Goal: Transaction & Acquisition: Purchase product/service

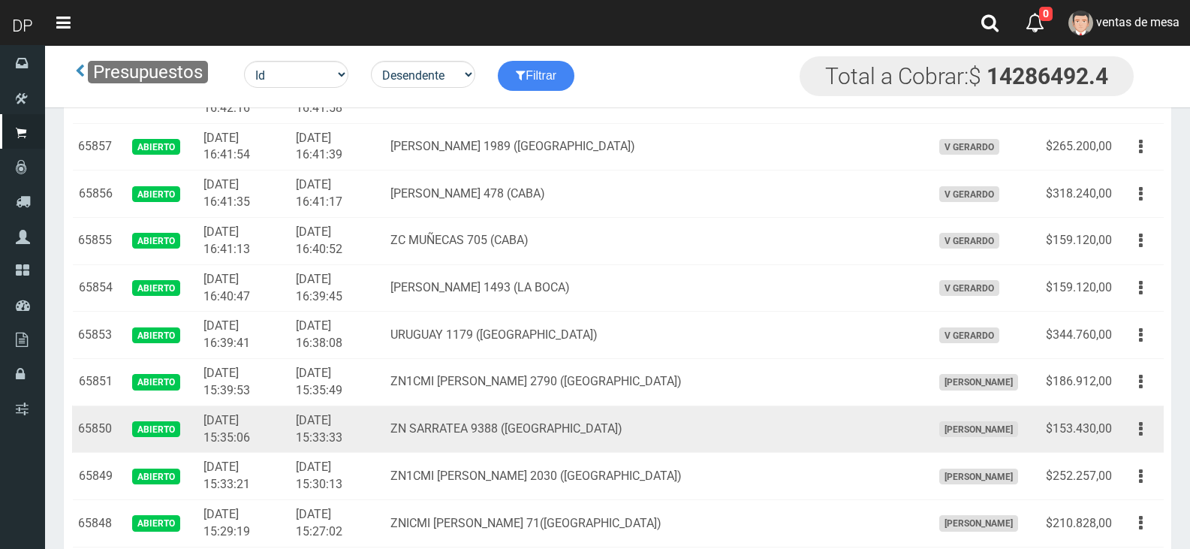
scroll to position [622, 0]
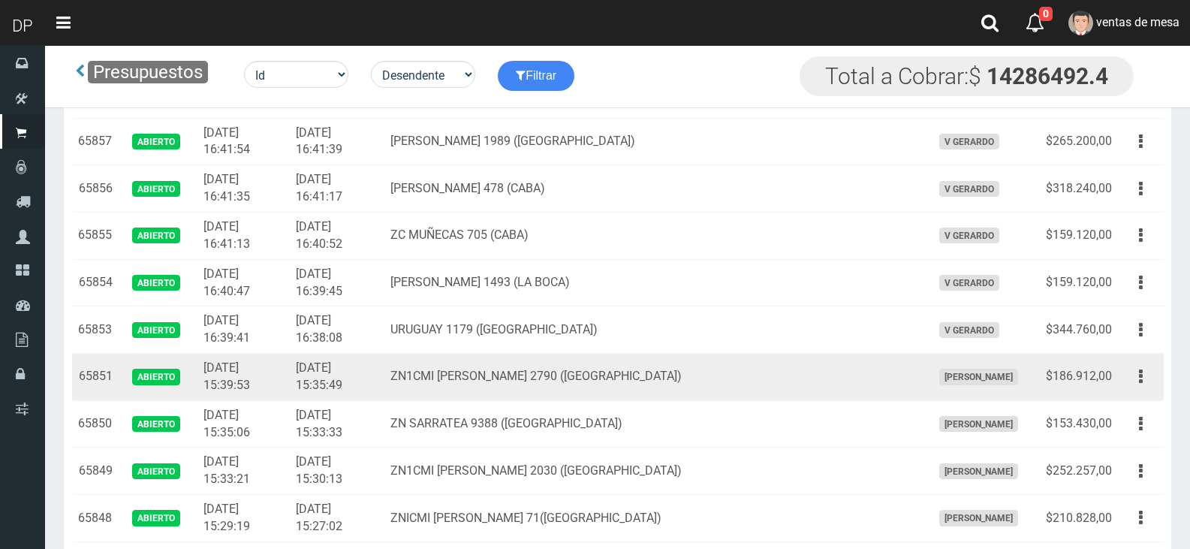
click at [1124, 389] on div "Editar Imprimir Eliminar" at bounding box center [1141, 376] width 34 height 26
drag, startPoint x: 1145, startPoint y: 381, endPoint x: 1136, endPoint y: 425, distance: 45.2
click at [1146, 381] on button "button" at bounding box center [1141, 376] width 34 height 26
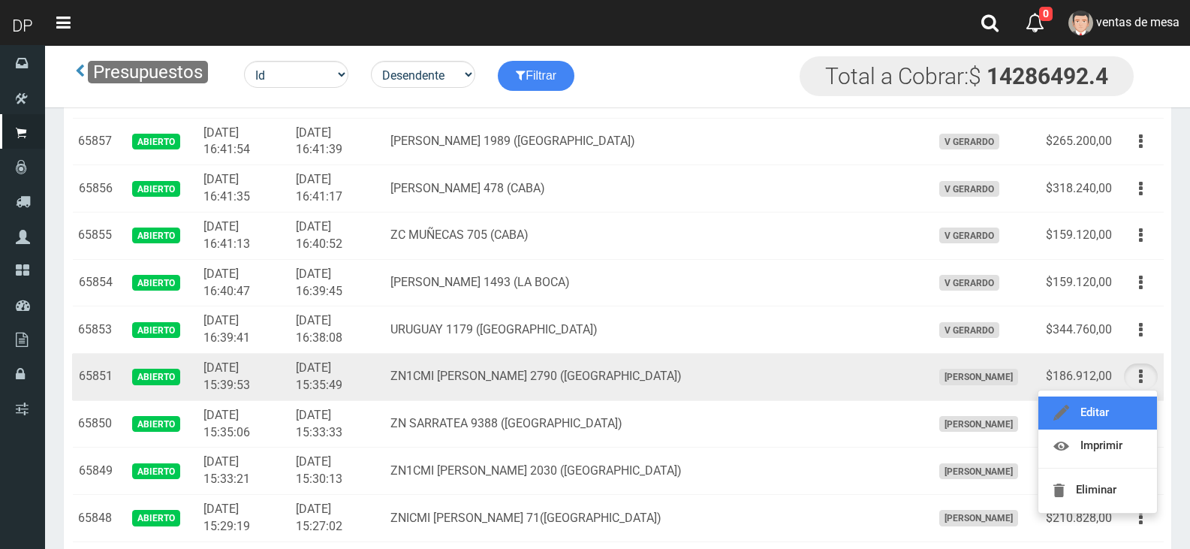
click at [1136, 425] on link "Editar" at bounding box center [1097, 412] width 119 height 33
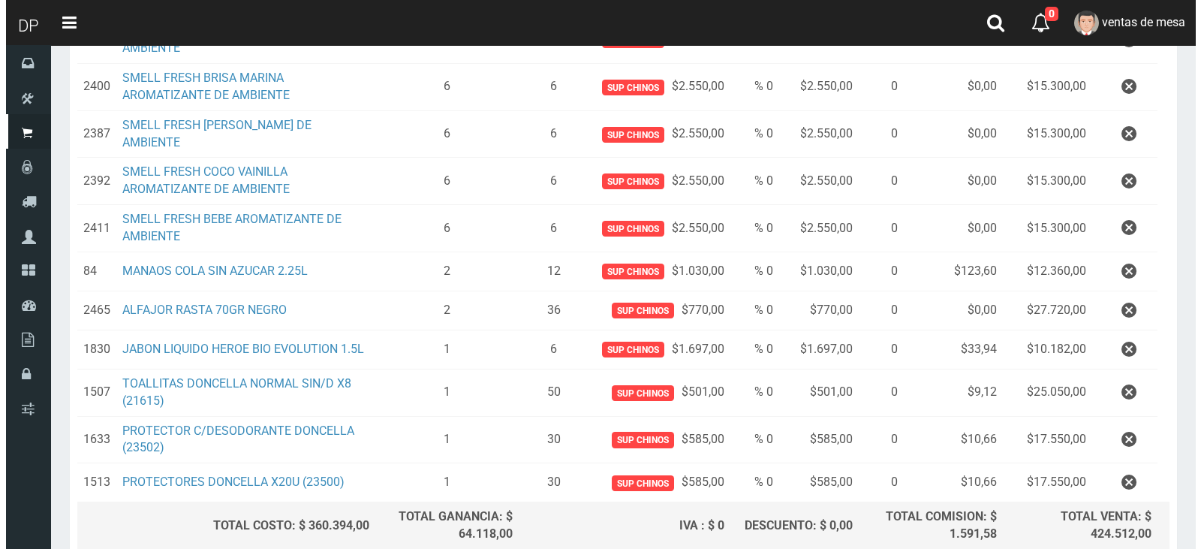
scroll to position [480, 0]
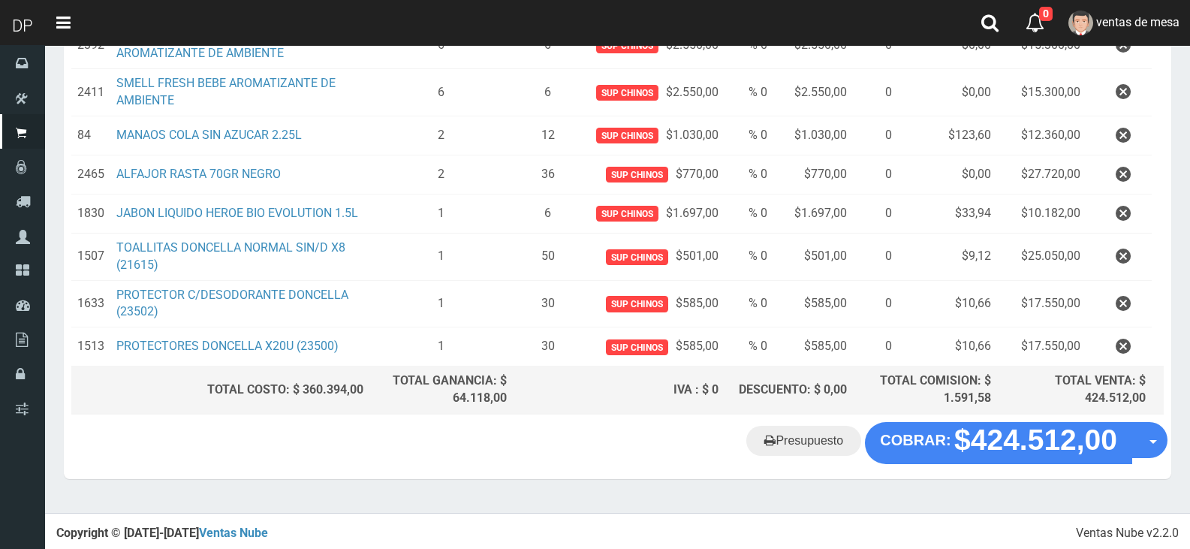
click at [986, 462] on div "Presupuesto COBRAR: $424.512,00 Opciones" at bounding box center [617, 450] width 1107 height 57
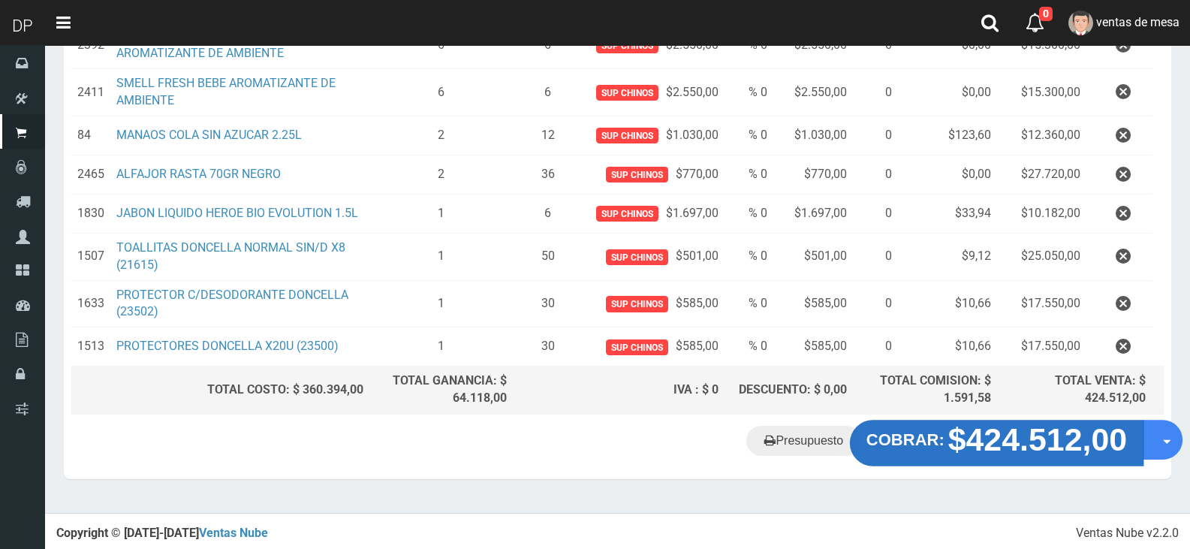
click at [985, 457] on button "COBRAR: $424.512,00" at bounding box center [997, 443] width 294 height 47
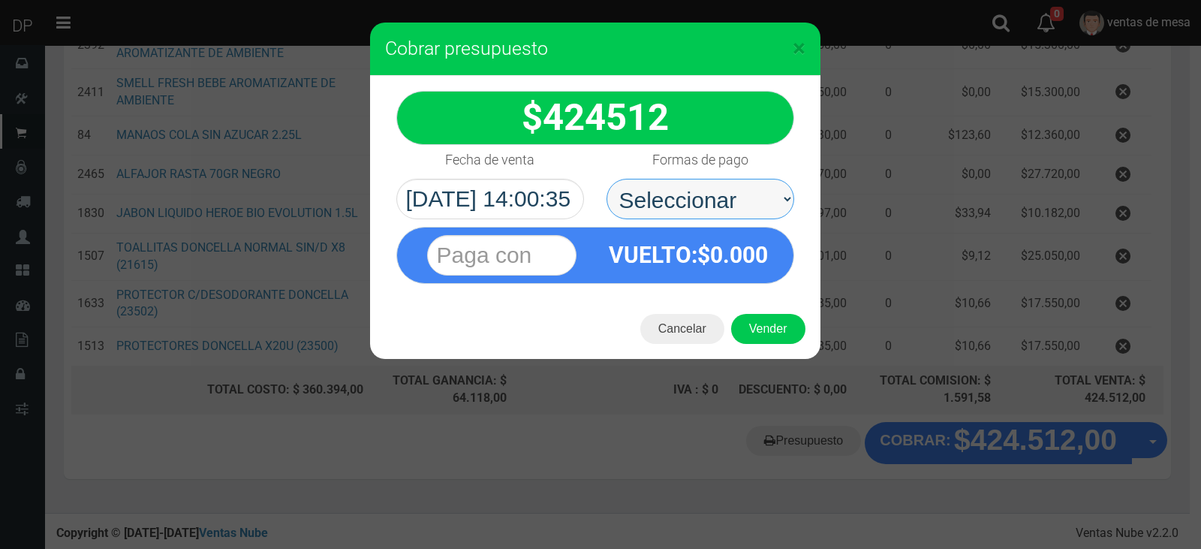
click at [718, 188] on select "Seleccionar Efectivo Tarjeta de Crédito Depósito Débito" at bounding box center [701, 199] width 188 height 41
select select "Efectivo"
click at [607, 179] on select "Seleccionar Efectivo Tarjeta de Crédito Depósito Débito" at bounding box center [701, 199] width 188 height 41
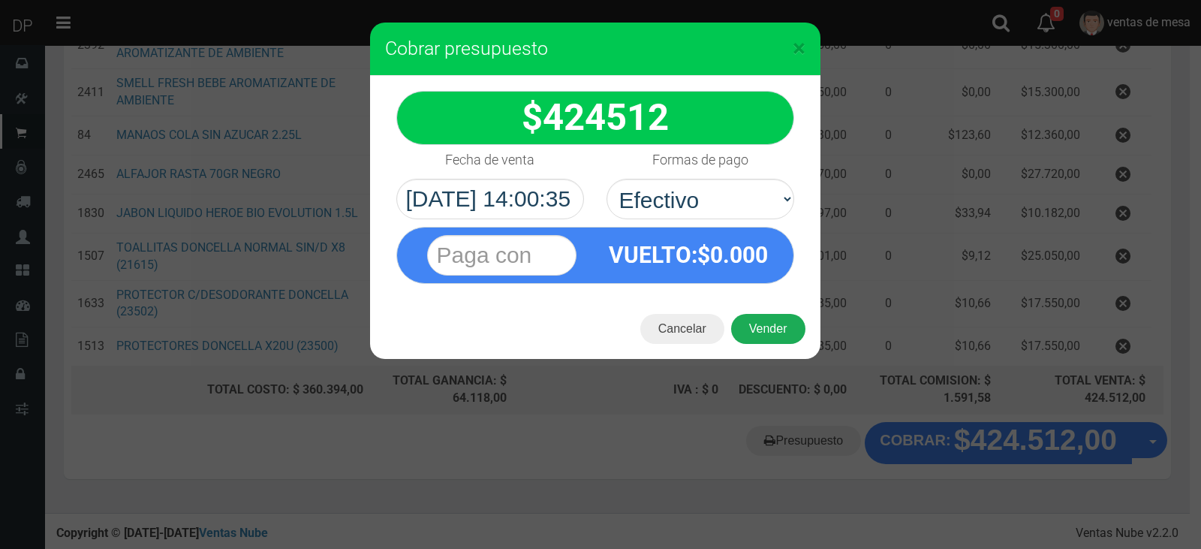
click at [770, 315] on button "Vender" at bounding box center [768, 329] width 74 height 30
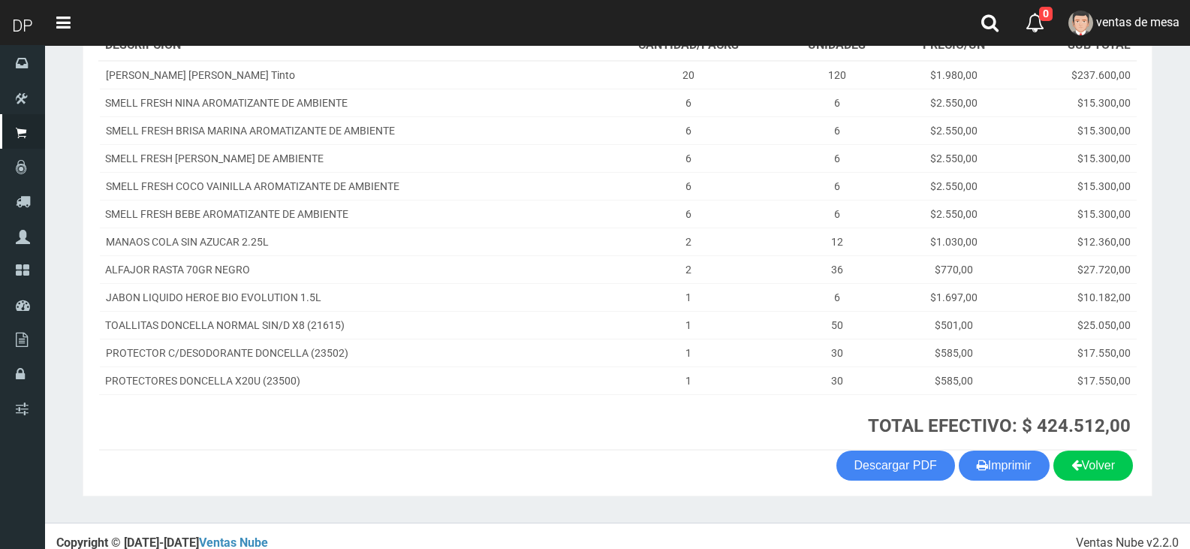
scroll to position [268, 0]
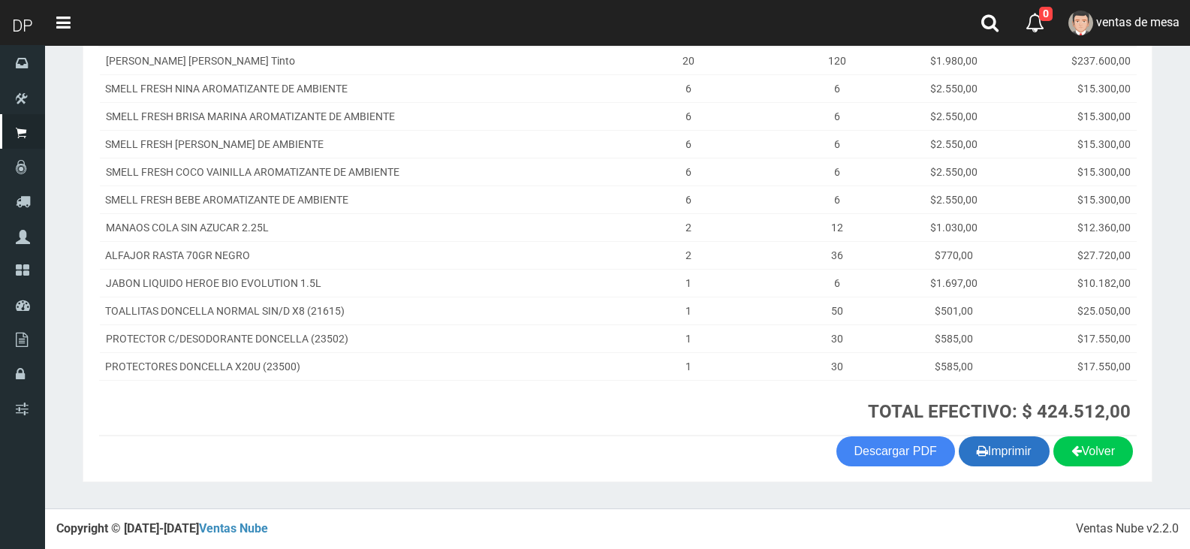
click at [1001, 444] on button "Imprimir" at bounding box center [1004, 451] width 91 height 30
drag, startPoint x: 1001, startPoint y: 444, endPoint x: 784, endPoint y: 238, distance: 299.0
click at [1001, 444] on button "Imprimir" at bounding box center [1004, 451] width 91 height 30
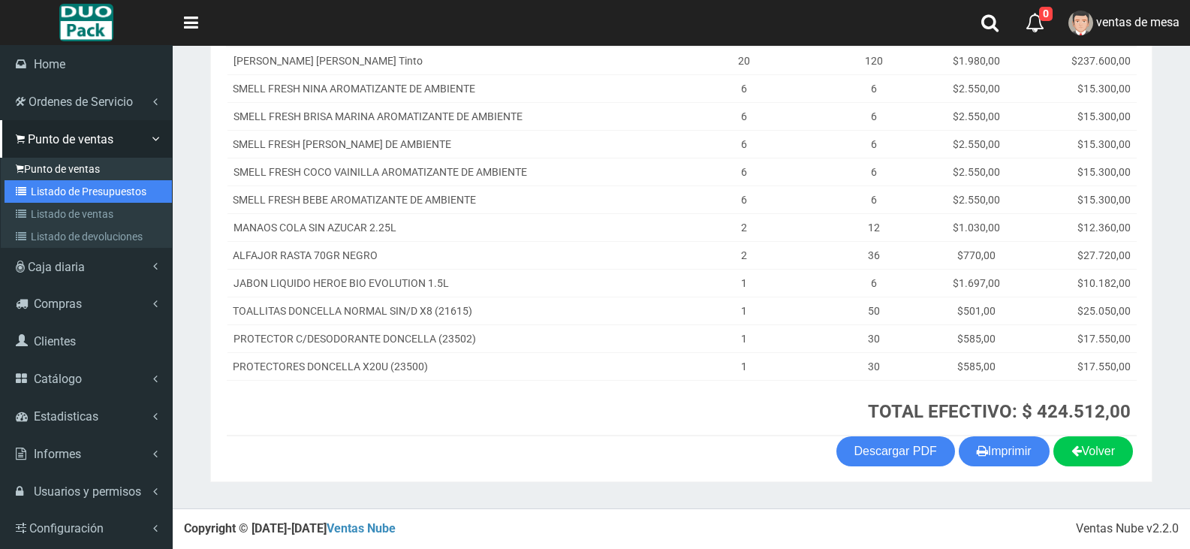
drag, startPoint x: 35, startPoint y: 180, endPoint x: 68, endPoint y: 164, distance: 36.3
click at [35, 180] on link "Listado de Presupuestos" at bounding box center [88, 191] width 167 height 23
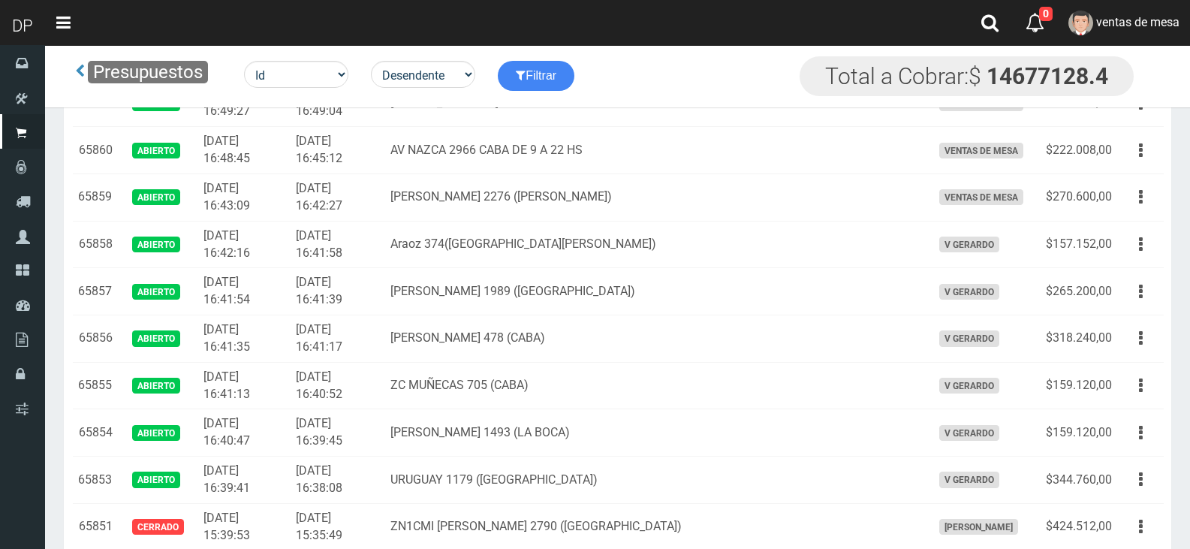
scroll to position [959, 0]
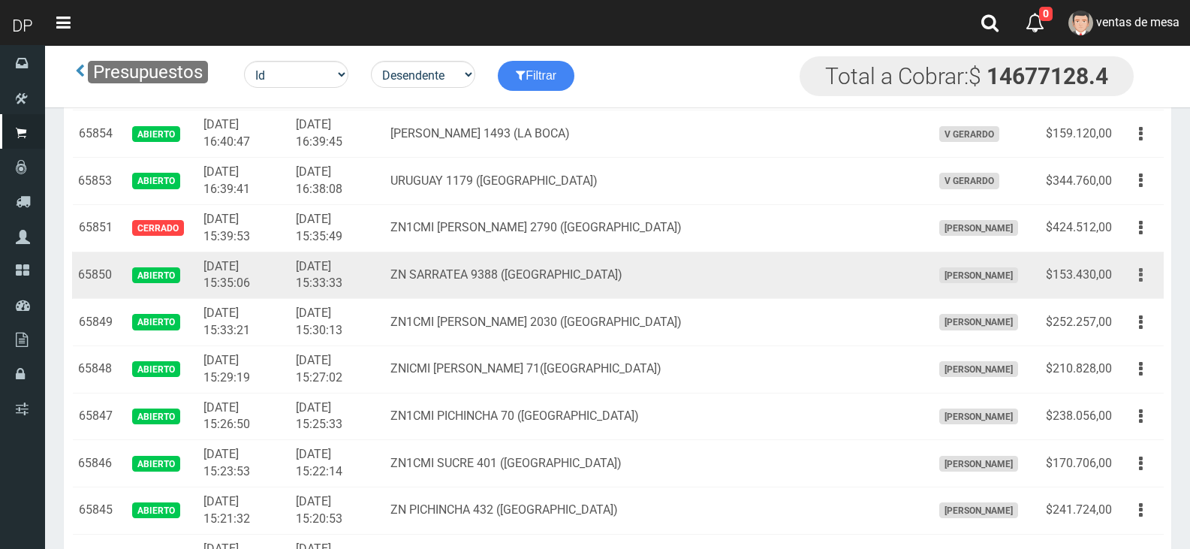
click at [1134, 279] on button "button" at bounding box center [1141, 275] width 34 height 26
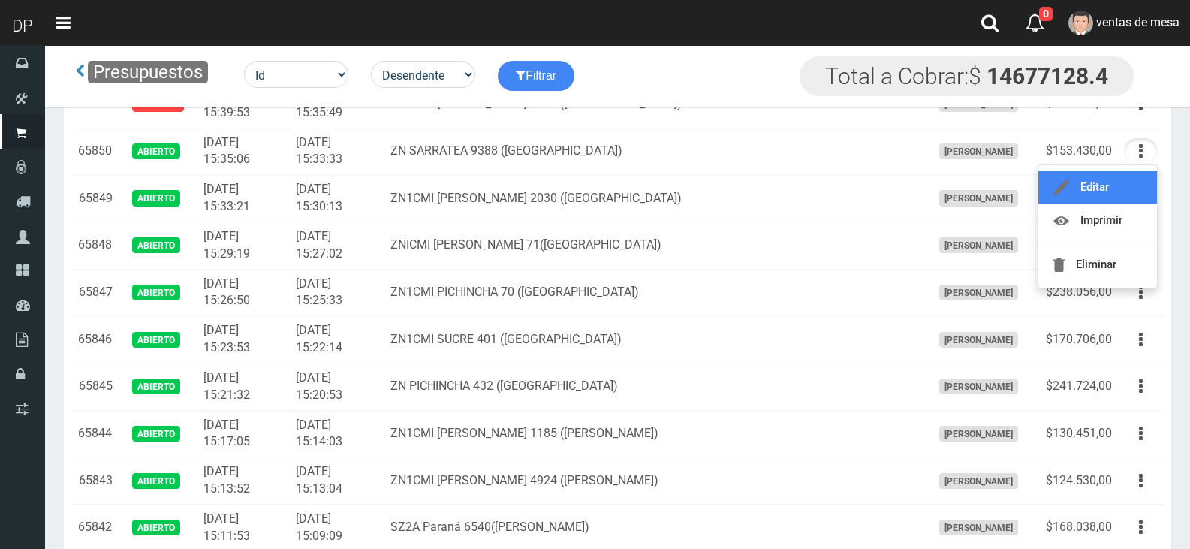
scroll to position [1034, 0]
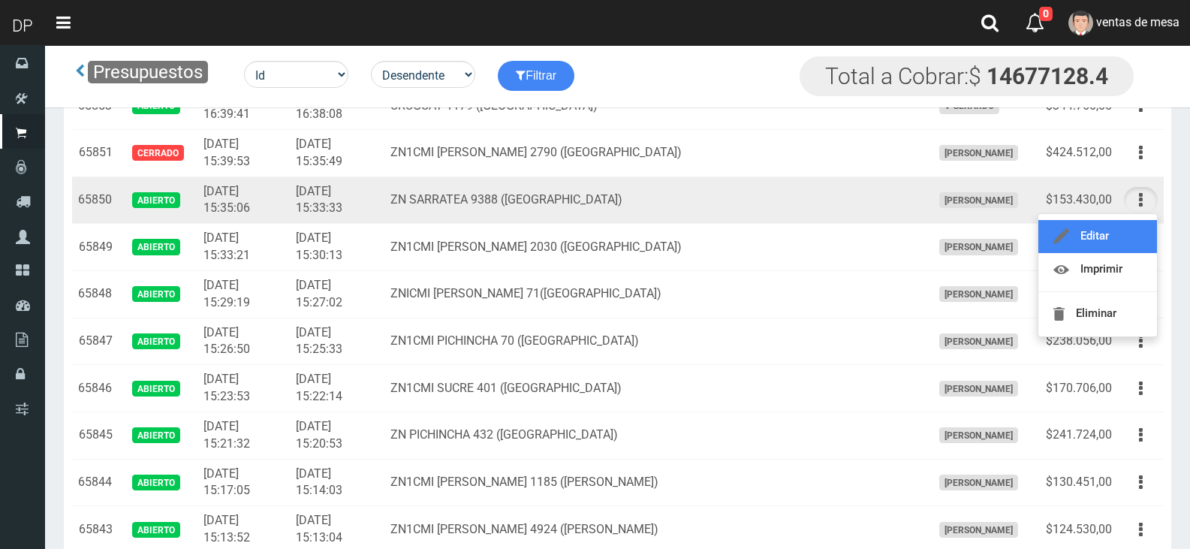
click at [1103, 233] on link "Editar" at bounding box center [1097, 236] width 119 height 33
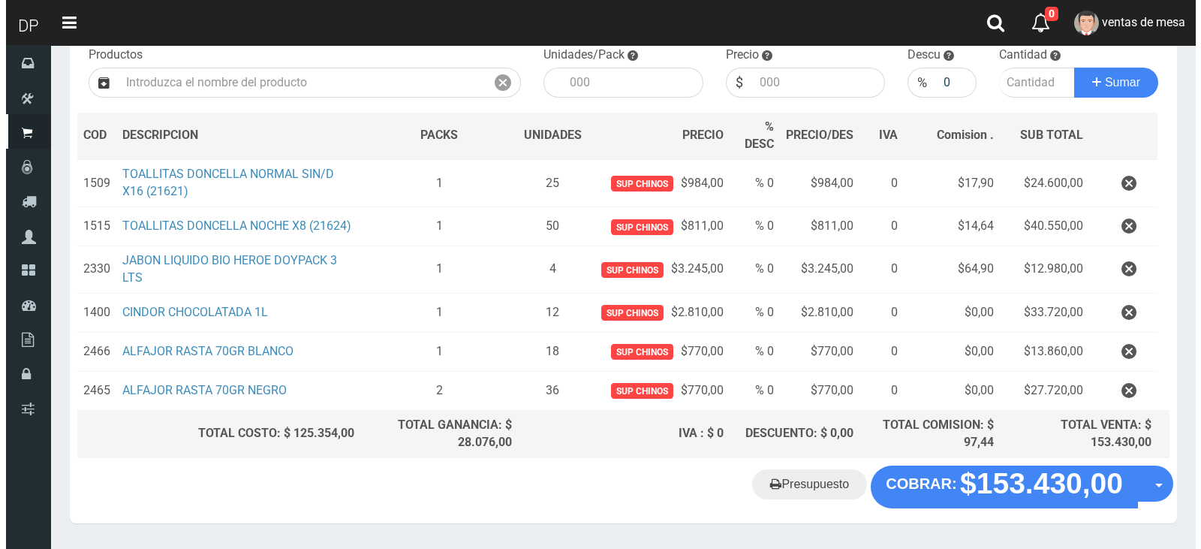
scroll to position [206, 0]
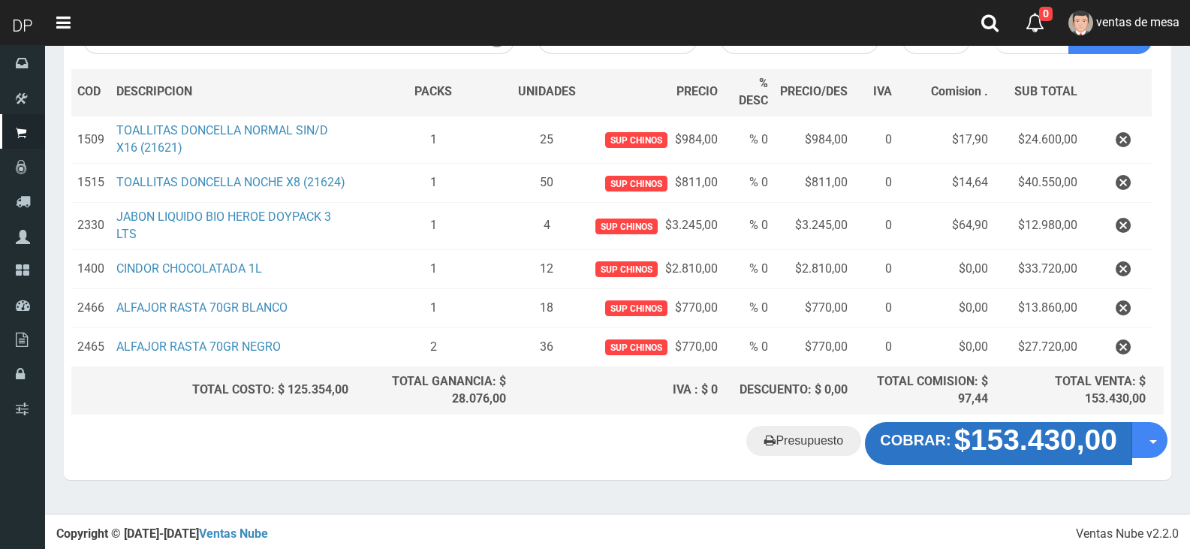
click at [1059, 449] on strong "$153.430,00" at bounding box center [1035, 440] width 163 height 32
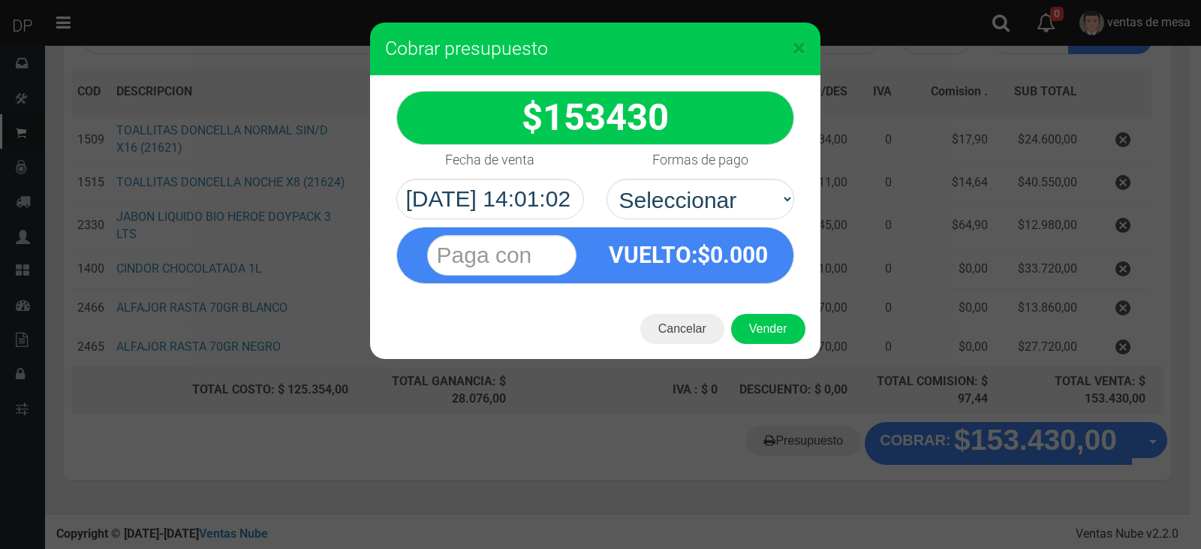
click at [717, 229] on div "VUELTO :$ 0.000" at bounding box center [688, 254] width 187 height 55
click at [733, 190] on select "Seleccionar Efectivo Tarjeta de Crédito Depósito Débito" at bounding box center [701, 199] width 188 height 41
select select "Efectivo"
click at [607, 179] on select "Seleccionar Efectivo Tarjeta de Crédito Depósito Débito" at bounding box center [701, 199] width 188 height 41
drag, startPoint x: 730, startPoint y: 216, endPoint x: 727, endPoint y: 260, distance: 44.4
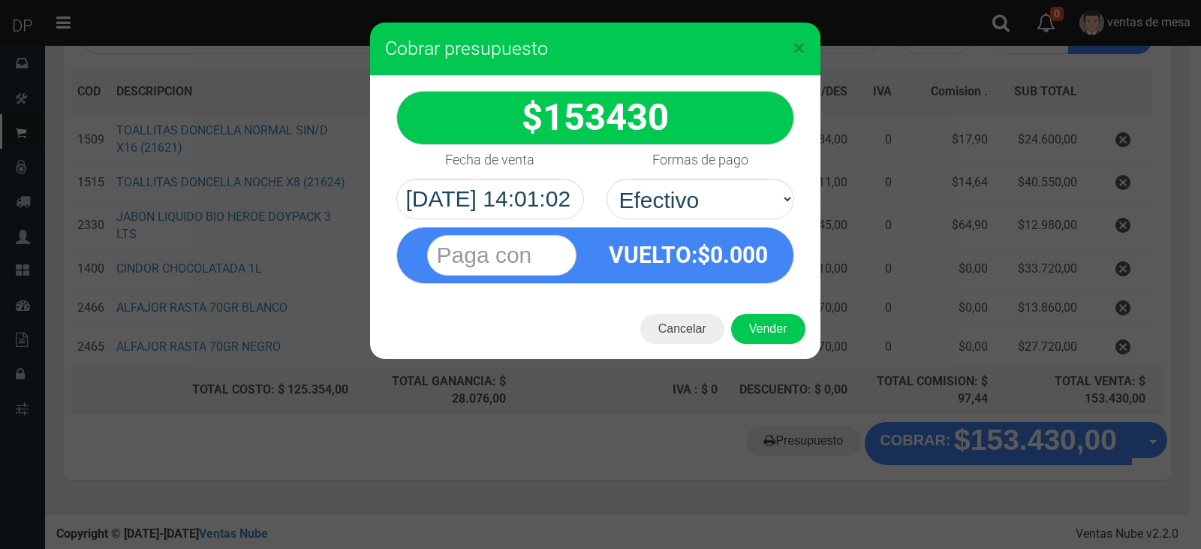
click at [727, 254] on span "0.000" at bounding box center [739, 255] width 58 height 26
click at [748, 327] on button "Vender" at bounding box center [768, 329] width 74 height 30
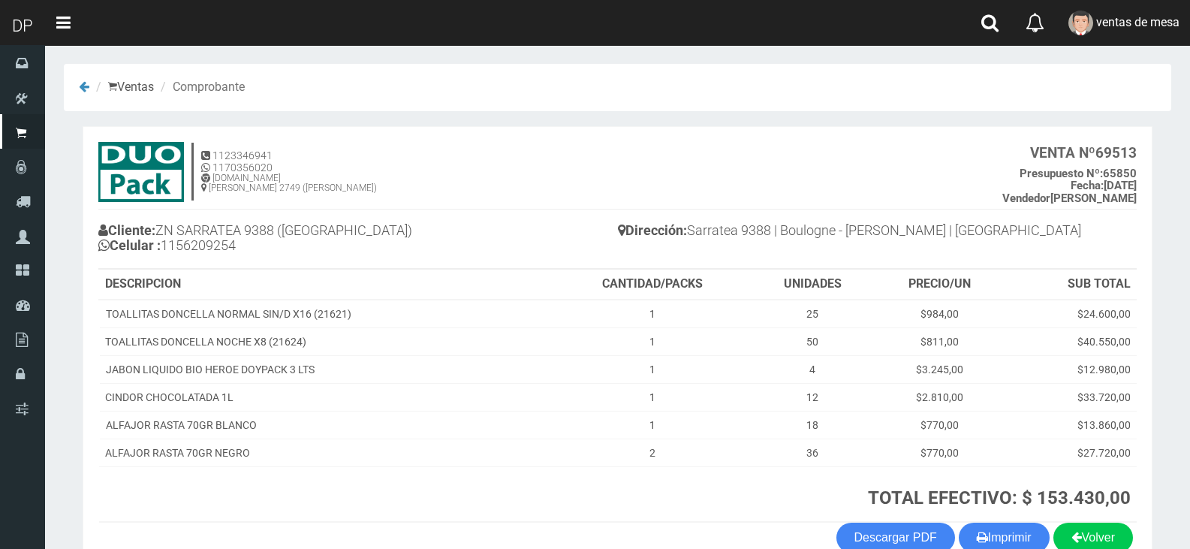
scroll to position [75, 0]
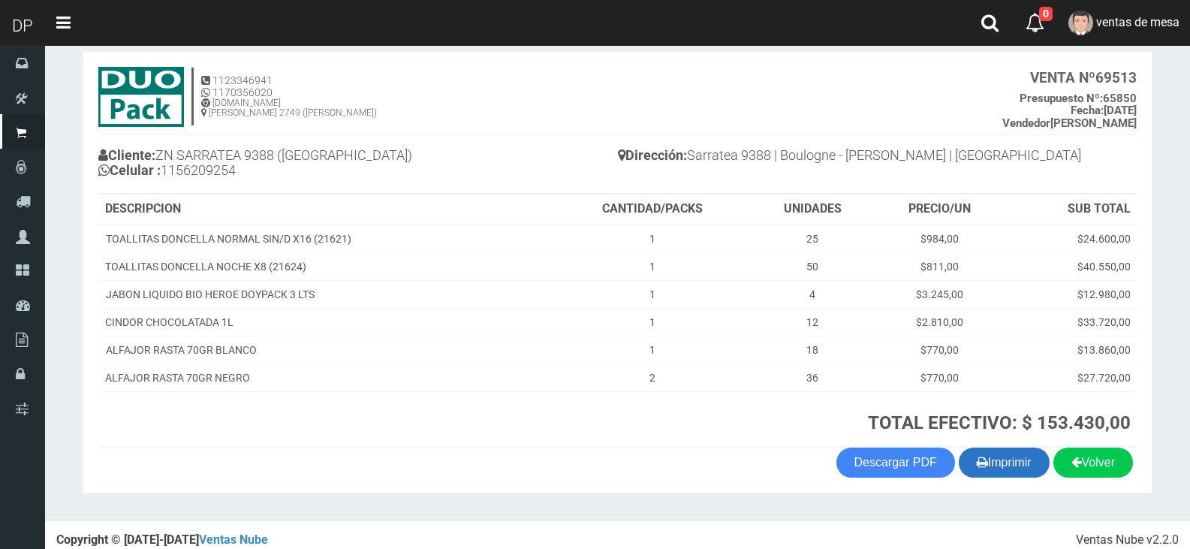
click at [1026, 464] on button "Imprimir" at bounding box center [1004, 462] width 91 height 30
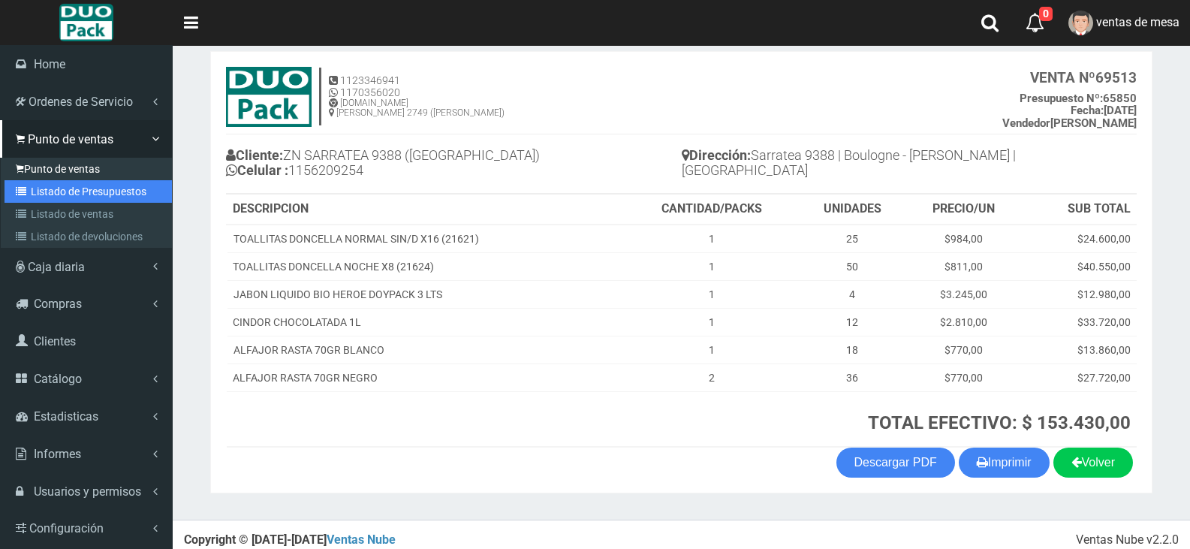
drag, startPoint x: 43, startPoint y: 184, endPoint x: 134, endPoint y: 178, distance: 91.0
click at [44, 185] on link "Listado de Presupuestos" at bounding box center [88, 191] width 167 height 23
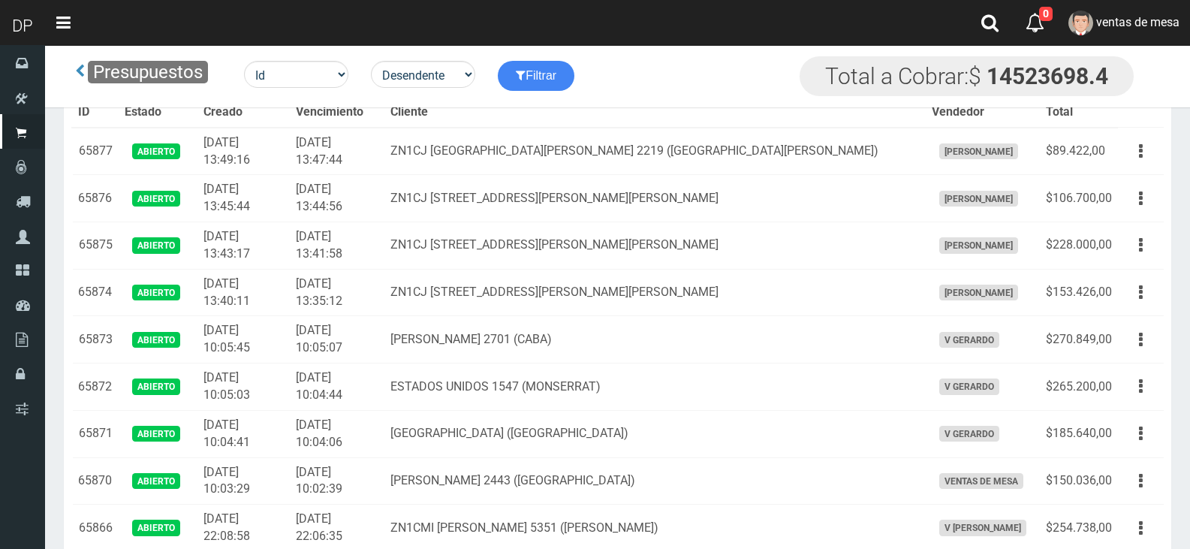
scroll to position [1083, 0]
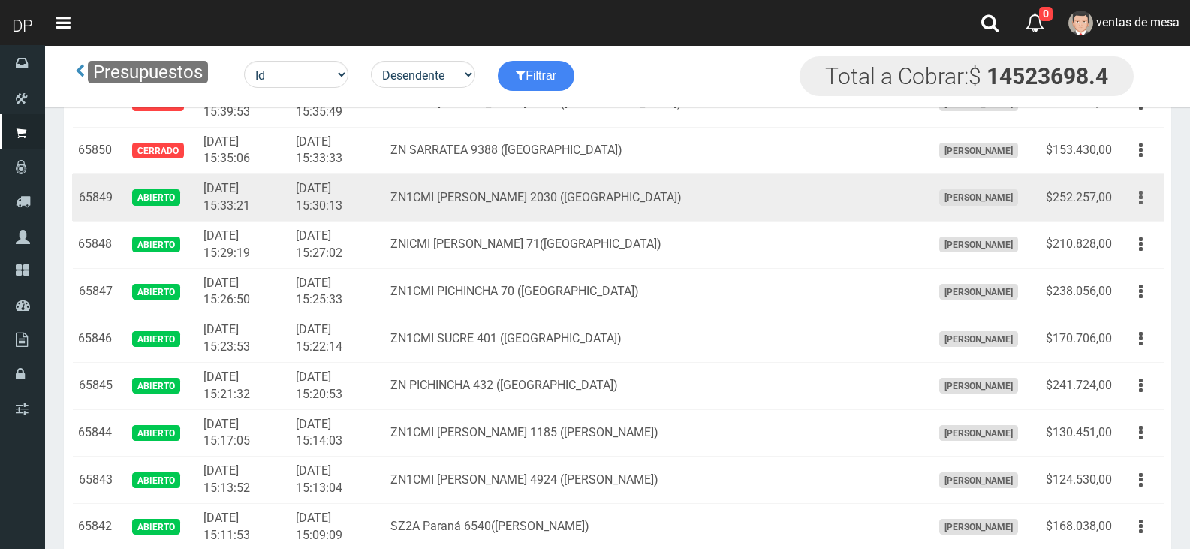
click at [1126, 197] on button "button" at bounding box center [1141, 198] width 34 height 26
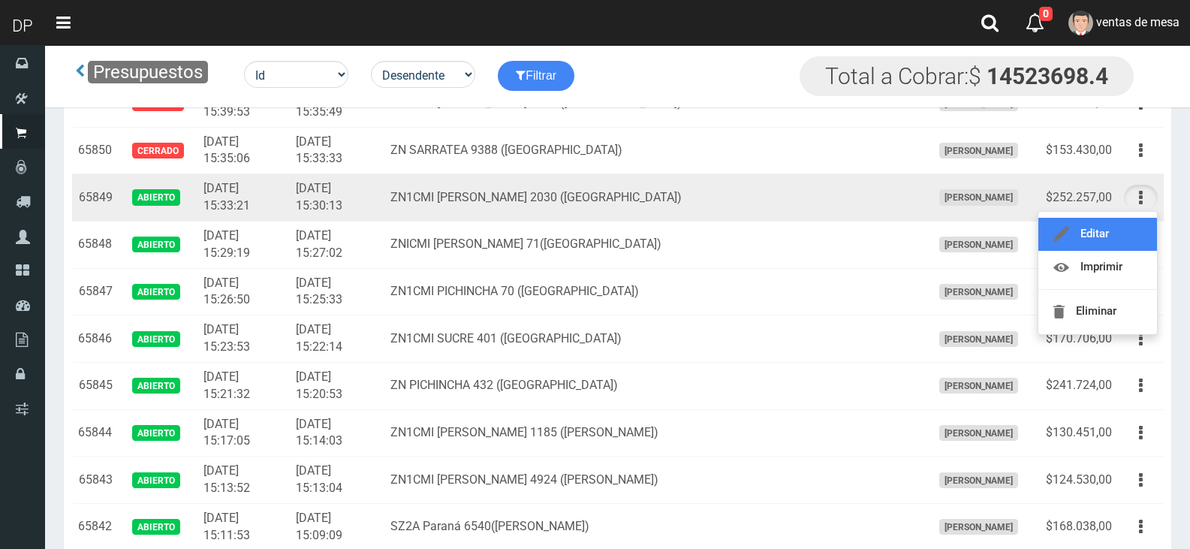
click at [1126, 218] on link "Editar" at bounding box center [1097, 234] width 119 height 33
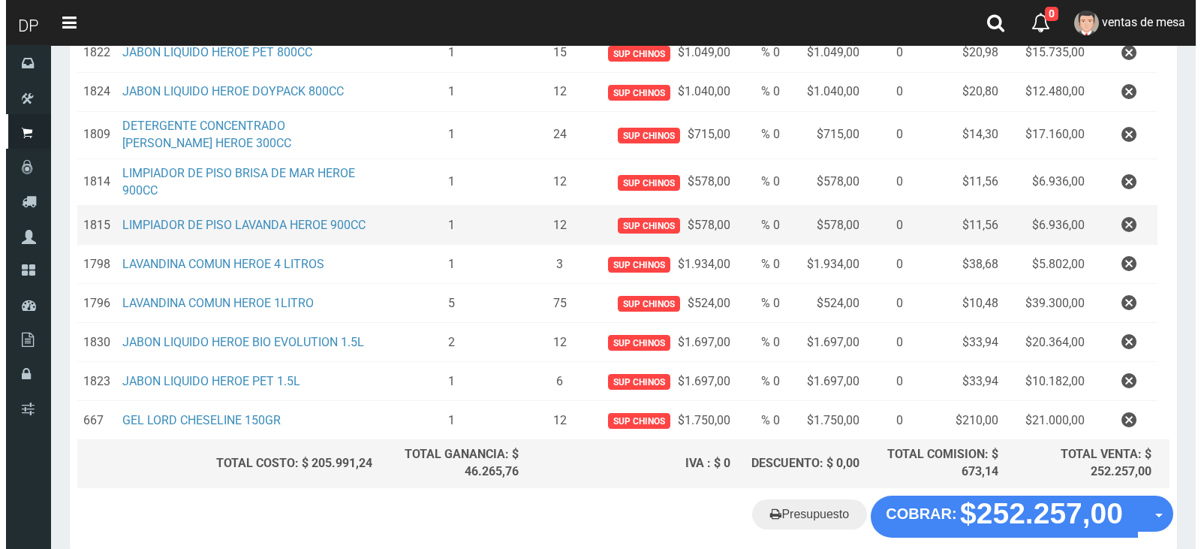
scroll to position [598, 0]
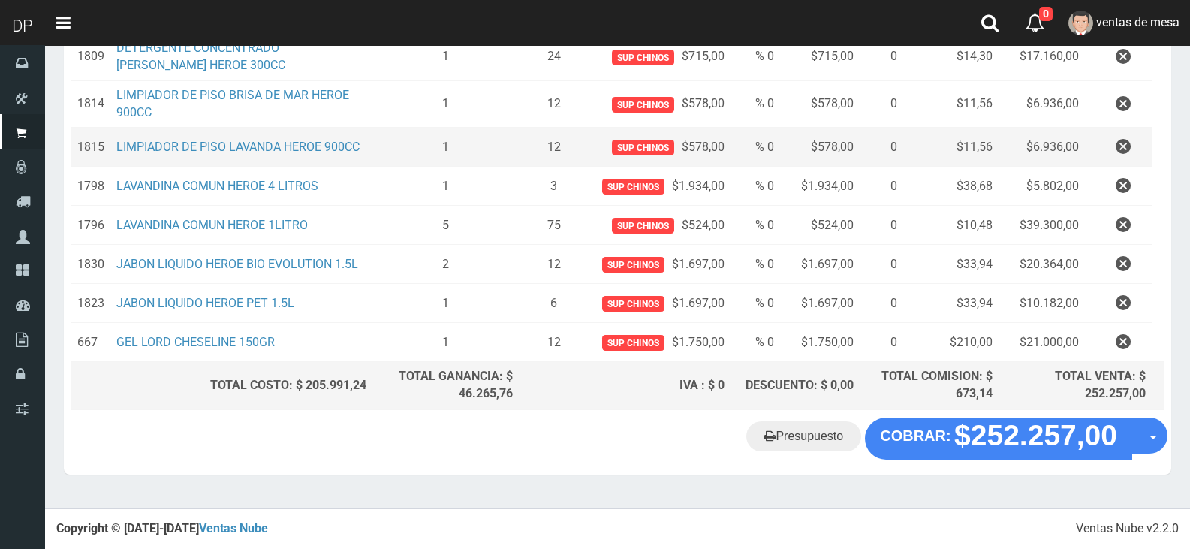
type input "SEDAL ACONDICIONADOR 190ML ACIDO Y HIALURONICO (CELESTE) | P/P:$1885.00 | P/G:$…"
type input "1885.00"
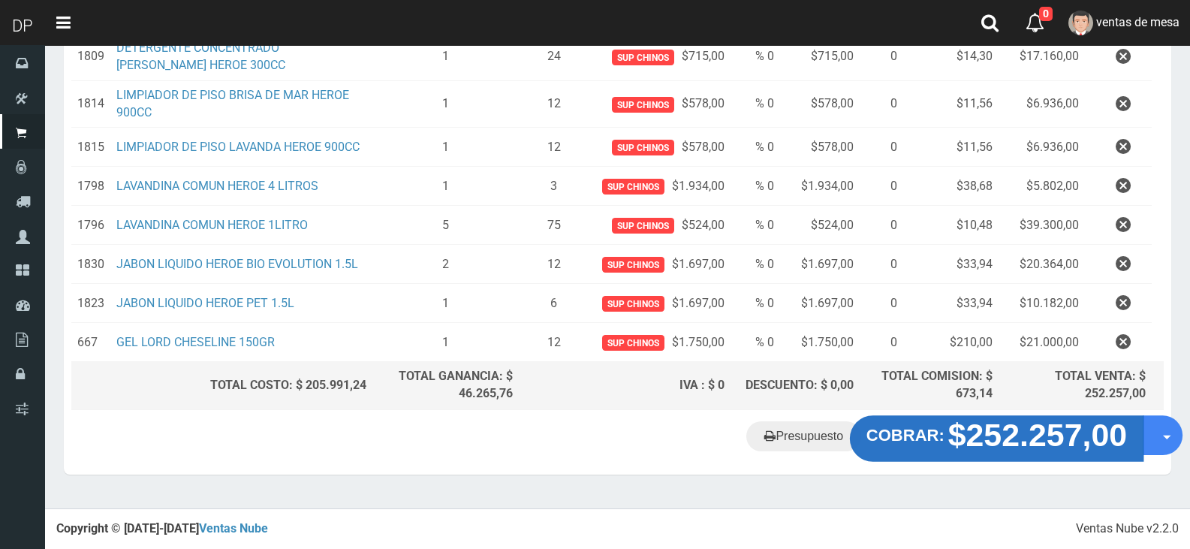
click at [904, 444] on strong "COBRAR:" at bounding box center [905, 435] width 78 height 18
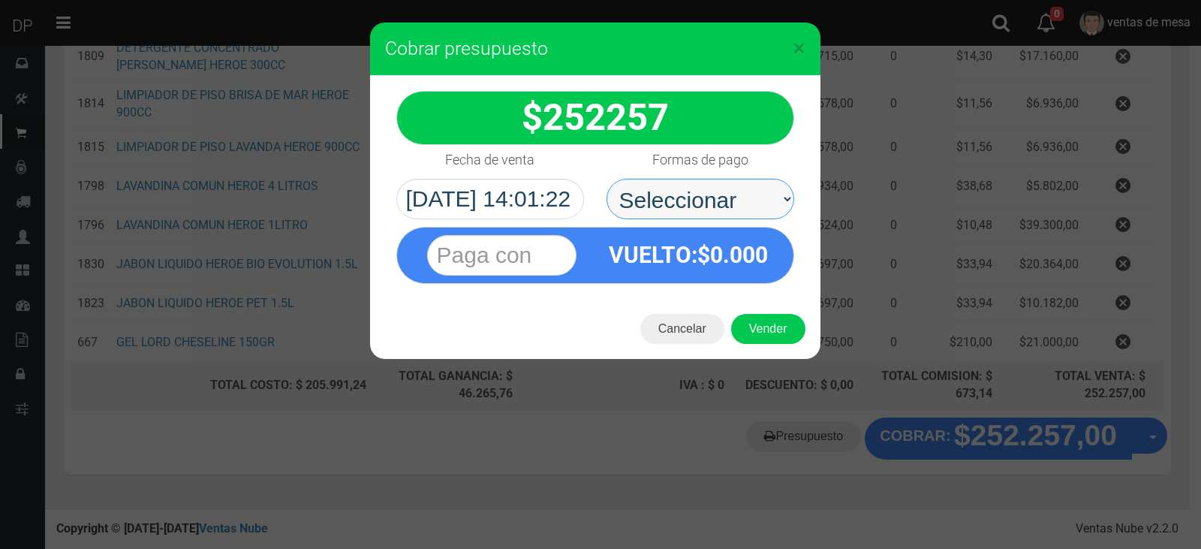
drag, startPoint x: 735, startPoint y: 224, endPoint x: 722, endPoint y: 210, distance: 18.6
click at [724, 203] on select "Seleccionar Efectivo Tarjeta de Crédito Depósito Débito" at bounding box center [701, 199] width 188 height 41
select select "Efectivo"
click at [607, 179] on select "Seleccionar Efectivo Tarjeta de Crédito Depósito Débito" at bounding box center [701, 199] width 188 height 41
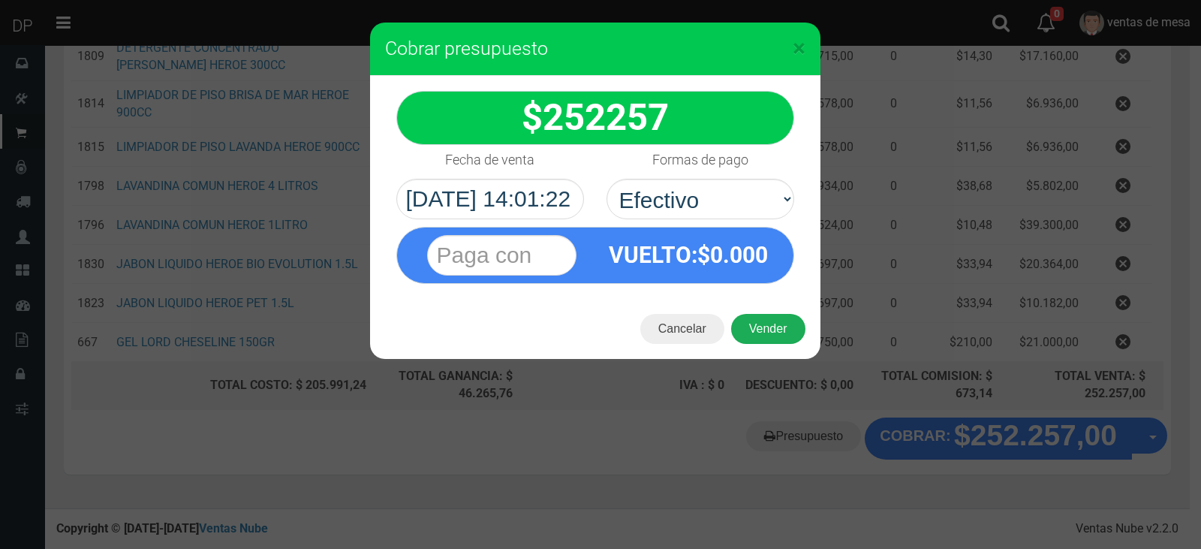
click at [763, 333] on button "Vender" at bounding box center [768, 329] width 74 height 30
click at [0, 0] on div "Cargando..." at bounding box center [0, 0] width 0 height 0
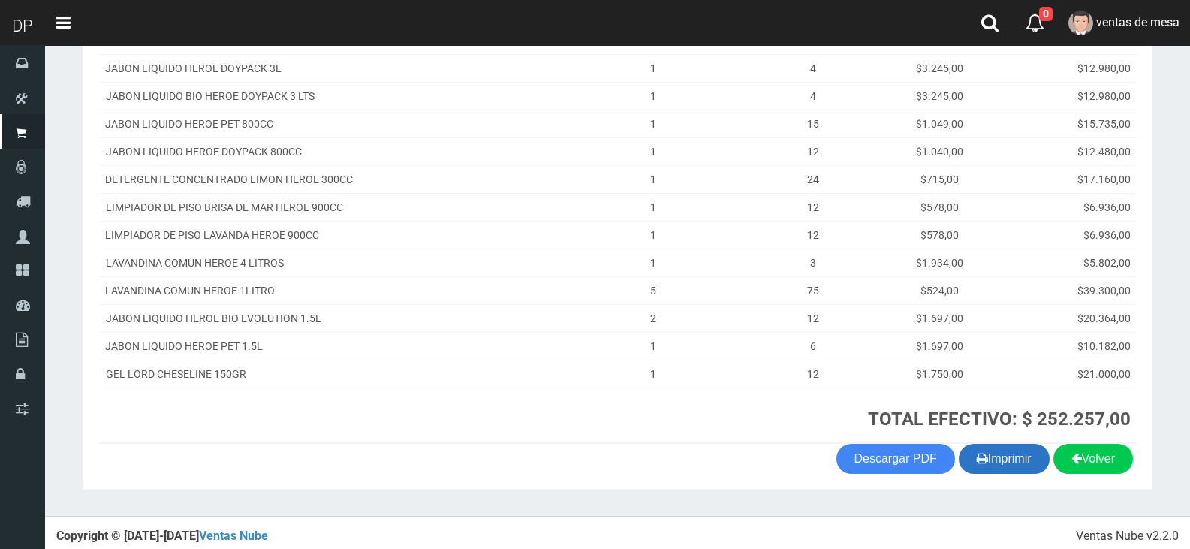
scroll to position [336, 0]
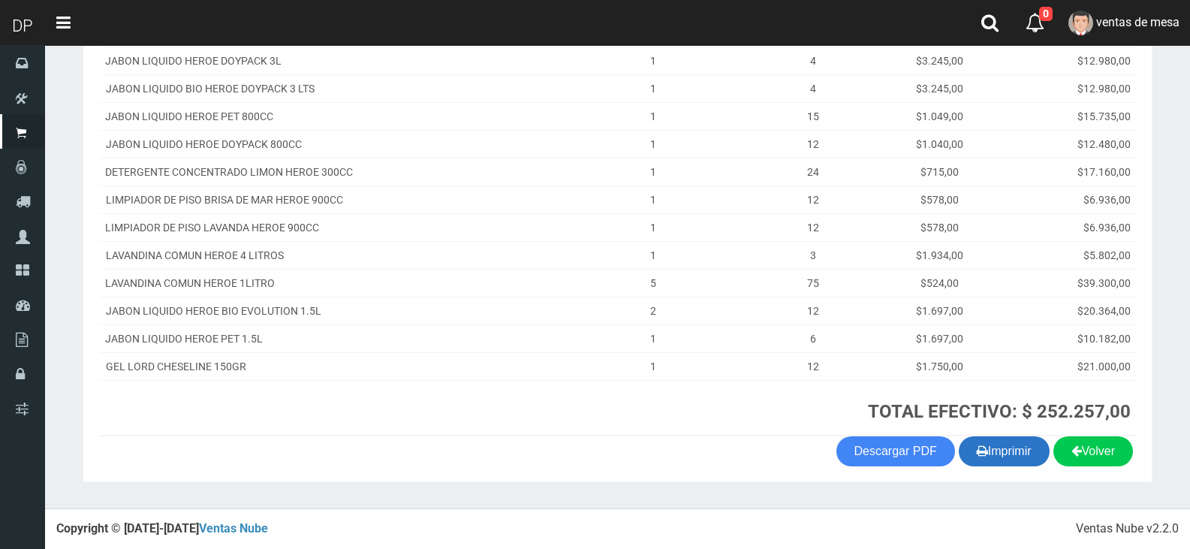
click at [992, 450] on button "Imprimir" at bounding box center [1004, 451] width 91 height 30
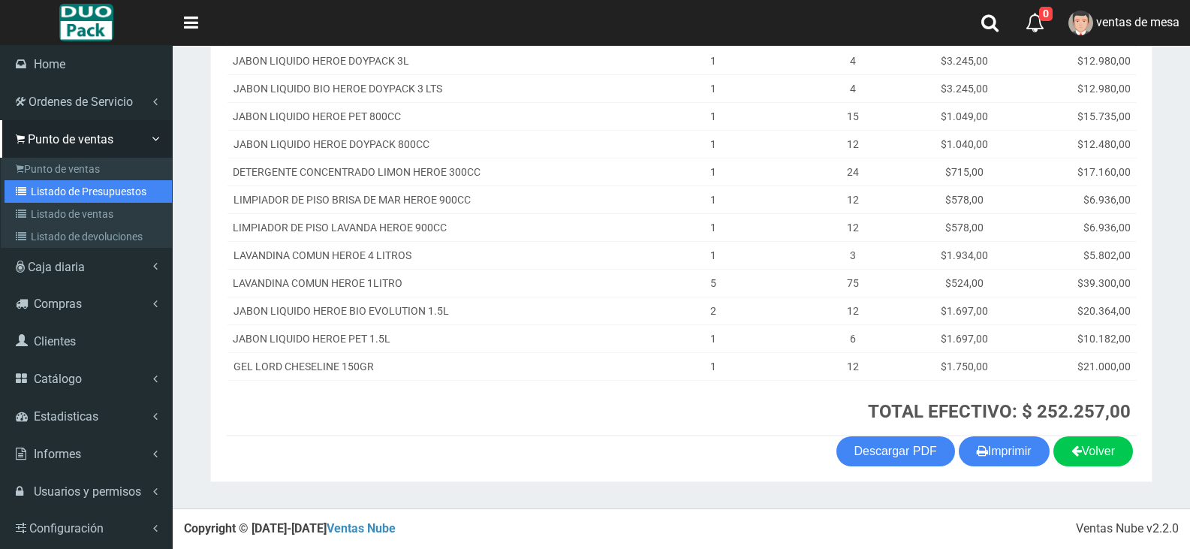
click at [68, 190] on link "Listado de Presupuestos" at bounding box center [88, 191] width 167 height 23
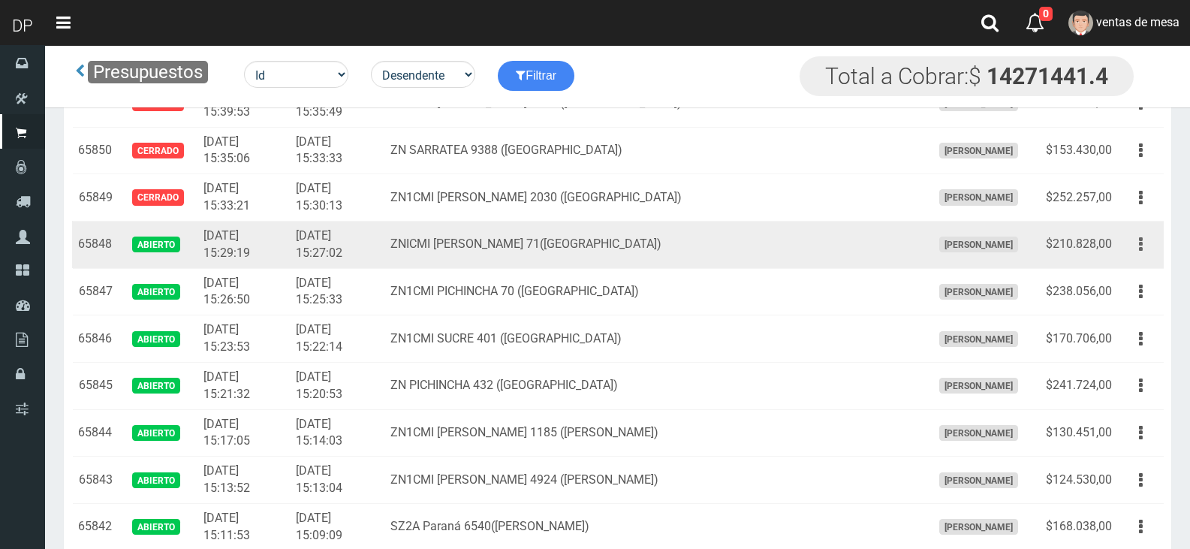
click at [1131, 247] on button "button" at bounding box center [1141, 244] width 34 height 26
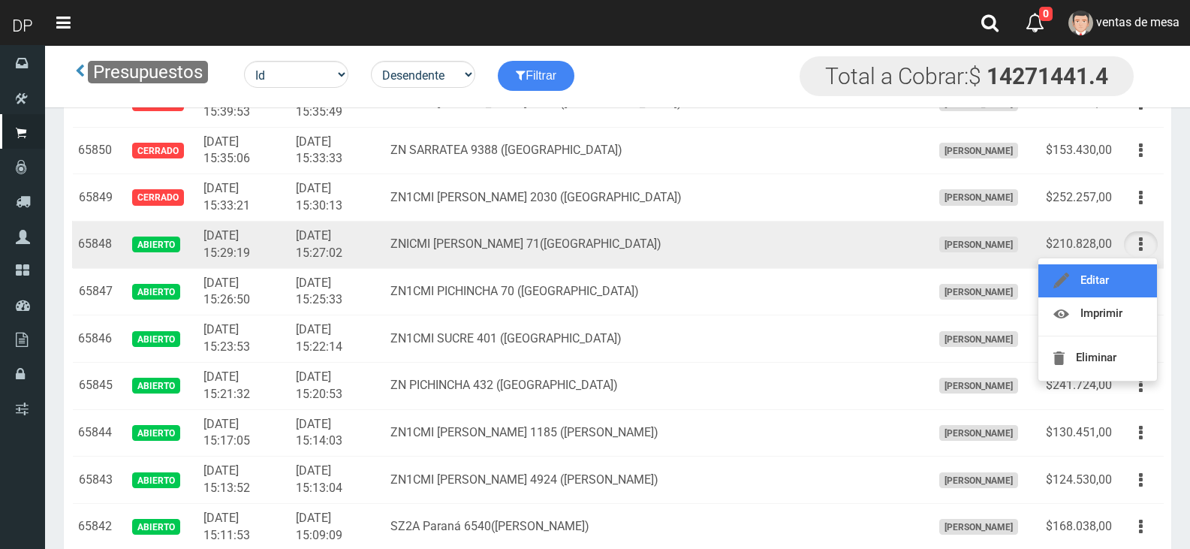
click at [1129, 269] on link "Editar" at bounding box center [1097, 280] width 119 height 33
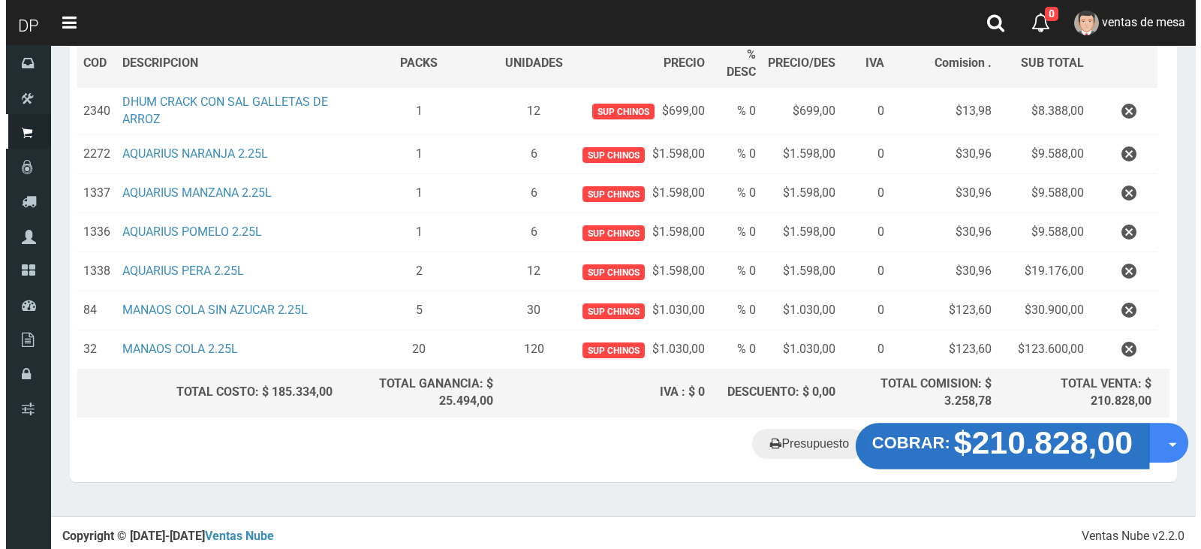
scroll to position [237, 0]
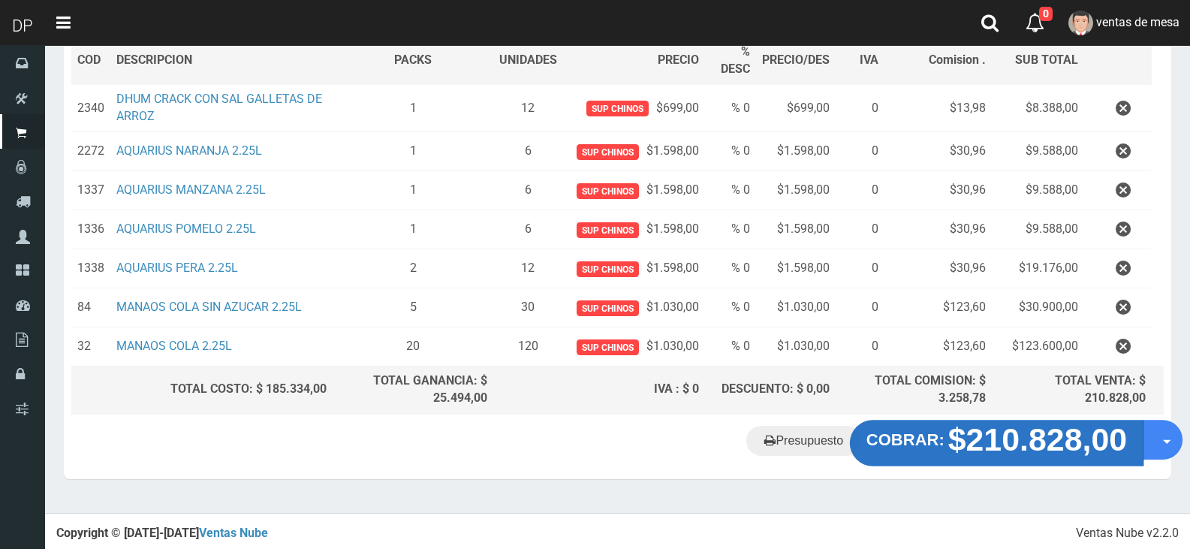
click at [1021, 453] on strong "$210.828,00" at bounding box center [1037, 438] width 179 height 35
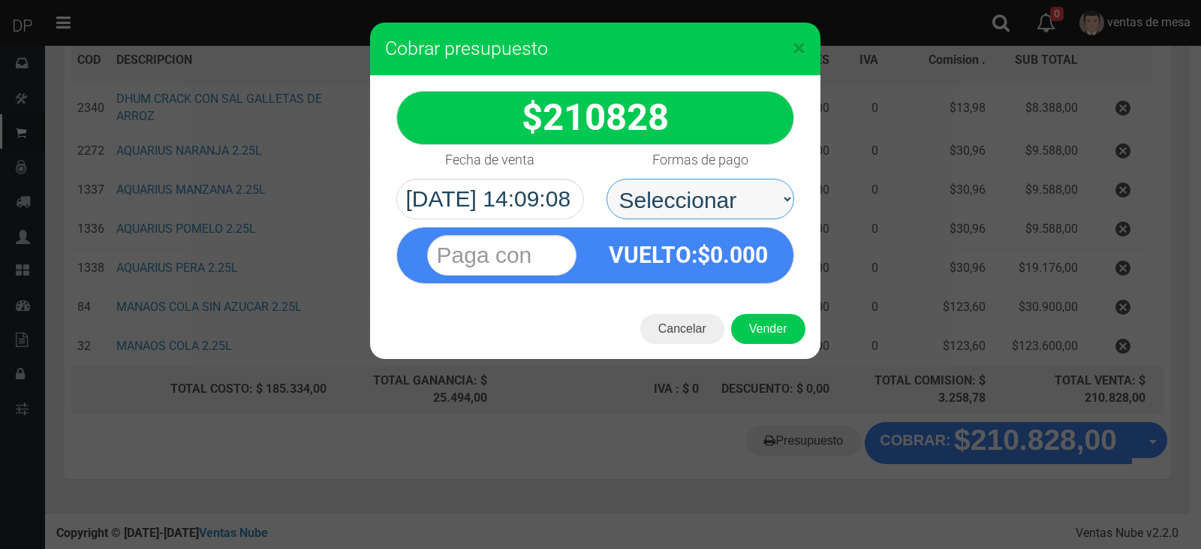
drag, startPoint x: 672, startPoint y: 205, endPoint x: 677, endPoint y: 215, distance: 11.7
click at [672, 202] on select "Seleccionar Efectivo Tarjeta de Crédito Depósito Débito" at bounding box center [701, 199] width 188 height 41
select select "Efectivo"
click at [607, 179] on select "Seleccionar Efectivo Tarjeta de Crédito Depósito Débito" at bounding box center [701, 199] width 188 height 41
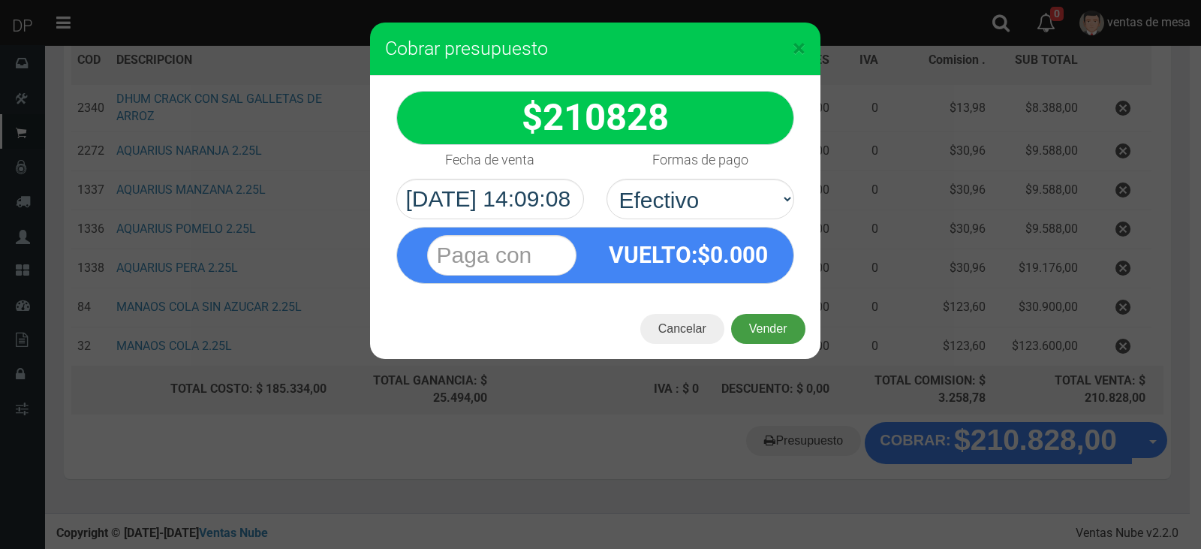
click at [772, 332] on button "Vender" at bounding box center [768, 329] width 74 height 30
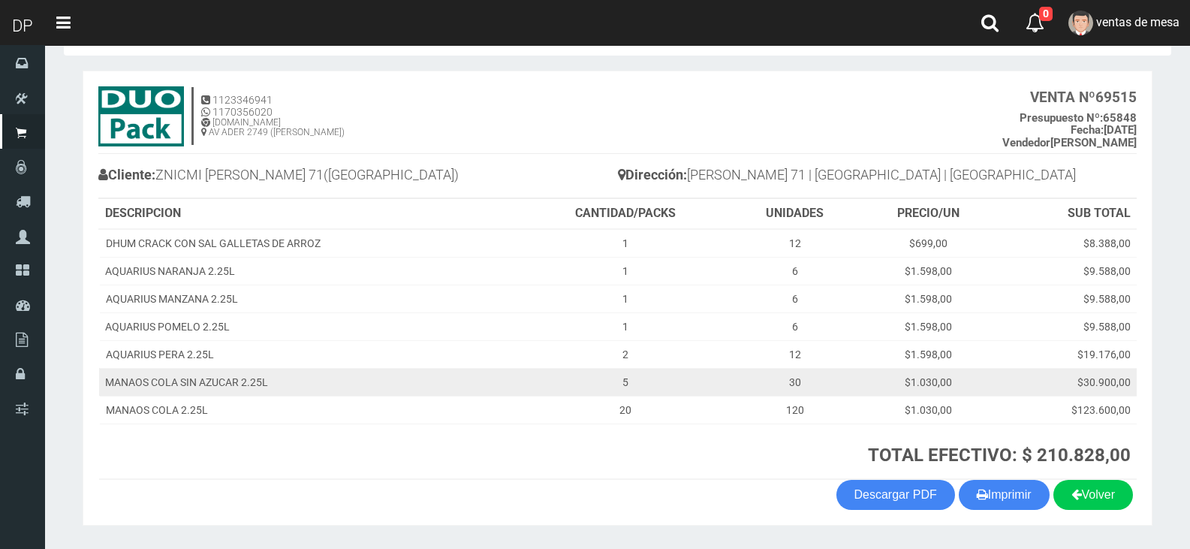
scroll to position [99, 0]
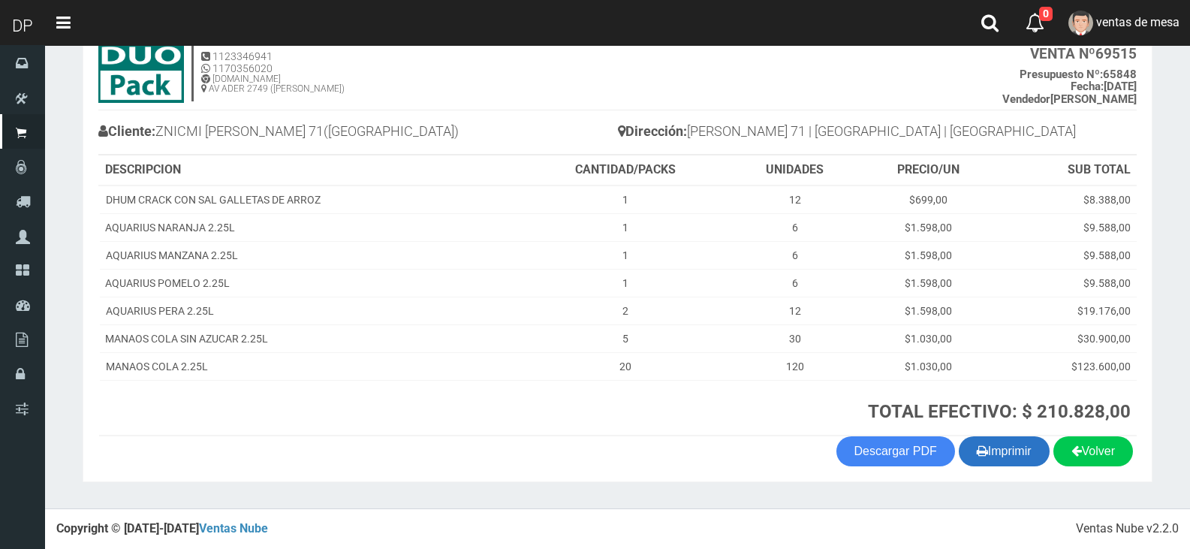
click at [1033, 465] on button "Imprimir" at bounding box center [1004, 451] width 91 height 30
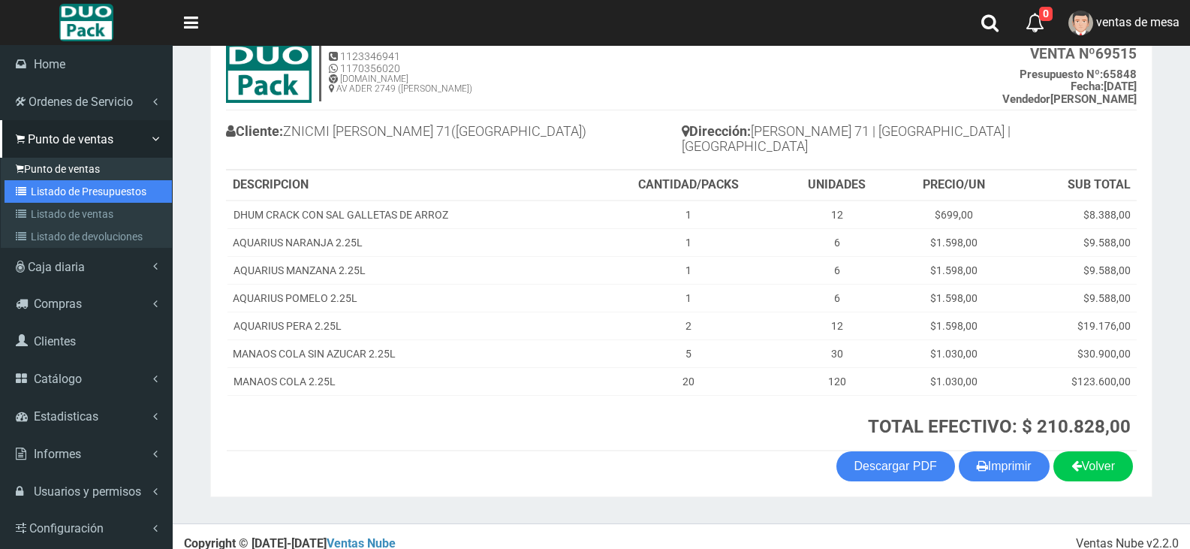
drag, startPoint x: 83, startPoint y: 184, endPoint x: 115, endPoint y: 157, distance: 42.1
click at [83, 184] on link "Listado de Presupuestos" at bounding box center [88, 191] width 167 height 23
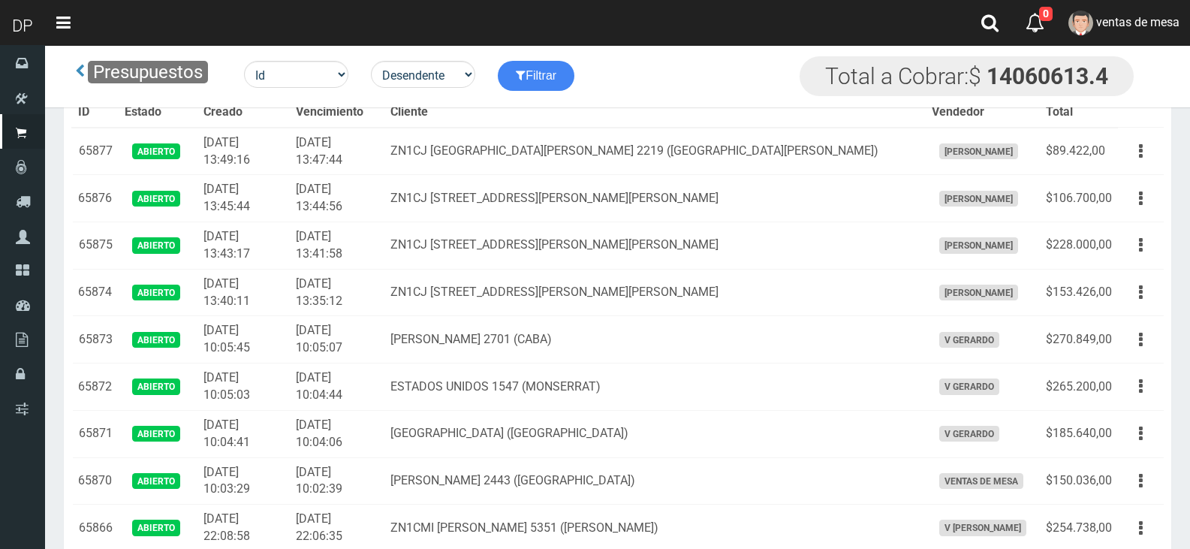
scroll to position [1083, 0]
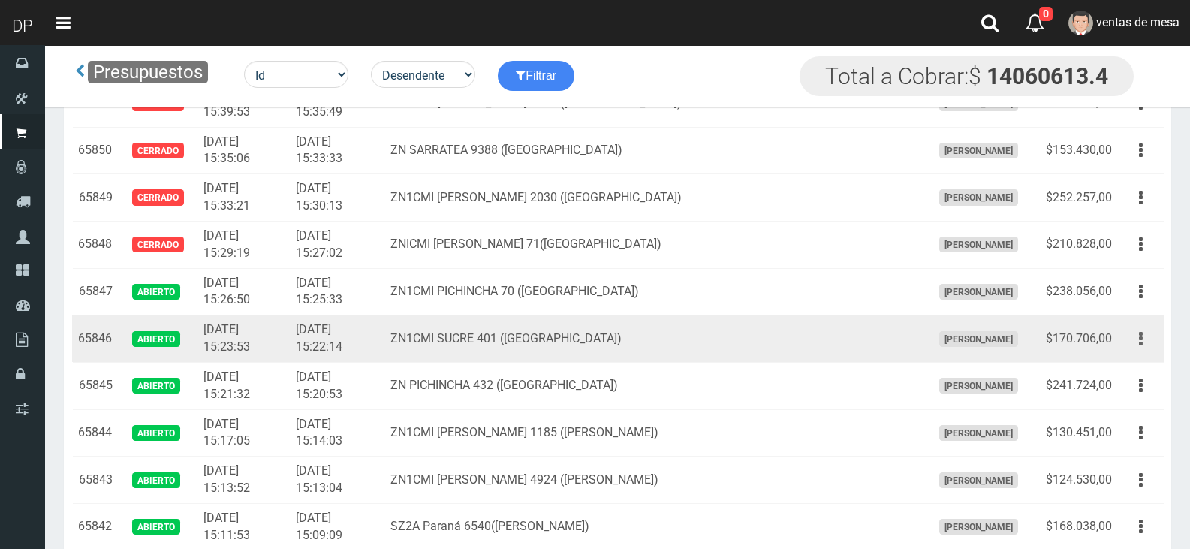
click at [1145, 345] on button "button" at bounding box center [1141, 339] width 34 height 26
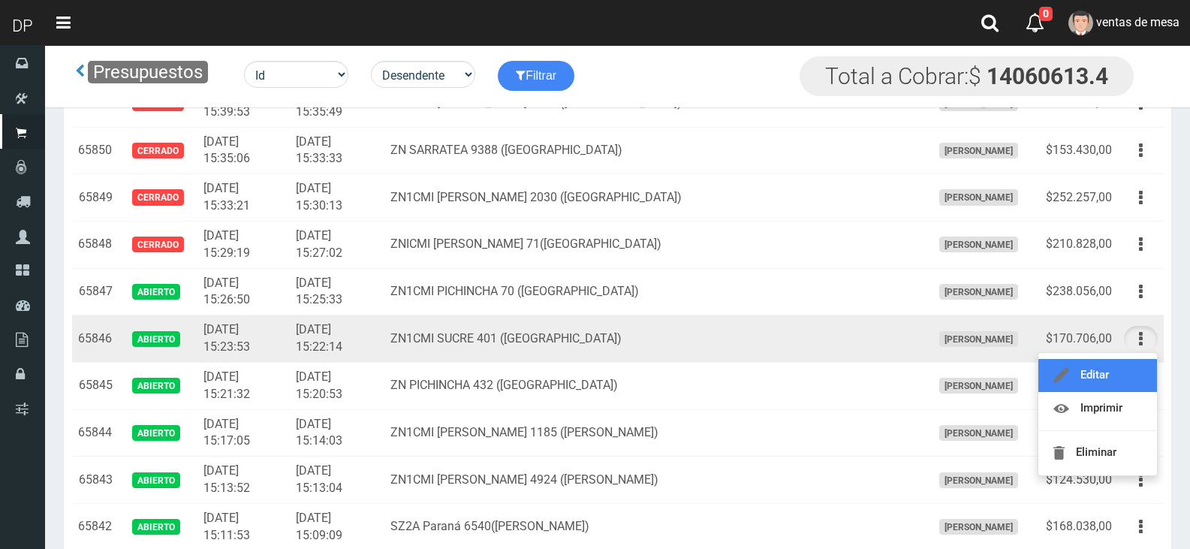
click at [1130, 371] on link "Editar" at bounding box center [1097, 375] width 119 height 33
click at [1130, 371] on td "Editar Imprimir Eliminar" at bounding box center [1141, 385] width 46 height 47
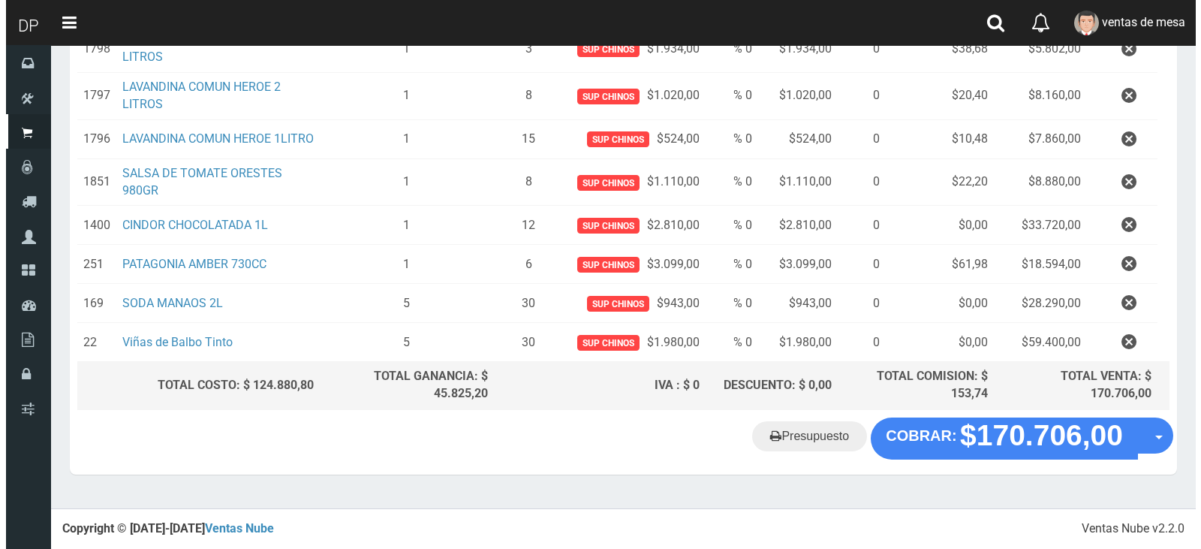
scroll to position [300, 0]
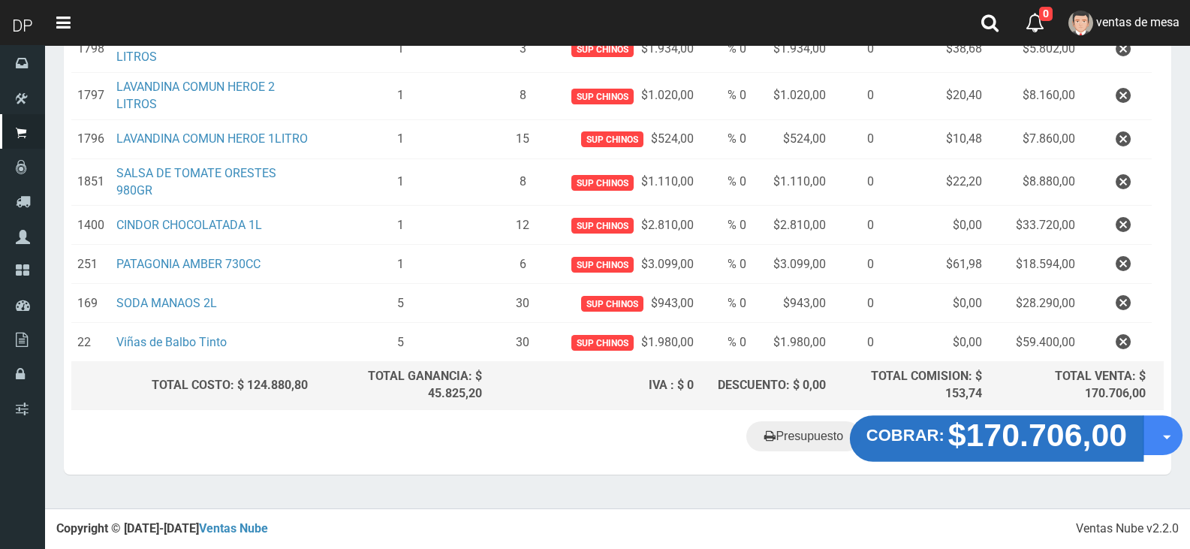
click at [968, 438] on strong "$170.706,00" at bounding box center [1037, 434] width 179 height 35
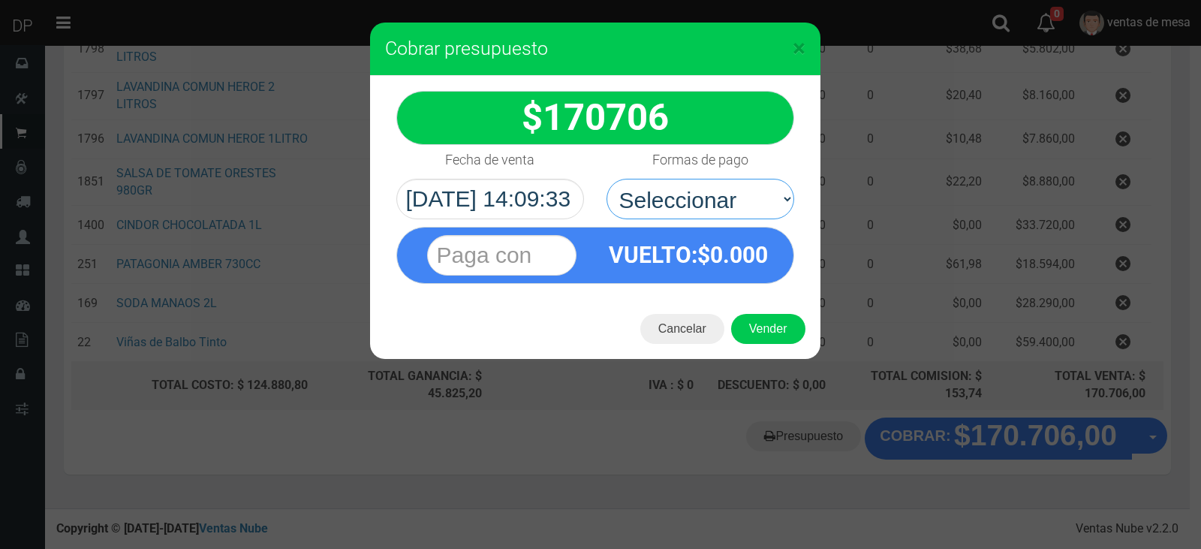
drag, startPoint x: 734, startPoint y: 206, endPoint x: 740, endPoint y: 255, distance: 49.9
click at [734, 206] on select "Seleccionar Efectivo Tarjeta de Crédito Depósito Débito" at bounding box center [701, 199] width 188 height 41
click at [740, 260] on span "0.000" at bounding box center [739, 255] width 58 height 26
drag, startPoint x: 748, startPoint y: 203, endPoint x: 748, endPoint y: 212, distance: 9.0
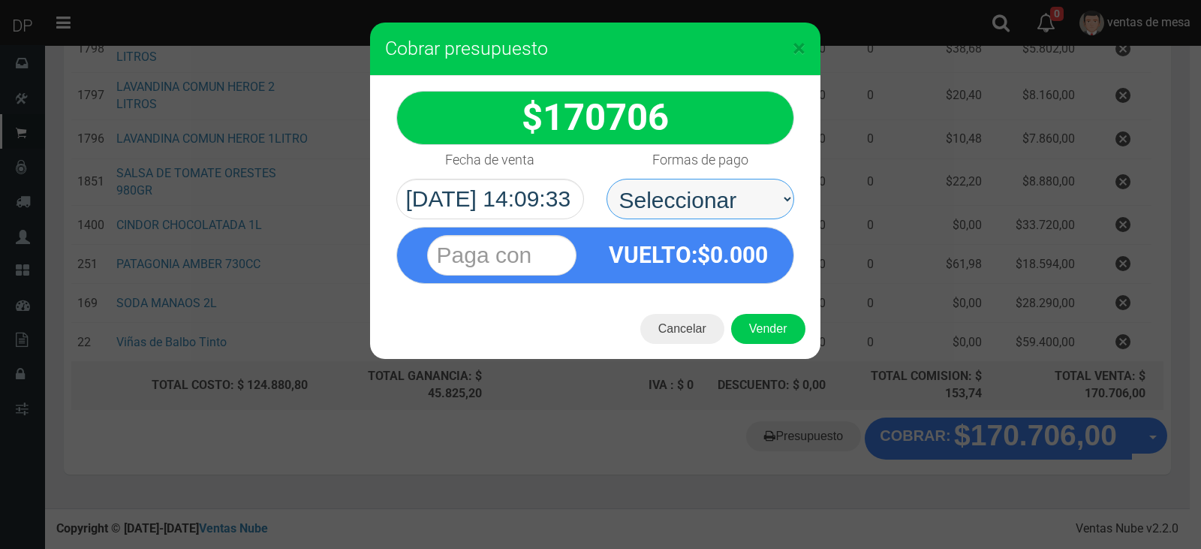
click at [748, 203] on select "Seleccionar Efectivo Tarjeta de Crédito Depósito Débito" at bounding box center [701, 199] width 188 height 41
select select "Efectivo"
click at [607, 179] on select "Seleccionar Efectivo Tarjeta de Crédito Depósito Débito" at bounding box center [701, 199] width 188 height 41
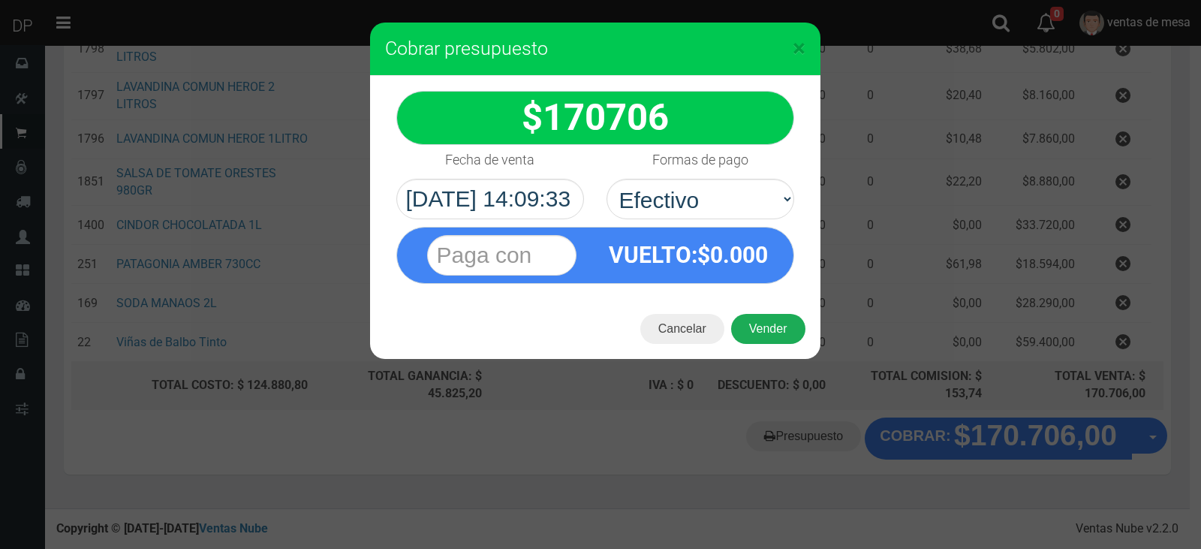
click at [766, 318] on button "Vender" at bounding box center [768, 329] width 74 height 30
click at [0, 0] on div "Cargando..." at bounding box center [0, 0] width 0 height 0
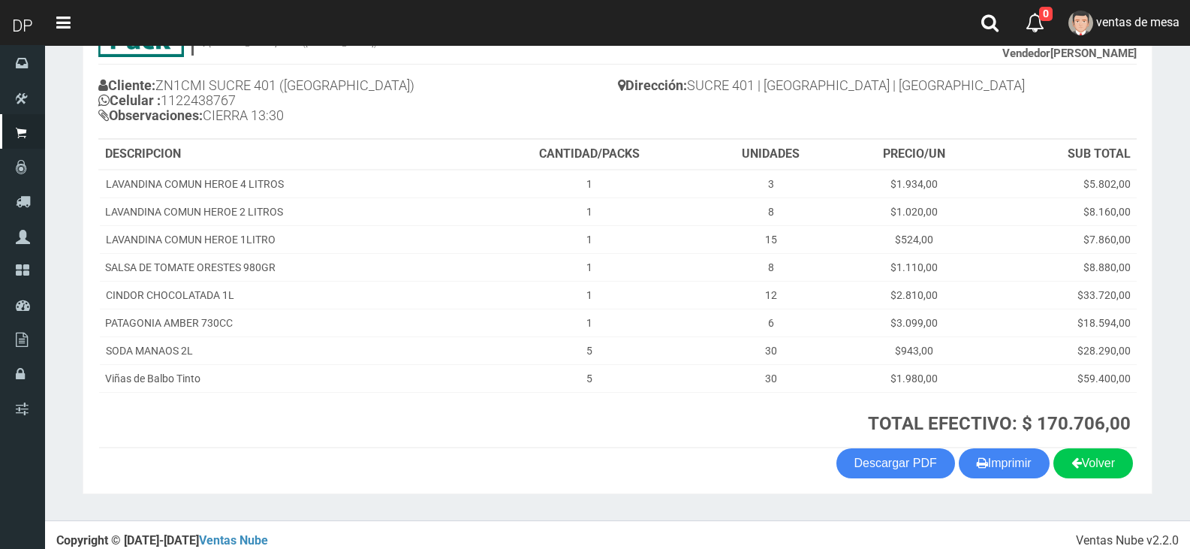
scroll to position [157, 0]
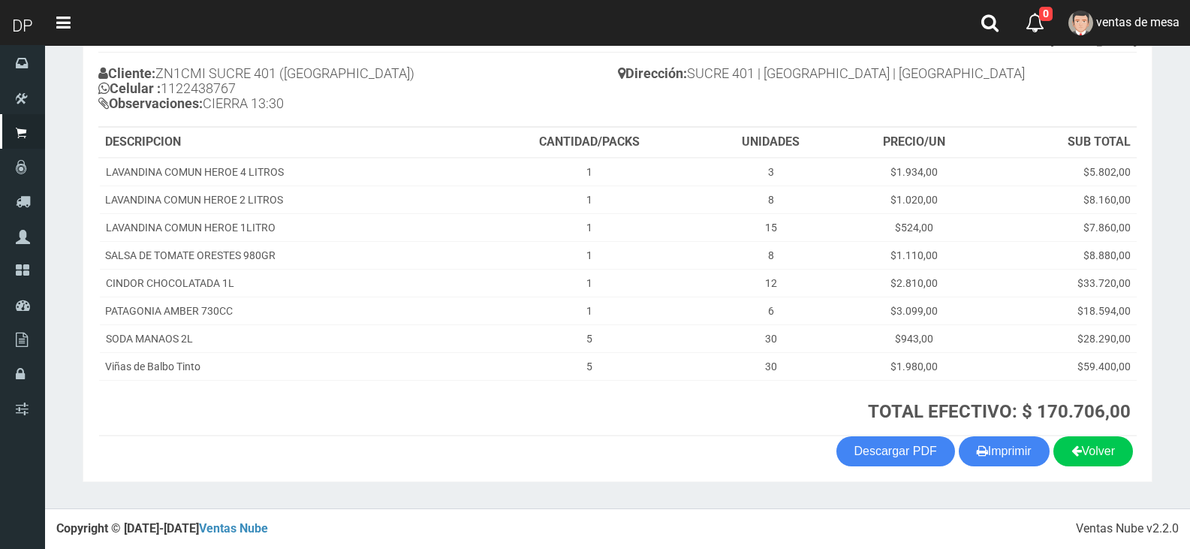
click at [983, 435] on th "TOTAL EFECTIVO: $ 170.706,00" at bounding box center [806, 408] width 659 height 56
click at [977, 447] on icon "button" at bounding box center [982, 450] width 11 height 21
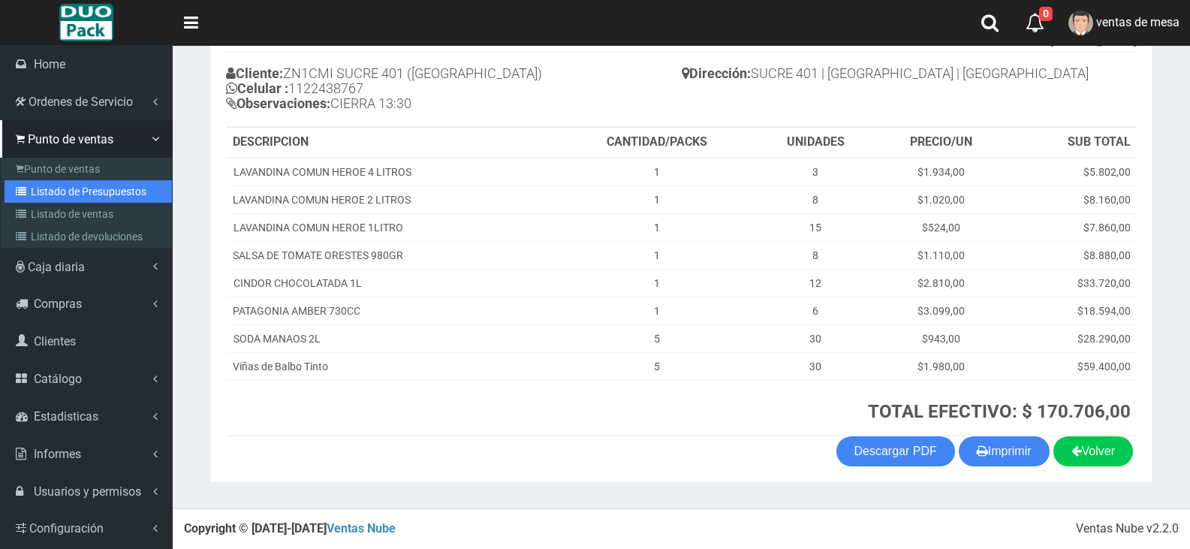
click at [41, 185] on link "Listado de Presupuestos" at bounding box center [88, 191] width 167 height 23
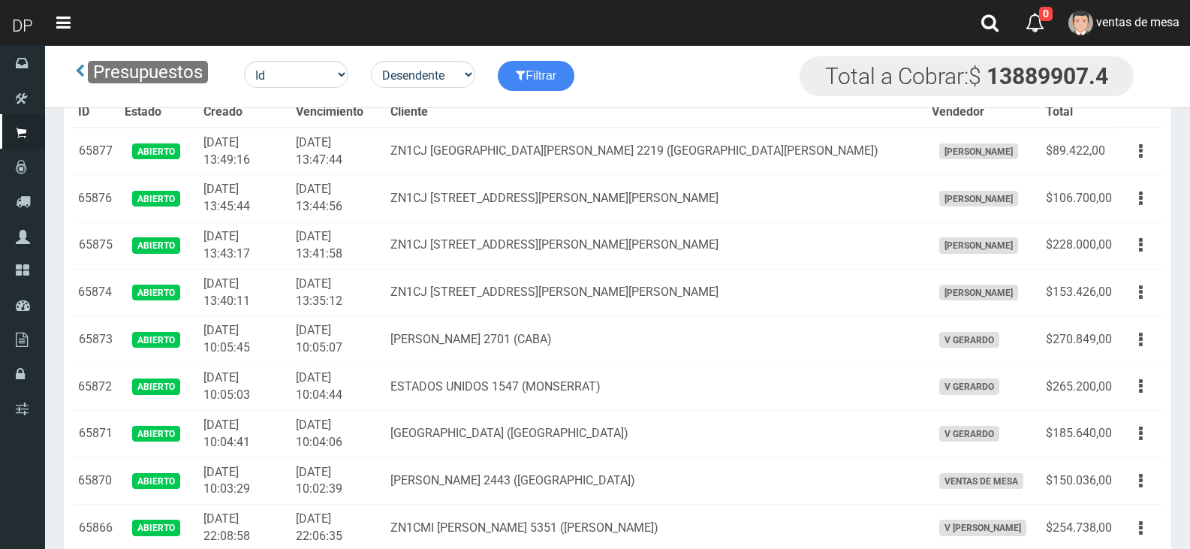
scroll to position [1083, 0]
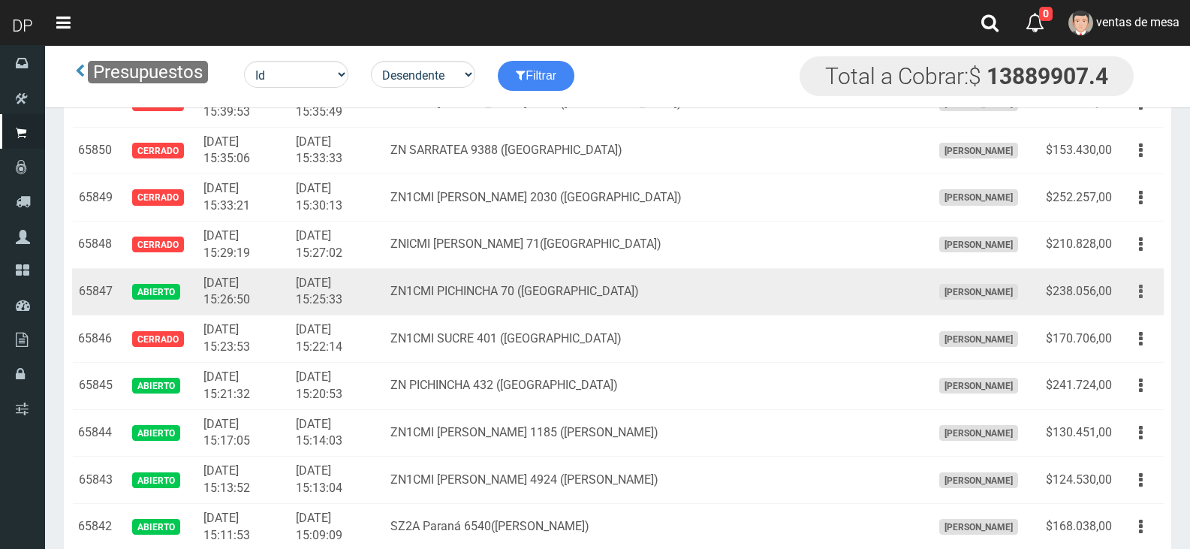
click at [1128, 300] on button "button" at bounding box center [1141, 292] width 34 height 26
click at [1146, 293] on button "button" at bounding box center [1141, 292] width 34 height 26
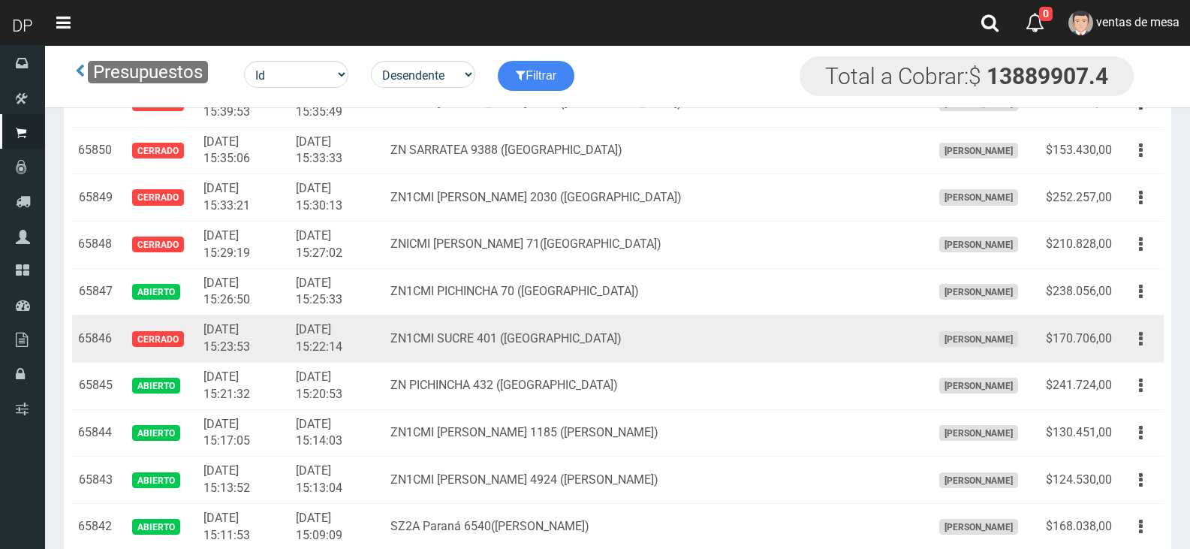
click at [1133, 317] on td "Editar Imprimir Eliminar" at bounding box center [1141, 338] width 46 height 47
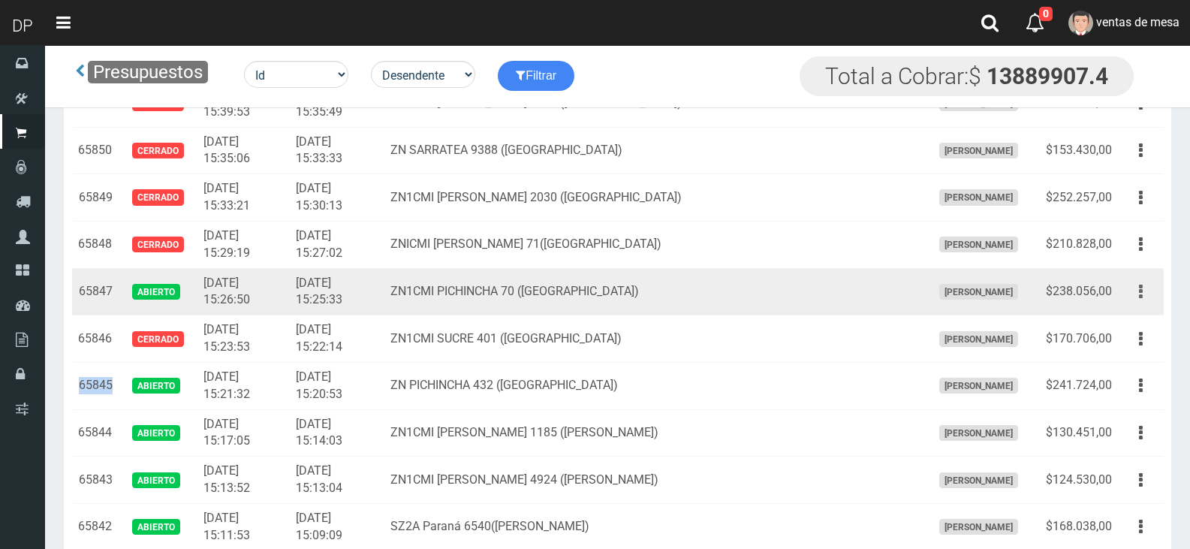
click at [1140, 291] on icon "button" at bounding box center [1141, 292] width 4 height 26
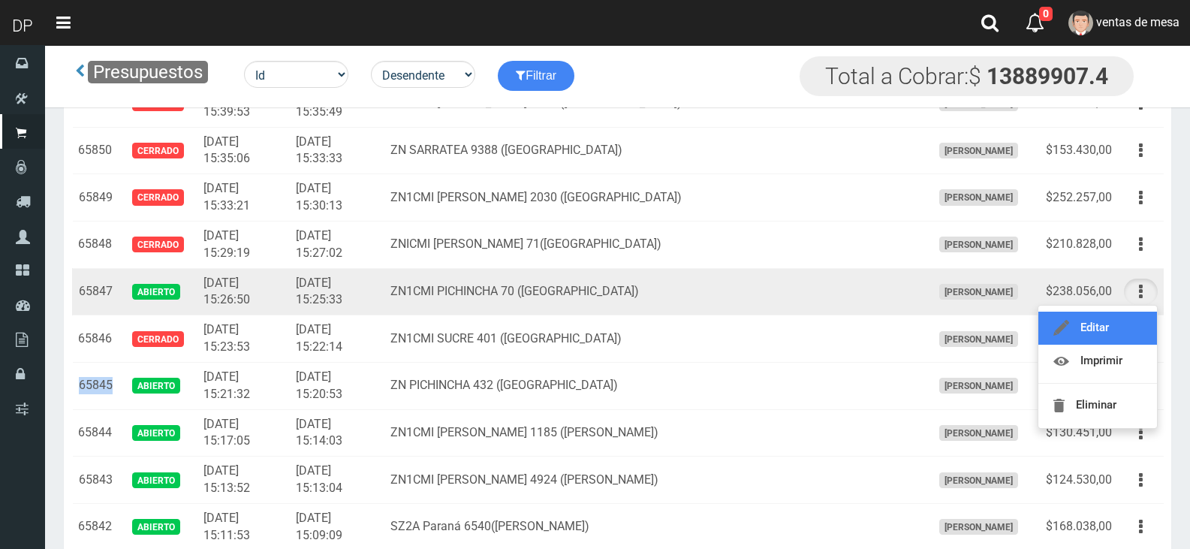
click at [1119, 331] on link "Editar" at bounding box center [1097, 328] width 119 height 33
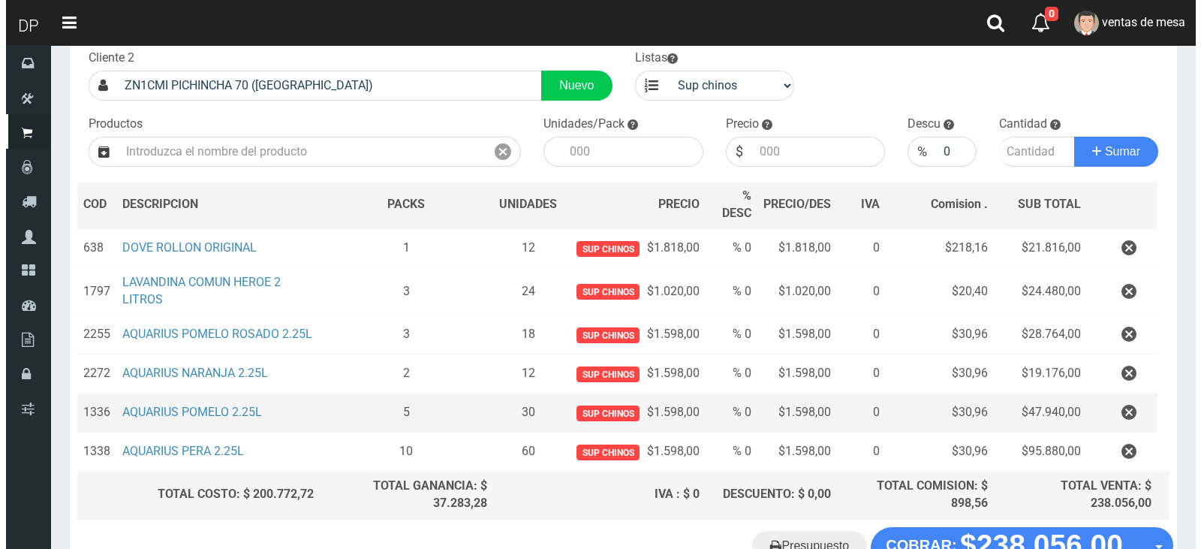
scroll to position [198, 0]
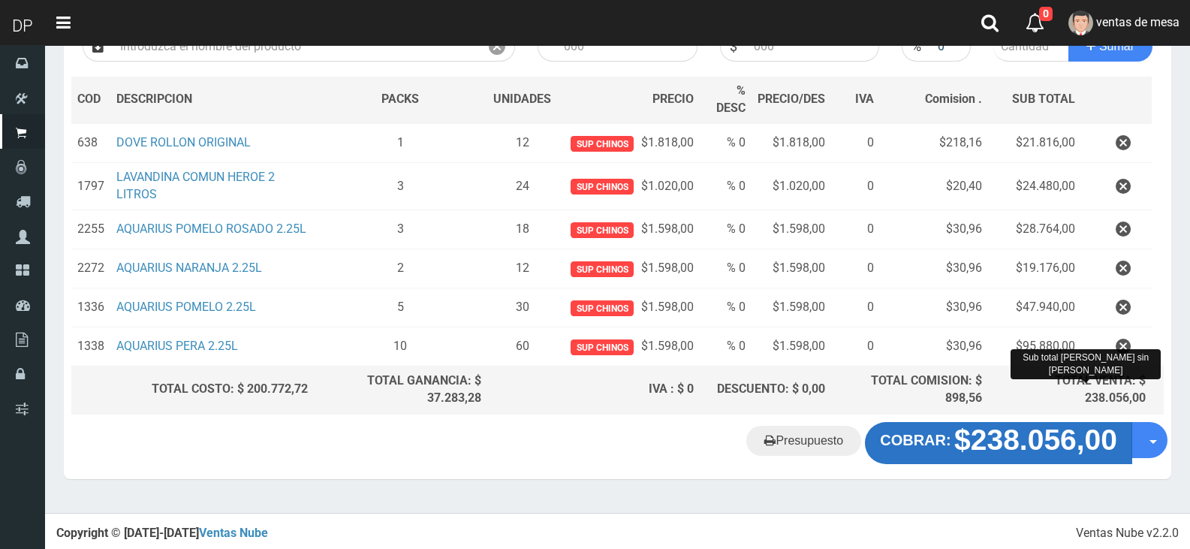
click at [999, 445] on strong "$238.056,00" at bounding box center [1035, 439] width 163 height 32
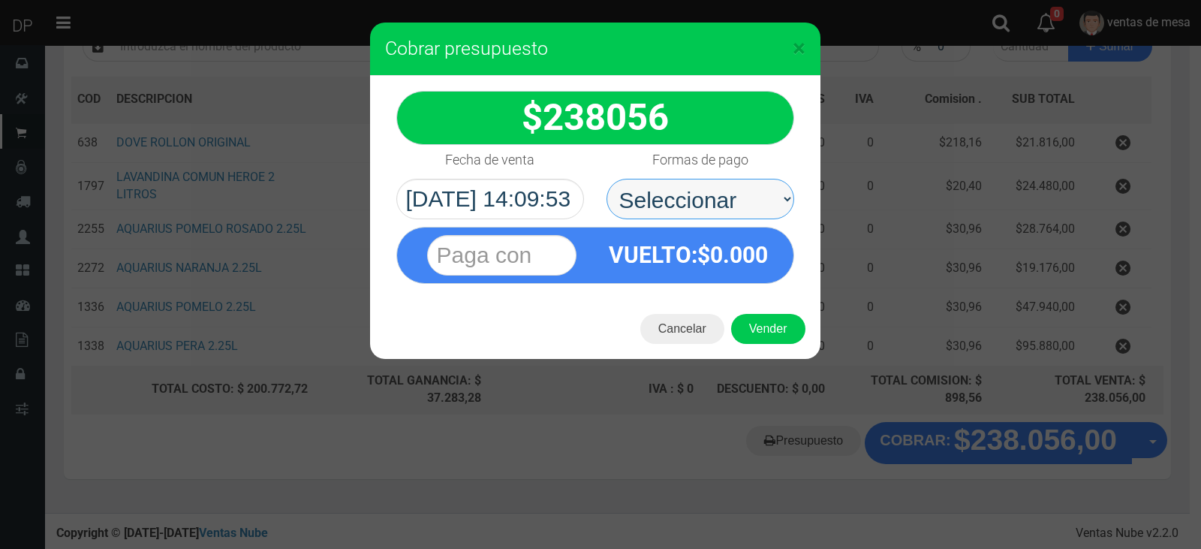
click at [741, 206] on select "Seleccionar Efectivo Tarjeta de Crédito Depósito Débito" at bounding box center [701, 199] width 188 height 41
select select "Efectivo"
click at [607, 179] on select "Seleccionar Efectivo Tarjeta de Crédito Depósito Débito" at bounding box center [701, 199] width 188 height 41
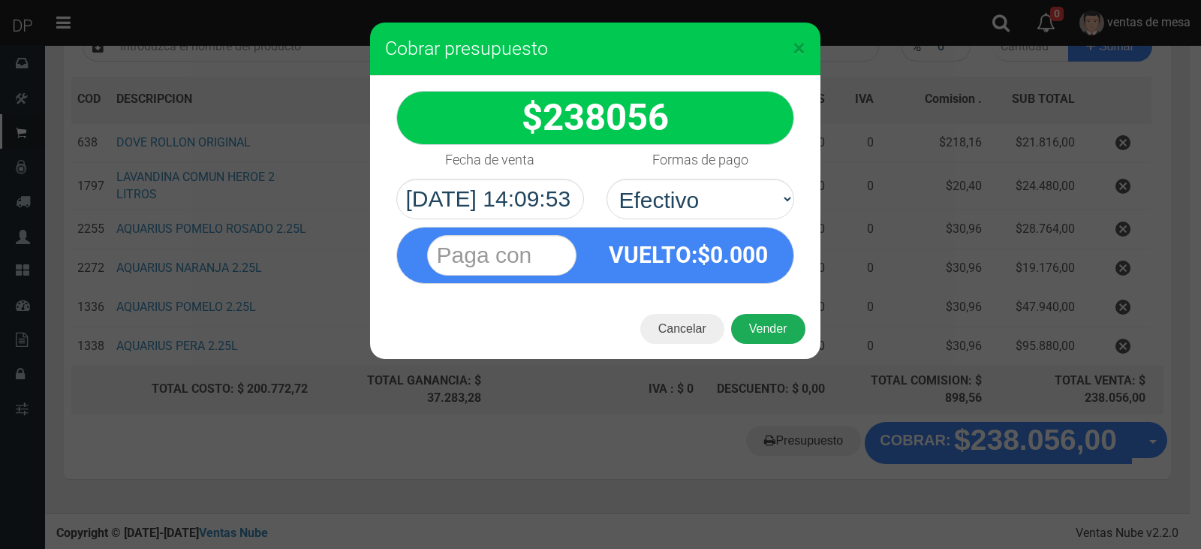
click at [761, 326] on button "Vender" at bounding box center [768, 329] width 74 height 30
click at [0, 0] on div "Cargando..." at bounding box center [0, 0] width 0 height 0
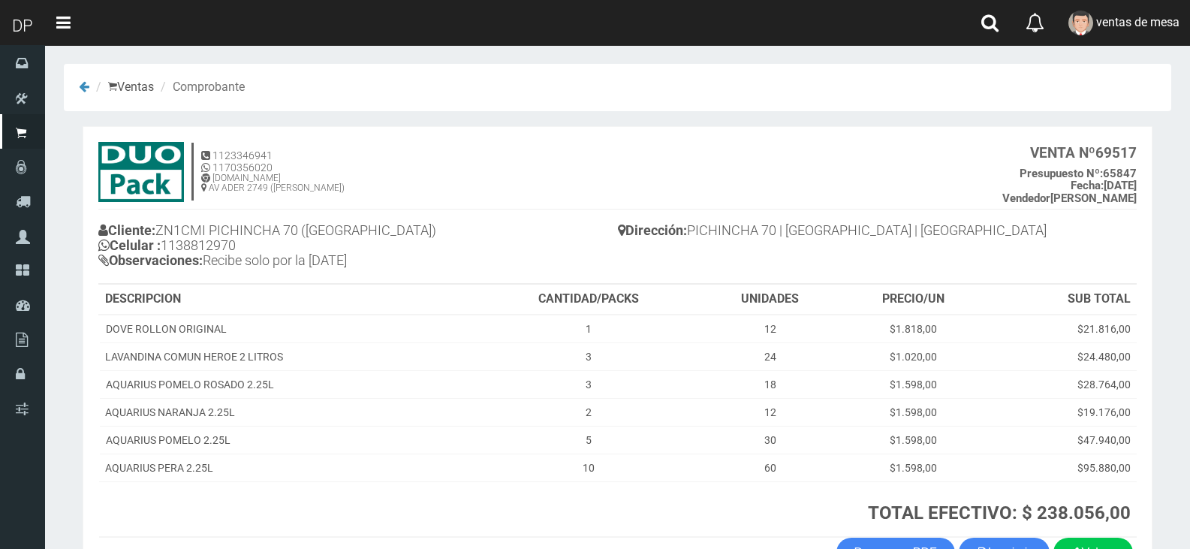
scroll to position [75, 0]
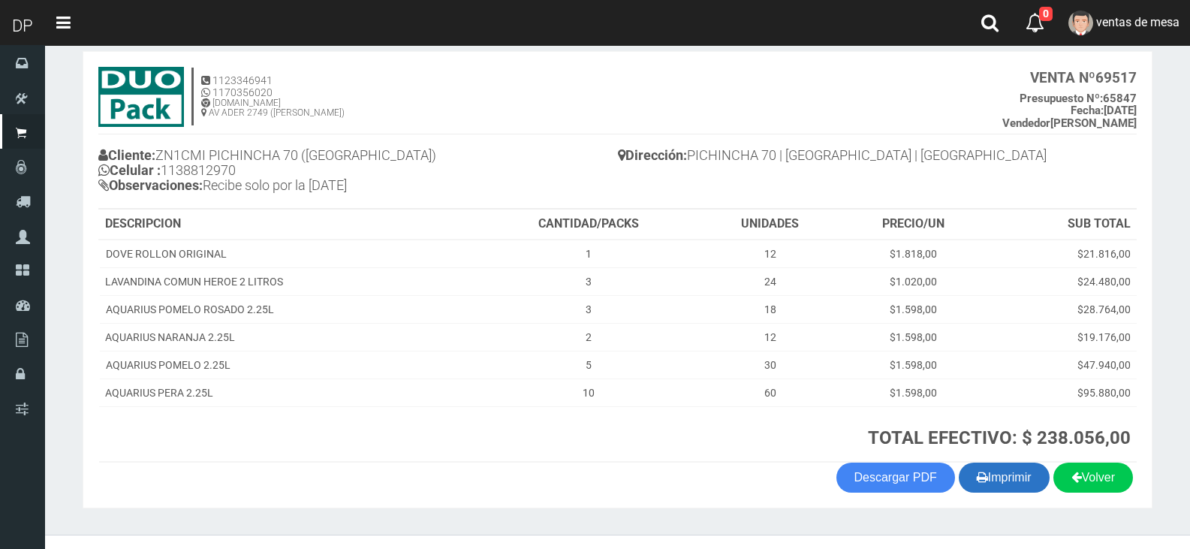
click at [1011, 486] on button "Imprimir" at bounding box center [1004, 477] width 91 height 30
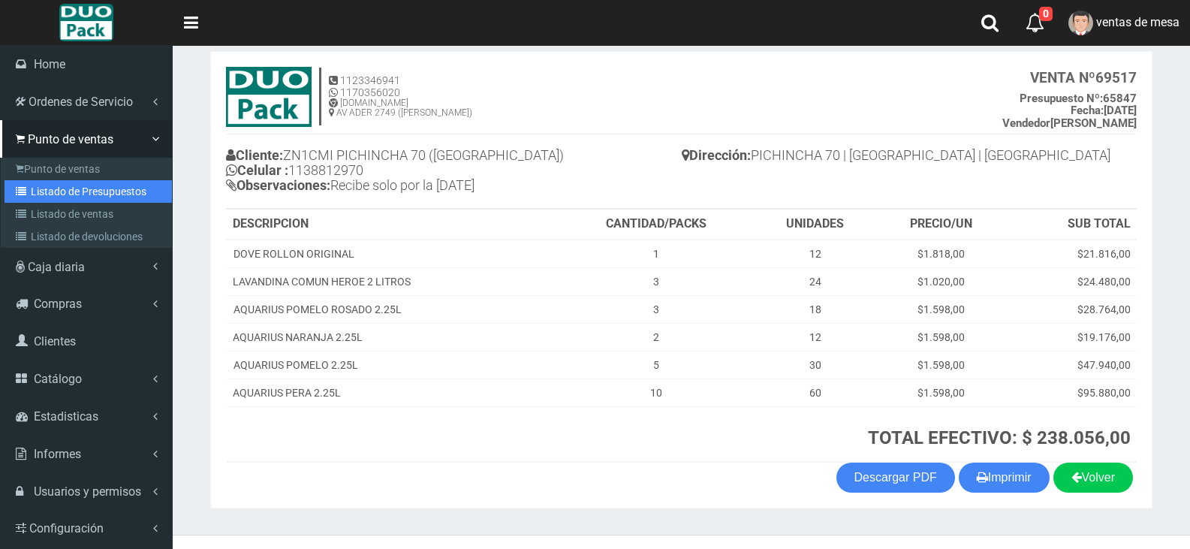
click at [38, 184] on link "Listado de Presupuestos" at bounding box center [88, 191] width 167 height 23
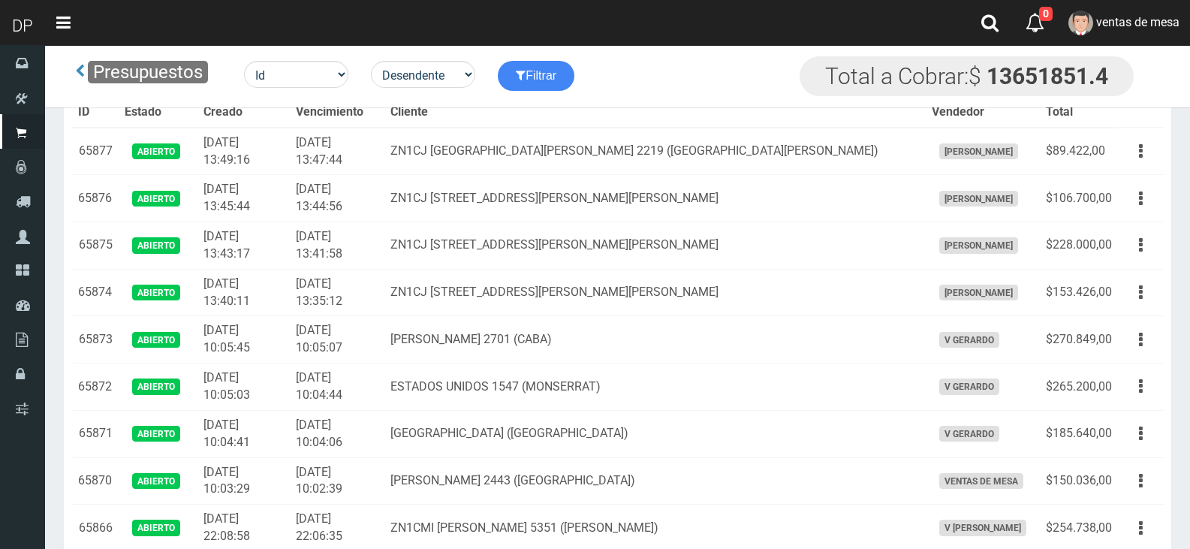
scroll to position [1177, 0]
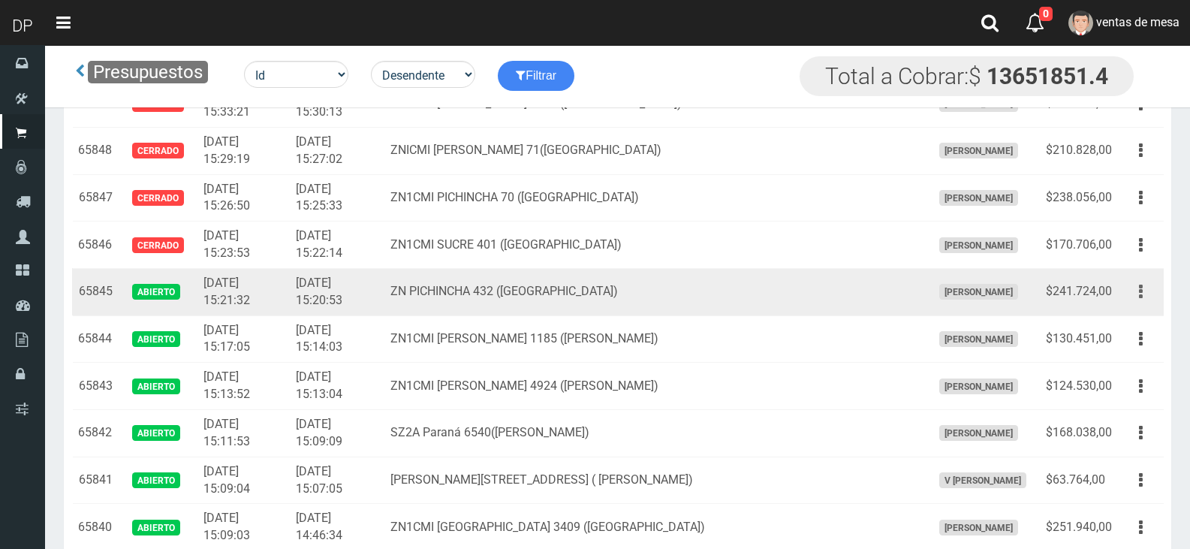
click at [1131, 300] on button "button" at bounding box center [1141, 292] width 34 height 26
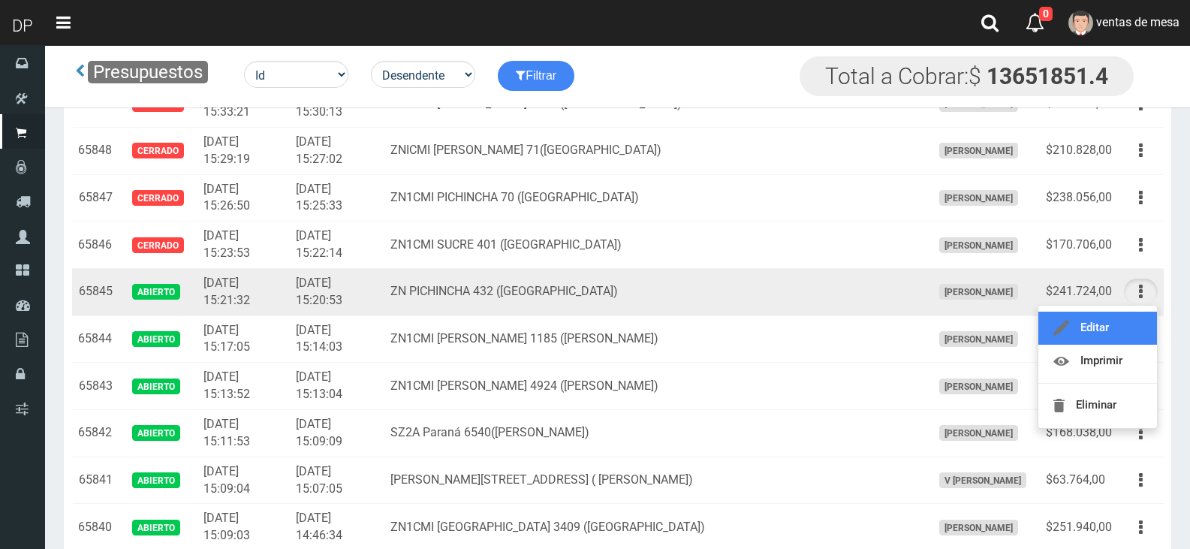
click at [1123, 324] on link "Editar" at bounding box center [1097, 328] width 119 height 33
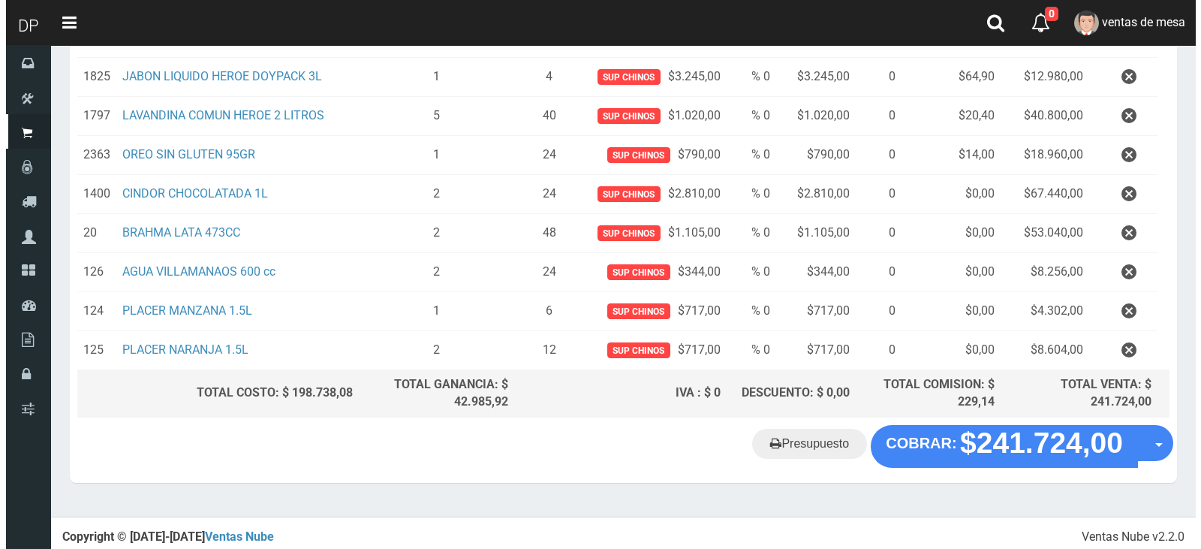
scroll to position [362, 0]
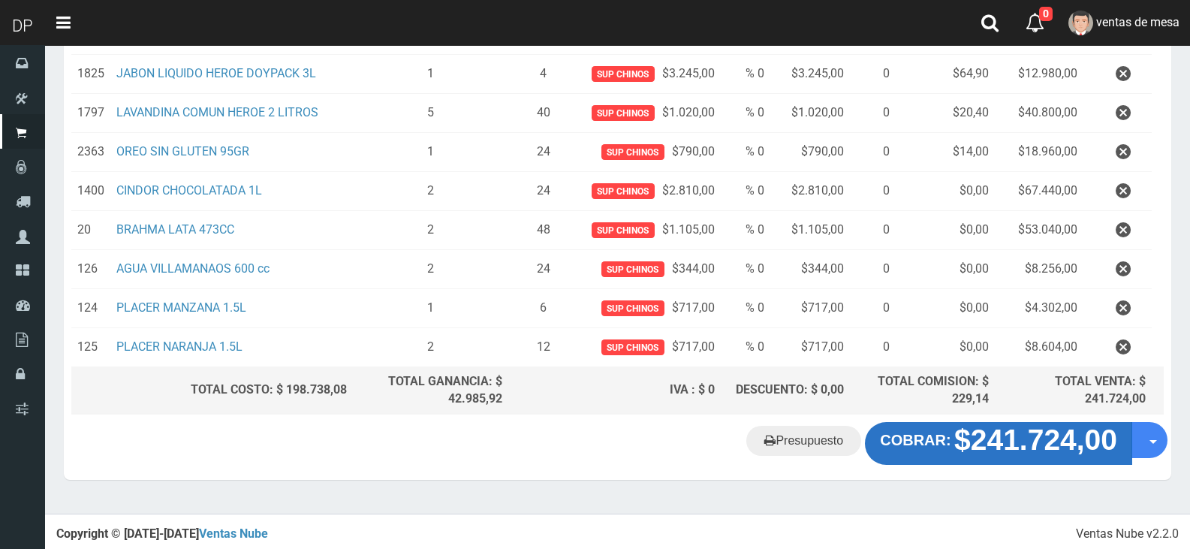
click at [939, 445] on strong "COBRAR:" at bounding box center [915, 440] width 71 height 17
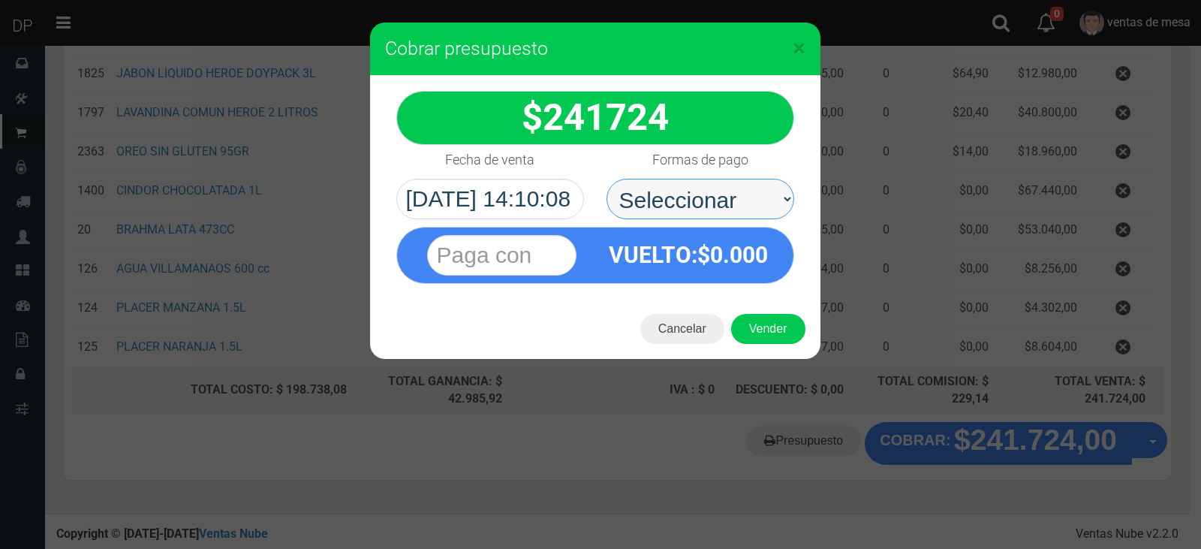
drag, startPoint x: 707, startPoint y: 197, endPoint x: 711, endPoint y: 215, distance: 19.1
click at [707, 197] on select "Seleccionar Efectivo Tarjeta de Crédito Depósito Débito" at bounding box center [701, 199] width 188 height 41
select select "Efectivo"
click at [607, 179] on select "Seleccionar Efectivo Tarjeta de Crédito Depósito Débito" at bounding box center [701, 199] width 188 height 41
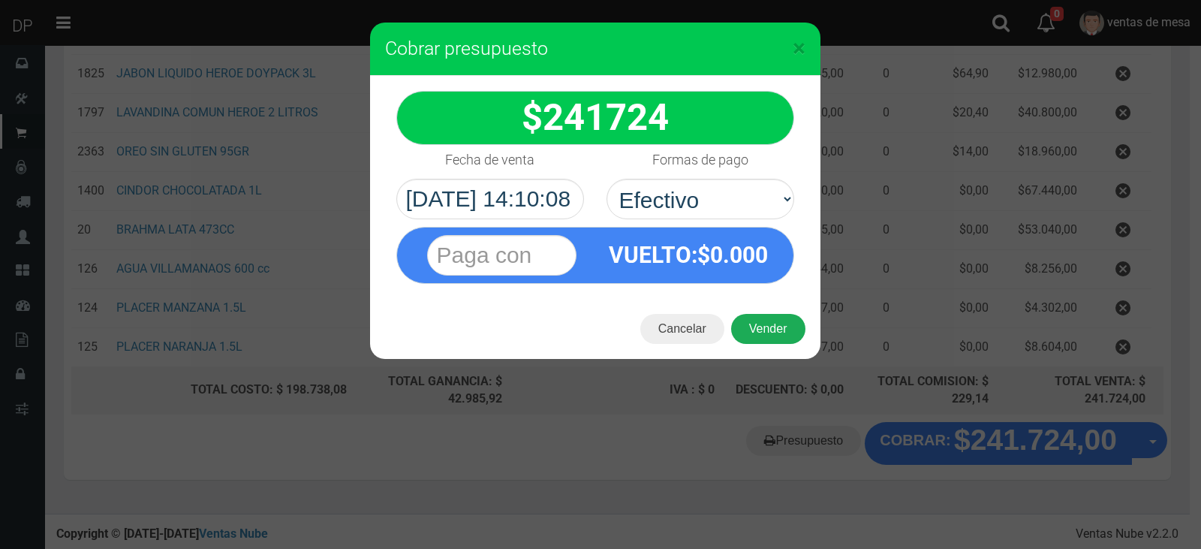
click at [754, 329] on button "Vender" at bounding box center [768, 329] width 74 height 30
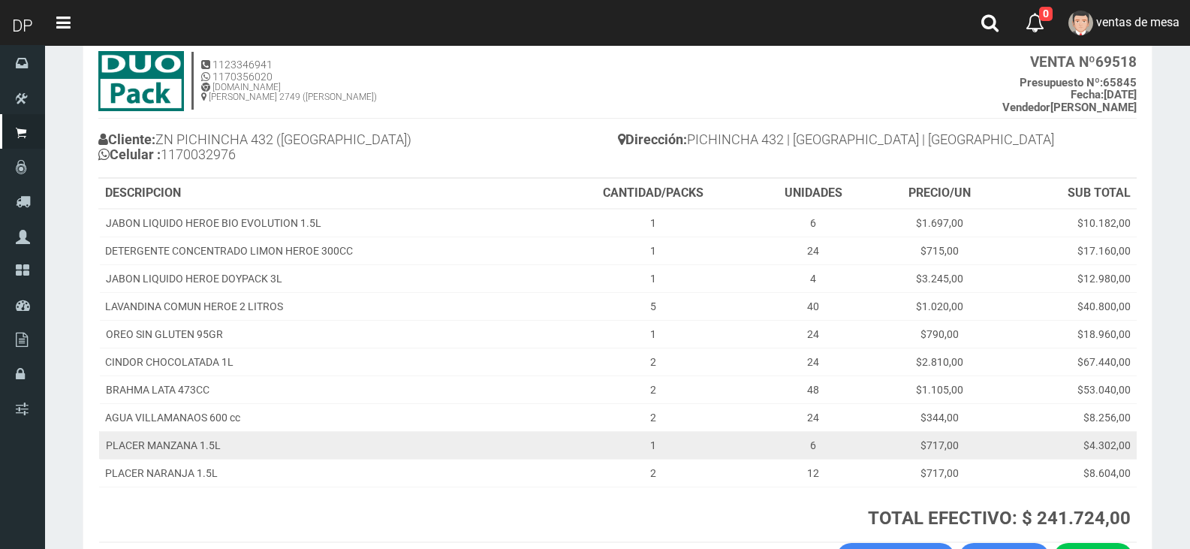
scroll to position [197, 0]
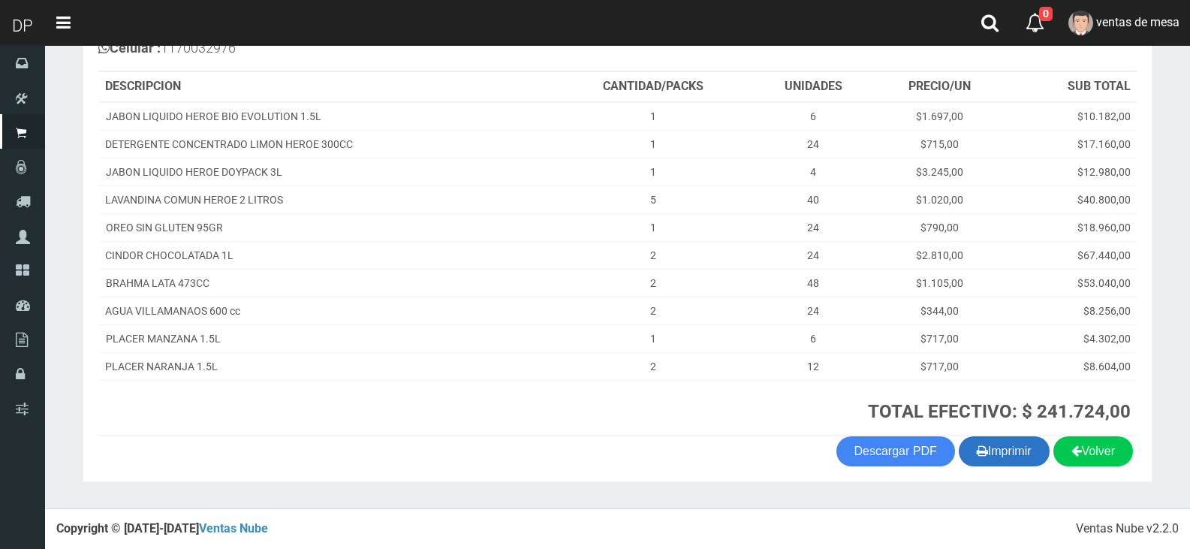
click at [1019, 447] on button "Imprimir" at bounding box center [1004, 451] width 91 height 30
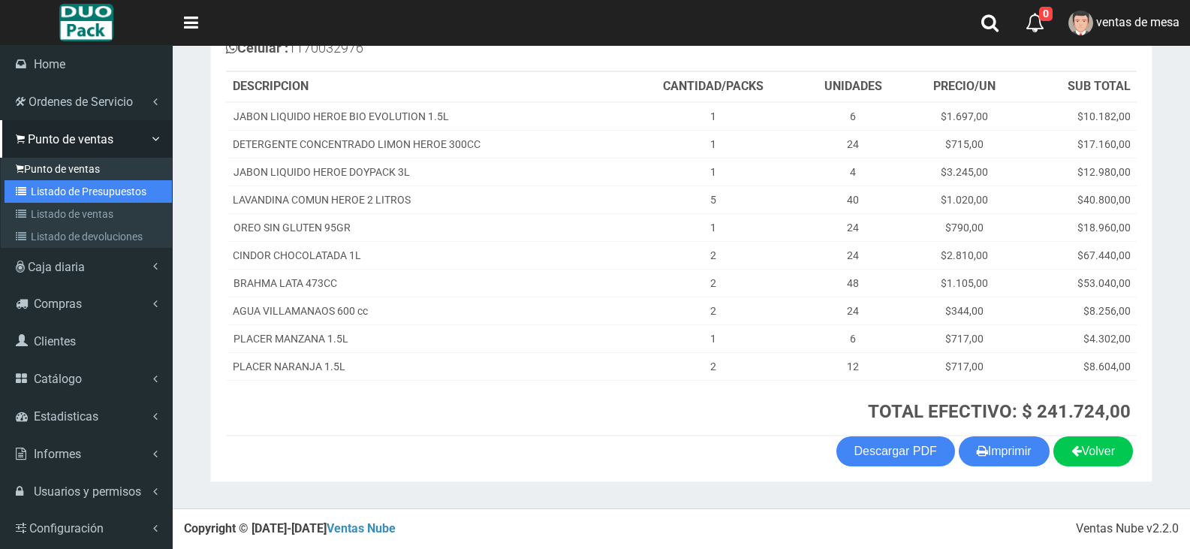
drag, startPoint x: 65, startPoint y: 195, endPoint x: 122, endPoint y: 176, distance: 60.1
click at [65, 195] on link "Listado de Presupuestos" at bounding box center [88, 191] width 167 height 23
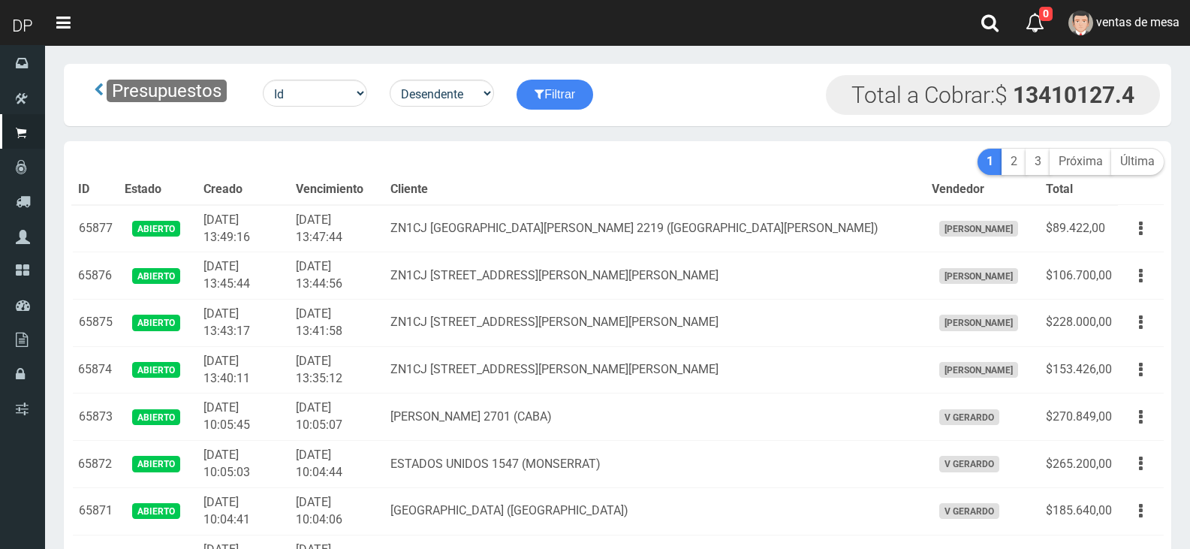
click at [577, 175] on th "Cliente" at bounding box center [654, 190] width 540 height 30
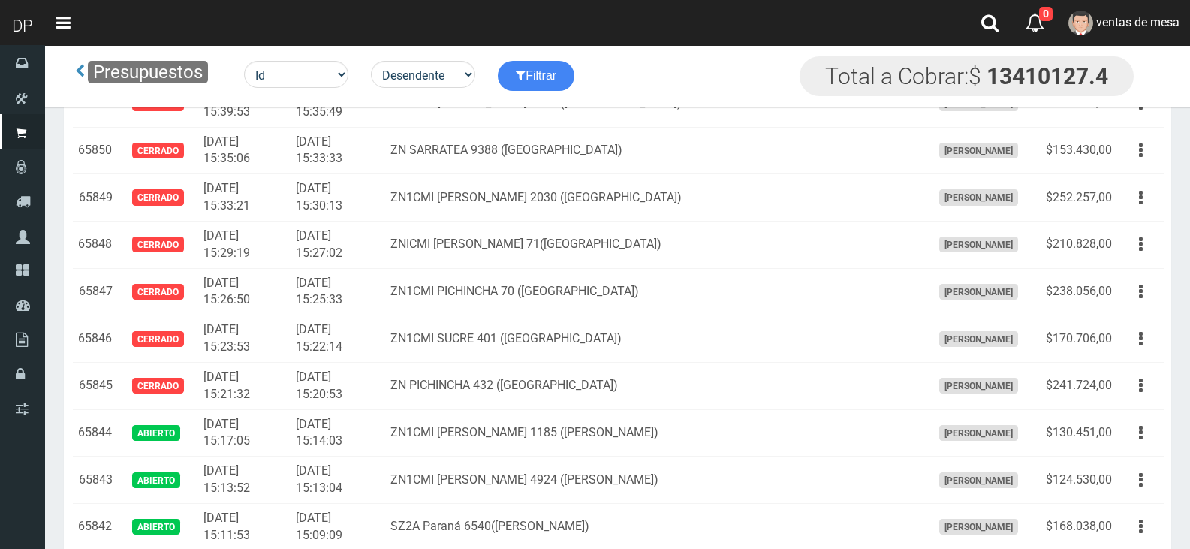
scroll to position [1477, 0]
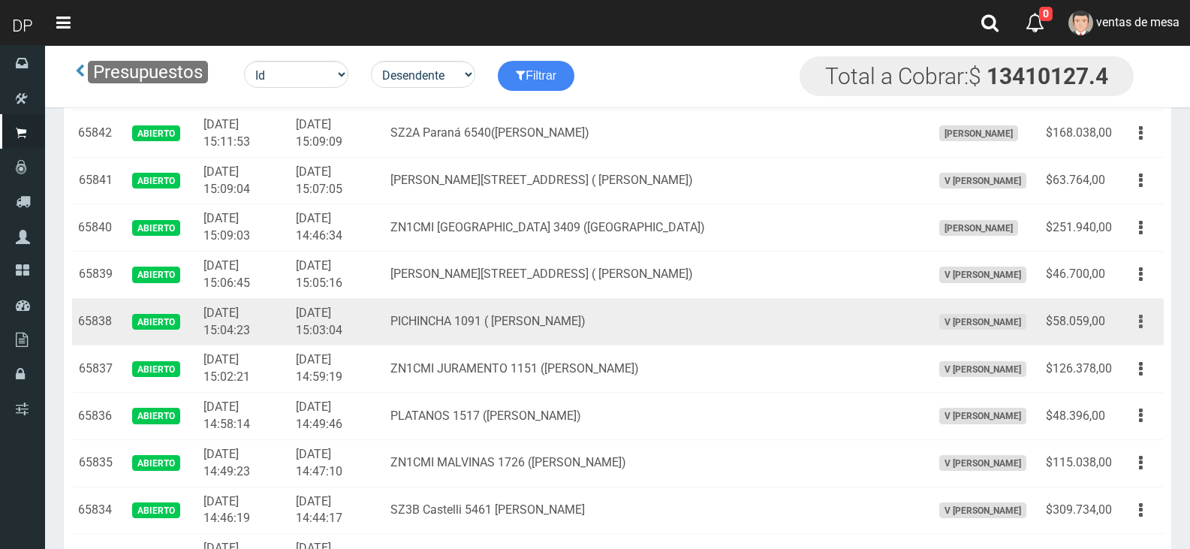
click at [1135, 326] on button "button" at bounding box center [1141, 322] width 34 height 26
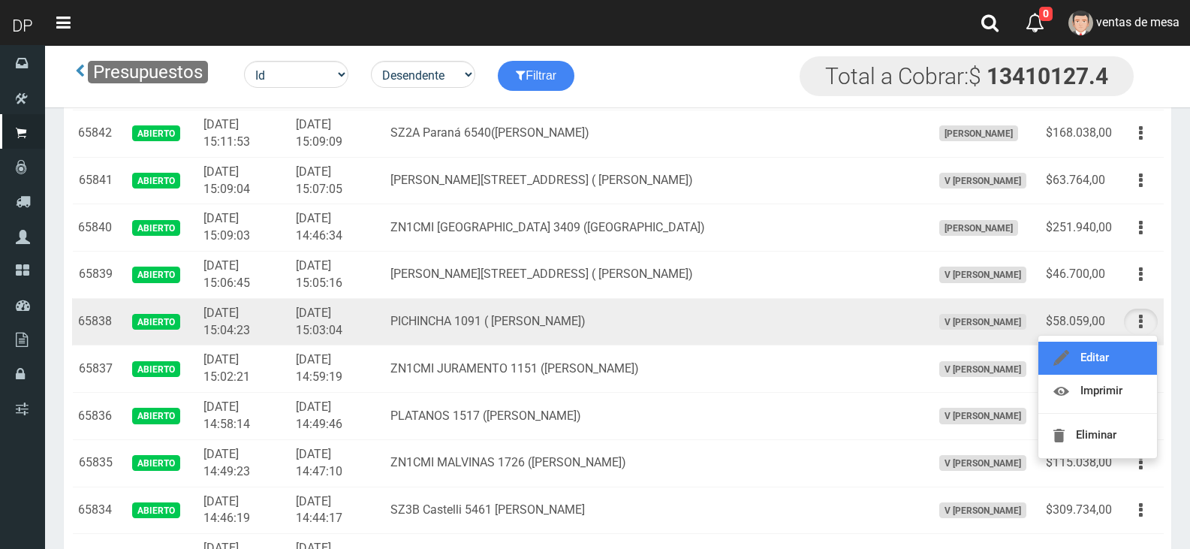
click at [1131, 345] on link "Editar" at bounding box center [1097, 358] width 119 height 33
click at [1131, 345] on td "Editar Imprimir Eliminar" at bounding box center [1141, 368] width 46 height 47
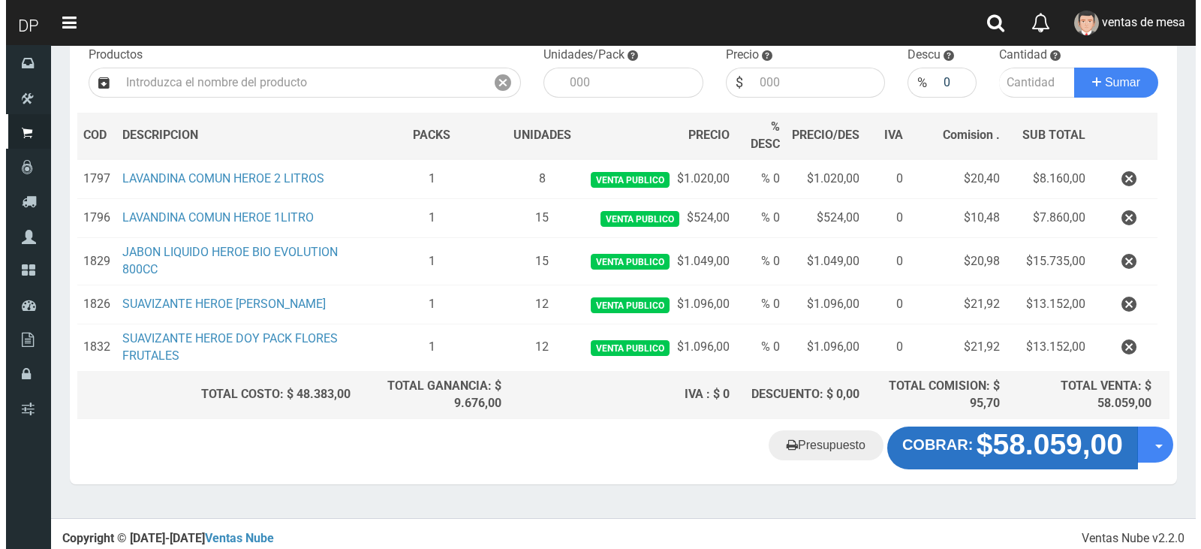
scroll to position [167, 0]
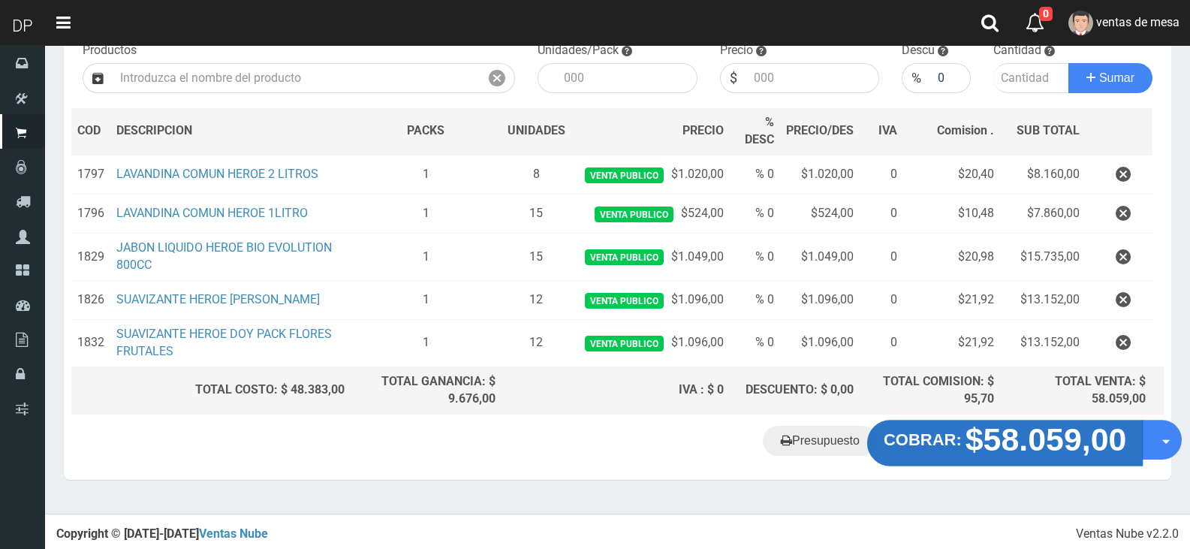
click at [931, 426] on button "COBRAR: $58.059,00" at bounding box center [1005, 443] width 276 height 47
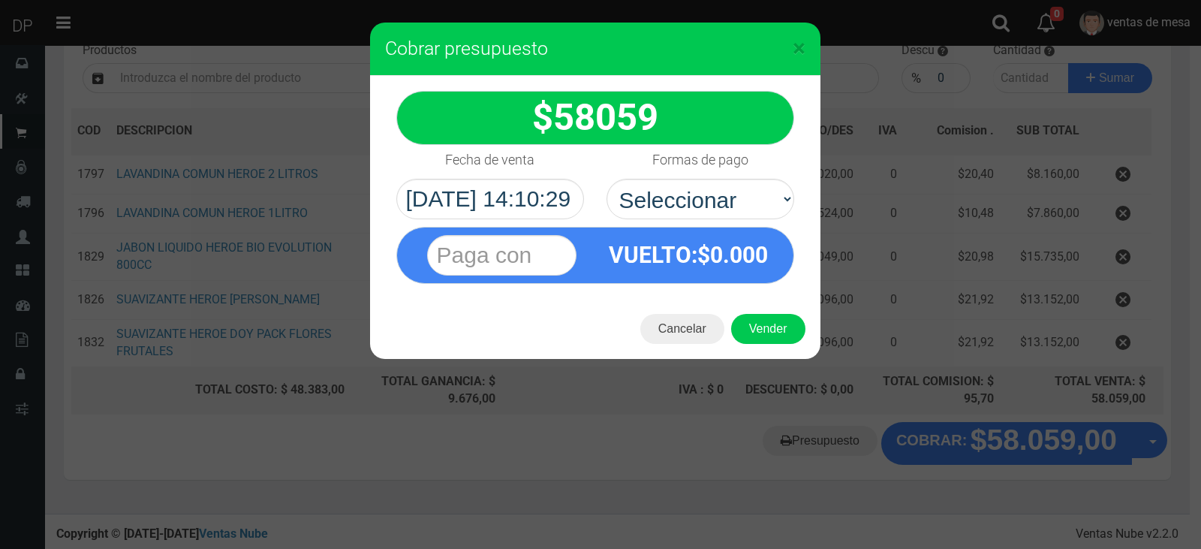
click at [743, 220] on div "VUELTO :$ 0.000" at bounding box center [595, 251] width 420 height 65
click at [607, 179] on select "Seleccionar Efectivo Tarjeta de Crédito Depósito Débito" at bounding box center [701, 199] width 188 height 41
drag, startPoint x: 731, startPoint y: 199, endPoint x: 731, endPoint y: 218, distance: 19.5
click at [731, 199] on select "Seleccionar Efectivo Tarjeta de Crédito Depósito Débito" at bounding box center [701, 199] width 188 height 41
click at [607, 179] on select "Seleccionar Efectivo Tarjeta de Crédito Depósito Débito" at bounding box center [701, 199] width 188 height 41
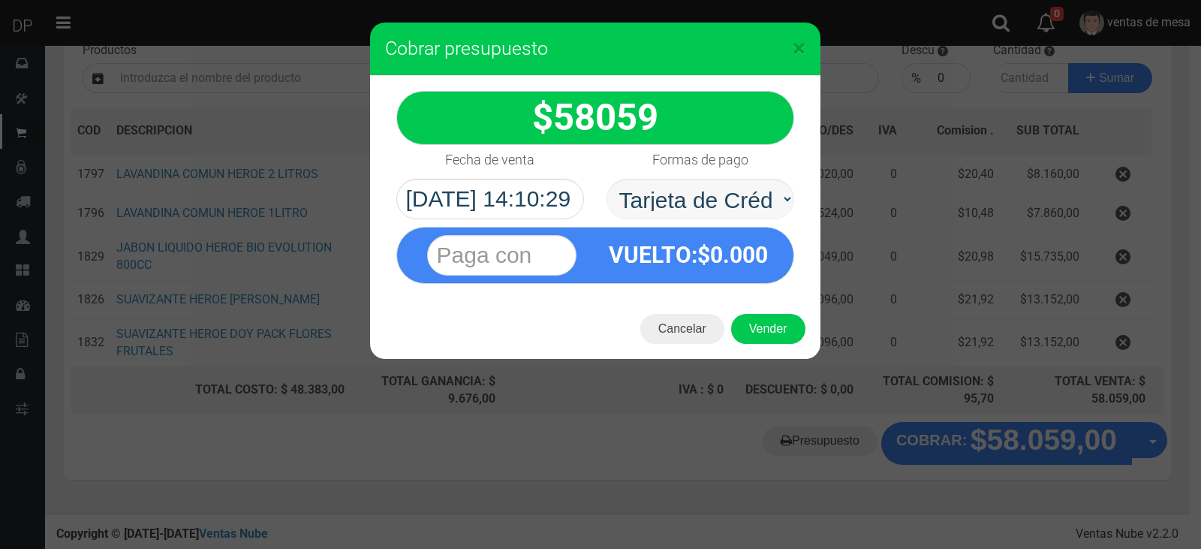
click at [733, 203] on select "Seleccionar Efectivo Tarjeta de Crédito Depósito Débito" at bounding box center [701, 199] width 188 height 41
select select "Efectivo"
click at [607, 179] on select "Seleccionar Efectivo Tarjeta de Crédito Depósito Débito" at bounding box center [701, 199] width 188 height 41
click at [728, 259] on span "0.000" at bounding box center [739, 255] width 58 height 26
click at [764, 328] on button "Vender" at bounding box center [768, 329] width 74 height 30
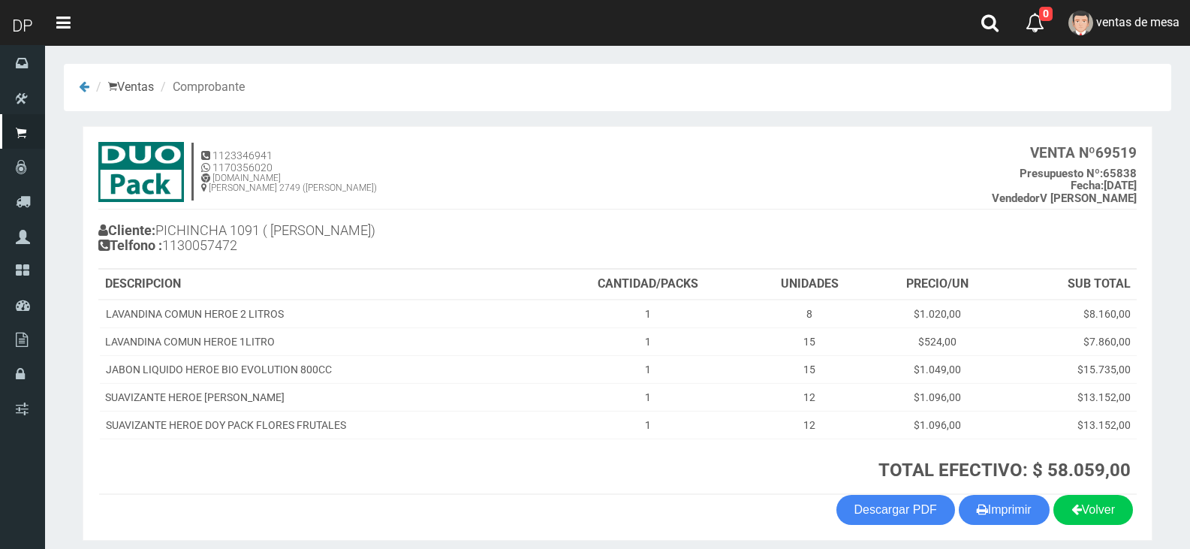
scroll to position [59, 0]
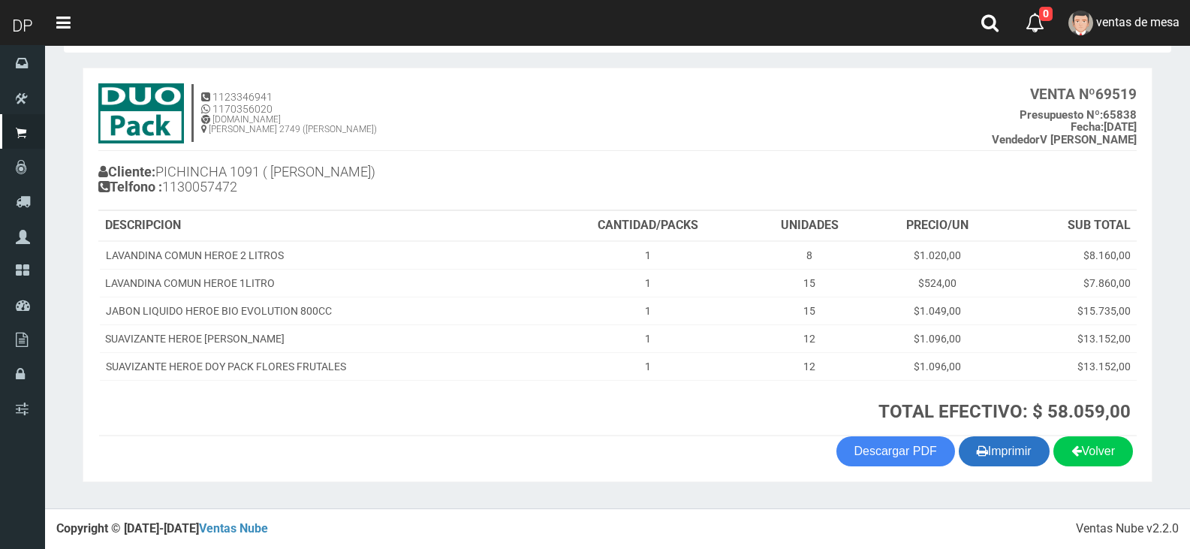
click at [1010, 459] on button "Imprimir" at bounding box center [1004, 451] width 91 height 30
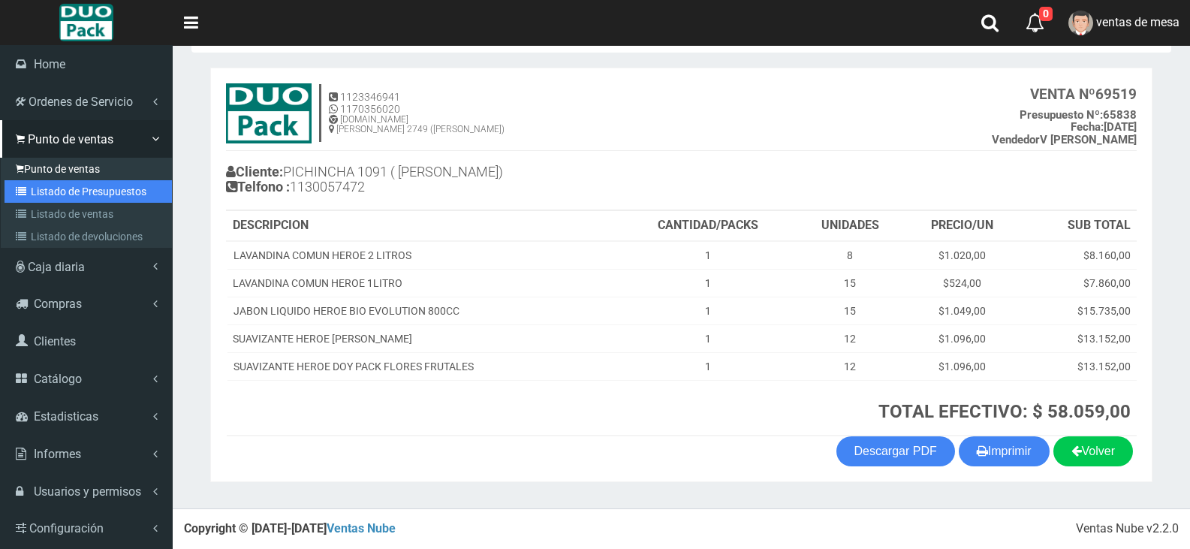
drag, startPoint x: 36, startPoint y: 198, endPoint x: 112, endPoint y: 164, distance: 83.0
click at [36, 198] on link "Listado de Presupuestos" at bounding box center [88, 191] width 167 height 23
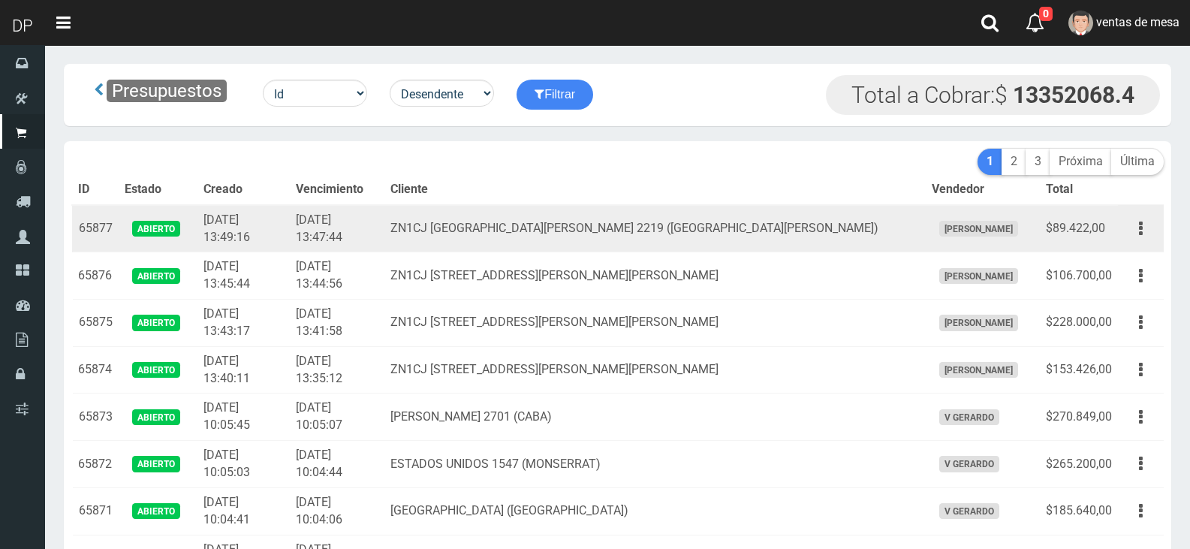
click at [472, 240] on td "ZN1CJ [GEOGRAPHIC_DATA][PERSON_NAME] 2219 ([GEOGRAPHIC_DATA][PERSON_NAME])" at bounding box center [654, 228] width 540 height 47
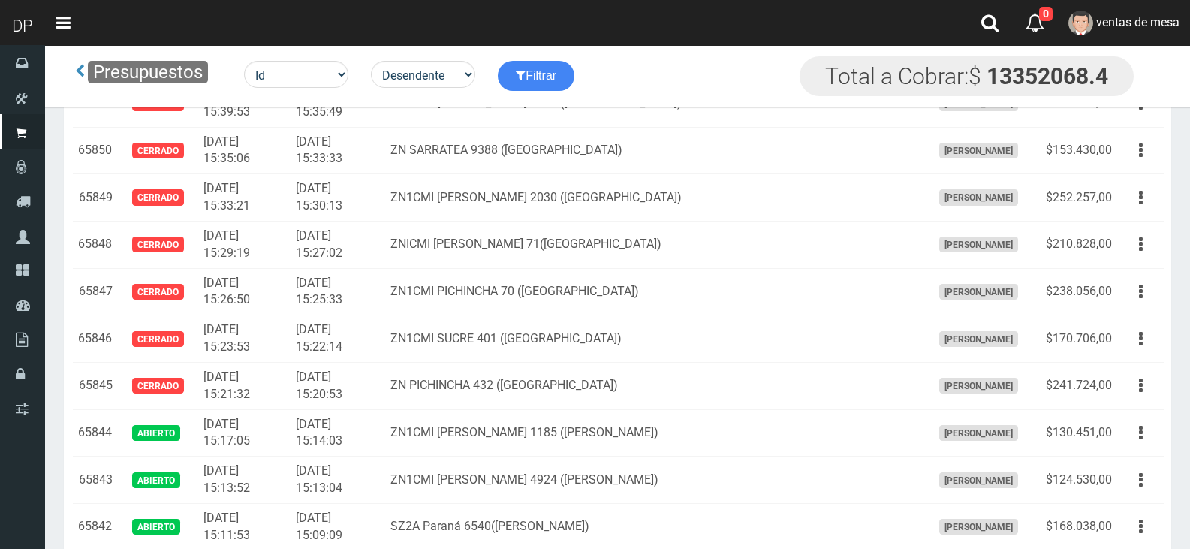
scroll to position [1383, 0]
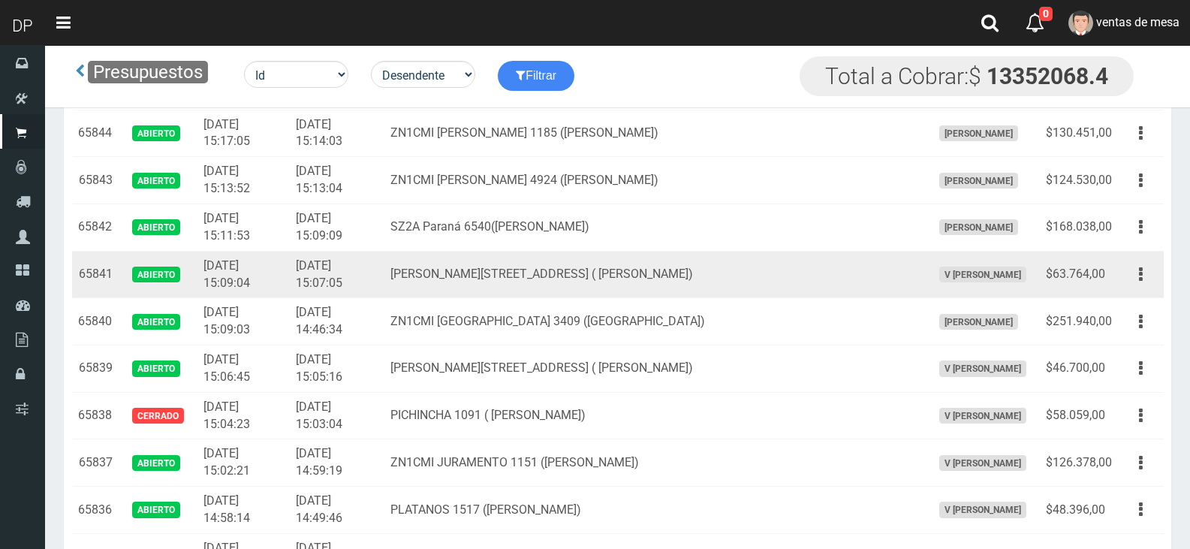
click at [1134, 264] on button "button" at bounding box center [1141, 274] width 34 height 26
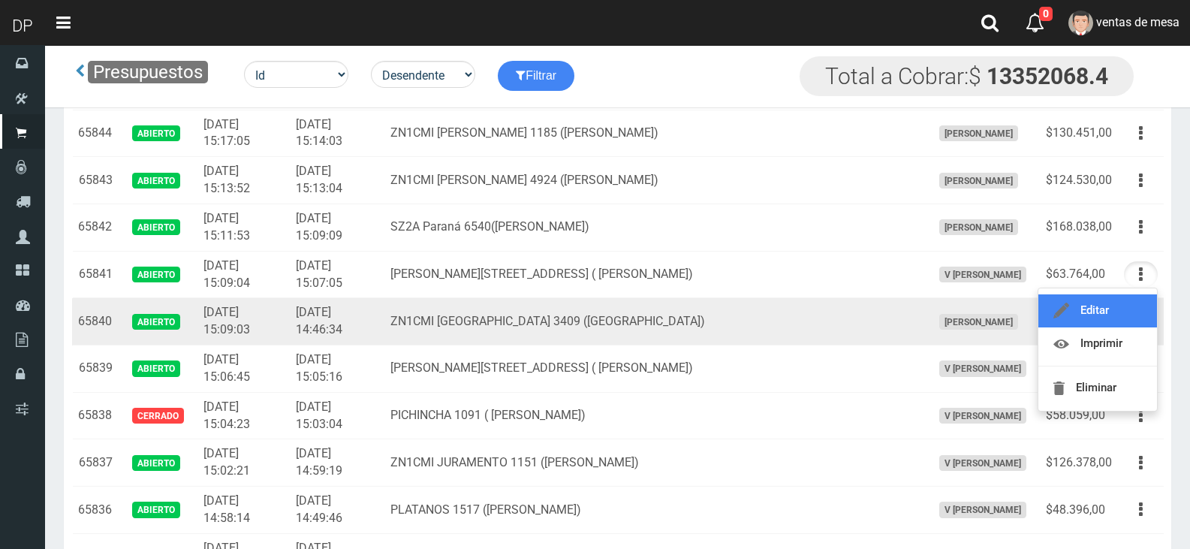
click at [1133, 324] on link "Editar" at bounding box center [1097, 310] width 119 height 33
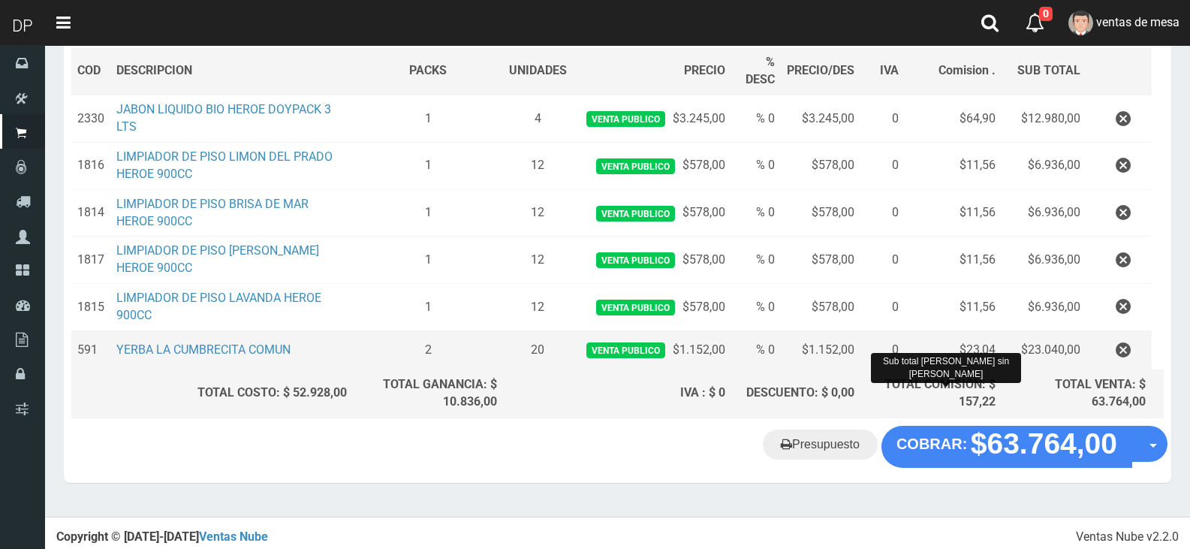
scroll to position [230, 0]
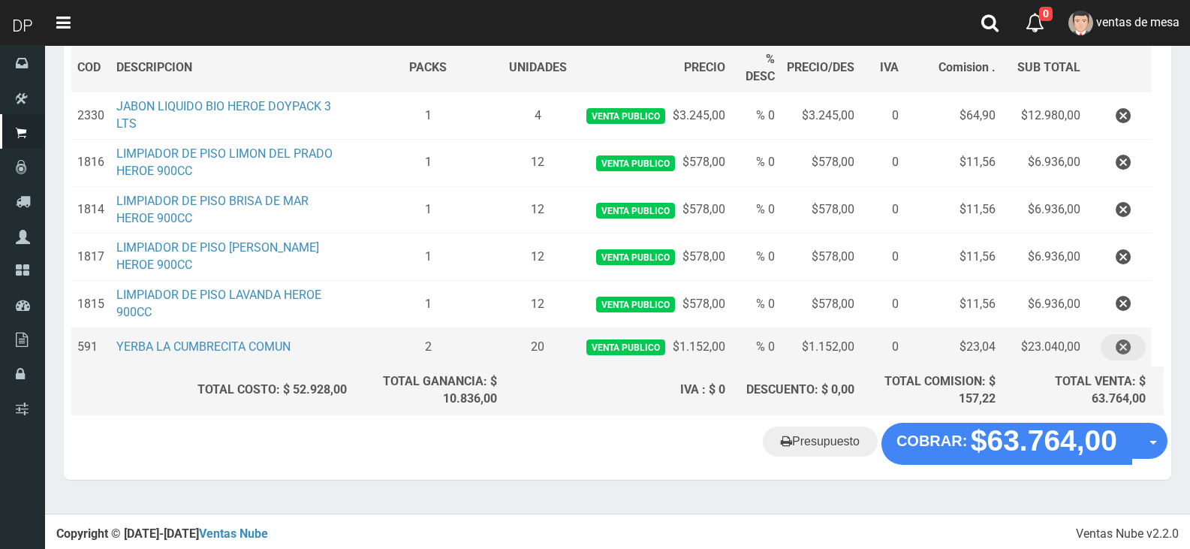
click at [1120, 340] on icon "button" at bounding box center [1123, 347] width 15 height 26
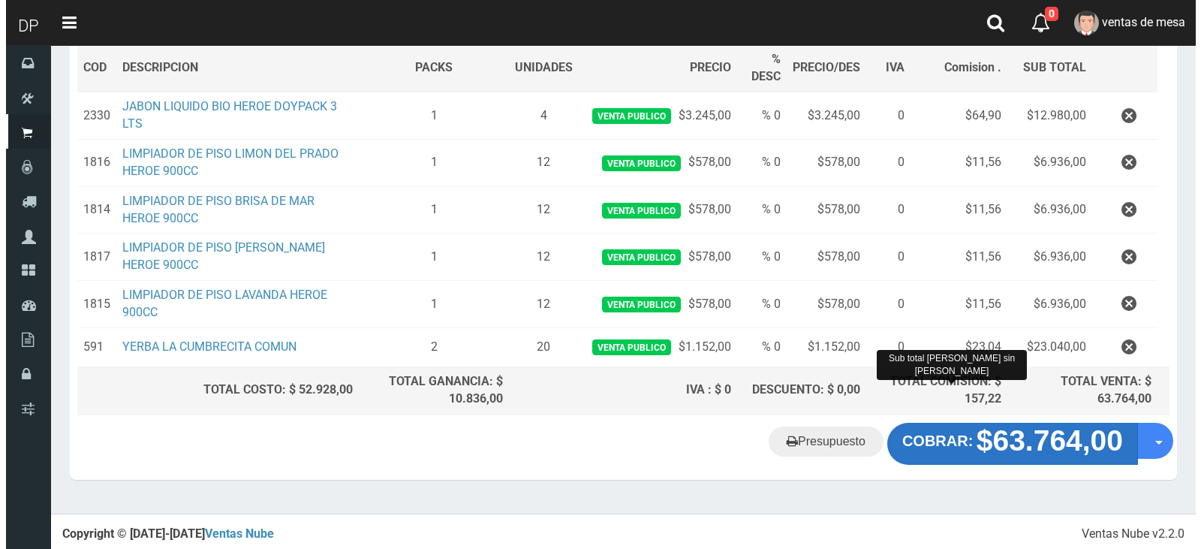
scroll to position [191, 0]
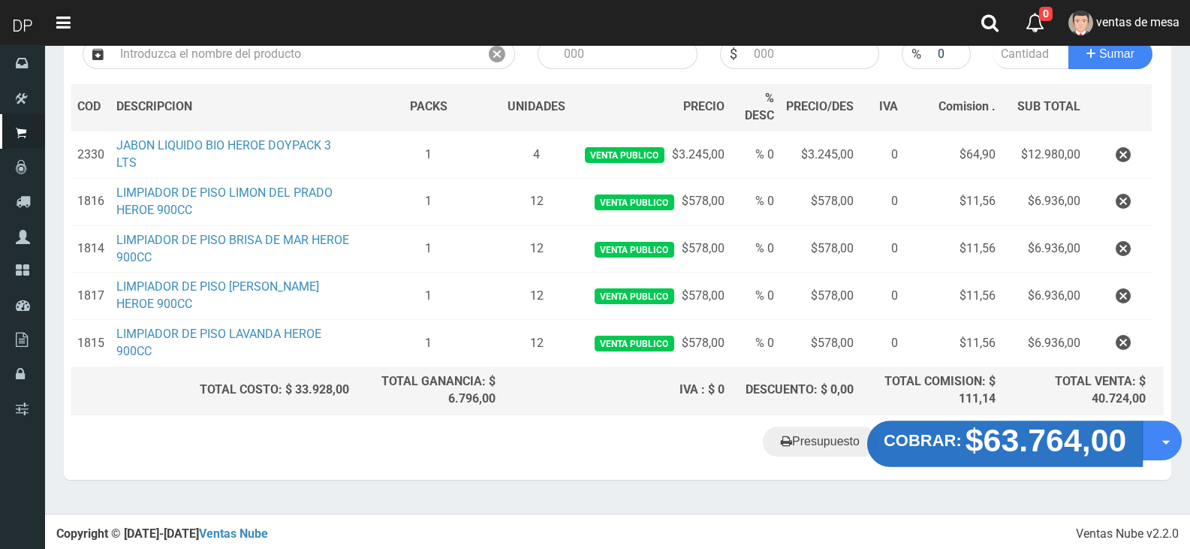
click at [912, 430] on button "COBRAR: $63.764,00" at bounding box center [1005, 443] width 276 height 47
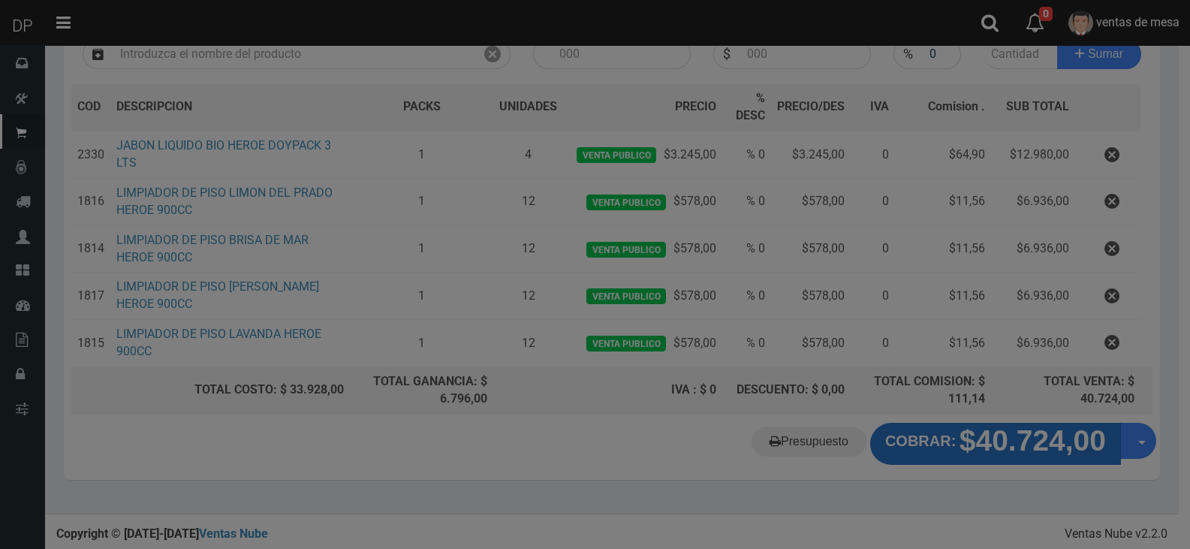
click at [912, 430] on div at bounding box center [595, 274] width 1190 height 549
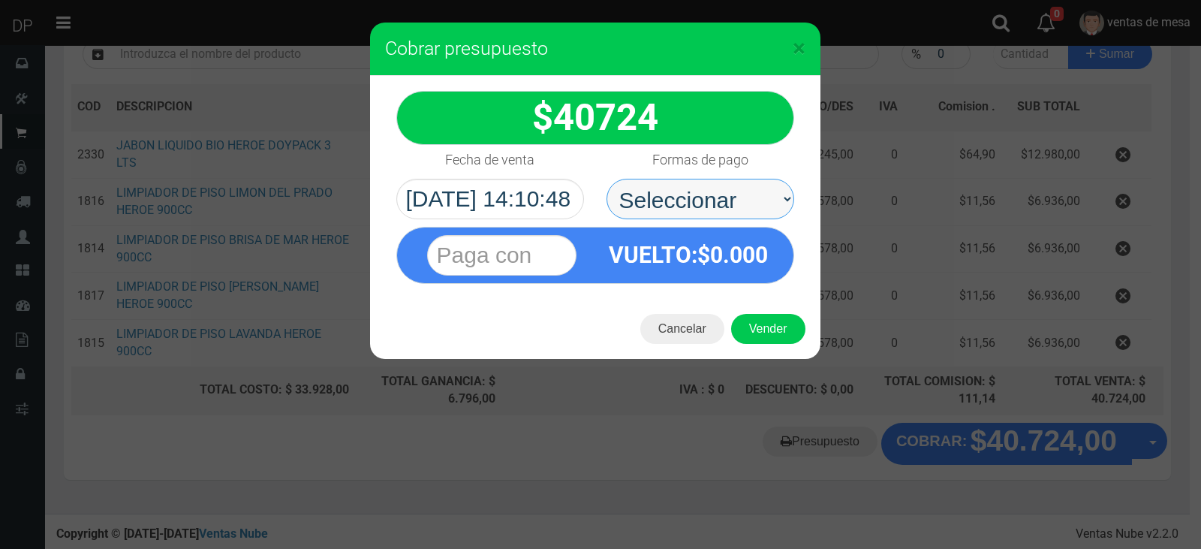
drag, startPoint x: 672, startPoint y: 185, endPoint x: 679, endPoint y: 217, distance: 33.1
click at [672, 183] on select "Seleccionar Efectivo Tarjeta de Crédito Depósito Débito" at bounding box center [701, 199] width 188 height 41
select select "Efectivo"
click at [607, 179] on select "Seleccionar Efectivo Tarjeta de Crédito Depósito Débito" at bounding box center [701, 199] width 188 height 41
drag, startPoint x: 679, startPoint y: 217, endPoint x: 696, endPoint y: 261, distance: 47.3
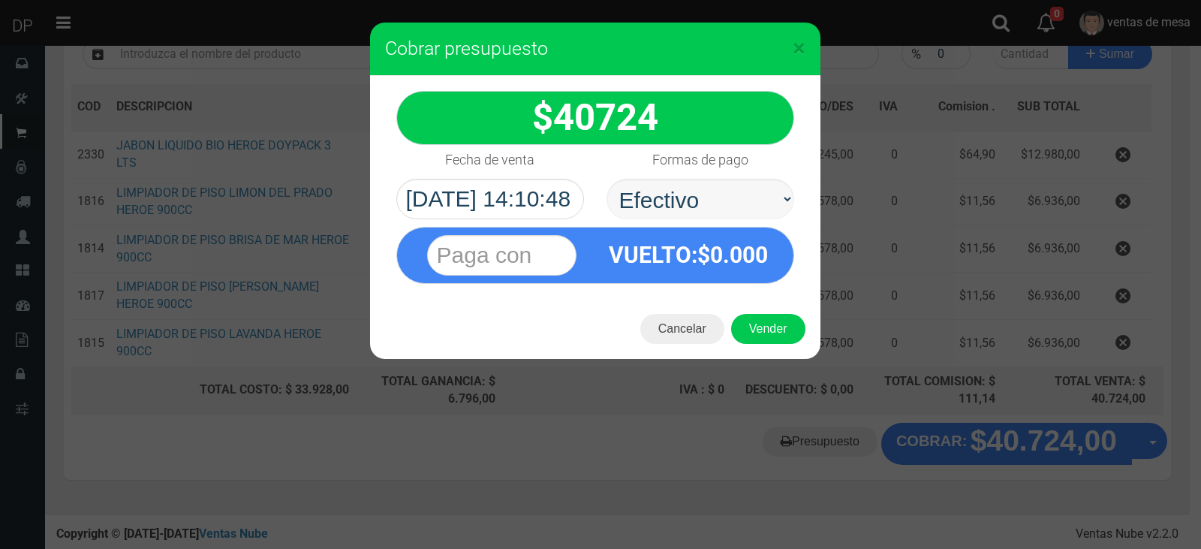
click at [696, 261] on strong "VUELTO :$ 0.000" at bounding box center [688, 255] width 159 height 26
click at [748, 322] on button "Vender" at bounding box center [768, 329] width 74 height 30
click at [0, 0] on div "Cargando..." at bounding box center [0, 0] width 0 height 0
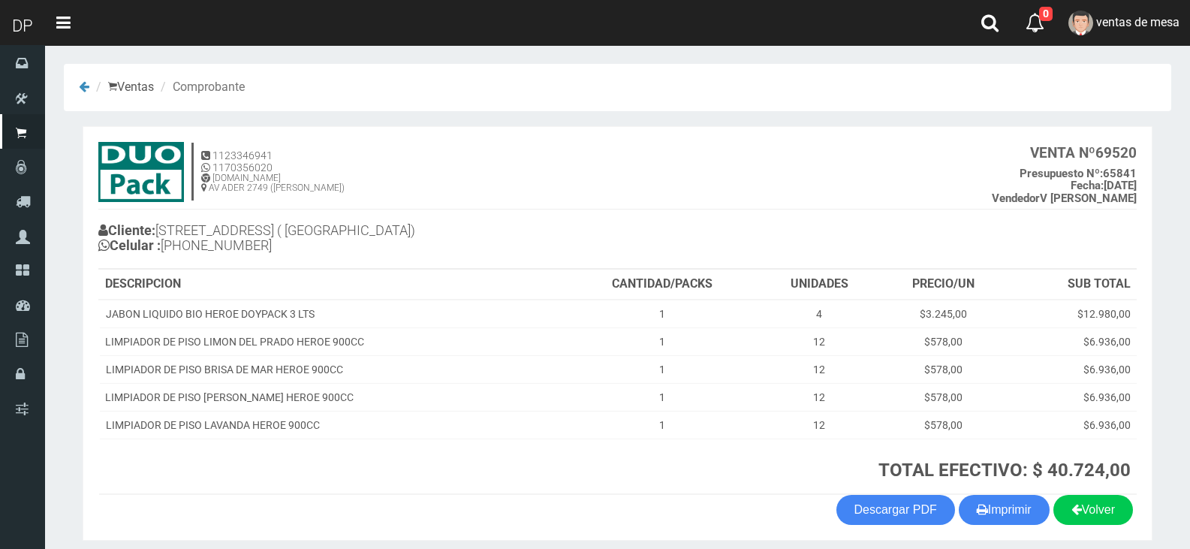
scroll to position [59, 0]
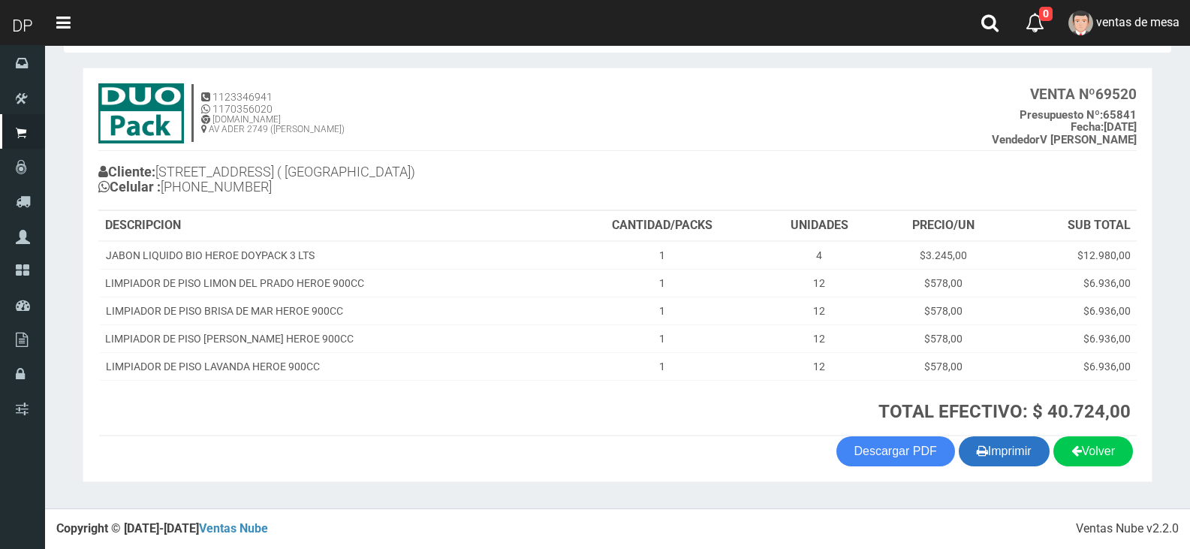
click at [1010, 450] on button "Imprimir" at bounding box center [1004, 451] width 91 height 30
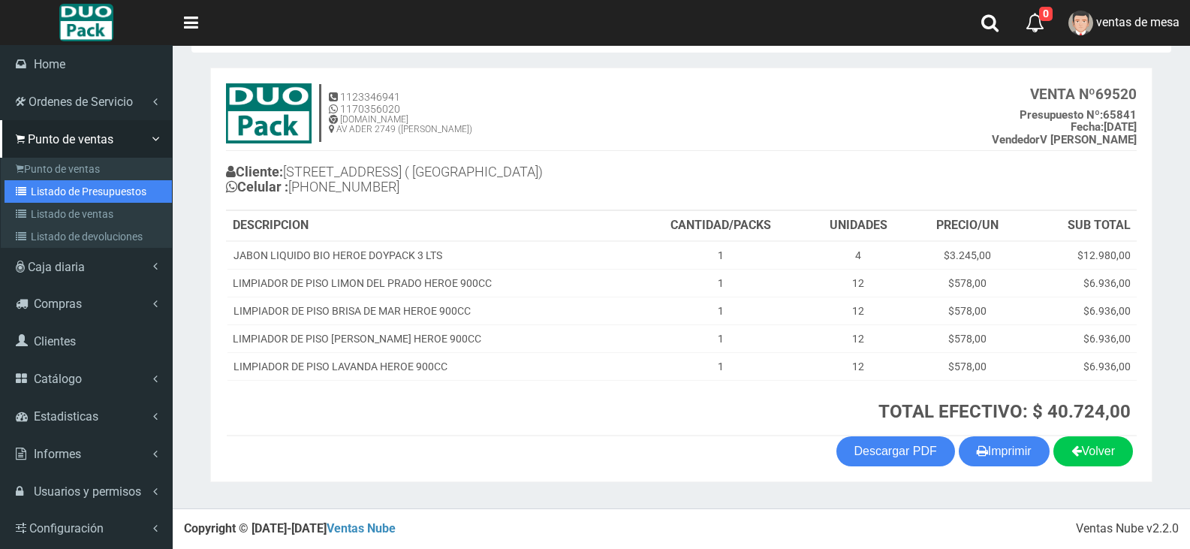
click at [66, 200] on link "Listado de Presupuestos" at bounding box center [88, 191] width 167 height 23
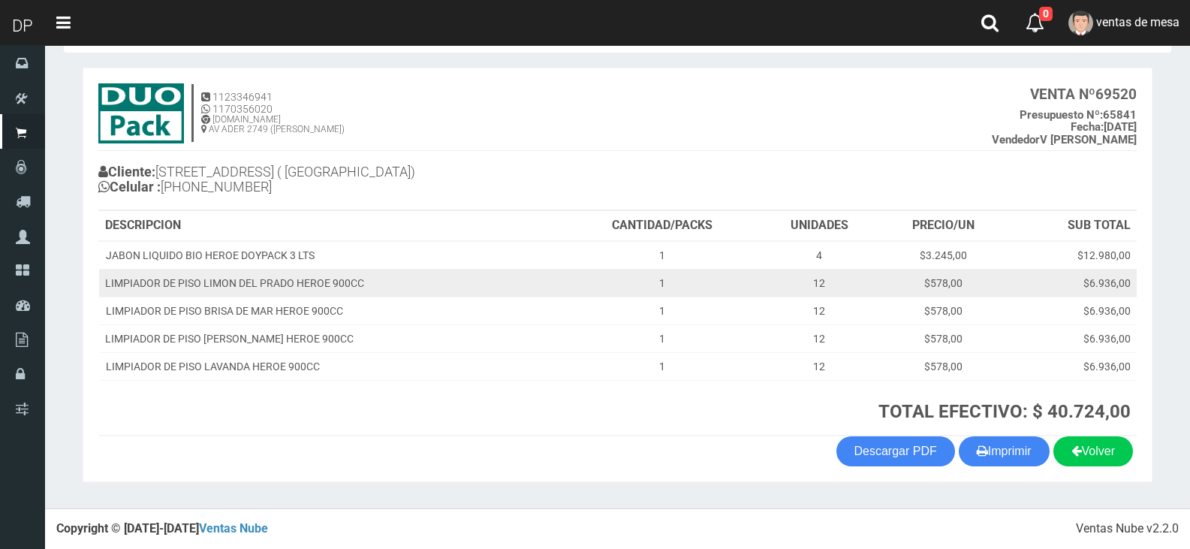
click at [466, 285] on td "LIMPIADOR DE PISO LIMON DEL PRADO HEROE 900CC" at bounding box center [332, 283] width 466 height 28
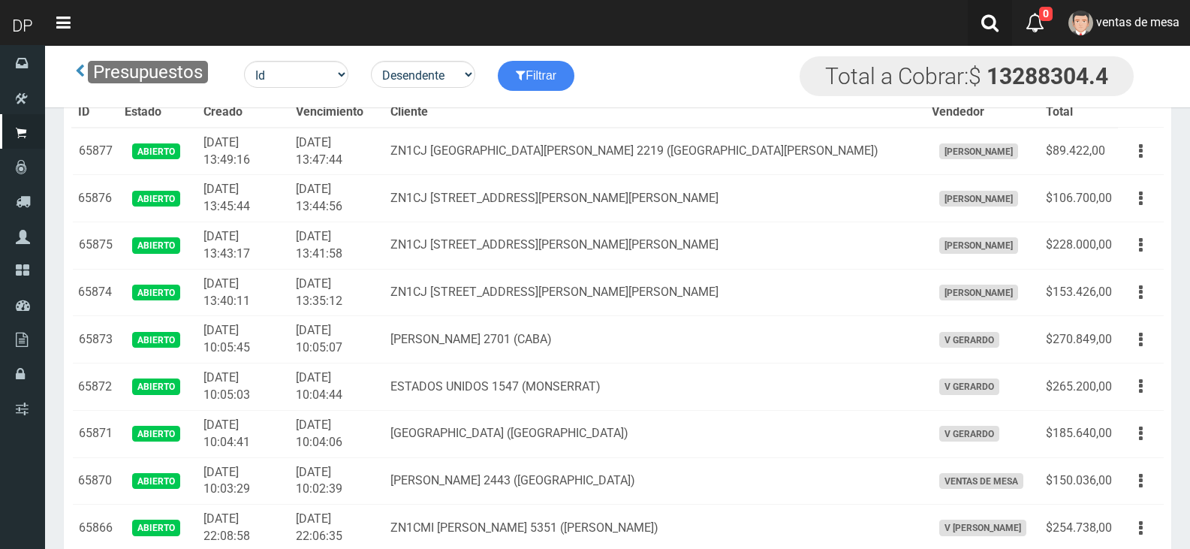
scroll to position [1554, 0]
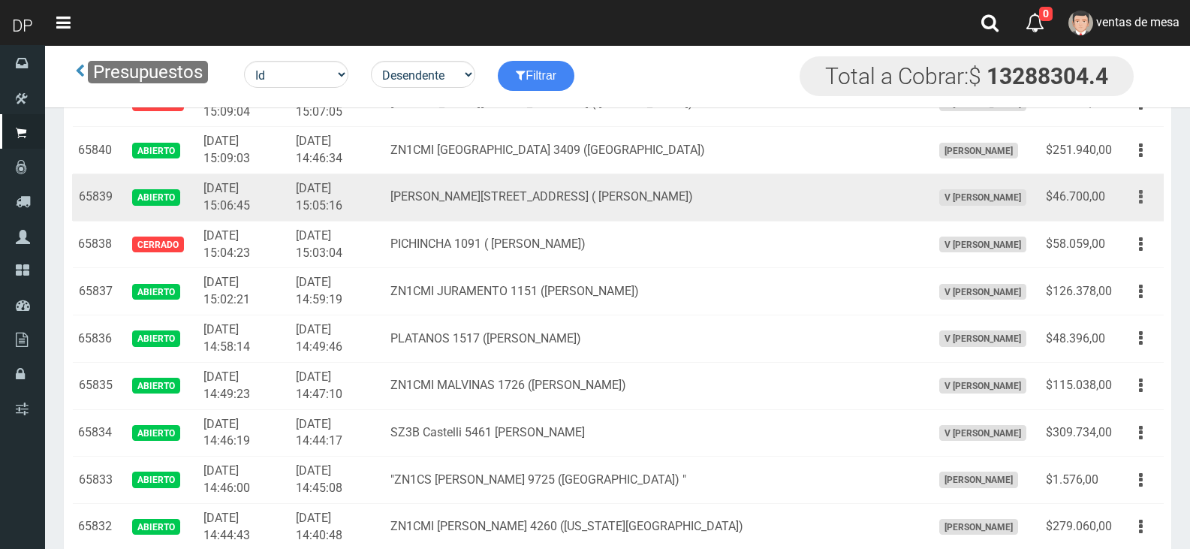
click at [1131, 187] on button "button" at bounding box center [1141, 197] width 34 height 26
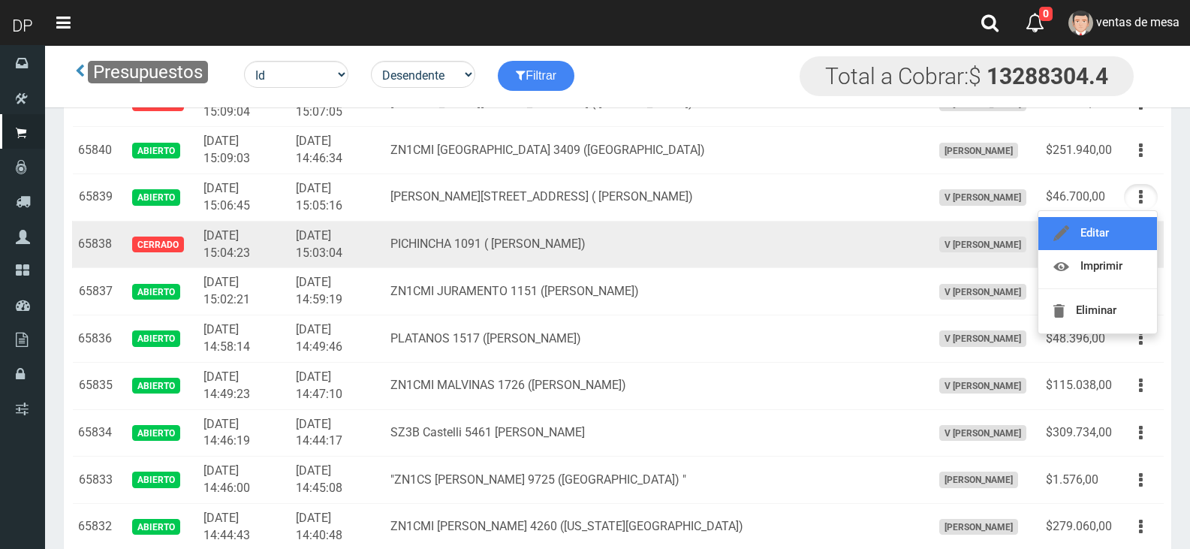
click at [1132, 224] on link "Editar" at bounding box center [1097, 233] width 119 height 33
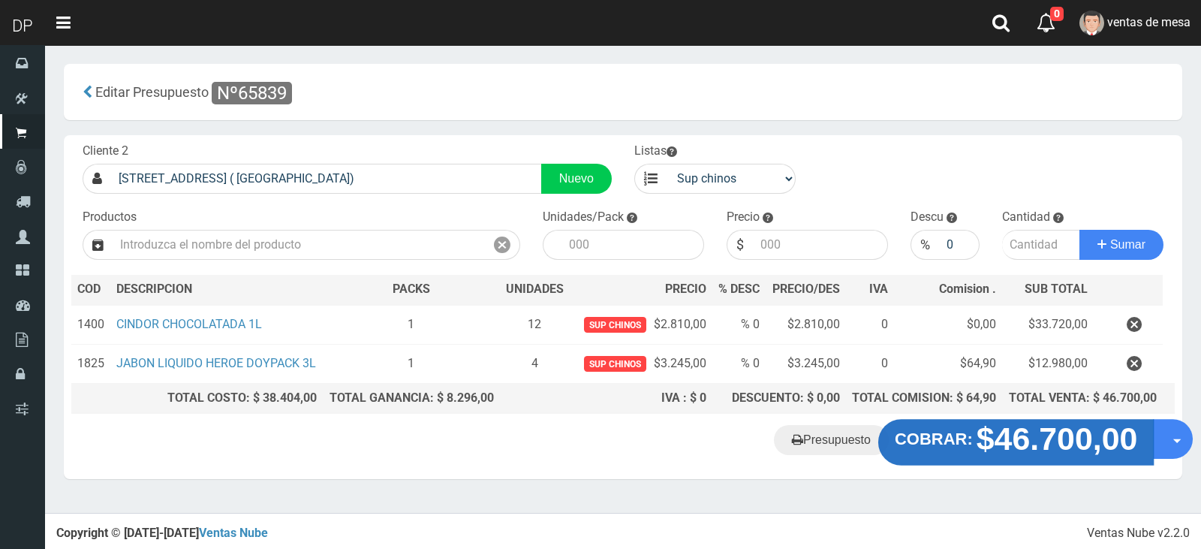
click at [1070, 434] on strong "$46.700,00" at bounding box center [1057, 438] width 161 height 35
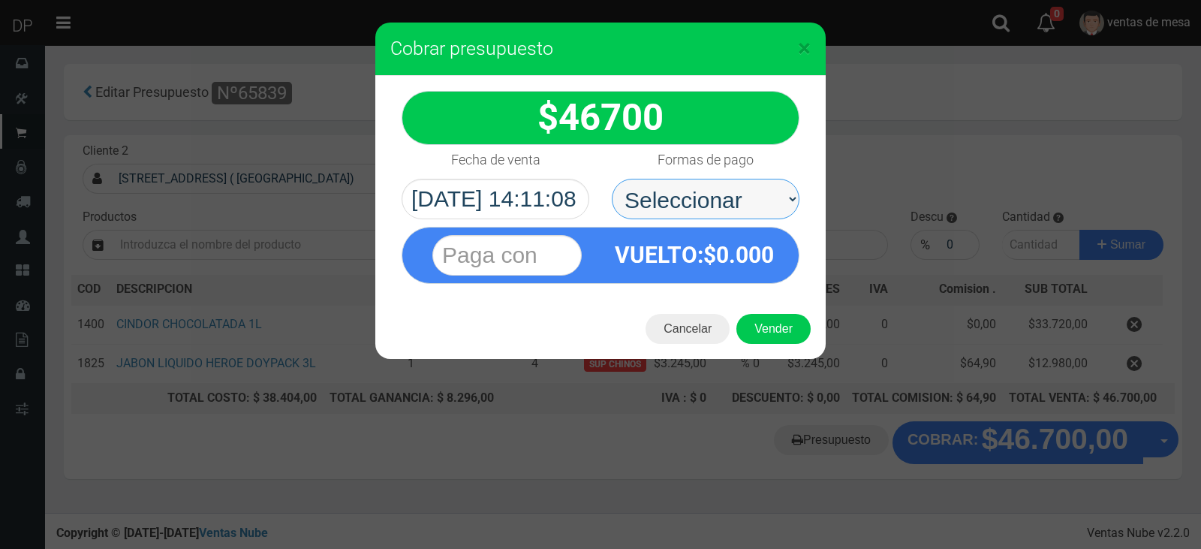
click at [670, 188] on select "Seleccionar Efectivo Tarjeta de Crédito Depósito Débito" at bounding box center [706, 199] width 188 height 41
select select "Efectivo"
click at [612, 179] on select "Seleccionar Efectivo Tarjeta de Crédito Depósito Débito" at bounding box center [706, 199] width 188 height 41
click at [766, 330] on button "Vender" at bounding box center [773, 329] width 74 height 30
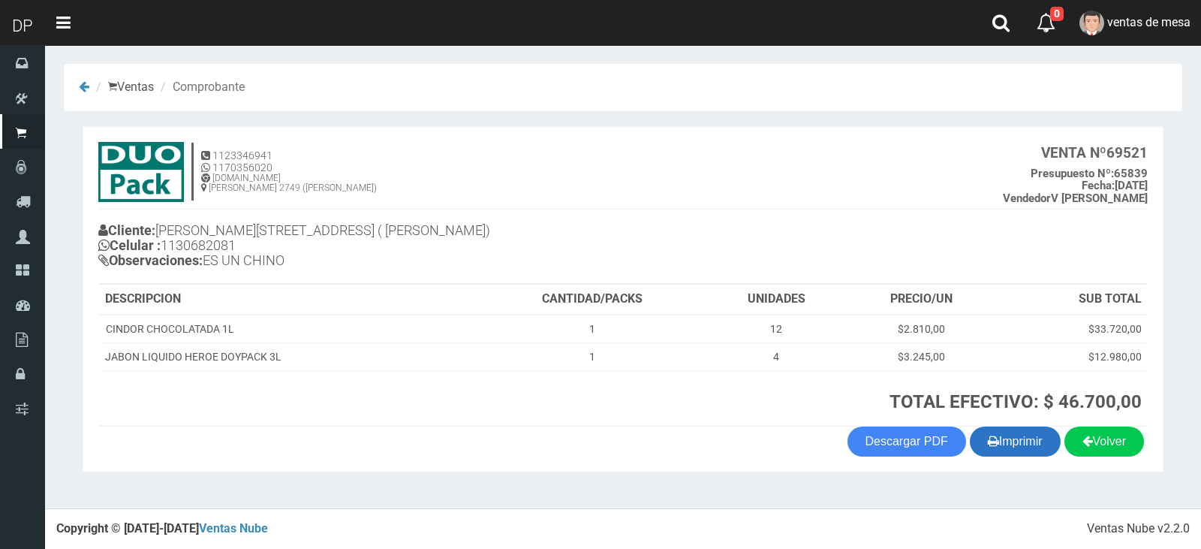
click at [1008, 456] on button "Imprimir" at bounding box center [1015, 441] width 91 height 30
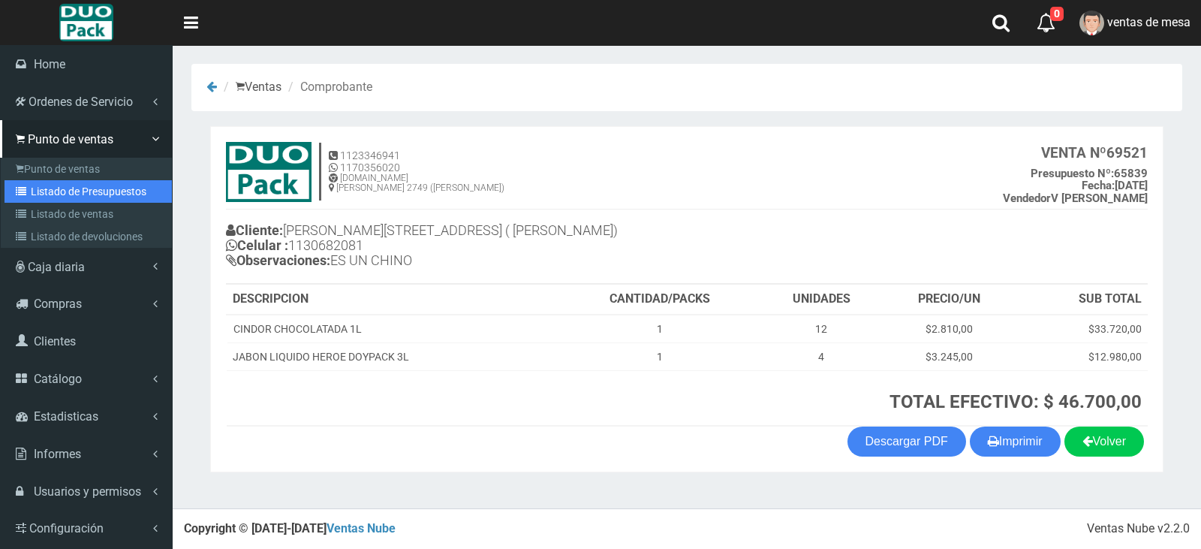
click at [47, 190] on link "Listado de Presupuestos" at bounding box center [88, 191] width 167 height 23
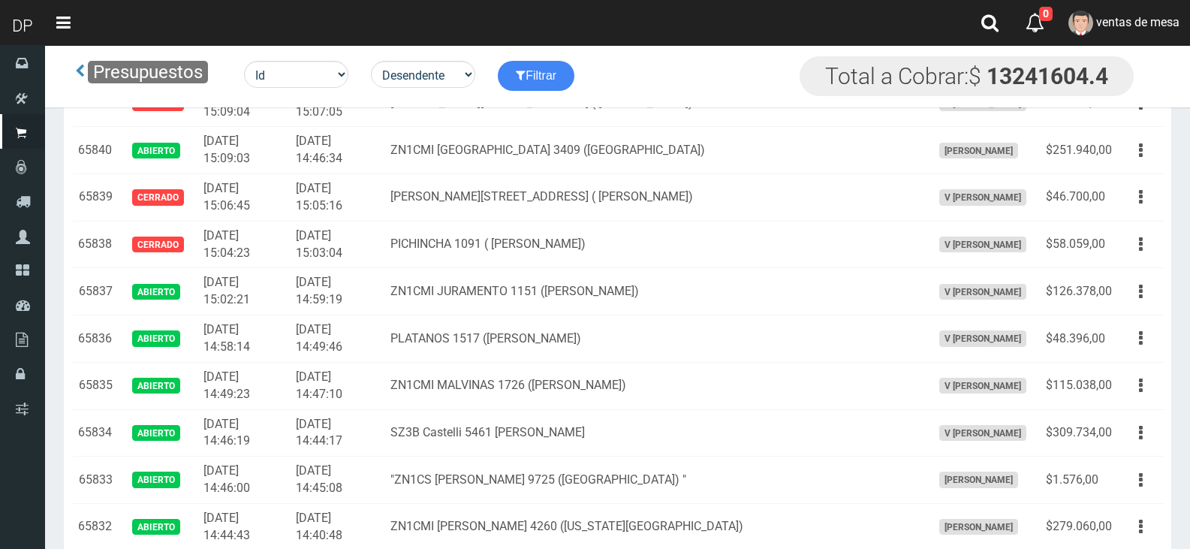
scroll to position [1900, 0]
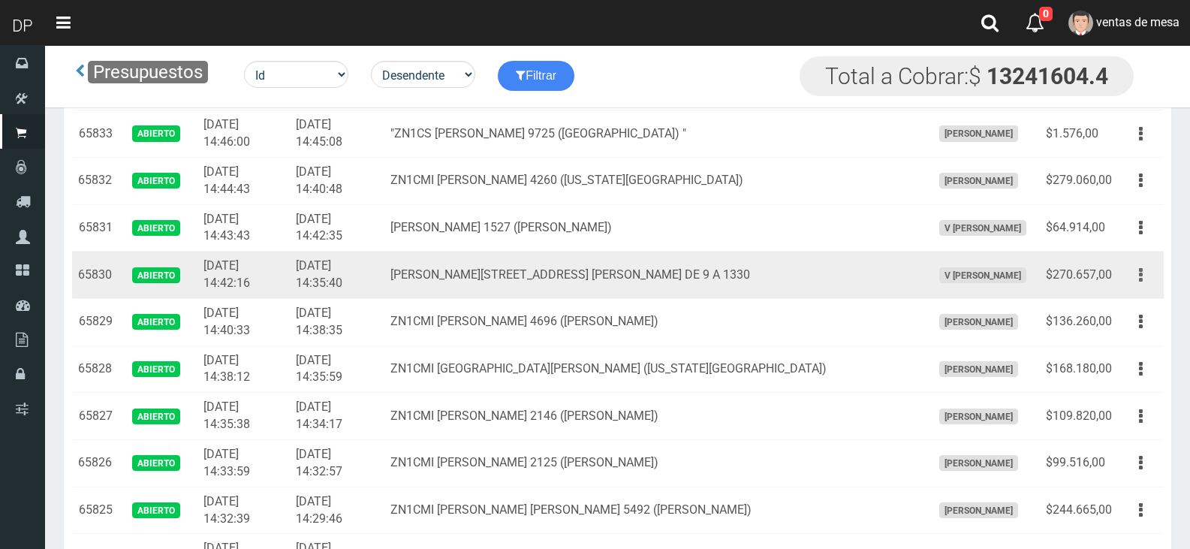
click at [1131, 275] on button "button" at bounding box center [1141, 275] width 34 height 26
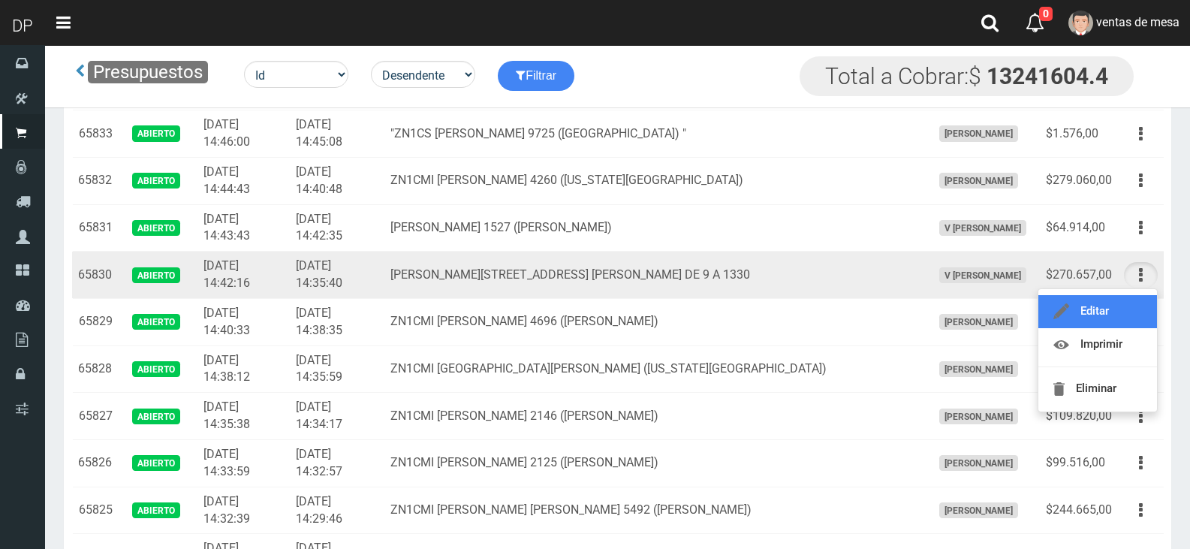
click at [1127, 320] on link "Editar" at bounding box center [1097, 311] width 119 height 33
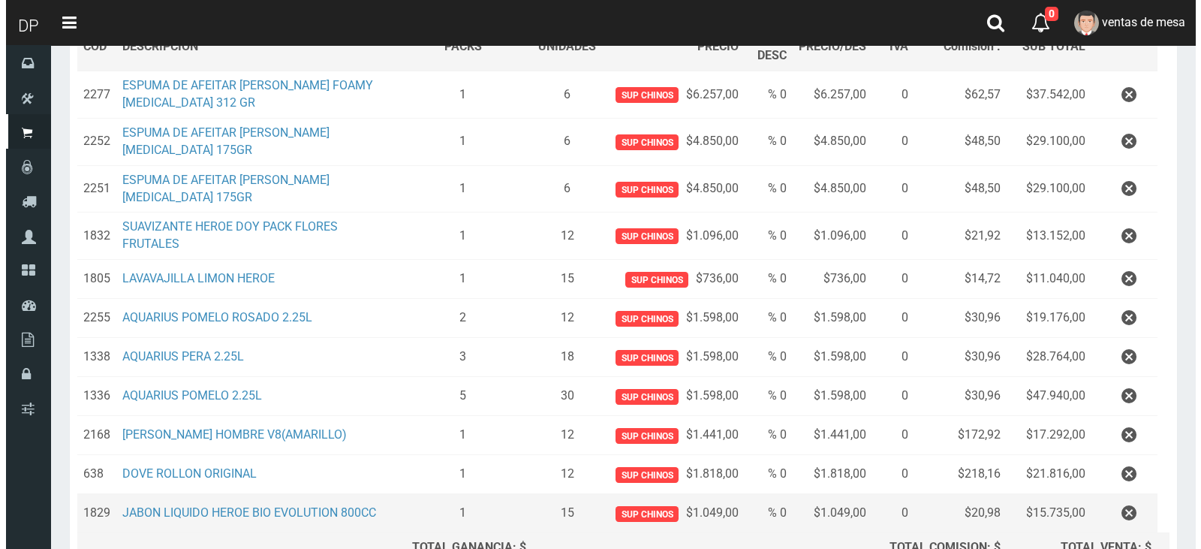
scroll to position [425, 0]
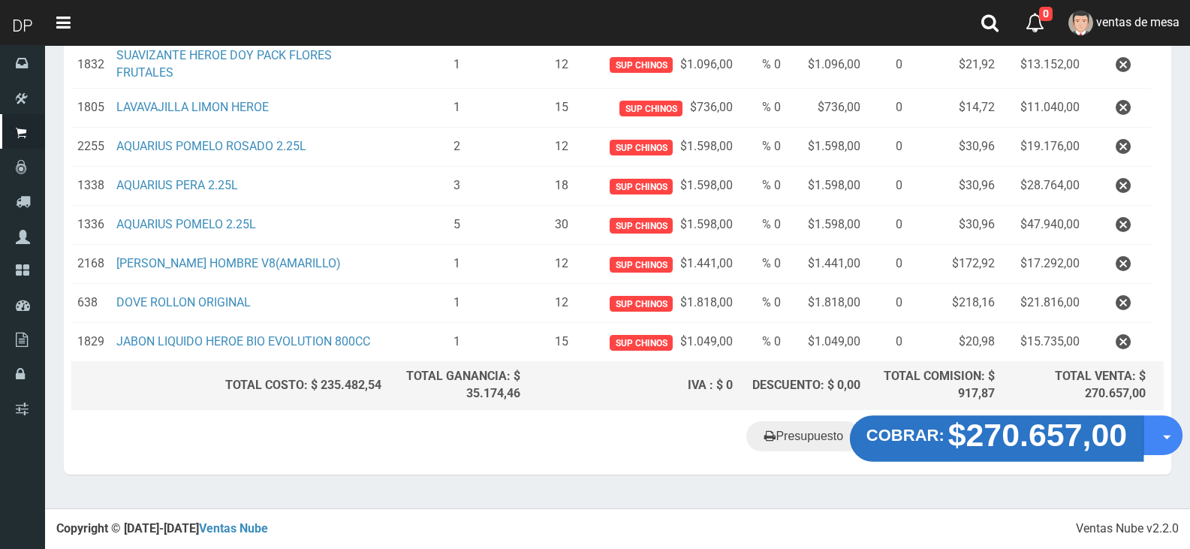
click at [1028, 453] on strong "$270.657,00" at bounding box center [1037, 434] width 179 height 35
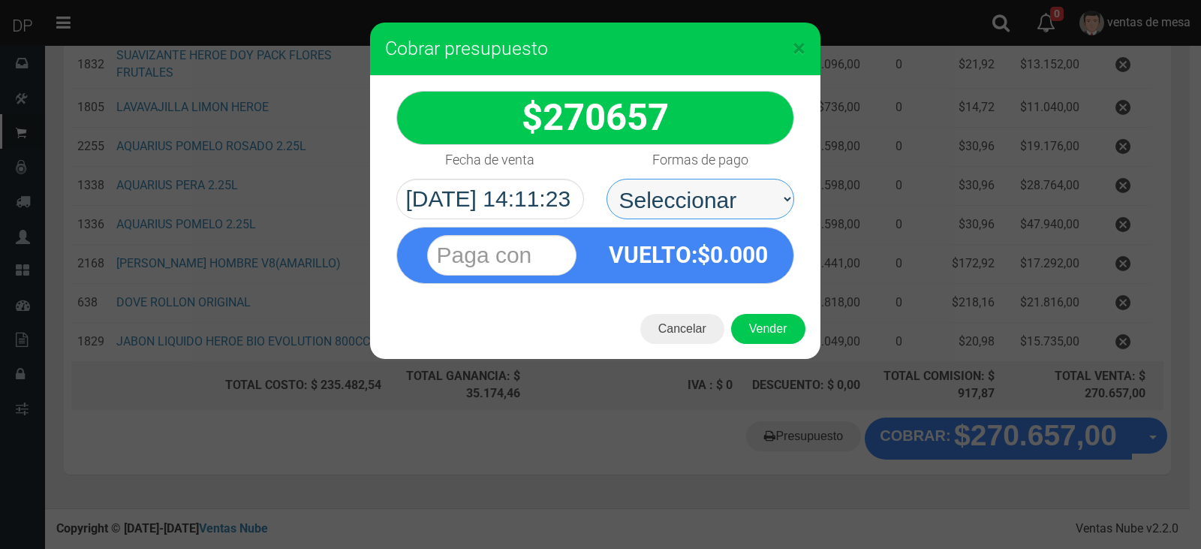
drag, startPoint x: 720, startPoint y: 201, endPoint x: 721, endPoint y: 216, distance: 15.0
click at [720, 201] on select "Seleccionar Efectivo Tarjeta de Crédito Depósito Débito" at bounding box center [701, 199] width 188 height 41
select select "Efectivo"
click at [607, 179] on select "Seleccionar Efectivo Tarjeta de Crédito Depósito Débito" at bounding box center [701, 199] width 188 height 41
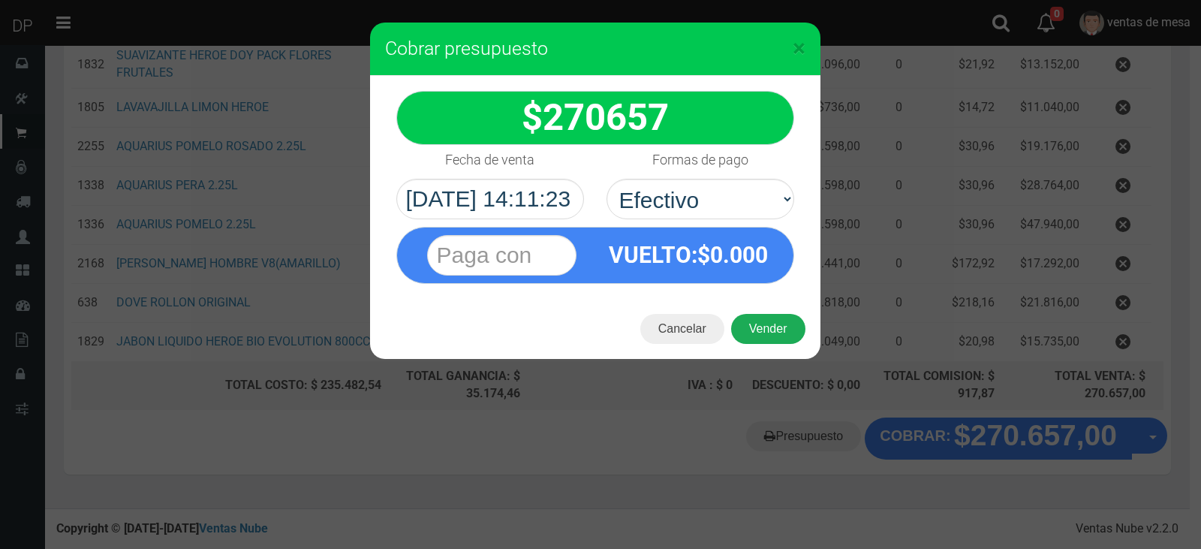
click at [763, 330] on button "Vender" at bounding box center [768, 329] width 74 height 30
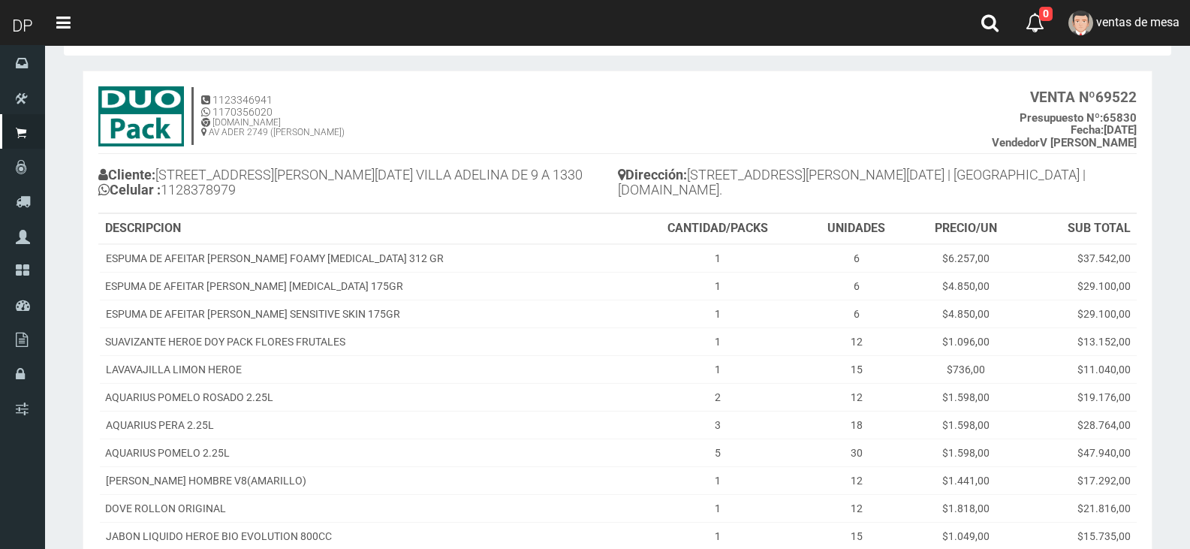
scroll to position [225, 0]
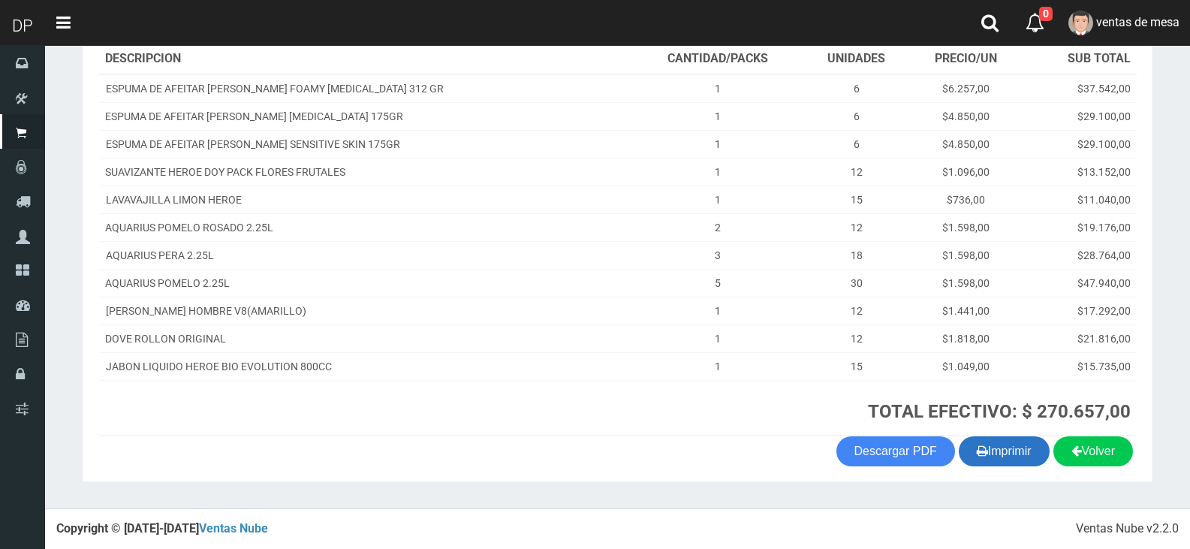
click at [992, 444] on button "Imprimir" at bounding box center [1004, 451] width 91 height 30
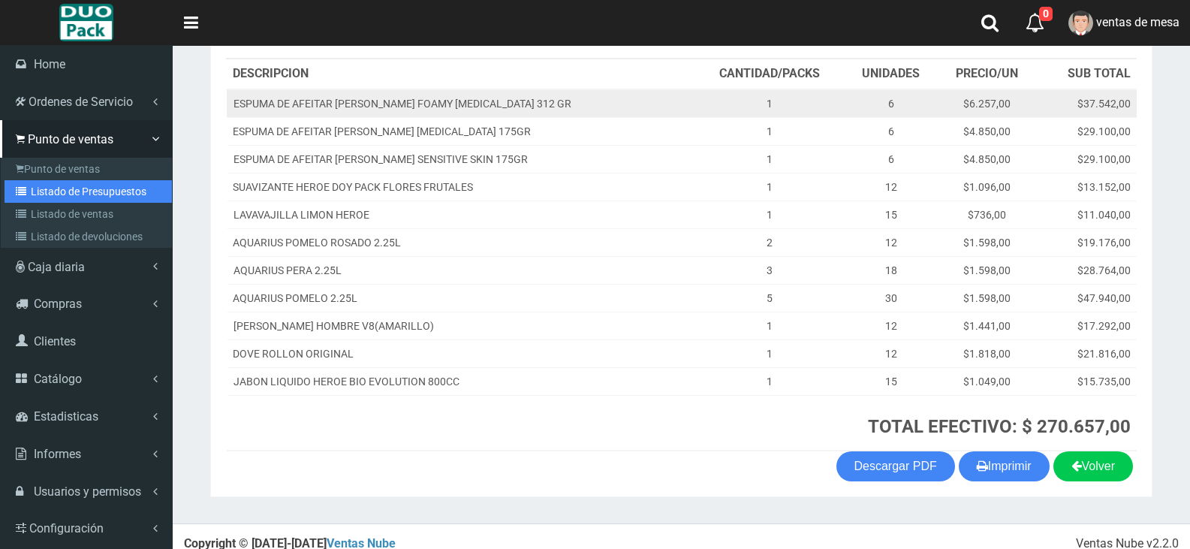
drag, startPoint x: 46, startPoint y: 191, endPoint x: 233, endPoint y: 78, distance: 218.9
click at [46, 191] on link "Listado de Presupuestos" at bounding box center [88, 191] width 167 height 23
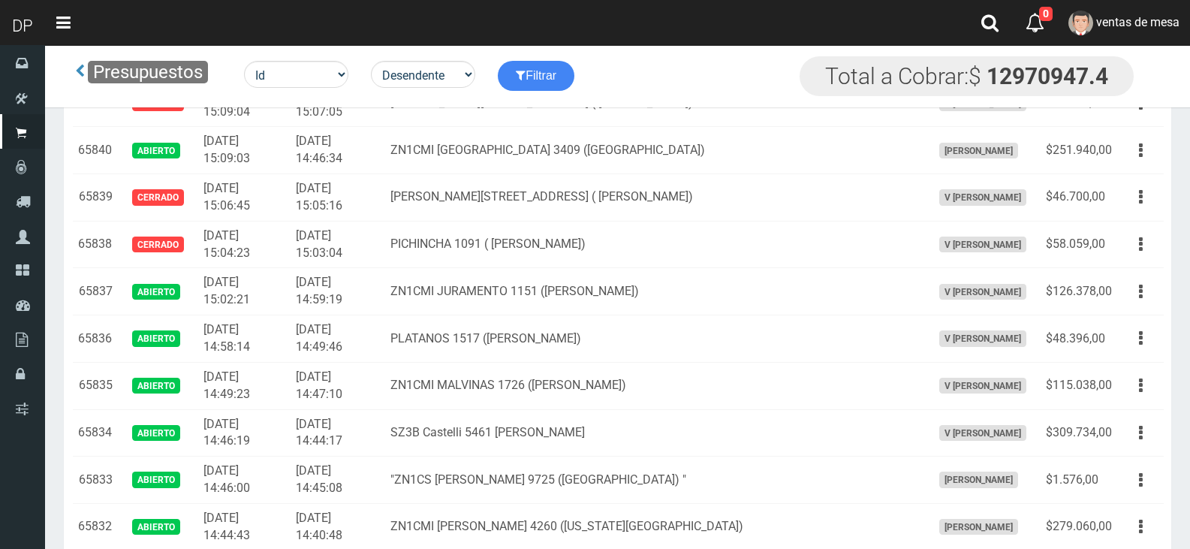
scroll to position [1853, 0]
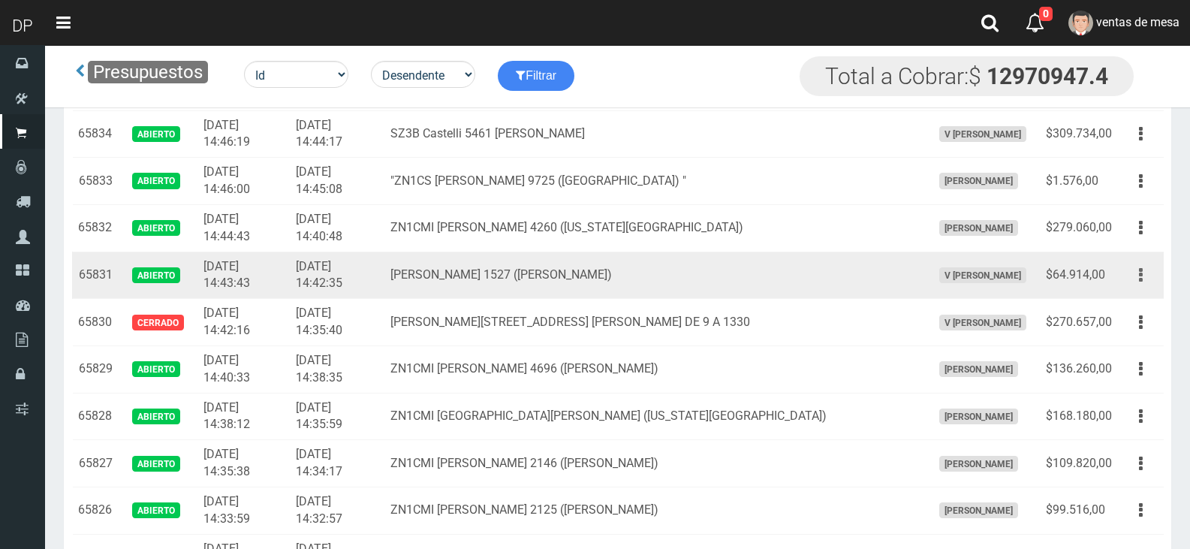
click at [1128, 273] on button "button" at bounding box center [1141, 275] width 34 height 26
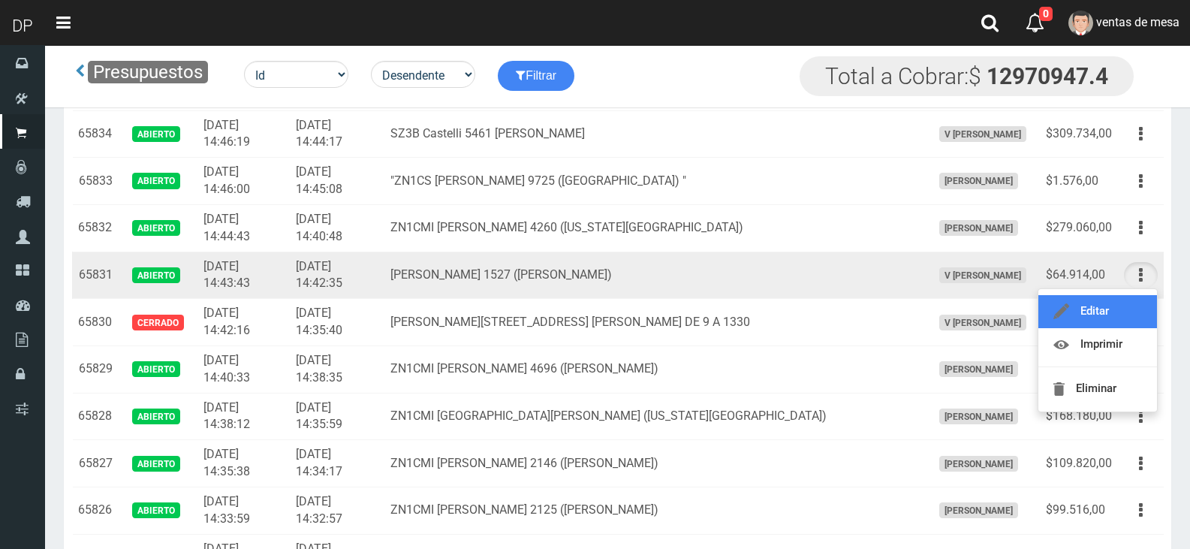
click at [1108, 308] on link "Editar" at bounding box center [1097, 311] width 119 height 33
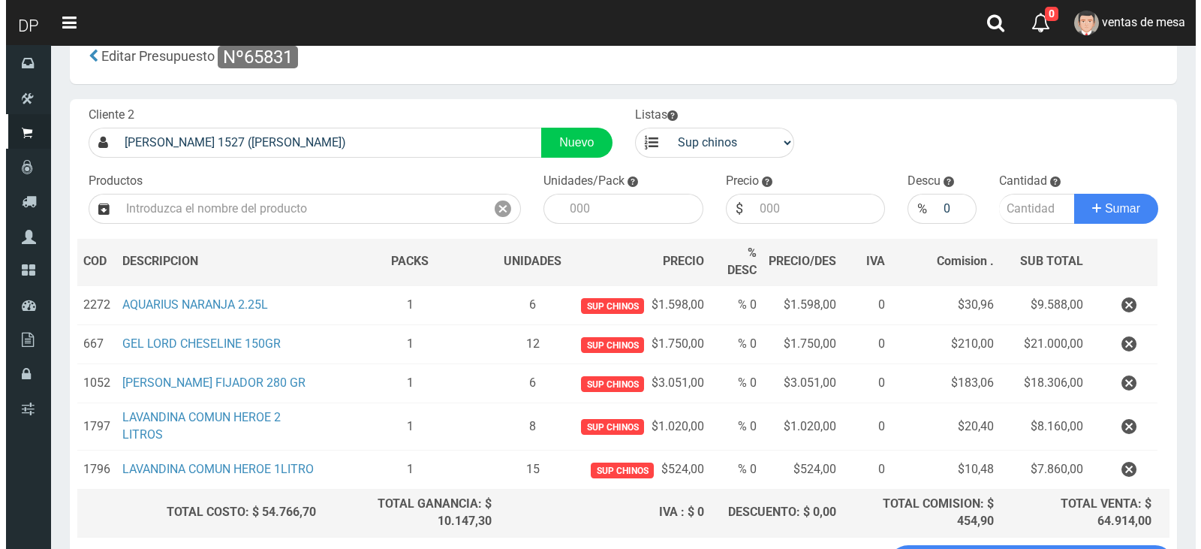
scroll to position [167, 0]
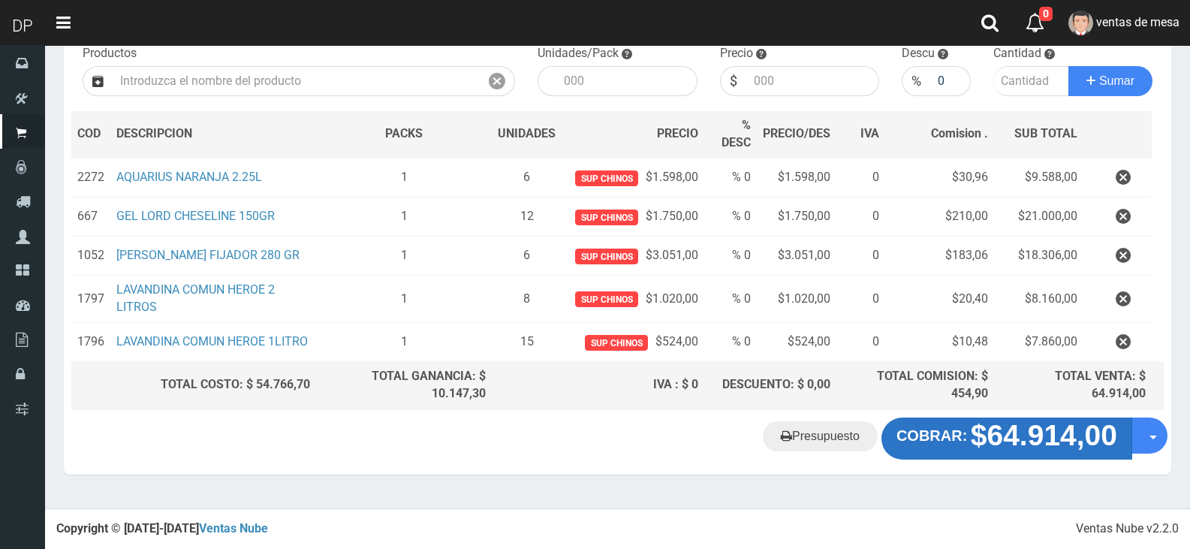
drag, startPoint x: 942, startPoint y: 417, endPoint x: 943, endPoint y: 426, distance: 8.3
click at [942, 423] on div "Cliente 2 [PERSON_NAME] 1527 ([PERSON_NAME]) Nuevo Listas venta publico Sup chi…" at bounding box center [617, 222] width 1107 height 503
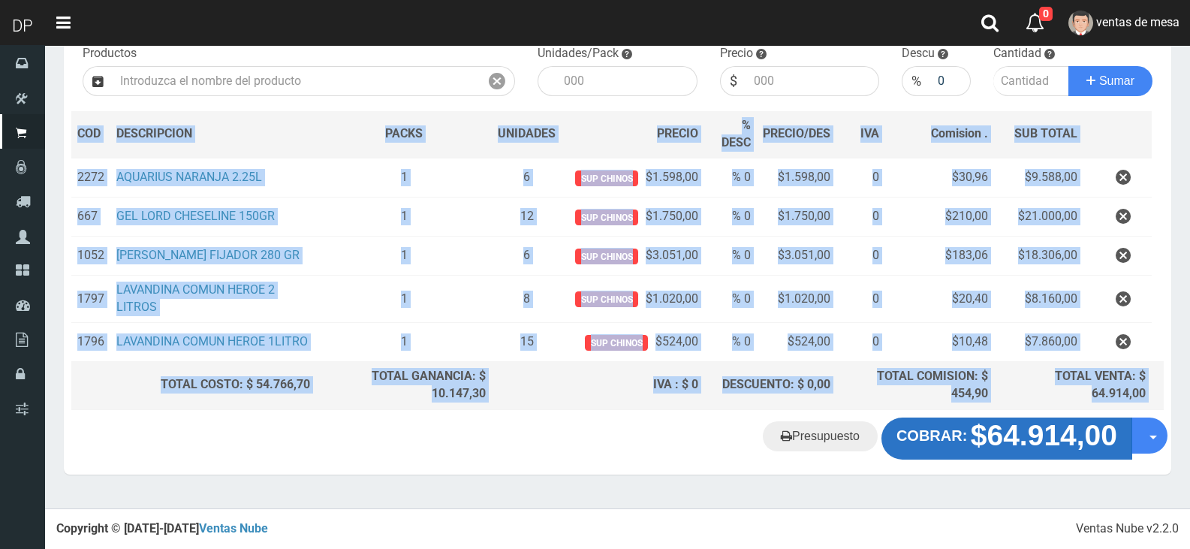
click at [944, 432] on button "COBRAR: $64.914,00" at bounding box center [1006, 438] width 251 height 42
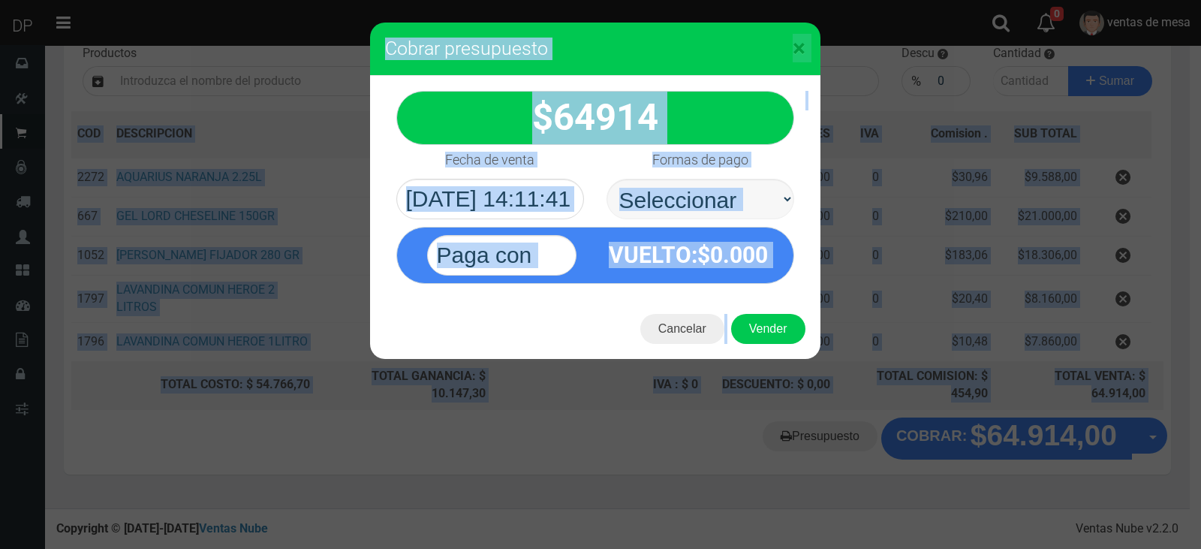
select select "Efectivo"
click at [607, 179] on select "Seleccionar Efectivo Tarjeta de Crédito Depósito Débito" at bounding box center [701, 199] width 188 height 41
click at [772, 334] on button "Vender" at bounding box center [768, 329] width 74 height 30
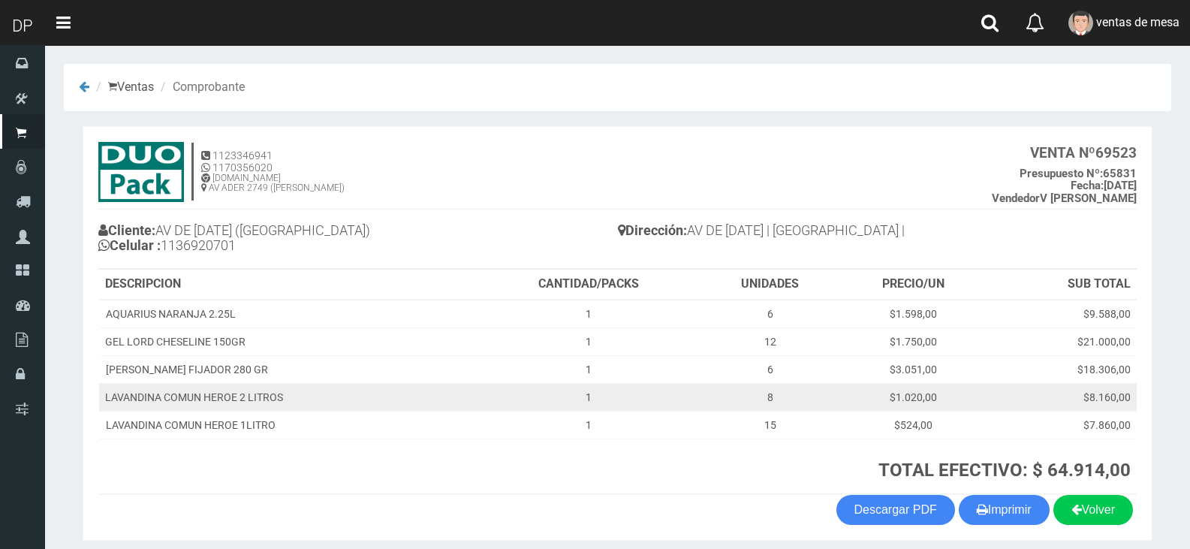
scroll to position [59, 0]
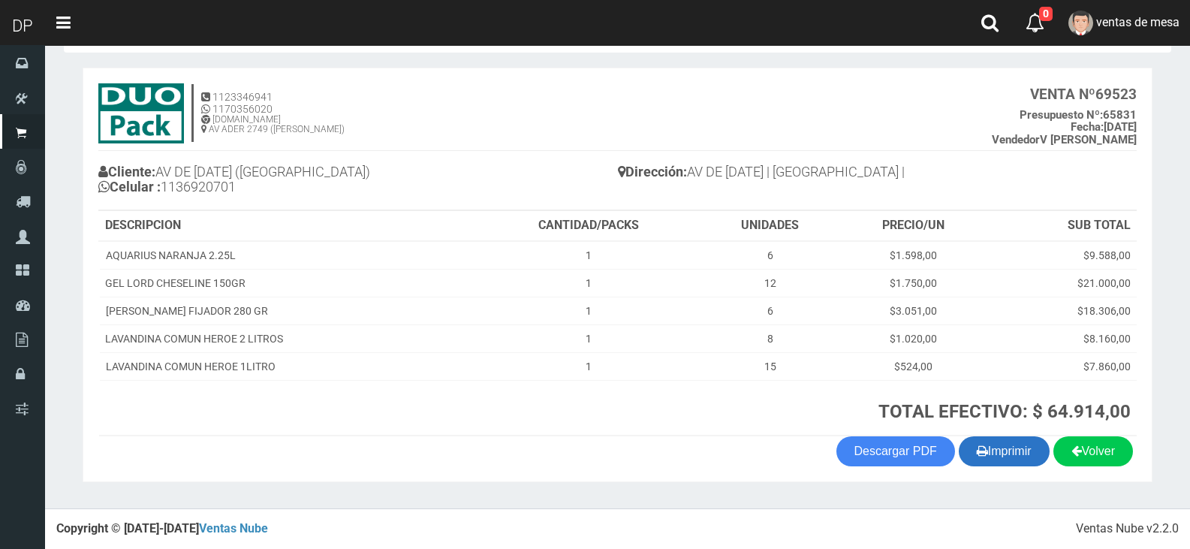
click at [1019, 442] on button "Imprimir" at bounding box center [1004, 451] width 91 height 30
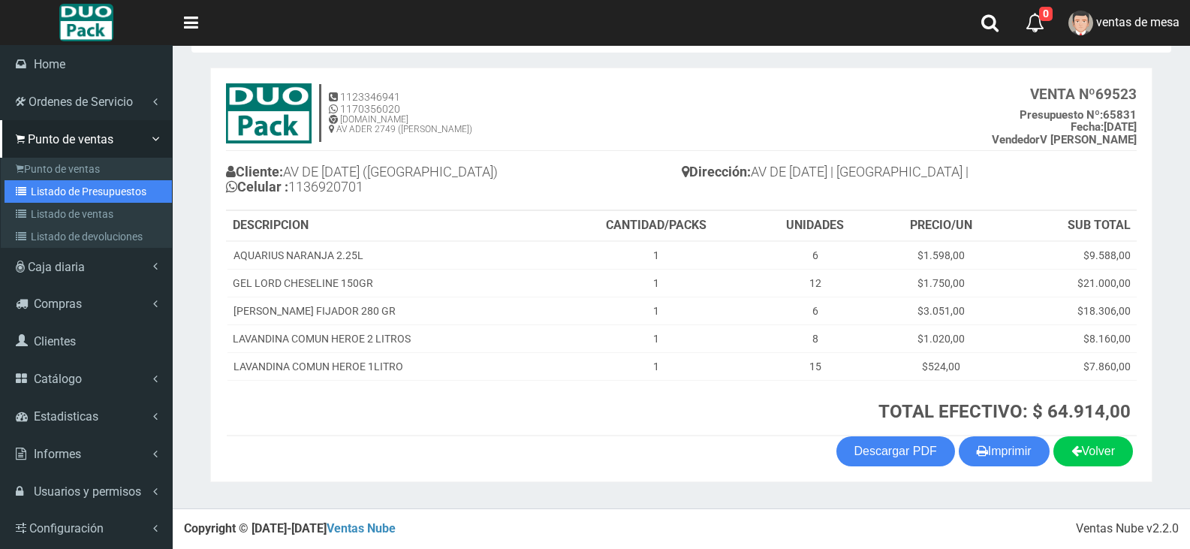
click at [22, 181] on link "Listado de Presupuestos" at bounding box center [88, 191] width 167 height 23
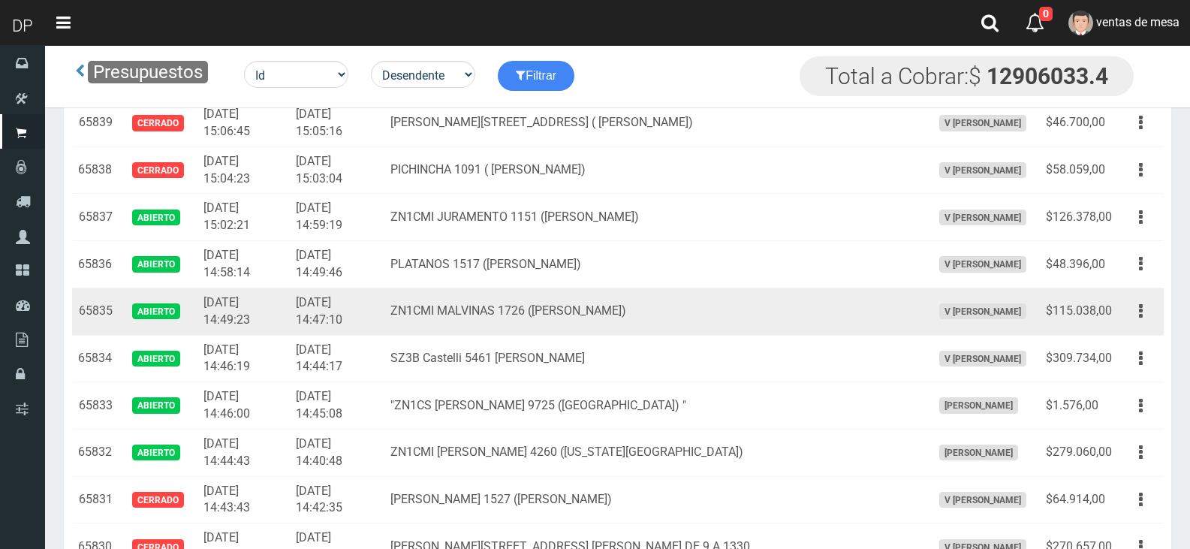
scroll to position [1629, 0]
click at [1139, 318] on icon "button" at bounding box center [1141, 310] width 4 height 26
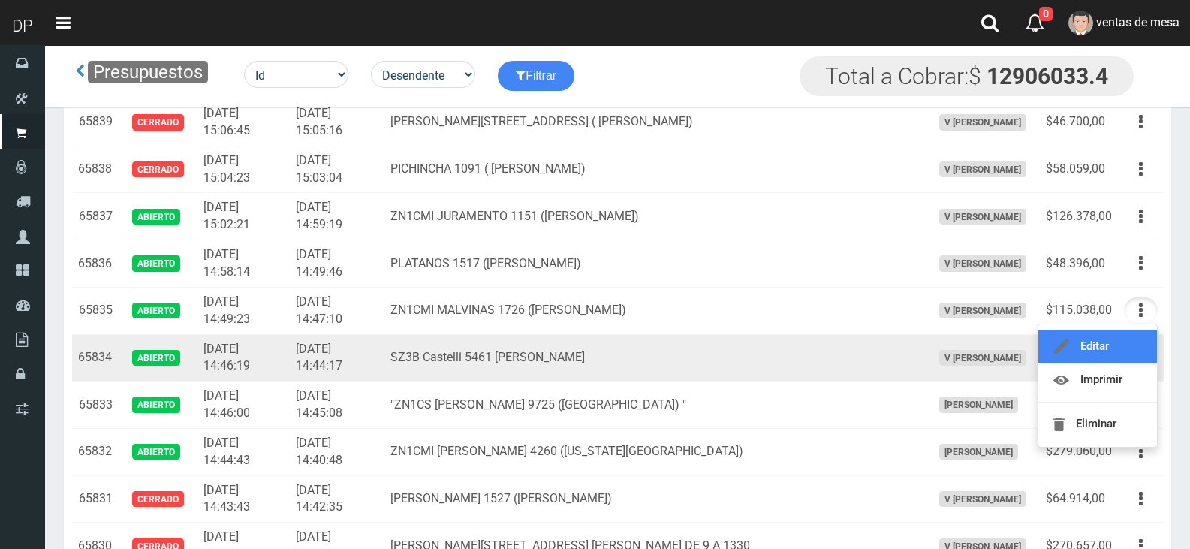
click at [1128, 339] on link "Editar" at bounding box center [1097, 346] width 119 height 33
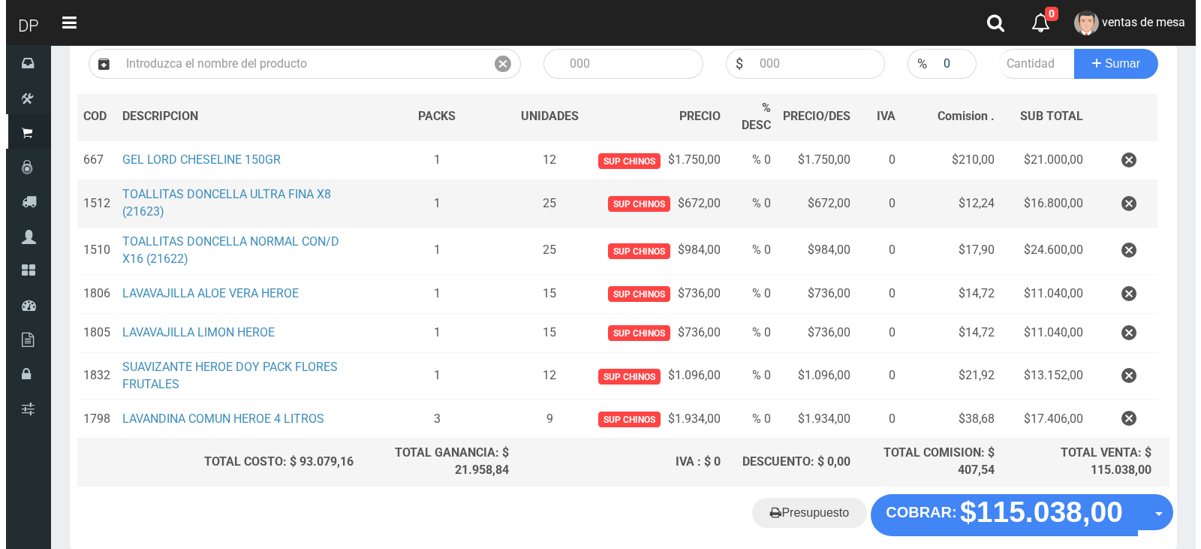
scroll to position [253, 0]
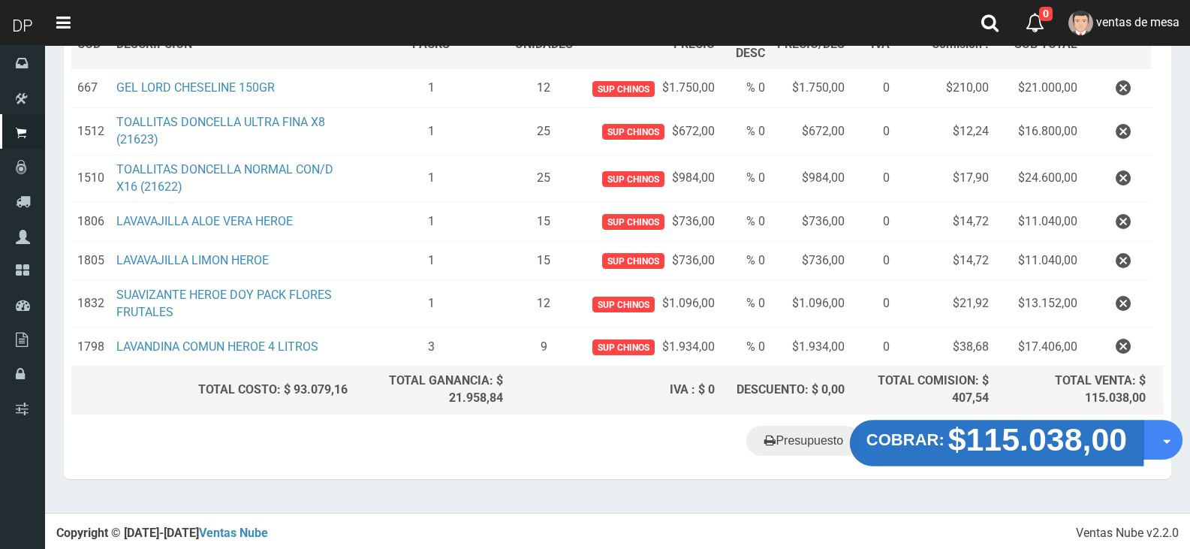
click at [970, 444] on strong "$115.038,00" at bounding box center [1037, 439] width 179 height 35
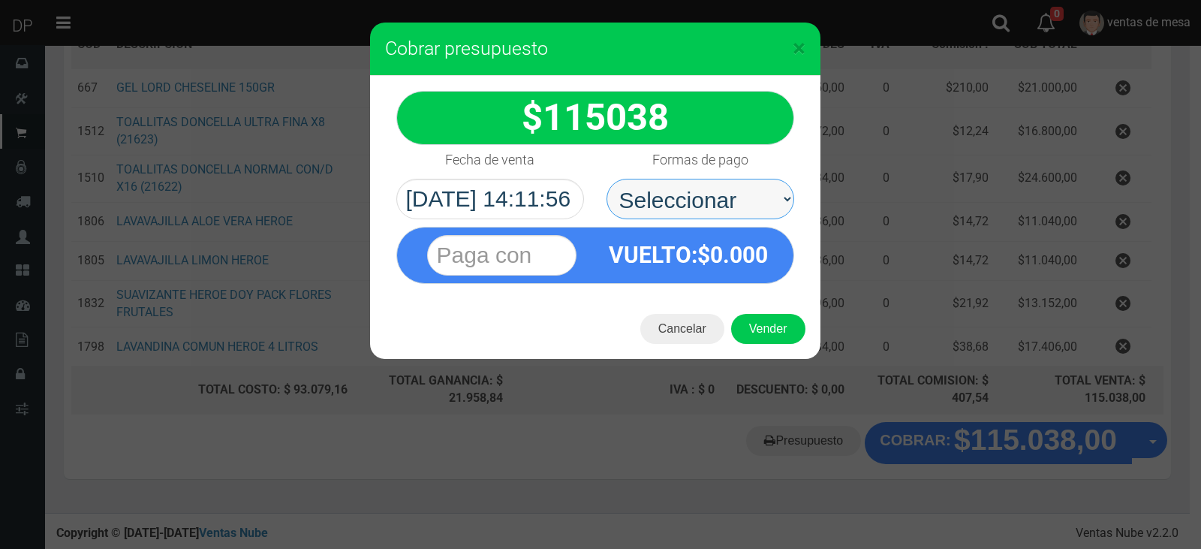
click at [732, 185] on select "Seleccionar Efectivo Tarjeta de Crédito Depósito Débito" at bounding box center [701, 199] width 188 height 41
select select "Efectivo"
click at [607, 179] on select "Seleccionar Efectivo Tarjeta de Crédito Depósito Débito" at bounding box center [701, 199] width 188 height 41
click at [766, 312] on div "Cancelar Vender" at bounding box center [595, 329] width 450 height 60
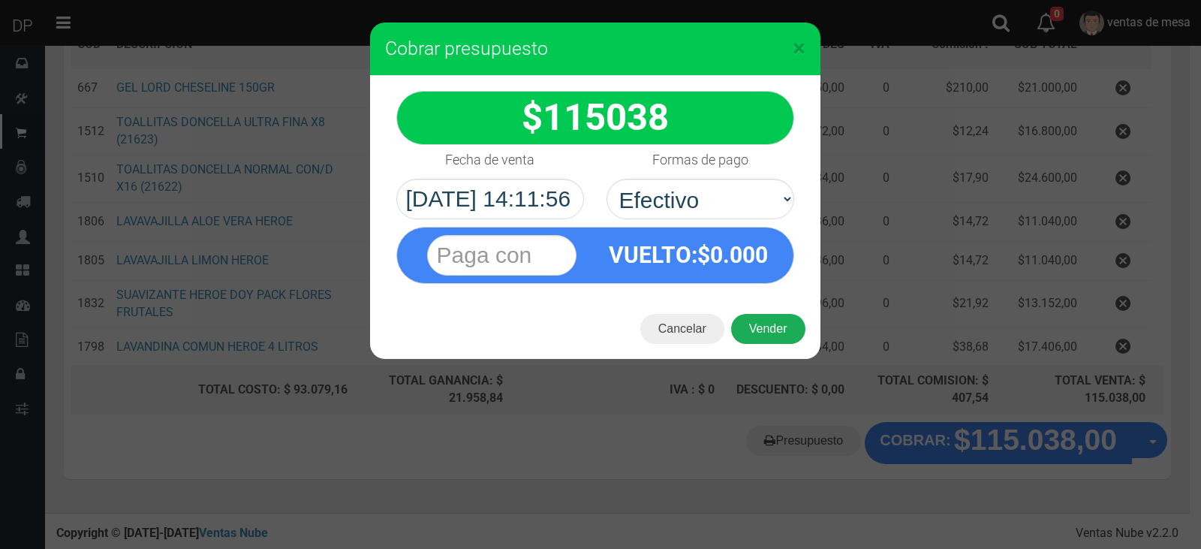
click at [772, 316] on button "Vender" at bounding box center [768, 329] width 74 height 30
click at [0, 0] on div "Cargando..." at bounding box center [0, 0] width 0 height 0
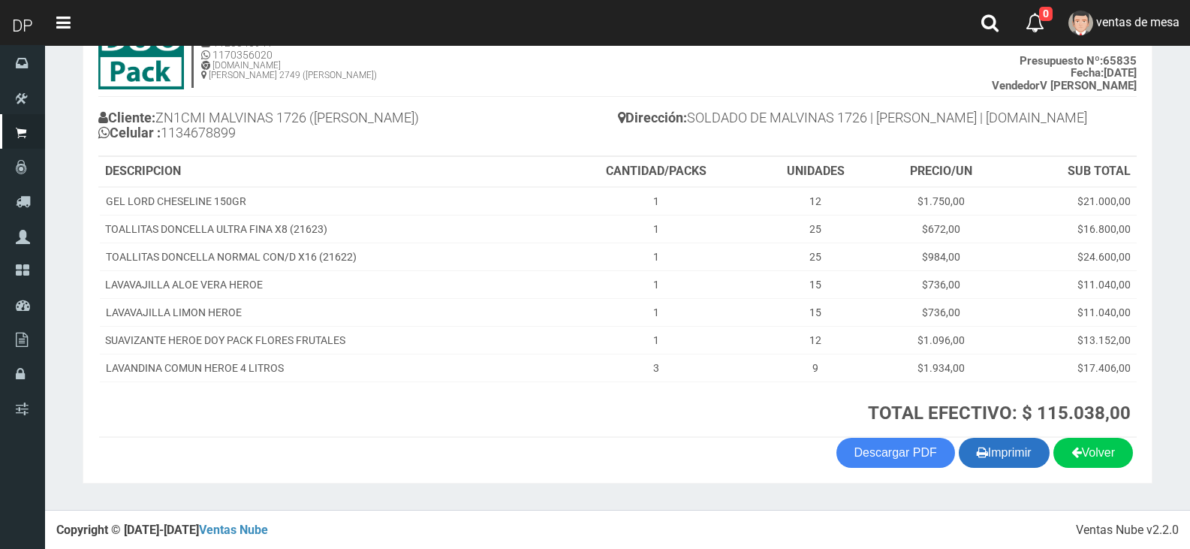
scroll to position [114, 0]
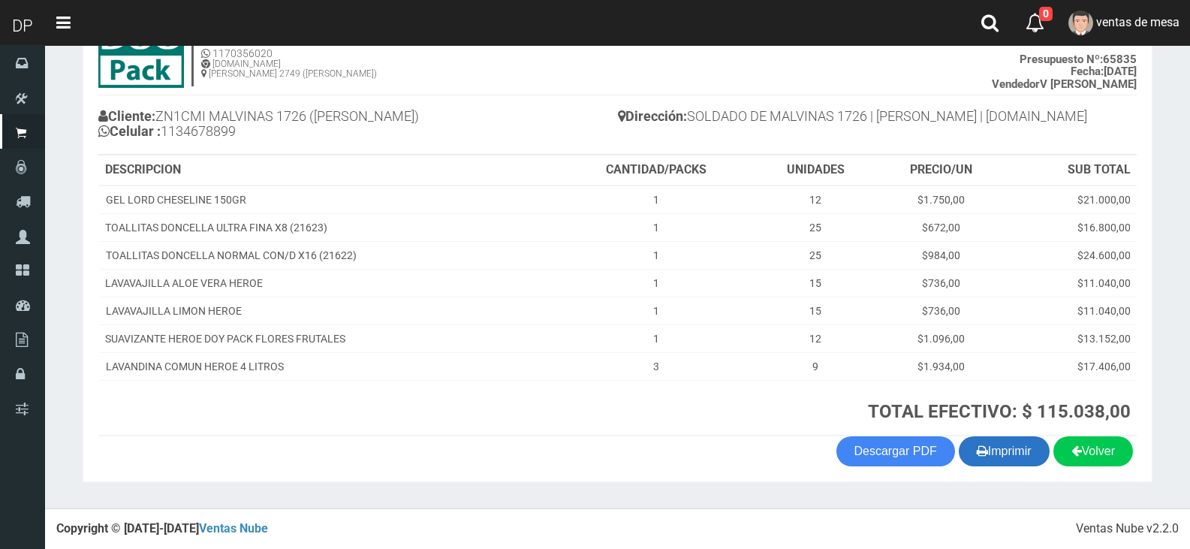
click at [1004, 453] on button "Imprimir" at bounding box center [1004, 451] width 91 height 30
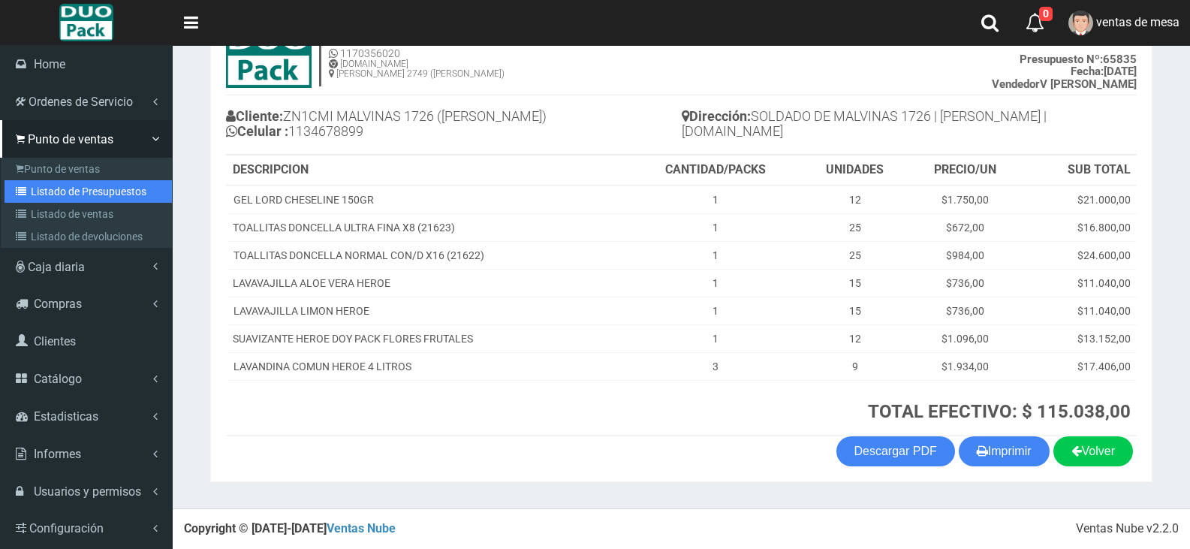
drag, startPoint x: 41, startPoint y: 194, endPoint x: 220, endPoint y: 126, distance: 192.0
click at [41, 194] on link "Listado de Presupuestos" at bounding box center [88, 191] width 167 height 23
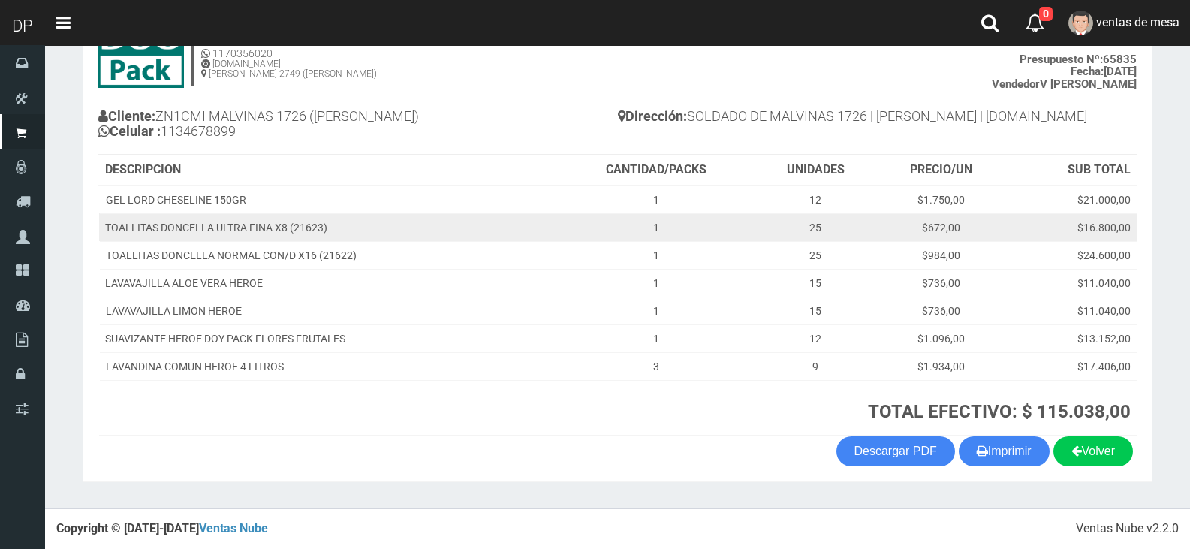
click at [528, 236] on td "TOALLITAS DONCELLA ULTRA FINA X8 (21623)" at bounding box center [328, 227] width 459 height 28
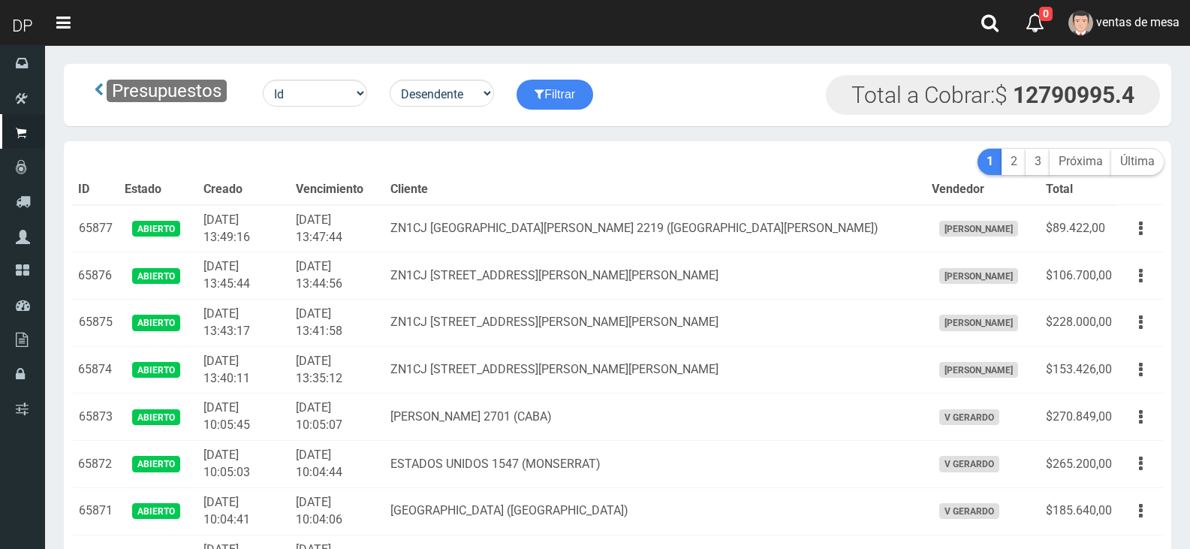
click at [584, 198] on th "Cliente" at bounding box center [654, 190] width 540 height 30
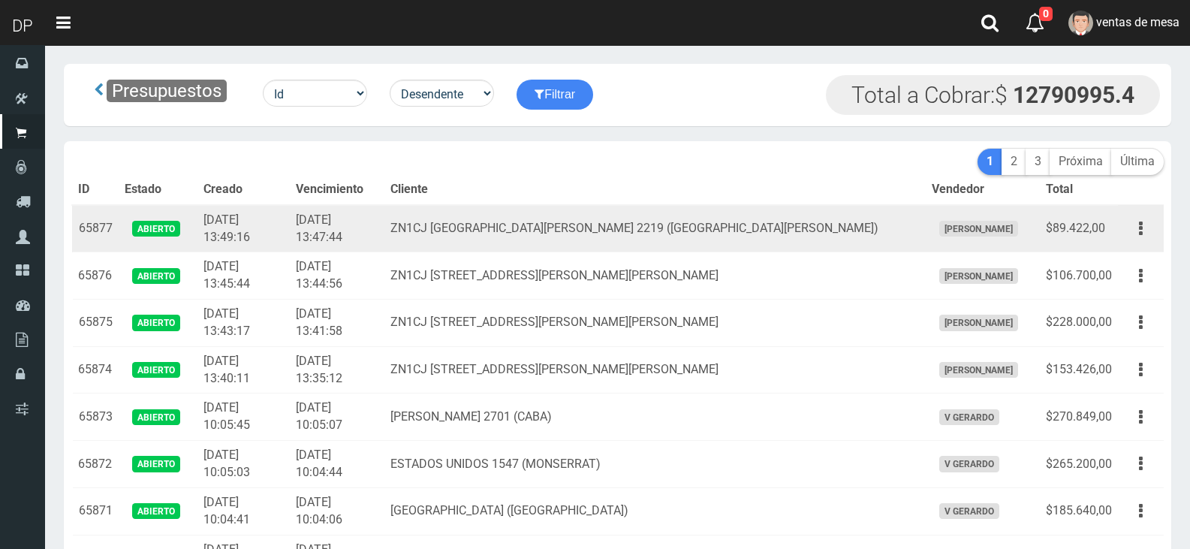
scroll to position [1554, 0]
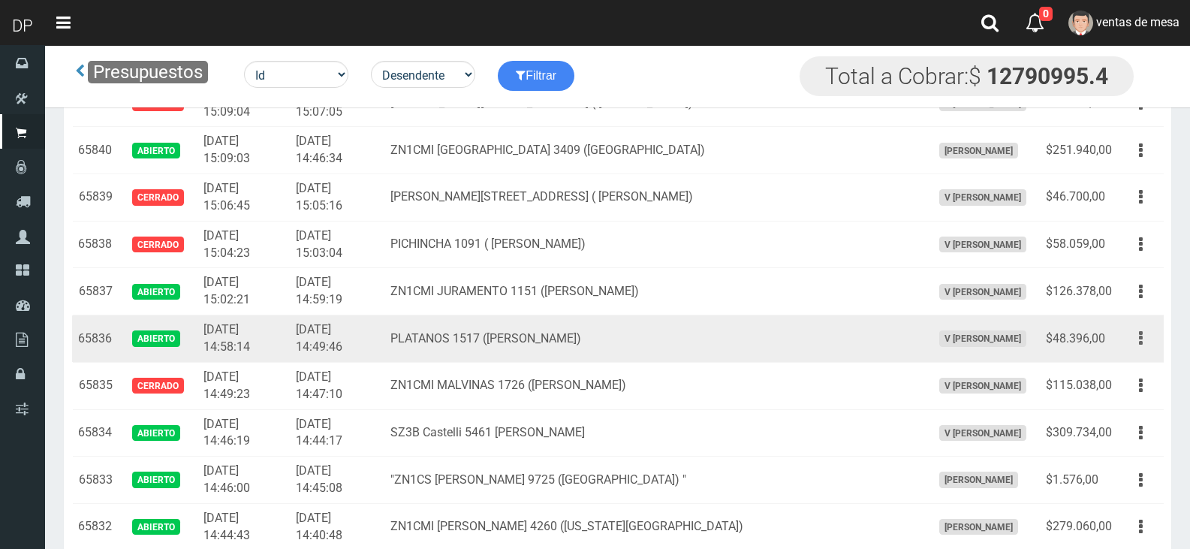
click at [1140, 336] on icon "button" at bounding box center [1141, 338] width 4 height 26
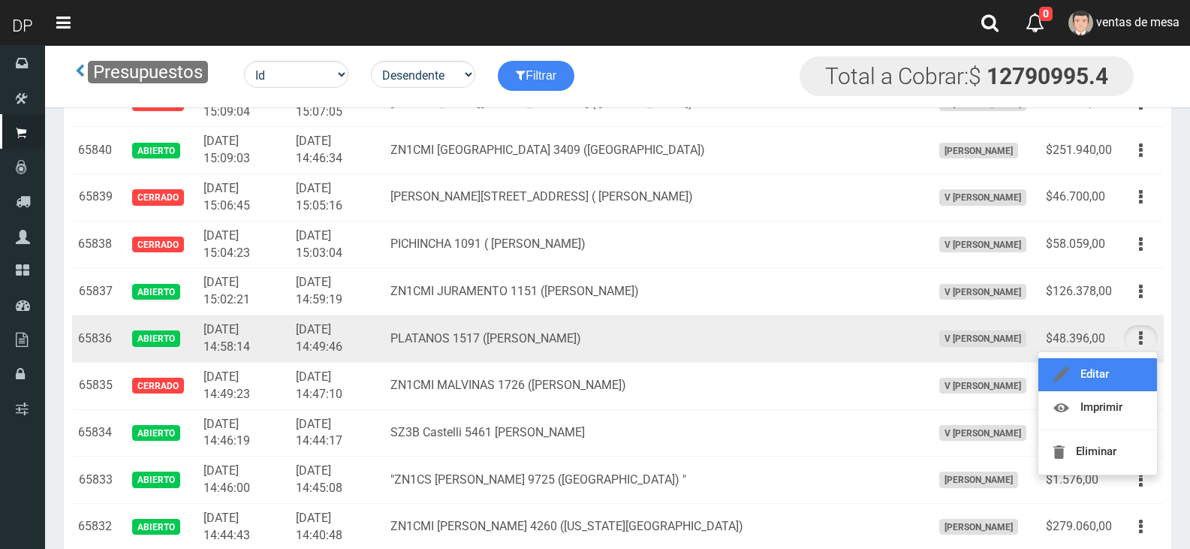
click at [1122, 362] on link "Editar" at bounding box center [1097, 374] width 119 height 33
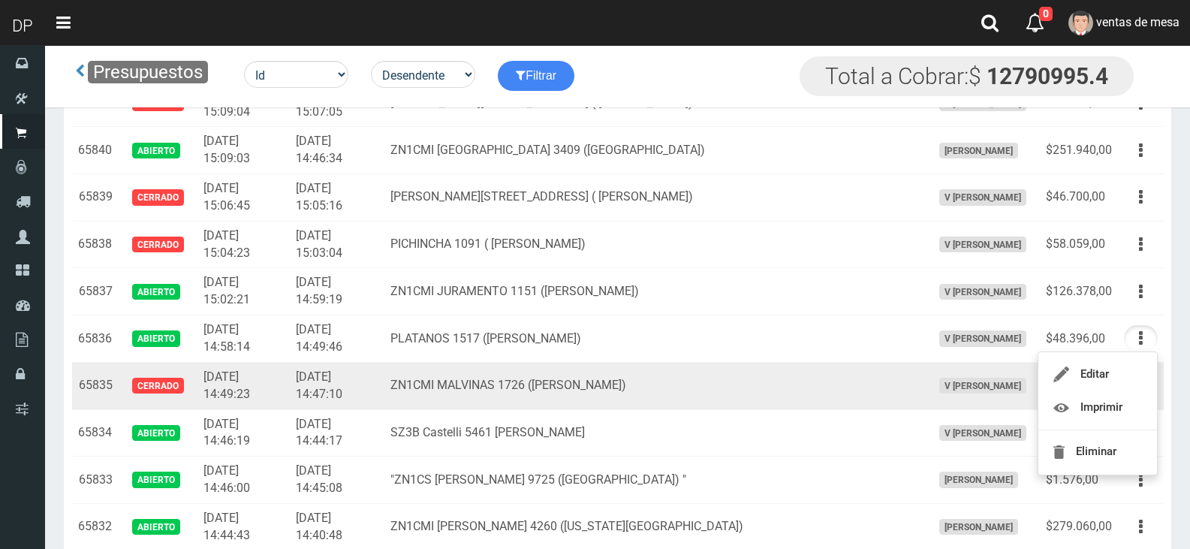
click at [1122, 362] on td "Editar Imprimir Eliminar" at bounding box center [1141, 385] width 46 height 47
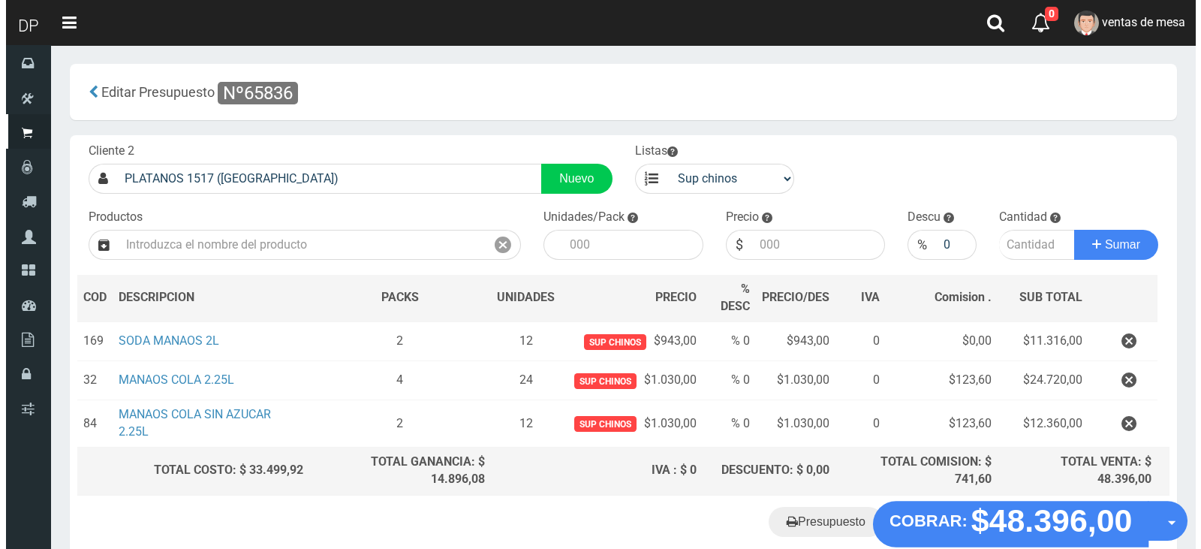
scroll to position [81, 0]
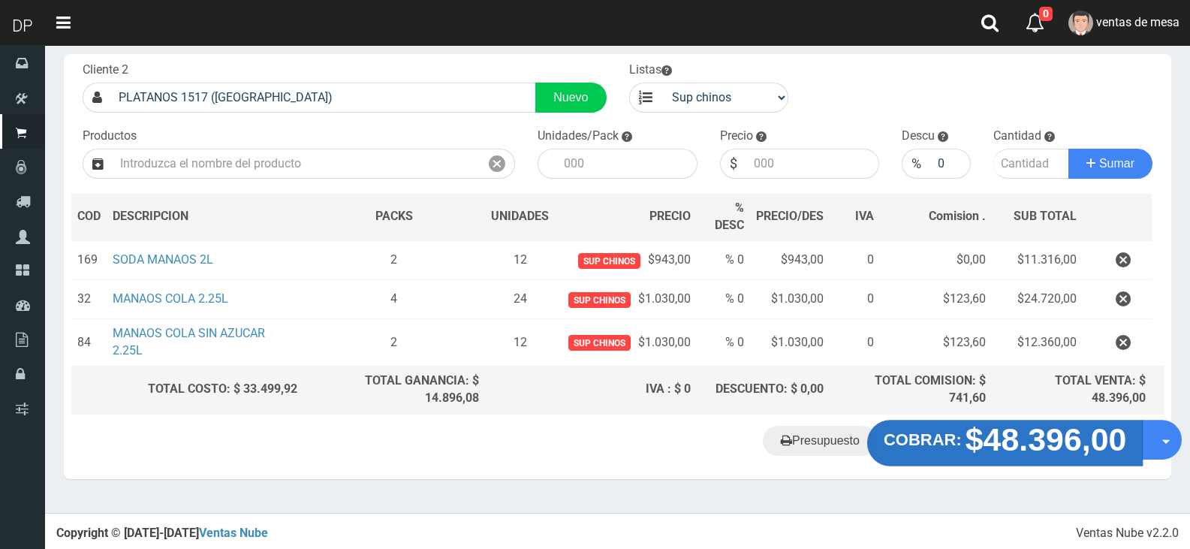
click at [1012, 421] on button "COBRAR: $48.396,00" at bounding box center [1005, 443] width 276 height 47
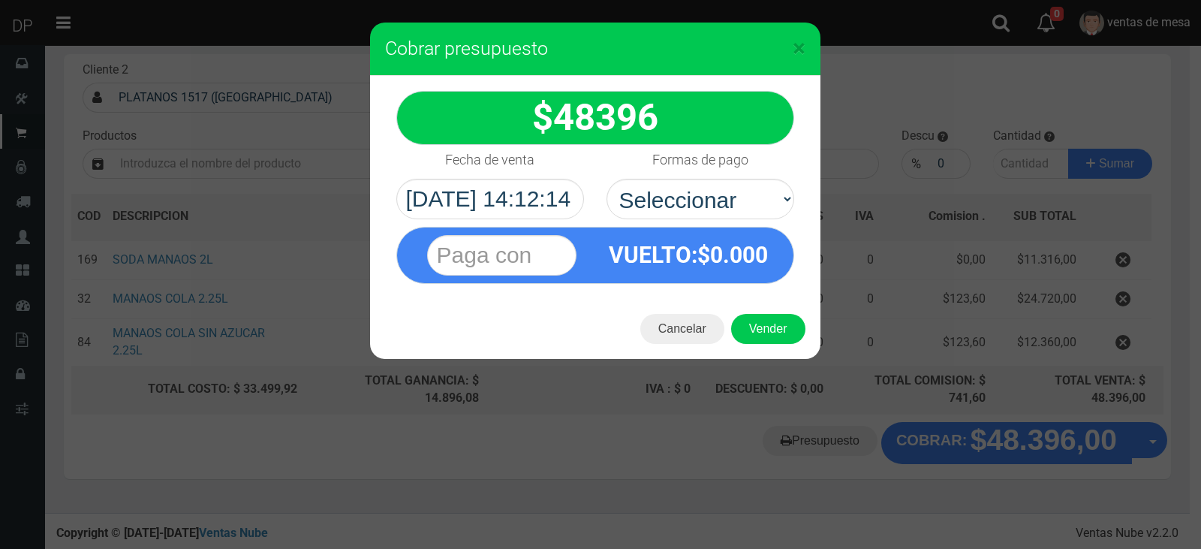
select select "Efectivo"
click at [607, 179] on select "Seleccionar Efectivo Tarjeta de Crédito Depósito Débito" at bounding box center [701, 199] width 188 height 41
click at [748, 334] on button "Vender" at bounding box center [768, 329] width 74 height 30
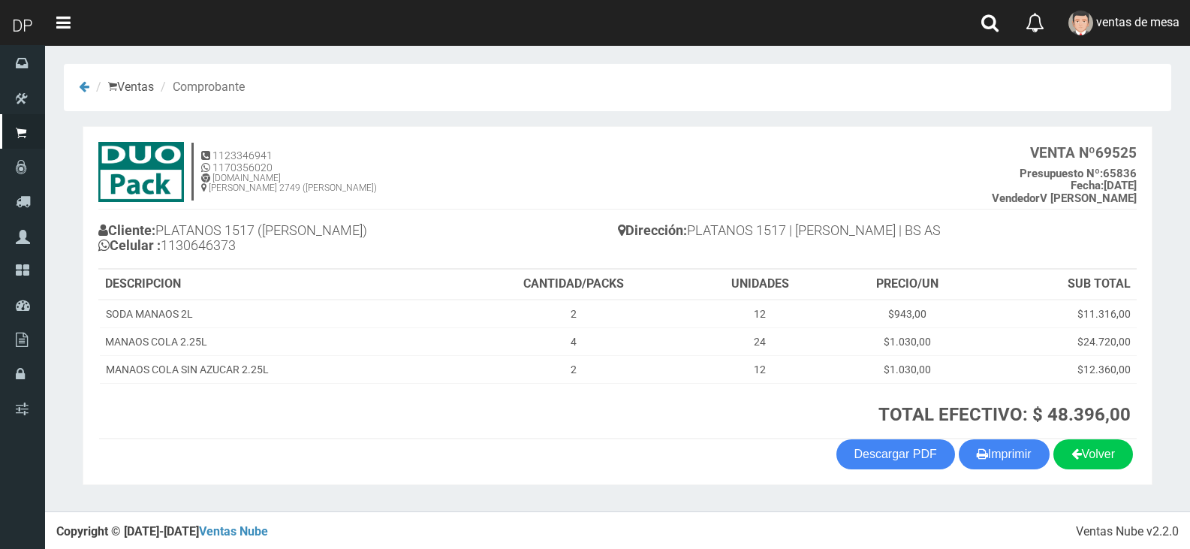
scroll to position [3, 0]
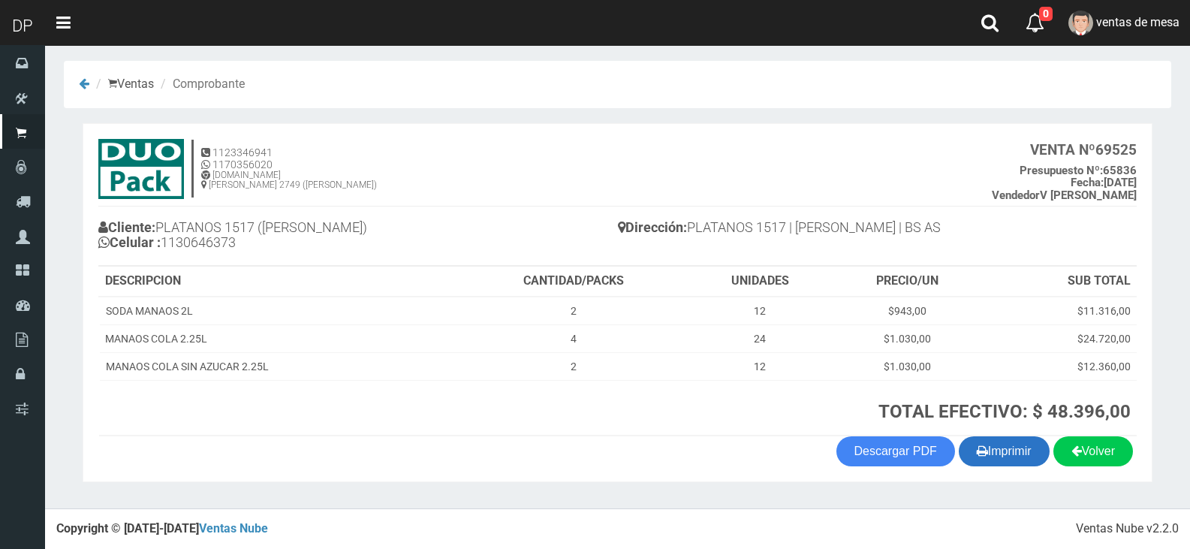
click at [994, 455] on button "Imprimir" at bounding box center [1004, 451] width 91 height 30
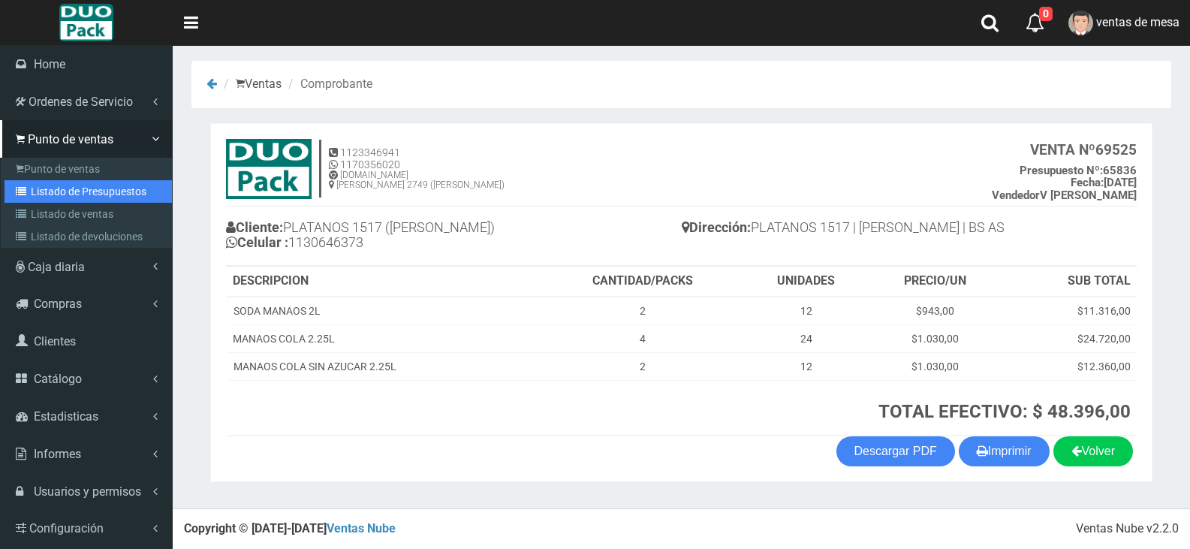
click at [47, 195] on link "Listado de Presupuestos" at bounding box center [88, 191] width 167 height 23
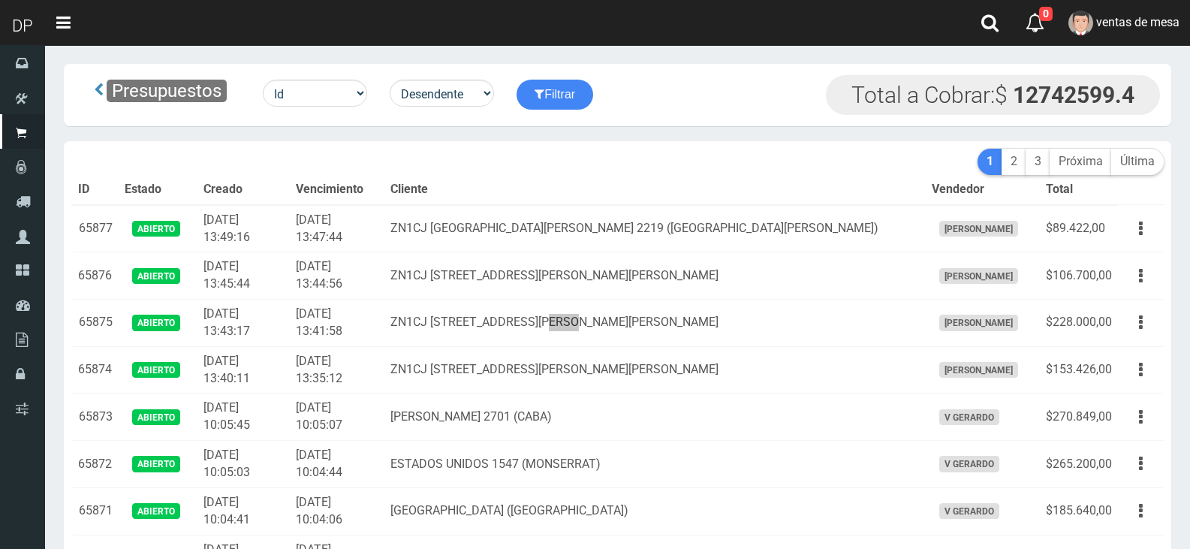
scroll to position [1554, 0]
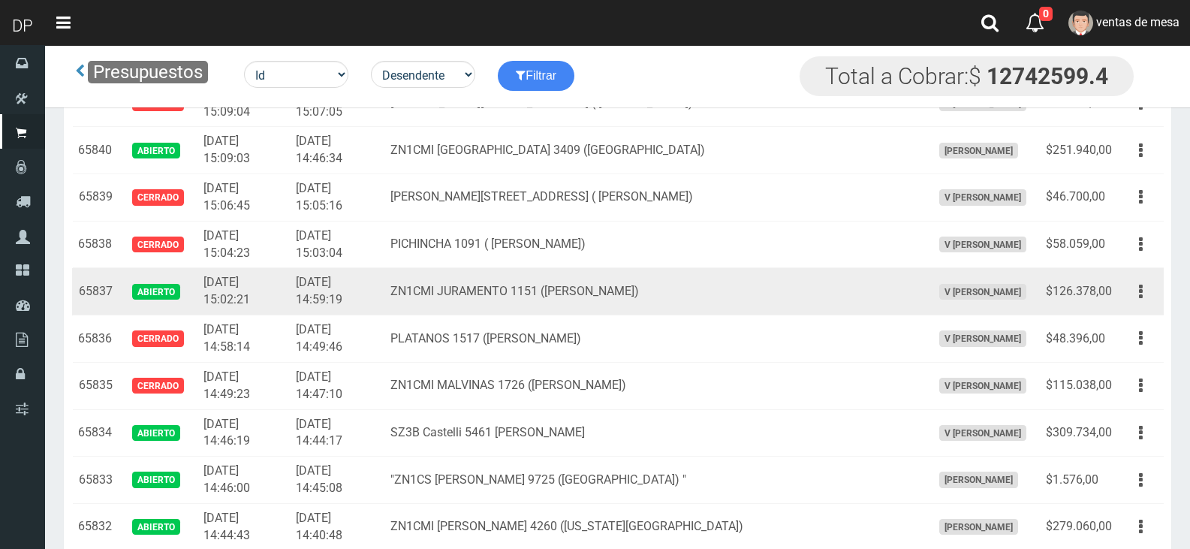
click at [1141, 296] on icon "button" at bounding box center [1141, 292] width 4 height 26
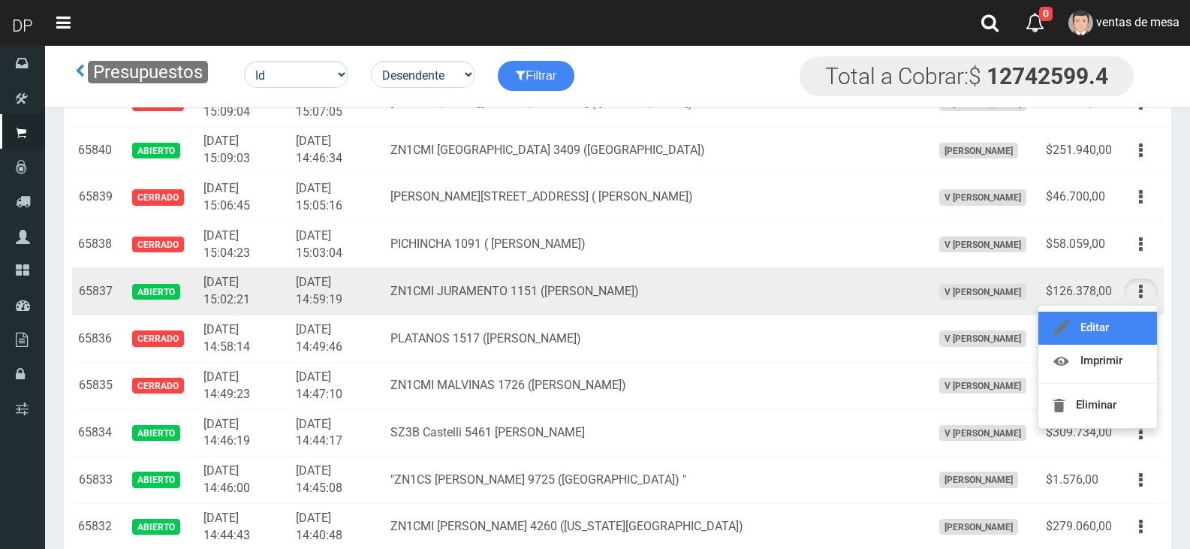
click at [1132, 327] on link "Editar" at bounding box center [1097, 328] width 119 height 33
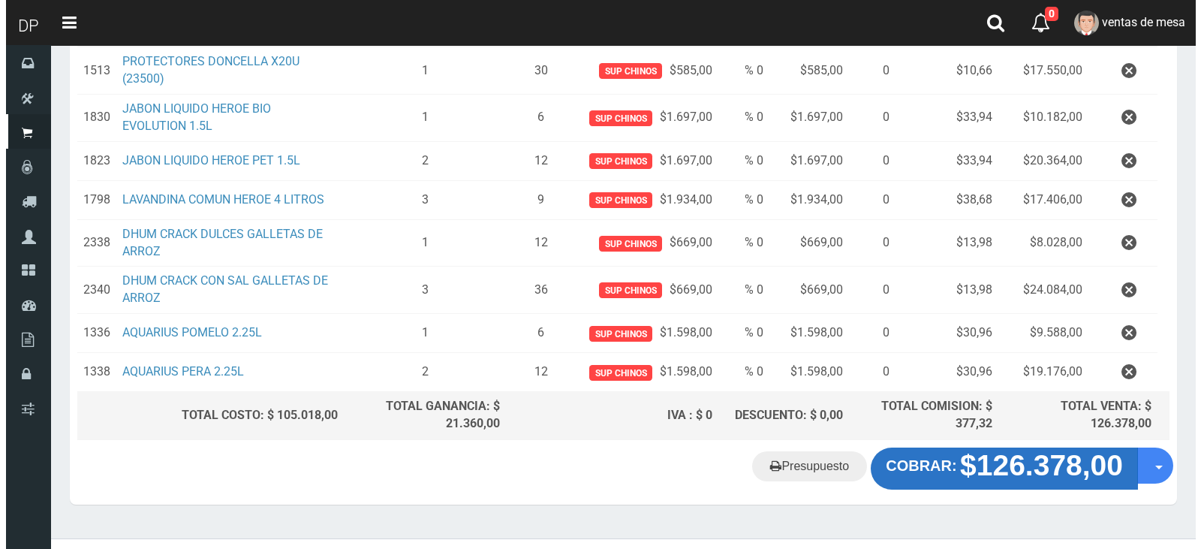
scroll to position [300, 0]
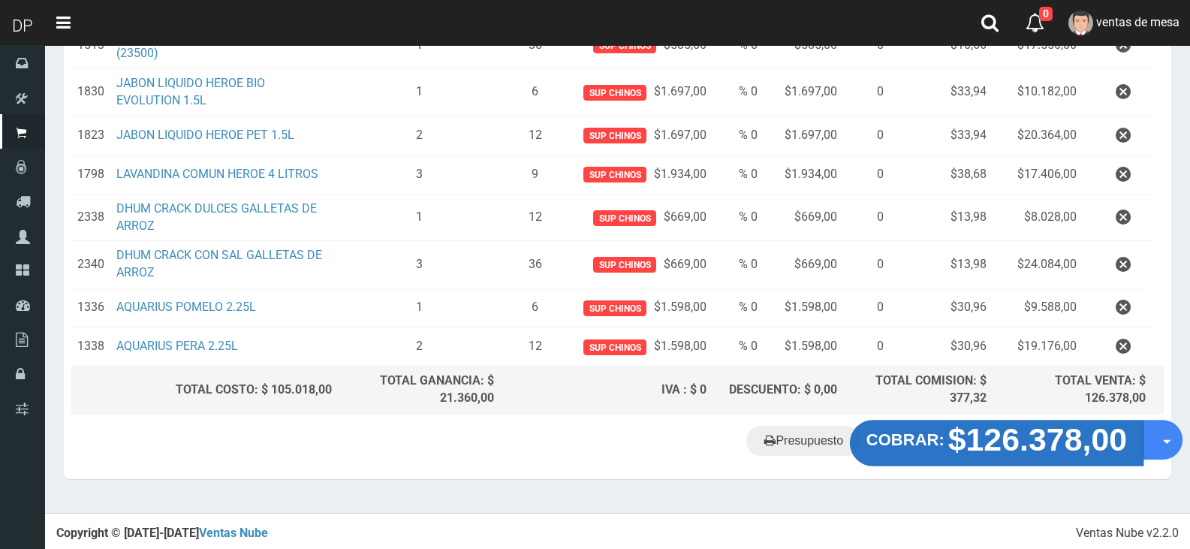
click at [916, 428] on button "COBRAR: $126.378,00" at bounding box center [997, 443] width 294 height 47
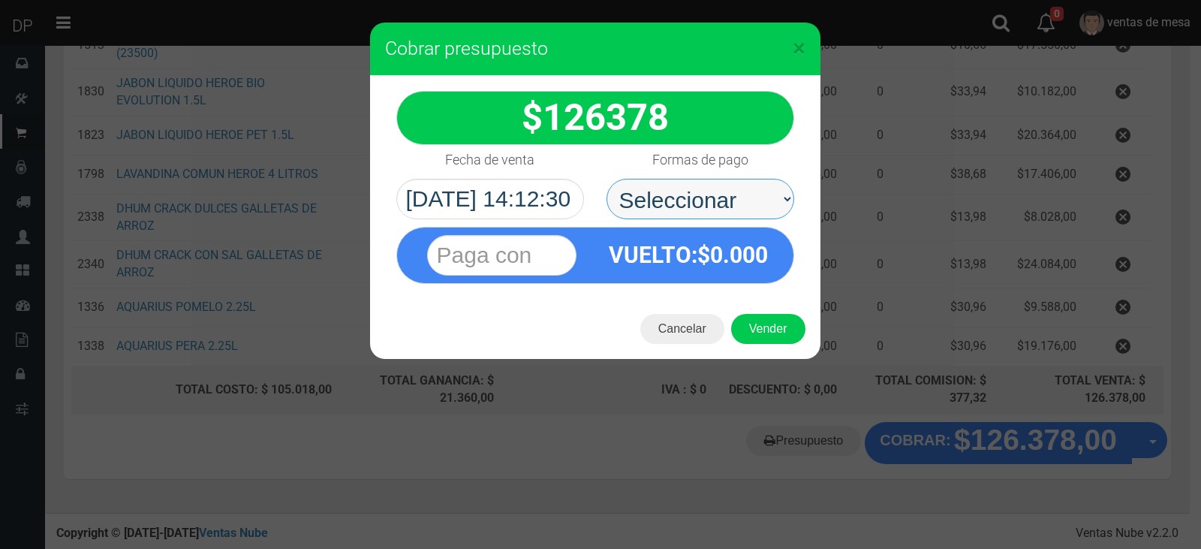
drag, startPoint x: 719, startPoint y: 206, endPoint x: 725, endPoint y: 218, distance: 12.8
click at [722, 206] on select "Seleccionar Efectivo Tarjeta de Crédito Depósito Débito" at bounding box center [701, 199] width 188 height 41
select select "Efectivo"
click at [607, 179] on select "Seleccionar Efectivo Tarjeta de Crédito Depósito Débito" at bounding box center [701, 199] width 188 height 41
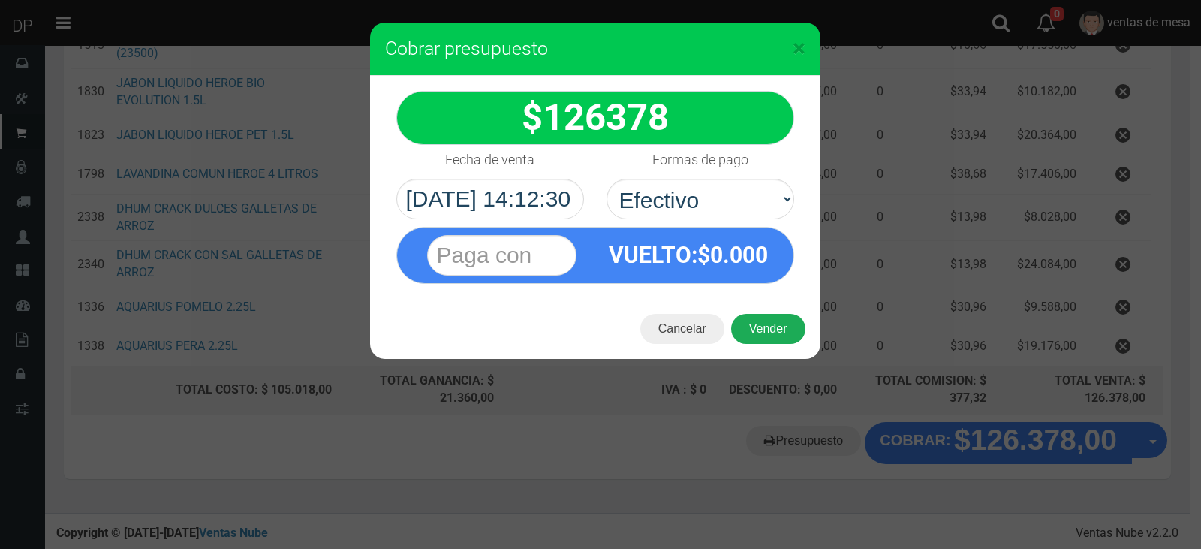
click at [765, 342] on button "Vender" at bounding box center [768, 329] width 74 height 30
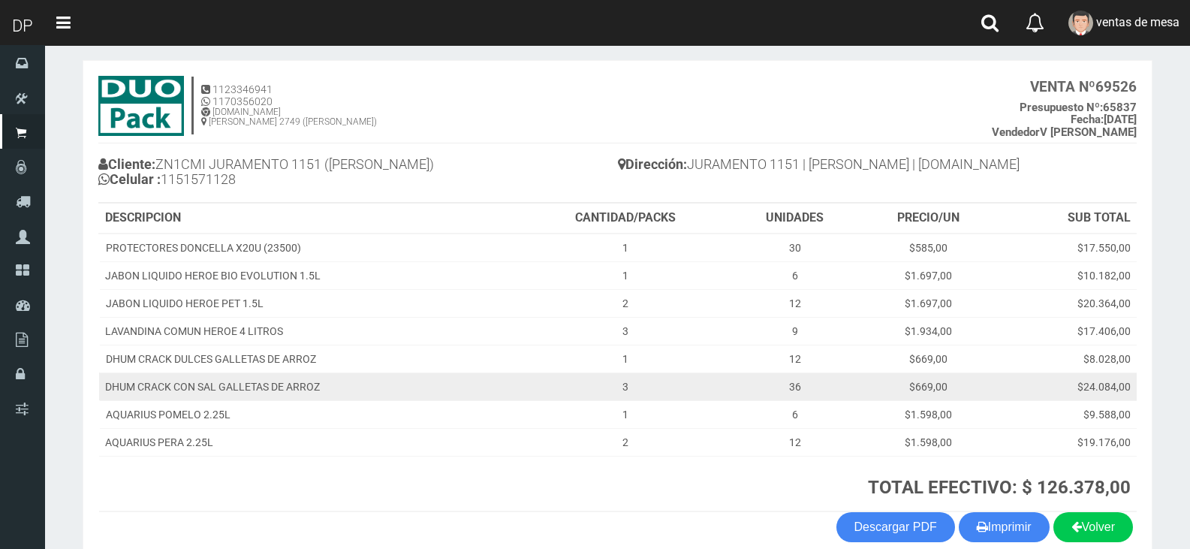
scroll to position [142, 0]
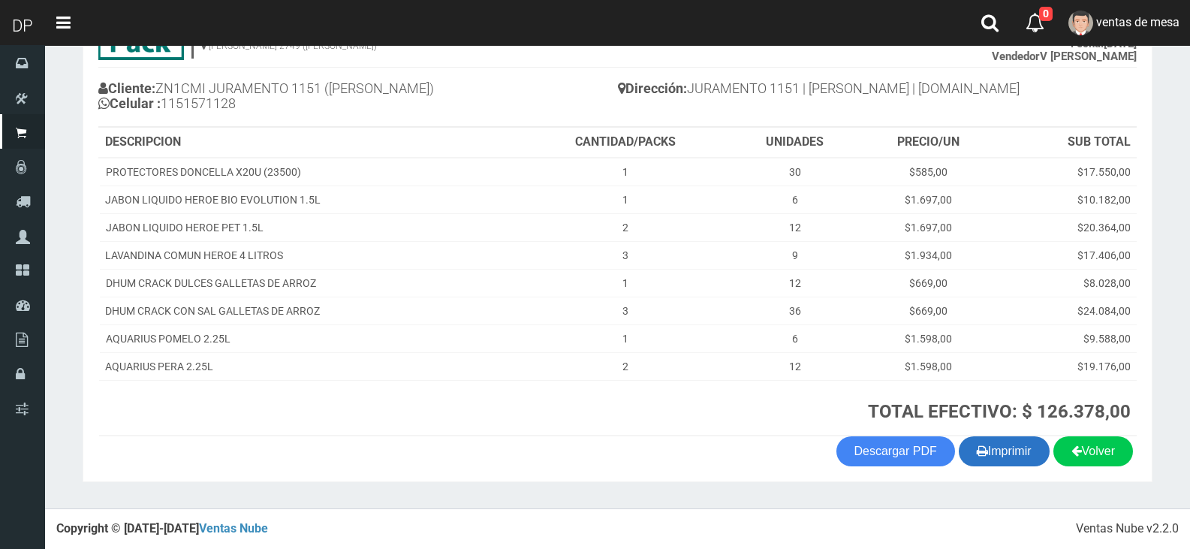
click at [1017, 453] on button "Imprimir" at bounding box center [1004, 451] width 91 height 30
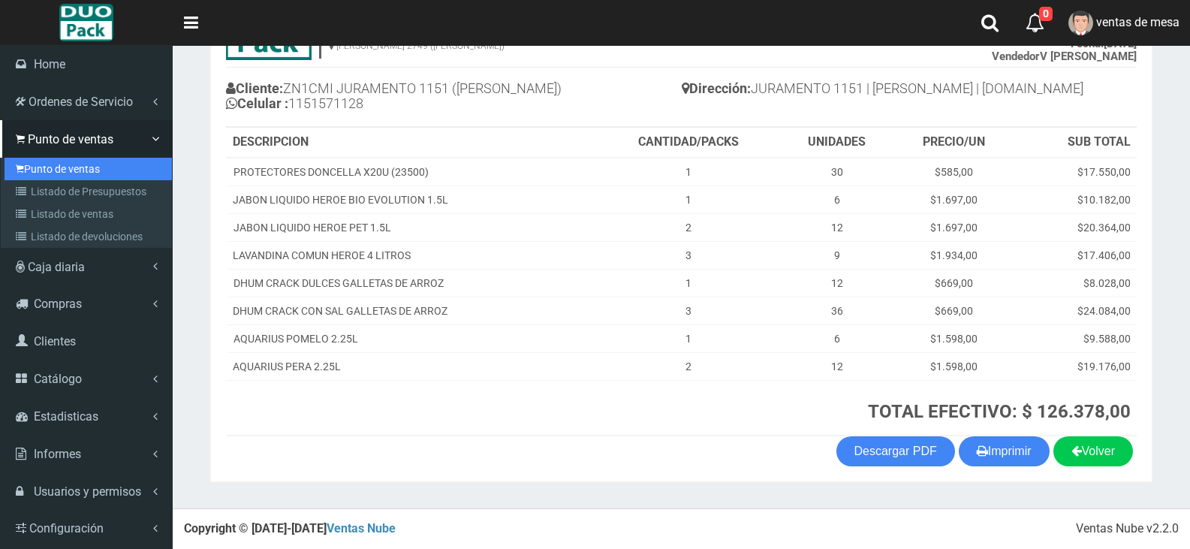
click at [83, 174] on link "Punto de ventas" at bounding box center [88, 169] width 167 height 23
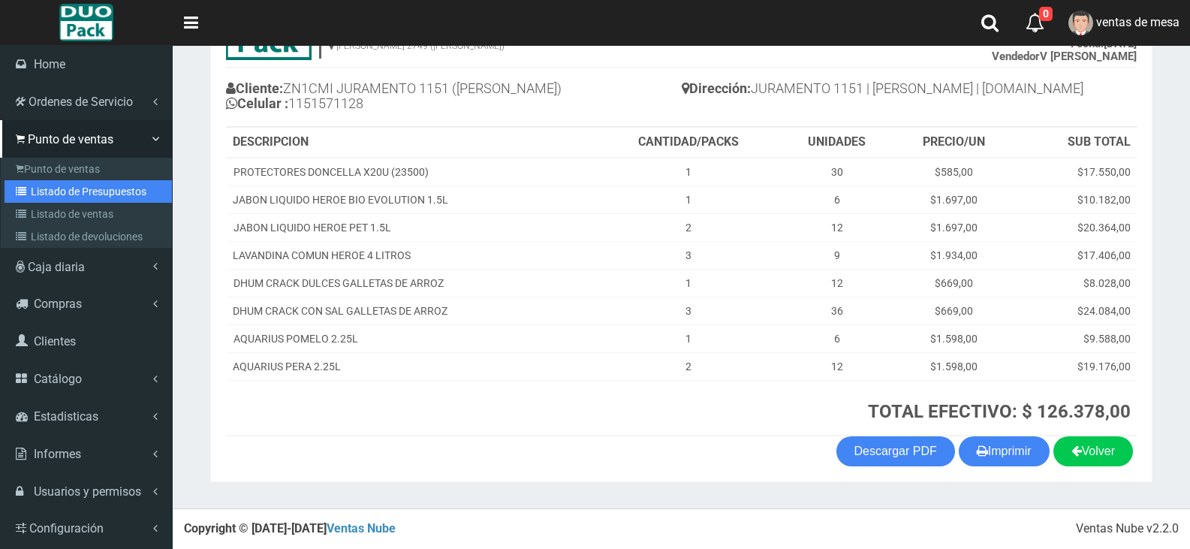
click at [92, 194] on link "Listado de Presupuestos" at bounding box center [88, 191] width 167 height 23
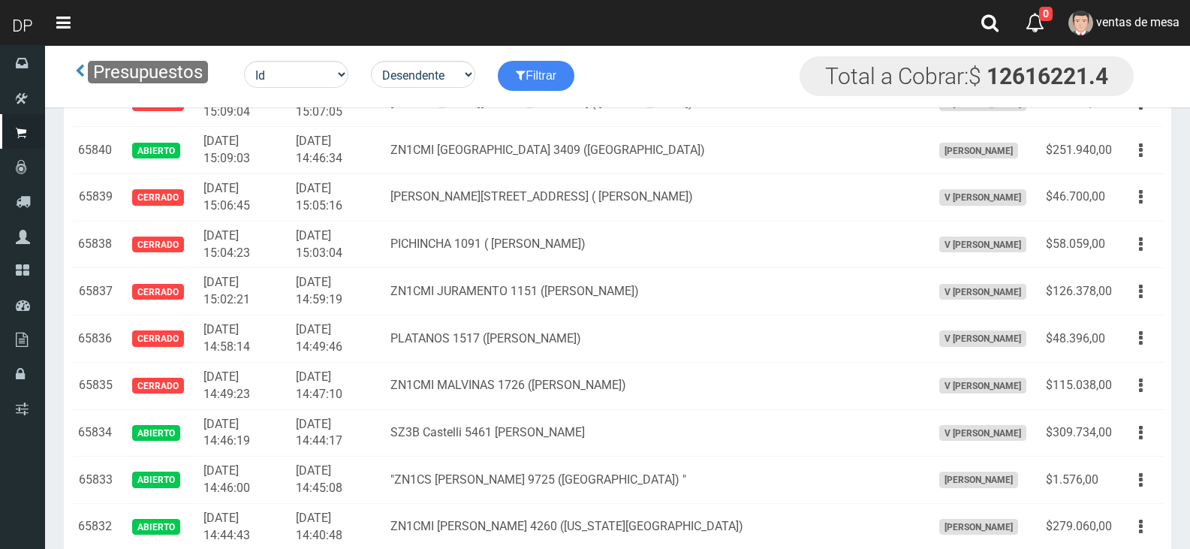
scroll to position [1242, 0]
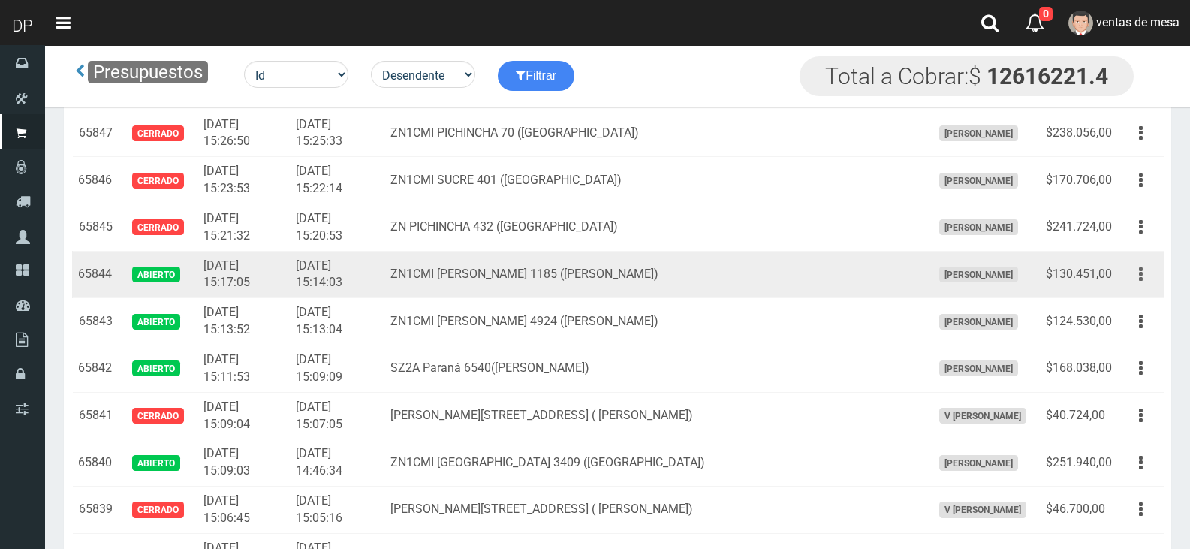
click at [1148, 286] on div "Editar Imprimir Eliminar" at bounding box center [1141, 274] width 34 height 26
click at [1145, 286] on button "button" at bounding box center [1141, 274] width 34 height 26
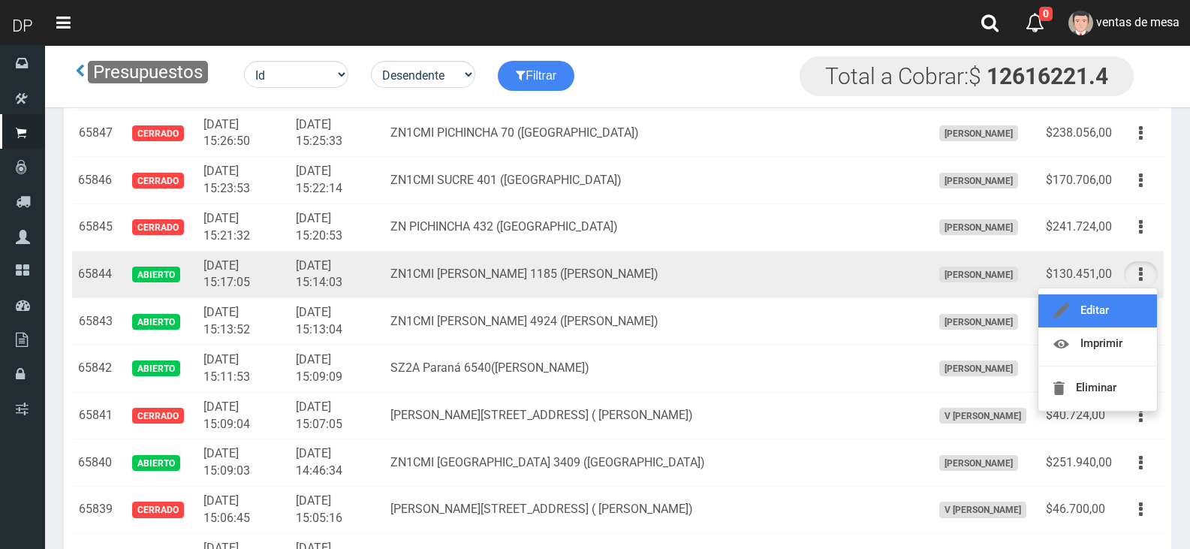
click at [1129, 309] on link "Editar" at bounding box center [1097, 310] width 119 height 33
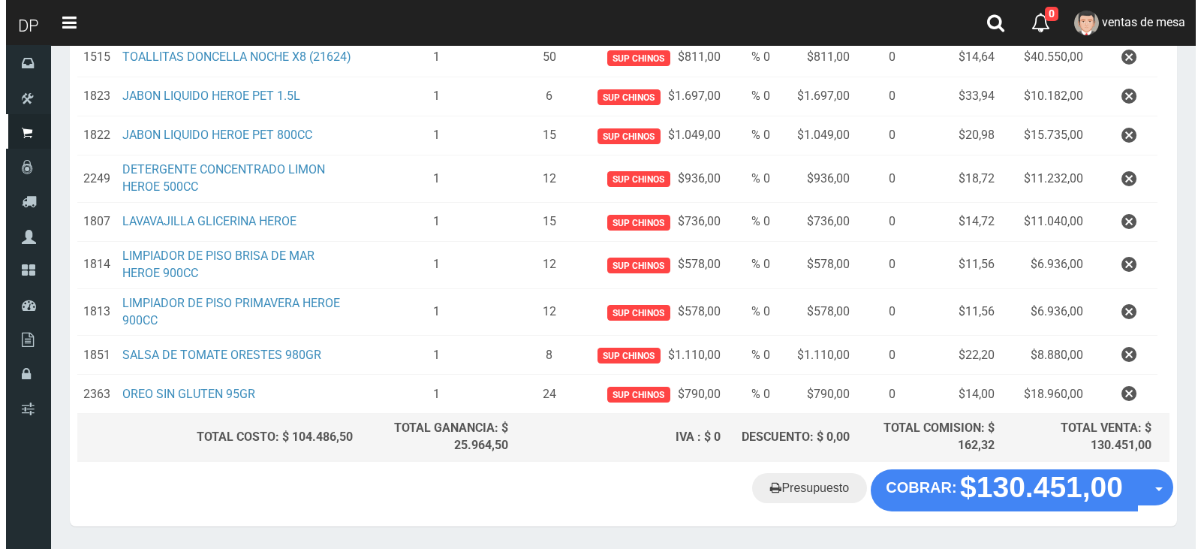
scroll to position [331, 0]
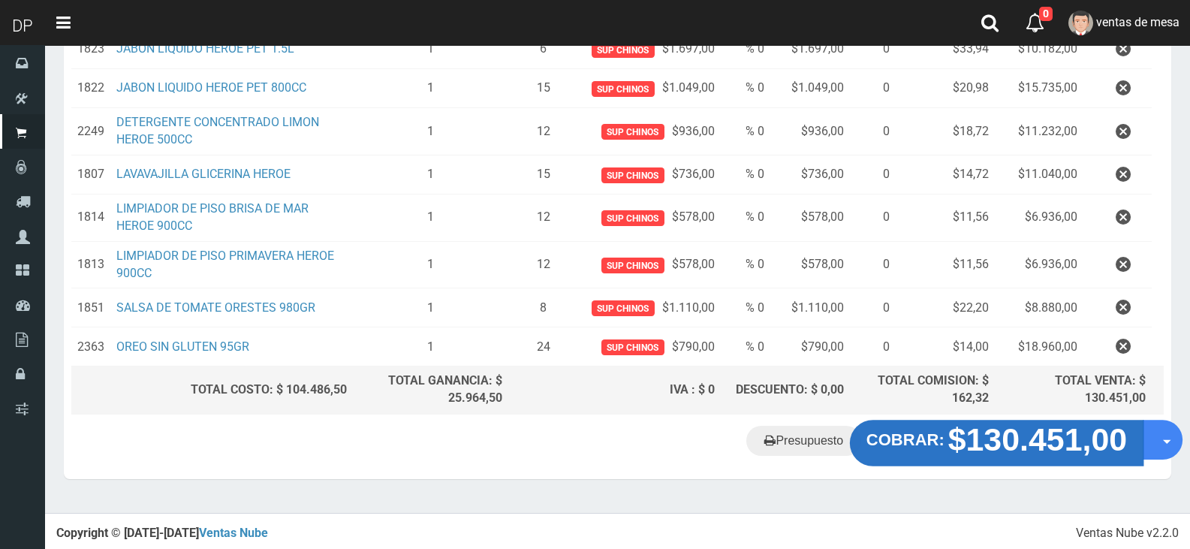
click at [953, 435] on strong "$130.451,00" at bounding box center [1037, 439] width 179 height 35
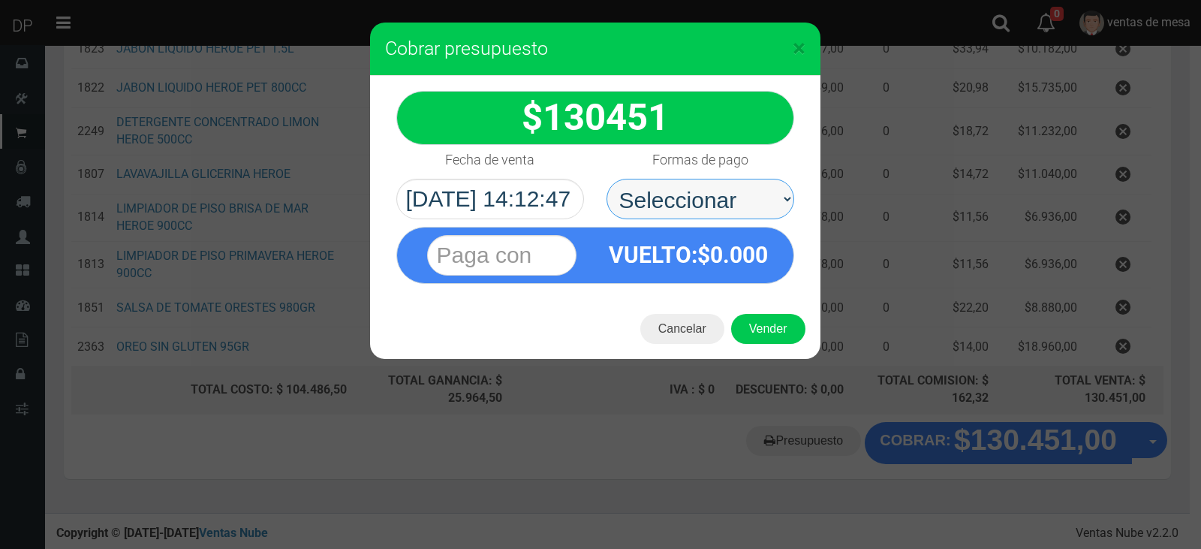
click at [695, 193] on select "Seleccionar Efectivo Tarjeta de Crédito Depósito Débito" at bounding box center [701, 199] width 188 height 41
select select "Efectivo"
click at [607, 179] on select "Seleccionar Efectivo Tarjeta de Crédito Depósito Débito" at bounding box center [701, 199] width 188 height 41
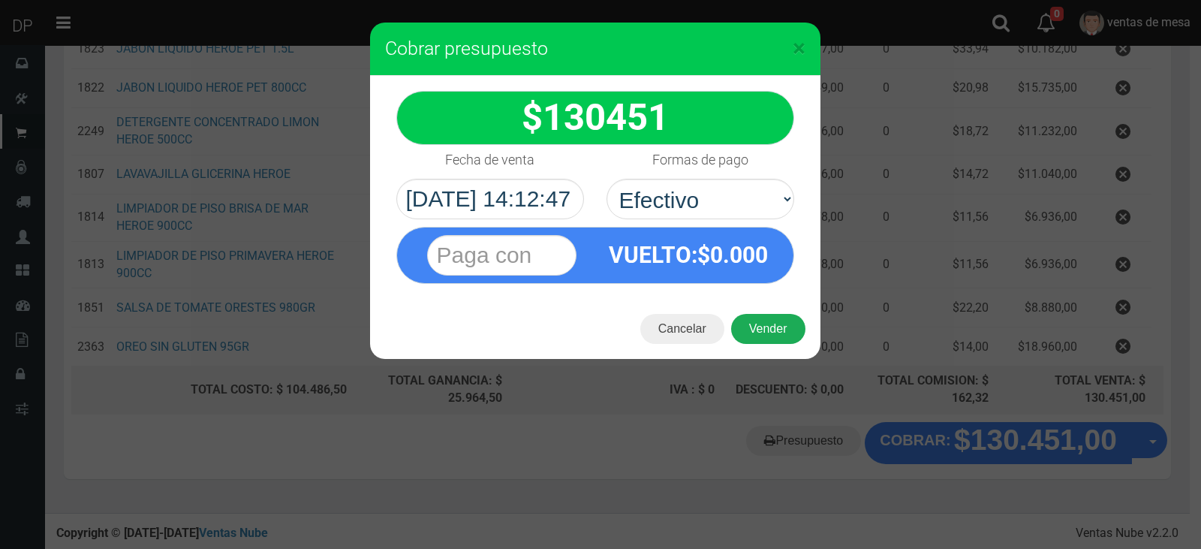
click at [757, 323] on button "Vender" at bounding box center [768, 329] width 74 height 30
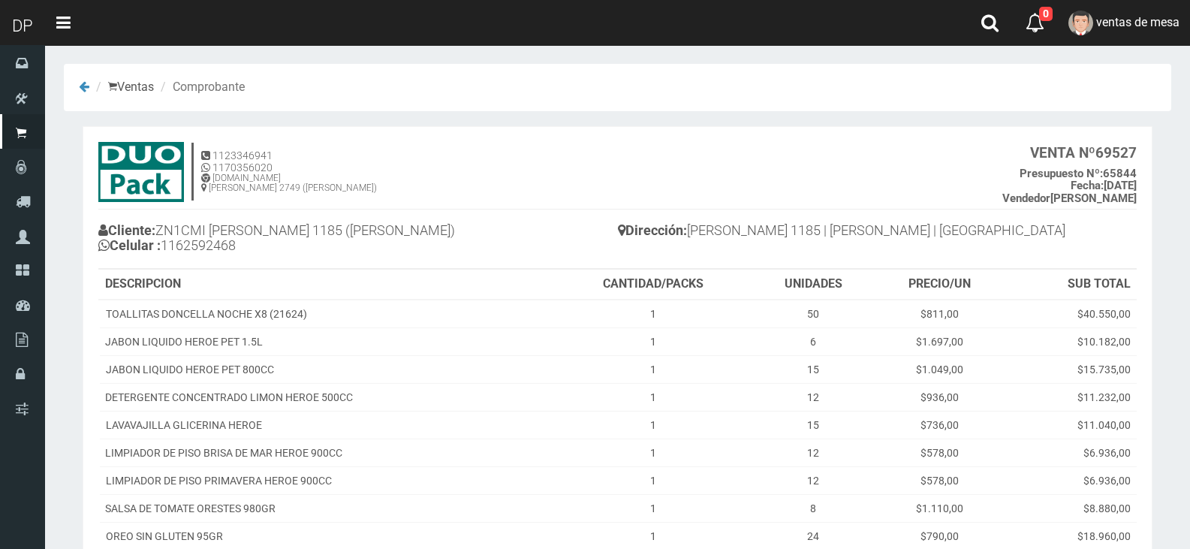
scroll to position [170, 0]
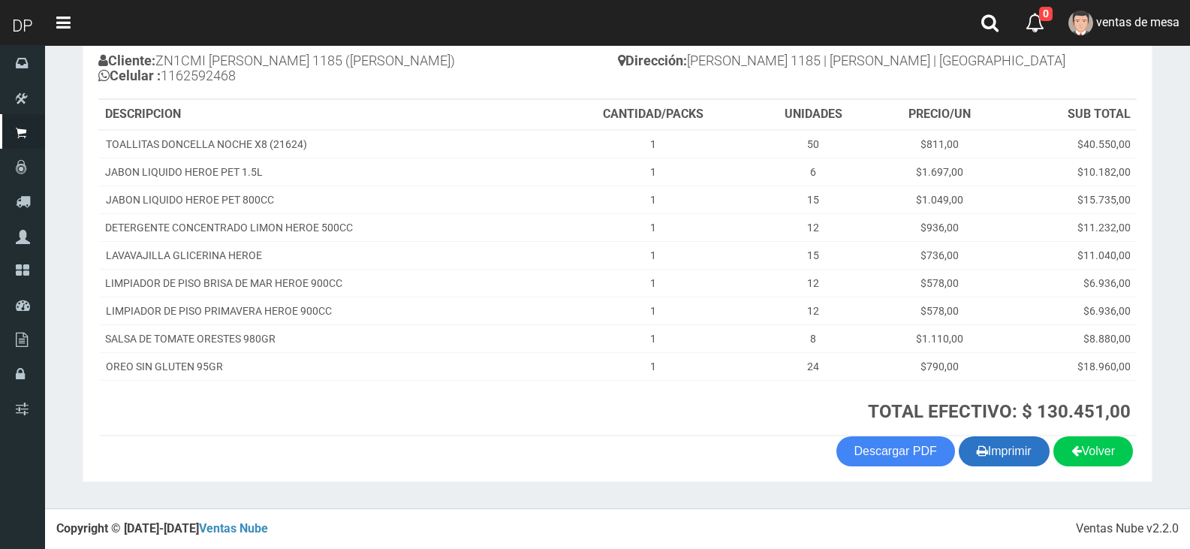
click at [986, 462] on button "Imprimir" at bounding box center [1004, 451] width 91 height 30
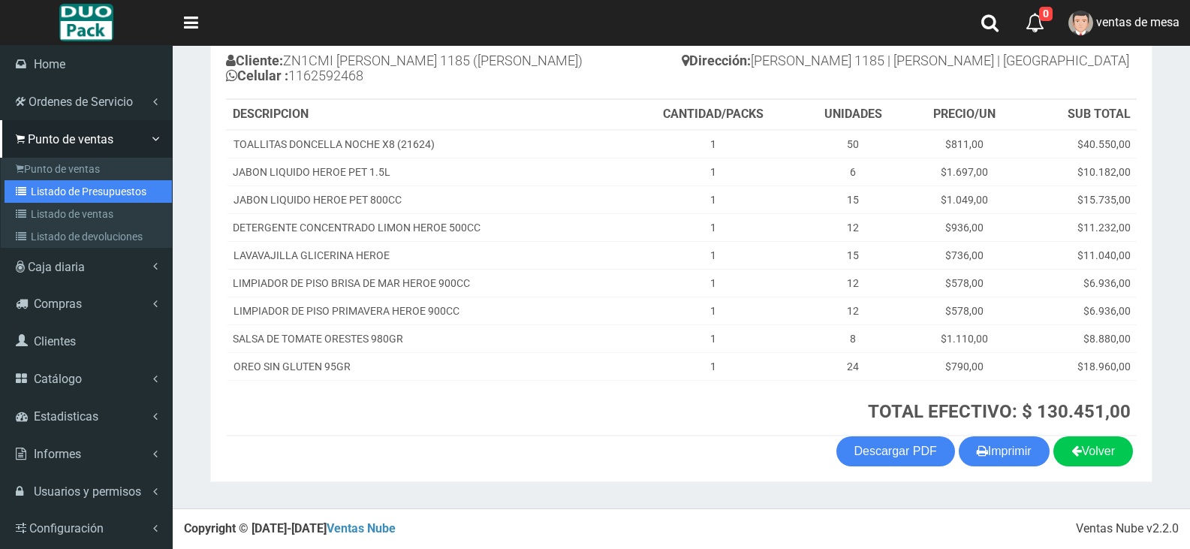
drag, startPoint x: 80, startPoint y: 191, endPoint x: 230, endPoint y: 76, distance: 189.6
click at [80, 189] on link "Listado de Presupuestos" at bounding box center [88, 191] width 167 height 23
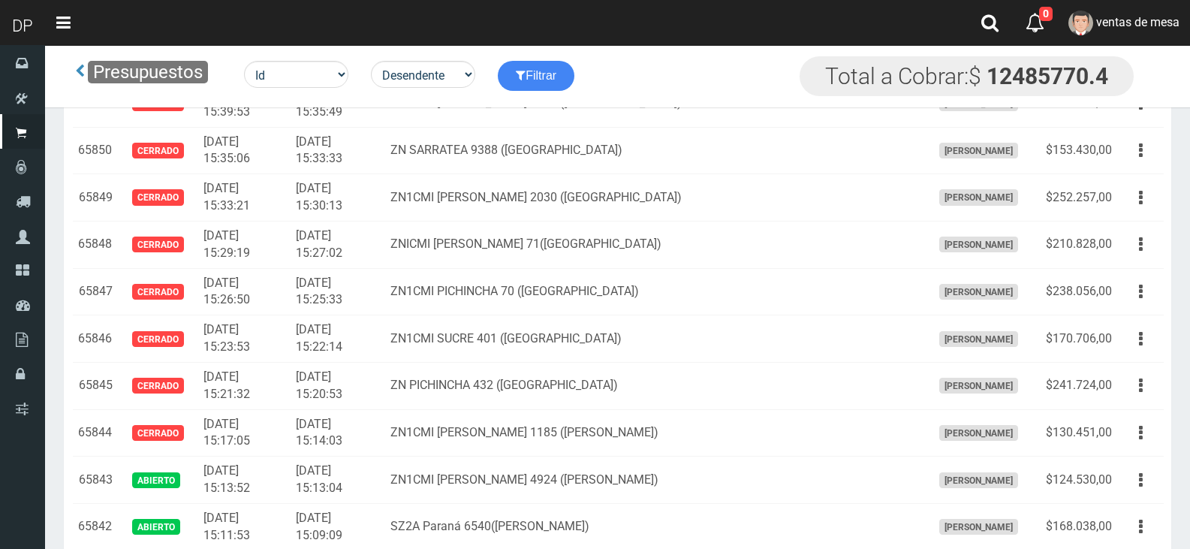
scroll to position [300, 0]
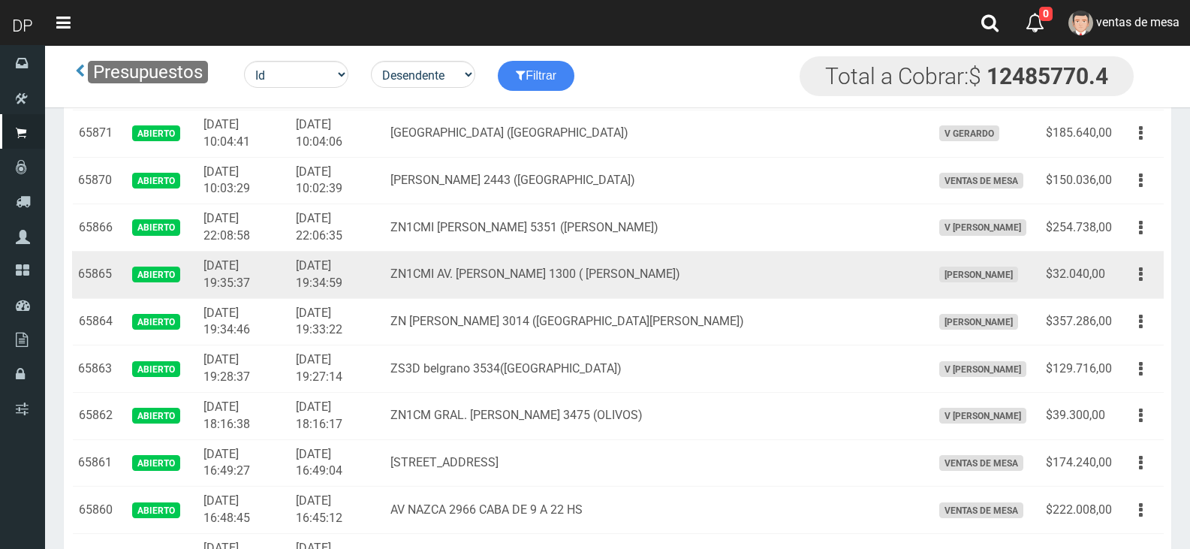
drag, startPoint x: 1149, startPoint y: 279, endPoint x: 1135, endPoint y: 298, distance: 24.2
click at [1148, 279] on button "button" at bounding box center [1141, 274] width 34 height 26
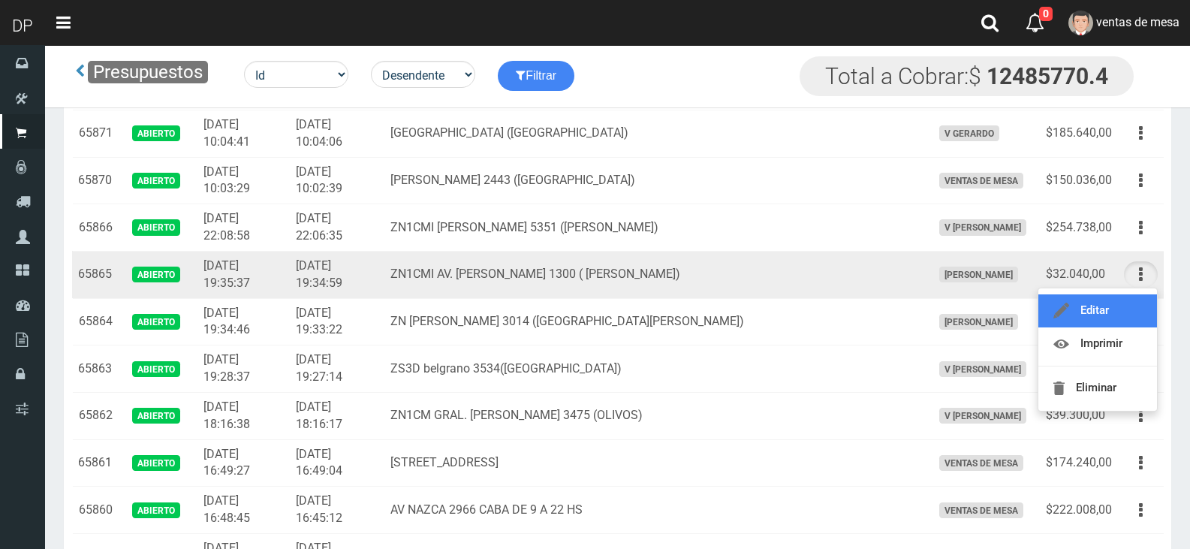
click at [1135, 301] on link "Editar" at bounding box center [1097, 310] width 119 height 33
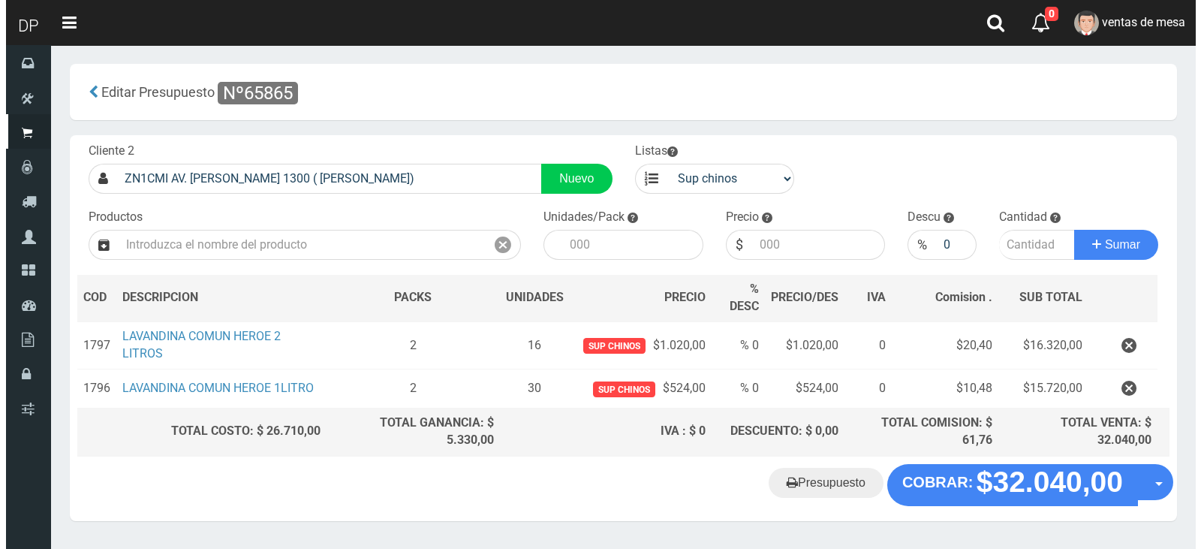
scroll to position [42, 0]
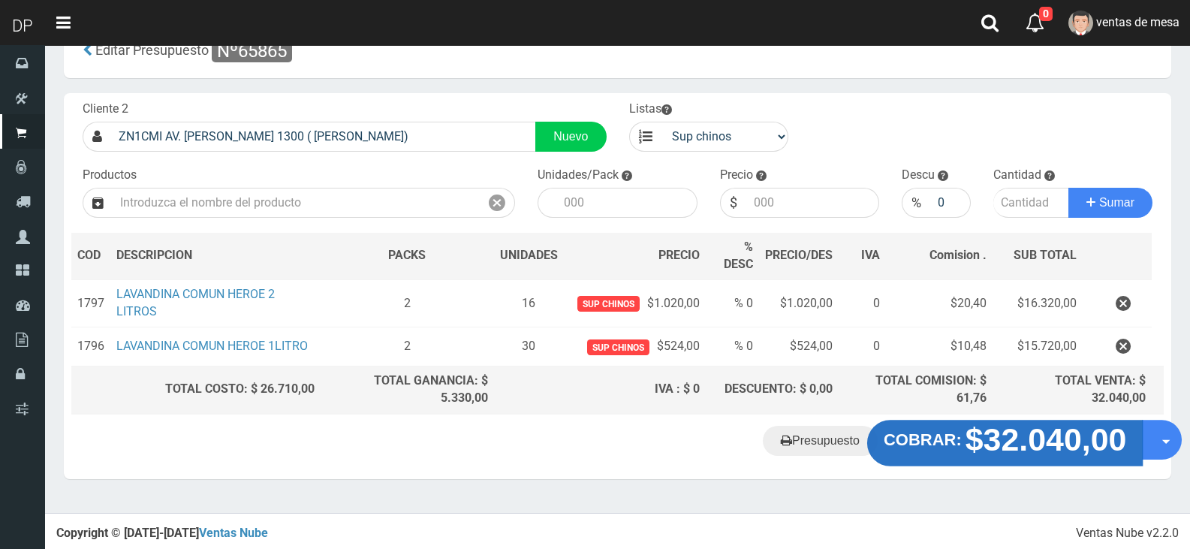
click at [1009, 444] on strong "$32.040,00" at bounding box center [1045, 438] width 161 height 35
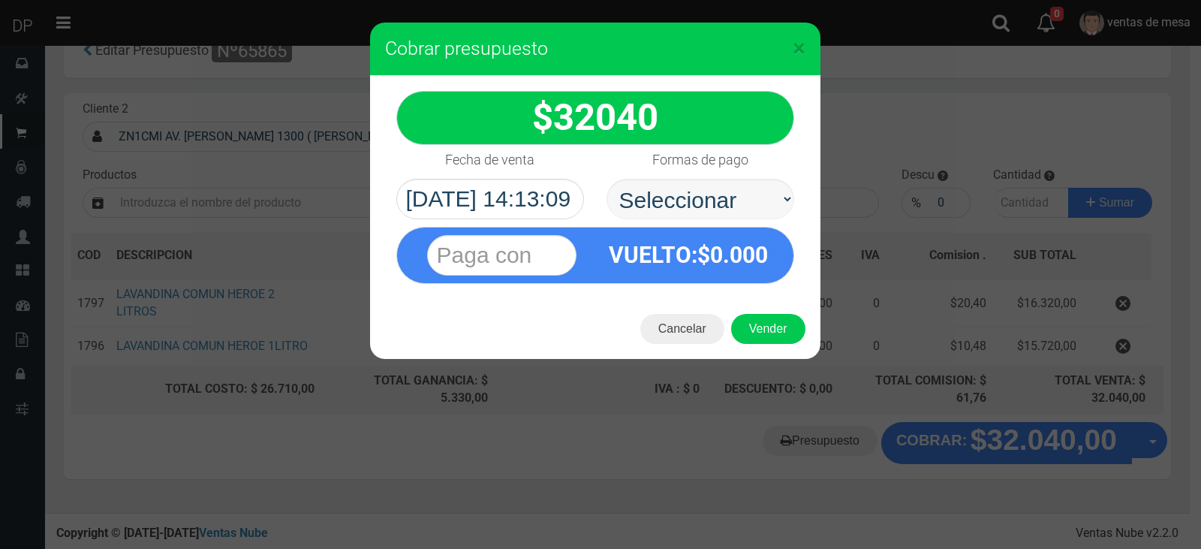
click at [701, 188] on select "Seleccionar Efectivo Tarjeta de Crédito Depósito Débito" at bounding box center [701, 199] width 188 height 41
select select "Efectivo"
click at [607, 179] on select "Seleccionar Efectivo Tarjeta de Crédito Depósito Débito" at bounding box center [701, 199] width 188 height 41
click at [714, 264] on span "0.000" at bounding box center [739, 255] width 58 height 26
click at [759, 330] on button "Vender" at bounding box center [768, 329] width 74 height 30
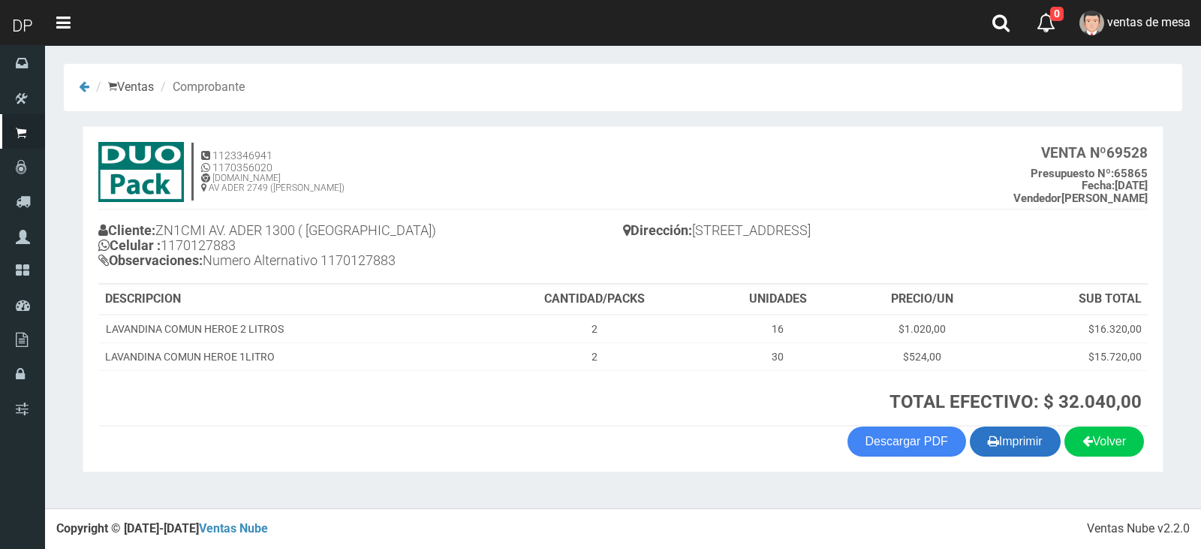
click at [972, 439] on button "Imprimir" at bounding box center [1015, 441] width 91 height 30
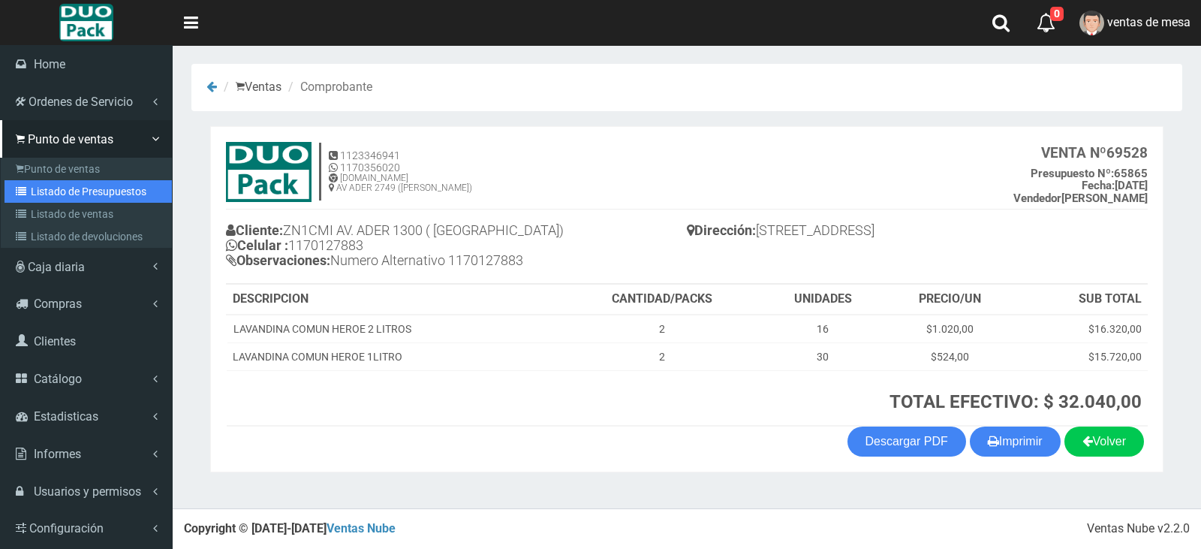
click at [65, 182] on link "Listado de Presupuestos" at bounding box center [88, 191] width 167 height 23
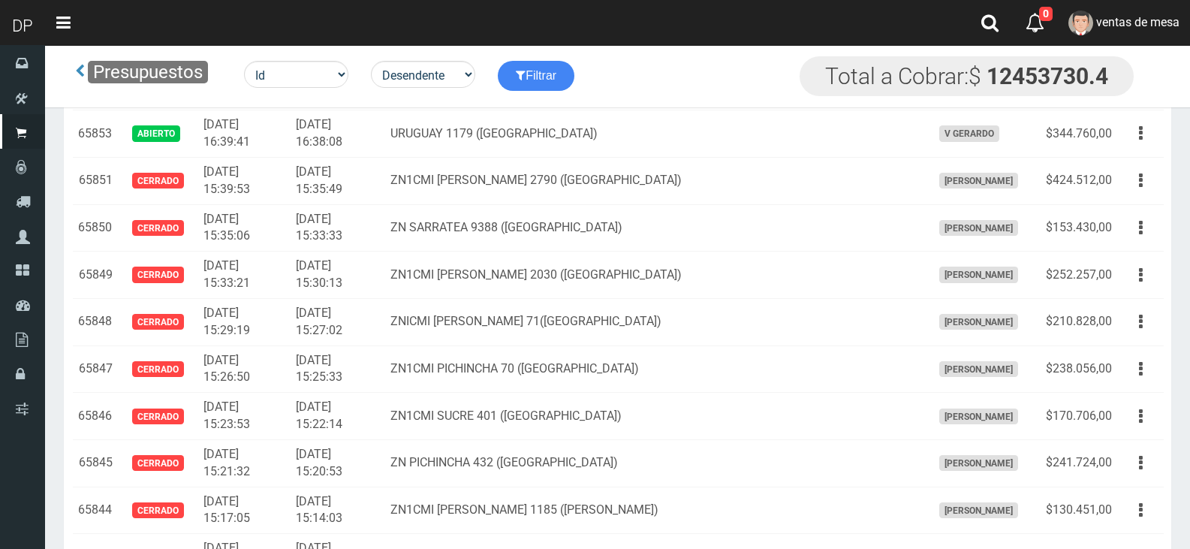
scroll to position [1335, 0]
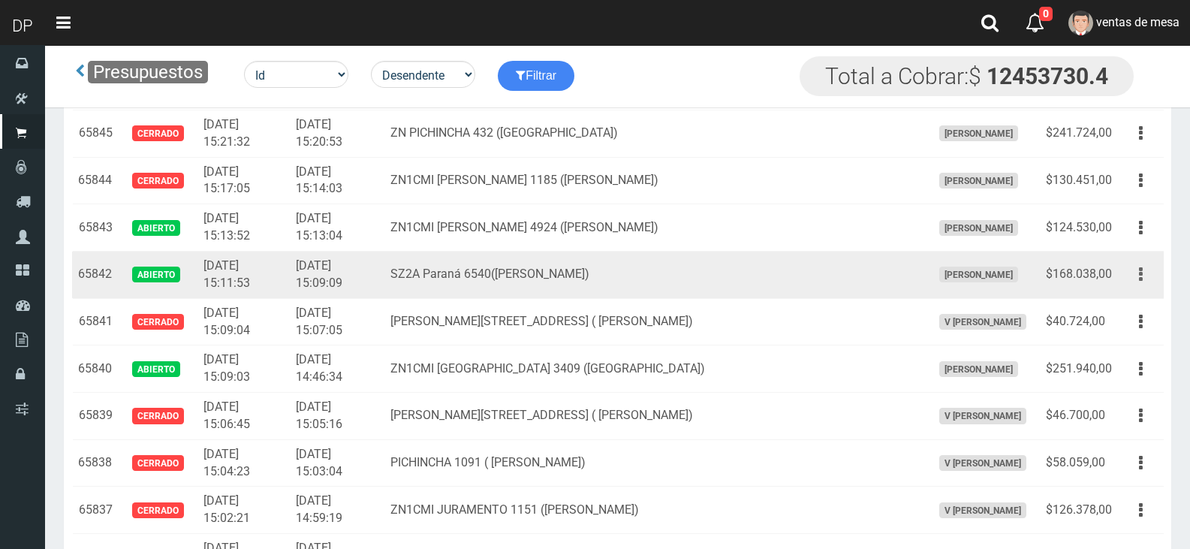
click at [1140, 268] on icon "button" at bounding box center [1141, 274] width 4 height 26
click at [0, 0] on link "Editar" at bounding box center [0, 0] width 0 height 0
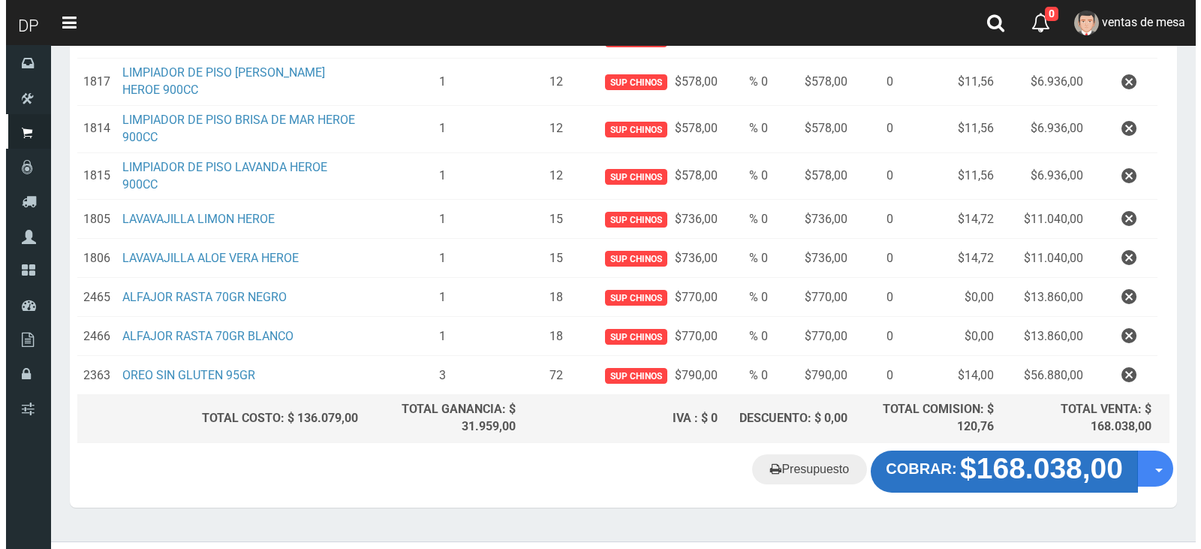
scroll to position [331, 0]
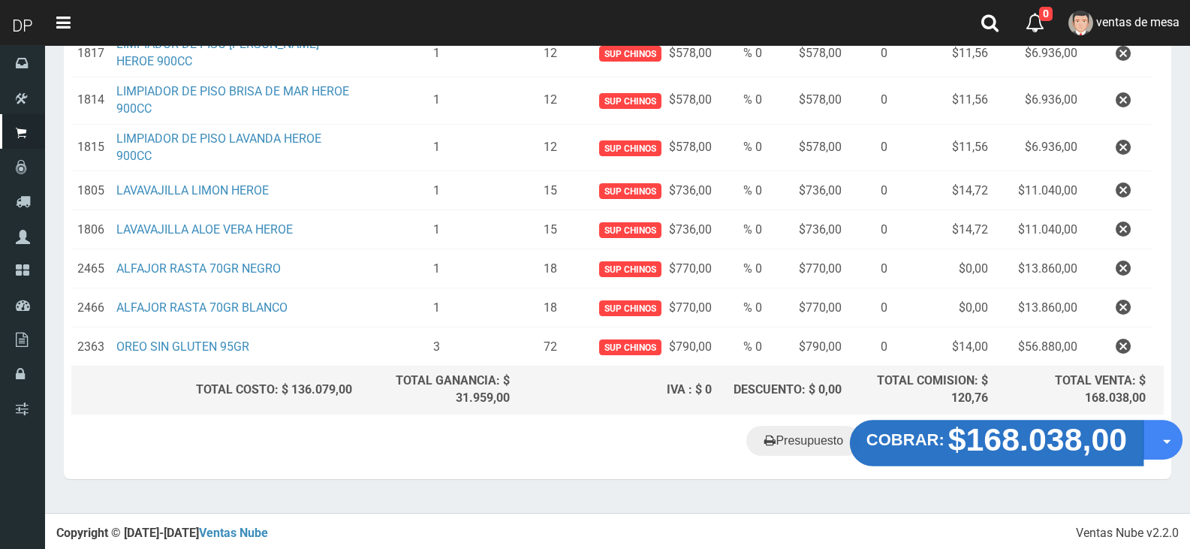
click at [1028, 429] on strong "$168.038,00" at bounding box center [1037, 439] width 179 height 35
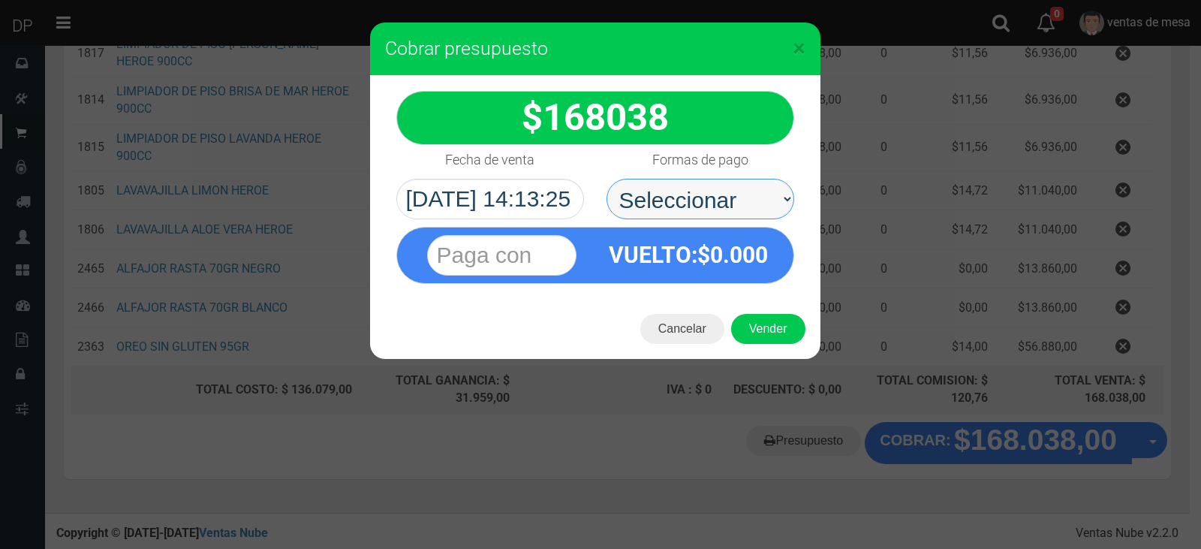
click at [725, 201] on select "Seleccionar Efectivo Tarjeta de Crédito Depósito Débito" at bounding box center [701, 199] width 188 height 41
select select "Efectivo"
click at [607, 179] on select "Seleccionar Efectivo Tarjeta de Crédito Depósito Débito" at bounding box center [701, 199] width 188 height 41
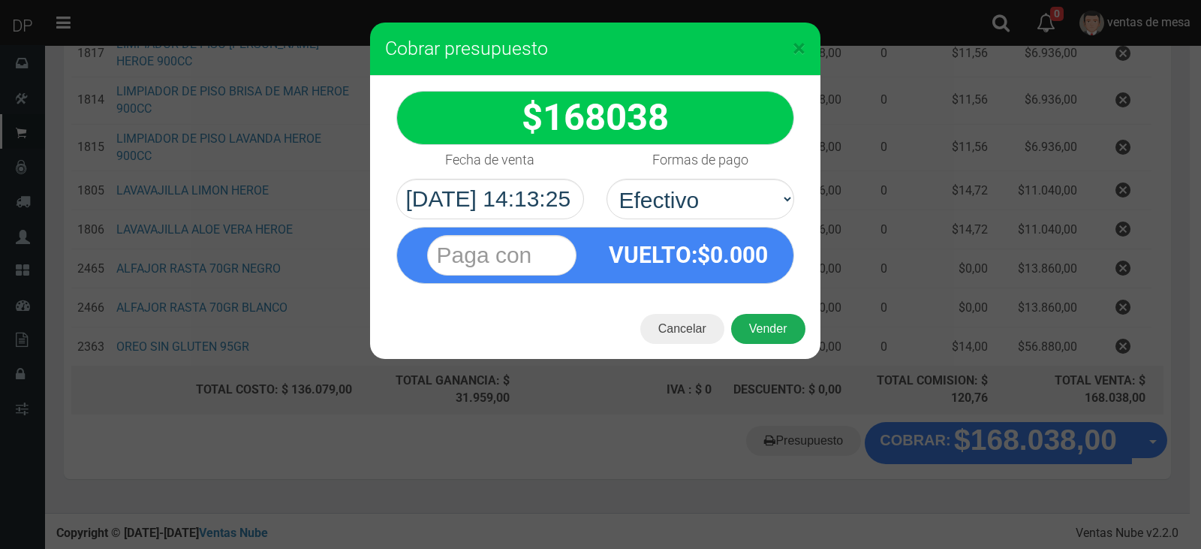
click at [760, 336] on button "Vender" at bounding box center [768, 329] width 74 height 30
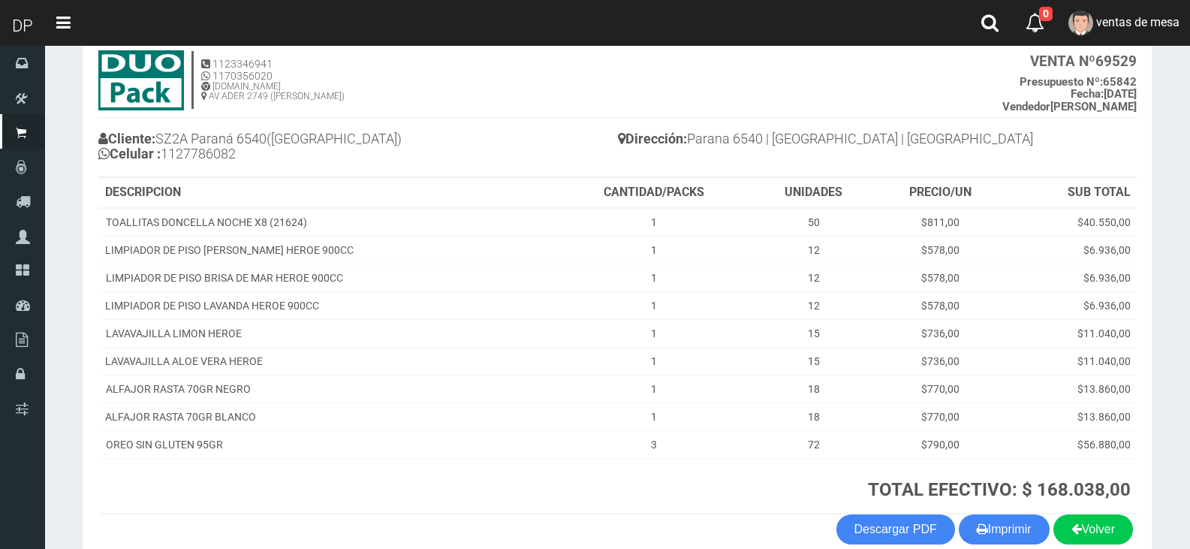
scroll to position [170, 0]
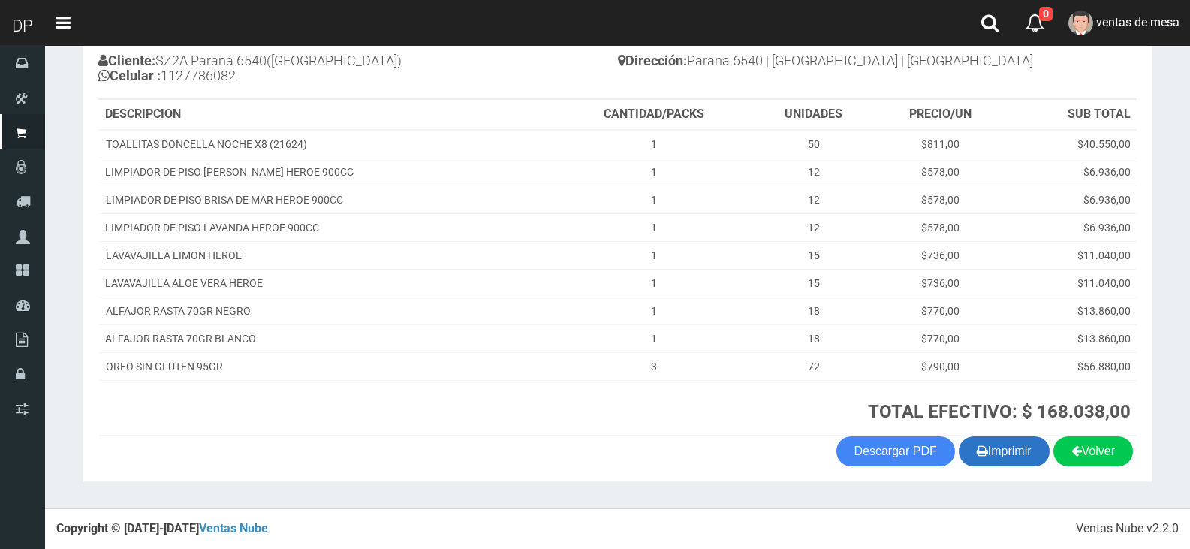
click at [983, 464] on button "Imprimir" at bounding box center [1004, 451] width 91 height 30
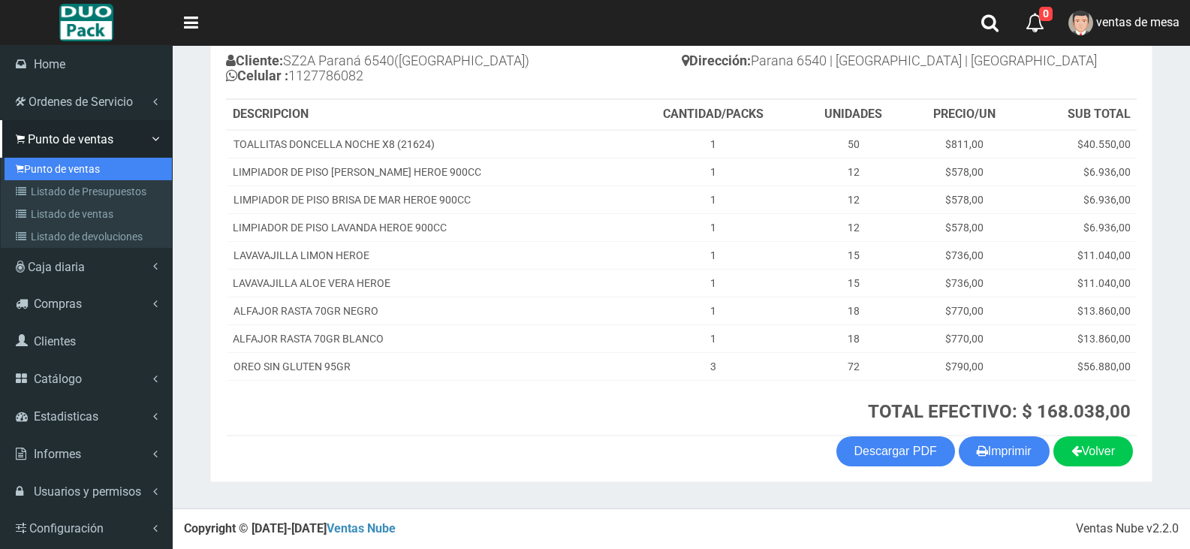
click at [41, 171] on link "Punto de ventas" at bounding box center [88, 169] width 167 height 23
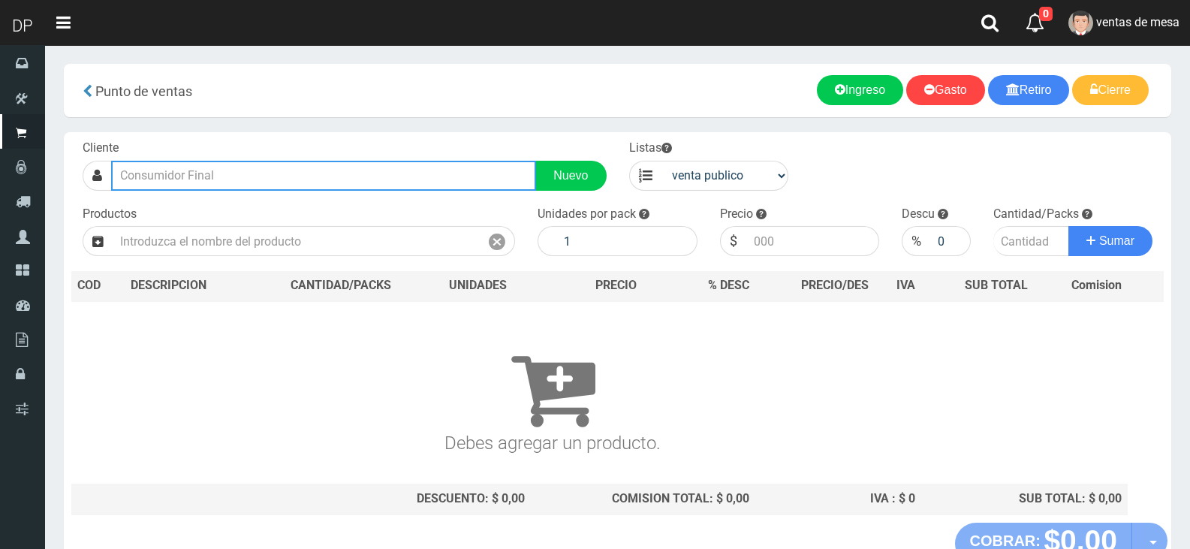
click at [288, 190] on input "text" at bounding box center [323, 176] width 425 height 30
click at [289, 183] on input "text" at bounding box center [323, 176] width 425 height 30
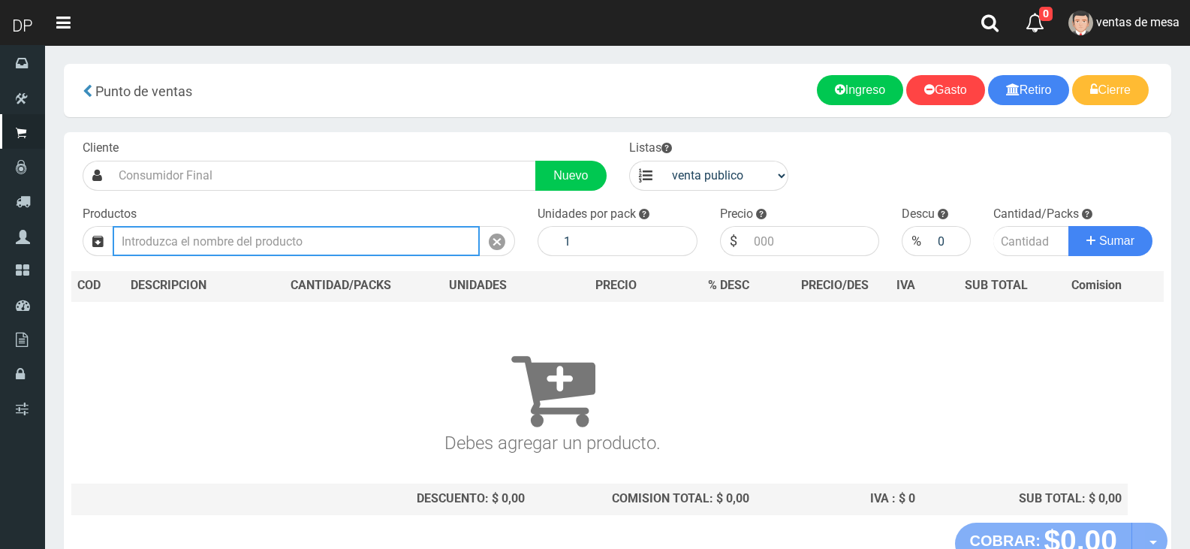
click at [291, 254] on input "text" at bounding box center [296, 241] width 367 height 30
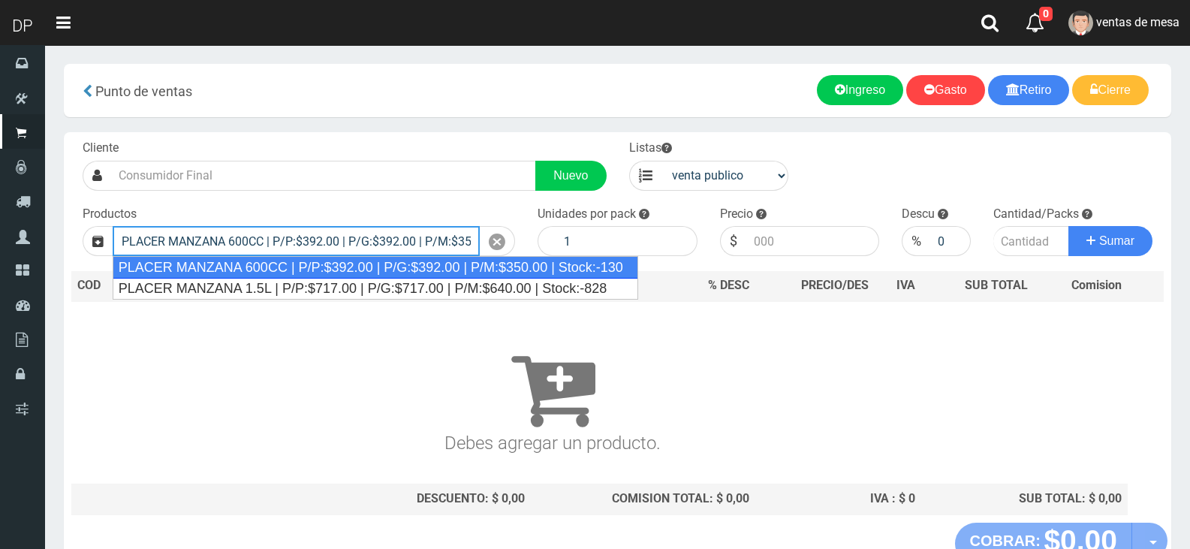
type input "PLACER MANZANA 600CC | P/P:$392.00 | P/G:$392.00 | P/M:$350.00 | Stock:-130"
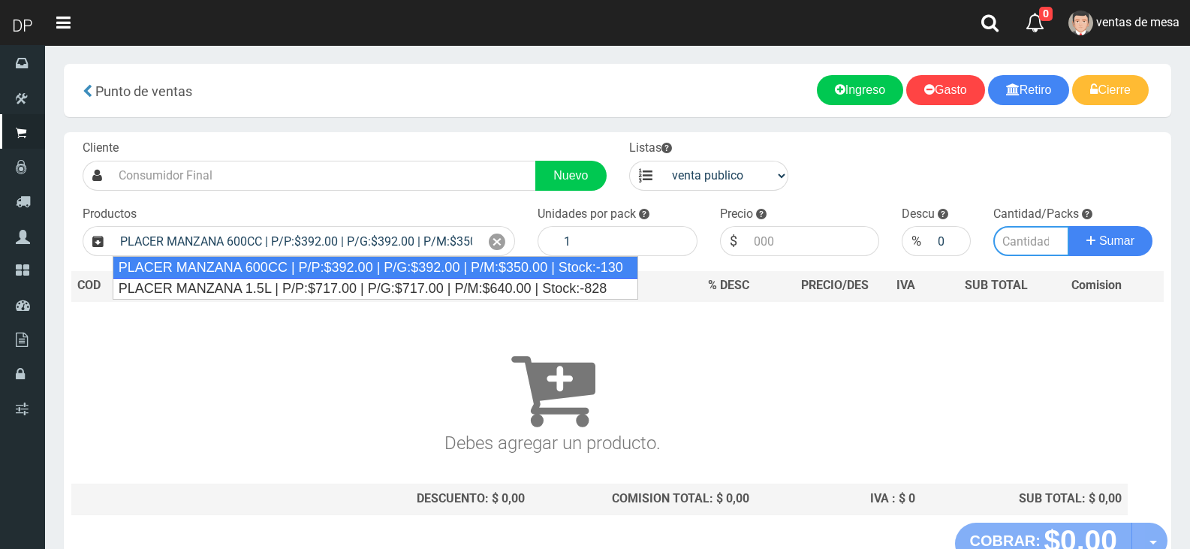
type input "12"
type input "392.00"
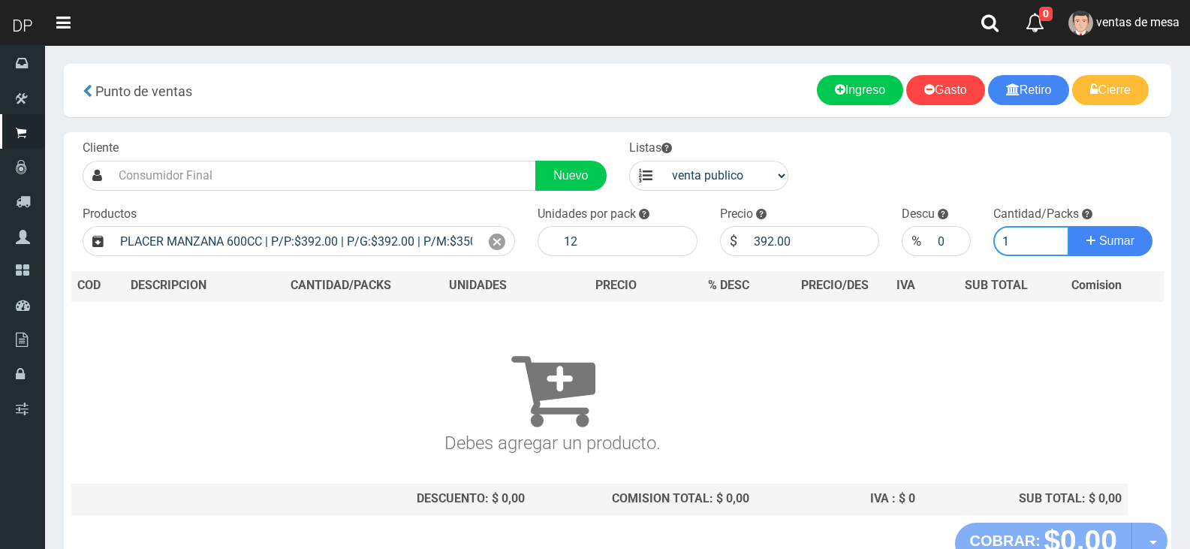
type input "1"
click at [763, 238] on input "392.00" at bounding box center [813, 241] width 134 height 30
type input "367"
click at [1068, 226] on button "Sumar" at bounding box center [1110, 241] width 84 height 30
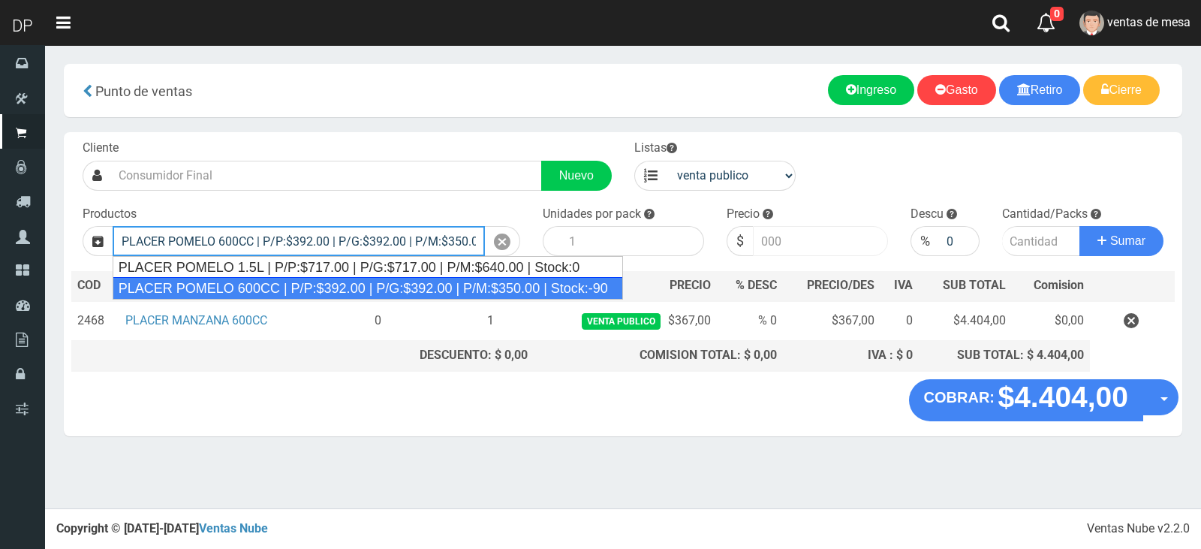
type input "PLACER POMELO 600CC | P/P:$392.00 | P/G:$392.00 | P/M:$350.00 | Stock:-90"
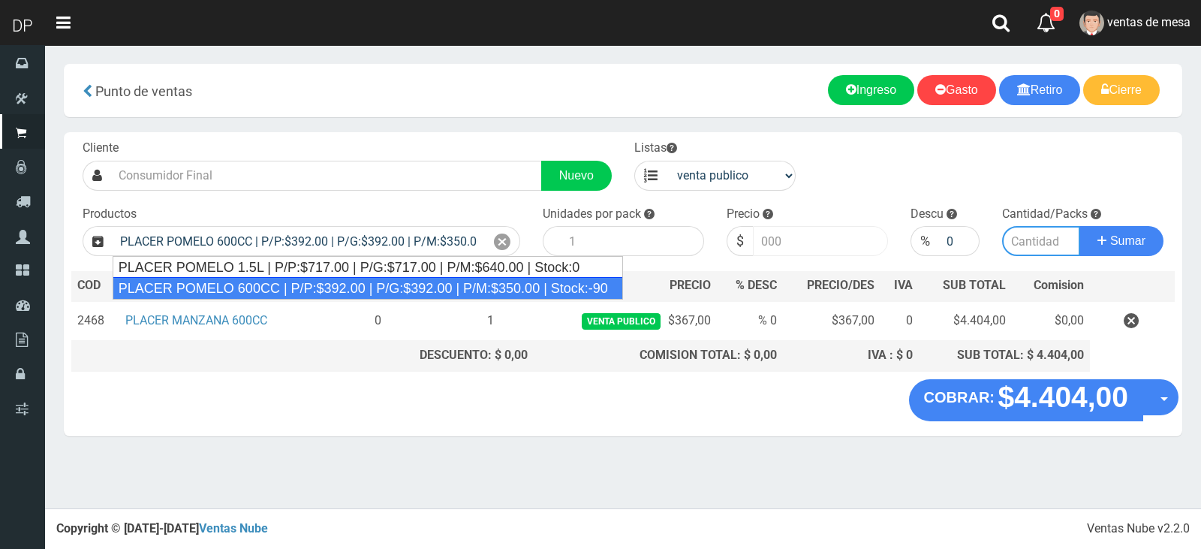
type input "12"
type input "392.00"
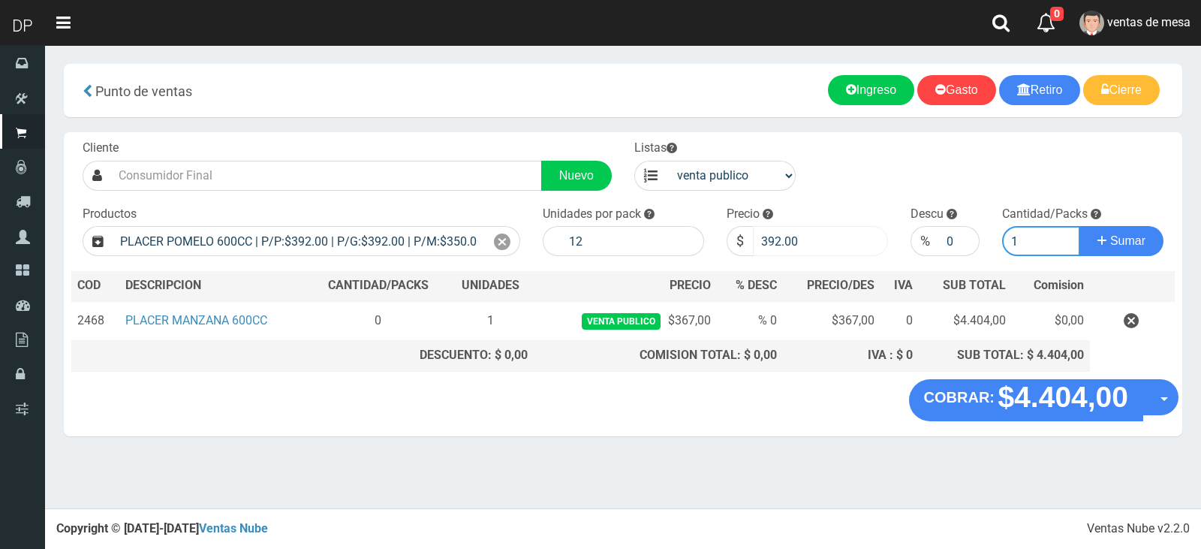
type input "1"
click at [763, 238] on input "392.00" at bounding box center [820, 241] width 135 height 30
type input "367"
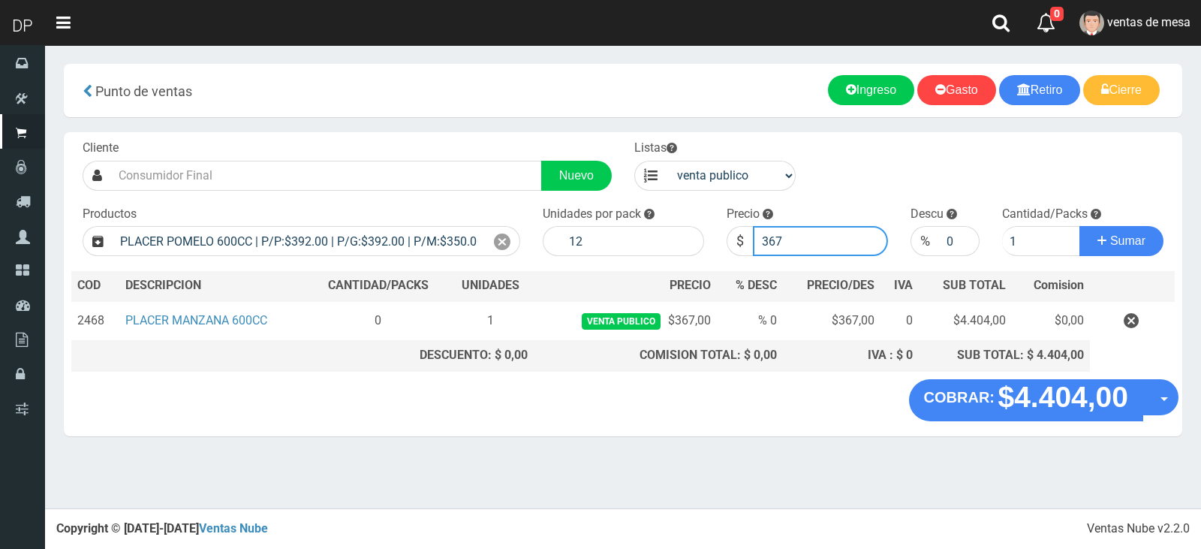
click at [1079, 226] on button "Sumar" at bounding box center [1121, 241] width 84 height 30
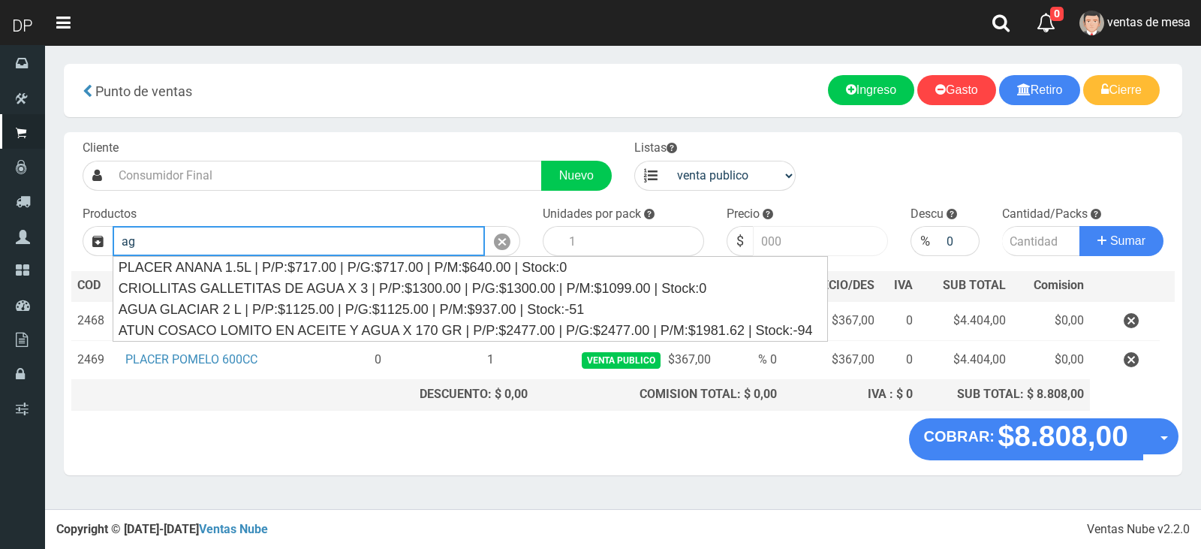
type input "a"
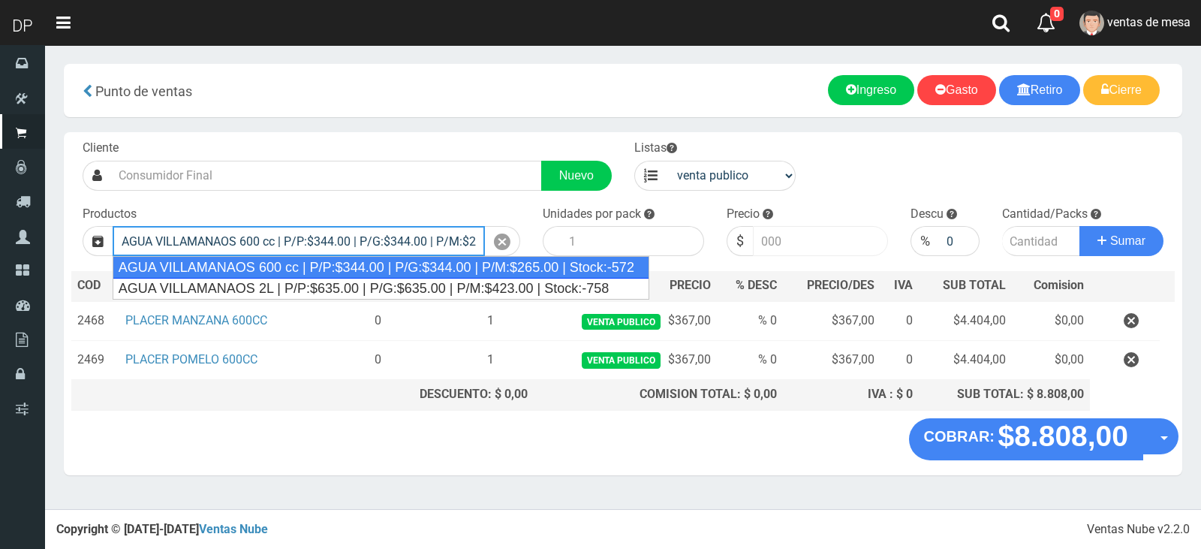
type input "AGUA VILLAMANAOS 600 cc | P/P:$344.00 | P/G:$344.00 | P/M:$265.00 | Stock:-572"
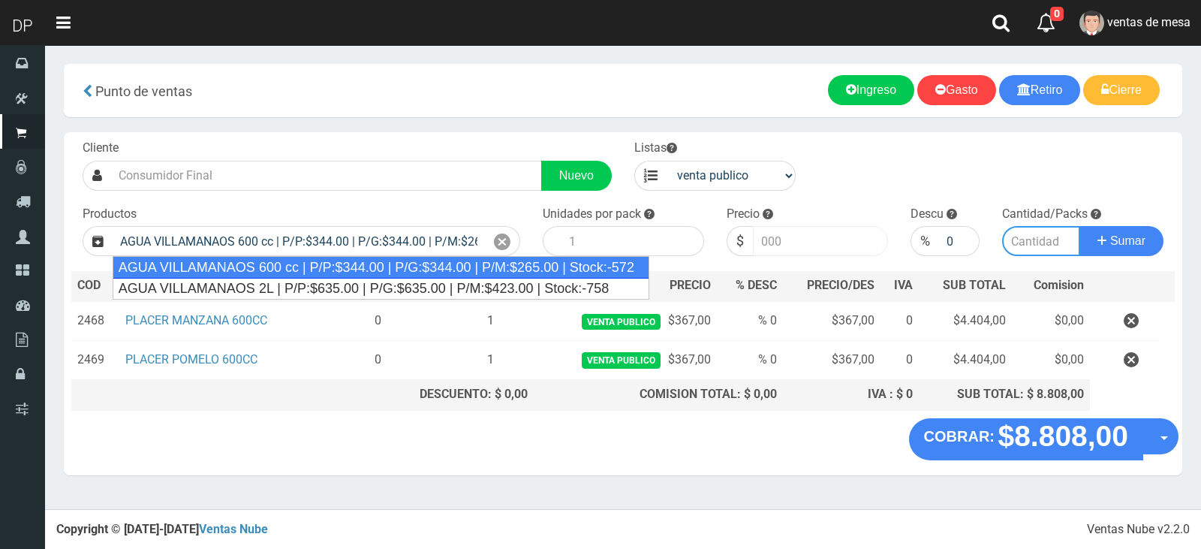
type input "12"
type input "344.00"
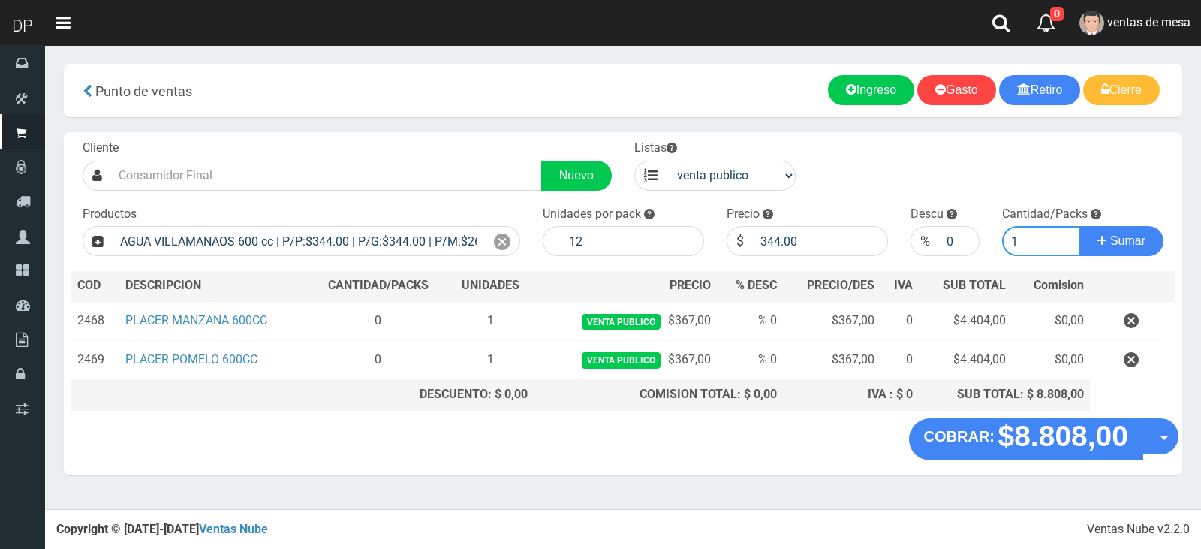
type input "1"
click at [775, 242] on input "344.00" at bounding box center [820, 241] width 135 height 30
type input "286"
click at [1079, 226] on button "Sumar" at bounding box center [1121, 241] width 84 height 30
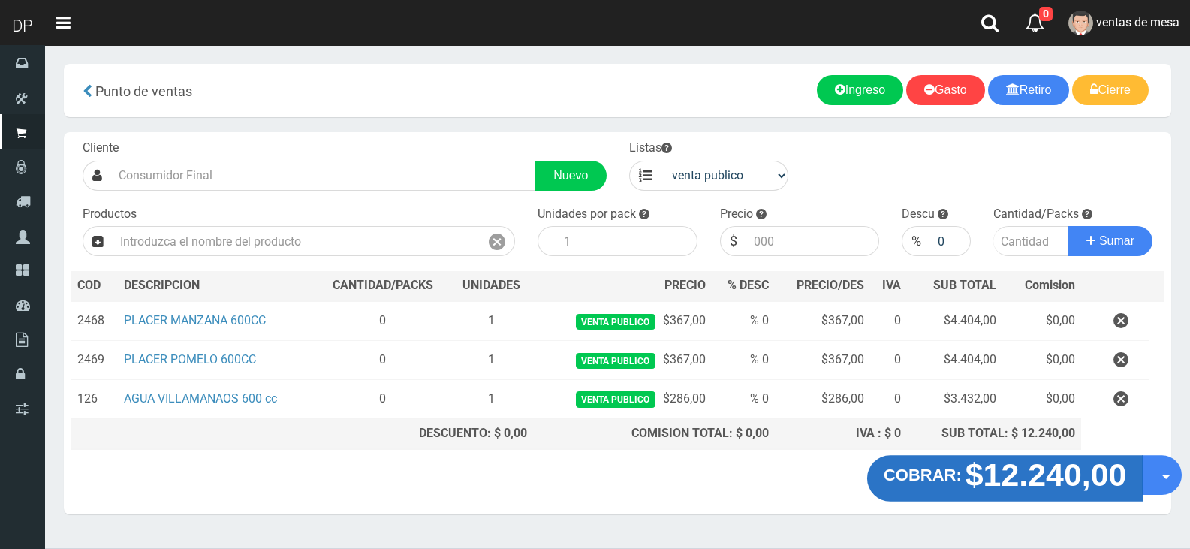
click at [1028, 465] on strong "$12.240,00" at bounding box center [1045, 473] width 161 height 35
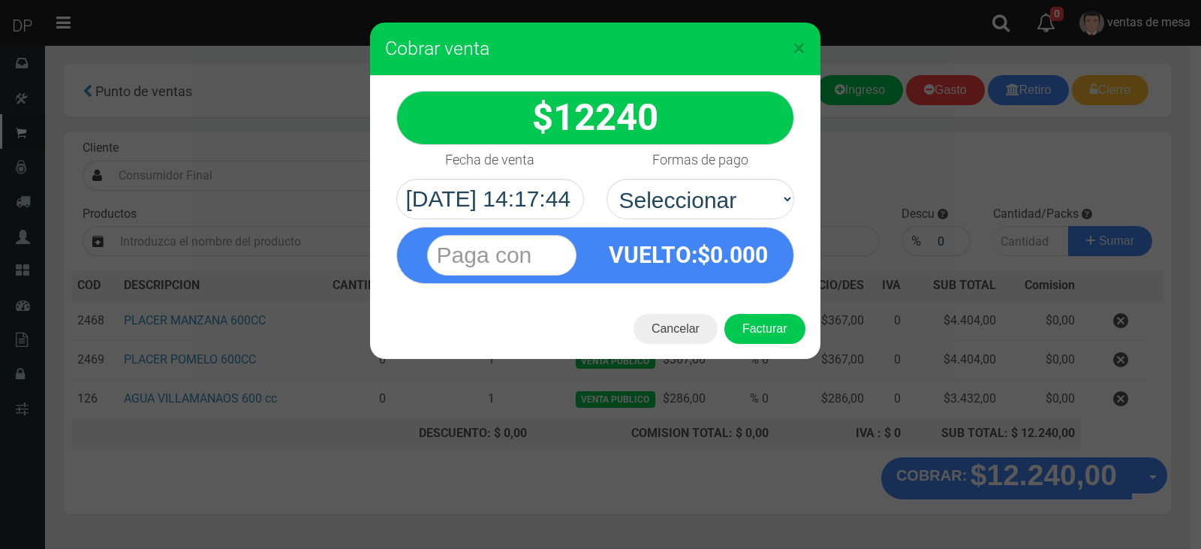
click at [746, 227] on div "VUELTO :$ 0.000" at bounding box center [595, 255] width 398 height 57
drag, startPoint x: 745, startPoint y: 211, endPoint x: 743, endPoint y: 218, distance: 7.7
click at [745, 211] on select "Seleccionar Efectivo Tarjeta de Crédito Depósito Débito" at bounding box center [701, 199] width 188 height 41
select select "Efectivo"
click at [607, 179] on select "Seleccionar Efectivo Tarjeta de Crédito Depósito Débito" at bounding box center [701, 199] width 188 height 41
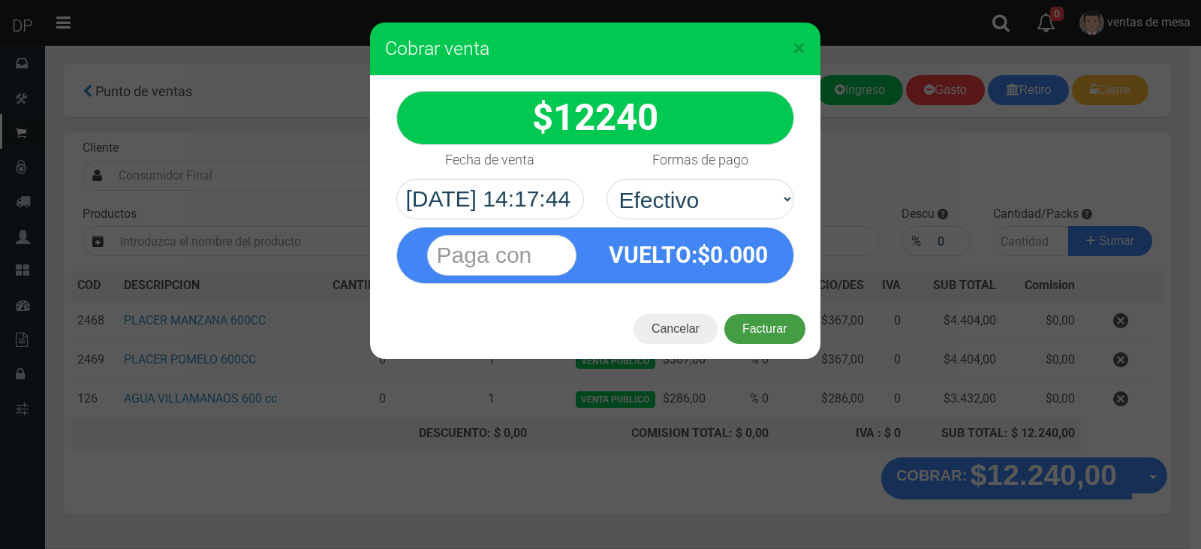
click at [762, 317] on button "Facturar" at bounding box center [764, 329] width 81 height 30
click at [0, 0] on div "Cargando..." at bounding box center [0, 0] width 0 height 0
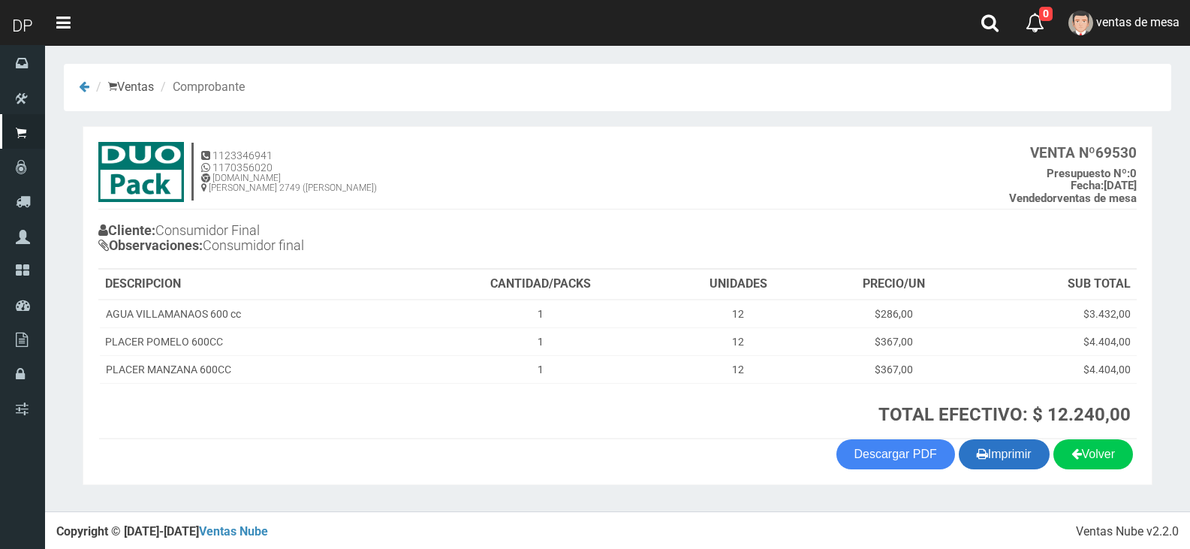
click at [1013, 462] on button "Imprimir" at bounding box center [1004, 454] width 91 height 30
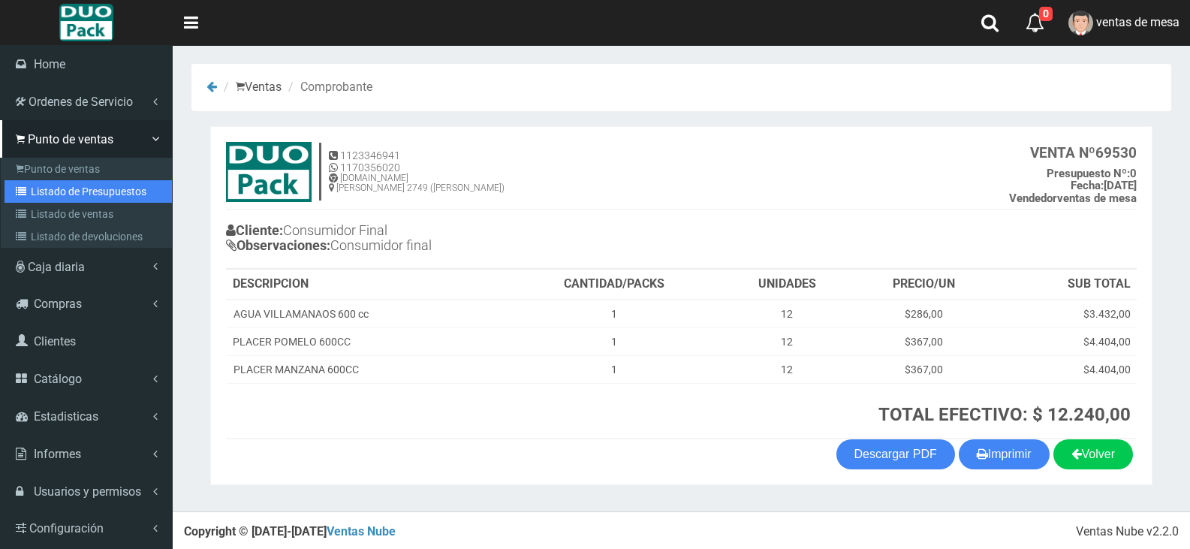
click at [37, 194] on link "Listado de Presupuestos" at bounding box center [88, 191] width 167 height 23
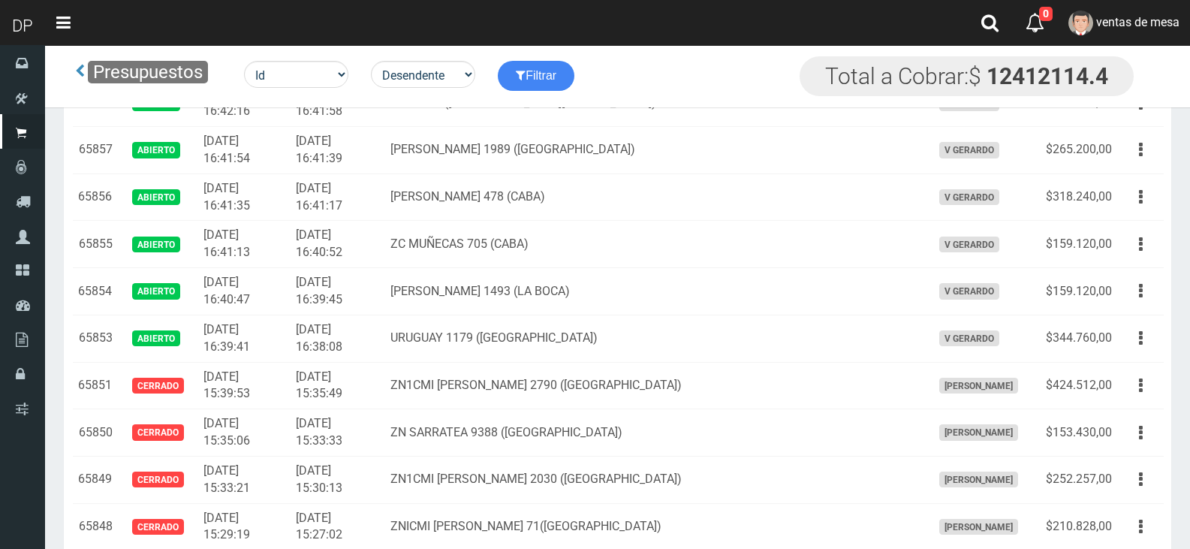
scroll to position [4206, 0]
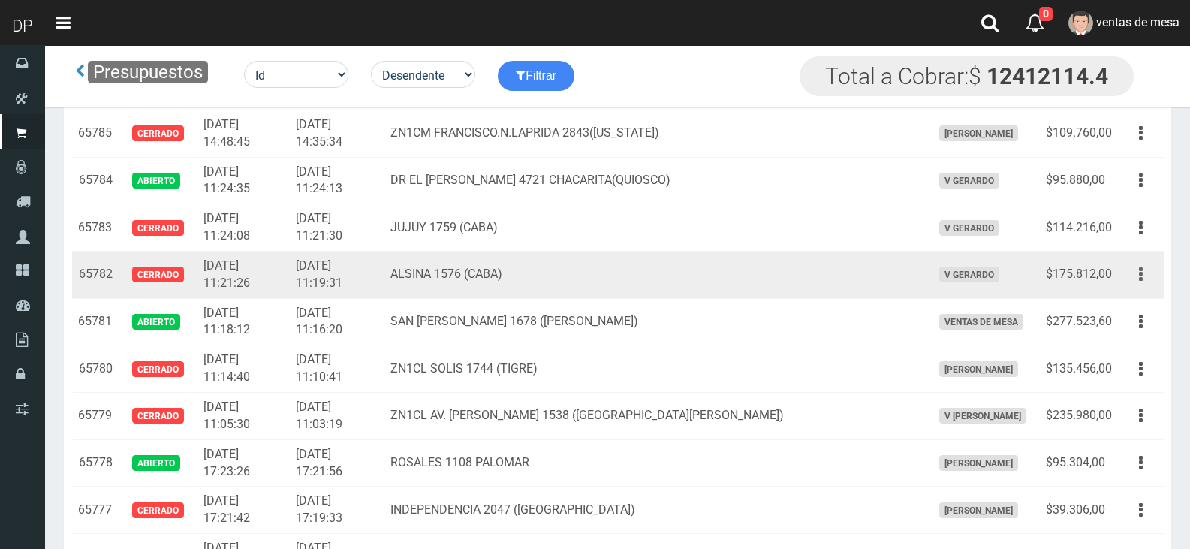
click at [1142, 282] on icon "button" at bounding box center [1141, 274] width 4 height 26
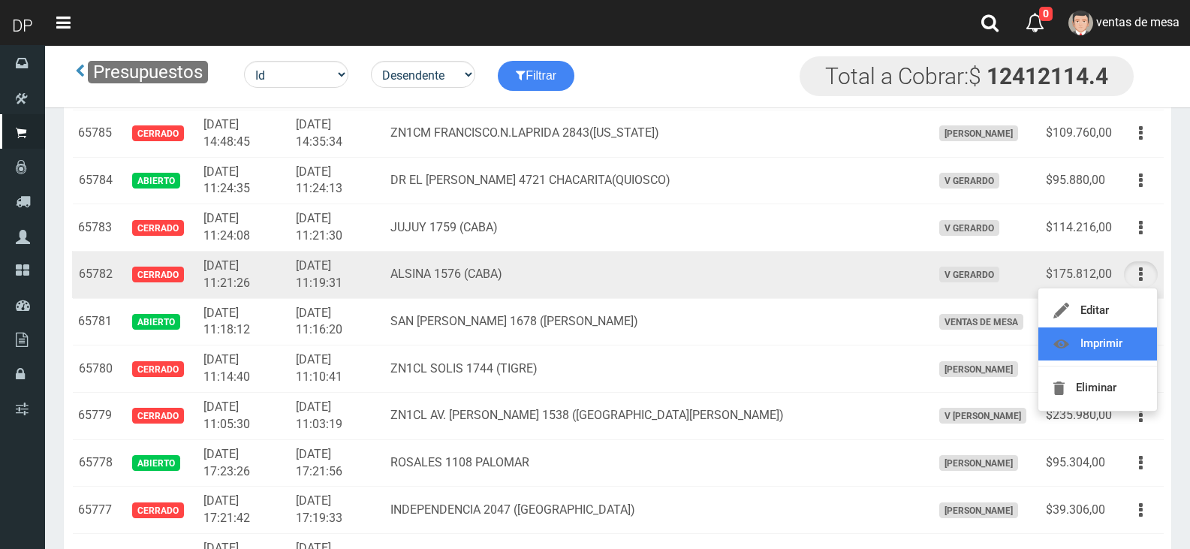
click at [1139, 333] on link "Imprimir" at bounding box center [1097, 343] width 119 height 33
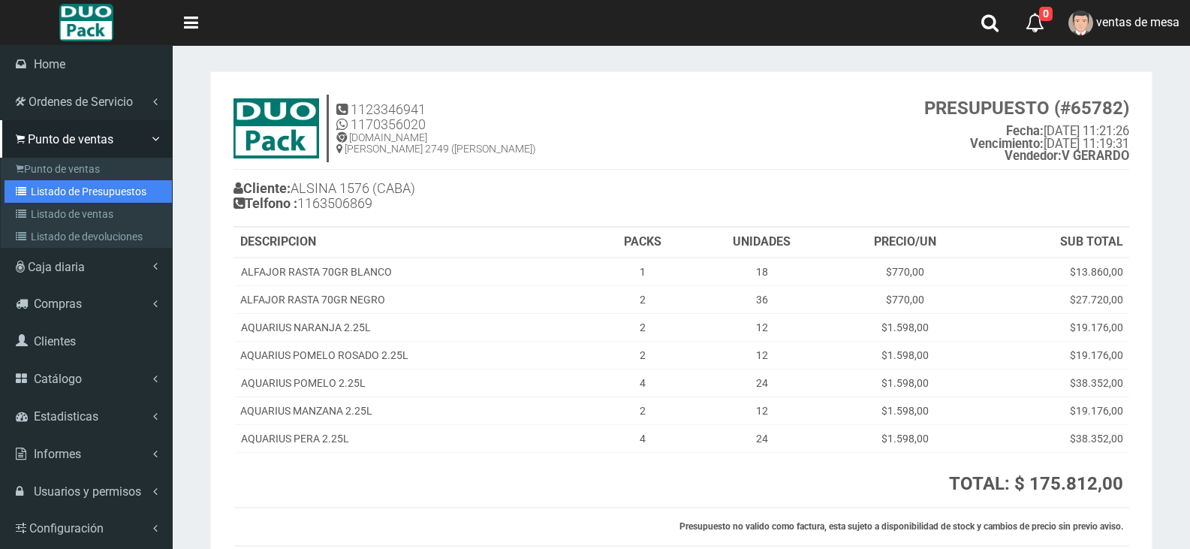
click at [32, 190] on link "Listado de Presupuestos" at bounding box center [88, 191] width 167 height 23
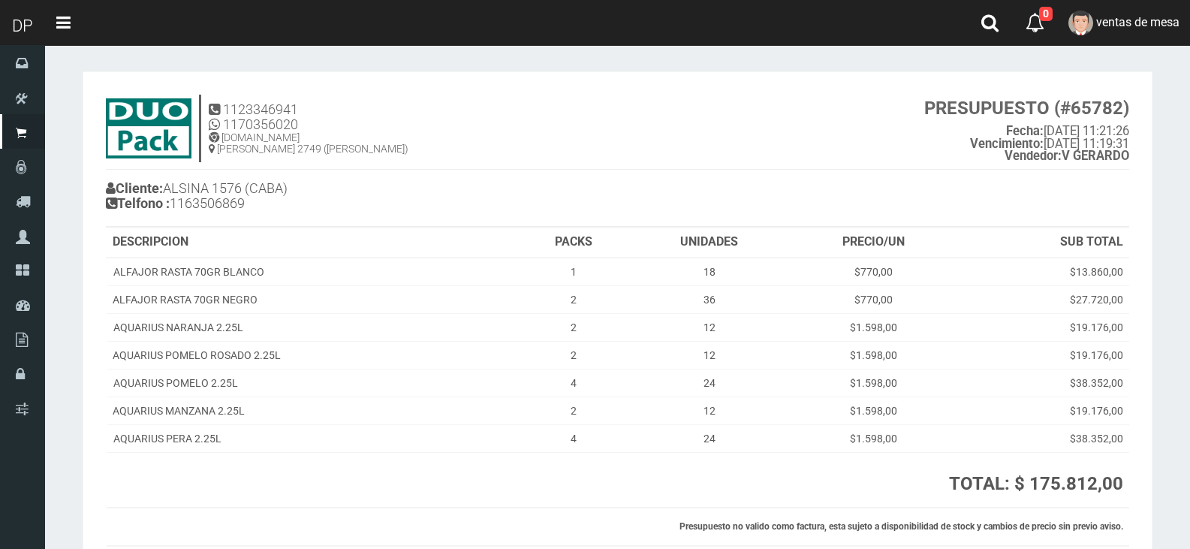
click at [380, 214] on h4 "Cliente: ALSINA 1576 (CABA) Telfono : 1163506869" at bounding box center [362, 197] width 512 height 41
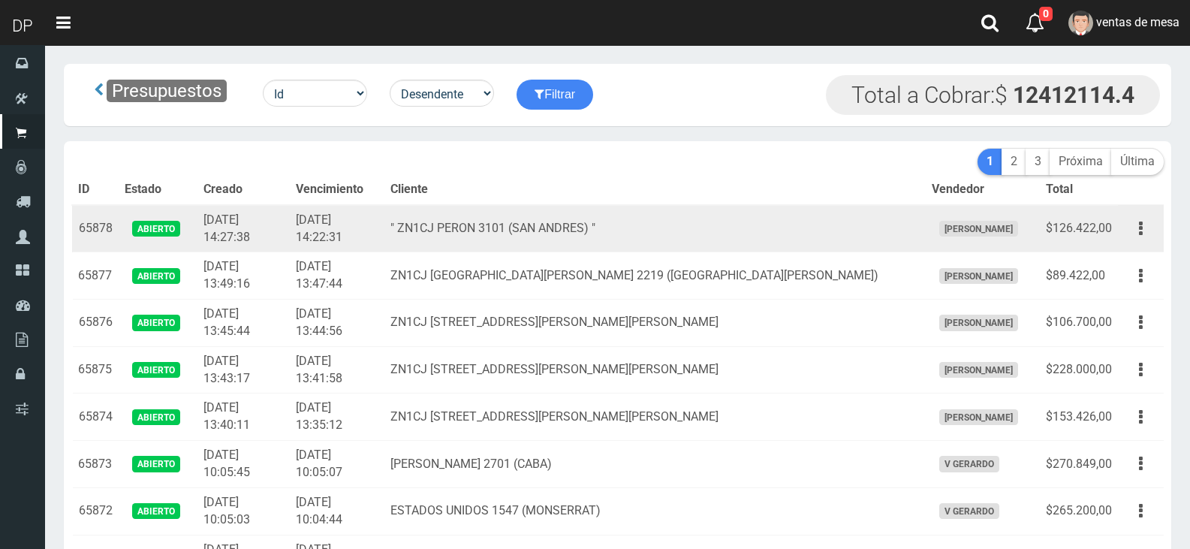
scroll to position [378, 0]
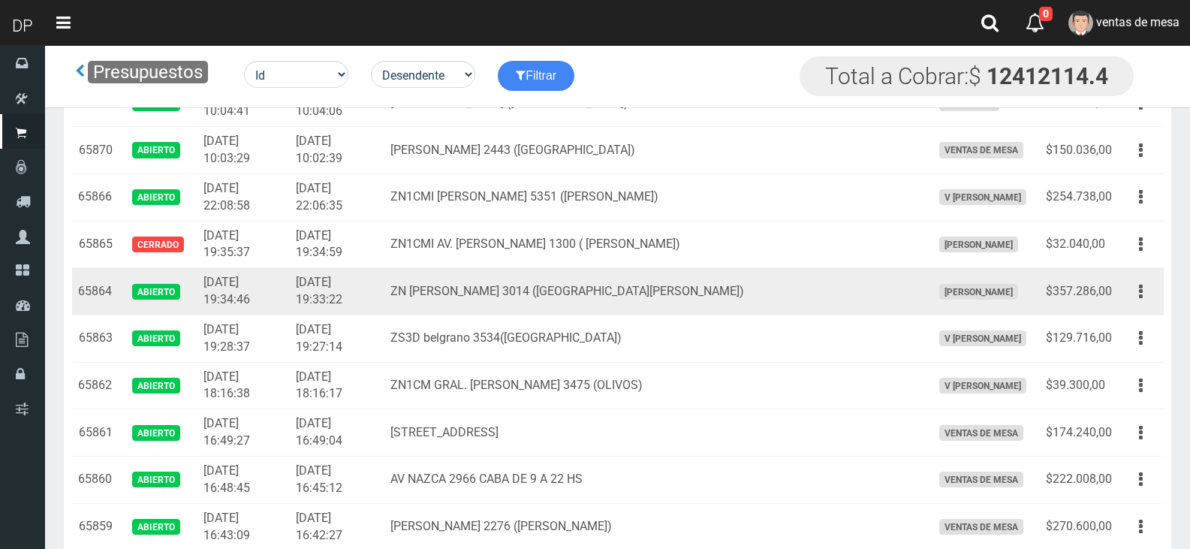
drag, startPoint x: 1139, startPoint y: 296, endPoint x: 1140, endPoint y: 315, distance: 18.8
click at [1140, 296] on button "button" at bounding box center [1141, 292] width 34 height 26
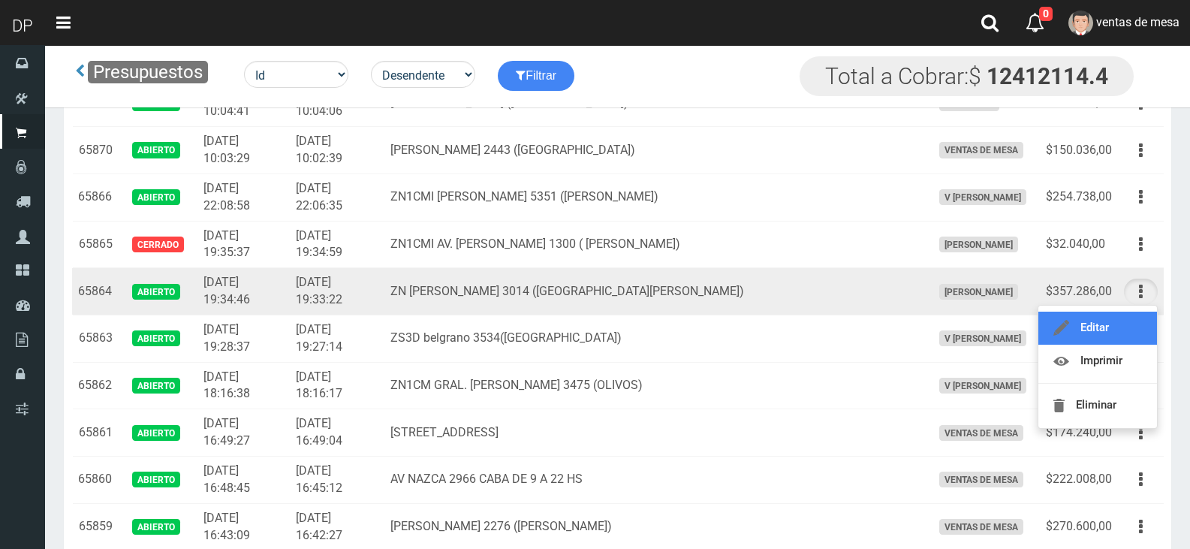
click at [1139, 318] on link "Editar" at bounding box center [1097, 328] width 119 height 33
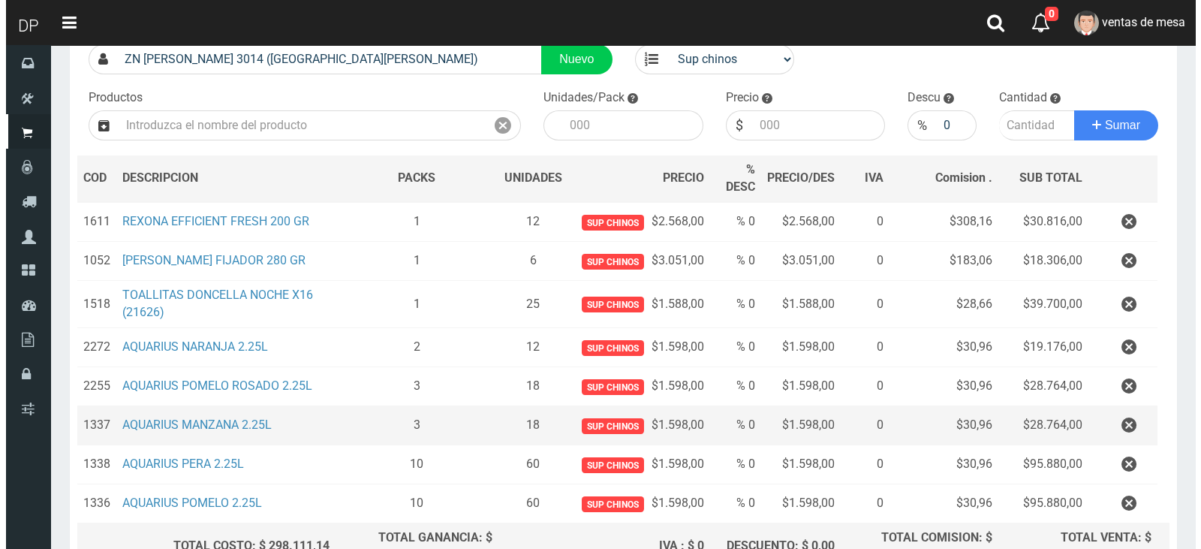
scroll to position [276, 0]
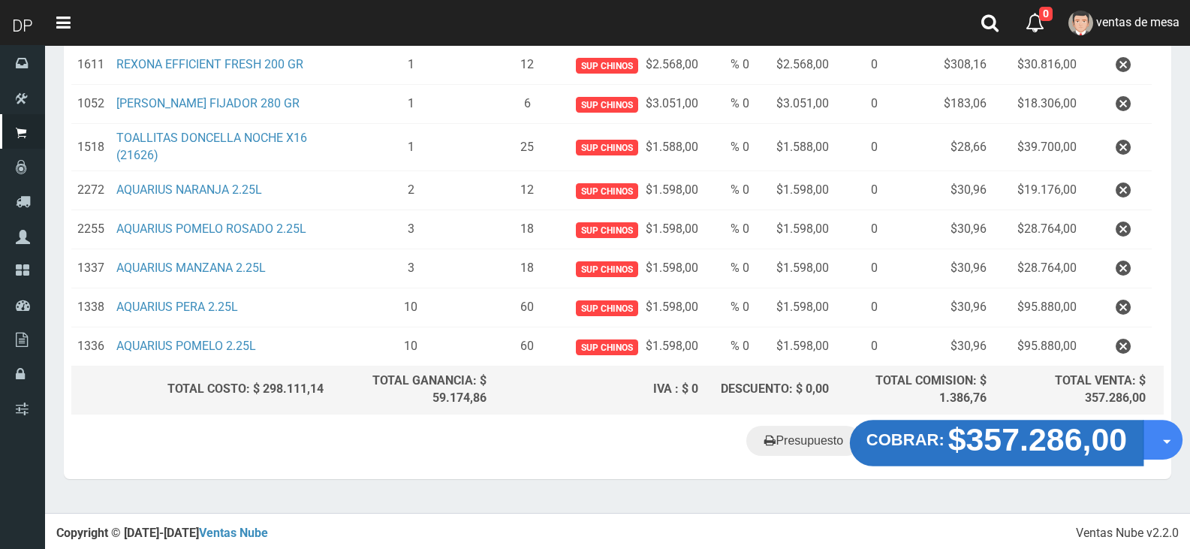
click at [1034, 453] on strong "$357.286,00" at bounding box center [1037, 438] width 179 height 35
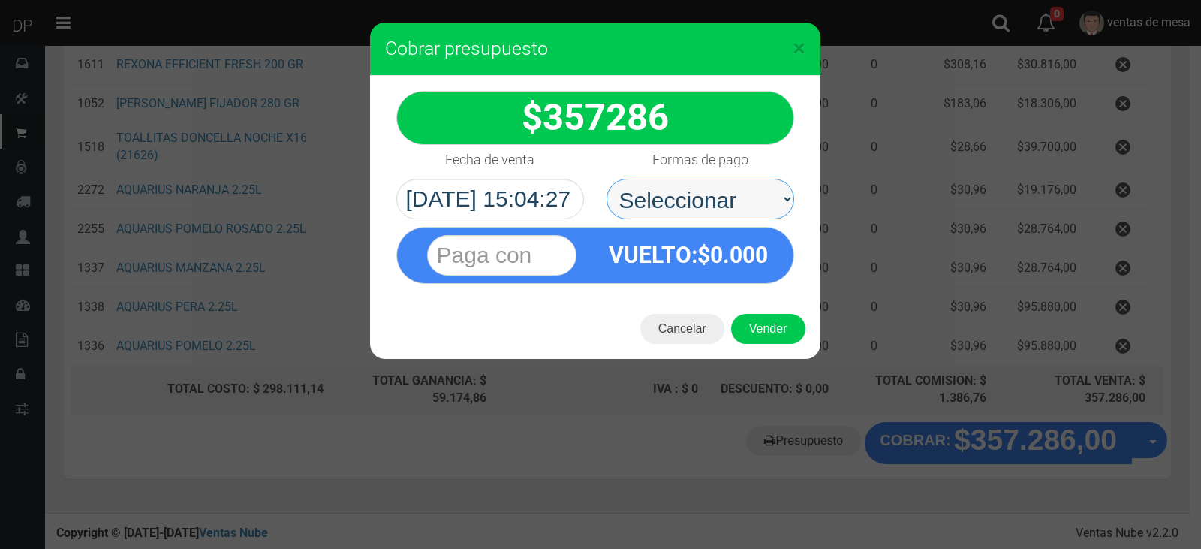
click at [711, 188] on select "Seleccionar Efectivo Tarjeta de Crédito Depósito Débito" at bounding box center [701, 199] width 188 height 41
drag, startPoint x: 745, startPoint y: 185, endPoint x: 750, endPoint y: 203, distance: 17.8
click at [745, 185] on select "Seleccionar Efectivo Tarjeta de Crédito Depósito Débito" at bounding box center [701, 199] width 188 height 41
select select "Efectivo"
click at [607, 179] on select "Seleccionar Efectivo Tarjeta de Crédito Depósito Débito" at bounding box center [701, 199] width 188 height 41
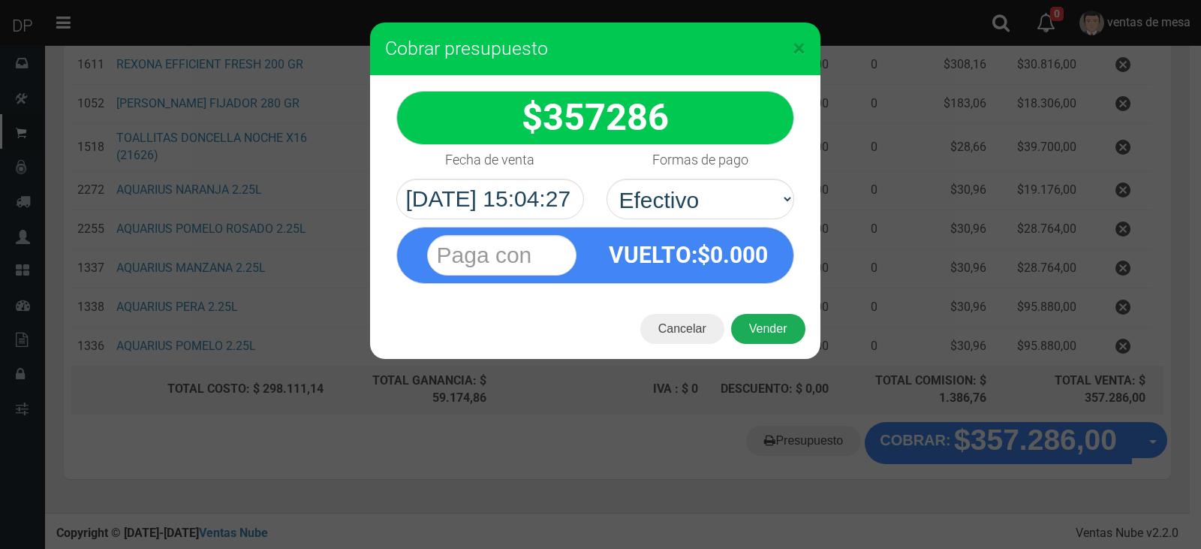
click at [784, 326] on button "Vender" at bounding box center [768, 329] width 74 height 30
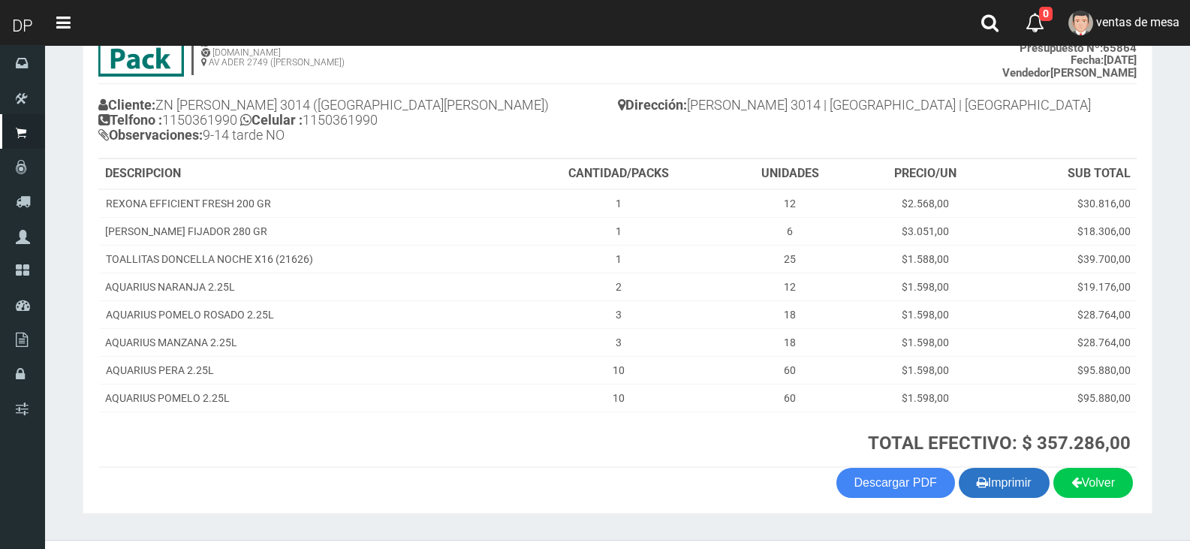
scroll to position [157, 0]
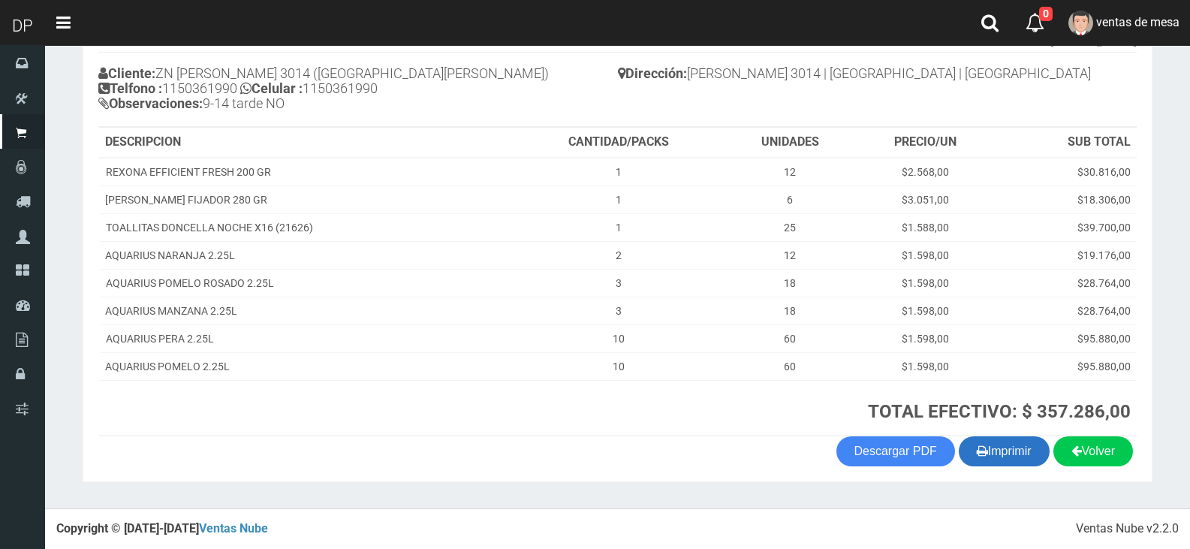
drag, startPoint x: 996, startPoint y: 448, endPoint x: 989, endPoint y: 452, distance: 8.4
click at [992, 451] on button "Imprimir" at bounding box center [1004, 451] width 91 height 30
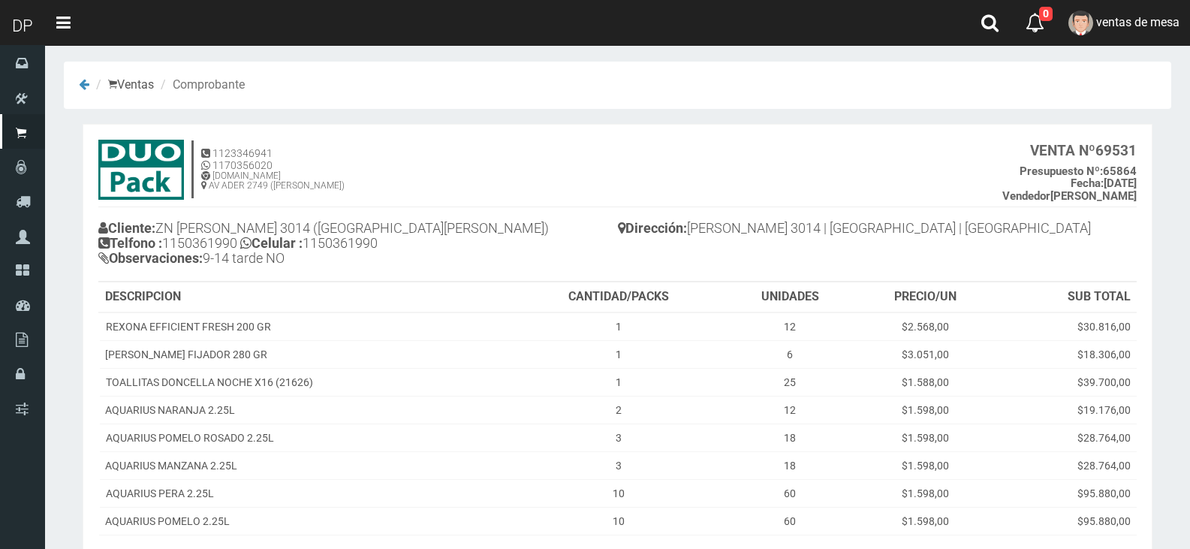
scroll to position [0, 0]
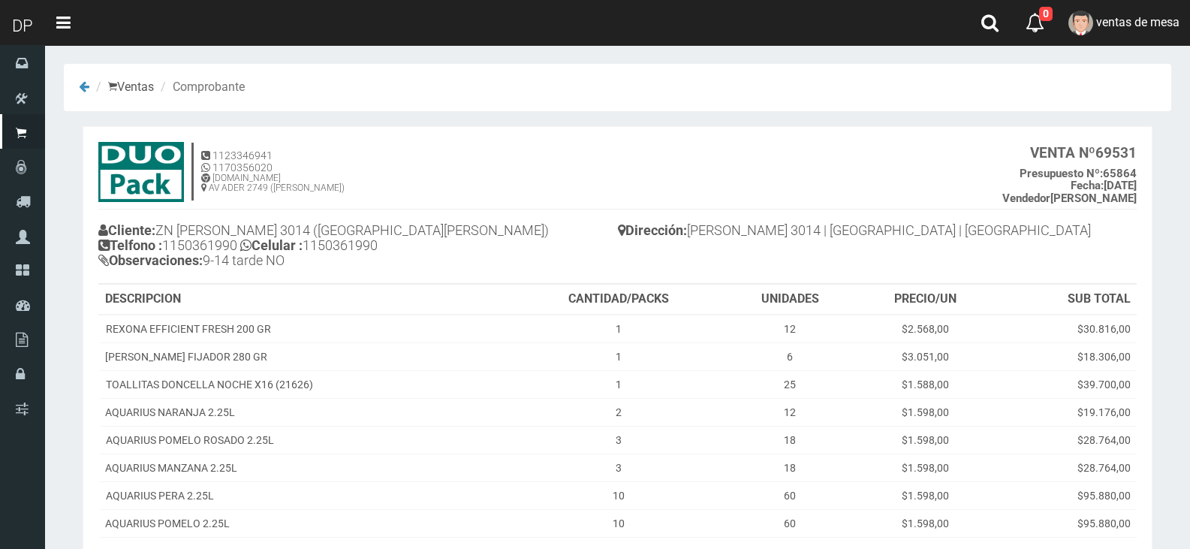
click at [661, 245] on h4 "Dirección: Estrada 3014 | Villa Maipu | Buenos Aires" at bounding box center [877, 232] width 519 height 26
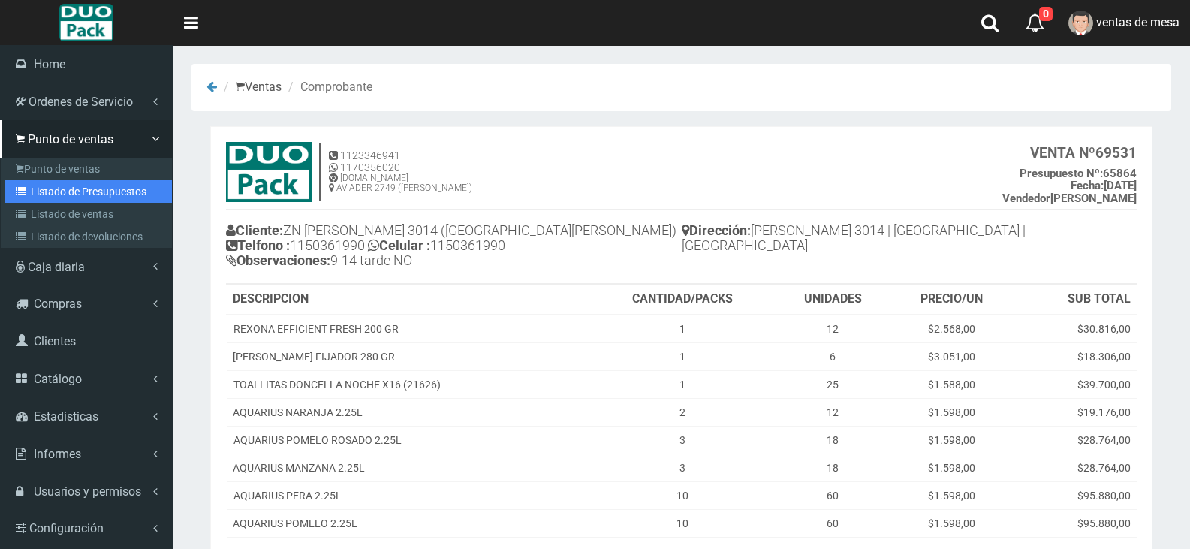
click at [69, 182] on link "Listado de Presupuestos" at bounding box center [88, 191] width 167 height 23
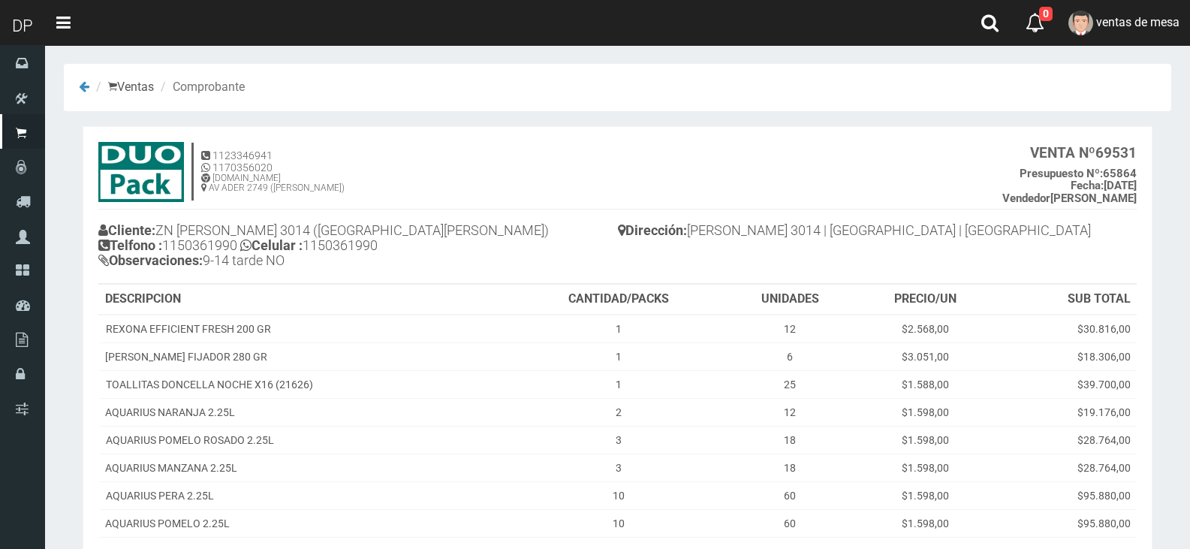
click at [351, 212] on div "Cliente: ZN ESTRADA 3014 (SAN MARTIN) Telfono : 1150361990 Celular : 1150361990…" at bounding box center [357, 247] width 519 height 71
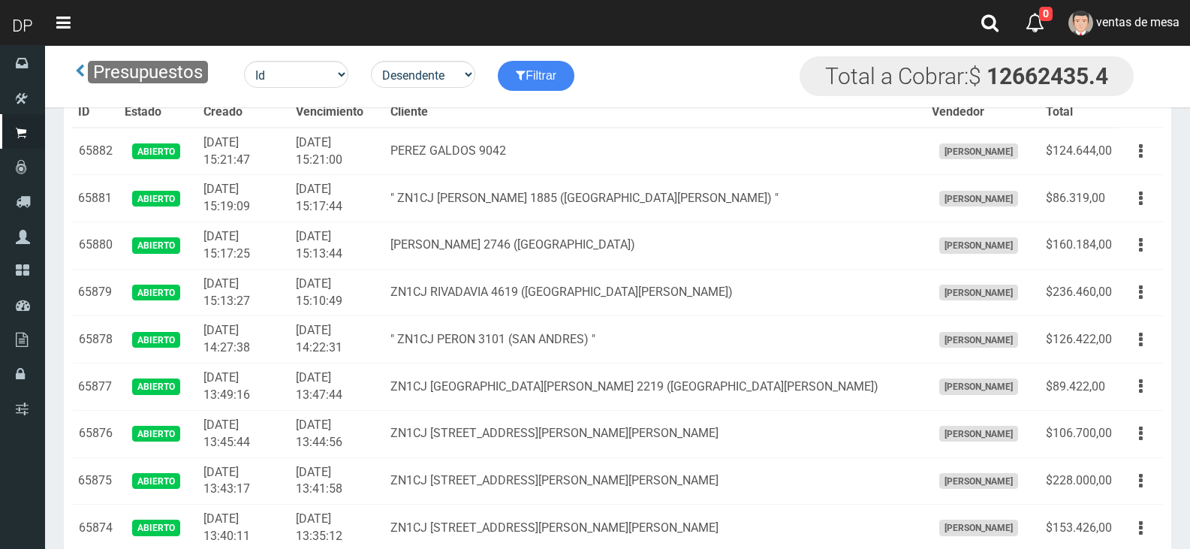
scroll to position [2260, 0]
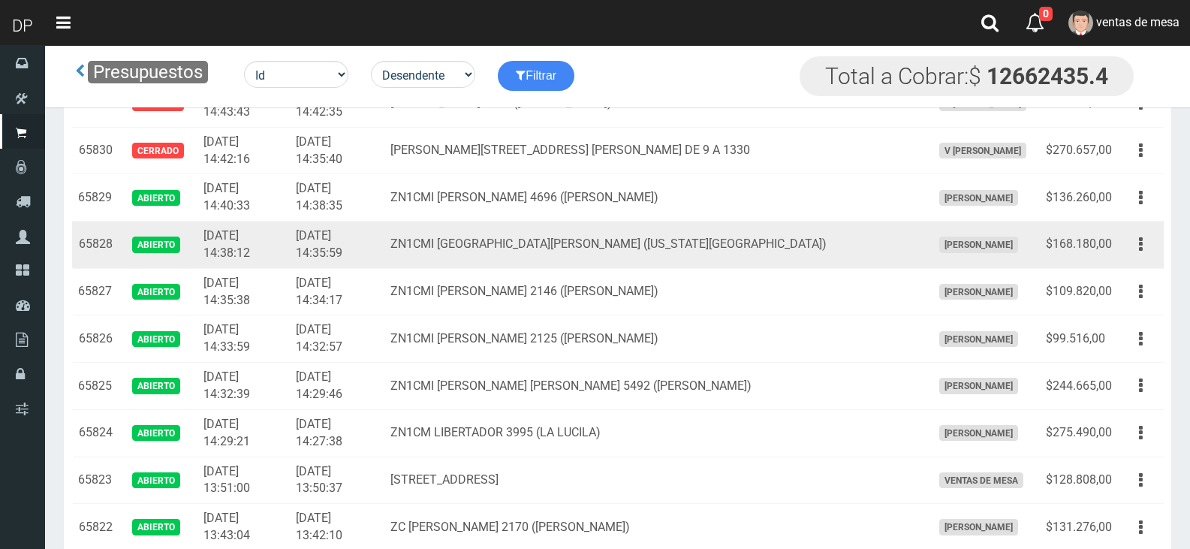
click at [1137, 230] on td "Editar Imprimir Eliminar" at bounding box center [1141, 244] width 46 height 47
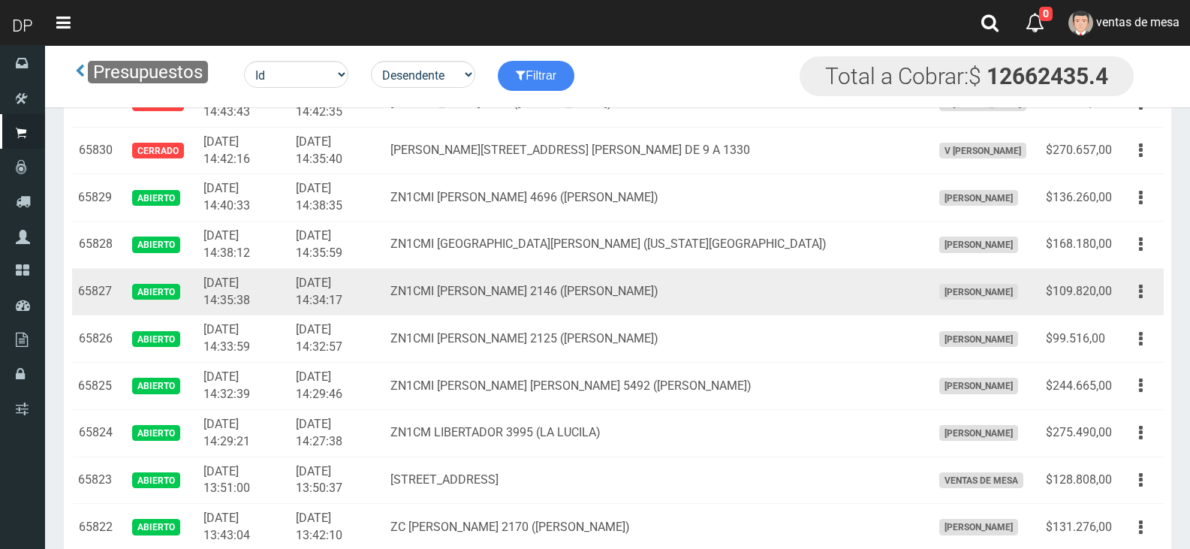
click at [1140, 269] on td "Editar Imprimir Eliminar" at bounding box center [1141, 291] width 46 height 47
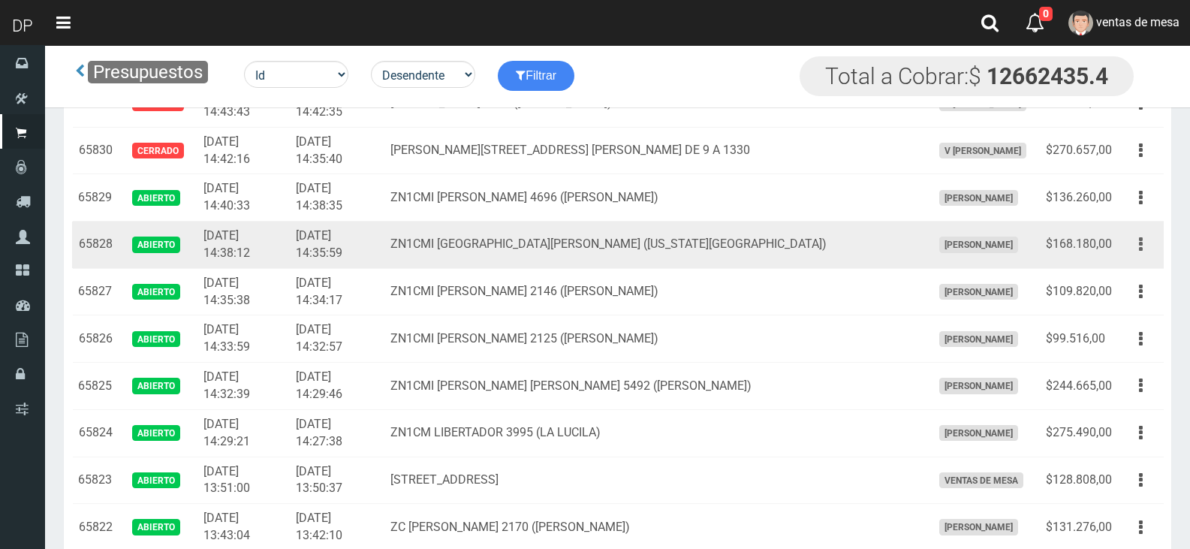
click at [1143, 242] on button "button" at bounding box center [1141, 244] width 34 height 26
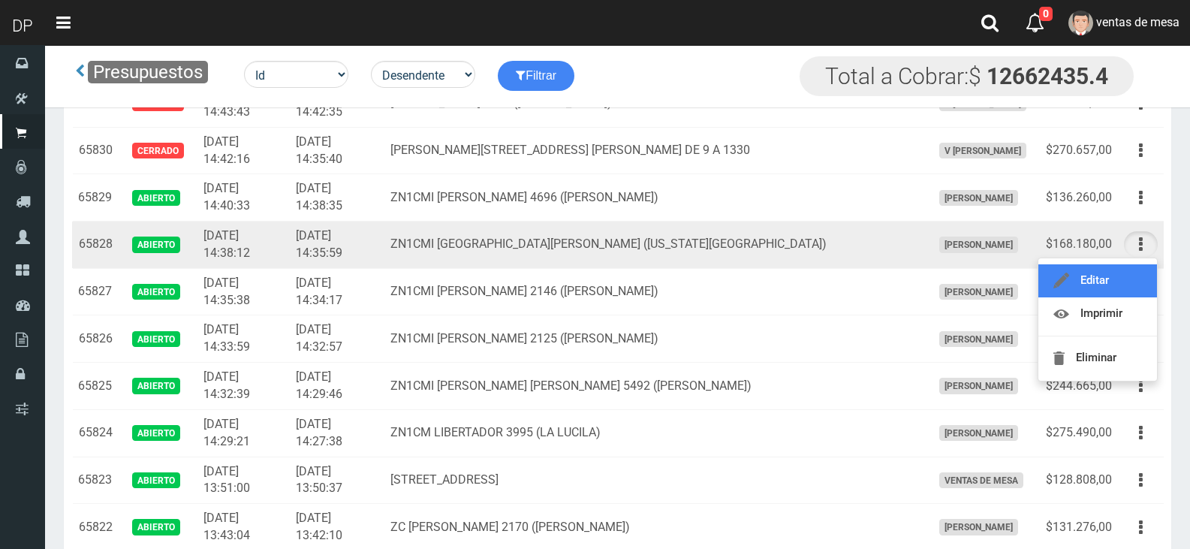
click at [1138, 270] on link "Editar" at bounding box center [1097, 280] width 119 height 33
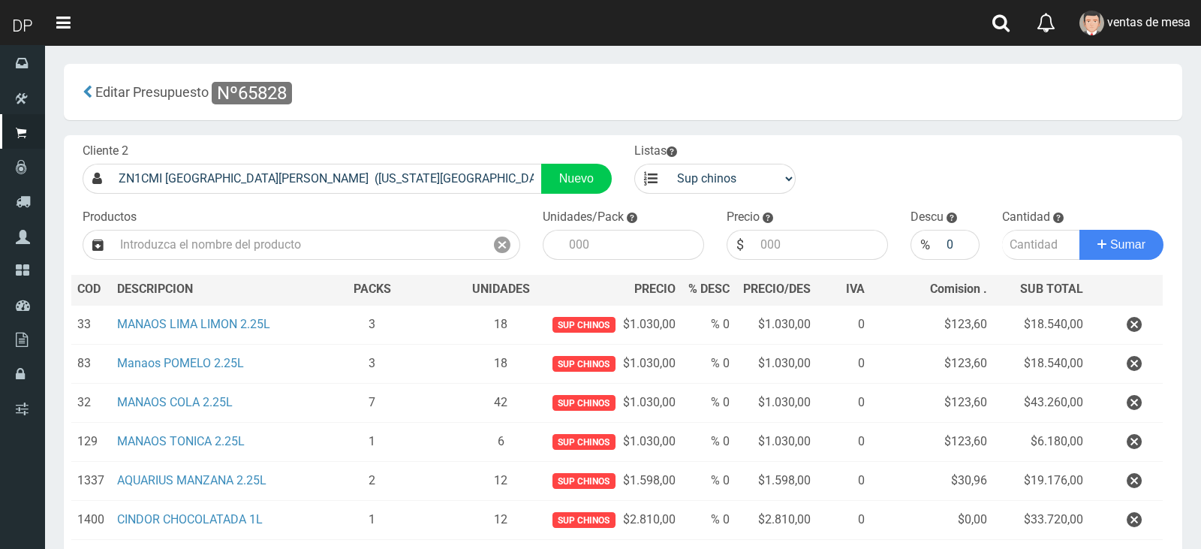
scroll to position [194, 0]
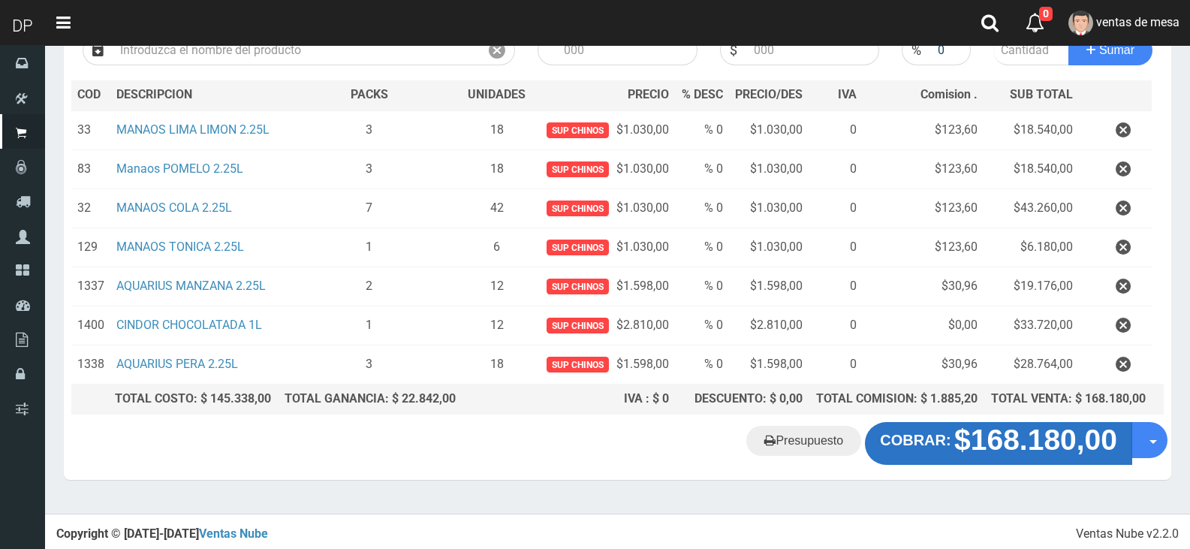
click at [964, 453] on strong "$168.180,00" at bounding box center [1035, 440] width 163 height 32
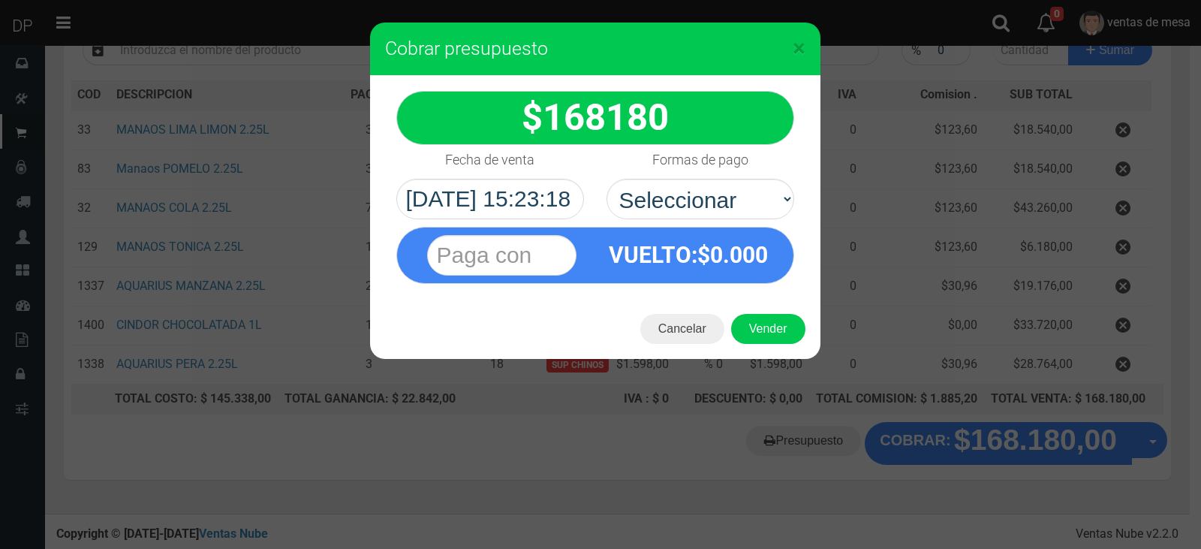
click at [778, 232] on div "VUELTO :$ 0.000" at bounding box center [688, 254] width 187 height 55
click at [761, 215] on select "Seleccionar Efectivo Tarjeta de Crédito Depósito Débito" at bounding box center [701, 199] width 188 height 41
click at [607, 179] on select "Seleccionar Efectivo Tarjeta de Crédito Depósito Débito" at bounding box center [701, 199] width 188 height 41
click at [744, 203] on select "Seleccionar Efectivo Tarjeta de Crédito Depósito Débito" at bounding box center [701, 199] width 188 height 41
select select "Efectivo"
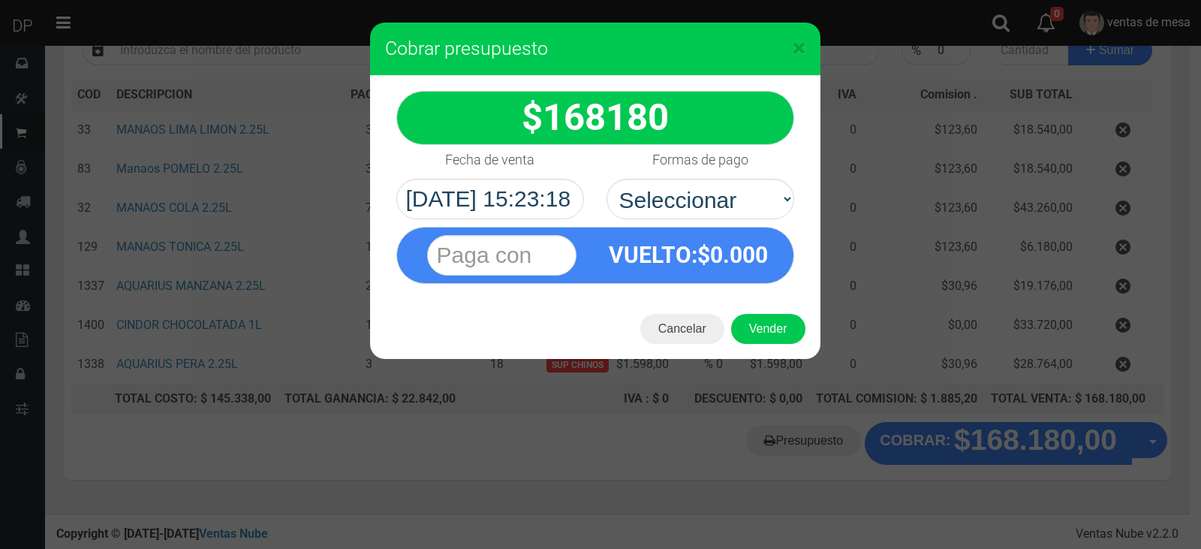
click at [607, 179] on select "Seleccionar Efectivo Tarjeta de Crédito Depósito Débito" at bounding box center [701, 199] width 188 height 41
click at [751, 319] on button "Vender" at bounding box center [768, 329] width 74 height 30
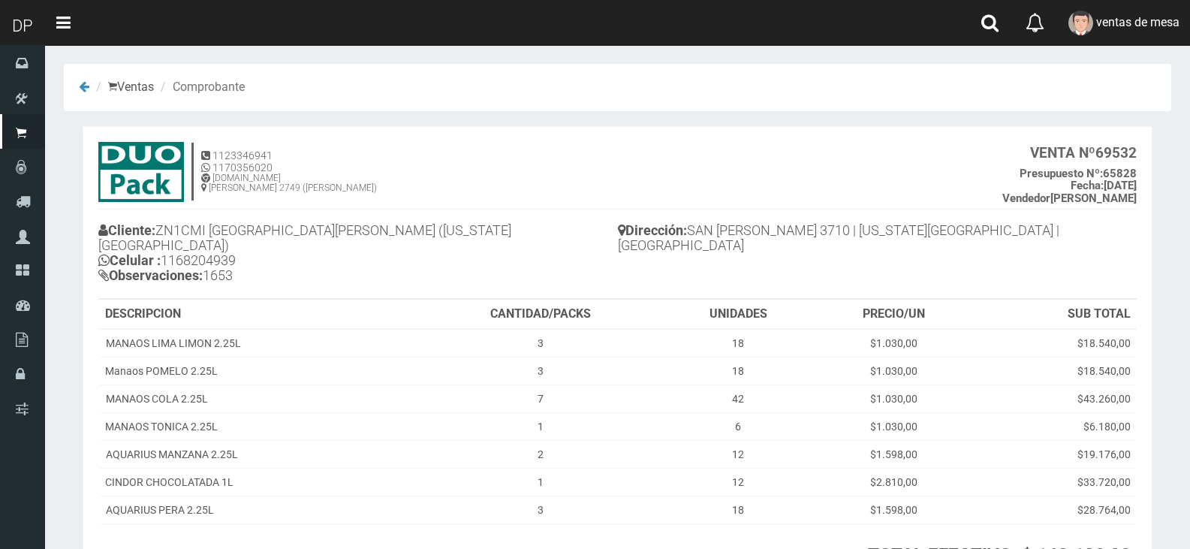
scroll to position [129, 0]
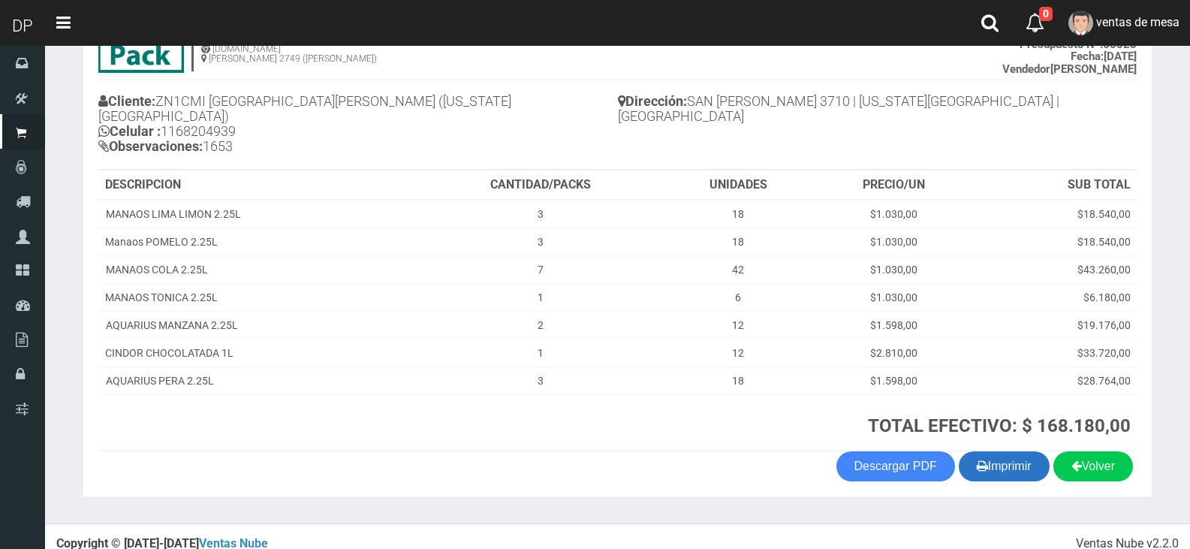
click at [966, 451] on button "Imprimir" at bounding box center [1004, 466] width 91 height 30
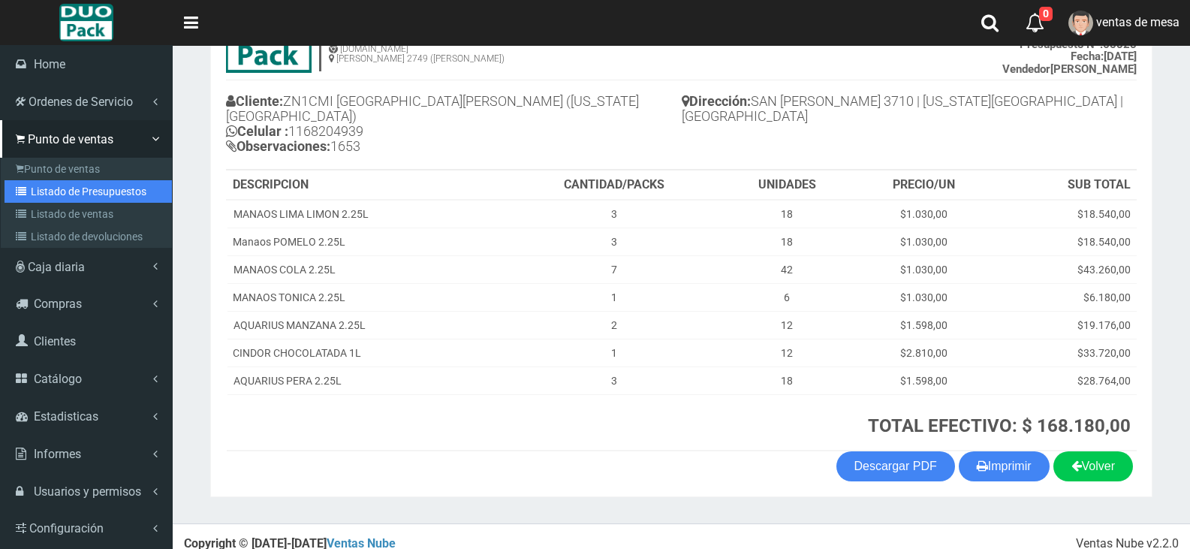
click at [78, 190] on link "Listado de Presupuestos" at bounding box center [88, 191] width 167 height 23
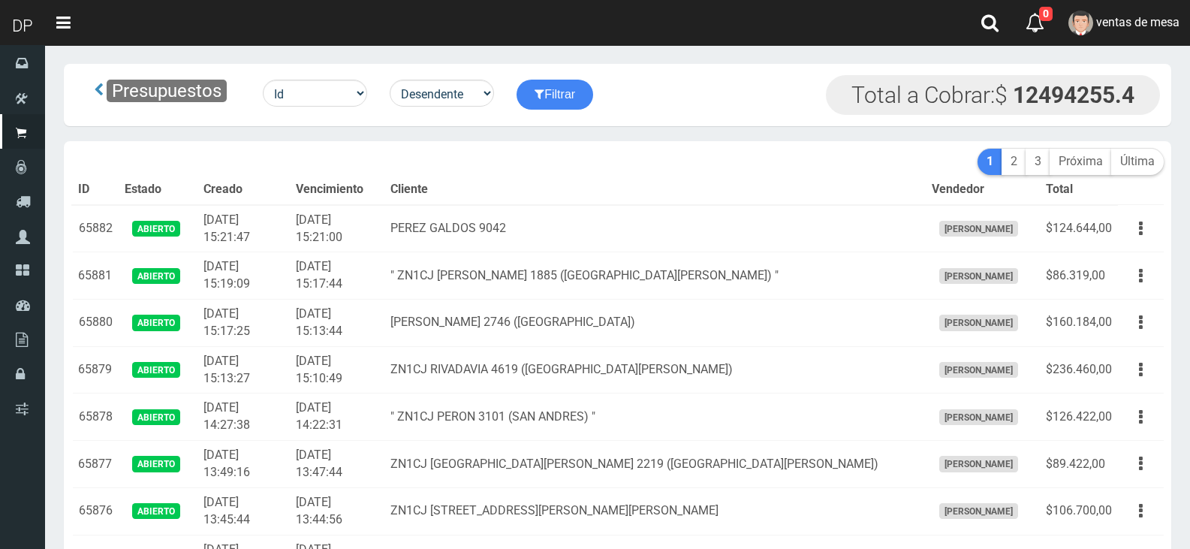
click at [467, 239] on td "PEREZ GALDOS 9042" at bounding box center [654, 228] width 540 height 47
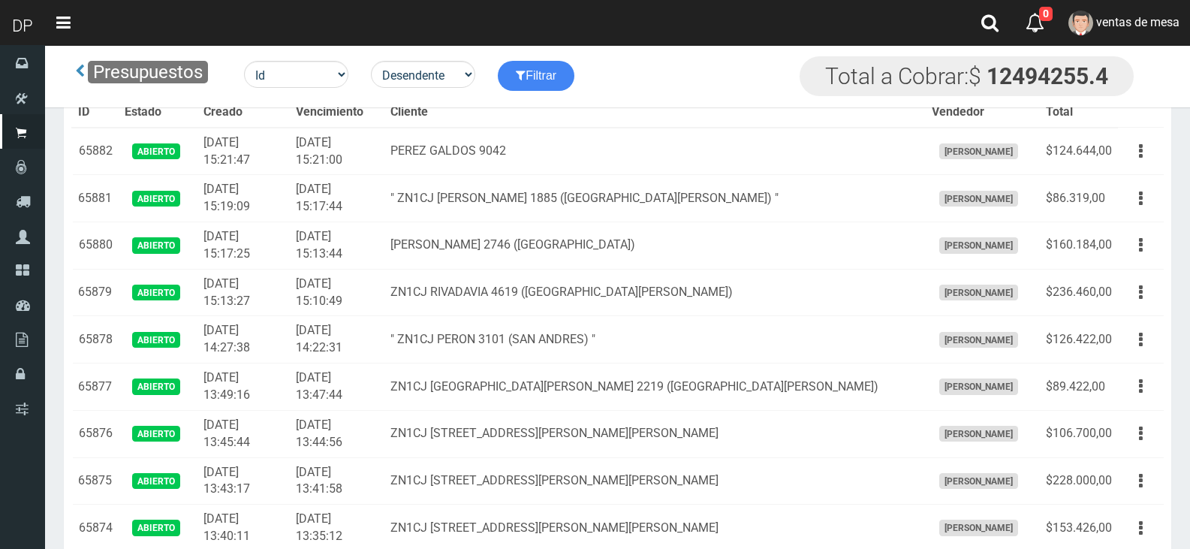
scroll to position [2260, 0]
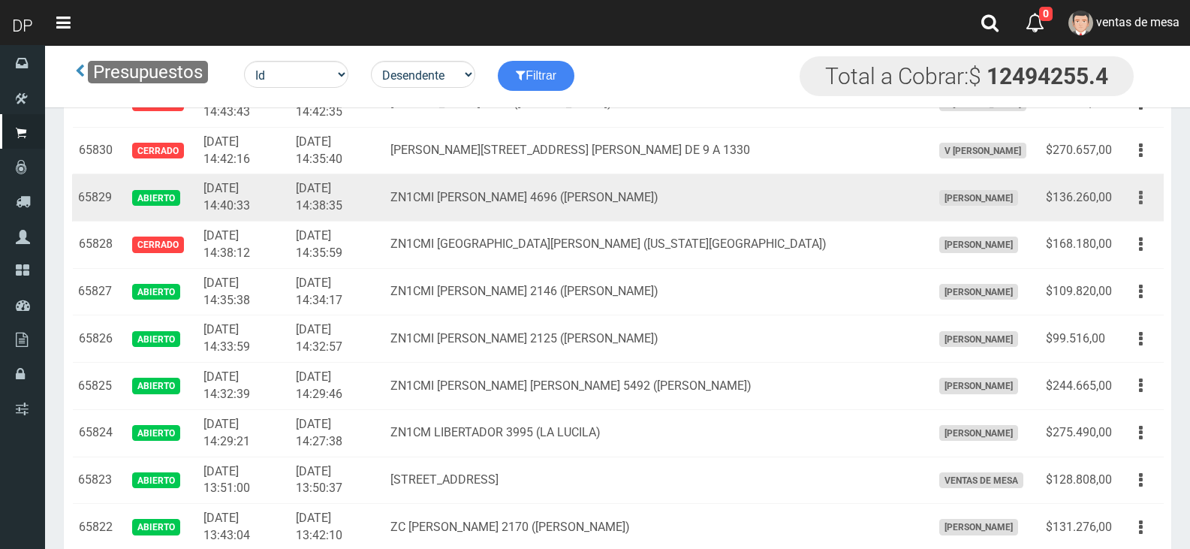
click at [1143, 209] on button "button" at bounding box center [1141, 198] width 34 height 26
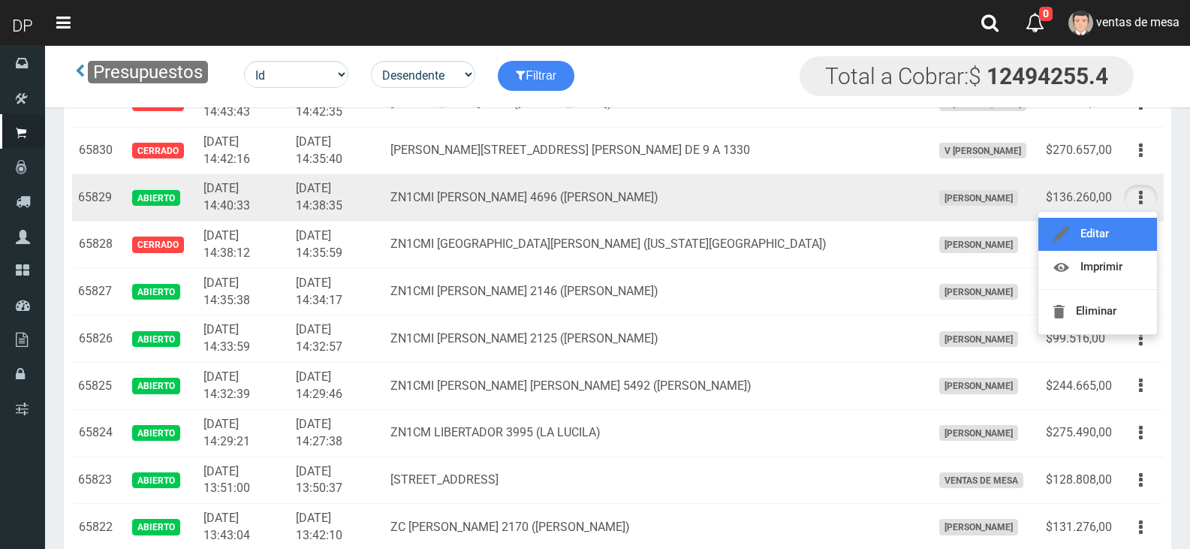
click at [1123, 231] on link "Editar" at bounding box center [1097, 234] width 119 height 33
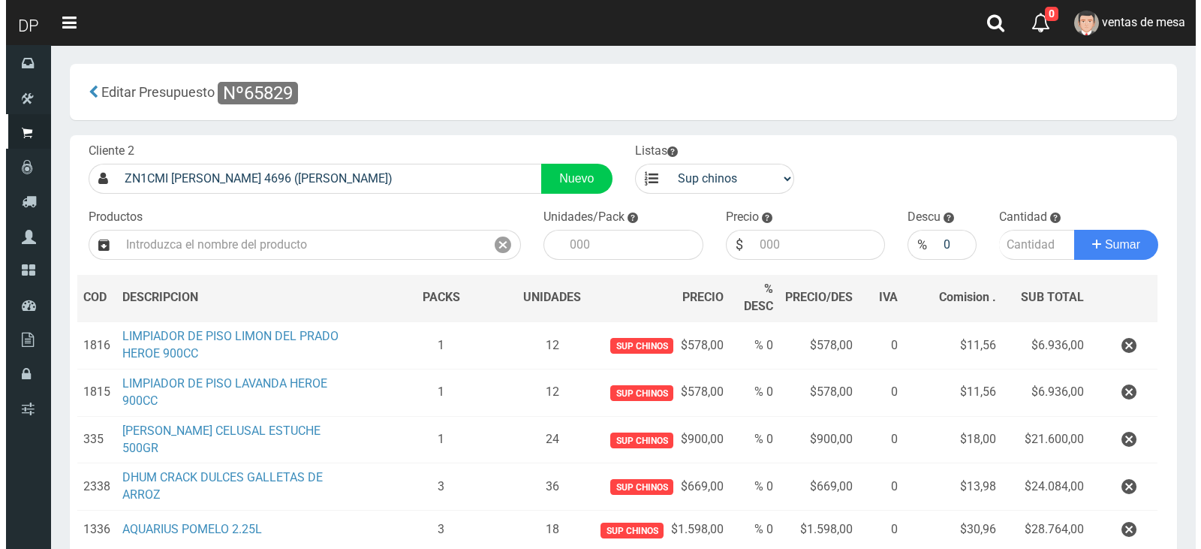
scroll to position [253, 0]
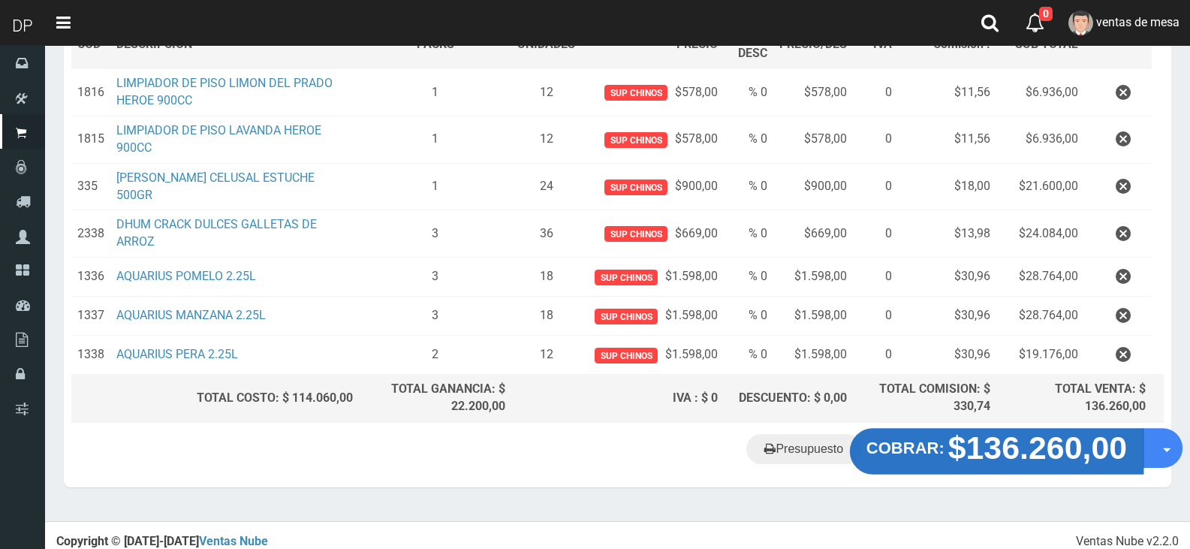
click at [1013, 441] on strong "$136.260,00" at bounding box center [1037, 447] width 179 height 35
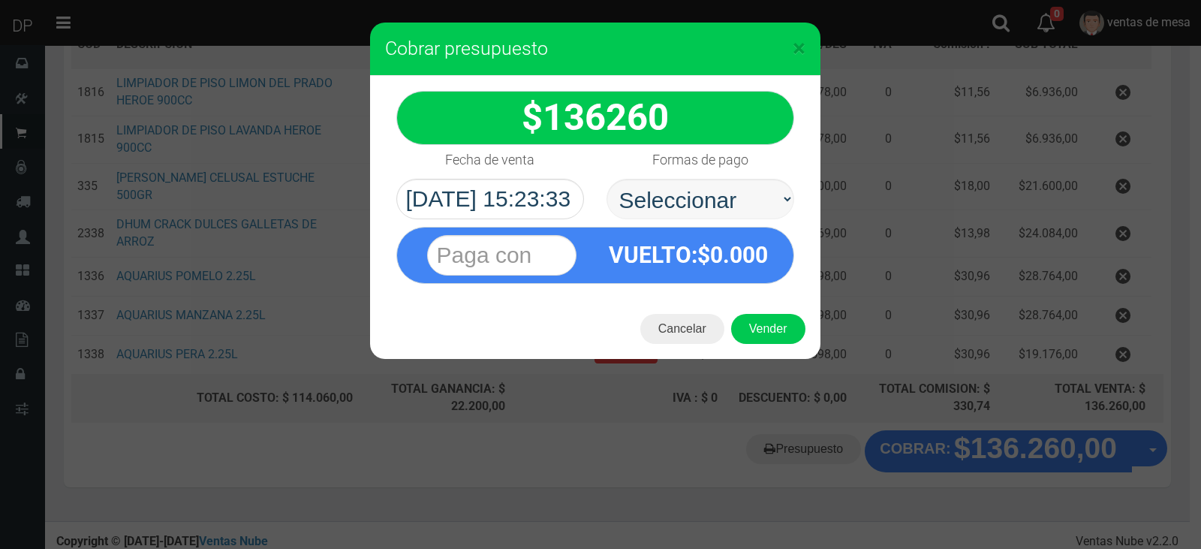
select select "Efectivo"
click at [607, 179] on select "Seleccionar Efectivo Tarjeta de Crédito Depósito Débito" at bounding box center [701, 199] width 188 height 41
click at [770, 336] on button "Vender" at bounding box center [768, 329] width 74 height 30
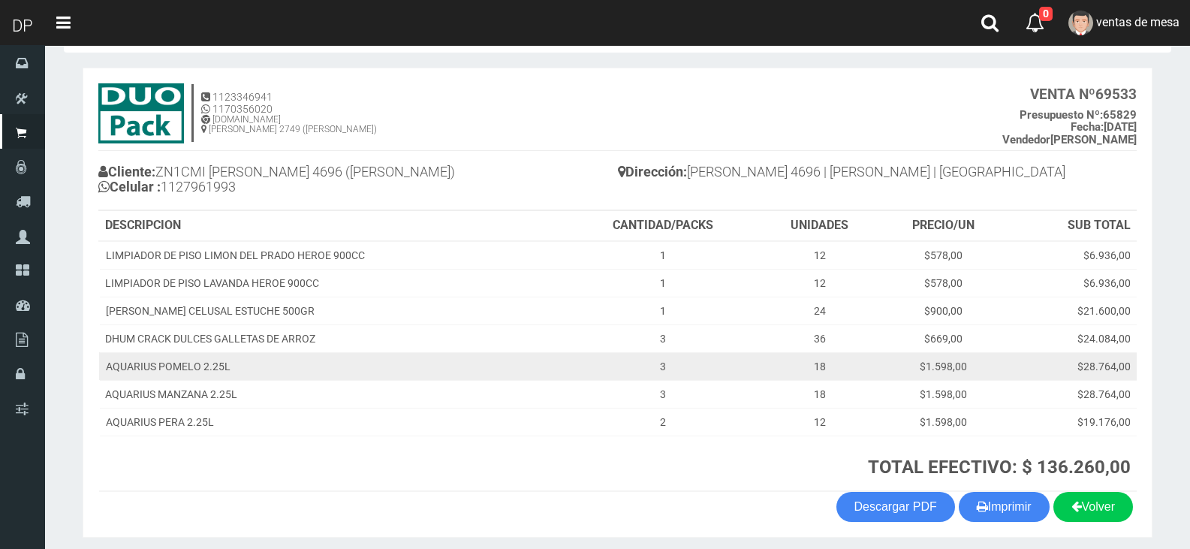
scroll to position [114, 0]
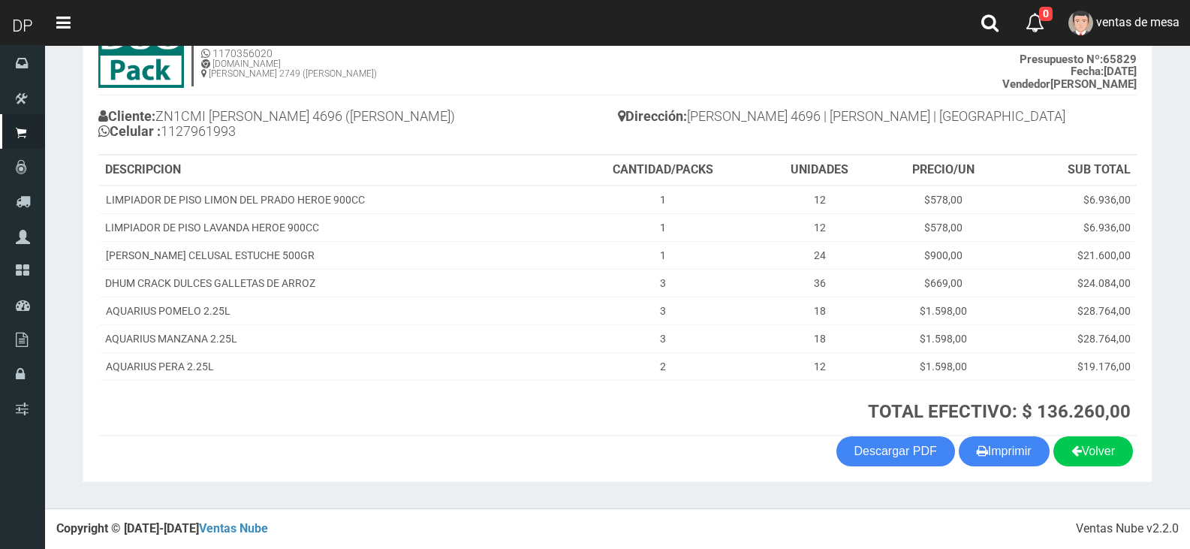
click at [992, 435] on th "TOTAL EFECTIVO: $ 136.260,00" at bounding box center [851, 408] width 571 height 56
click at [985, 448] on button "Imprimir" at bounding box center [1004, 451] width 91 height 30
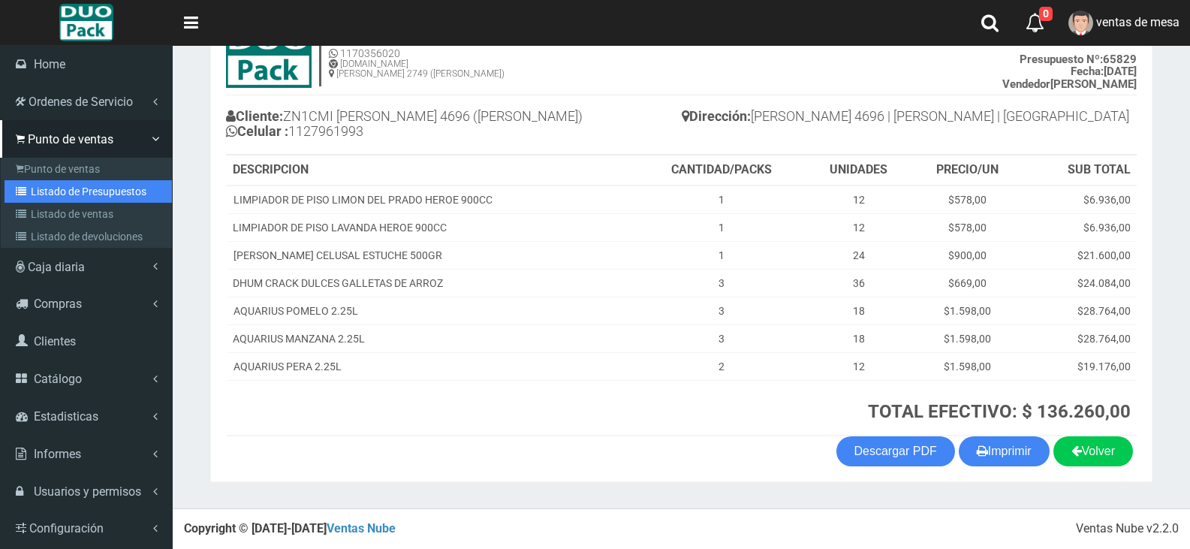
click at [122, 182] on link "Listado de Presupuestos" at bounding box center [88, 191] width 167 height 23
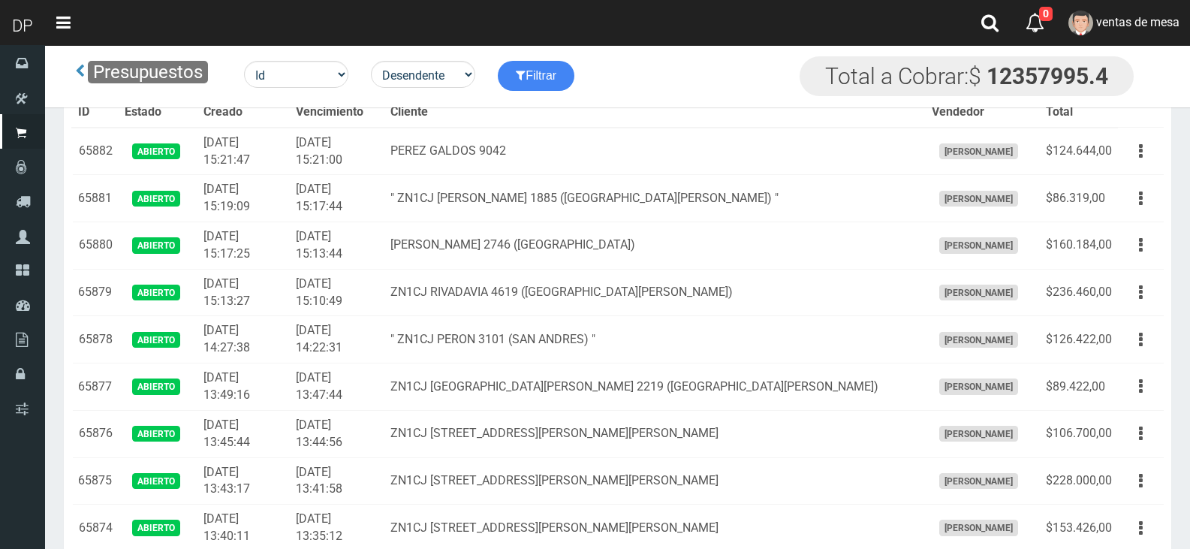
scroll to position [2260, 0]
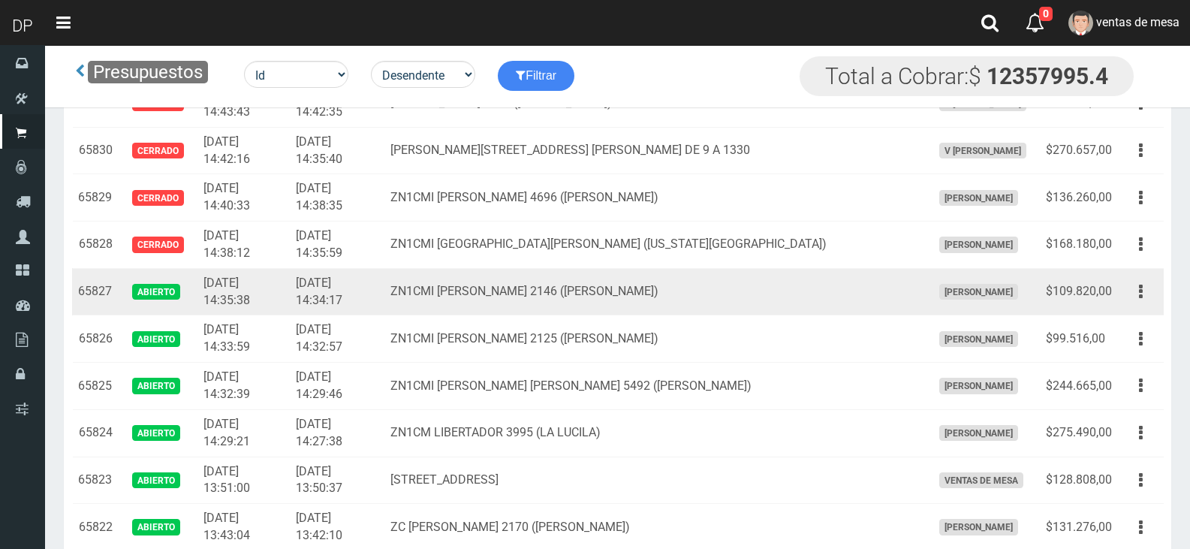
click at [1116, 305] on td "$109.820,00" at bounding box center [1079, 291] width 78 height 47
click at [1134, 294] on button "button" at bounding box center [1141, 292] width 34 height 26
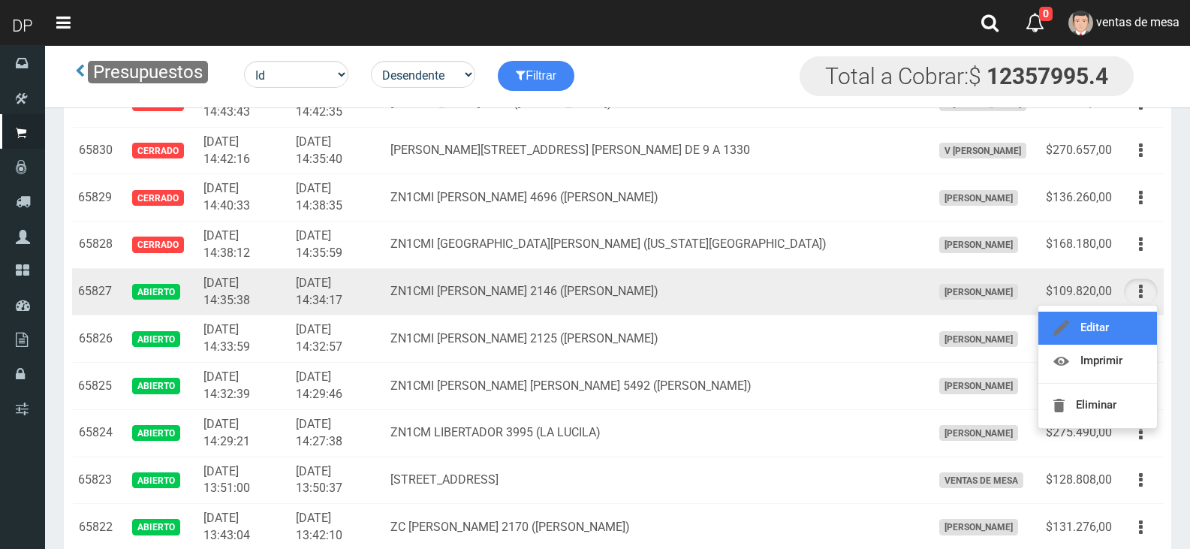
click at [1131, 319] on link "Editar" at bounding box center [1097, 328] width 119 height 33
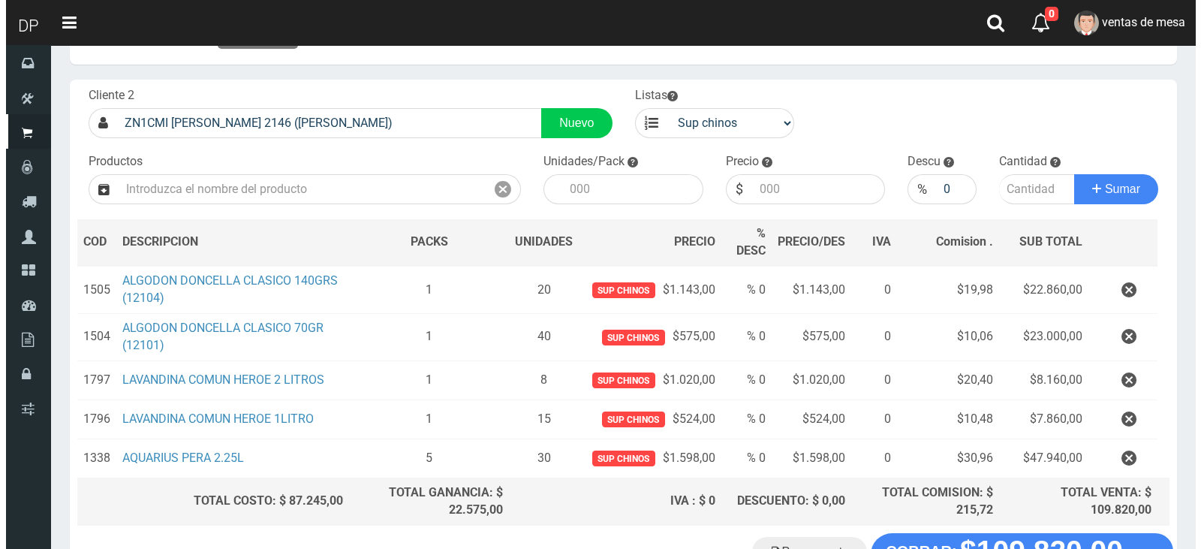
scroll to position [167, 0]
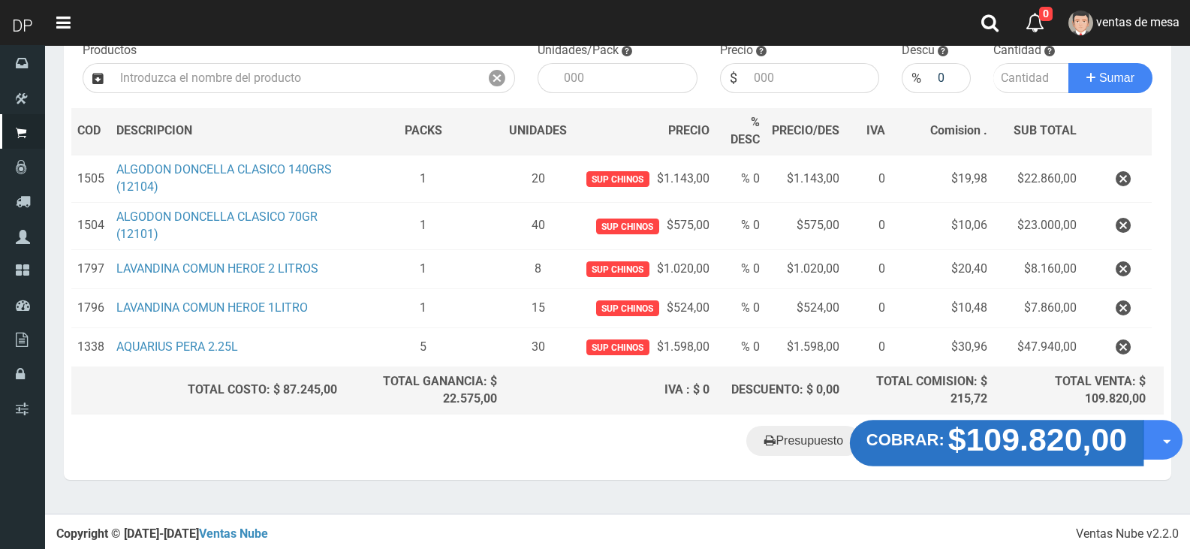
click at [1016, 424] on strong "$109.820,00" at bounding box center [1037, 439] width 179 height 35
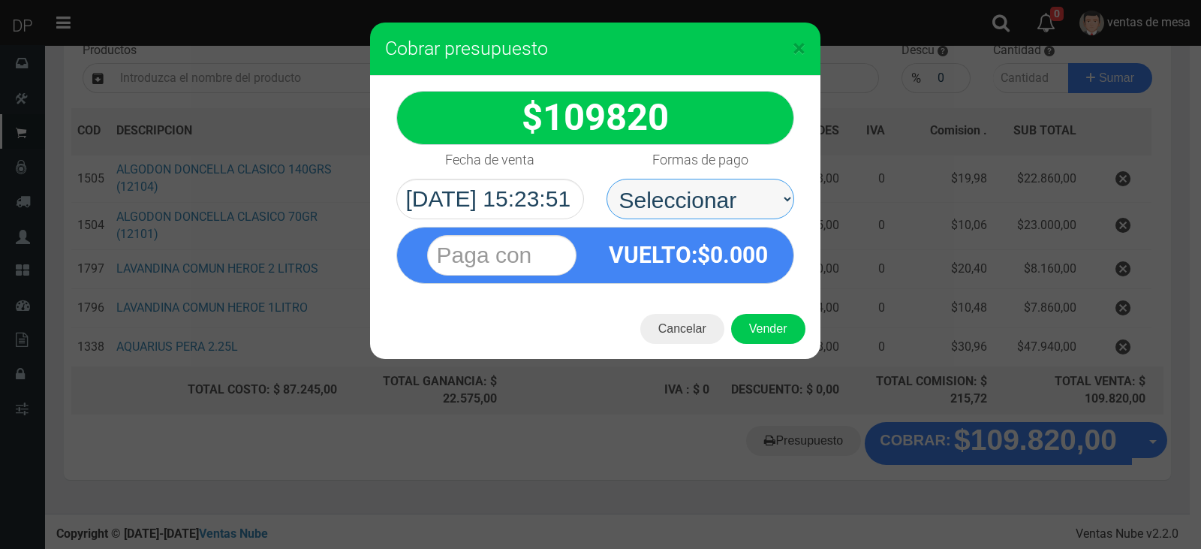
drag, startPoint x: 754, startPoint y: 198, endPoint x: 739, endPoint y: 215, distance: 21.8
click at [754, 198] on select "Seleccionar Efectivo Tarjeta de Crédito Depósito Débito" at bounding box center [701, 199] width 188 height 41
select select "Efectivo"
click at [607, 179] on select "Seleccionar Efectivo Tarjeta de Crédito Depósito Débito" at bounding box center [701, 199] width 188 height 41
click at [769, 359] on div "× Cobrar presupuesto 109820 :$" at bounding box center [600, 274] width 1201 height 549
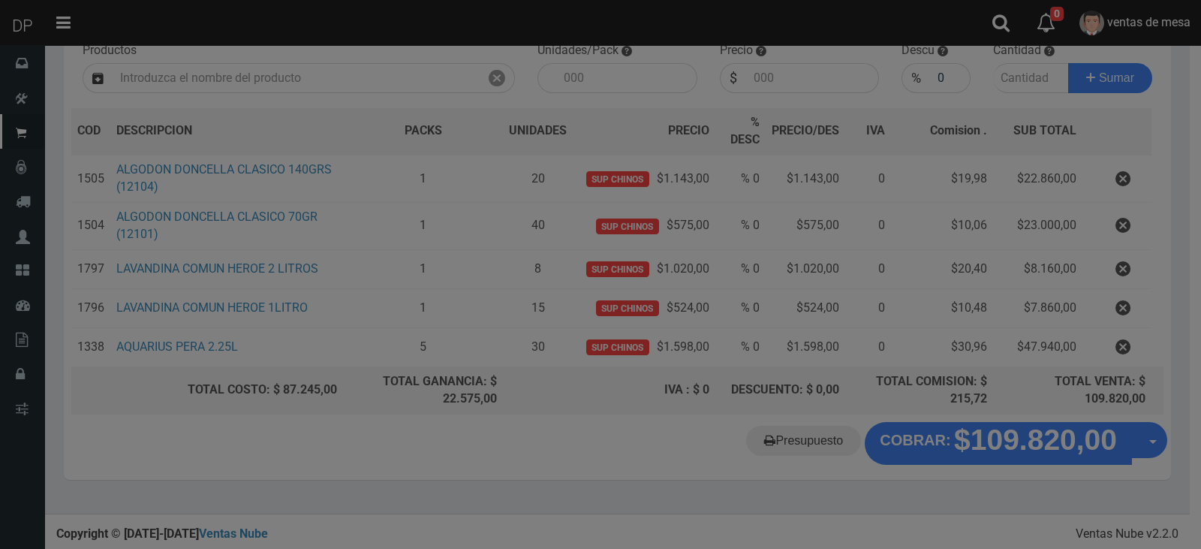
click at [766, 335] on div at bounding box center [600, 274] width 1201 height 549
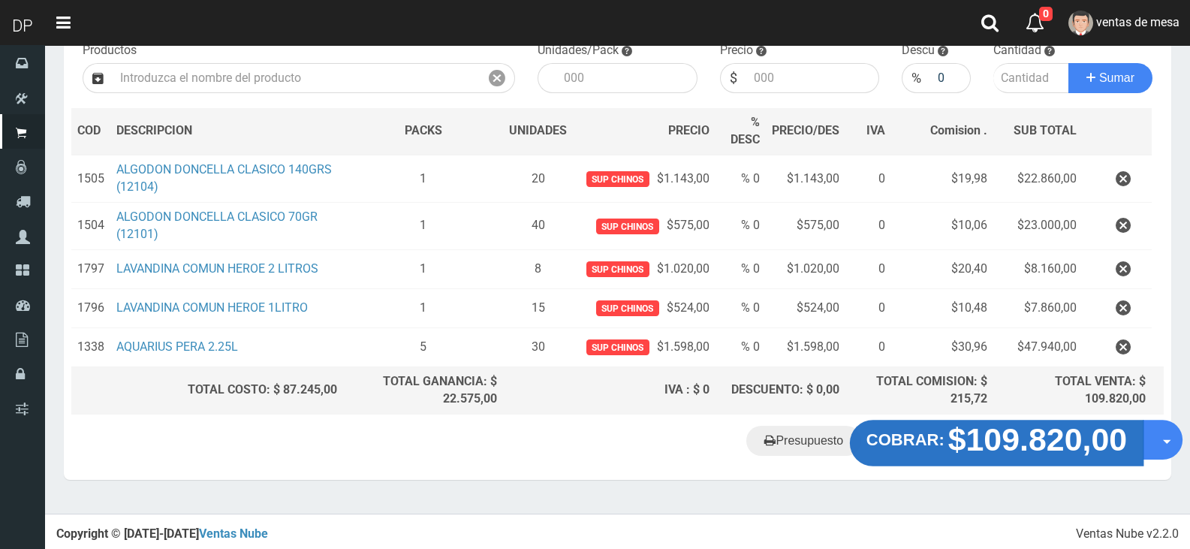
click at [933, 438] on strong "COBRAR:" at bounding box center [905, 440] width 78 height 18
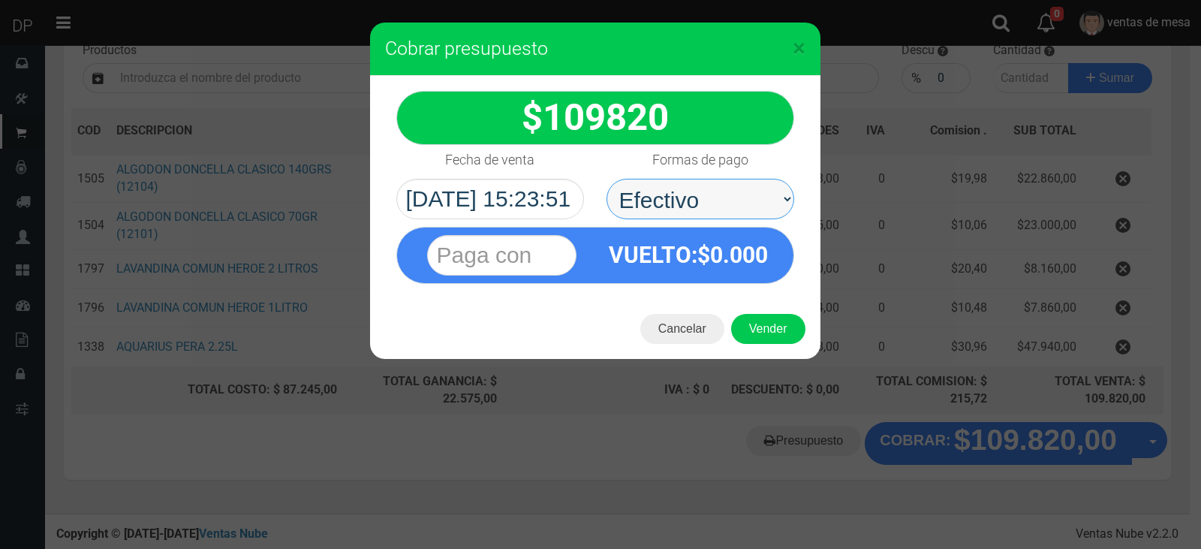
click at [733, 205] on select "Seleccionar Efectivo Tarjeta de Crédito Depósito Débito" at bounding box center [701, 199] width 188 height 41
click at [736, 188] on select "Seleccionar Efectivo Tarjeta de Crédito Depósito Débito" at bounding box center [701, 199] width 188 height 41
select select "Efectivo"
click at [607, 179] on select "Seleccionar Efectivo Tarjeta de Crédito Depósito Débito" at bounding box center [701, 199] width 188 height 41
click at [763, 336] on button "Vender" at bounding box center [768, 329] width 74 height 30
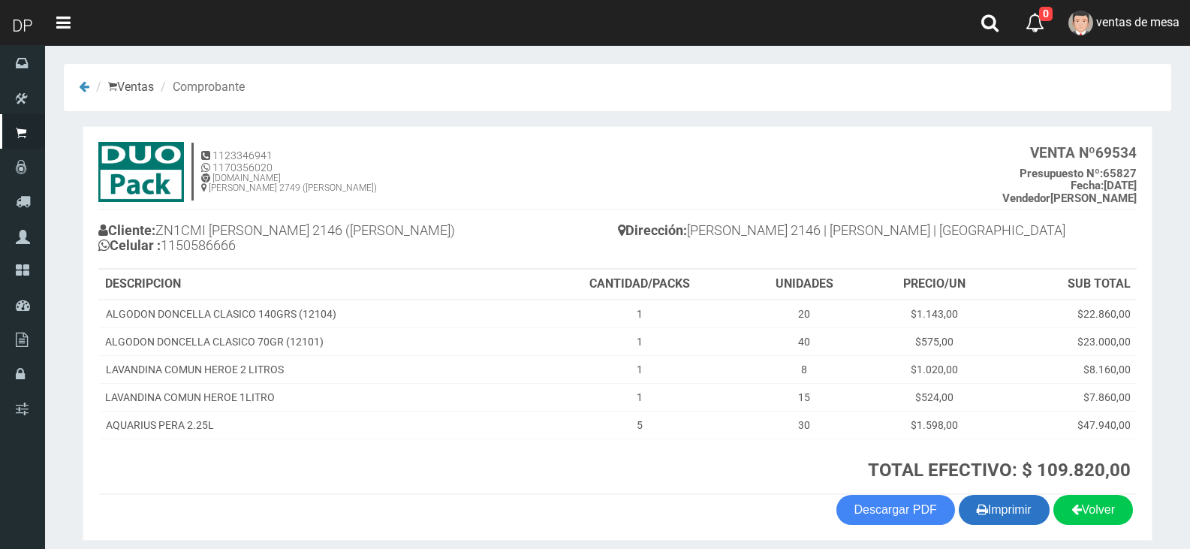
scroll to position [59, 0]
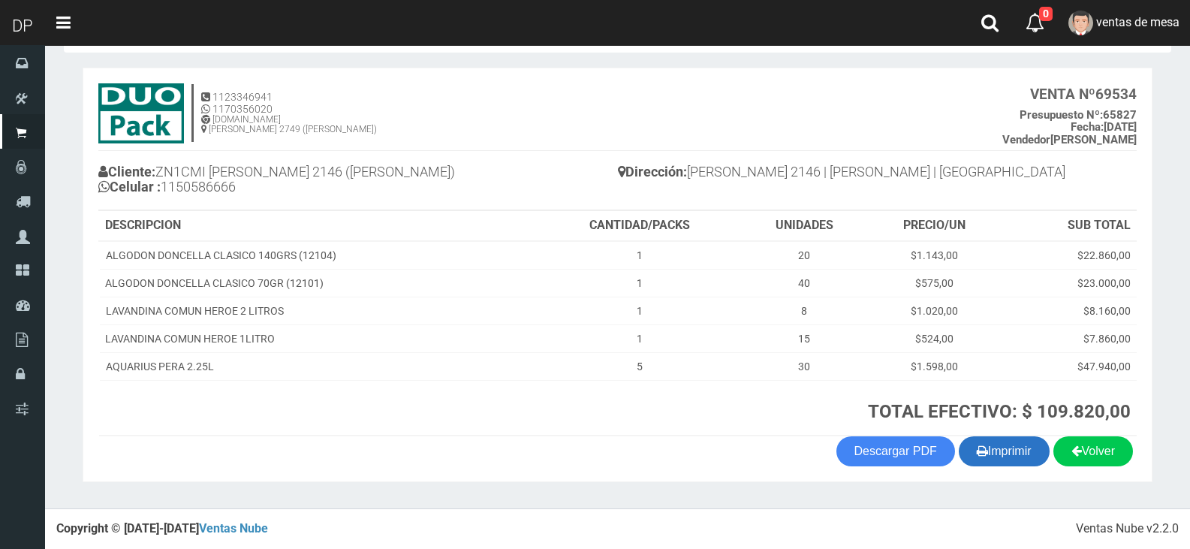
drag, startPoint x: 1006, startPoint y: 463, endPoint x: 1004, endPoint y: 447, distance: 15.9
click at [1005, 464] on button "Imprimir" at bounding box center [1004, 451] width 91 height 30
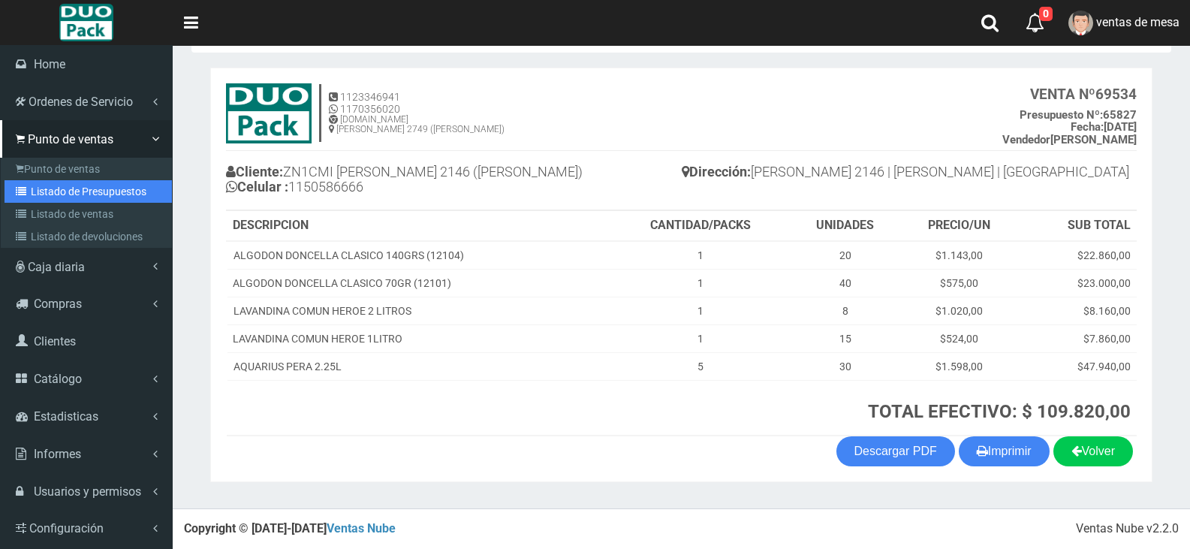
click at [60, 184] on link "Listado de Presupuestos" at bounding box center [88, 191] width 167 height 23
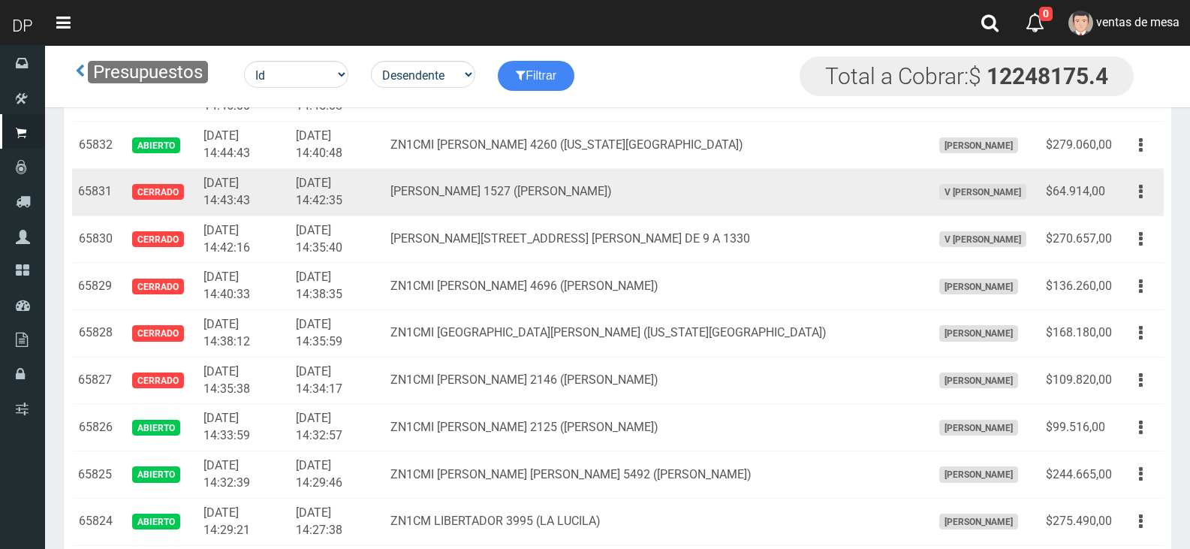
scroll to position [2109, 0]
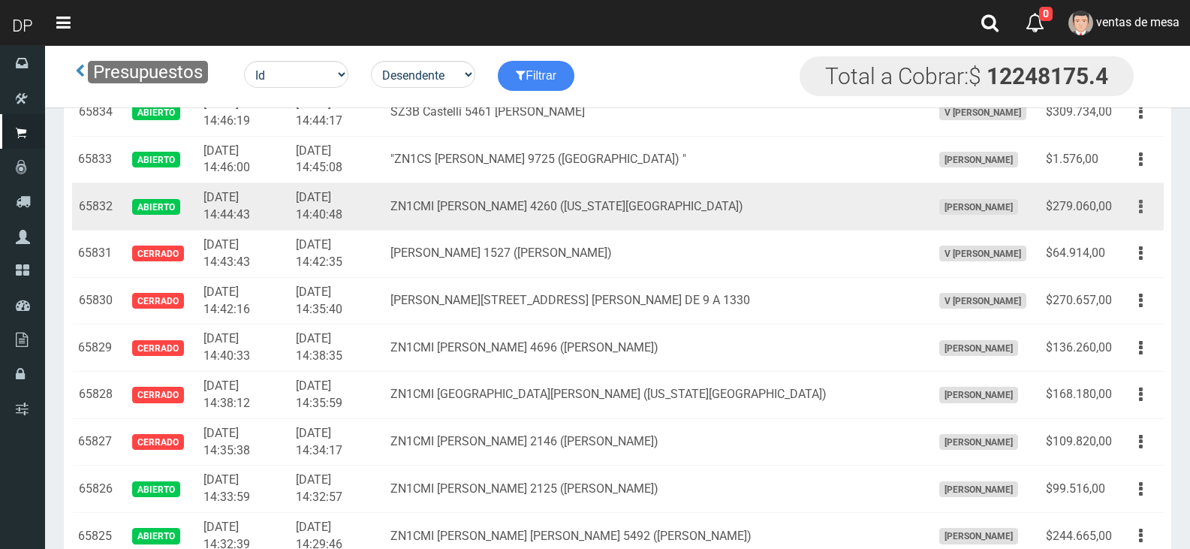
click at [1145, 197] on button "button" at bounding box center [1141, 207] width 34 height 26
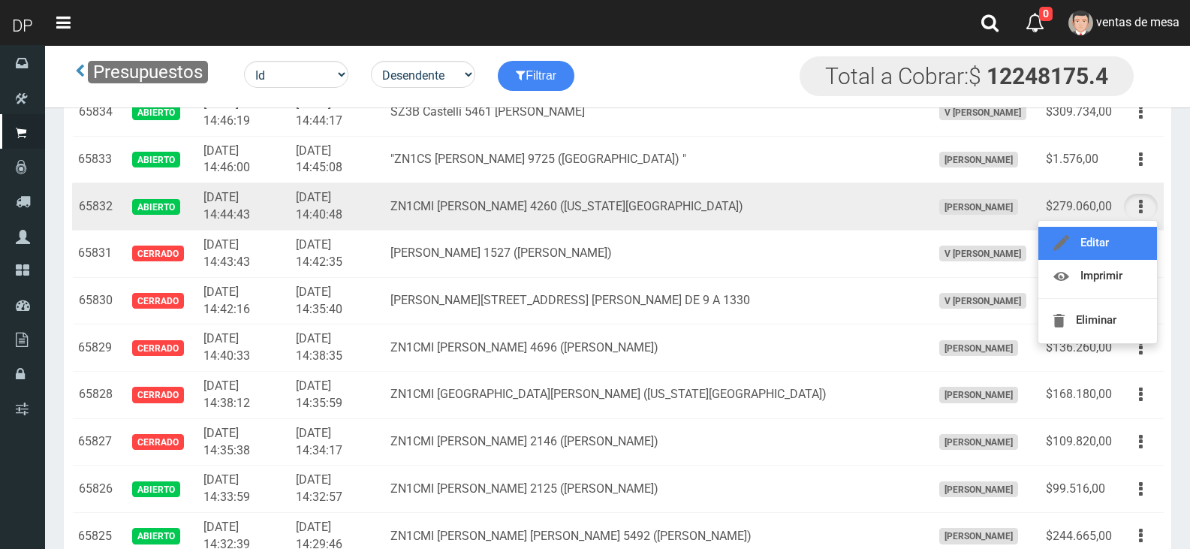
click at [1138, 239] on link "Editar" at bounding box center [1097, 243] width 119 height 33
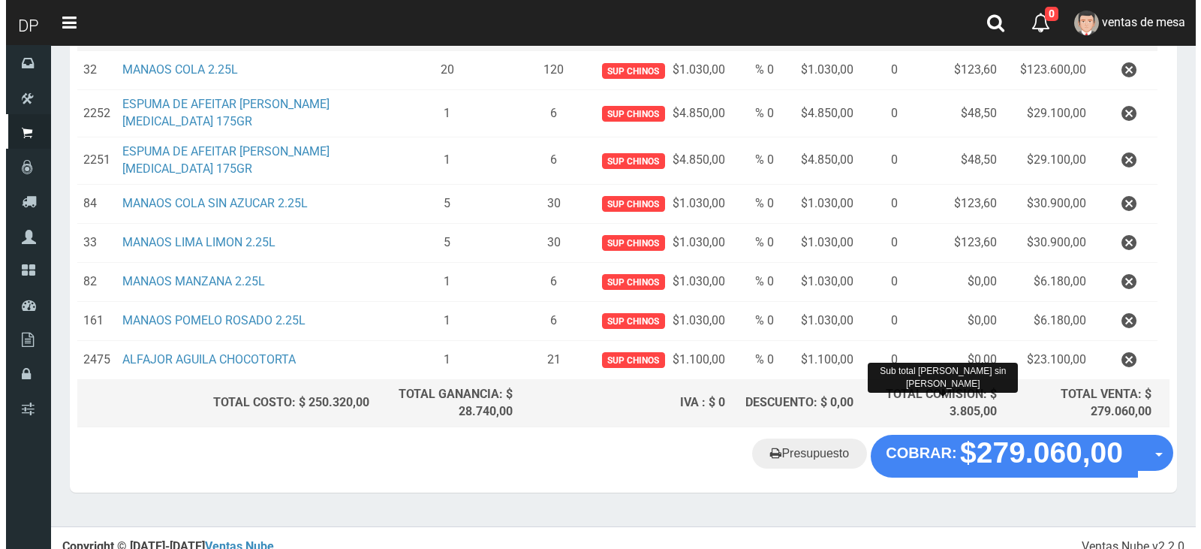
scroll to position [284, 0]
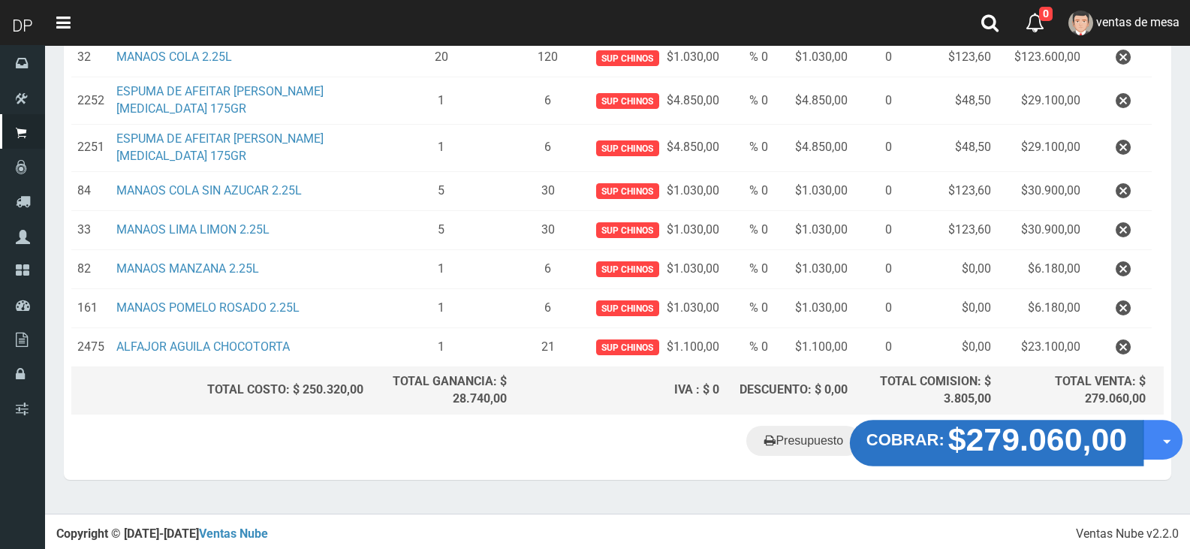
click at [981, 432] on strong "$279.060,00" at bounding box center [1037, 439] width 179 height 35
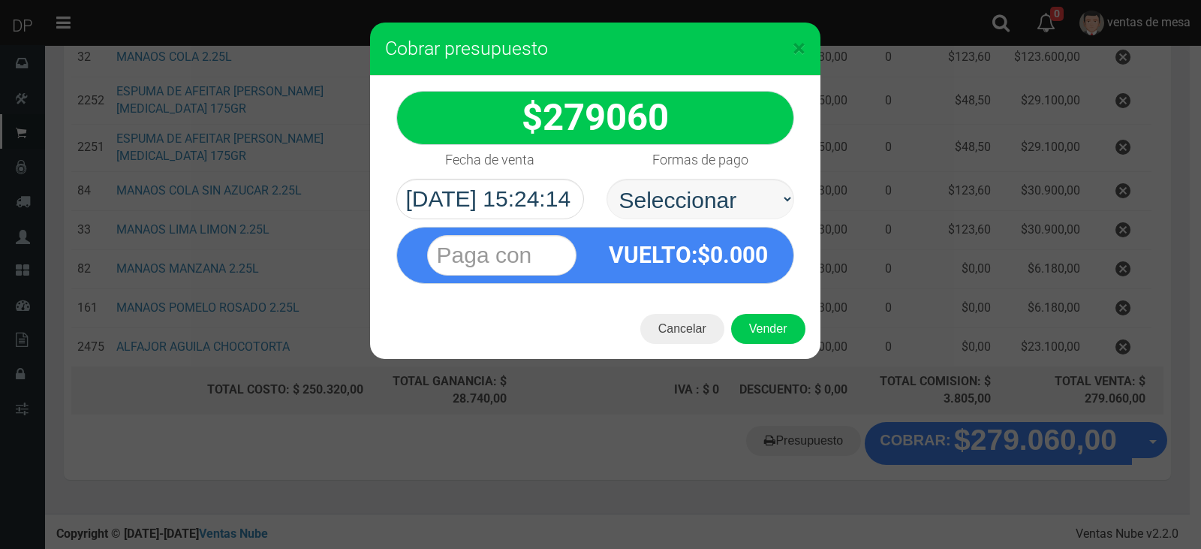
select select "Efectivo"
click at [607, 179] on select "Seleccionar Efectivo Tarjeta de Crédito Depósito Débito" at bounding box center [701, 199] width 188 height 41
click at [772, 311] on div "Cancelar Vender" at bounding box center [595, 329] width 450 height 60
click at [778, 339] on button "Vender" at bounding box center [768, 329] width 74 height 30
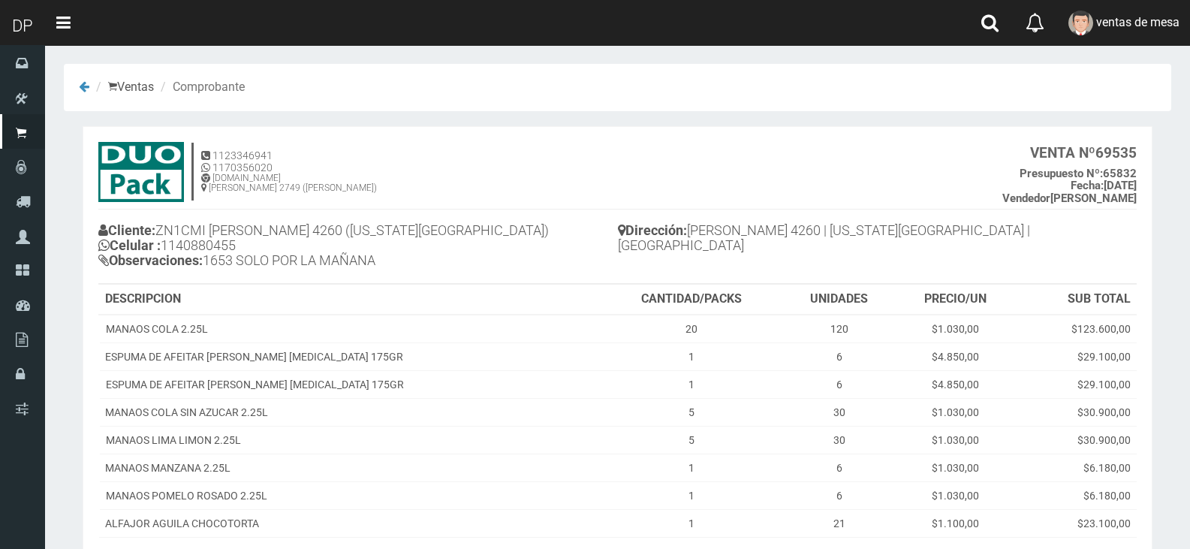
scroll to position [157, 0]
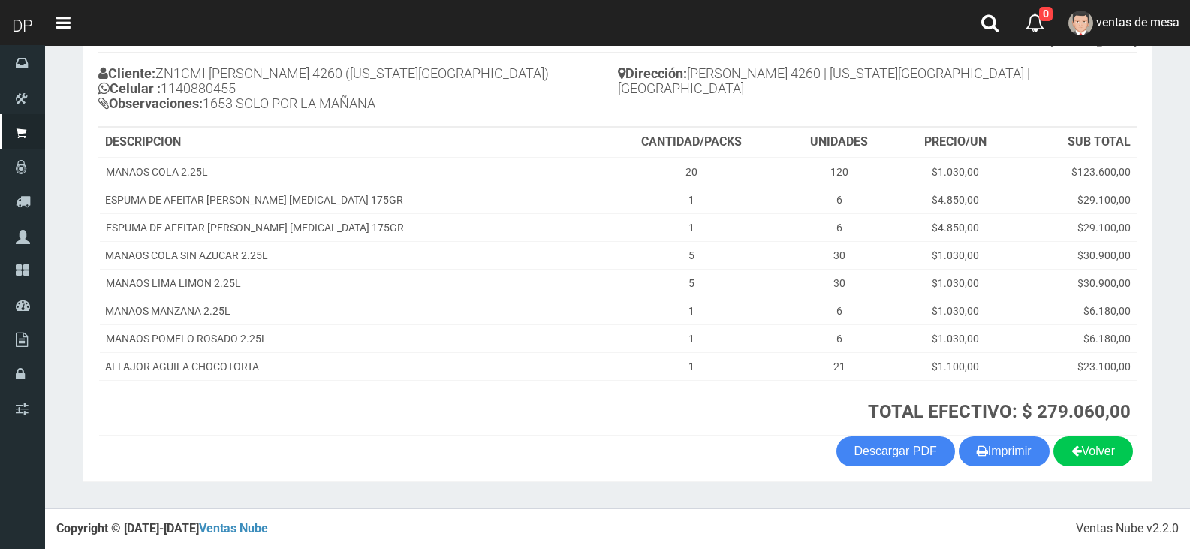
click at [1007, 467] on section "1123346941 1170356020 [DOMAIN_NAME] [PERSON_NAME] 2749 ([PERSON_NAME]) VENTA Nº…" at bounding box center [618, 225] width 1070 height 513
click at [1004, 454] on button "Imprimir" at bounding box center [1004, 451] width 91 height 30
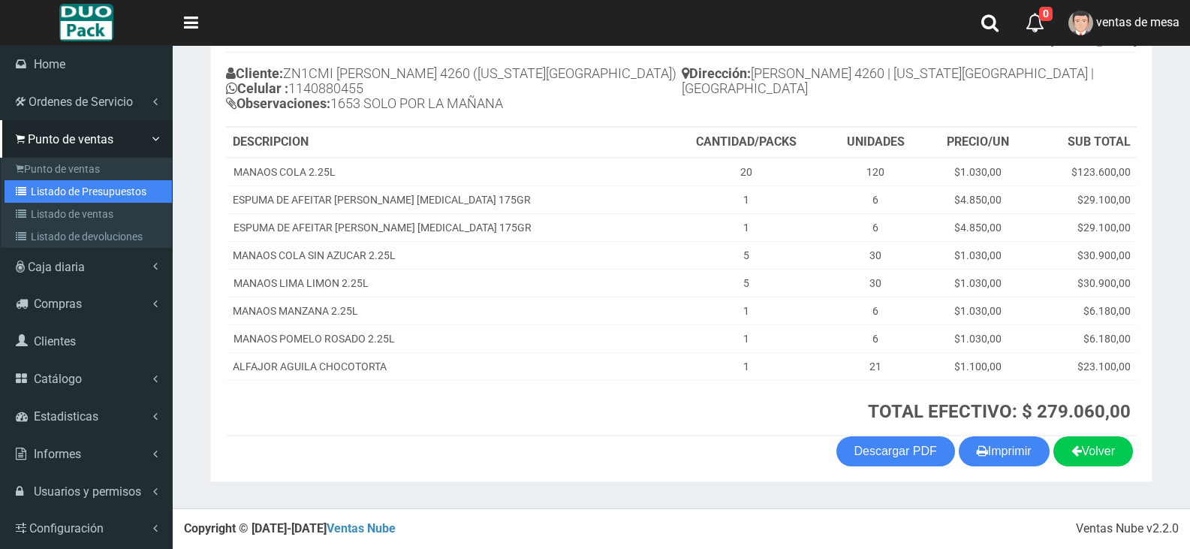
drag, startPoint x: 73, startPoint y: 189, endPoint x: 263, endPoint y: 100, distance: 210.6
click at [73, 189] on link "Listado de Presupuestos" at bounding box center [88, 191] width 167 height 23
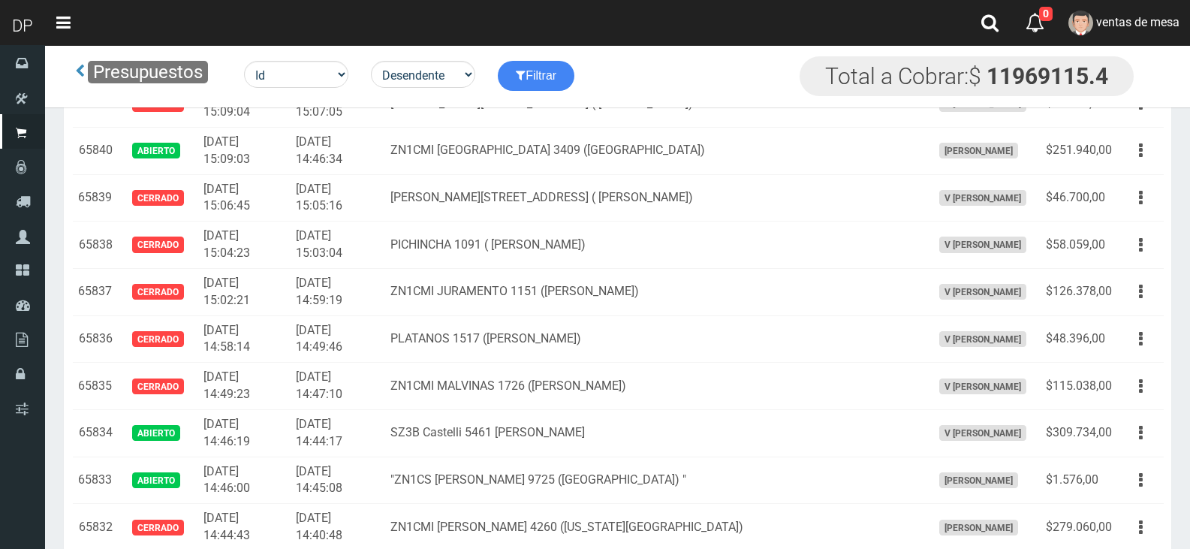
scroll to position [2182, 0]
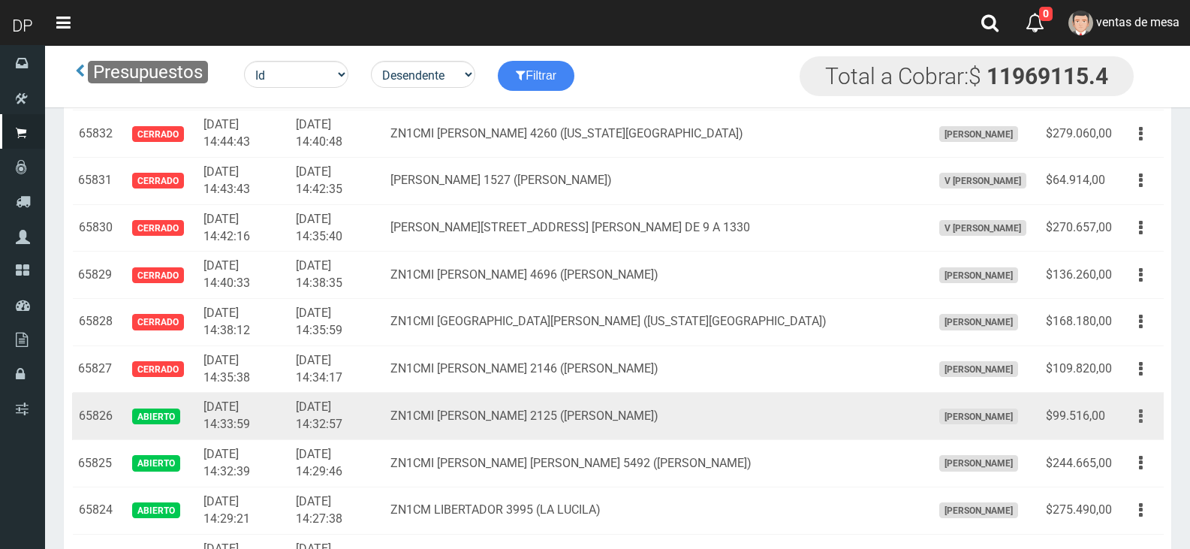
click at [1133, 413] on button "button" at bounding box center [1141, 416] width 34 height 26
click at [1123, 438] on td "Editar Imprimir Eliminar" at bounding box center [1141, 416] width 46 height 47
click at [1138, 416] on button "button" at bounding box center [1141, 416] width 34 height 26
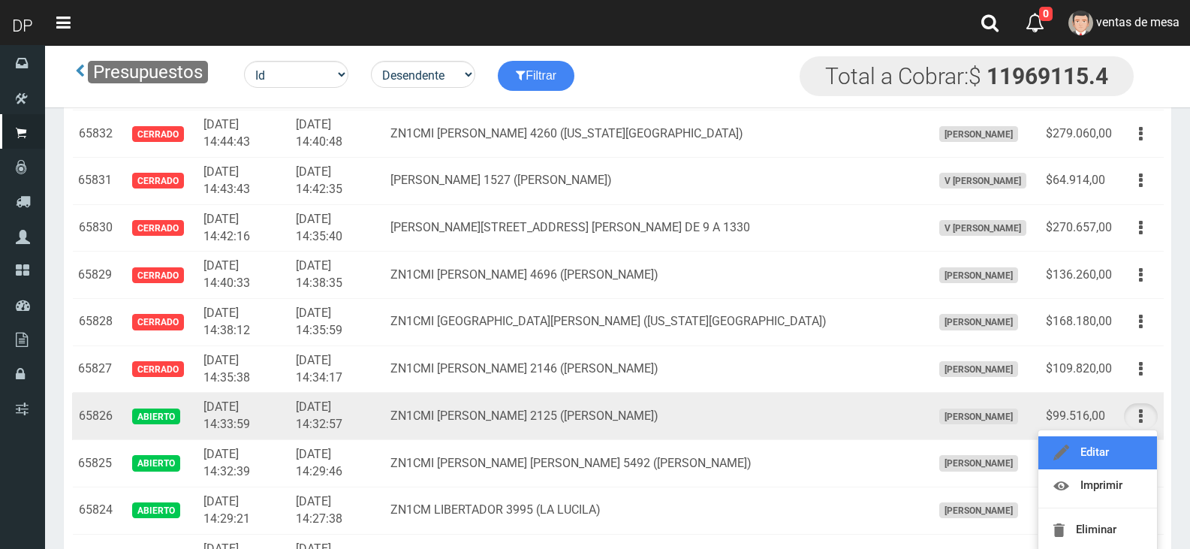
click at [1128, 438] on link "Editar" at bounding box center [1097, 452] width 119 height 33
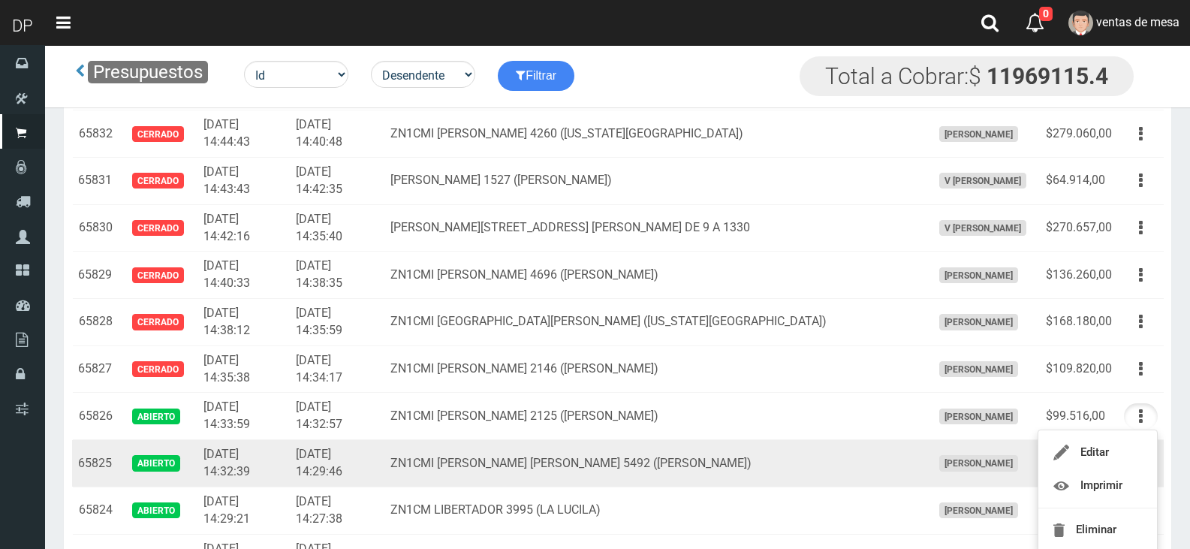
click at [1128, 438] on td "Editar Imprimir Eliminar" at bounding box center [1141, 416] width 46 height 47
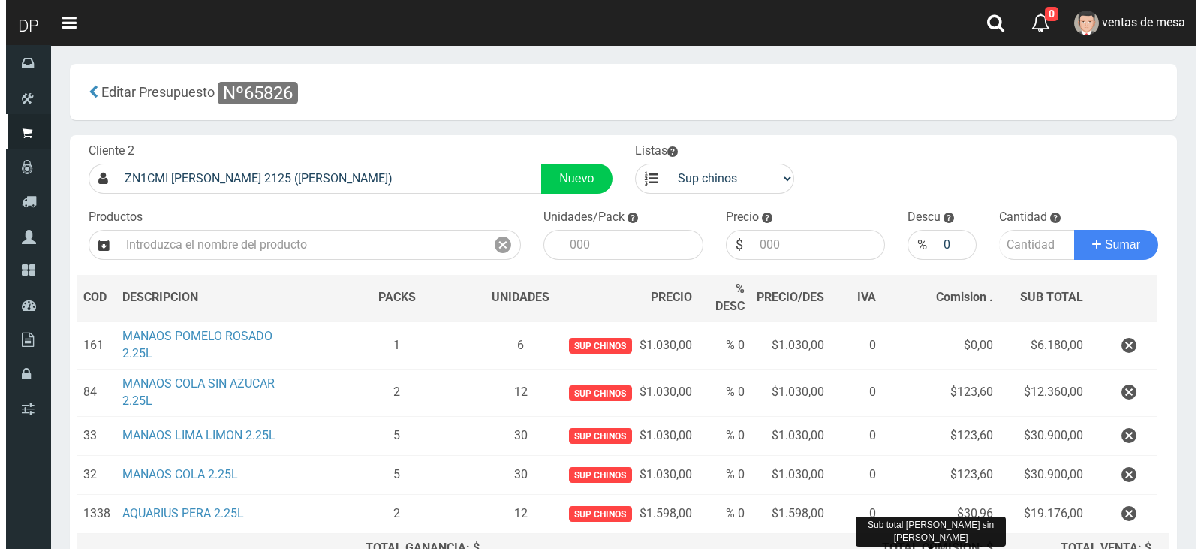
scroll to position [167, 0]
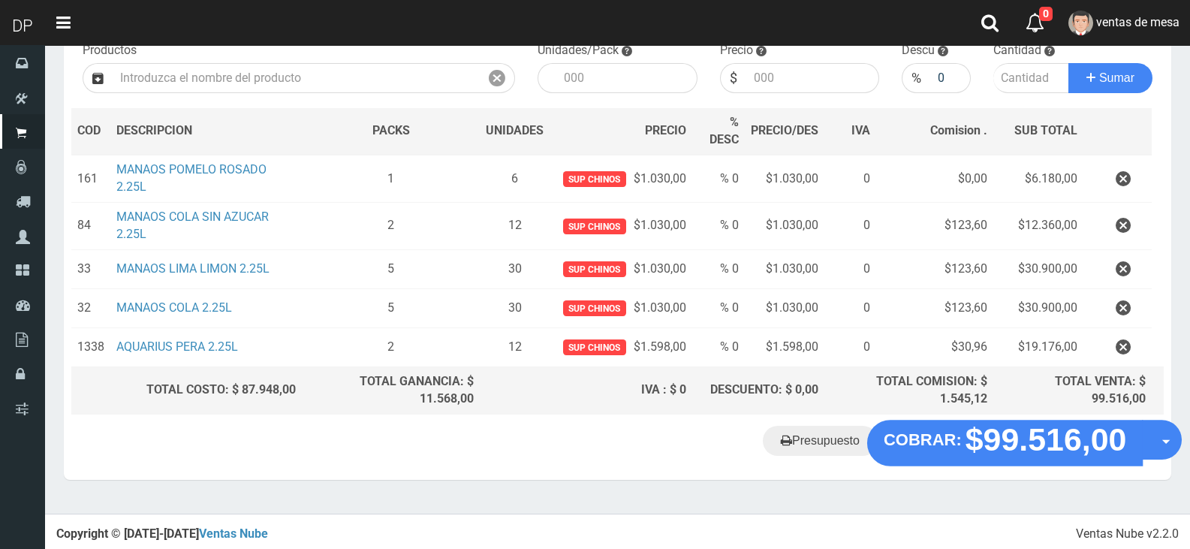
click at [881, 448] on div "COBRAR: $99.516,00 Opciones" at bounding box center [1024, 443] width 315 height 47
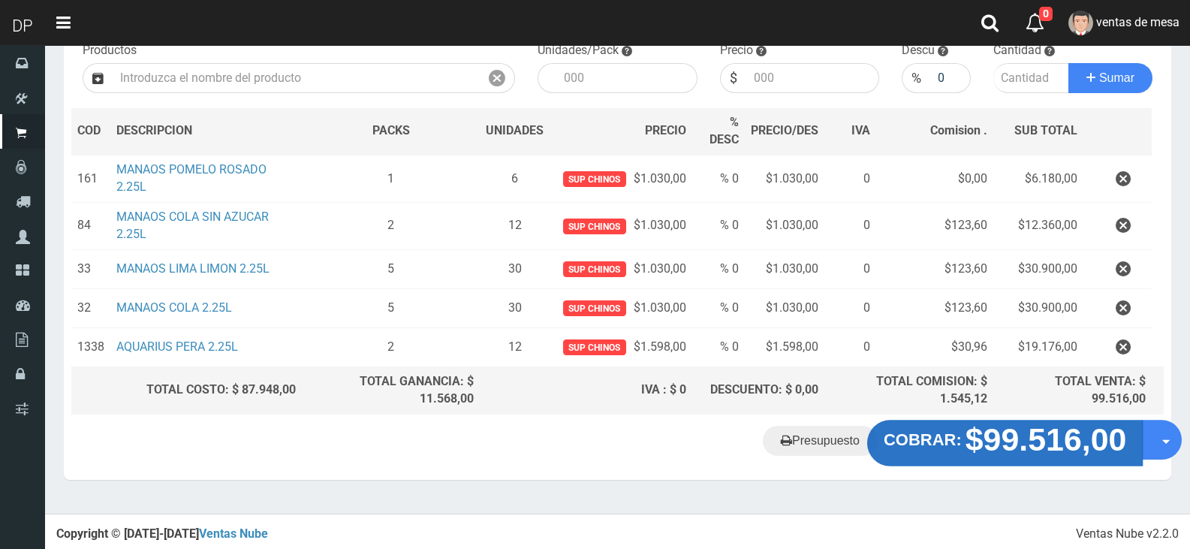
click at [892, 435] on strong "COBRAR:" at bounding box center [923, 440] width 78 height 18
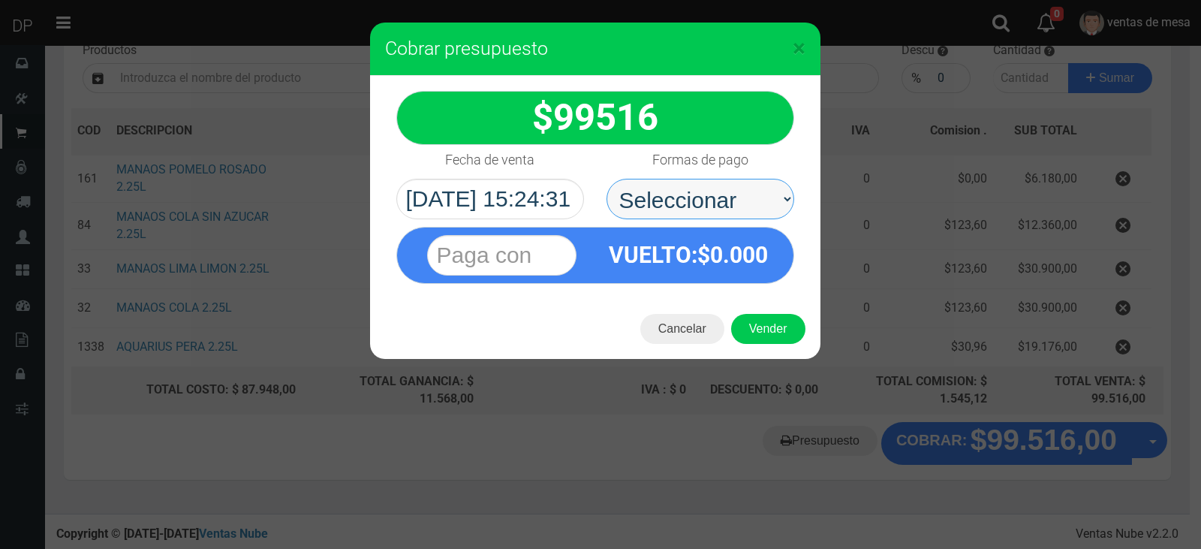
click at [716, 204] on select "Seleccionar Efectivo Tarjeta de Crédito Depósito Débito" at bounding box center [701, 199] width 188 height 41
select select "Efectivo"
click at [607, 179] on select "Seleccionar Efectivo Tarjeta de Crédito Depósito Débito" at bounding box center [701, 199] width 188 height 41
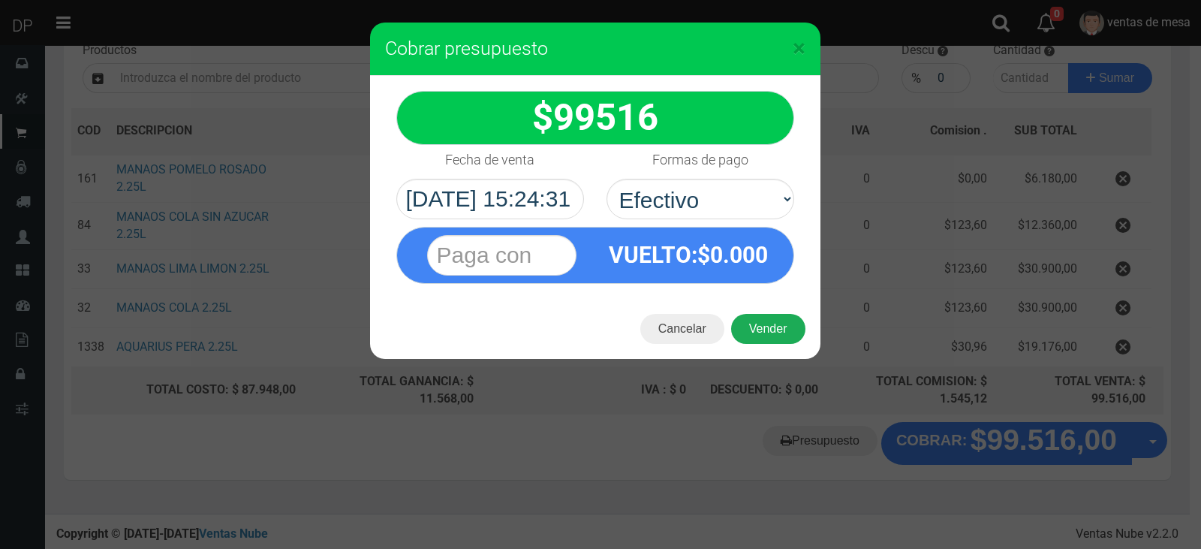
click at [750, 319] on button "Vender" at bounding box center [768, 329] width 74 height 30
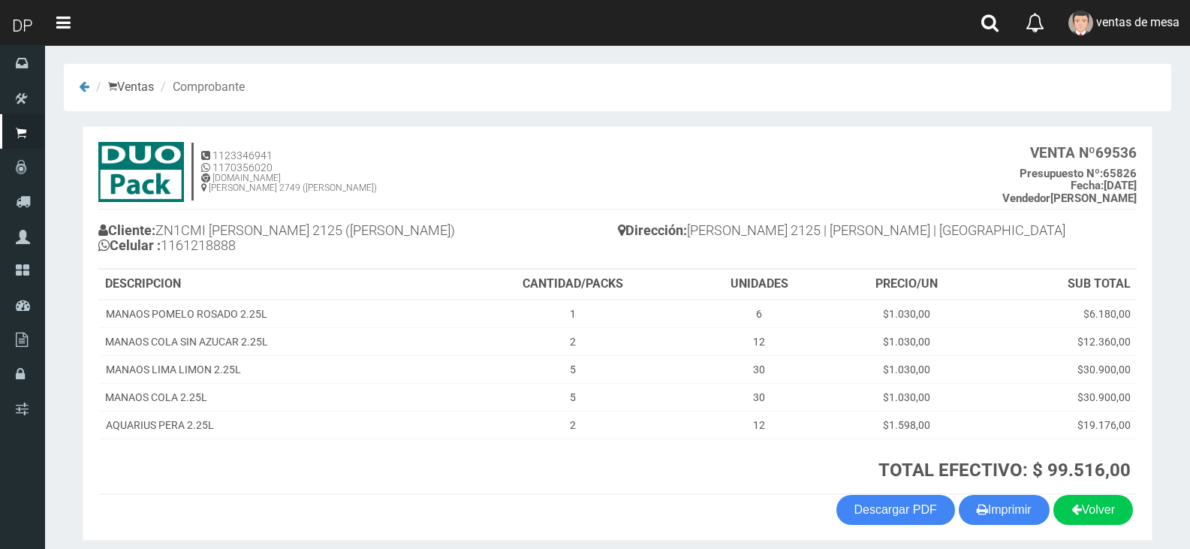
scroll to position [59, 0]
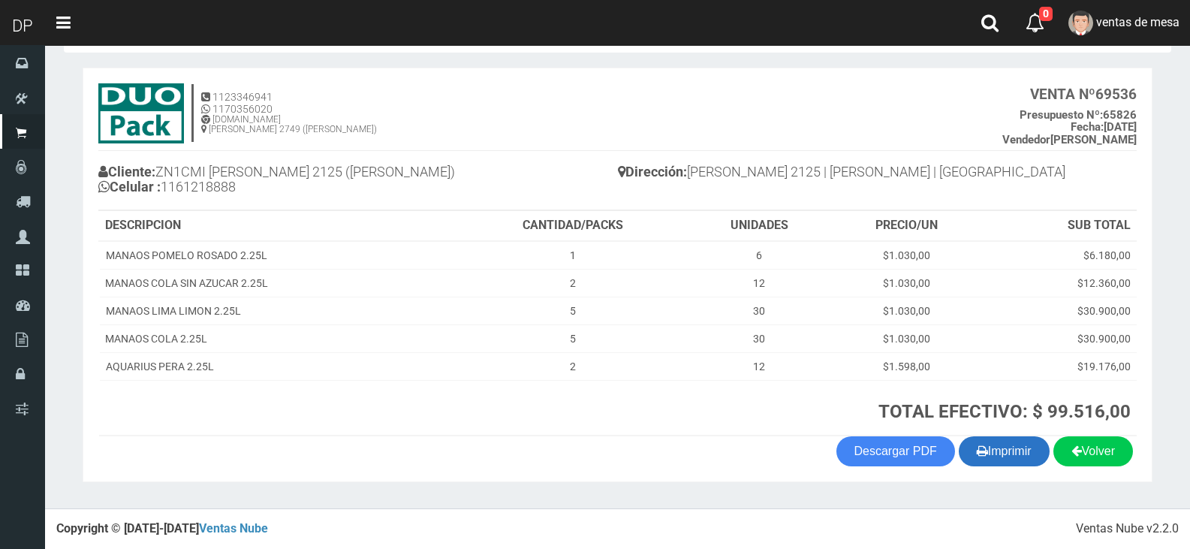
click at [1031, 449] on button "Imprimir" at bounding box center [1004, 451] width 91 height 30
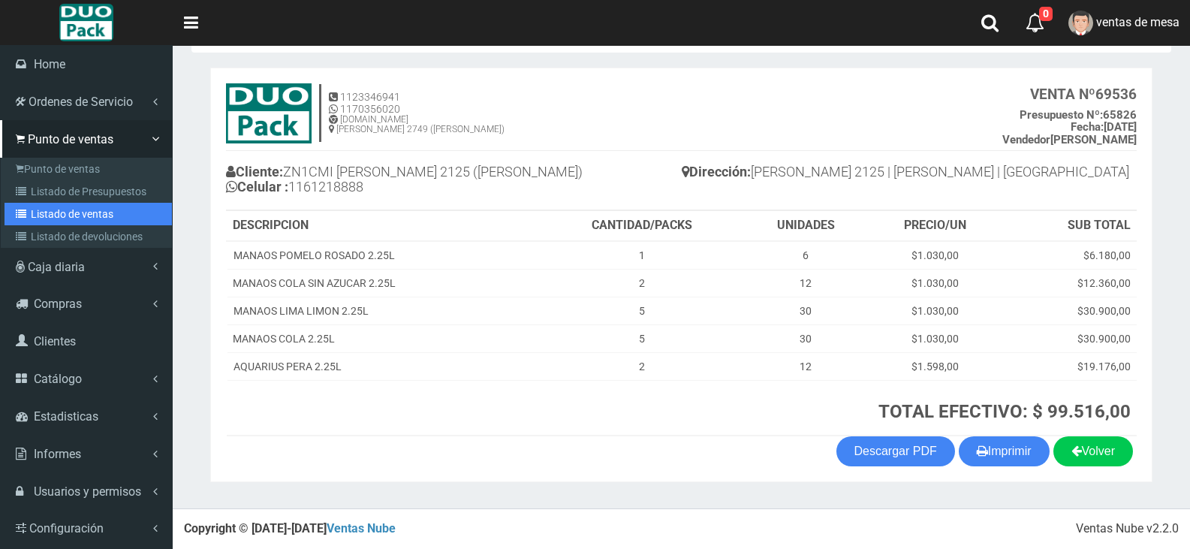
click at [59, 205] on link "Listado de ventas" at bounding box center [88, 214] width 167 height 23
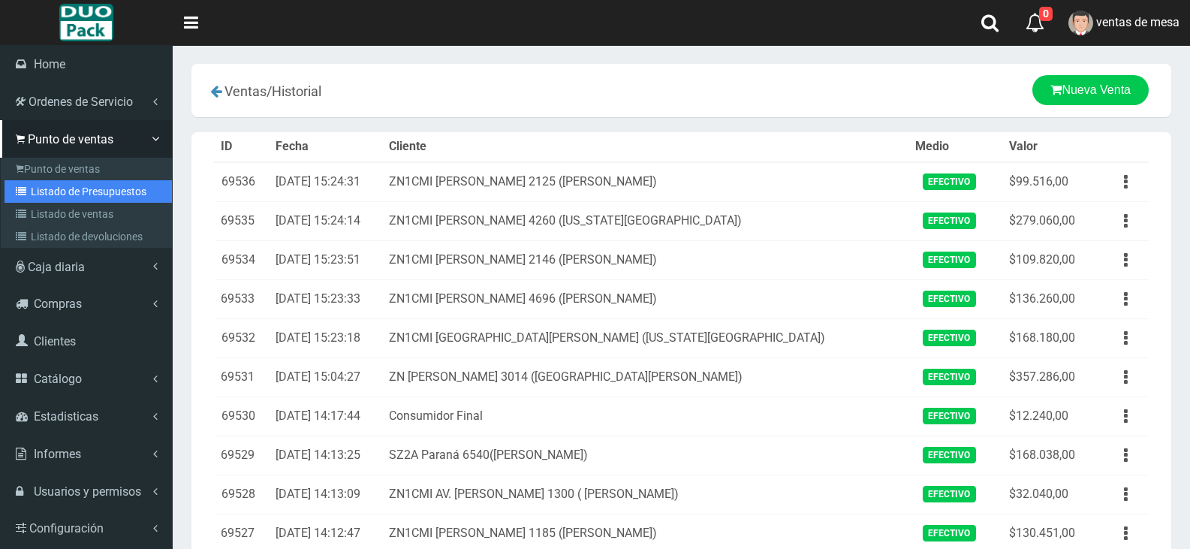
click at [50, 182] on link "Listado de Presupuestos" at bounding box center [88, 191] width 167 height 23
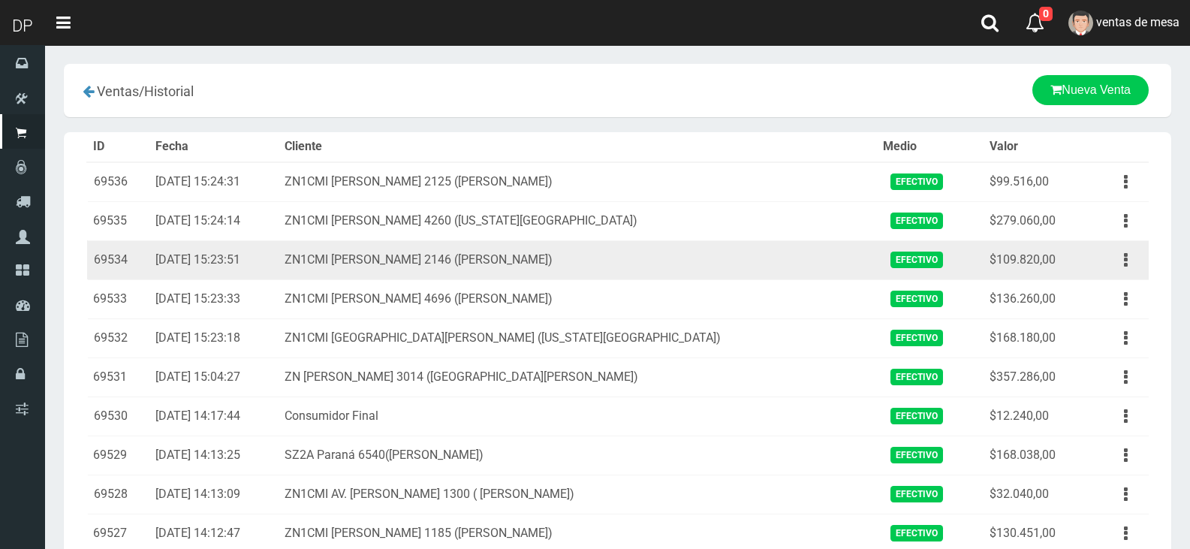
click at [652, 279] on td "ZN1CMI GERVASIO MENDEZ 2146 (MUNRO)" at bounding box center [578, 259] width 598 height 39
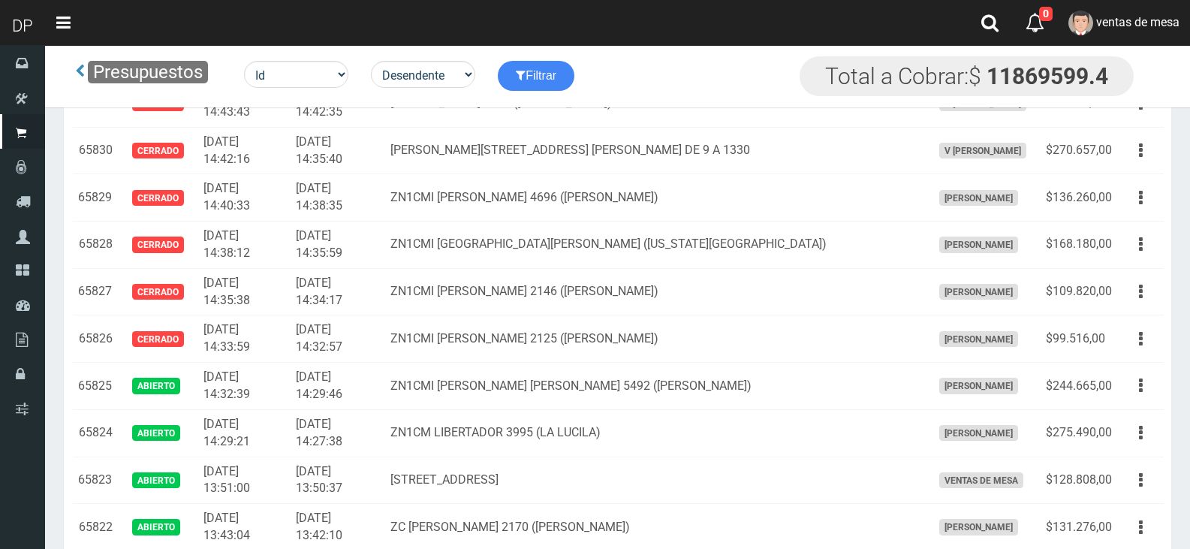
scroll to position [1665, 0]
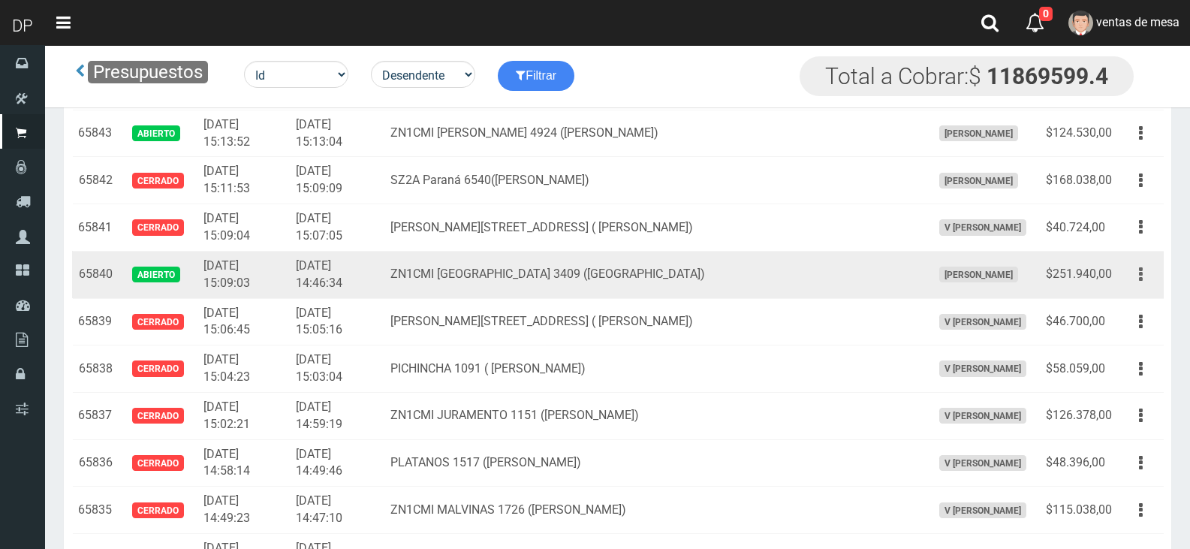
click at [1130, 272] on button "button" at bounding box center [1141, 274] width 34 height 26
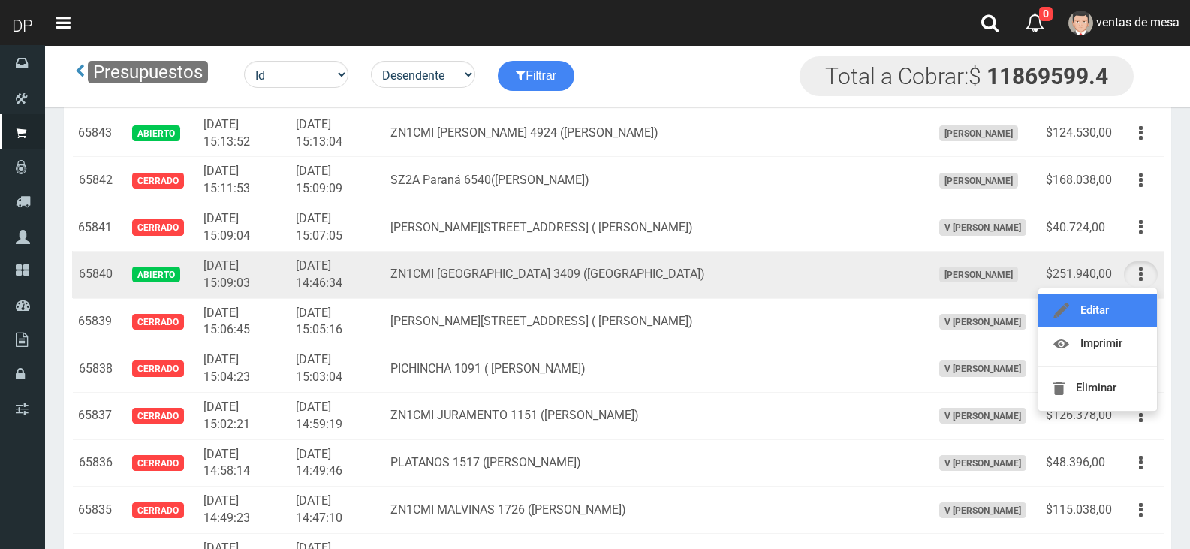
click at [1134, 306] on link "Editar" at bounding box center [1097, 310] width 119 height 33
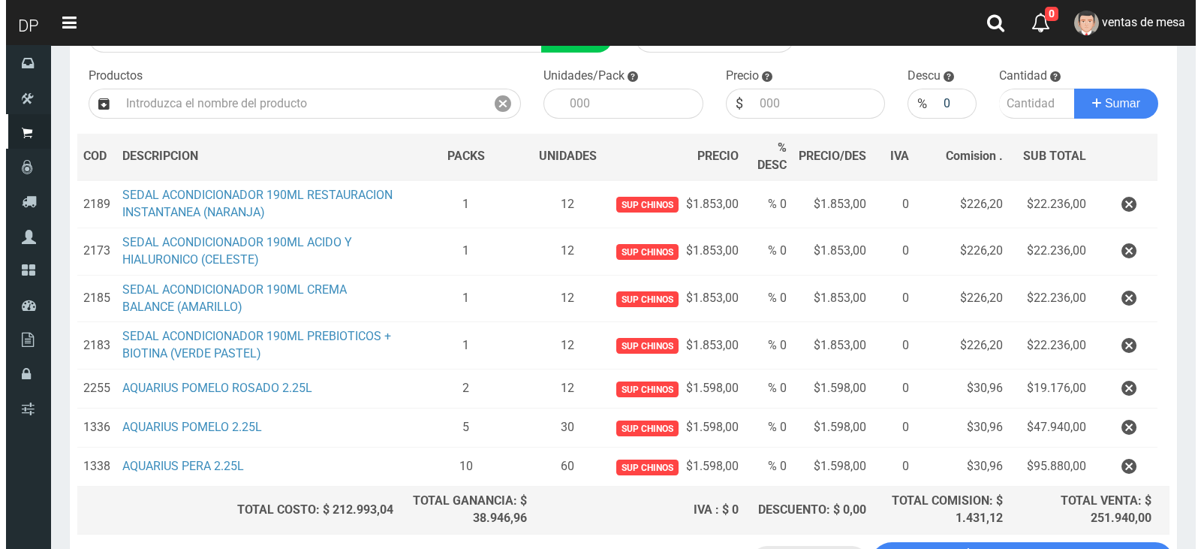
scroll to position [261, 0]
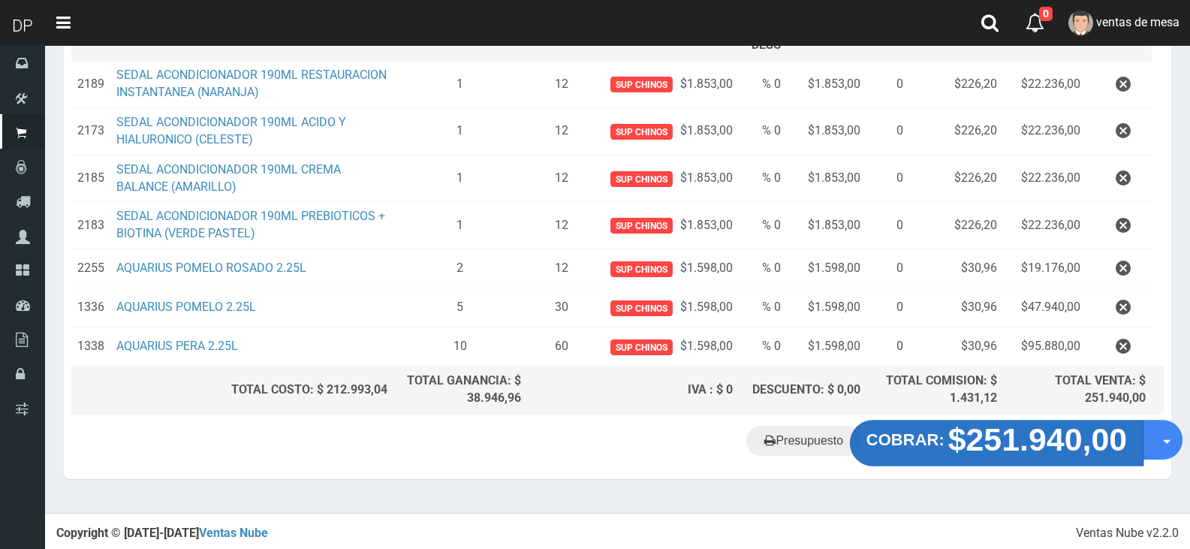
click at [914, 423] on button "COBRAR: $251.940,00" at bounding box center [997, 443] width 294 height 47
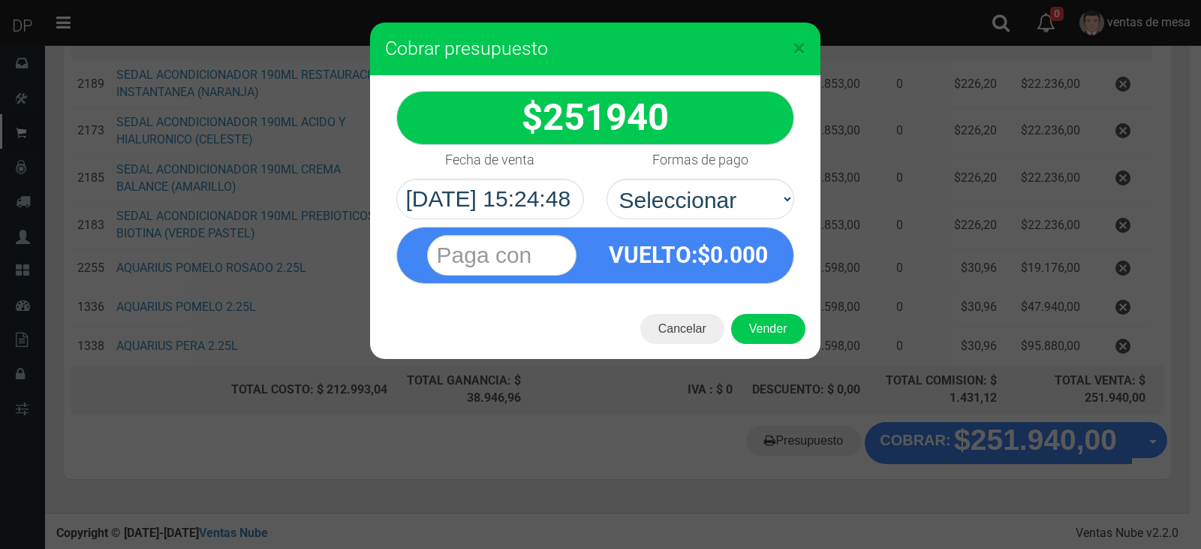
select select "Efectivo"
click at [607, 179] on select "Seleccionar Efectivo Tarjeta de Crédito Depósito Débito" at bounding box center [701, 199] width 188 height 41
click at [763, 315] on button "Vender" at bounding box center [768, 329] width 74 height 30
click at [0, 0] on div "Cargando..." at bounding box center [0, 0] width 0 height 0
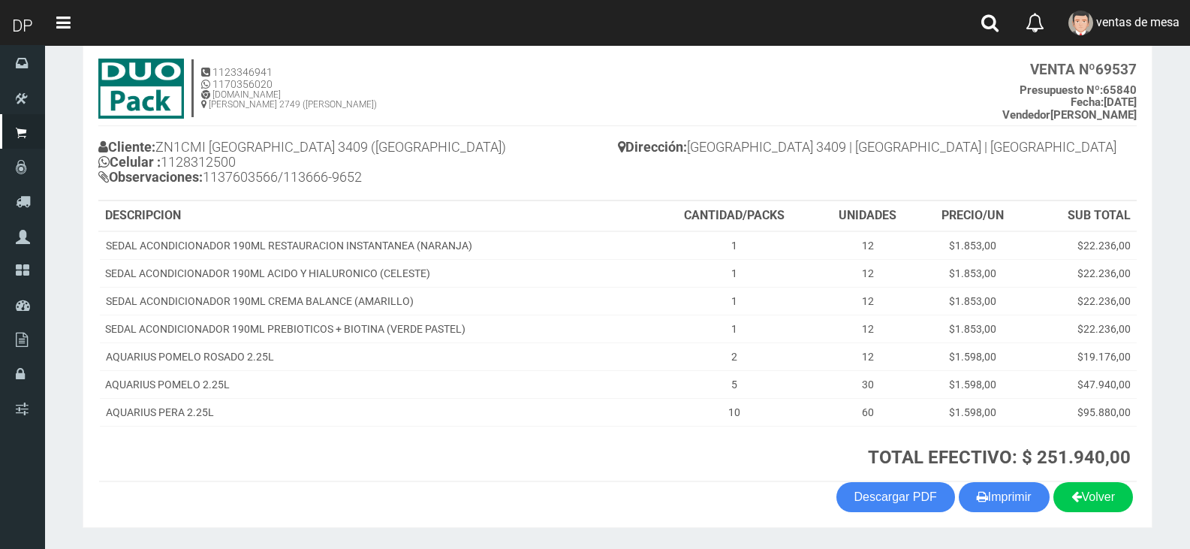
scroll to position [129, 0]
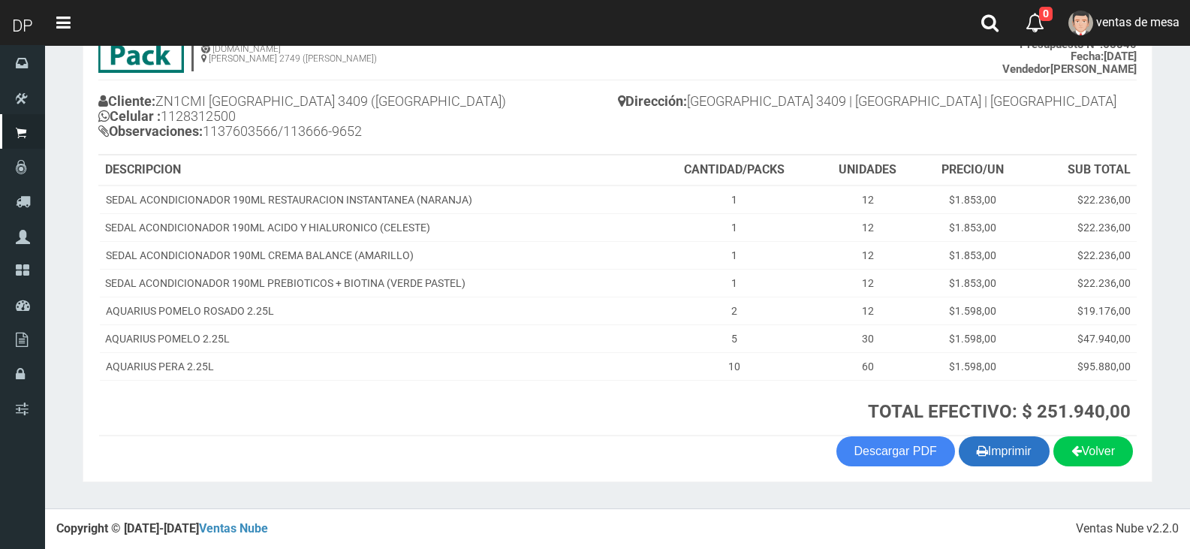
click at [1007, 450] on button "Imprimir" at bounding box center [1004, 451] width 91 height 30
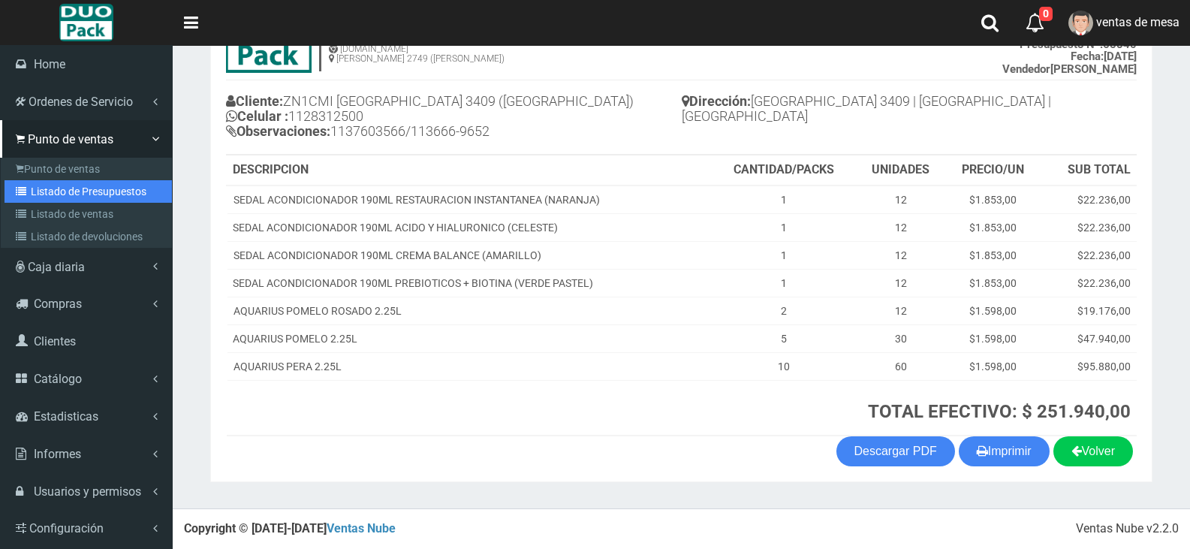
drag, startPoint x: 39, startPoint y: 194, endPoint x: 86, endPoint y: 150, distance: 64.2
click at [39, 194] on link "Listado de Presupuestos" at bounding box center [88, 191] width 167 height 23
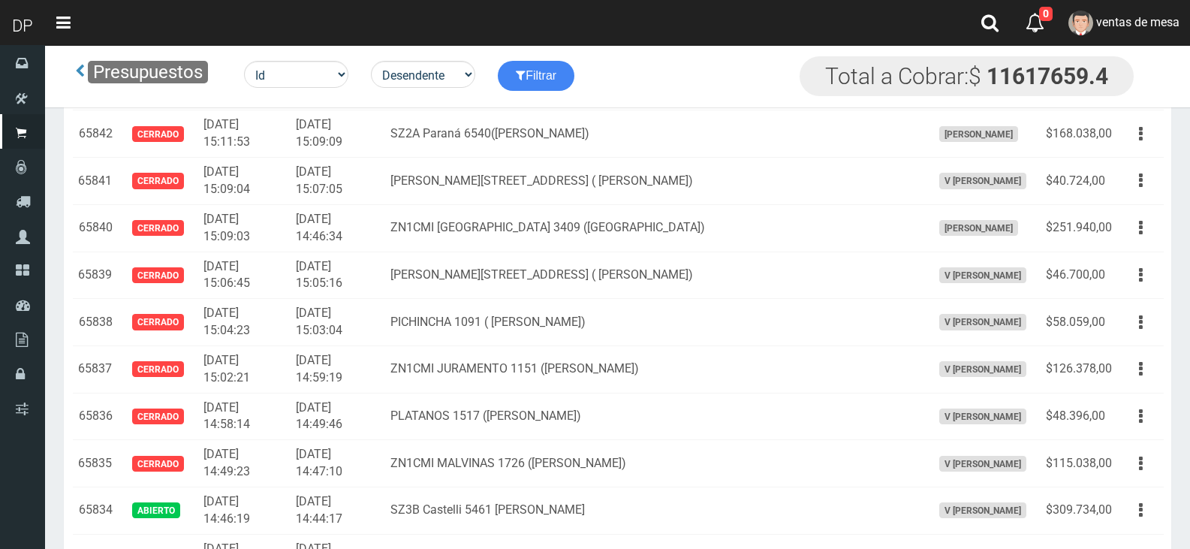
scroll to position [2182, 0]
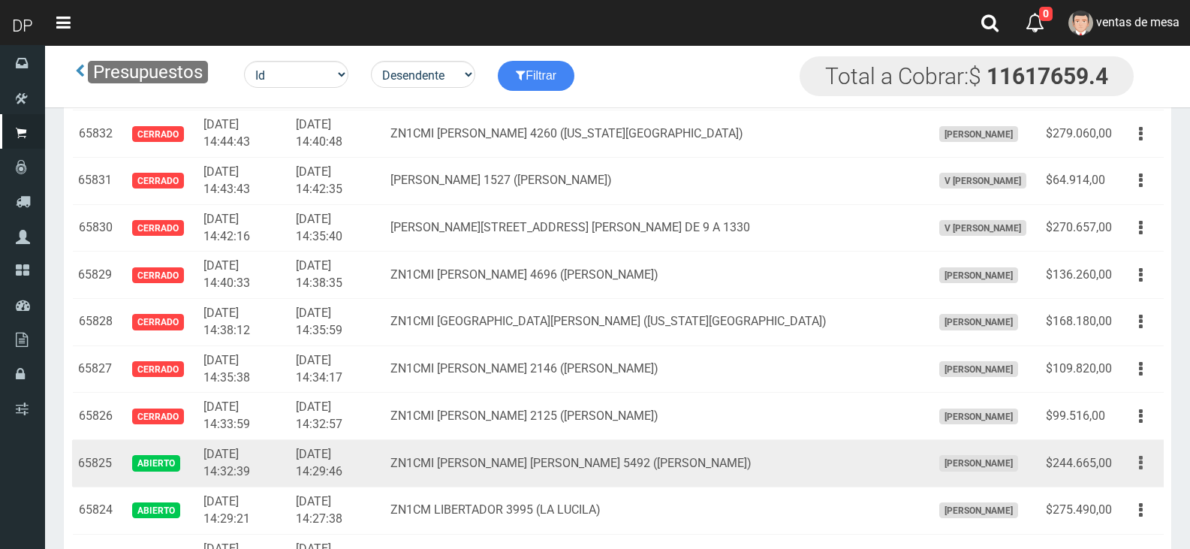
click at [1149, 457] on button "button" at bounding box center [1141, 463] width 34 height 26
click at [1139, 489] on link "Editar" at bounding box center [1097, 499] width 119 height 33
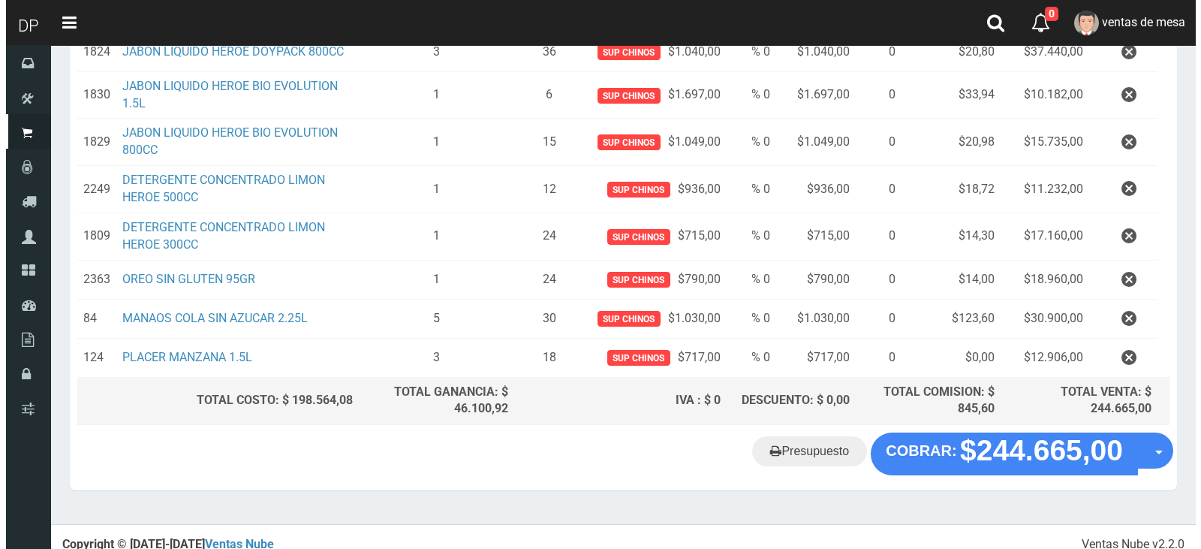
scroll to position [433, 0]
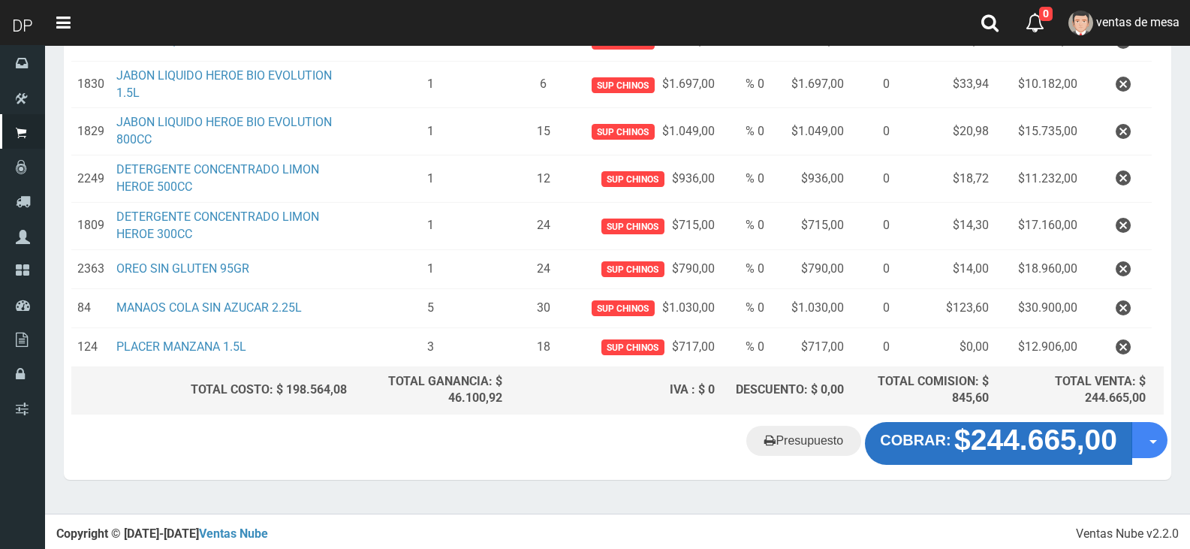
click at [958, 438] on strong "$244.665,00" at bounding box center [1035, 440] width 163 height 32
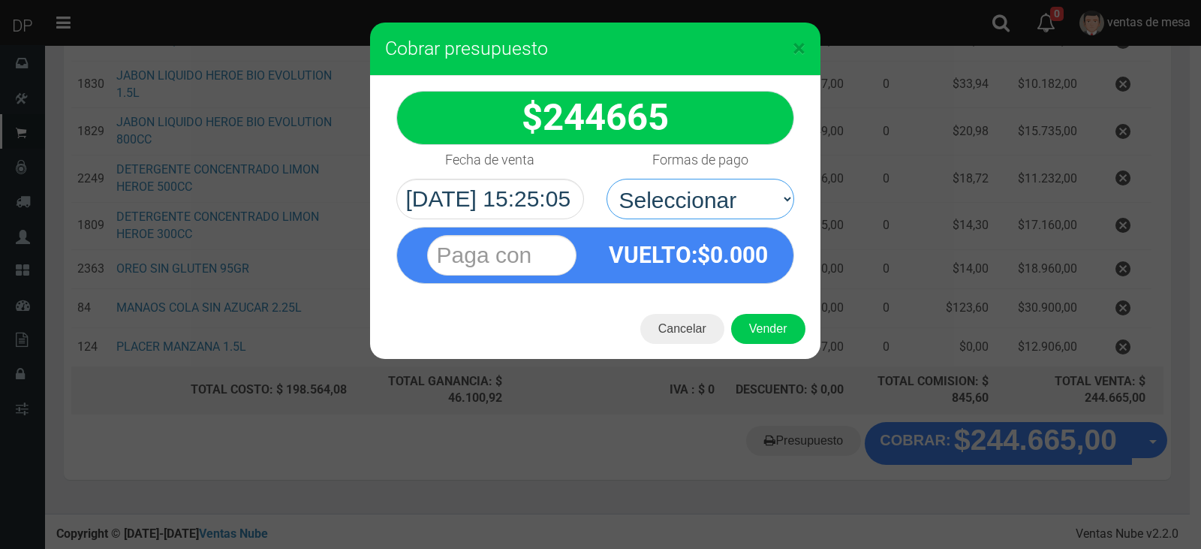
drag, startPoint x: 716, startPoint y: 212, endPoint x: 721, endPoint y: 218, distance: 8.6
click at [716, 212] on select "Seleccionar Efectivo Tarjeta de Crédito Depósito Débito" at bounding box center [701, 199] width 188 height 41
select select "Efectivo"
click at [607, 179] on select "Seleccionar Efectivo Tarjeta de Crédito Depósito Débito" at bounding box center [701, 199] width 188 height 41
click at [760, 332] on button "Vender" at bounding box center [768, 329] width 74 height 30
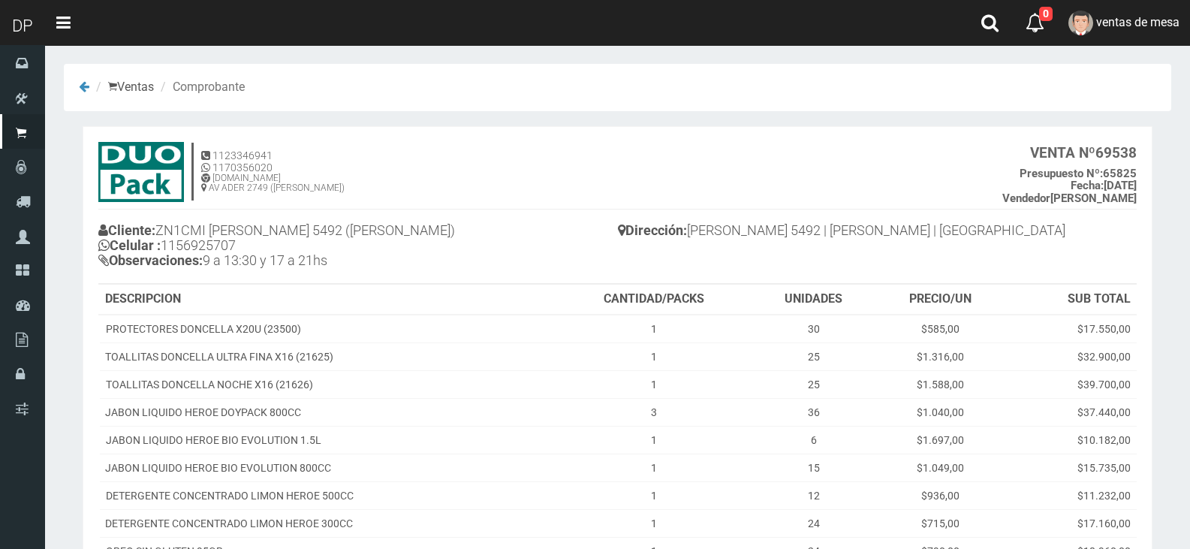
scroll to position [240, 0]
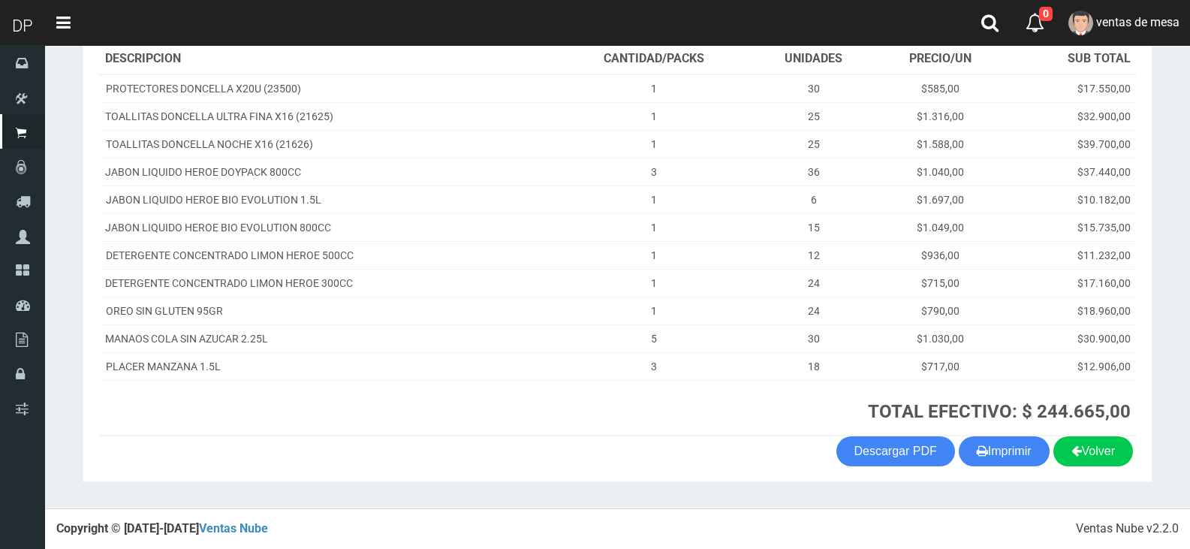
click at [1013, 468] on section "1123346941 1170356020 [DOMAIN_NAME] AV ADER 2749 ([PERSON_NAME]) VENTA Nº 69538…" at bounding box center [618, 184] width 1070 height 596
click at [1038, 442] on button "Imprimir" at bounding box center [1004, 451] width 91 height 30
click at [1002, 432] on th "TOTAL EFECTIVO: $ 244.665,00" at bounding box center [846, 408] width 581 height 56
click at [986, 439] on button "Imprimir" at bounding box center [1004, 451] width 91 height 30
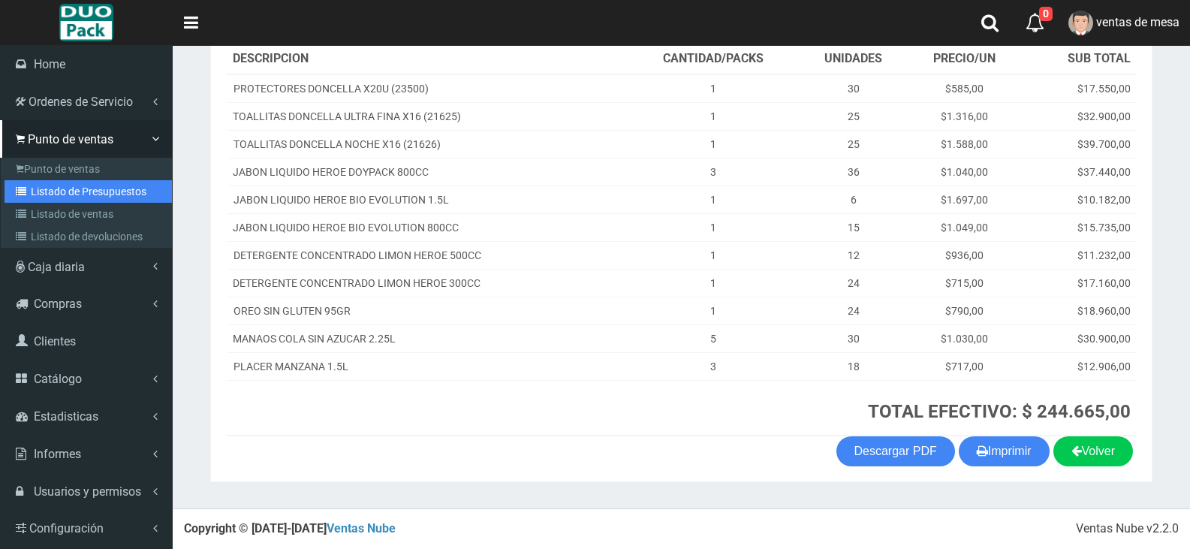
click at [30, 186] on icon at bounding box center [23, 191] width 15 height 11
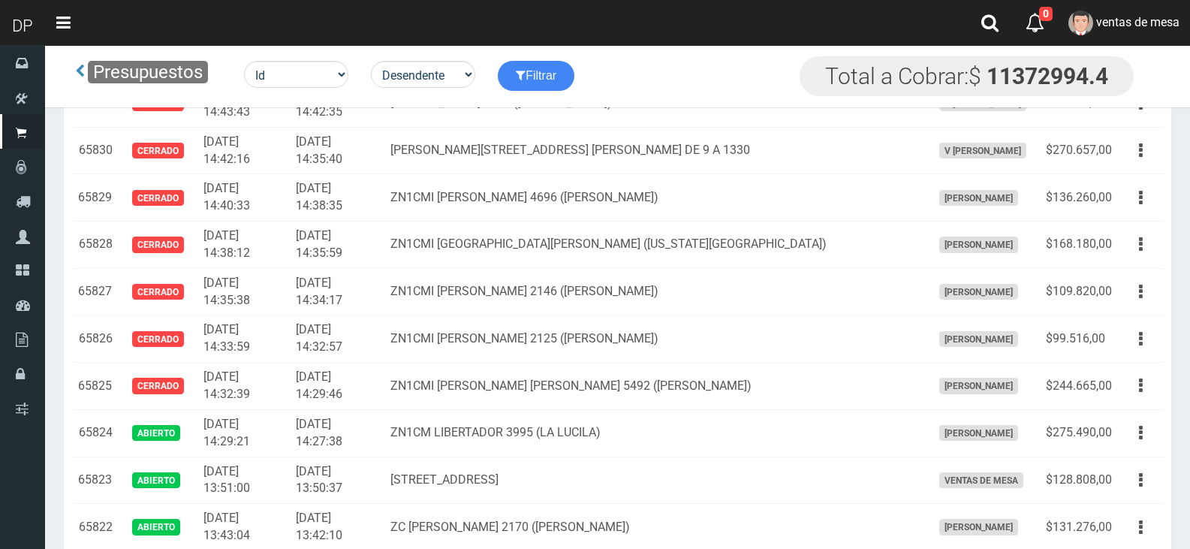
scroll to position [489, 0]
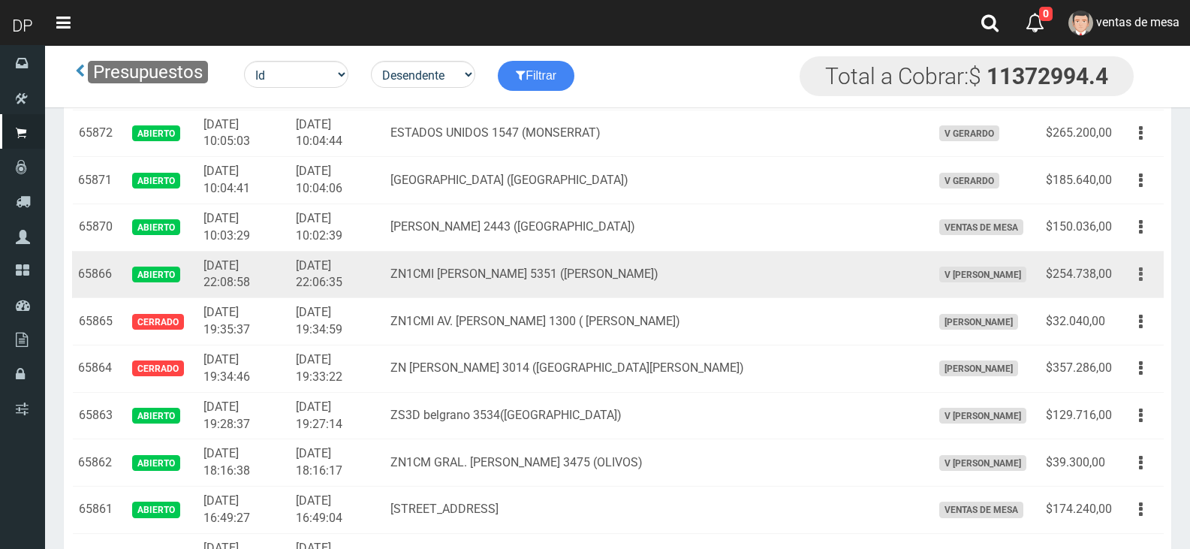
click at [1146, 283] on button "button" at bounding box center [1141, 274] width 34 height 26
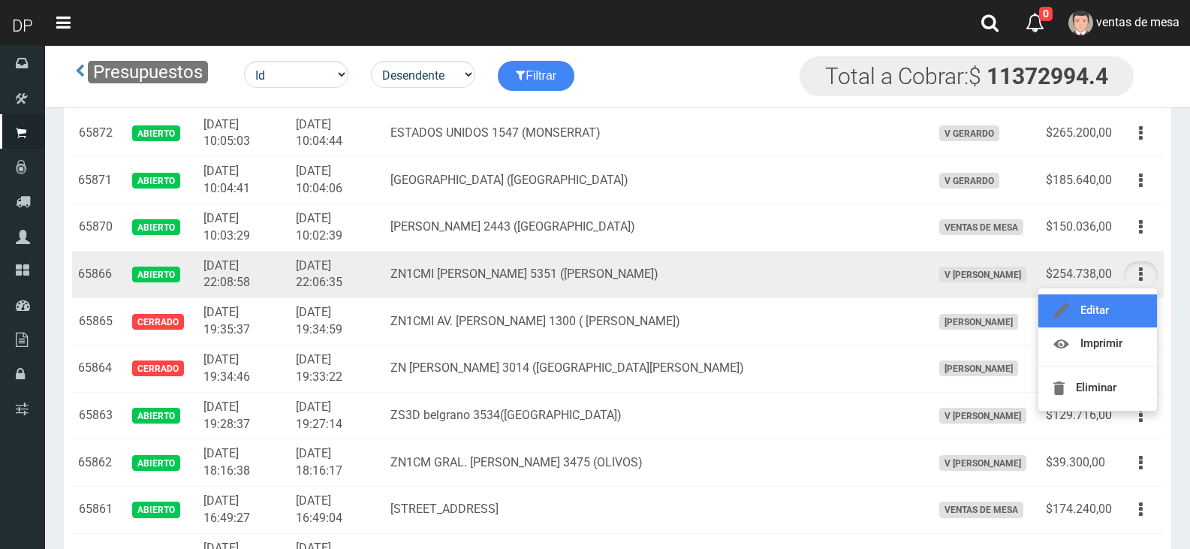
click at [1143, 301] on link "Editar" at bounding box center [1097, 310] width 119 height 33
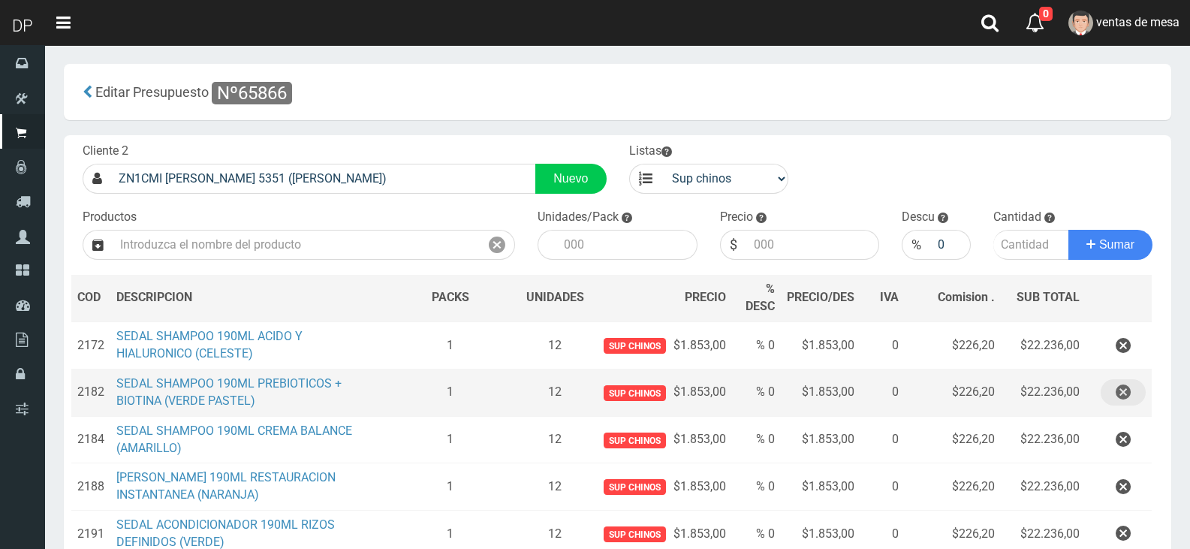
click at [1140, 394] on button "button" at bounding box center [1122, 392] width 45 height 26
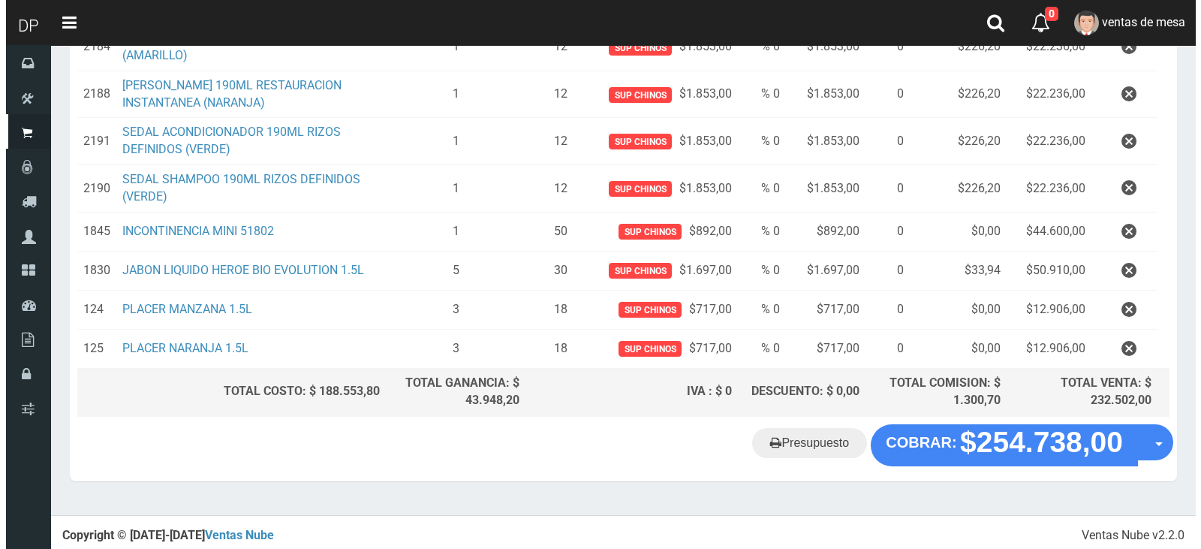
scroll to position [347, 0]
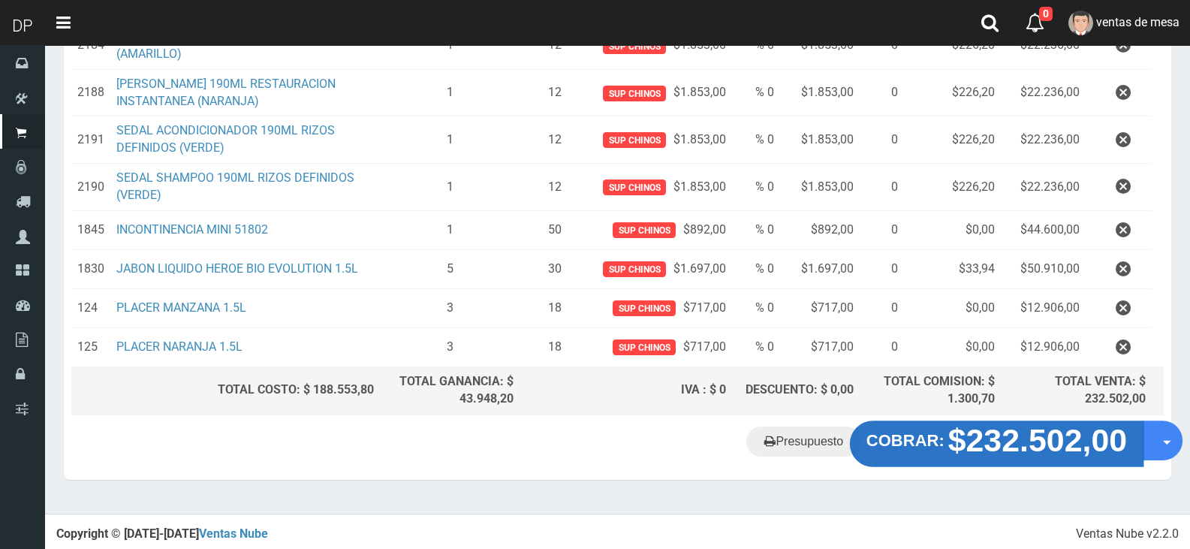
click at [978, 440] on strong "$232.502,00" at bounding box center [1037, 439] width 179 height 35
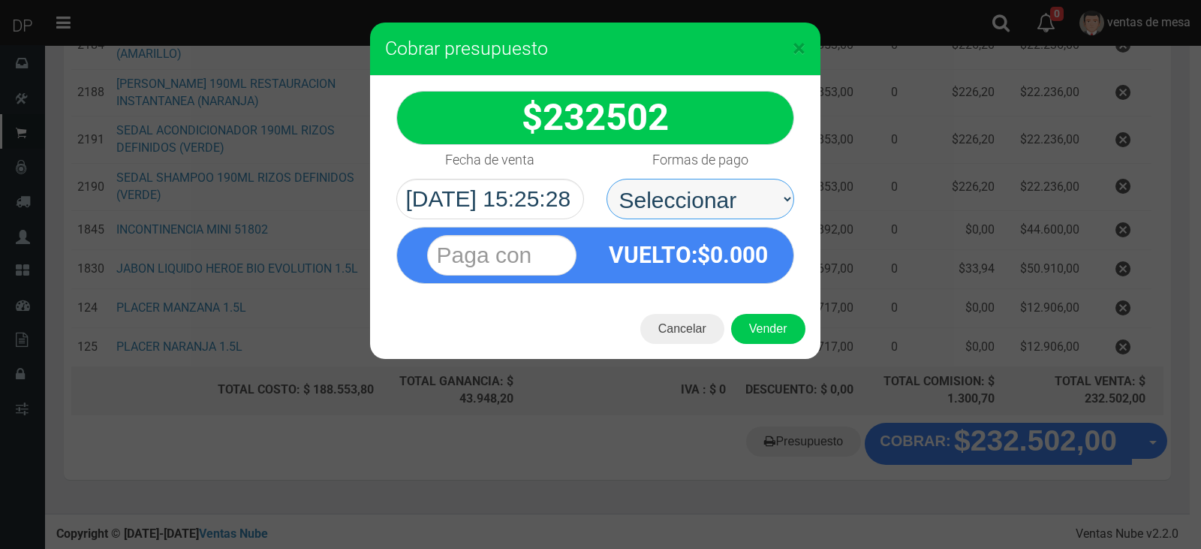
click at [700, 197] on select "Seleccionar Efectivo Tarjeta de Crédito Depósito Débito" at bounding box center [701, 199] width 188 height 41
select select "Efectivo"
click at [607, 179] on select "Seleccionar Efectivo Tarjeta de Crédito Depósito Débito" at bounding box center [701, 199] width 188 height 41
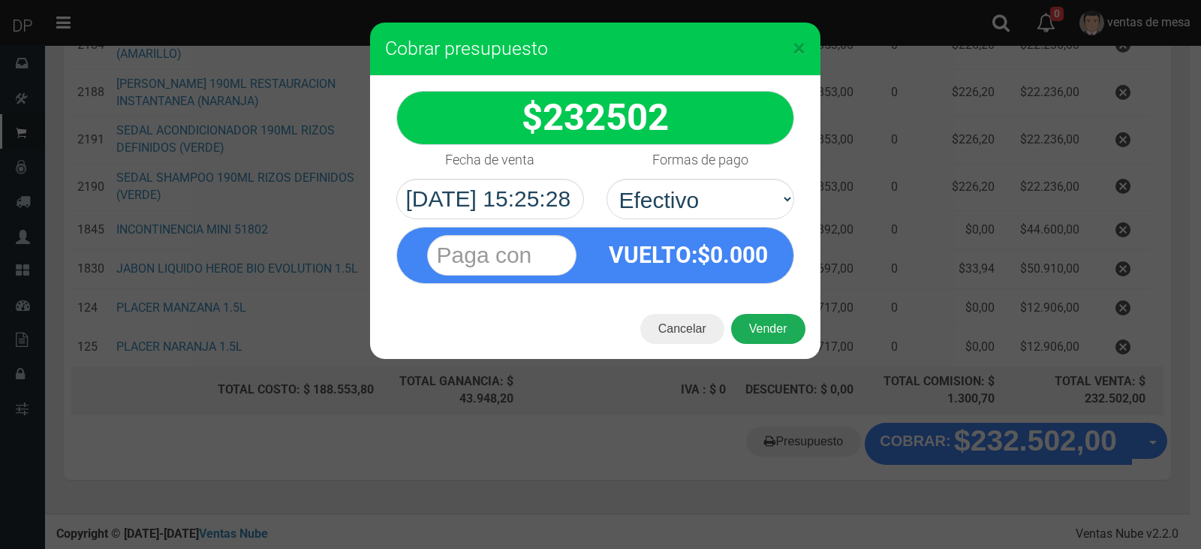
click at [768, 342] on button "Vender" at bounding box center [768, 329] width 74 height 30
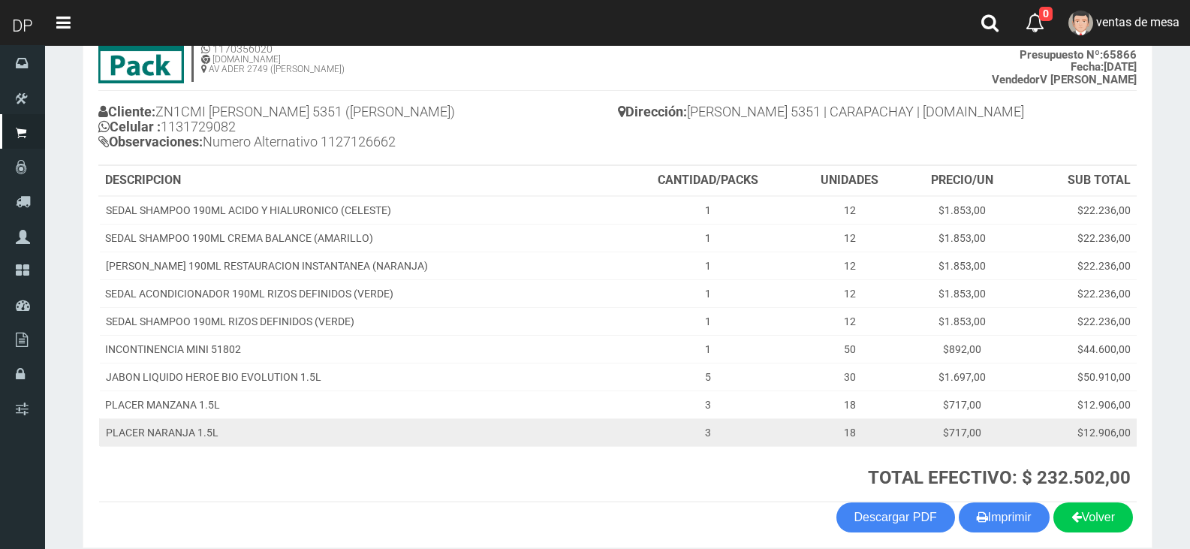
scroll to position [185, 0]
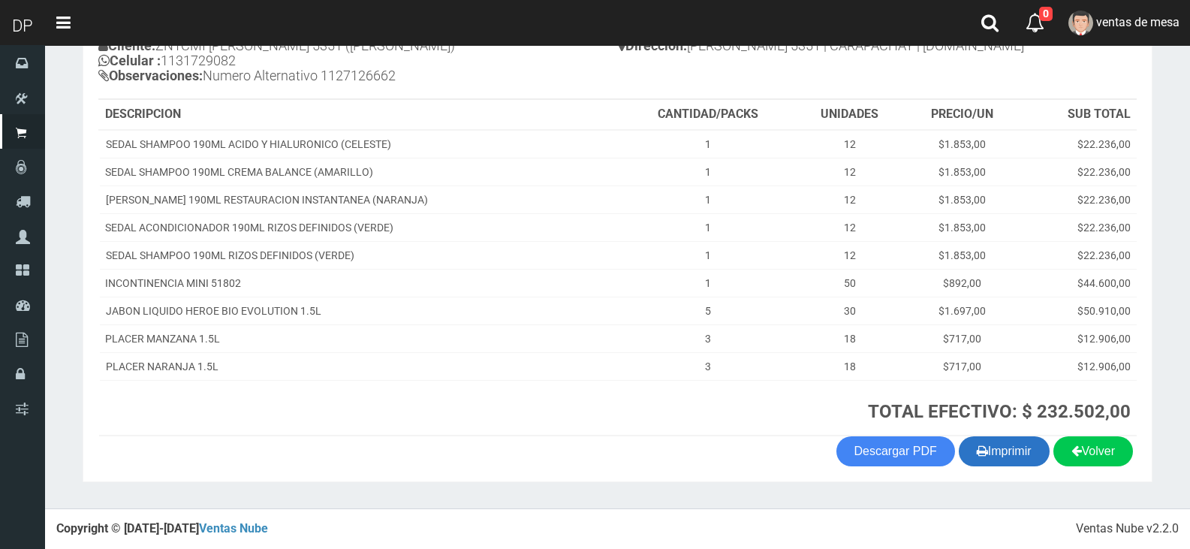
click at [1017, 455] on button "Imprimir" at bounding box center [1004, 451] width 91 height 30
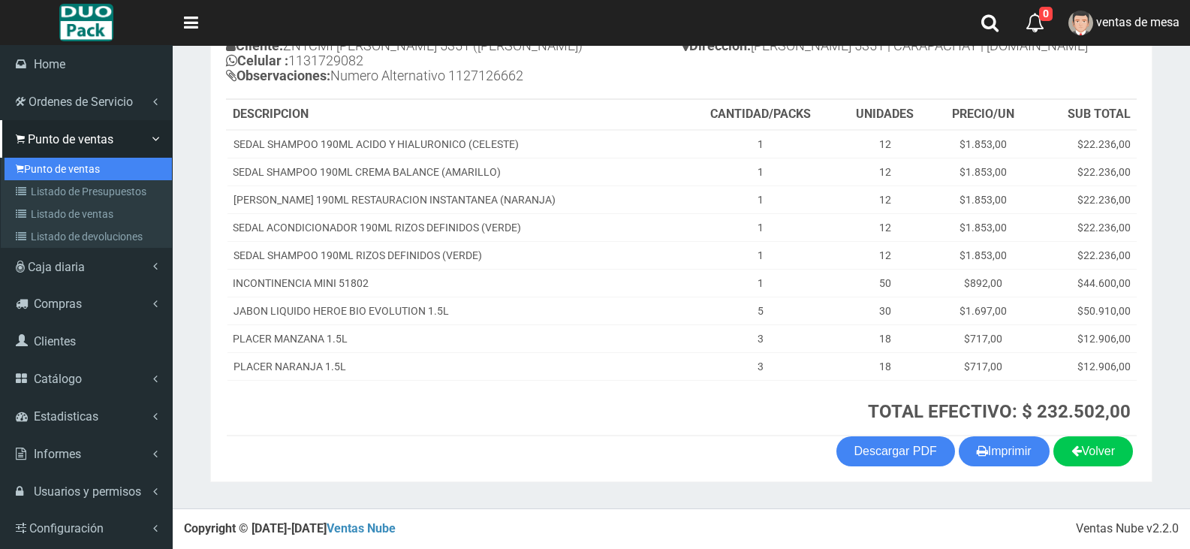
click at [61, 176] on link "Punto de ventas" at bounding box center [88, 169] width 167 height 23
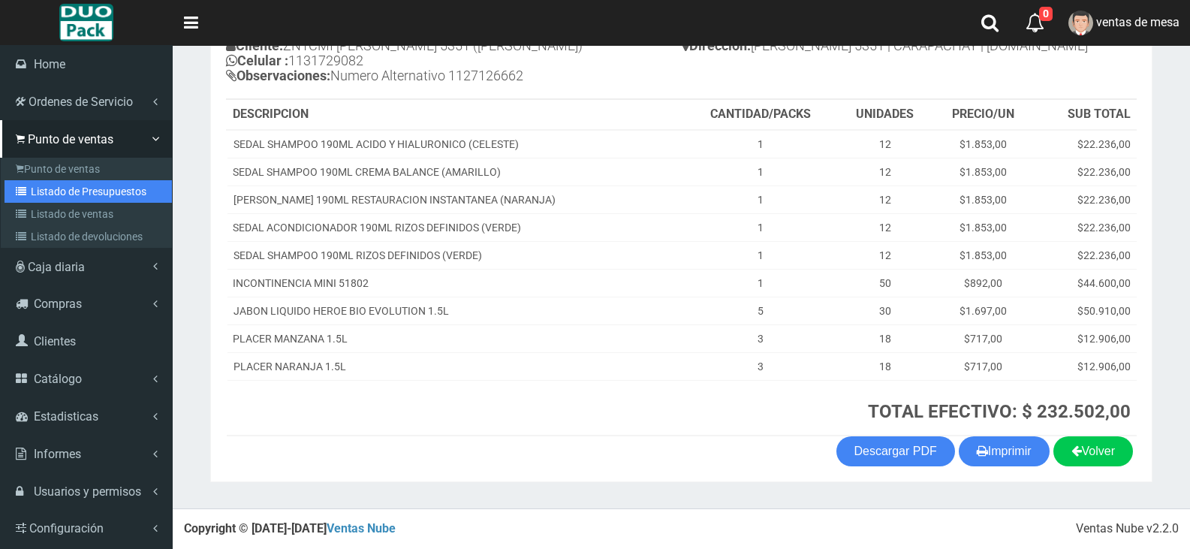
click at [67, 183] on link "Listado de Presupuestos" at bounding box center [88, 191] width 167 height 23
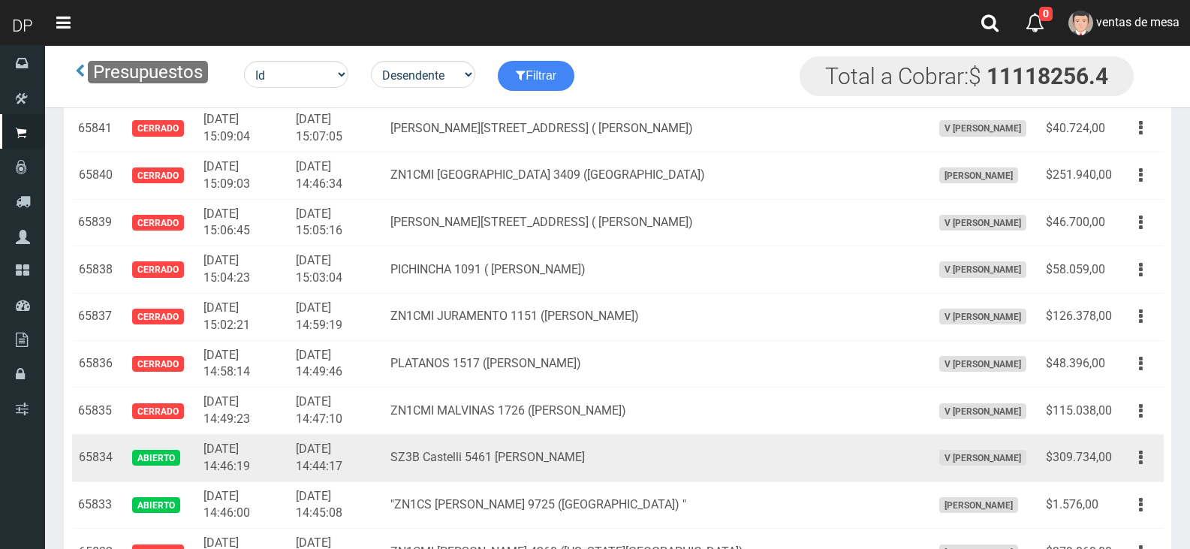
scroll to position [1787, 0]
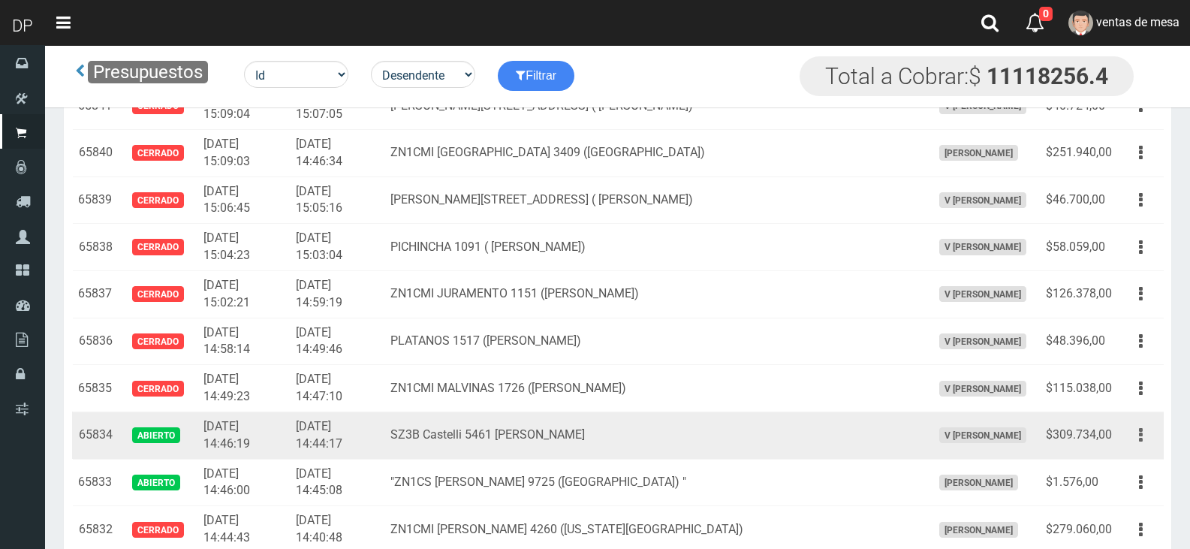
click at [1141, 441] on icon "button" at bounding box center [1141, 435] width 4 height 26
click at [1140, 462] on link "Editar" at bounding box center [1097, 471] width 119 height 33
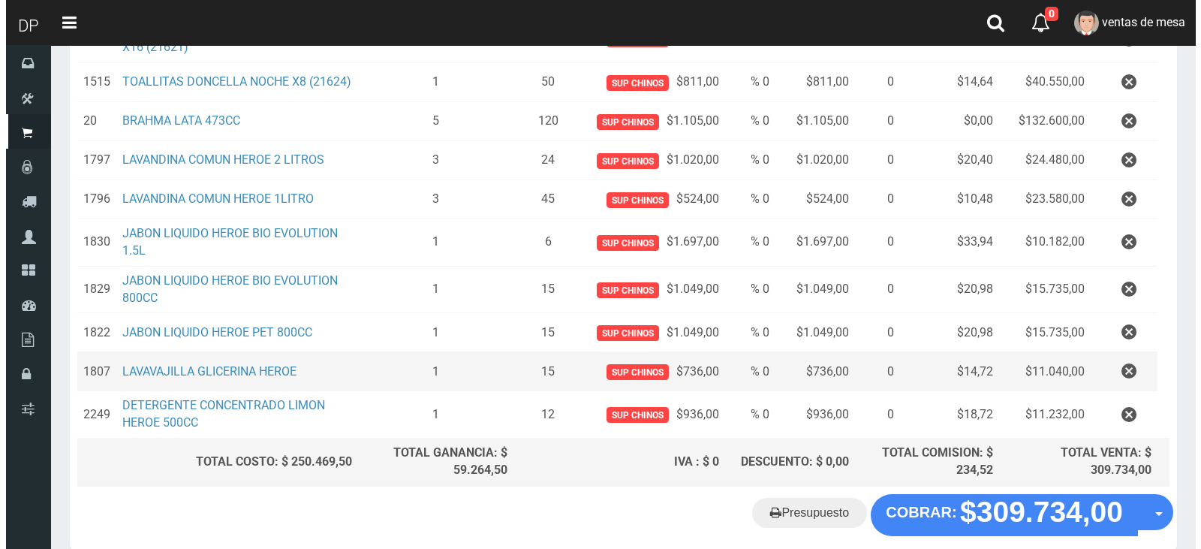
scroll to position [386, 0]
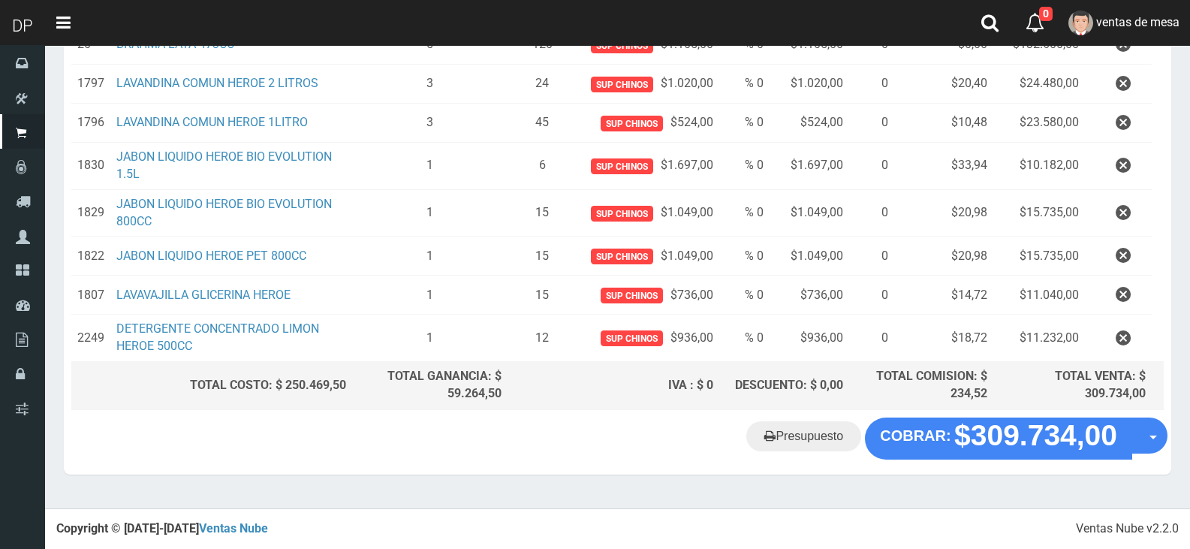
click at [968, 459] on "Presupuesto COBRAR: $309.734,00 Opciones" at bounding box center [618, 438] width 1100 height 42
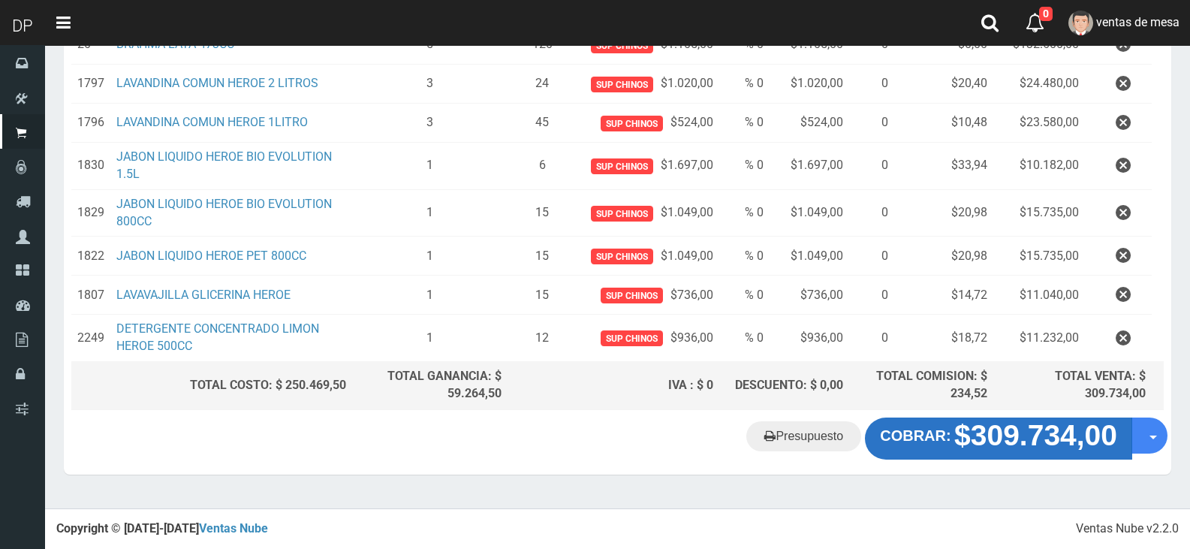
click at [944, 441] on strong "COBRAR:" at bounding box center [915, 435] width 71 height 17
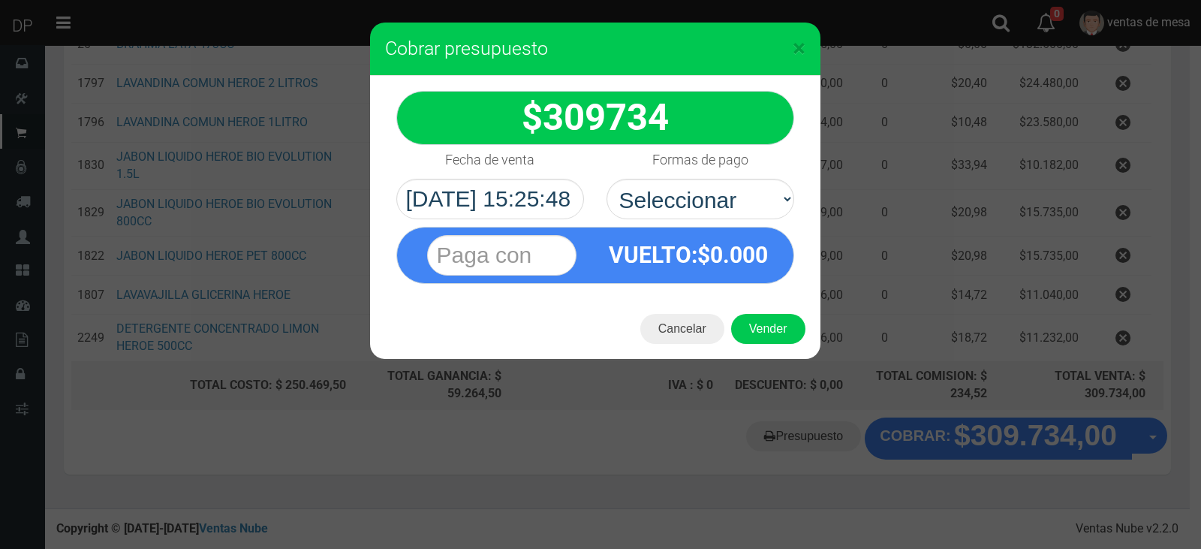
click at [731, 227] on div "VUELTO :$ 0.000" at bounding box center [688, 254] width 187 height 55
click at [728, 205] on select "Seleccionar Efectivo Tarjeta de Crédito Depósito Débito" at bounding box center [701, 199] width 188 height 41
select select "Efectivo"
click at [607, 179] on select "Seleccionar Efectivo Tarjeta de Crédito Depósito Débito" at bounding box center [701, 199] width 188 height 41
click at [754, 322] on button "Vender" at bounding box center [768, 329] width 74 height 30
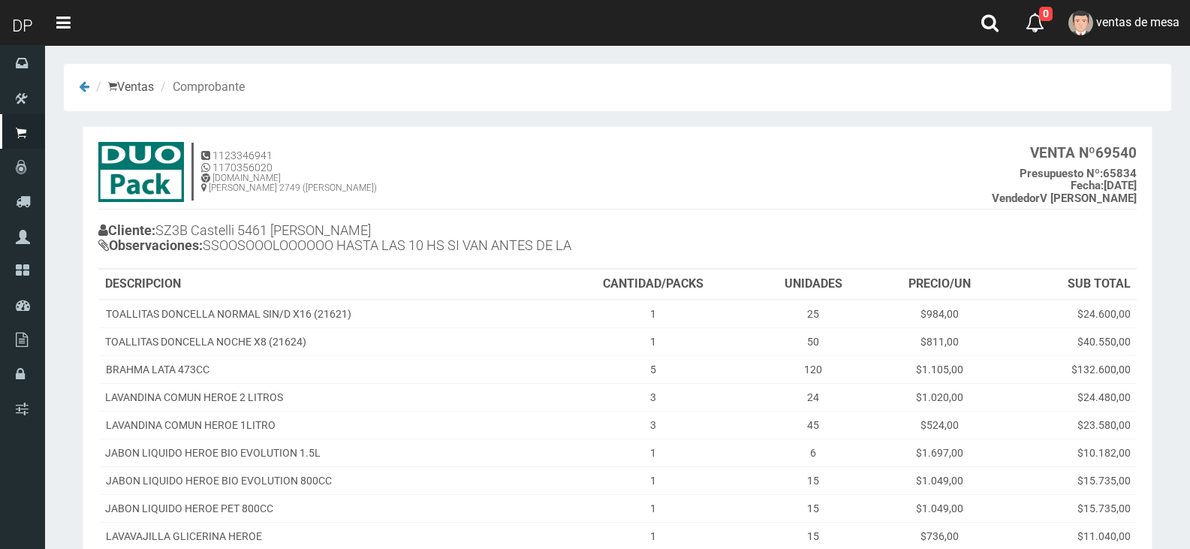
scroll to position [197, 0]
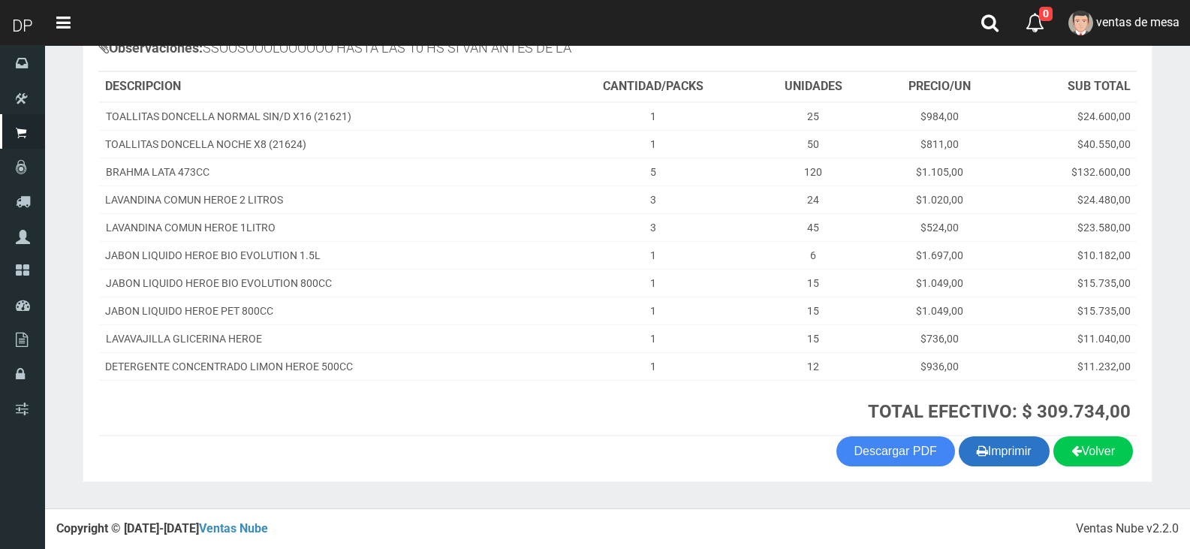
click at [1009, 452] on button "Imprimir" at bounding box center [1004, 451] width 91 height 30
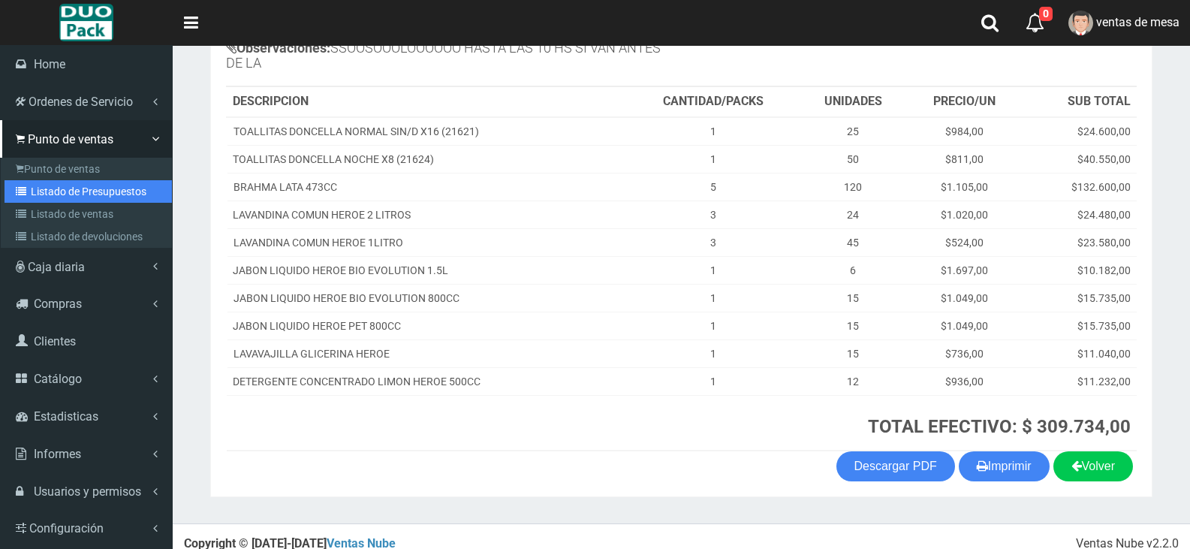
click at [66, 185] on link "Listado de Presupuestos" at bounding box center [88, 191] width 167 height 23
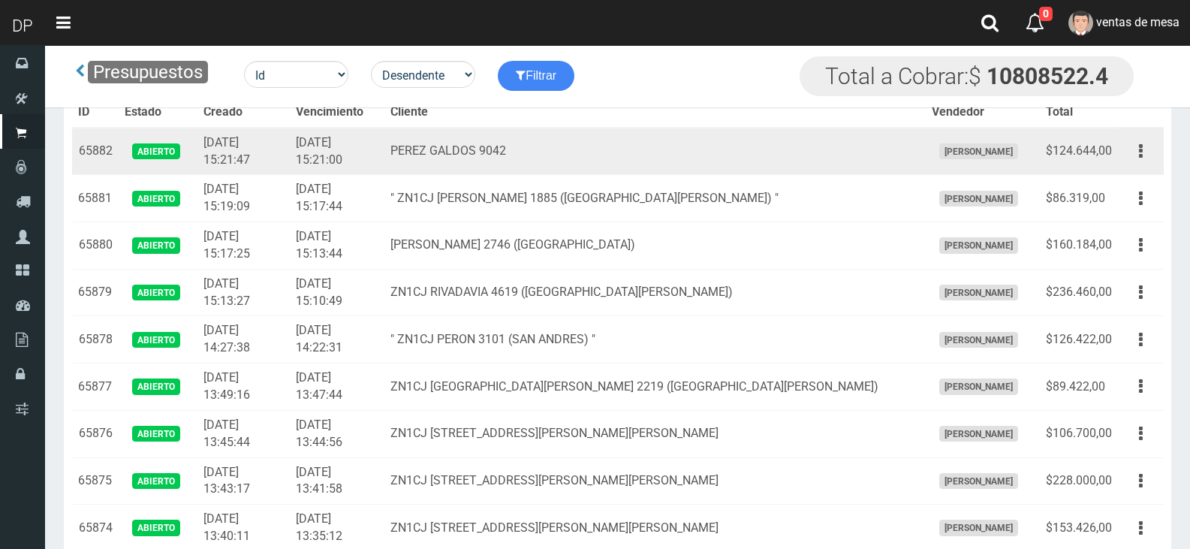
scroll to position [566, 0]
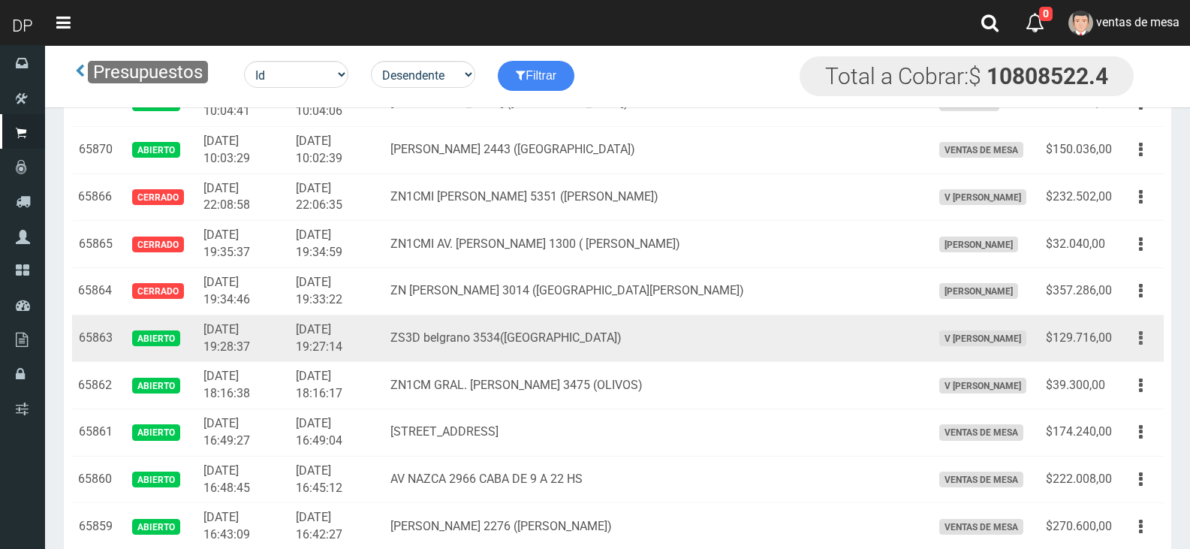
click at [1129, 341] on button "button" at bounding box center [1141, 338] width 34 height 26
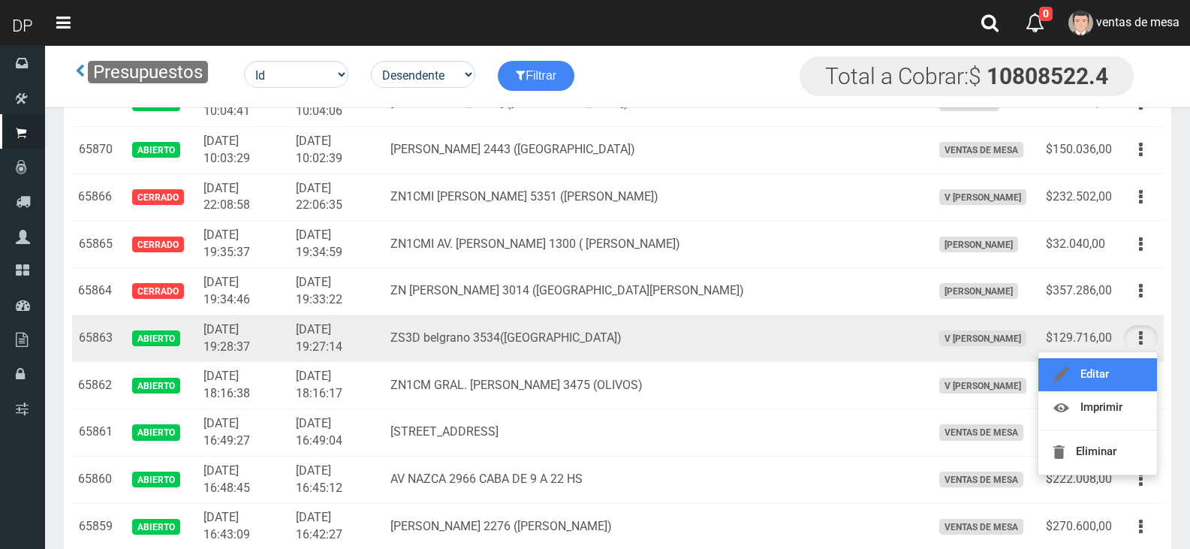
click at [1138, 363] on link "Editar" at bounding box center [1097, 374] width 119 height 33
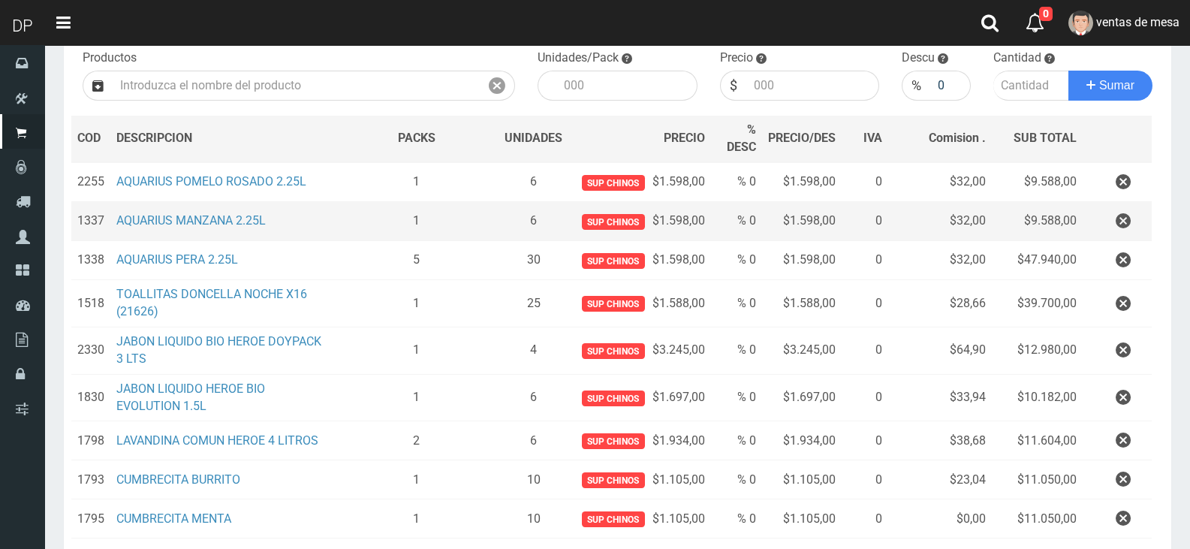
scroll to position [370, 0]
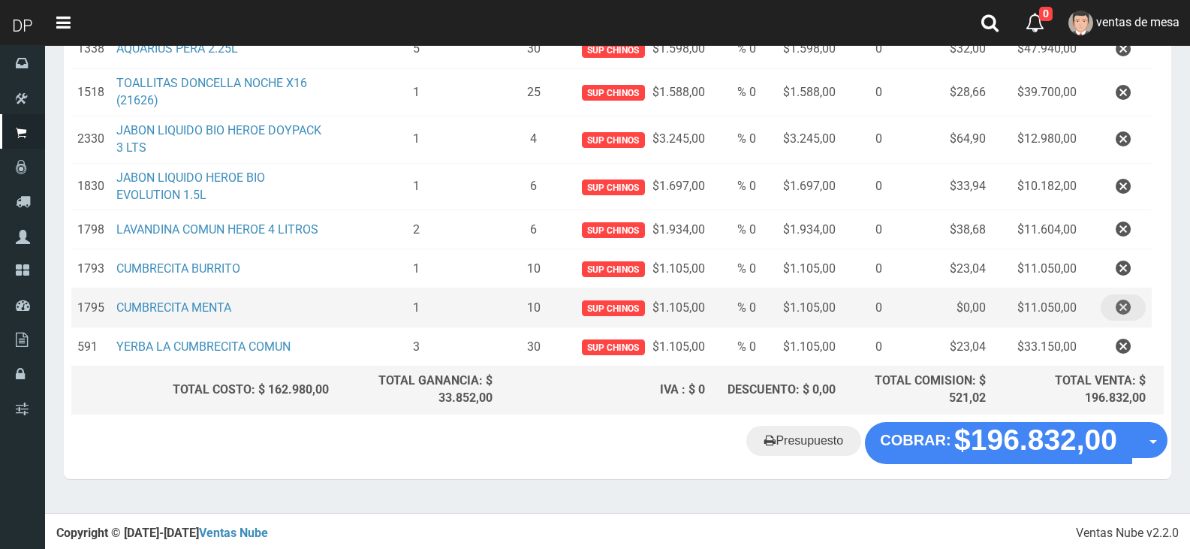
click at [1102, 305] on td at bounding box center [1116, 307] width 69 height 39
click at [1116, 308] on icon "button" at bounding box center [1123, 307] width 15 height 26
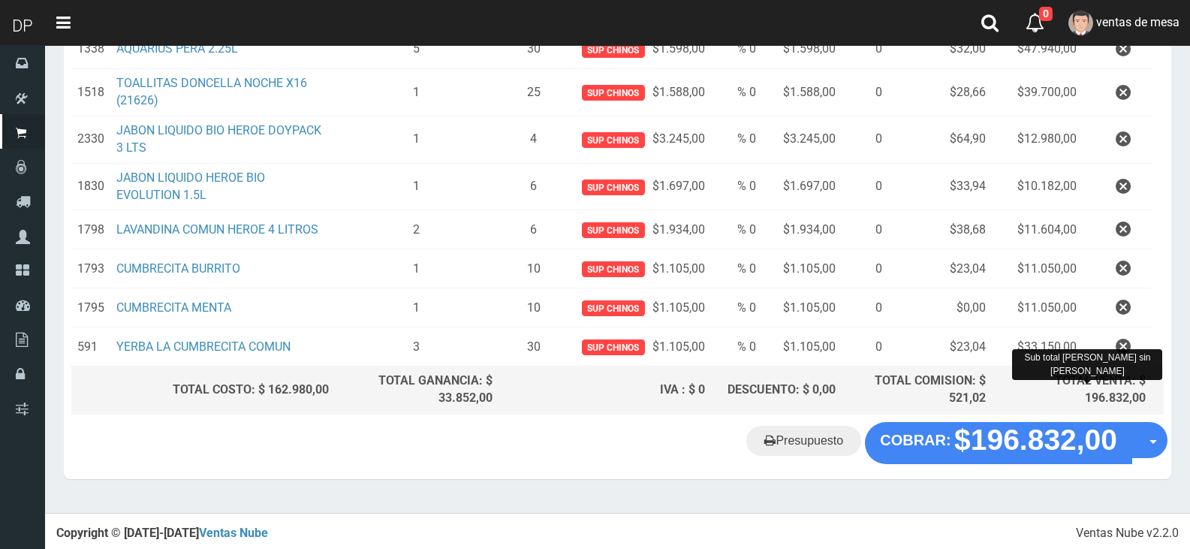
scroll to position [331, 0]
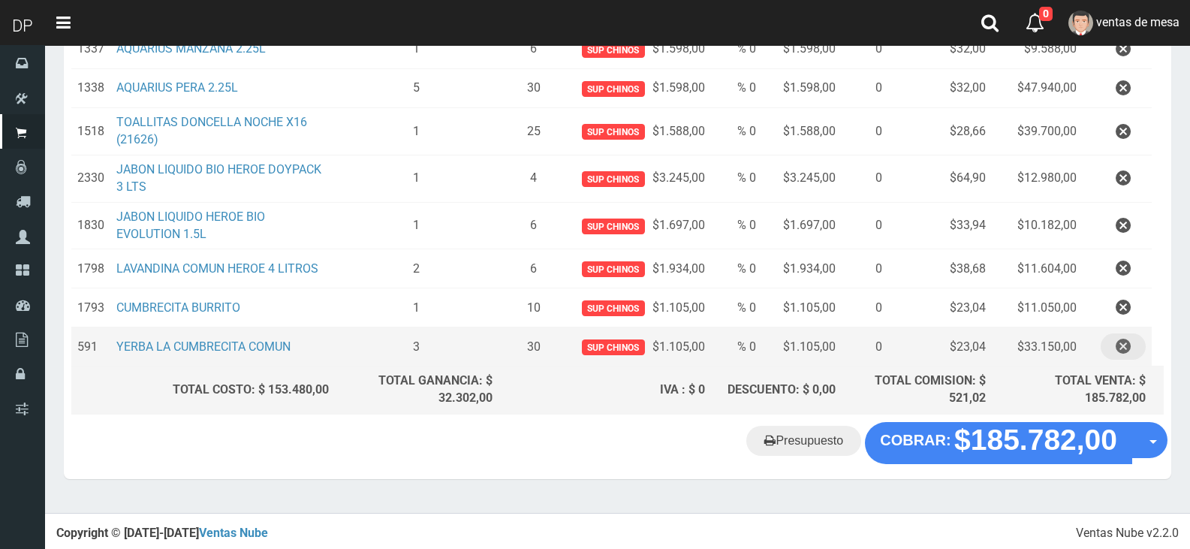
click at [1131, 362] on td at bounding box center [1116, 346] width 69 height 39
click at [1128, 352] on icon "button" at bounding box center [1123, 346] width 15 height 26
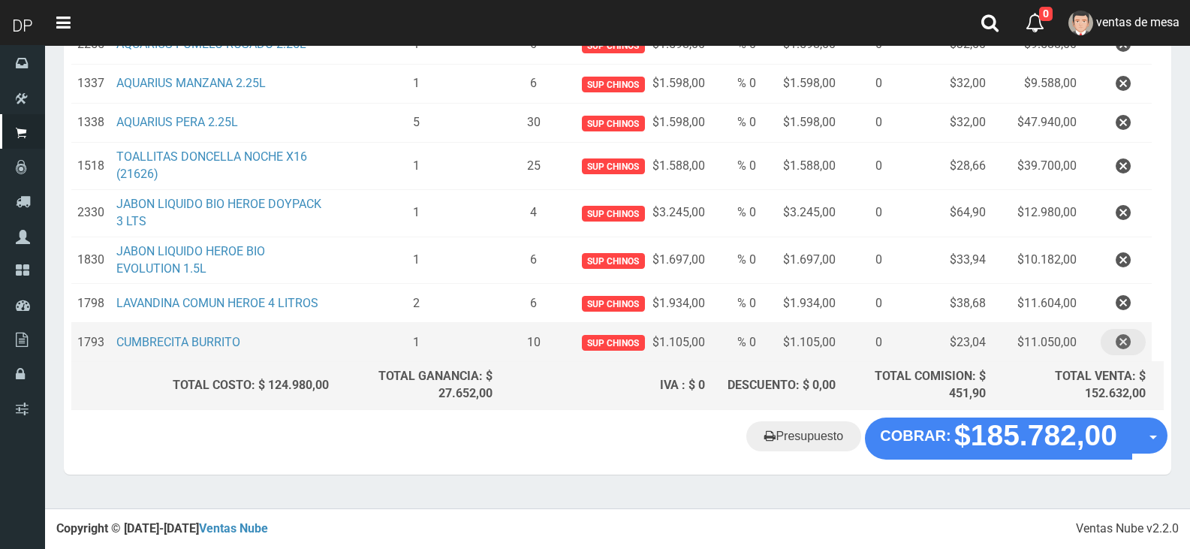
scroll to position [292, 0]
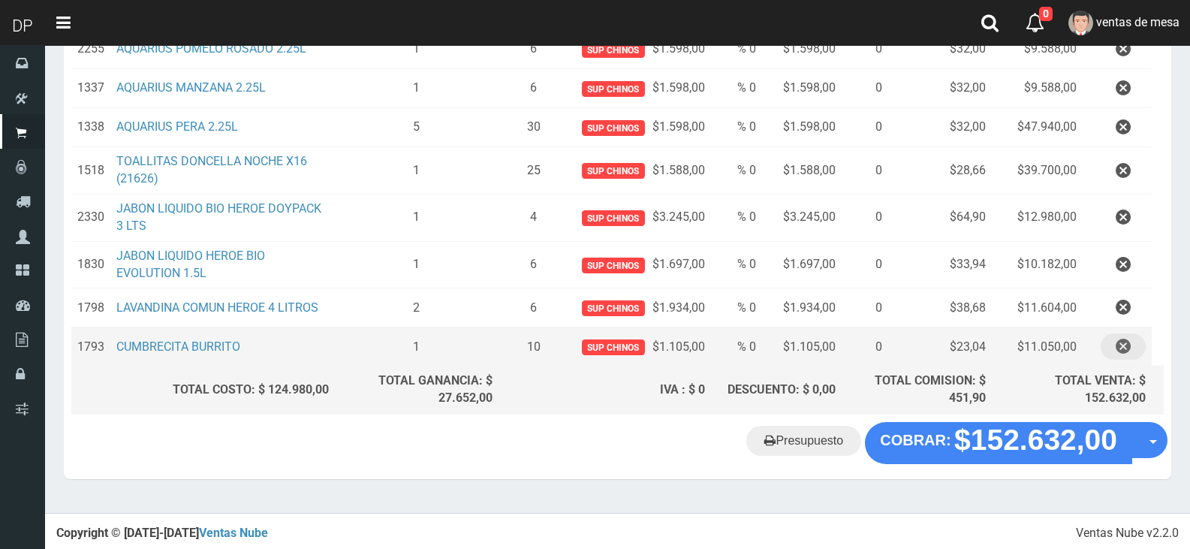
drag, startPoint x: 1137, startPoint y: 335, endPoint x: 1133, endPoint y: 346, distance: 11.9
click at [1137, 336] on button "button" at bounding box center [1122, 346] width 45 height 26
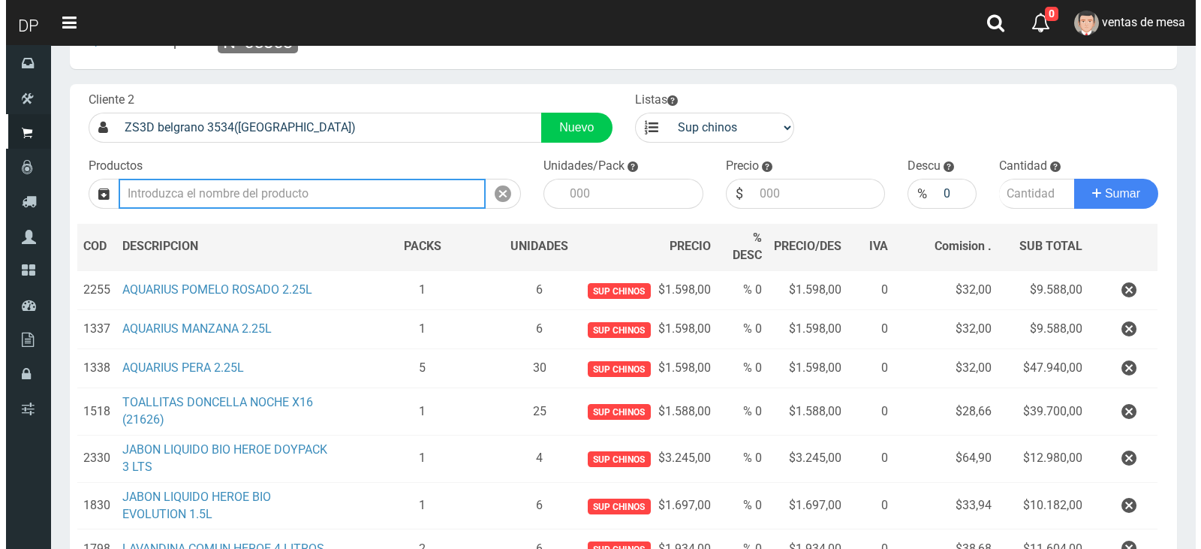
scroll to position [253, 0]
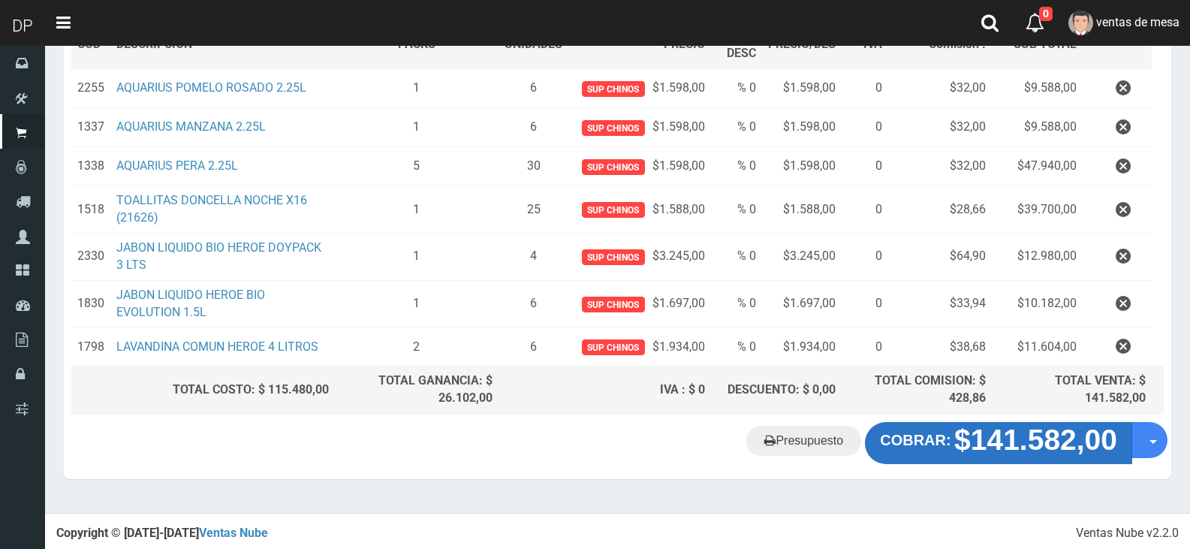
click at [1058, 432] on strong "$141.582,00" at bounding box center [1035, 439] width 163 height 32
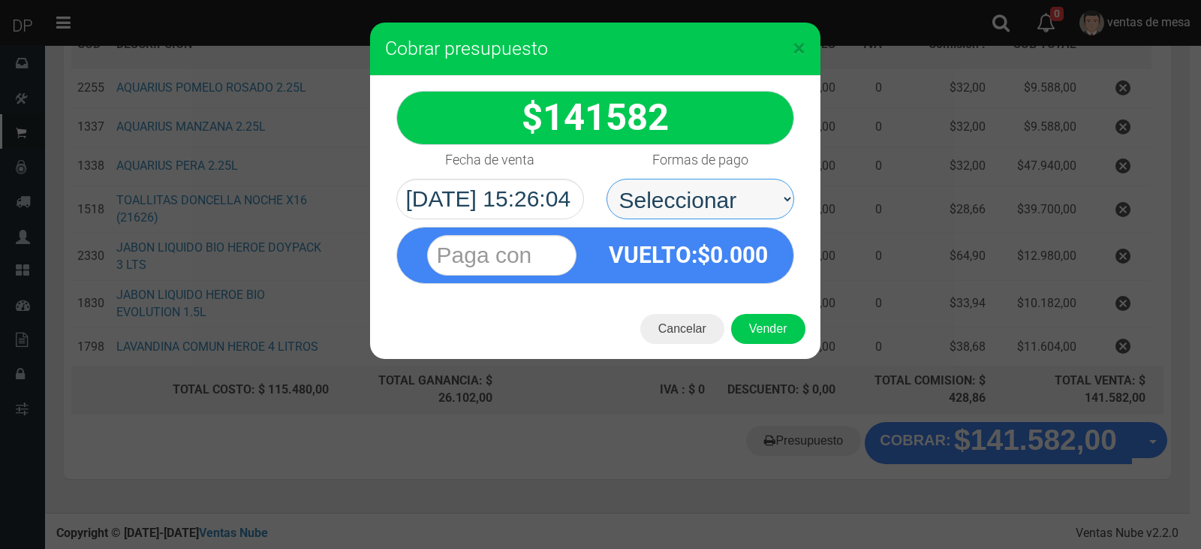
click at [743, 181] on select "Seleccionar Efectivo Tarjeta de Crédito Depósito Débito" at bounding box center [701, 199] width 188 height 41
select select "Efectivo"
click at [607, 179] on select "Seleccionar Efectivo Tarjeta de Crédito Depósito Débito" at bounding box center [701, 199] width 188 height 41
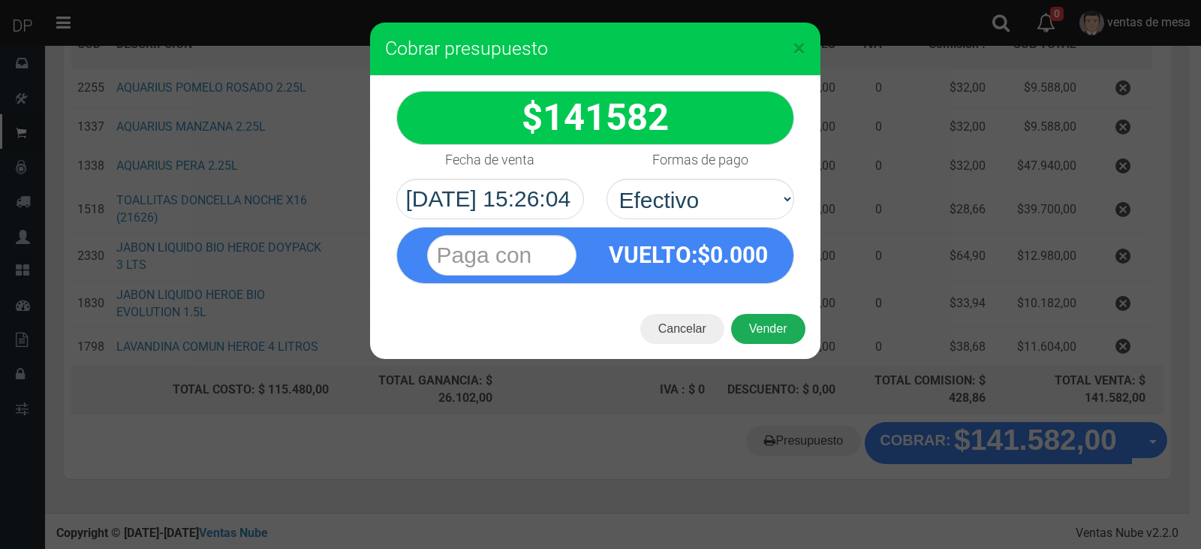
click at [759, 334] on button "Vender" at bounding box center [768, 329] width 74 height 30
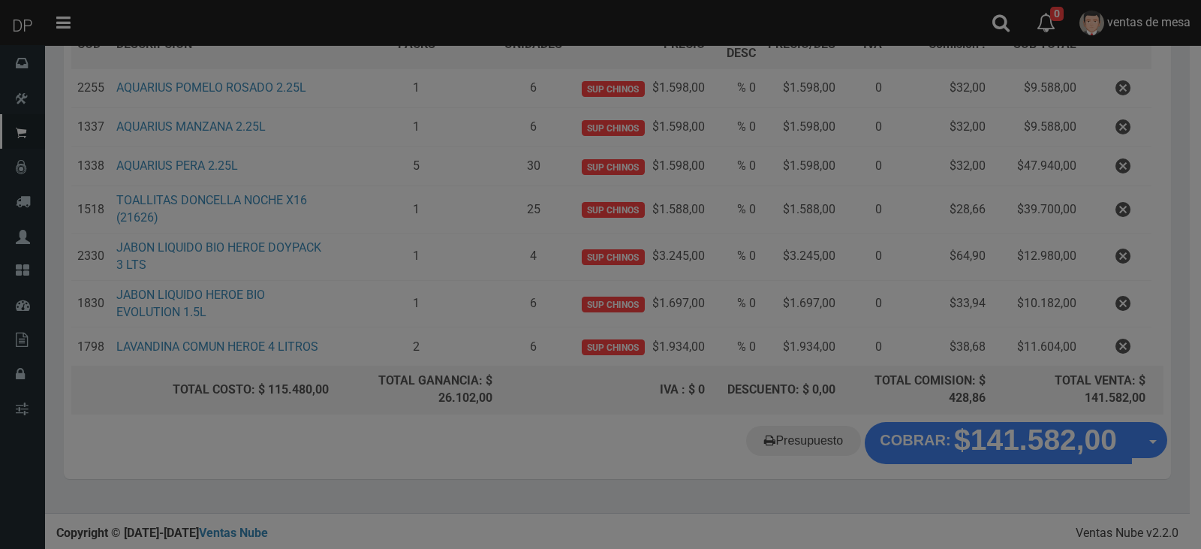
scroll to position [230, 0]
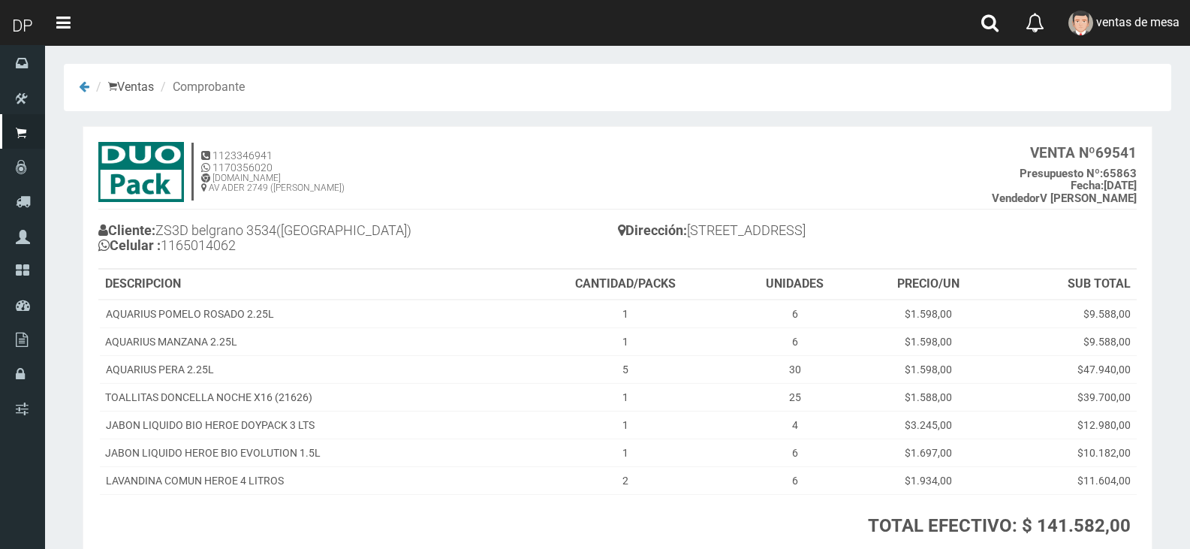
scroll to position [114, 0]
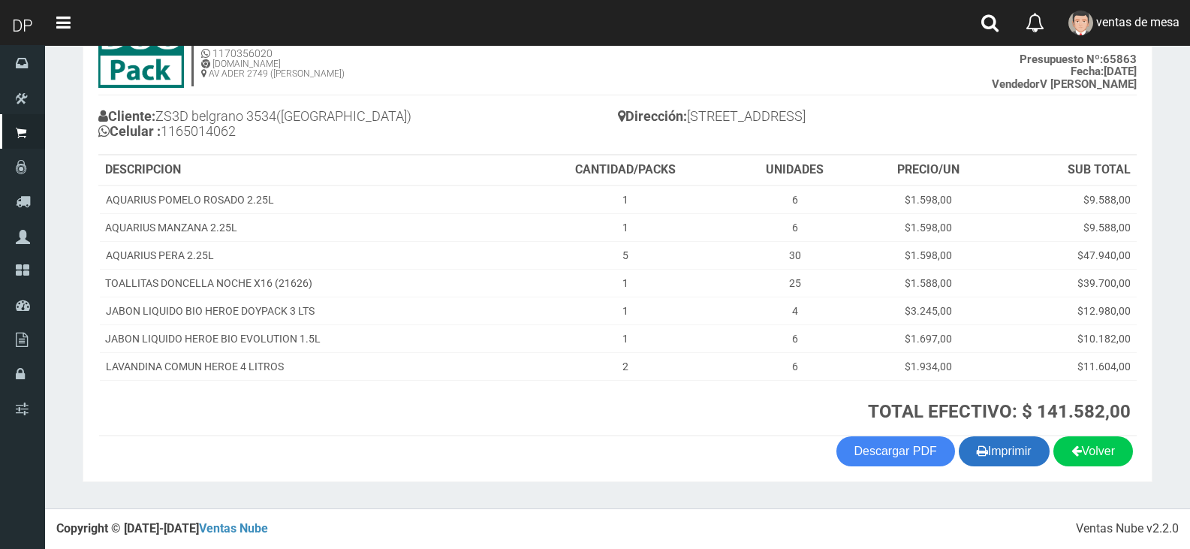
click at [1013, 457] on button "Imprimir" at bounding box center [1004, 451] width 91 height 30
click at [754, 83] on h4 "1123346941 1170356020 [DOMAIN_NAME] AV ADER 2749 ([PERSON_NAME]) VENTA Nº 69541…" at bounding box center [617, 62] width 1038 height 68
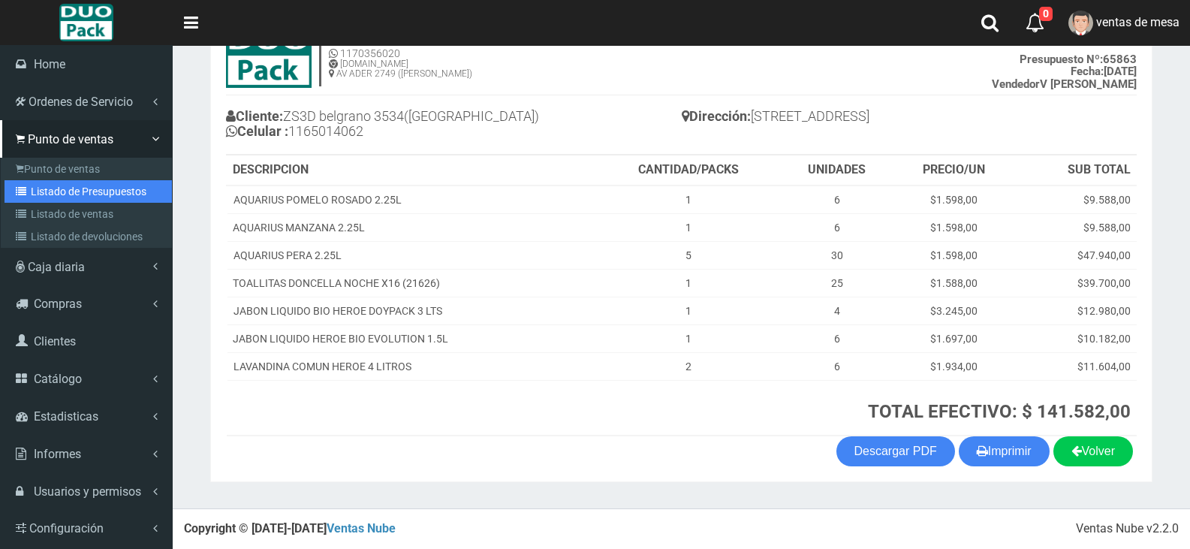
click at [45, 182] on link "Listado de Presupuestos" at bounding box center [88, 191] width 167 height 23
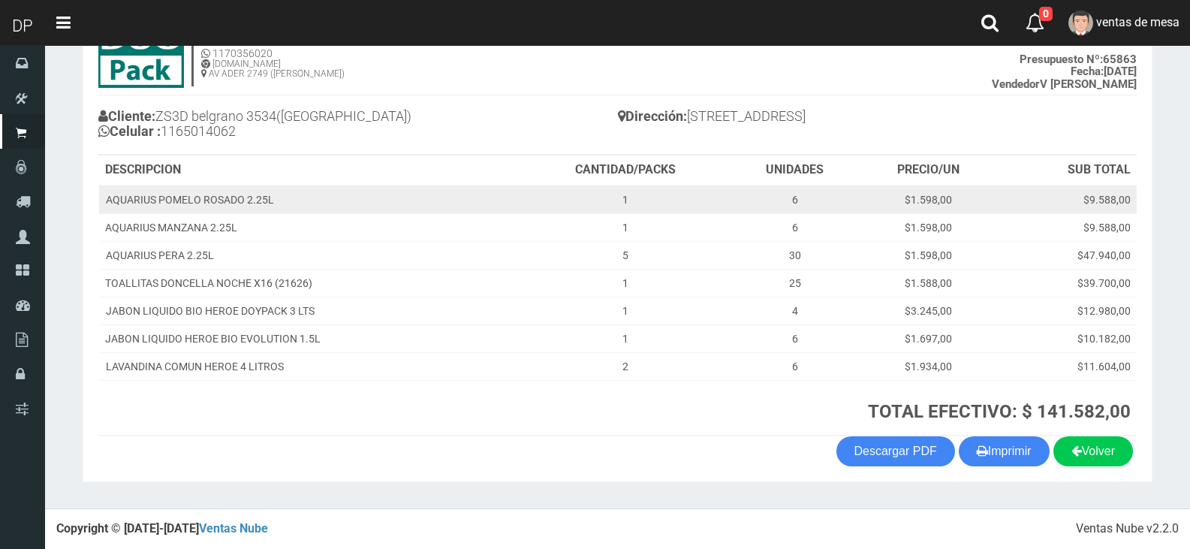
click at [456, 199] on td "AQUARIUS POMELO ROSADO 2.25L" at bounding box center [310, 199] width 422 height 29
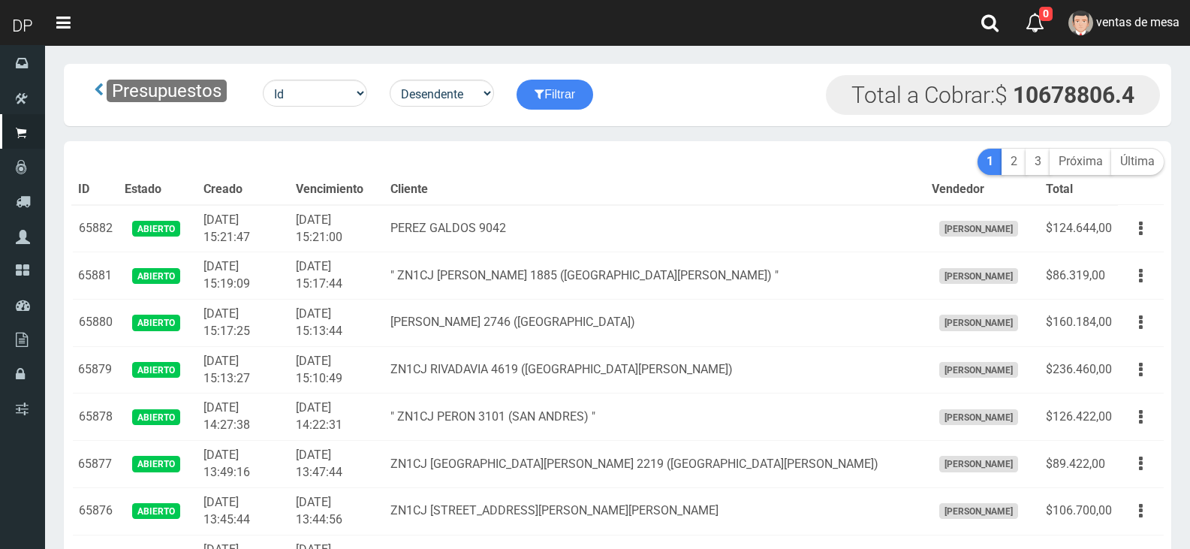
scroll to position [1319, 0]
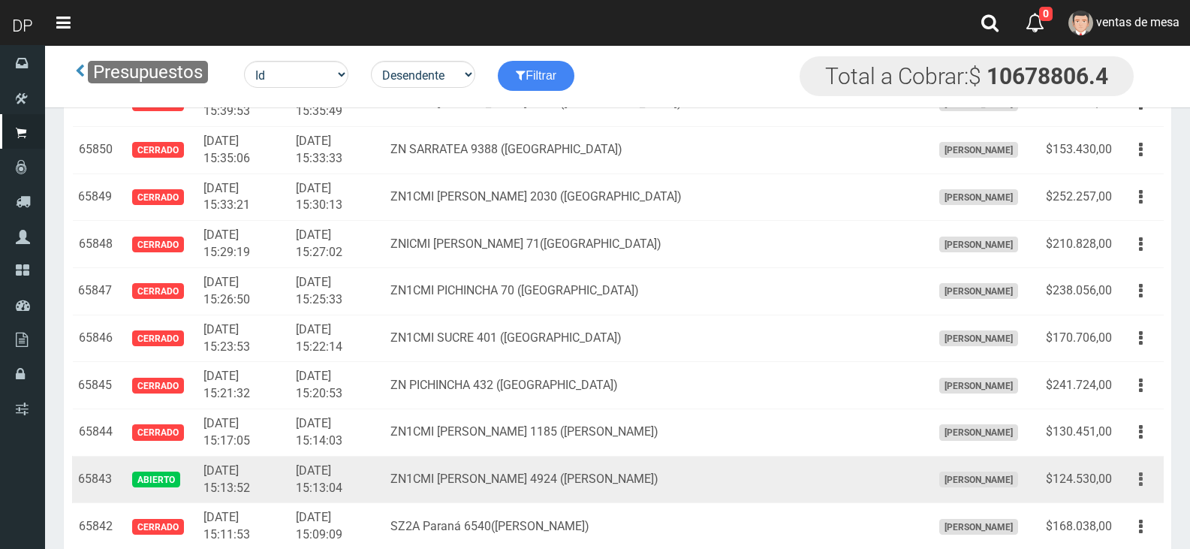
click at [1145, 487] on button "button" at bounding box center [1141, 479] width 34 height 26
click at [1122, 516] on link "Editar" at bounding box center [1097, 515] width 119 height 33
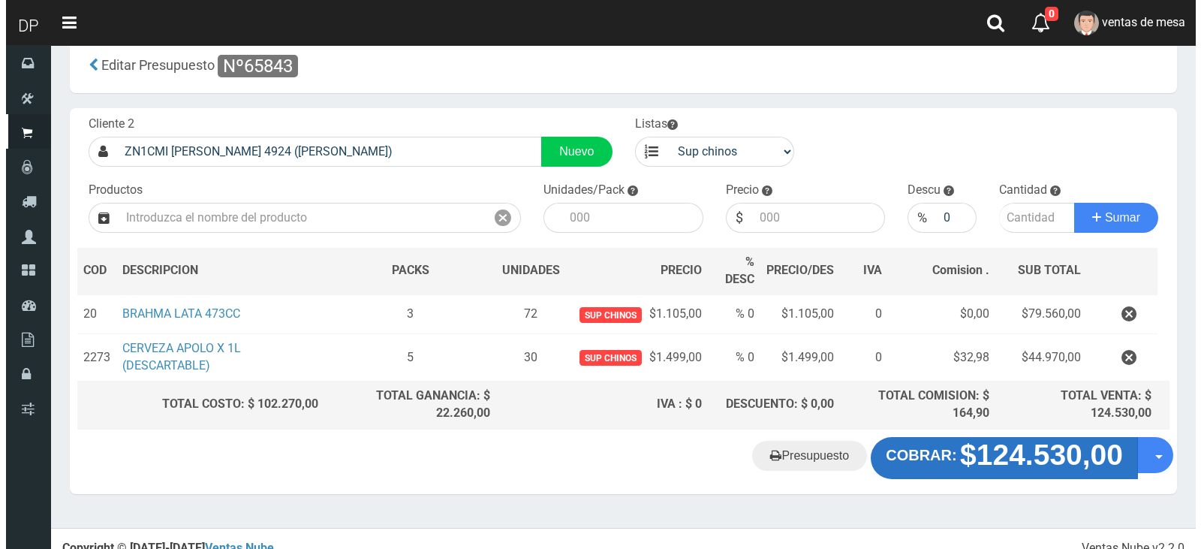
scroll to position [42, 0]
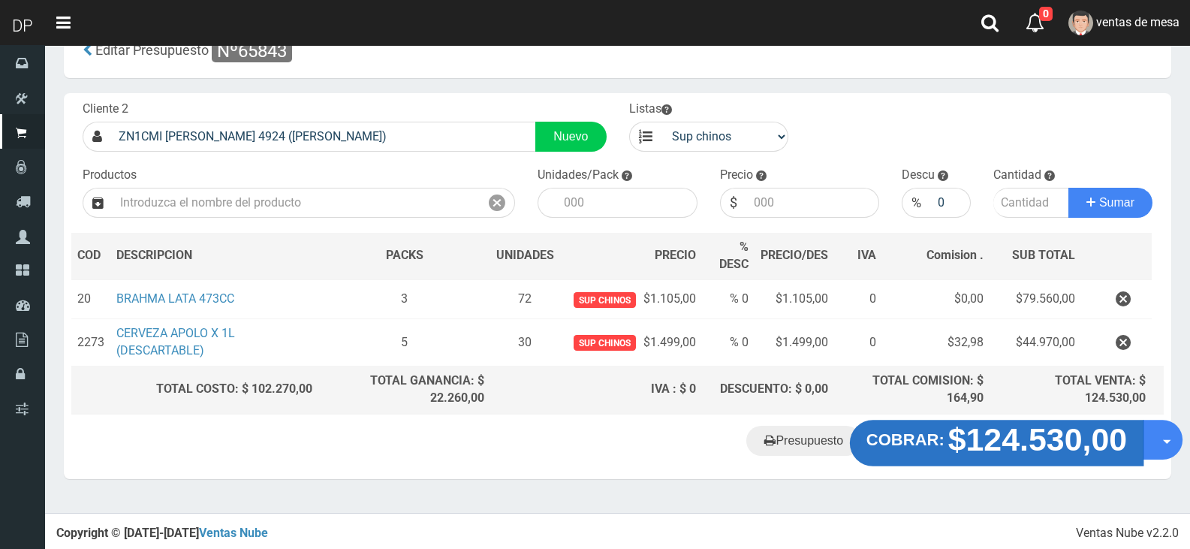
click at [1031, 456] on strong "$124.530,00" at bounding box center [1037, 438] width 179 height 35
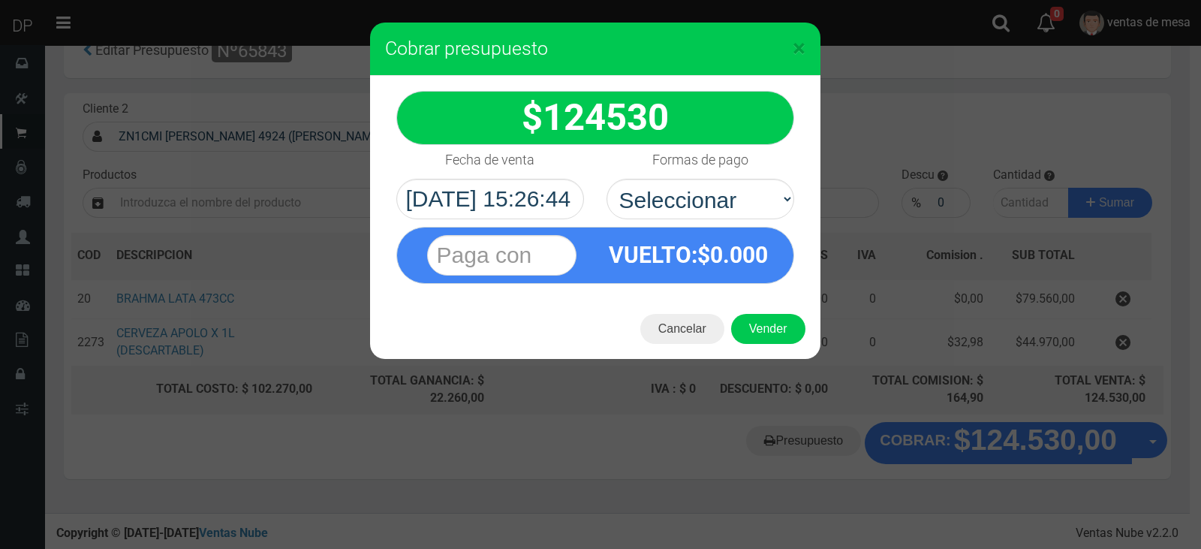
click at [744, 219] on div "VUELTO :$ 0.000" at bounding box center [595, 251] width 420 height 65
click at [751, 191] on select "Seleccionar Efectivo Tarjeta de Crédito Depósito Débito" at bounding box center [701, 199] width 188 height 41
select select "Efectivo"
click at [607, 179] on select "Seleccionar Efectivo Tarjeta de Crédito Depósito Débito" at bounding box center [701, 199] width 188 height 41
click at [776, 325] on button "Vender" at bounding box center [768, 329] width 74 height 30
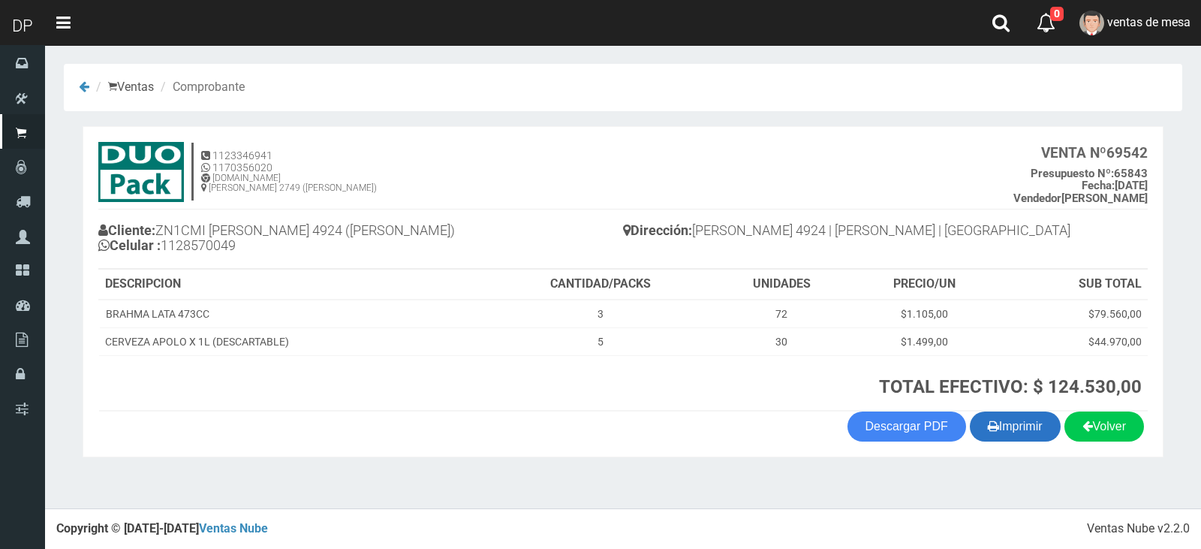
click at [973, 434] on button "Imprimir" at bounding box center [1015, 426] width 91 height 30
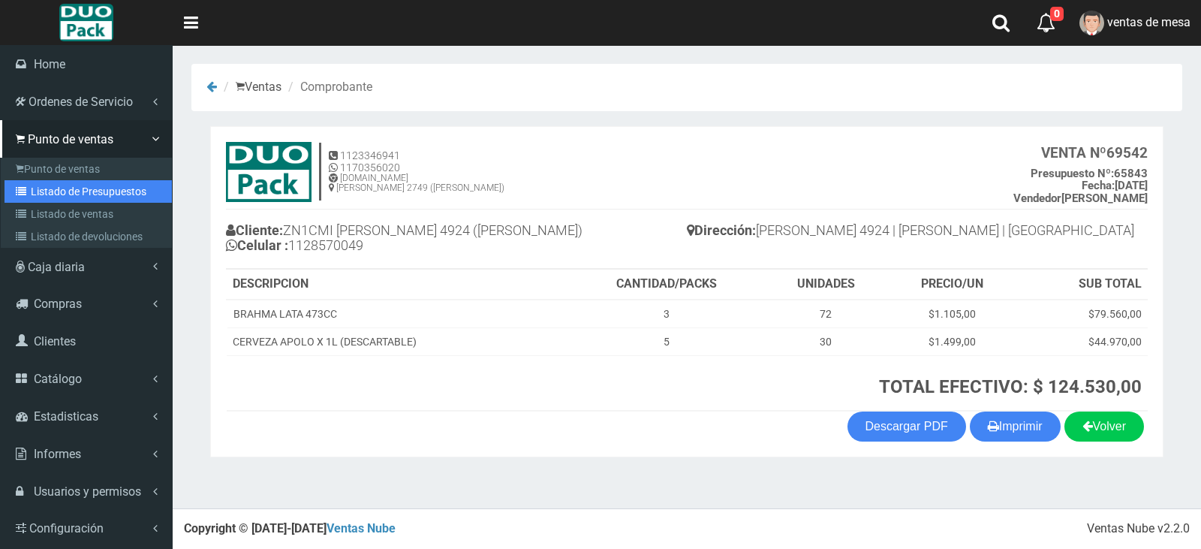
click at [26, 181] on link "Listado de Presupuestos" at bounding box center [88, 191] width 167 height 23
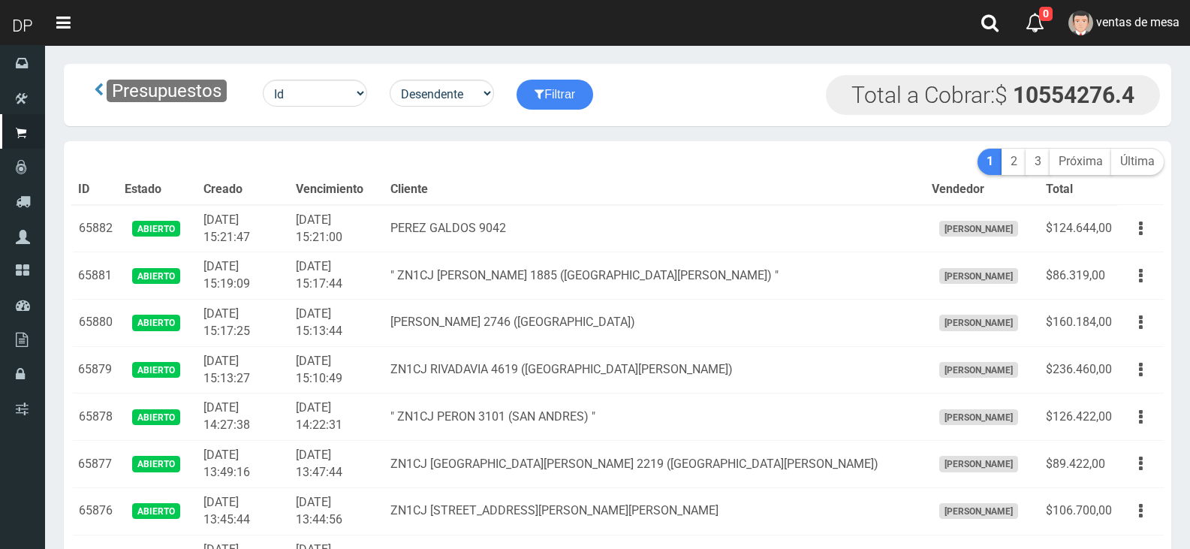
scroll to position [566, 0]
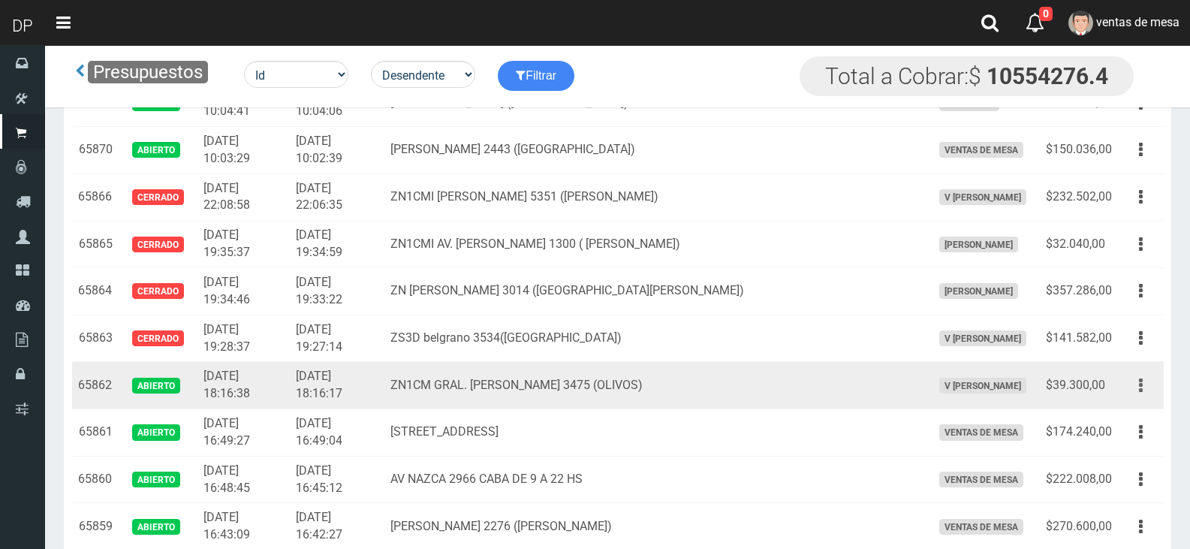
click at [1150, 381] on button "button" at bounding box center [1141, 385] width 34 height 26
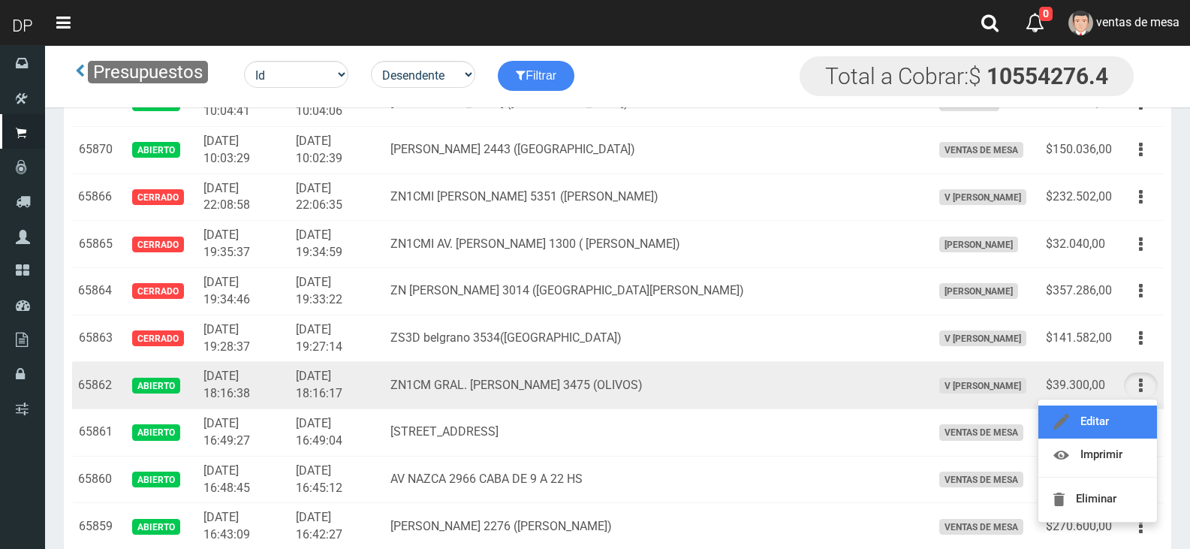
click at [1141, 411] on link "Editar" at bounding box center [1097, 421] width 119 height 33
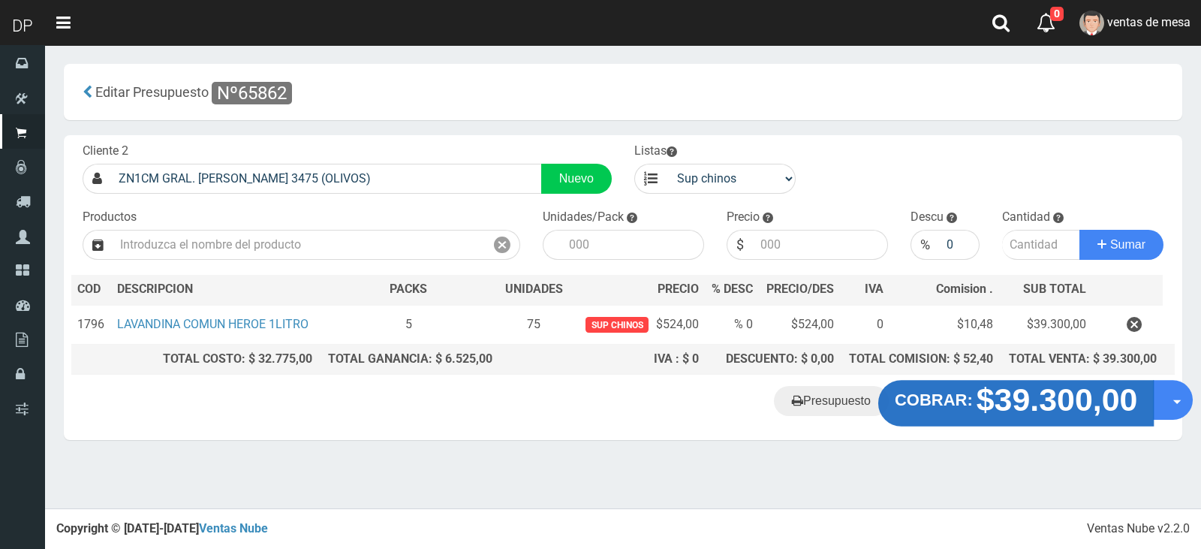
click at [1053, 414] on strong "$39.300,00" at bounding box center [1057, 399] width 161 height 35
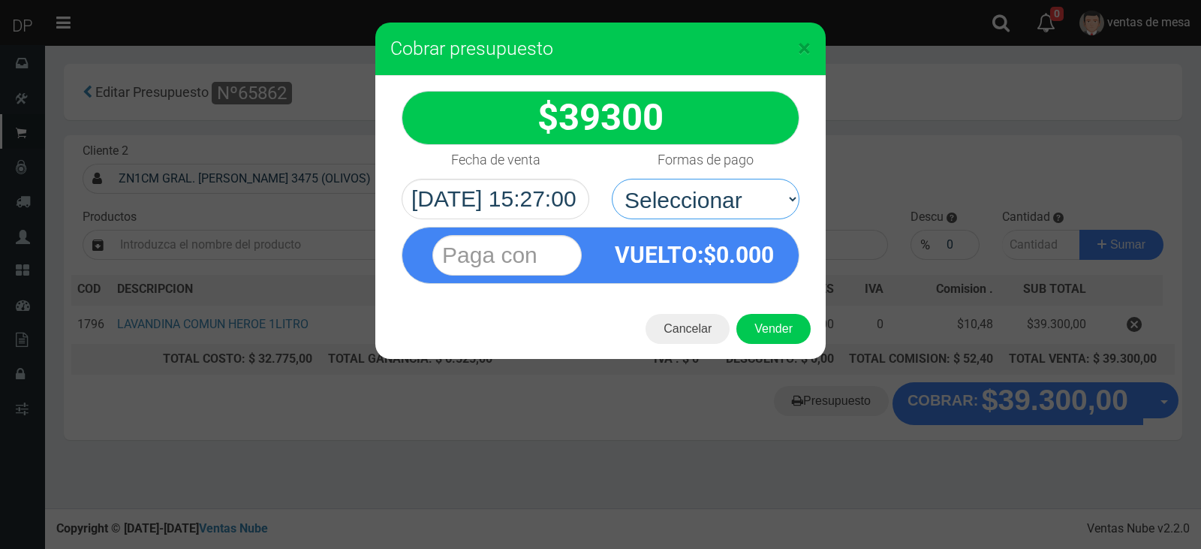
click at [758, 191] on select "Seleccionar Efectivo Tarjeta de Crédito Depósito Débito" at bounding box center [706, 199] width 188 height 41
click at [761, 211] on select "Seleccionar Efectivo Tarjeta de Crédito Depósito Débito" at bounding box center [706, 199] width 188 height 41
click at [763, 249] on span "0.000" at bounding box center [745, 255] width 58 height 26
drag, startPoint x: 745, startPoint y: 179, endPoint x: 734, endPoint y: 215, distance: 38.3
click at [745, 179] on select "Seleccionar Efectivo Tarjeta de Crédito Depósito Débito" at bounding box center [706, 199] width 188 height 41
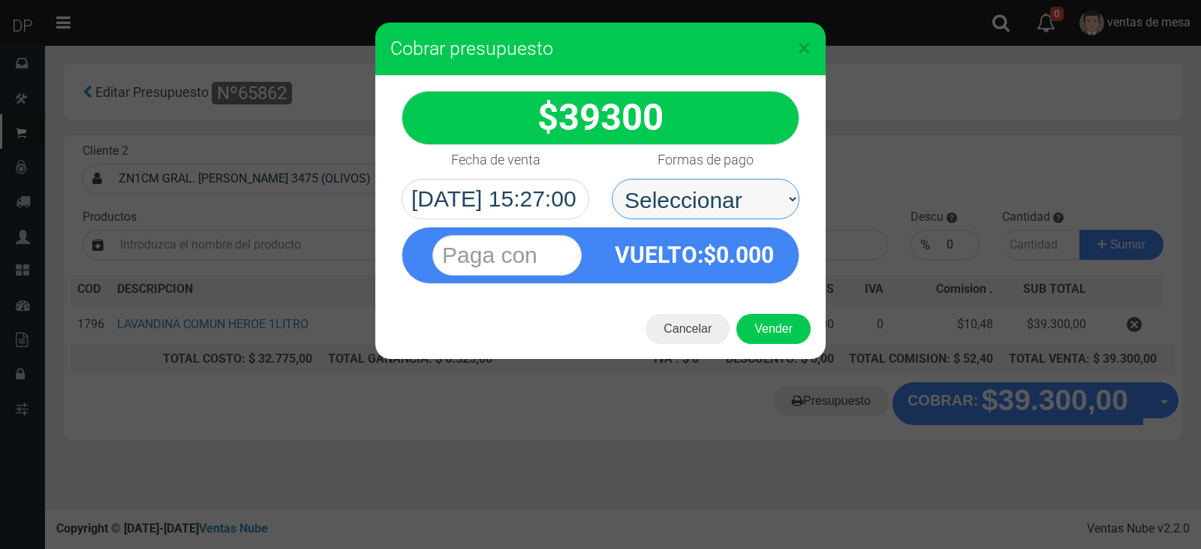
click at [612, 179] on select "Seleccionar Efectivo Tarjeta de Crédito Depósito Débito" at bounding box center [706, 199] width 188 height 41
drag, startPoint x: 723, startPoint y: 188, endPoint x: 723, endPoint y: 210, distance: 22.5
click at [723, 188] on select "Seleccionar Efectivo Tarjeta de Crédito Depósito Débito" at bounding box center [706, 199] width 188 height 41
select select "Efectivo"
click at [612, 179] on select "Seleccionar Efectivo Tarjeta de Crédito Depósito Débito" at bounding box center [706, 199] width 188 height 41
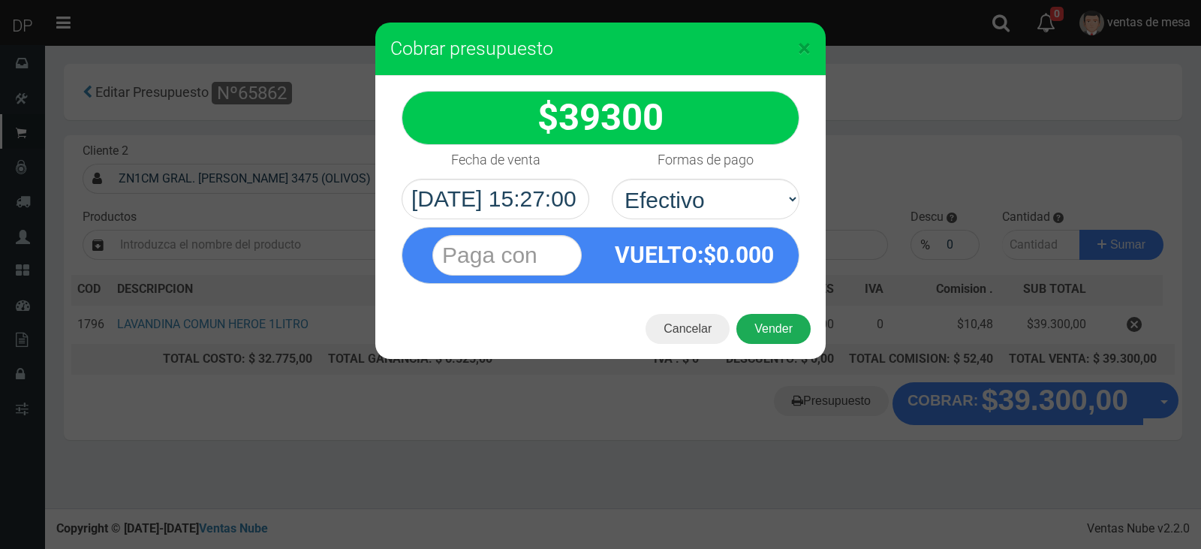
click at [763, 327] on button "Vender" at bounding box center [773, 329] width 74 height 30
click at [0, 0] on div "Cargando..." at bounding box center [0, 0] width 0 height 0
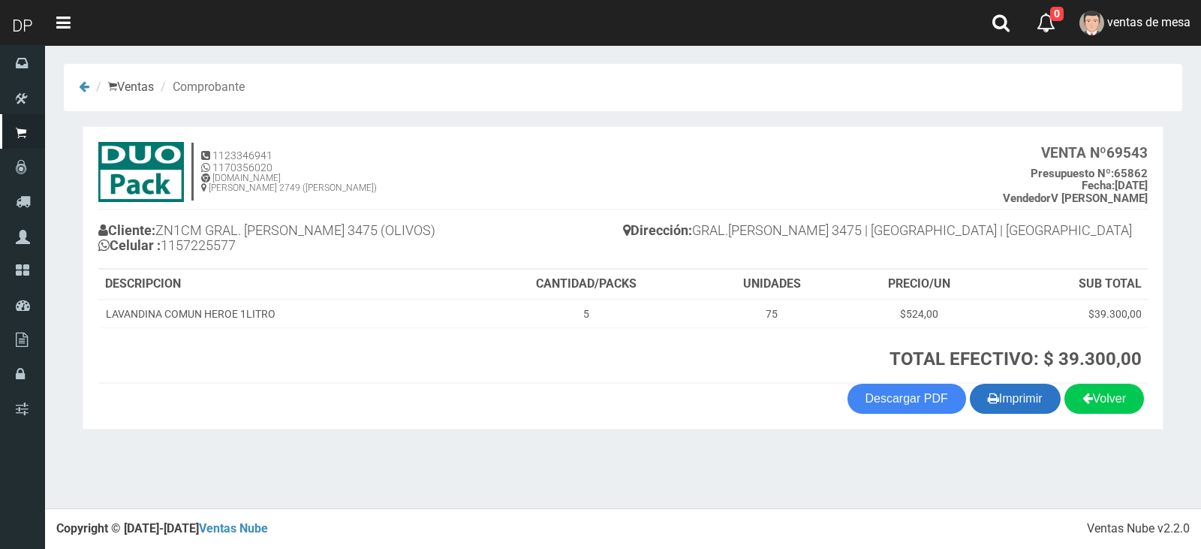
click at [998, 402] on button "Imprimir" at bounding box center [1015, 399] width 91 height 30
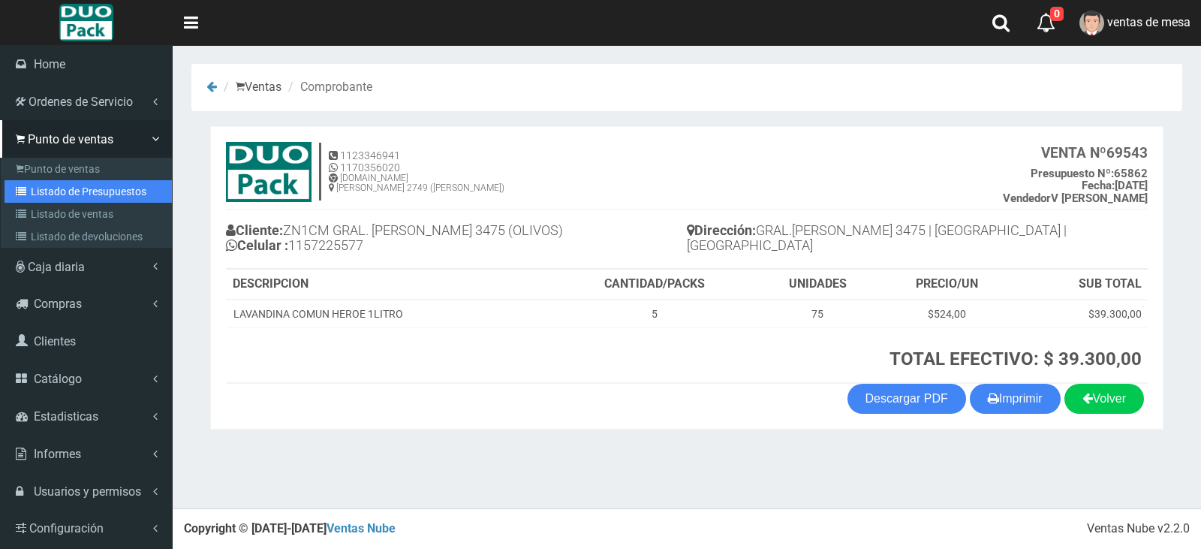
click at [54, 192] on link "Listado de Presupuestos" at bounding box center [88, 191] width 167 height 23
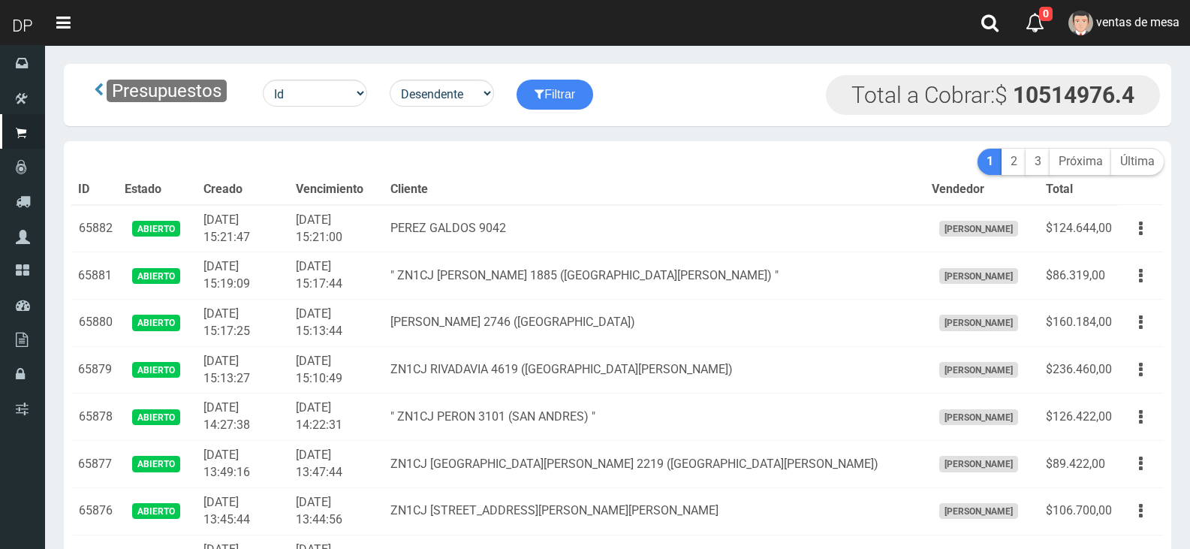
scroll to position [2260, 0]
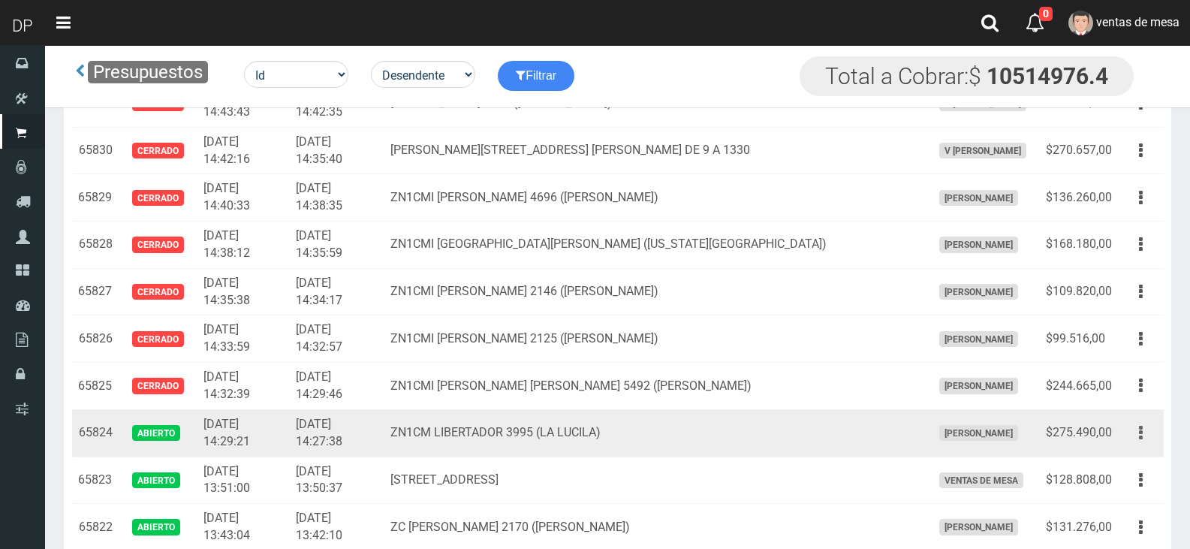
click at [1149, 439] on button "button" at bounding box center [1141, 433] width 34 height 26
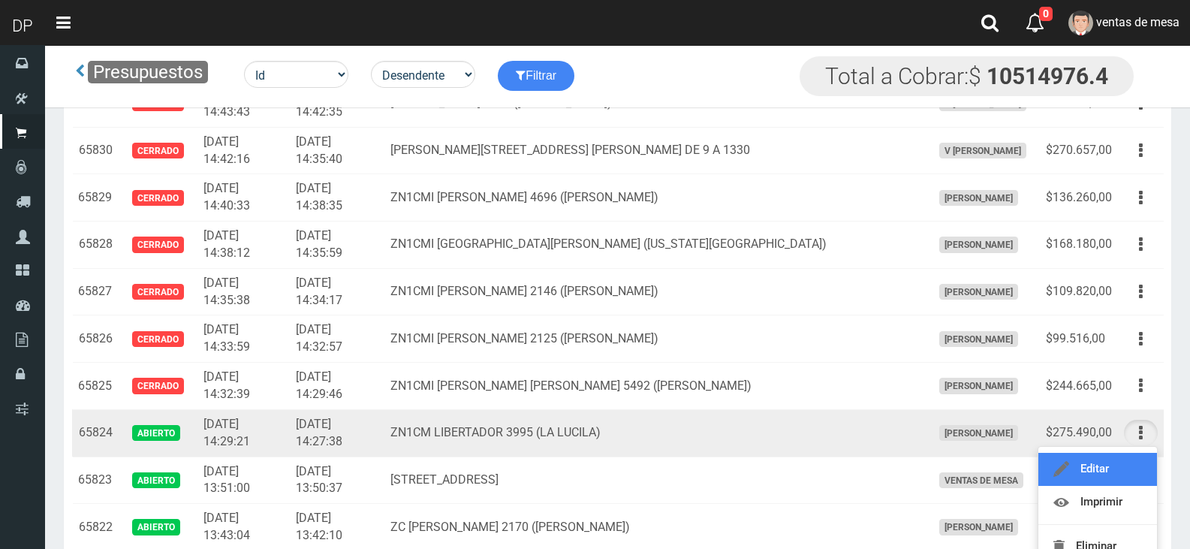
click at [1142, 465] on link "Editar" at bounding box center [1097, 469] width 119 height 33
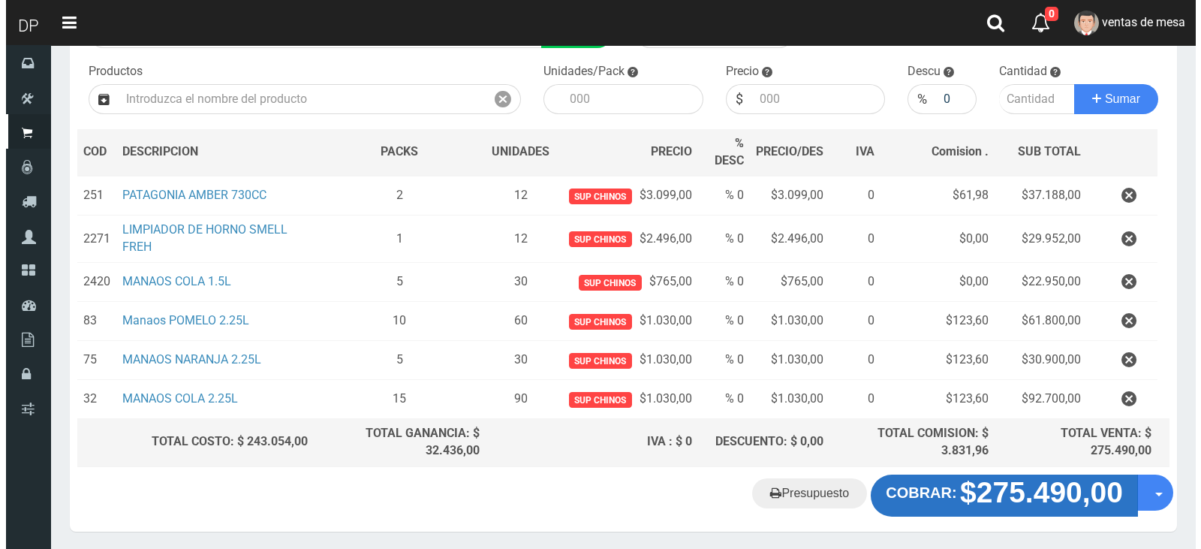
scroll to position [198, 0]
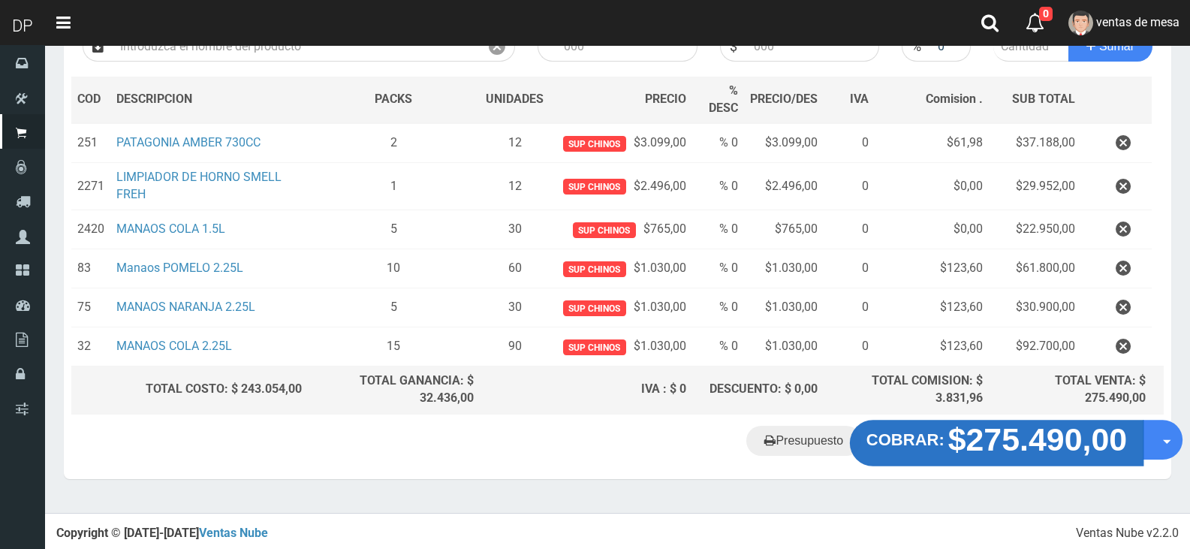
click at [955, 451] on strong "$275.490,00" at bounding box center [1037, 438] width 179 height 35
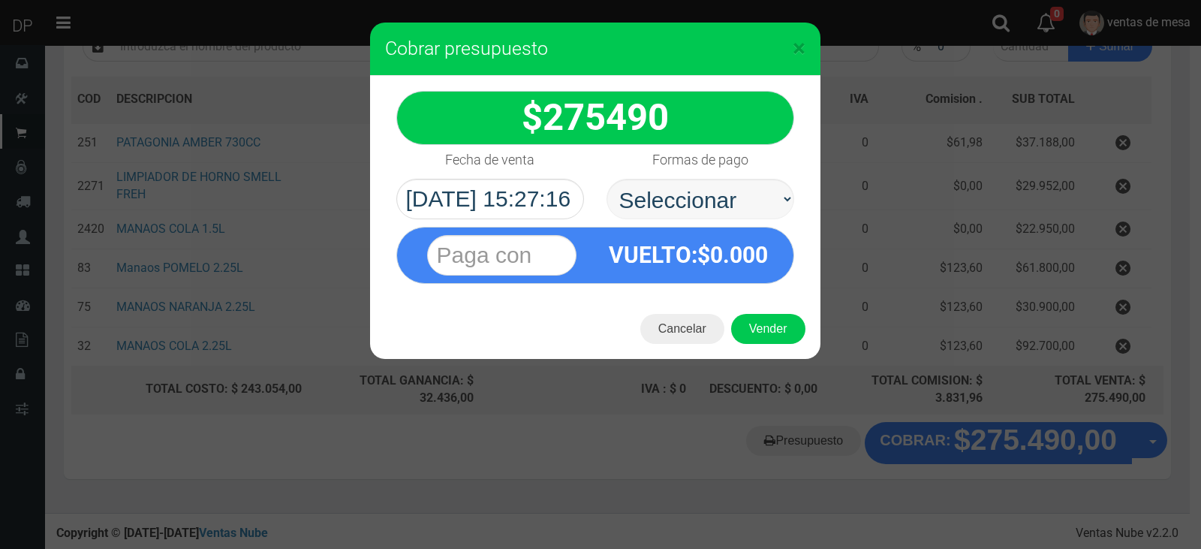
click at [649, 182] on select "Seleccionar Efectivo Tarjeta de Crédito Depósito Débito" at bounding box center [701, 199] width 188 height 41
select select "Efectivo"
click at [607, 179] on select "Seleccionar Efectivo Tarjeta de Crédito Depósito Débito" at bounding box center [701, 199] width 188 height 41
click at [760, 331] on button "Vender" at bounding box center [768, 329] width 74 height 30
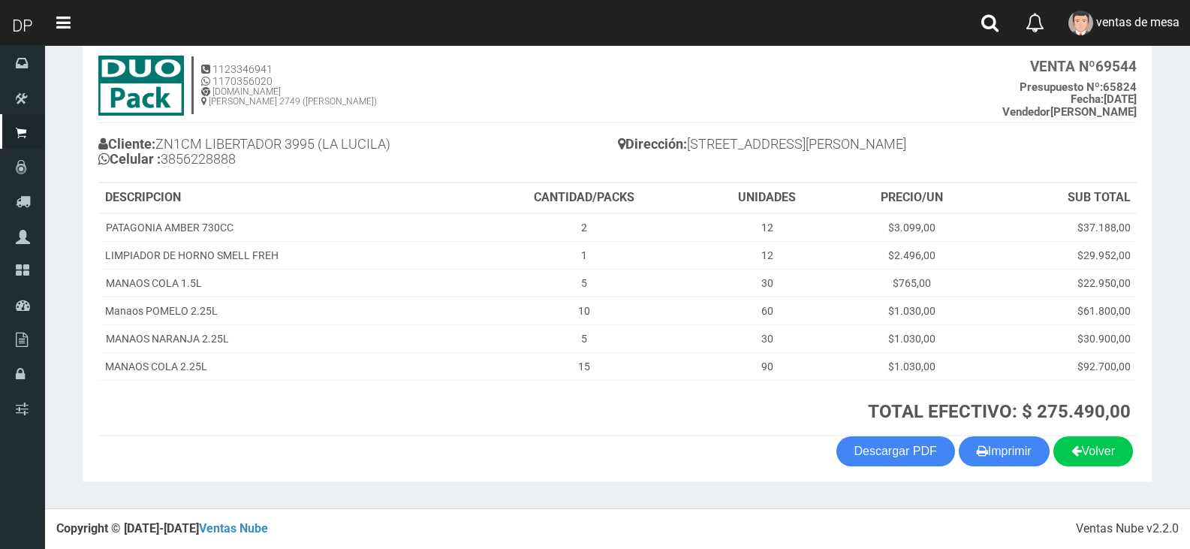
scroll to position [86, 0]
click at [1020, 463] on button "Imprimir" at bounding box center [1004, 451] width 91 height 30
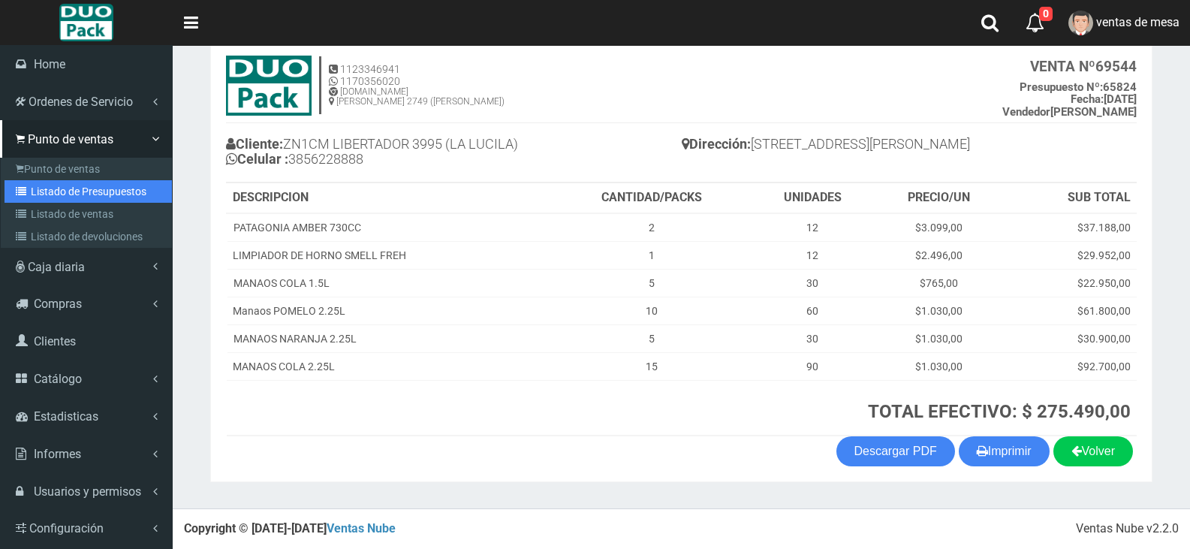
click at [89, 193] on link "Listado de Presupuestos" at bounding box center [88, 191] width 167 height 23
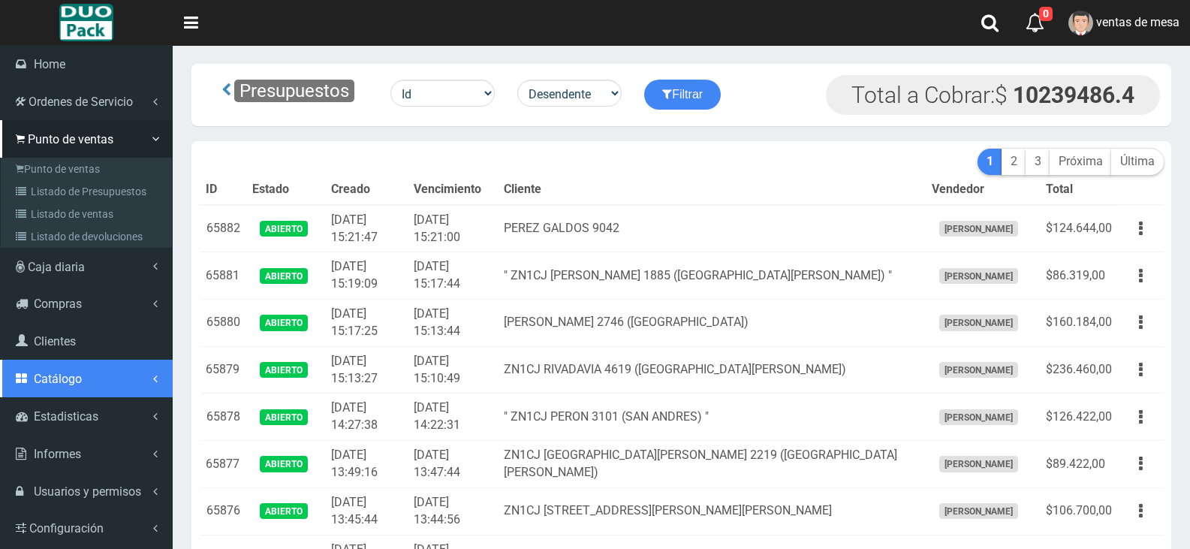
click at [115, 369] on link "Catálogo" at bounding box center [86, 379] width 173 height 38
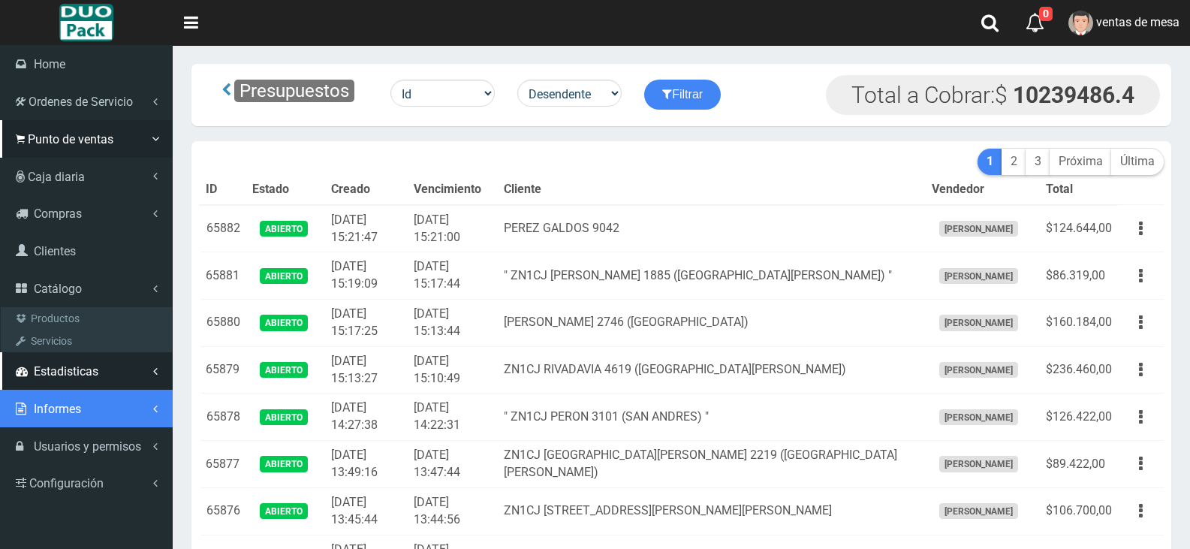
click at [133, 391] on link "Informes" at bounding box center [86, 409] width 173 height 38
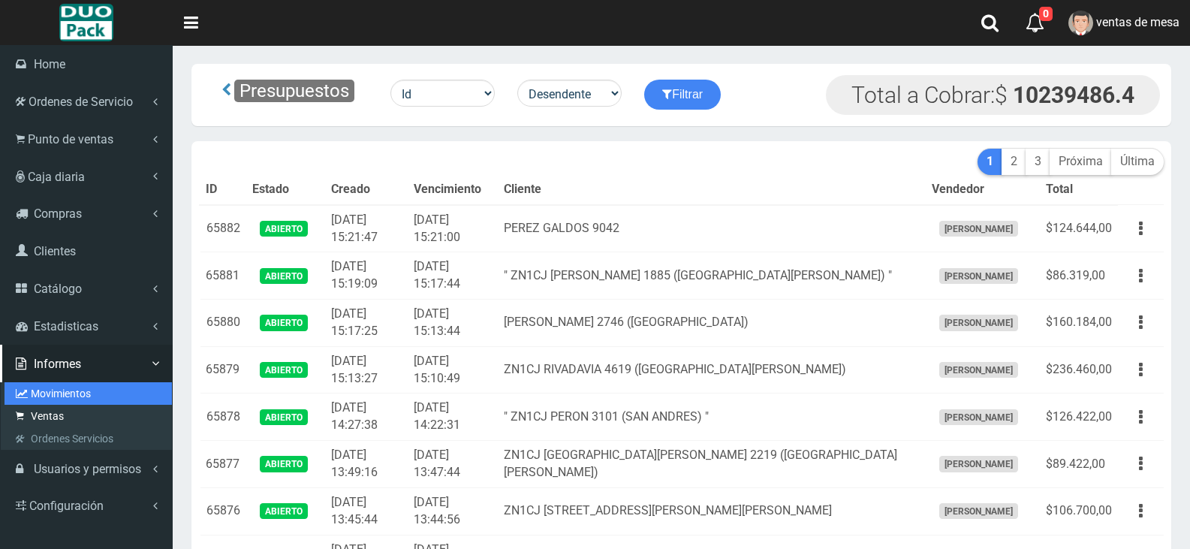
click at [113, 404] on ul "Movimientos Ventas Ordenes Servicios" at bounding box center [86, 416] width 171 height 68
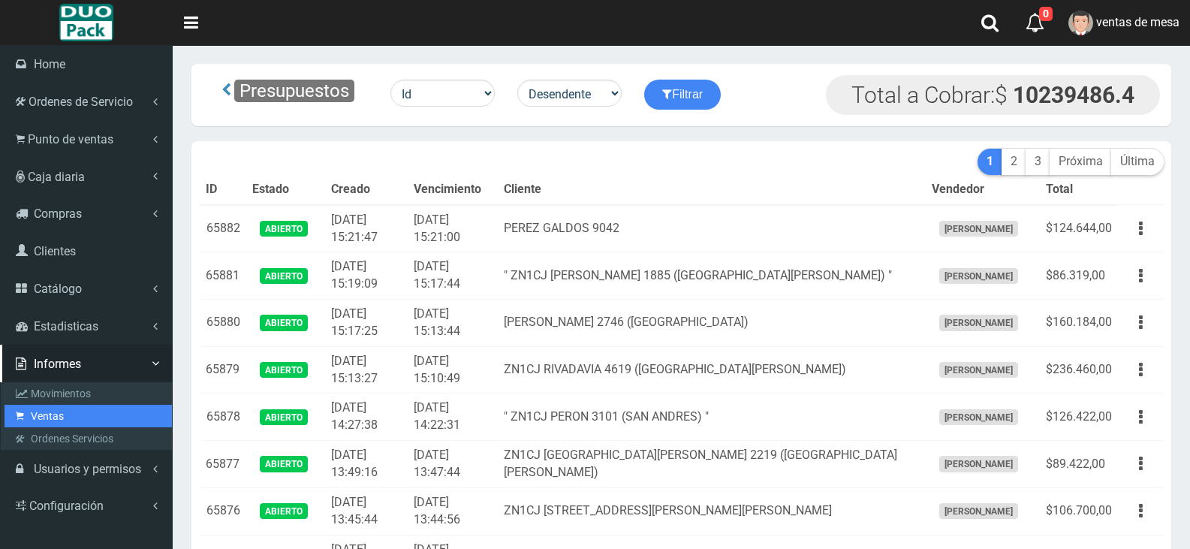
click at [77, 405] on link "Ventas" at bounding box center [88, 416] width 167 height 23
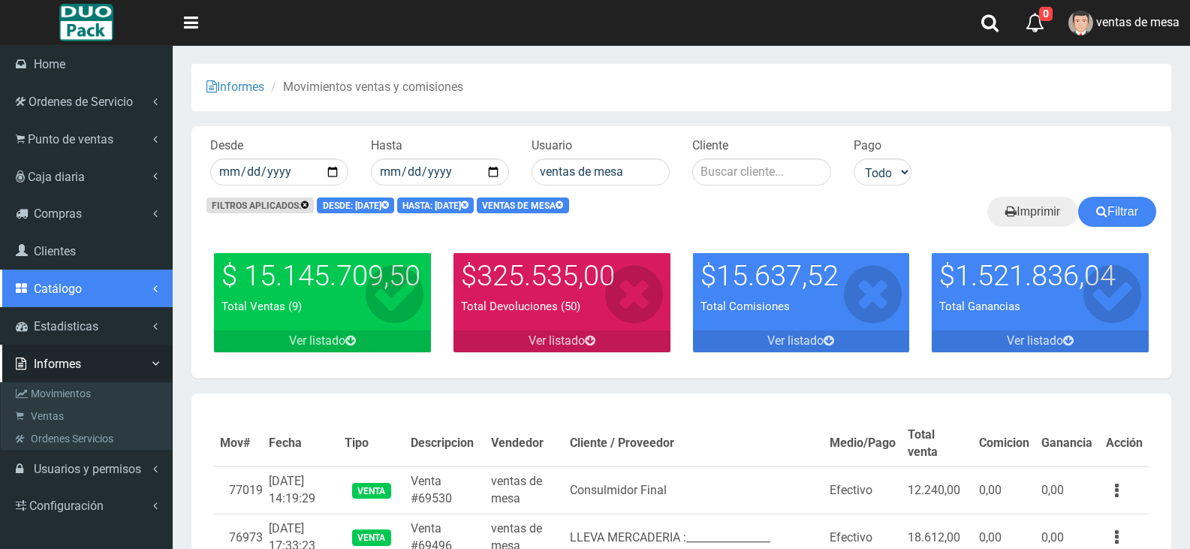
drag, startPoint x: 86, startPoint y: 285, endPoint x: 86, endPoint y: 293, distance: 8.3
click at [86, 285] on link "Catálogo" at bounding box center [86, 288] width 173 height 38
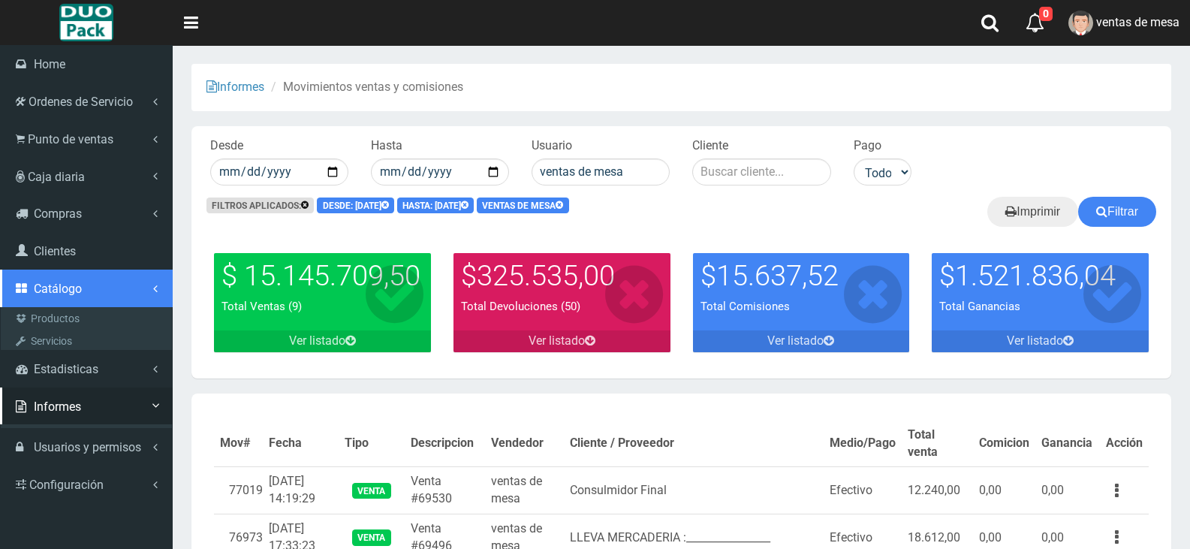
click at [80, 306] on link "Catálogo" at bounding box center [86, 288] width 173 height 38
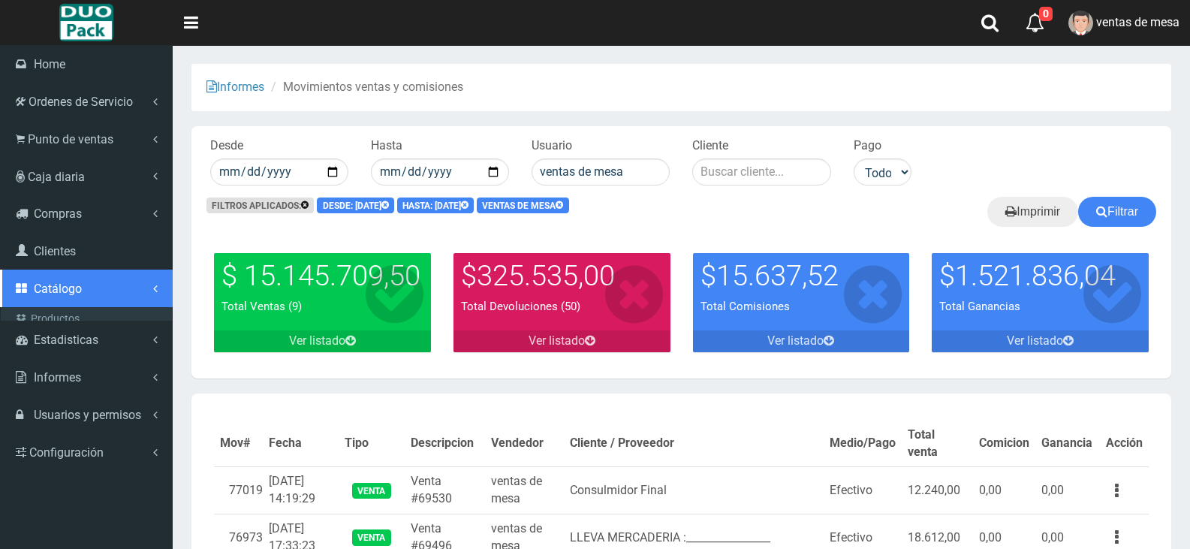
click at [83, 297] on link "Catálogo" at bounding box center [86, 288] width 173 height 38
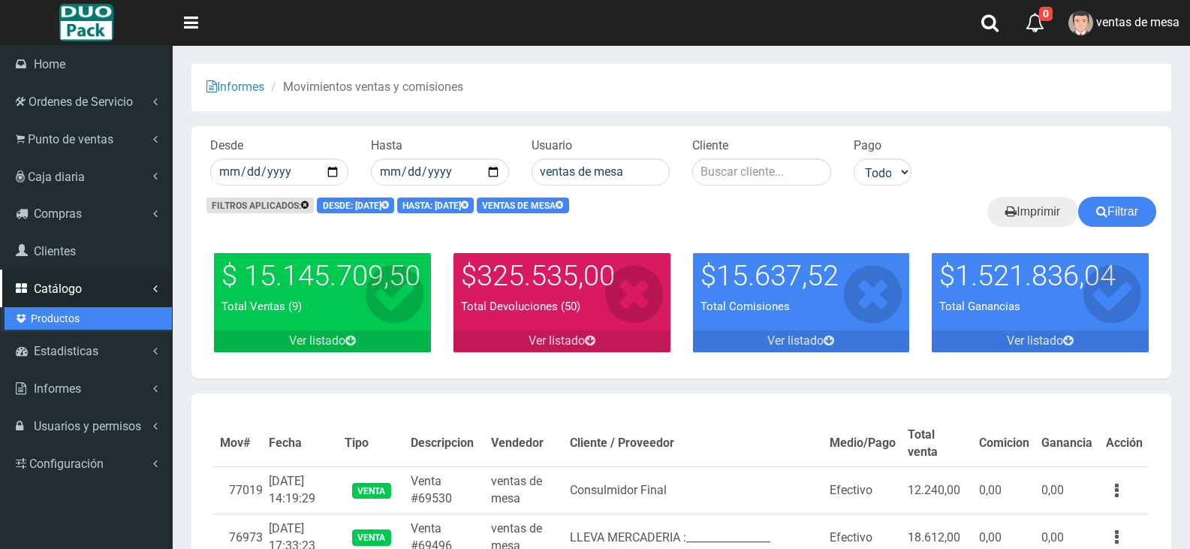
click at [82, 312] on link "Productos" at bounding box center [88, 318] width 167 height 23
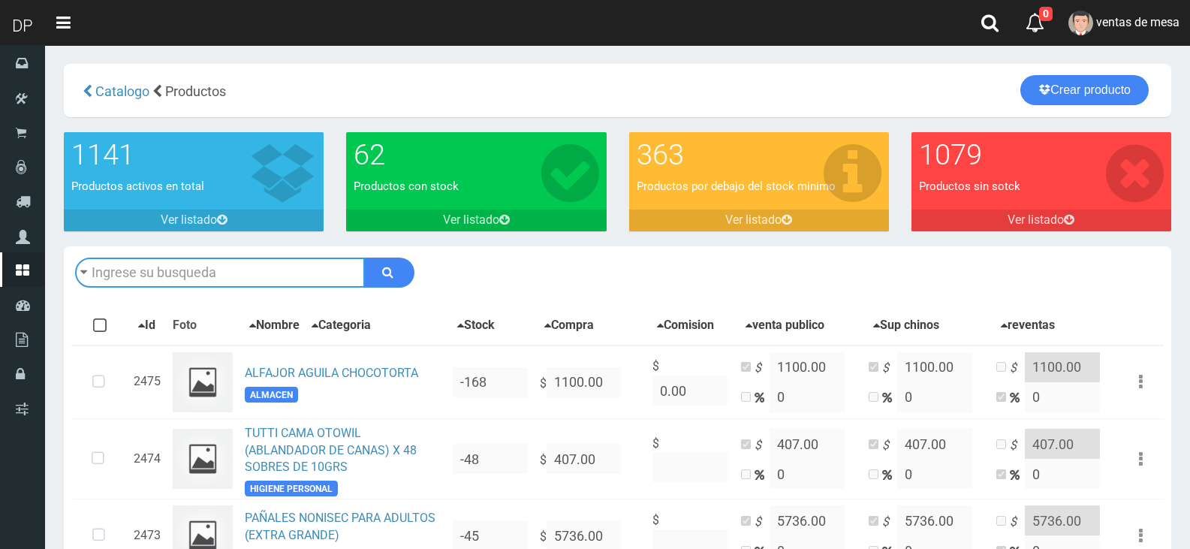
click at [270, 278] on input "text" at bounding box center [220, 272] width 290 height 30
type input "CUMBREC"
click at [364, 257] on button "submit" at bounding box center [389, 272] width 50 height 30
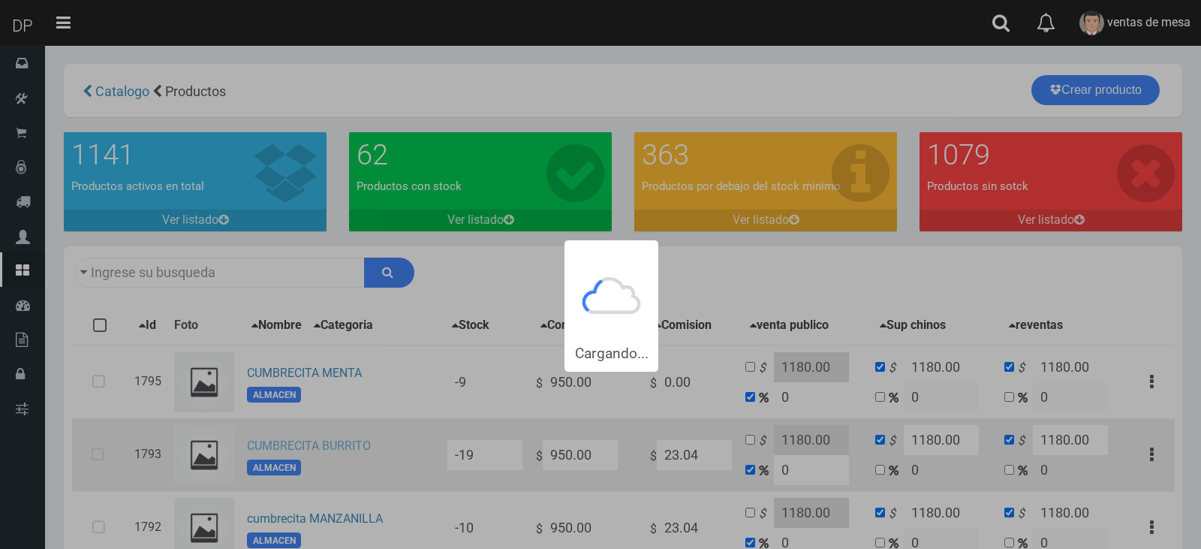
type input "CUMBREC"
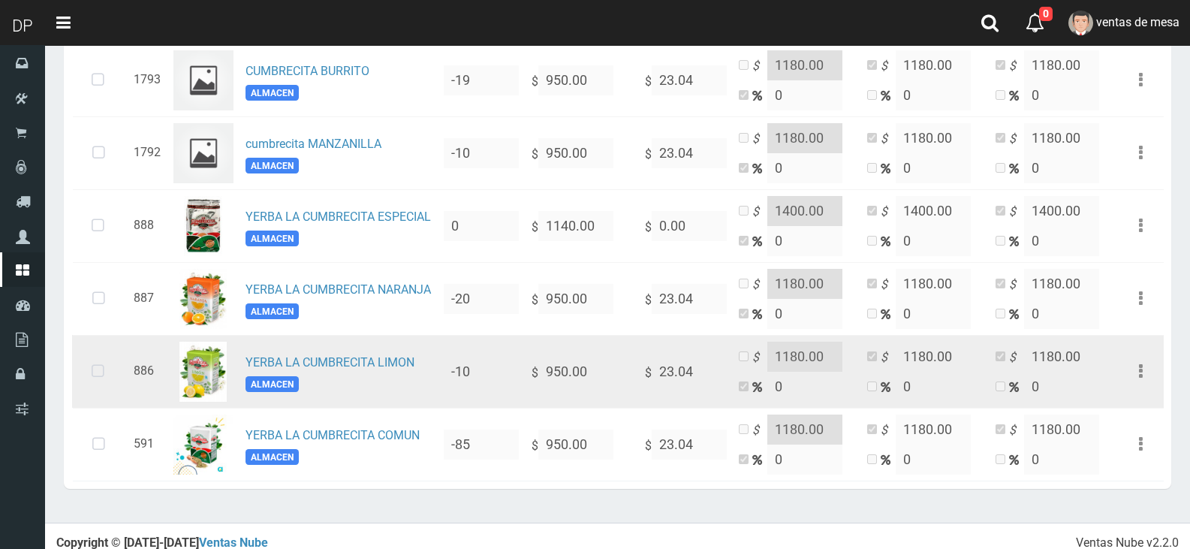
scroll to position [375, 0]
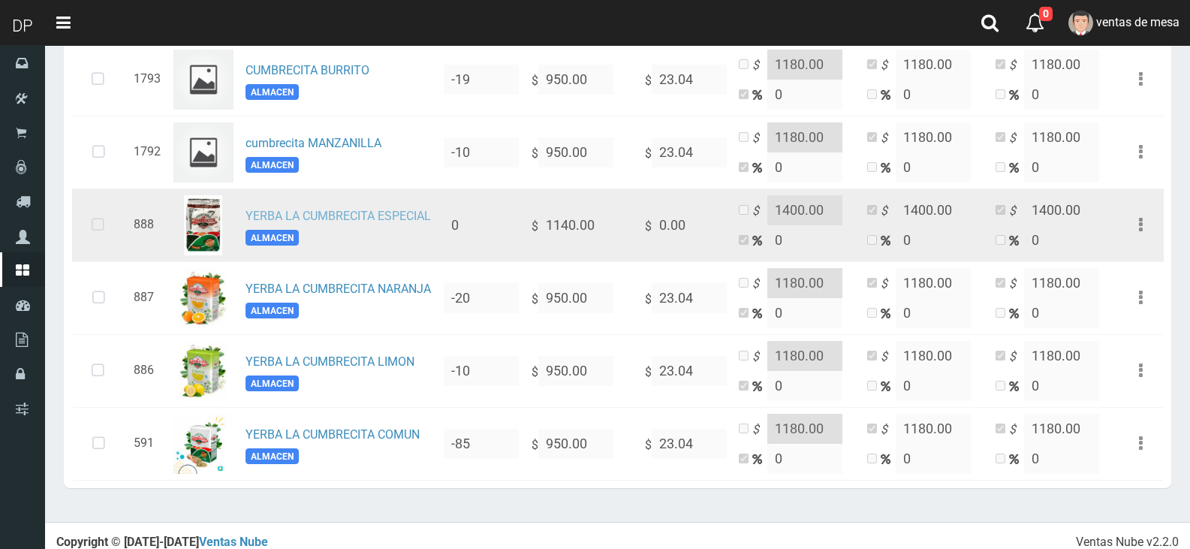
click at [393, 215] on link "YERBA LA CUMBRECITA ESPECIAL" at bounding box center [337, 216] width 185 height 14
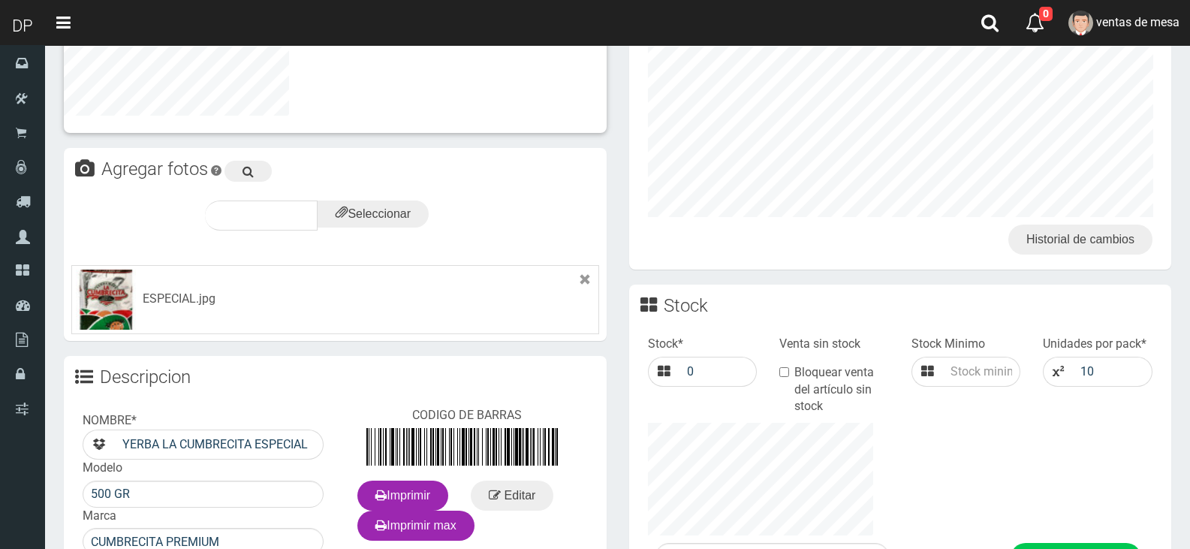
scroll to position [558, 0]
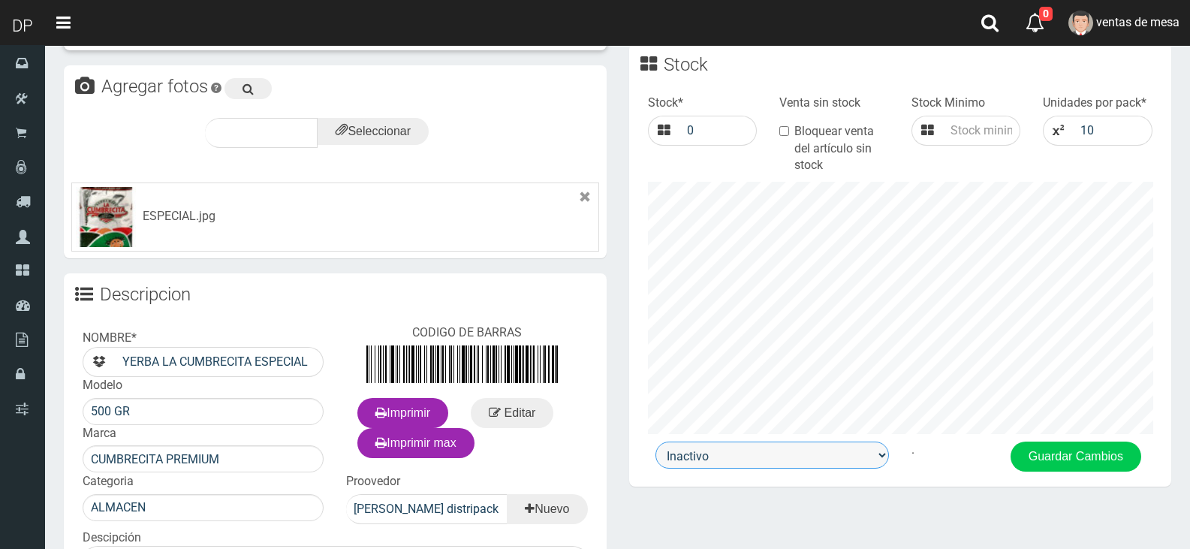
click at [767, 462] on select "Activo Inactivo" at bounding box center [771, 454] width 233 height 27
select select "1"
click at [655, 441] on select "Activo Inactivo" at bounding box center [771, 454] width 233 height 27
click at [1098, 483] on div "Activo Inactivo . Guardar Cambios" at bounding box center [900, 463] width 543 height 45
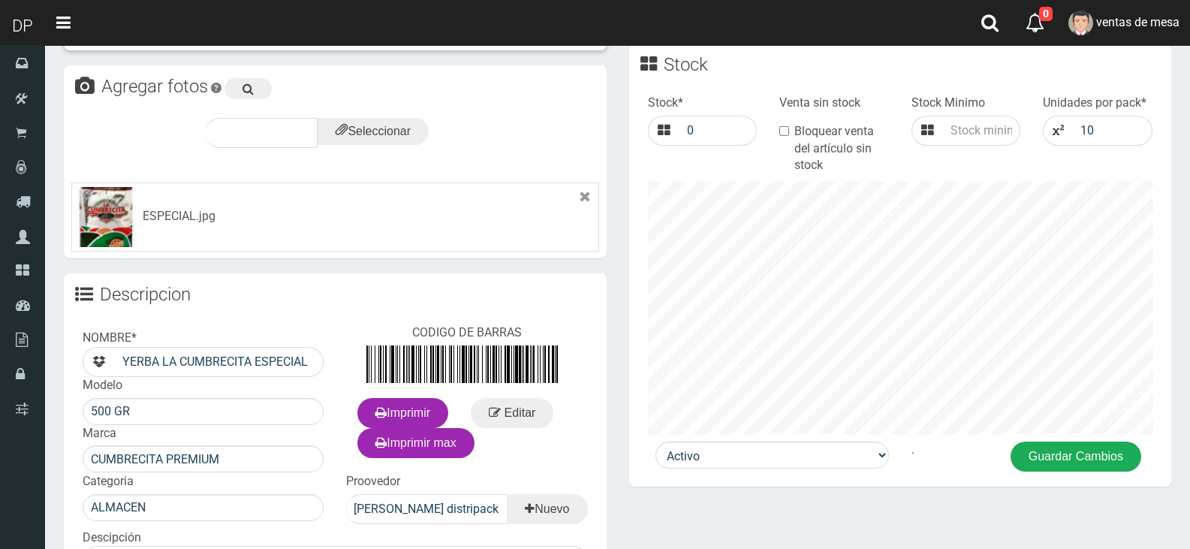
click at [1095, 463] on button "Guardar Cambios" at bounding box center [1075, 456] width 131 height 30
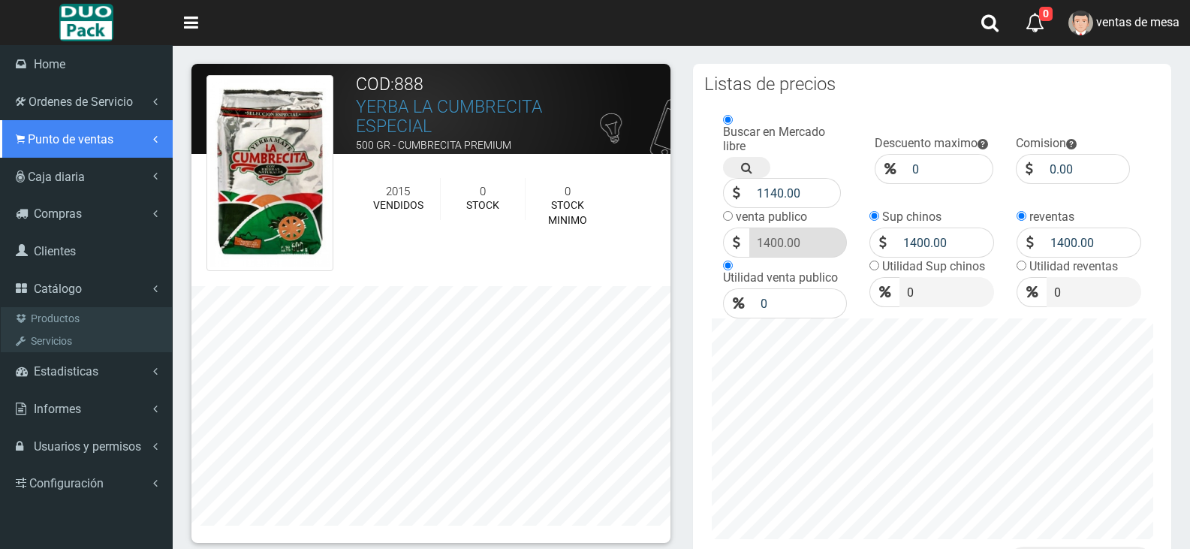
drag, startPoint x: 102, startPoint y: 140, endPoint x: 109, endPoint y: 147, distance: 9.6
click at [103, 140] on span "Punto de ventas" at bounding box center [71, 139] width 86 height 14
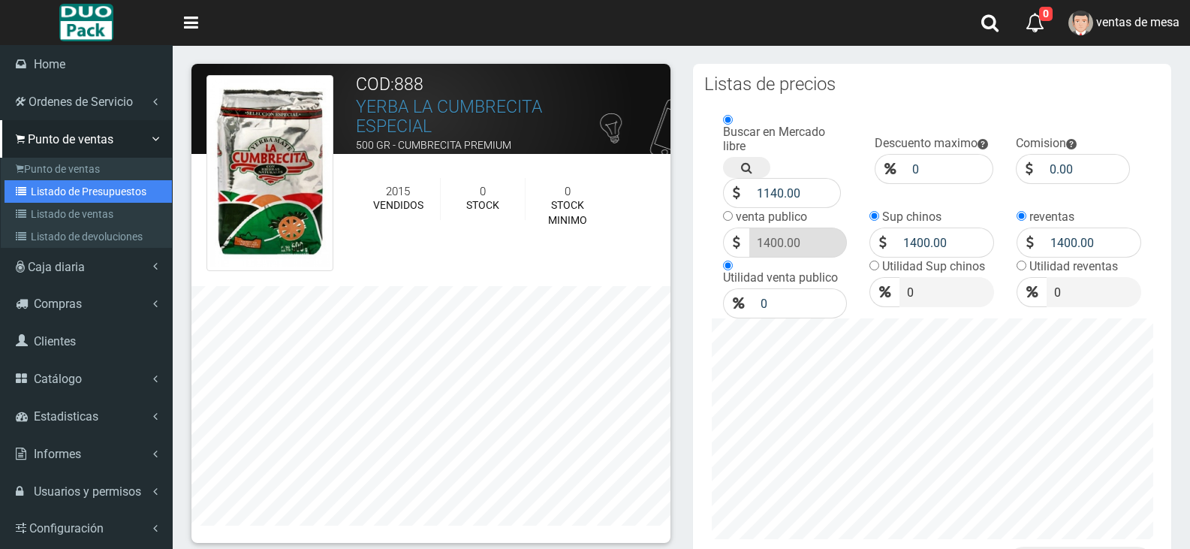
click at [132, 191] on link "Listado de Presupuestos" at bounding box center [88, 191] width 167 height 23
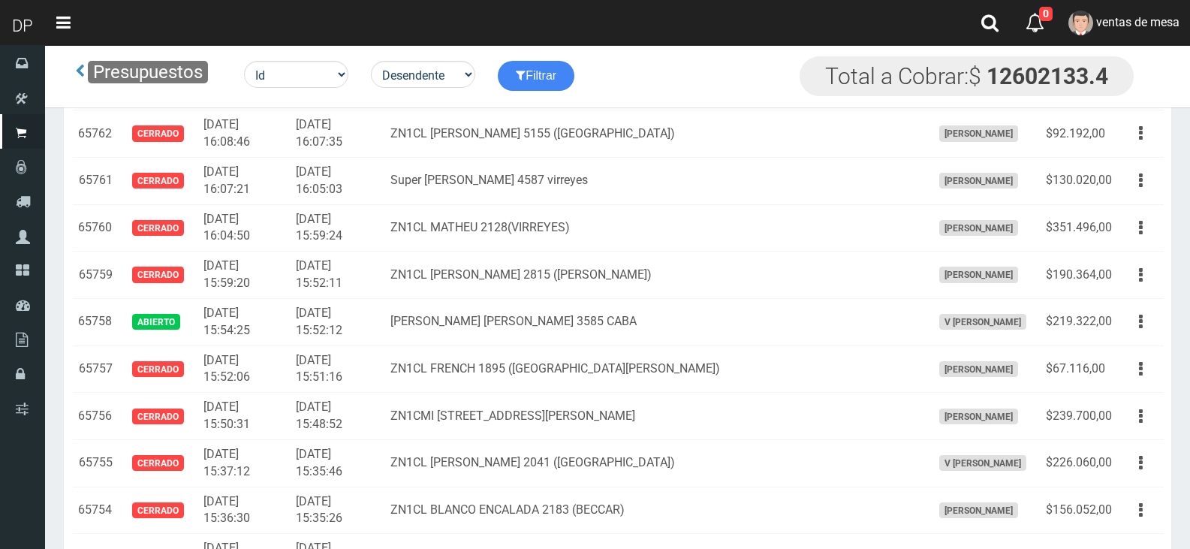
scroll to position [6653, 0]
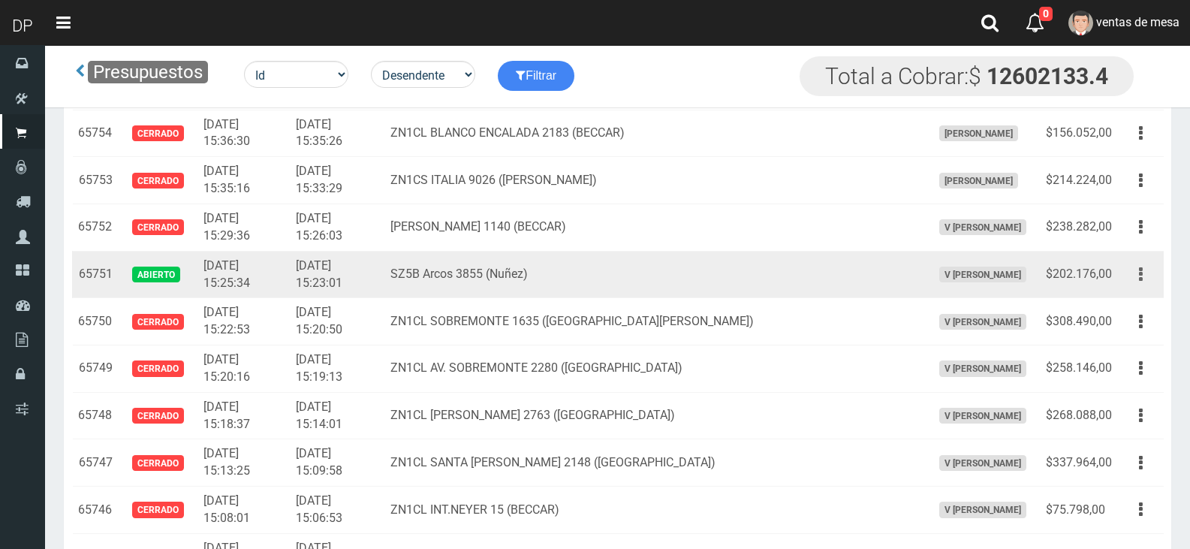
click at [1143, 269] on button "button" at bounding box center [1141, 274] width 34 height 26
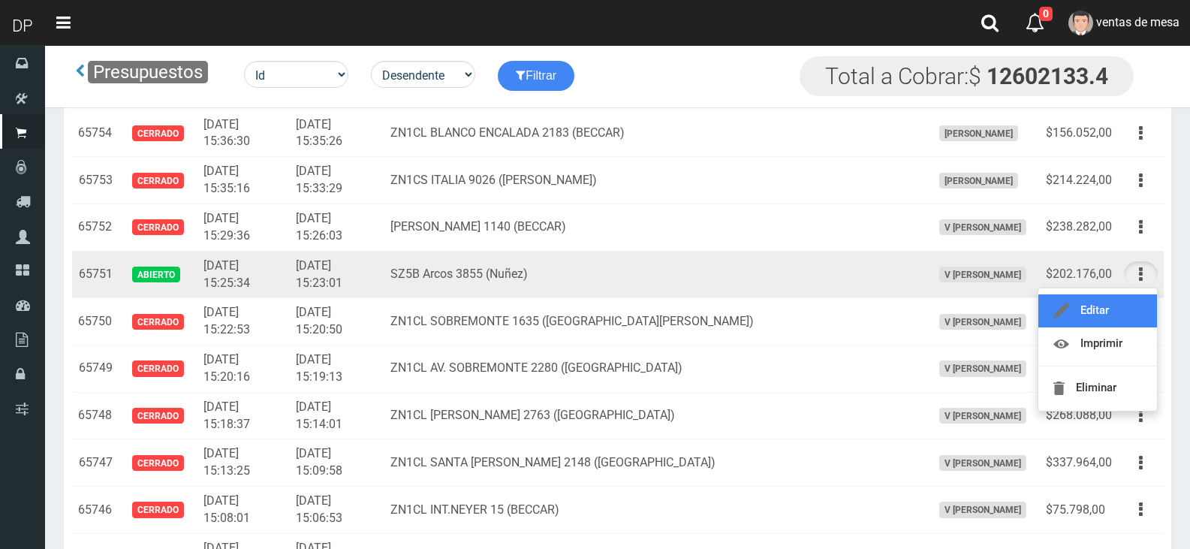
click at [1124, 306] on link "Editar" at bounding box center [1097, 310] width 119 height 33
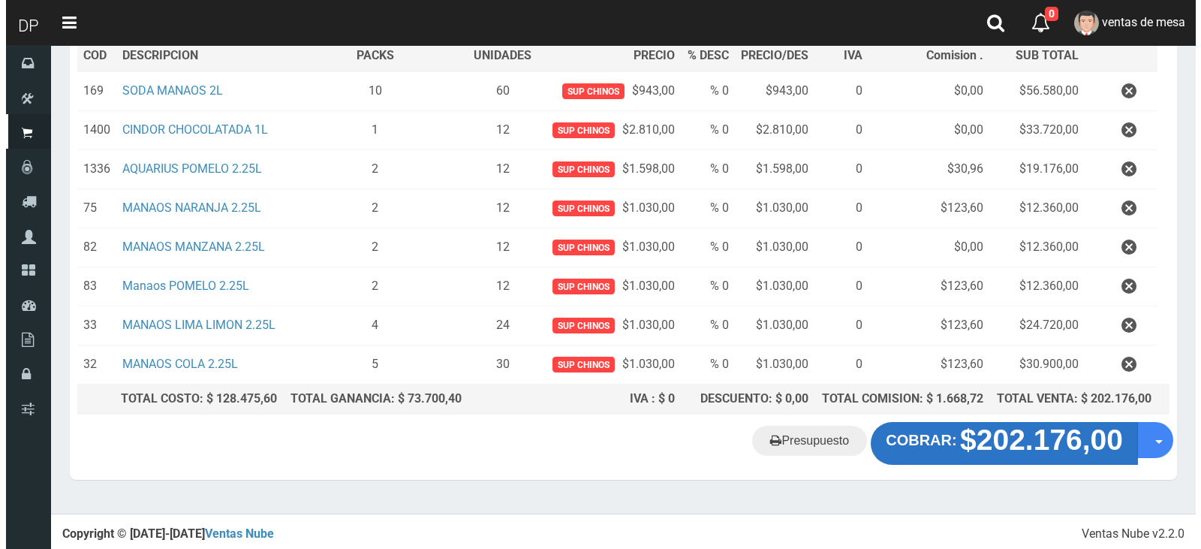
scroll to position [233, 0]
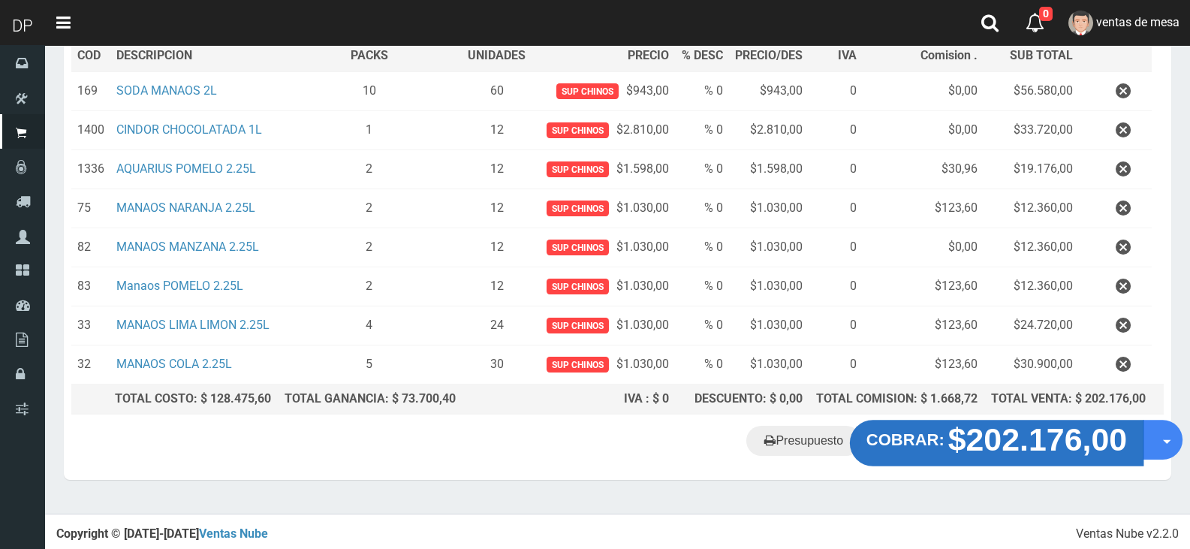
click at [981, 440] on strong "$202.176,00" at bounding box center [1037, 439] width 179 height 35
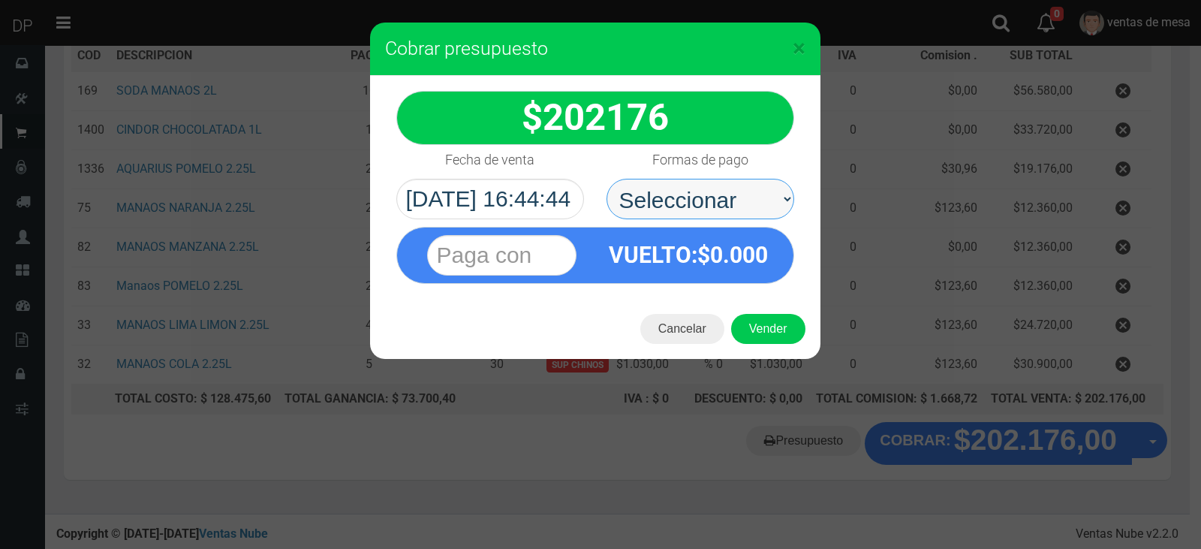
click at [754, 206] on select "Seleccionar Efectivo Tarjeta de Crédito Depósito Débito" at bounding box center [701, 199] width 188 height 41
click at [607, 179] on select "Seleccionar Efectivo Tarjeta de Crédito Depósito Débito" at bounding box center [701, 199] width 188 height 41
click at [732, 215] on select "Seleccionar Efectivo Tarjeta de Crédito Depósito Débito" at bounding box center [701, 199] width 188 height 41
select select "Efectivo"
click at [607, 179] on select "Seleccionar Efectivo Tarjeta de Crédito Depósito Débito" at bounding box center [701, 199] width 188 height 41
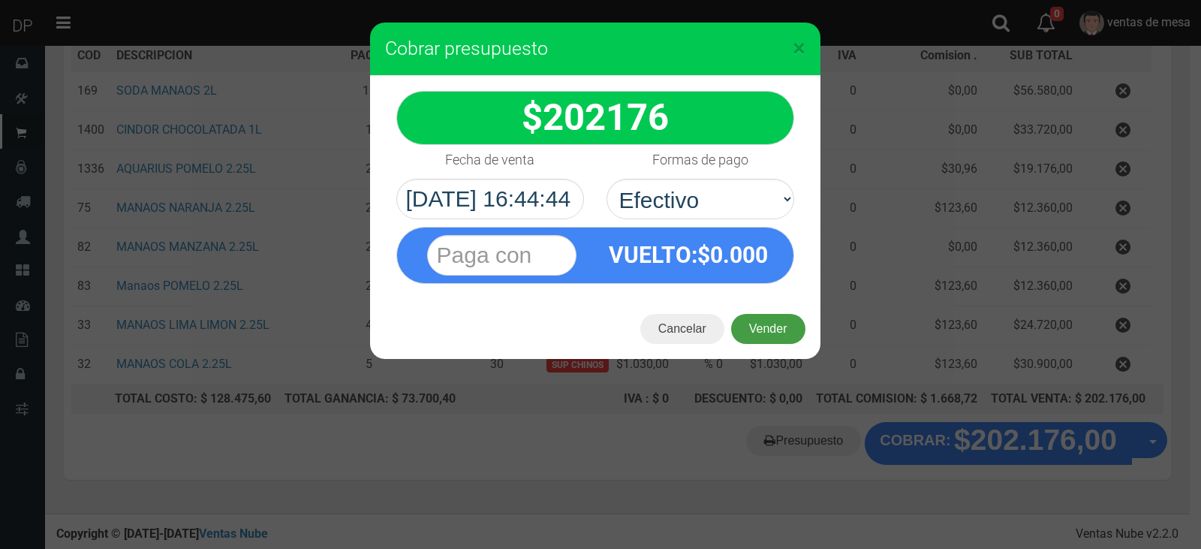
click at [742, 322] on button "Vender" at bounding box center [768, 329] width 74 height 30
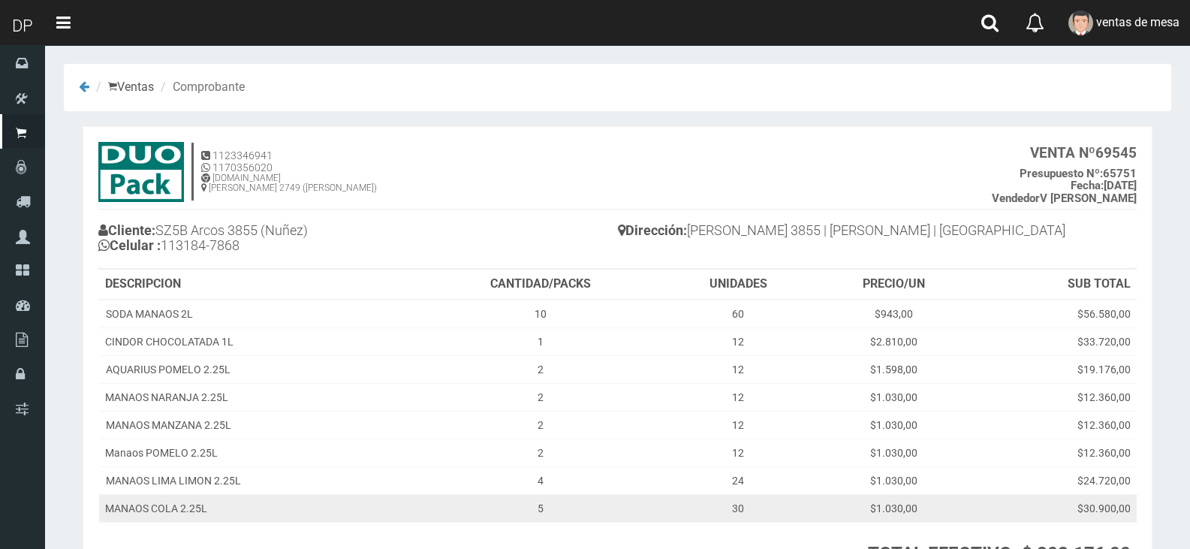
scroll to position [142, 0]
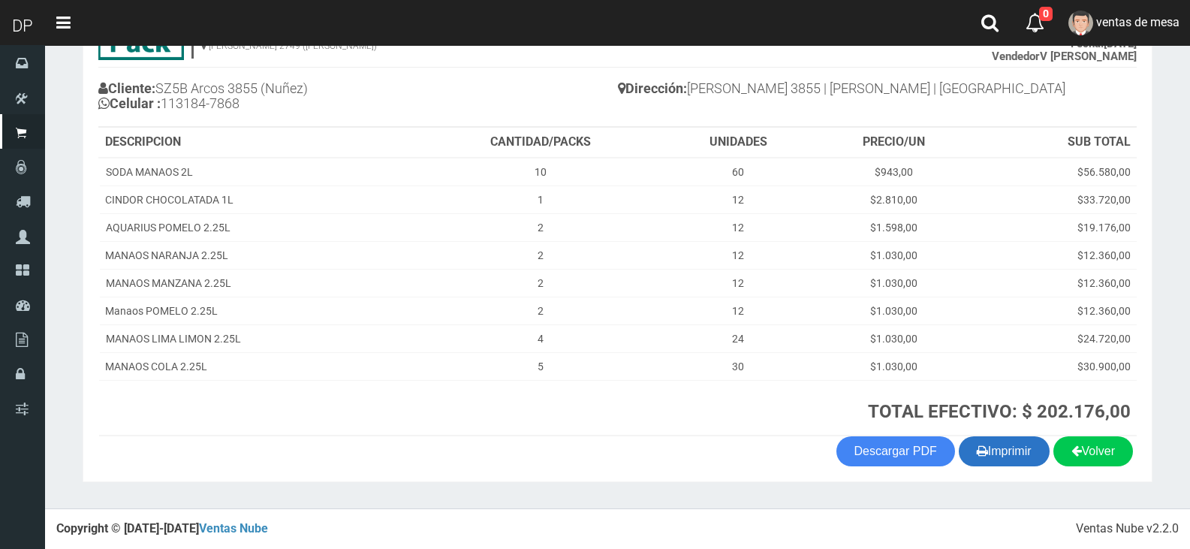
click at [1022, 446] on button "Imprimir" at bounding box center [1004, 451] width 91 height 30
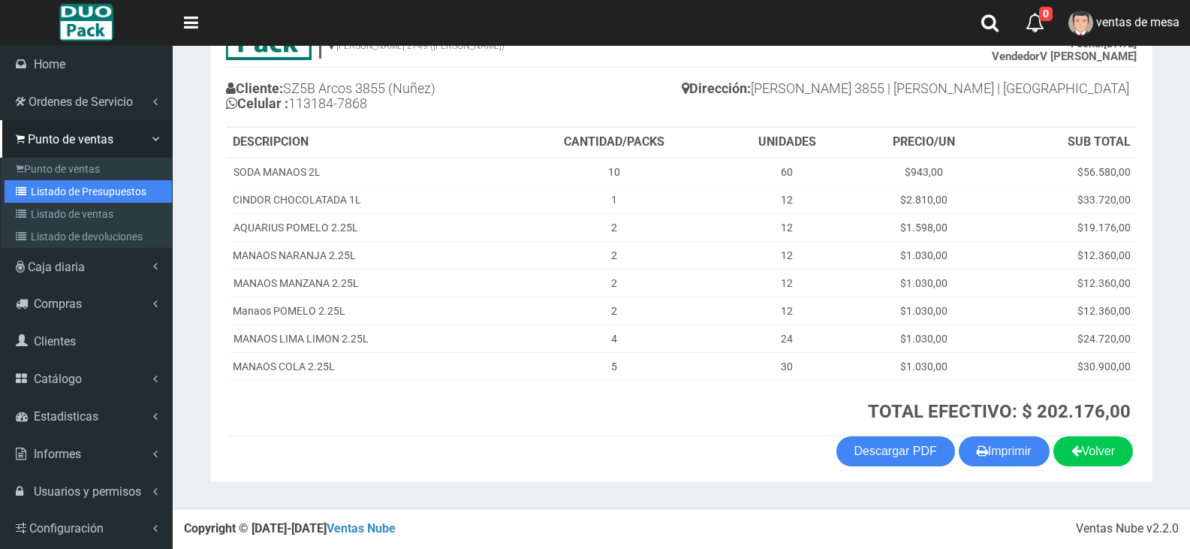
click at [44, 180] on link "Listado de Presupuestos" at bounding box center [88, 191] width 167 height 23
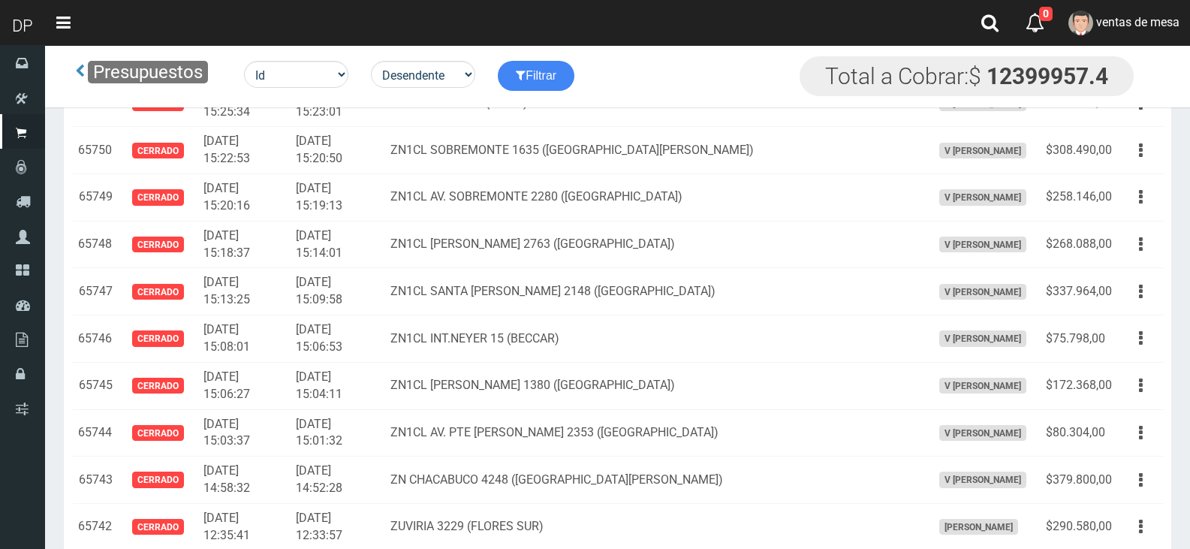
scroll to position [7170, 0]
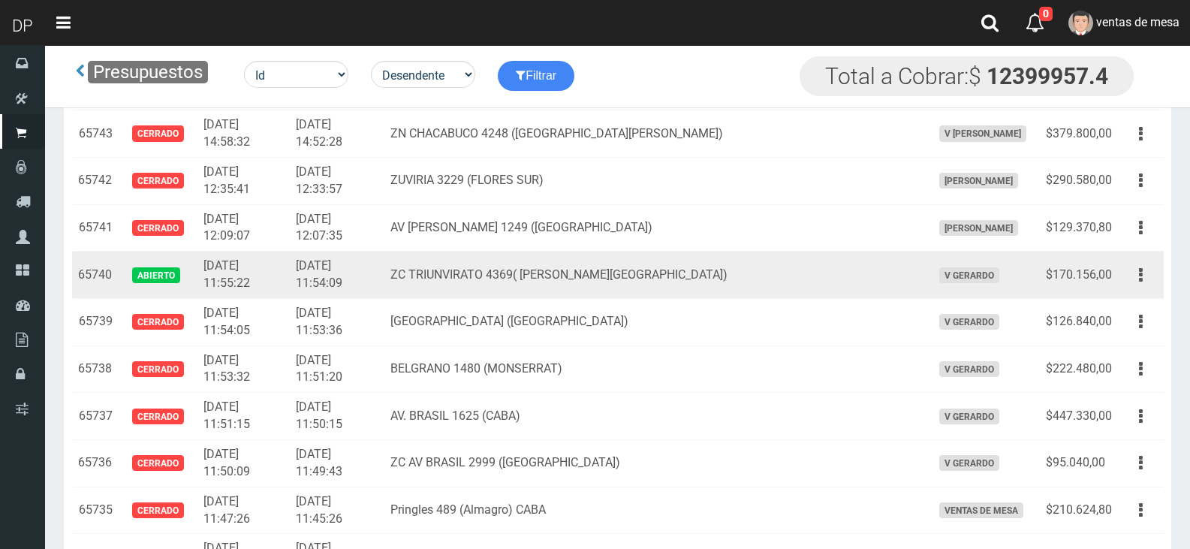
click at [1161, 275] on td "Editar Imprimir Eliminar" at bounding box center [1141, 274] width 46 height 47
click at [1145, 282] on button "button" at bounding box center [1141, 275] width 34 height 26
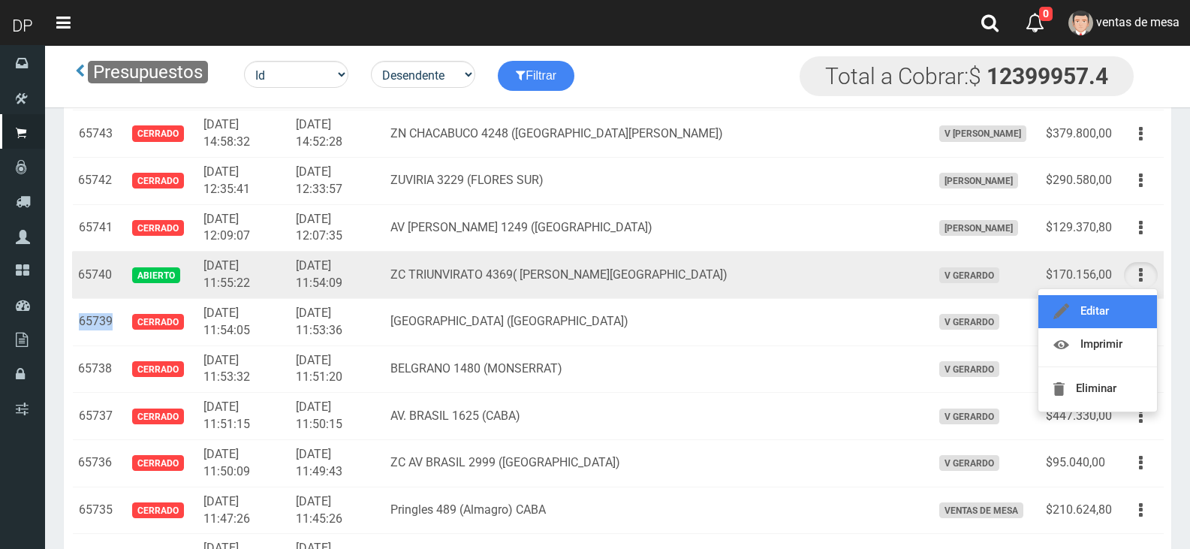
click at [1131, 301] on link "Editar" at bounding box center [1097, 311] width 119 height 33
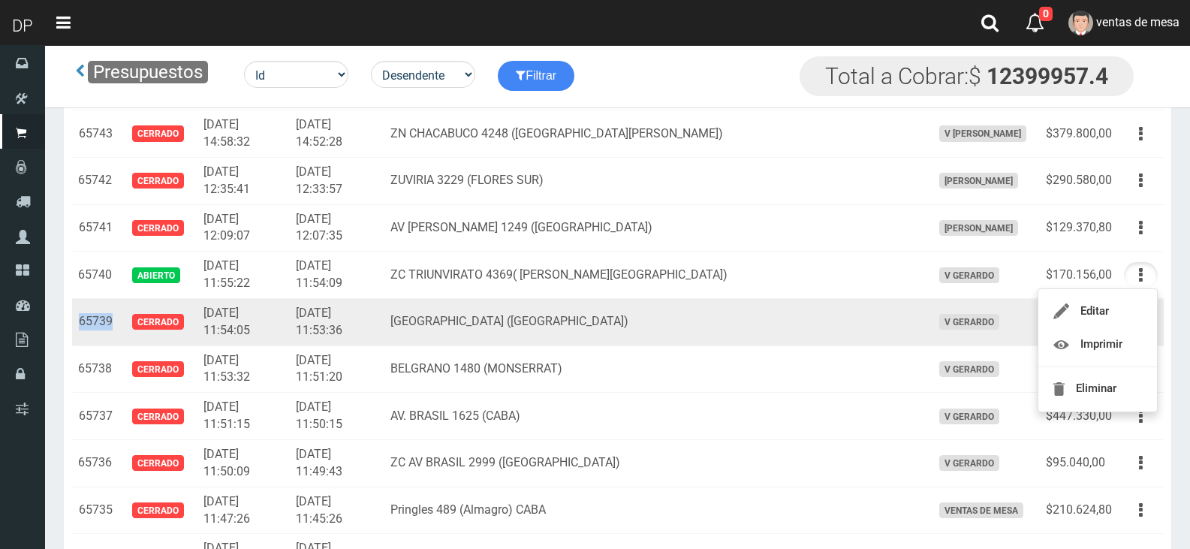
click at [1131, 301] on td "Editar Imprimir Eliminar" at bounding box center [1141, 321] width 46 height 47
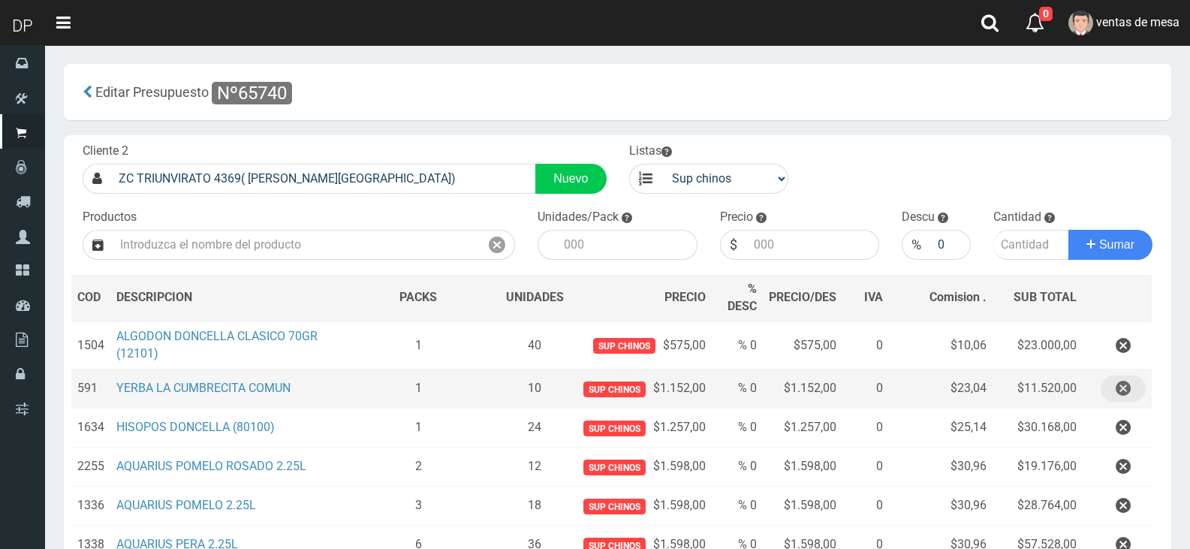
click at [1106, 393] on button "button" at bounding box center [1122, 388] width 45 height 26
click at [0, 0] on div "Cargando..." at bounding box center [0, 0] width 0 height 0
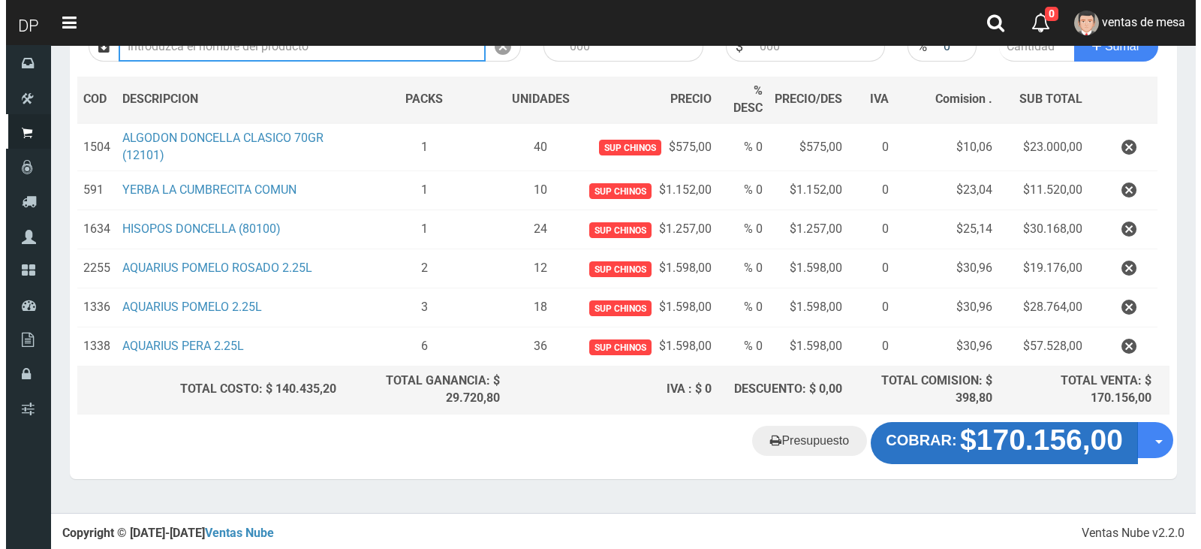
scroll to position [159, 0]
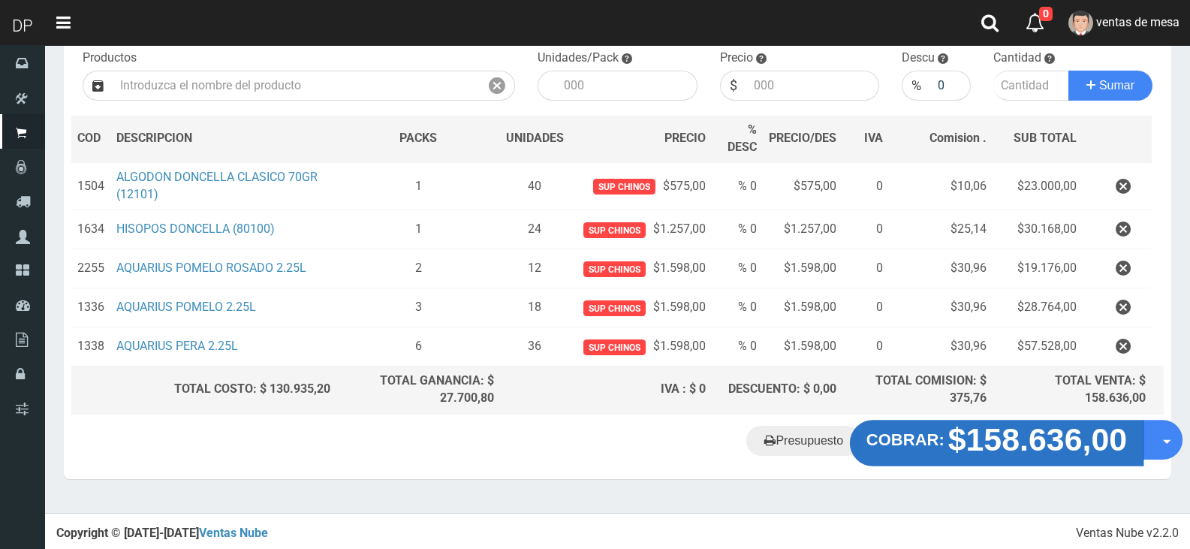
click at [992, 450] on strong "$158.636,00" at bounding box center [1037, 438] width 179 height 35
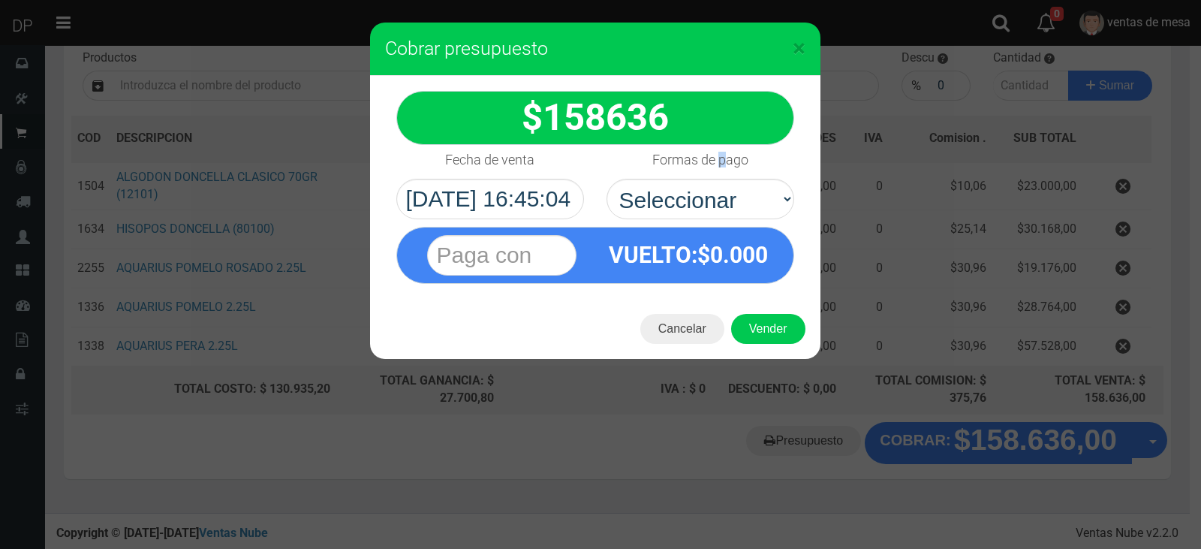
drag, startPoint x: 722, startPoint y: 155, endPoint x: 706, endPoint y: 192, distance: 40.0
click at [722, 157] on h4 "Formas de pago" at bounding box center [700, 159] width 96 height 15
click at [706, 194] on select "Seleccionar Efectivo Tarjeta de Crédito Depósito Débito" at bounding box center [701, 199] width 188 height 41
select select "Efectivo"
click at [607, 179] on select "Seleccionar Efectivo Tarjeta de Crédito Depósito Débito" at bounding box center [701, 199] width 188 height 41
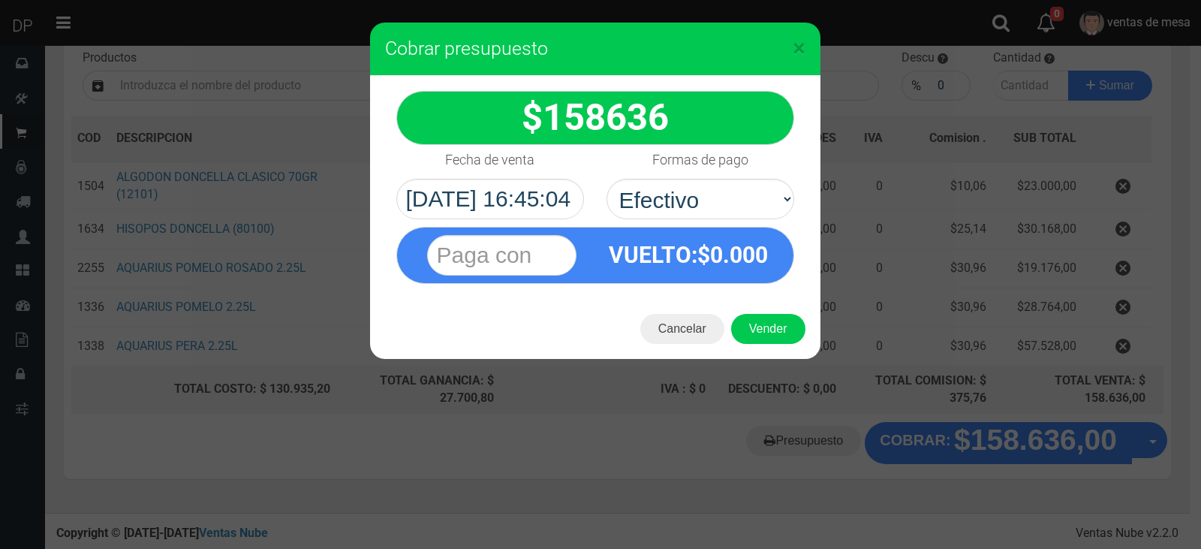
click at [738, 312] on div "Cancelar Vender" at bounding box center [595, 329] width 450 height 60
click at [746, 327] on button "Vender" at bounding box center [768, 329] width 74 height 30
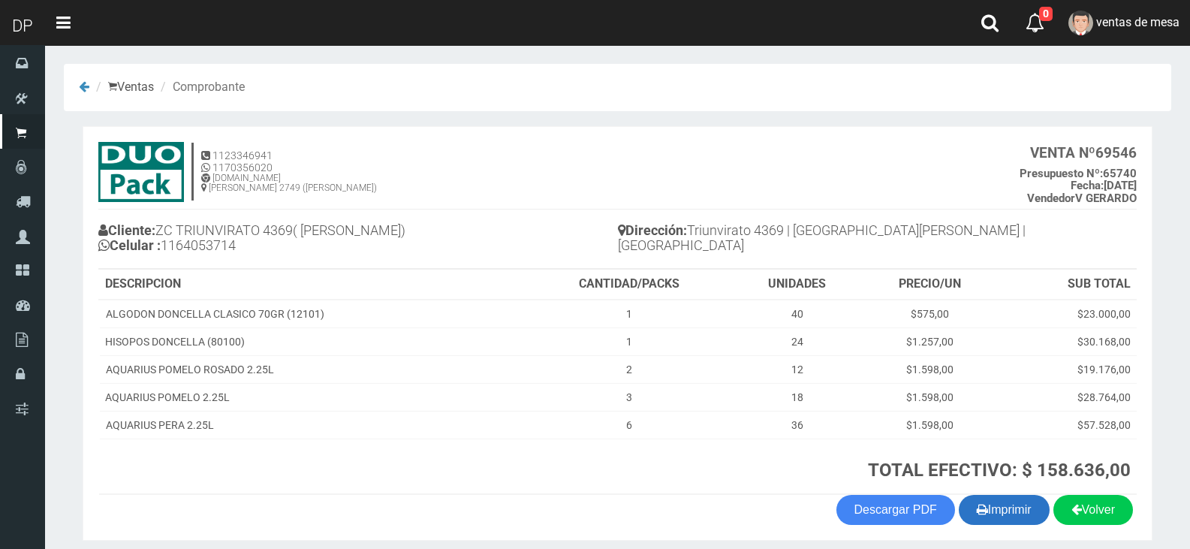
scroll to position [59, 0]
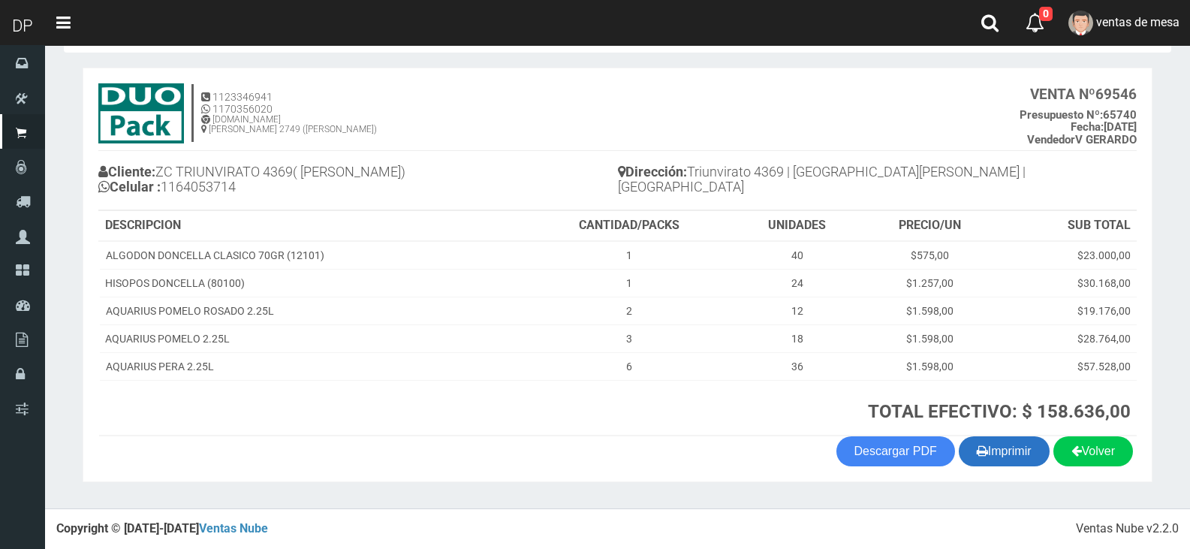
click at [977, 448] on icon "button" at bounding box center [982, 450] width 11 height 21
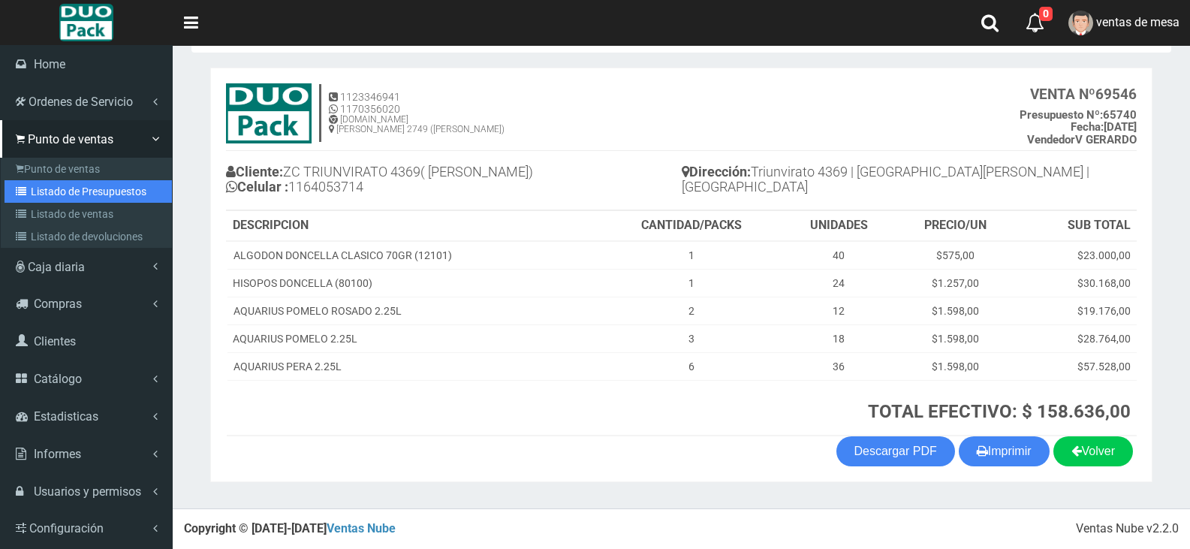
click at [86, 197] on link "Listado de Presupuestos" at bounding box center [88, 191] width 167 height 23
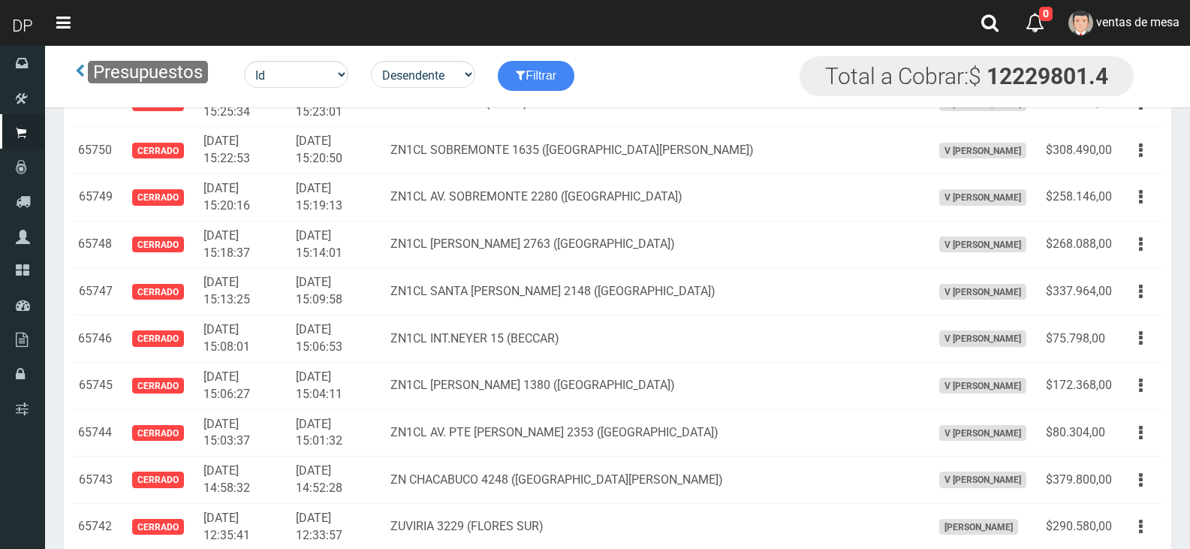
scroll to position [5100, 0]
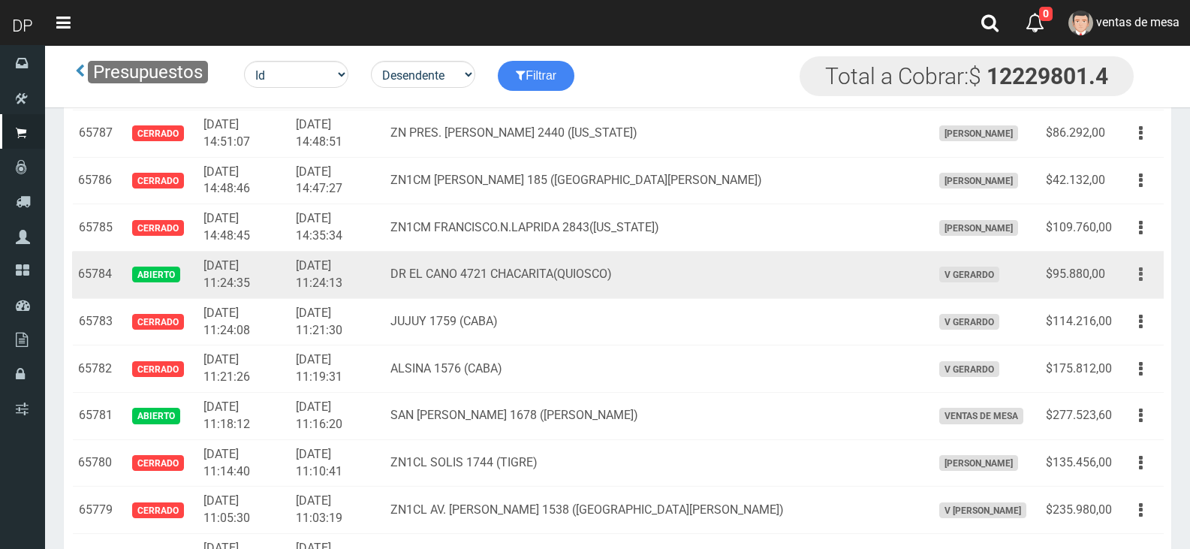
click at [1145, 275] on button "button" at bounding box center [1141, 274] width 34 height 26
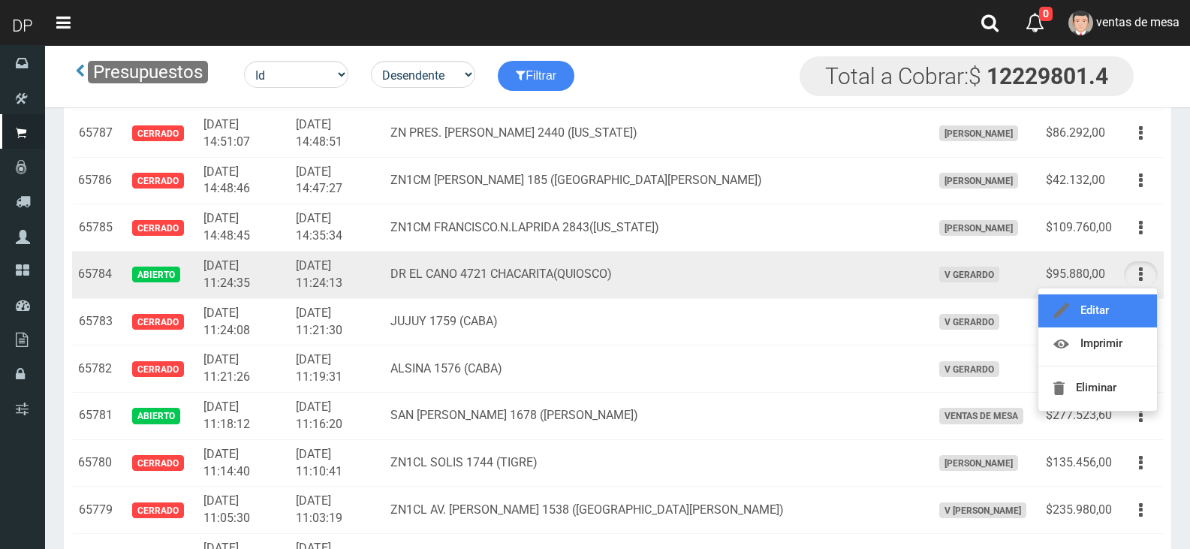
click at [1124, 306] on link "Editar" at bounding box center [1097, 310] width 119 height 33
click at [1124, 306] on td "Editar Imprimir Eliminar" at bounding box center [1141, 321] width 46 height 47
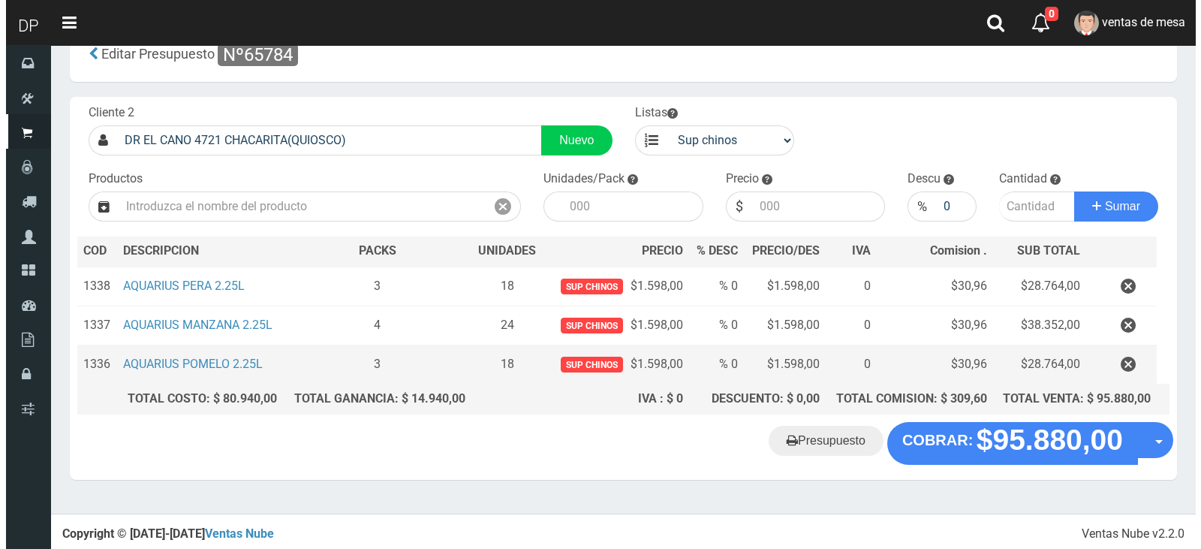
scroll to position [38, 0]
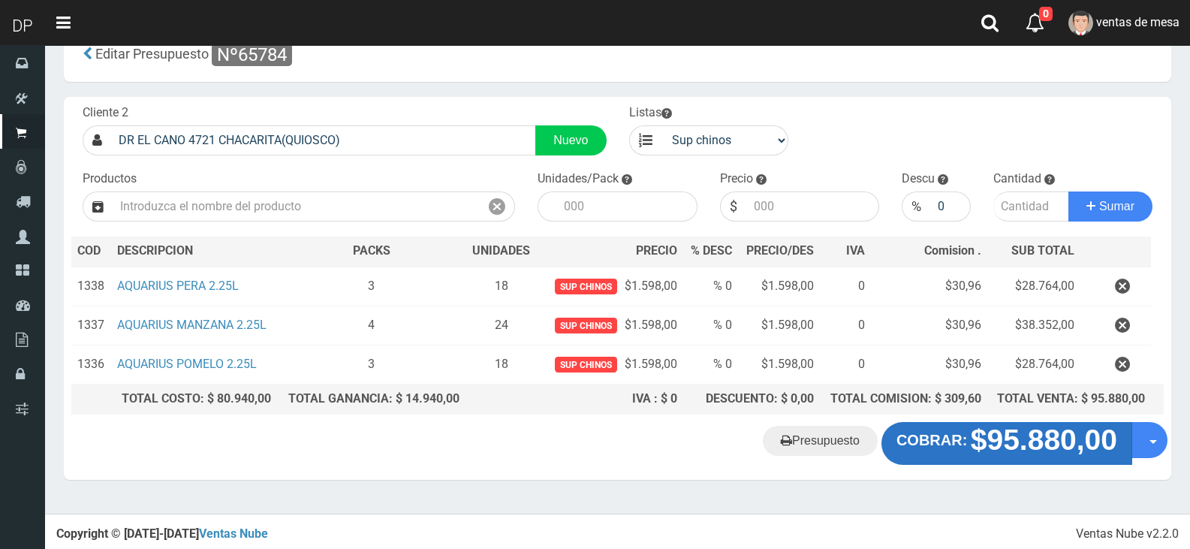
click at [1017, 454] on strong "$95.880,00" at bounding box center [1044, 440] width 146 height 32
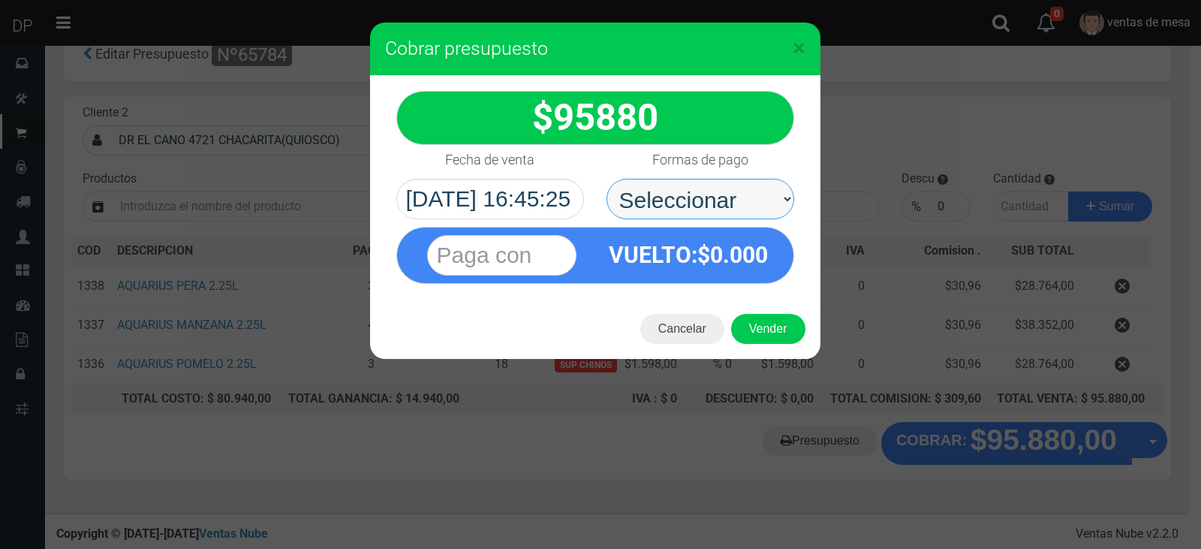
click at [736, 209] on select "Seleccionar Efectivo Tarjeta de Crédito Depósito Débito" at bounding box center [701, 199] width 188 height 41
click at [607, 179] on select "Seleccionar Efectivo Tarjeta de Crédito Depósito Débito" at bounding box center [701, 199] width 188 height 41
drag, startPoint x: 769, startPoint y: 202, endPoint x: 768, endPoint y: 213, distance: 11.3
click at [769, 207] on select "Seleccionar Efectivo Tarjeta de Crédito Depósito Débito" at bounding box center [701, 199] width 188 height 41
select select "Efectivo"
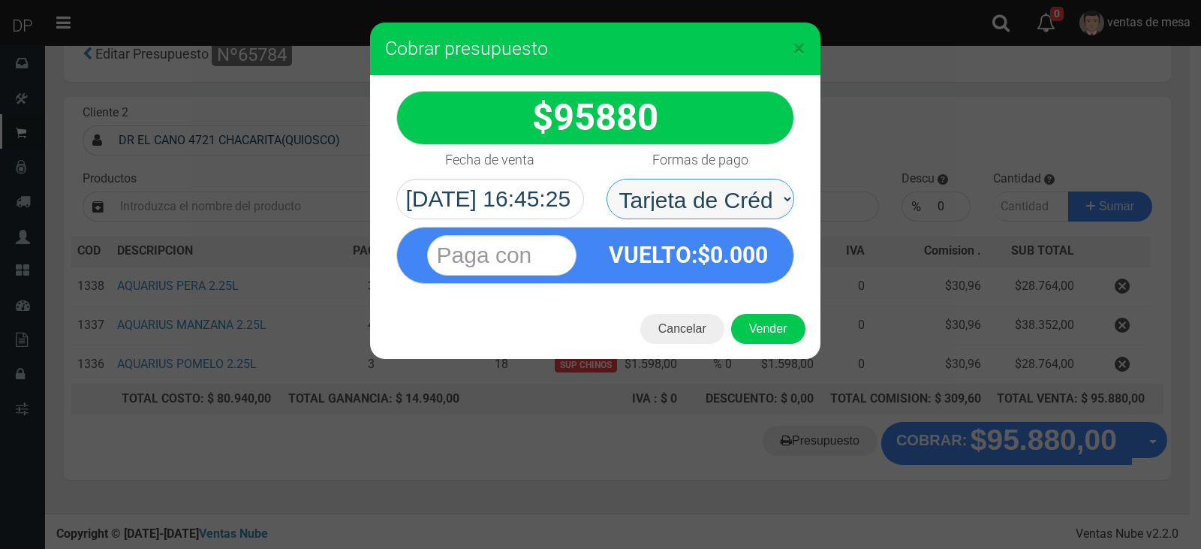
click at [607, 179] on select "Seleccionar Efectivo Tarjeta de Crédito Depósito Débito" at bounding box center [701, 199] width 188 height 41
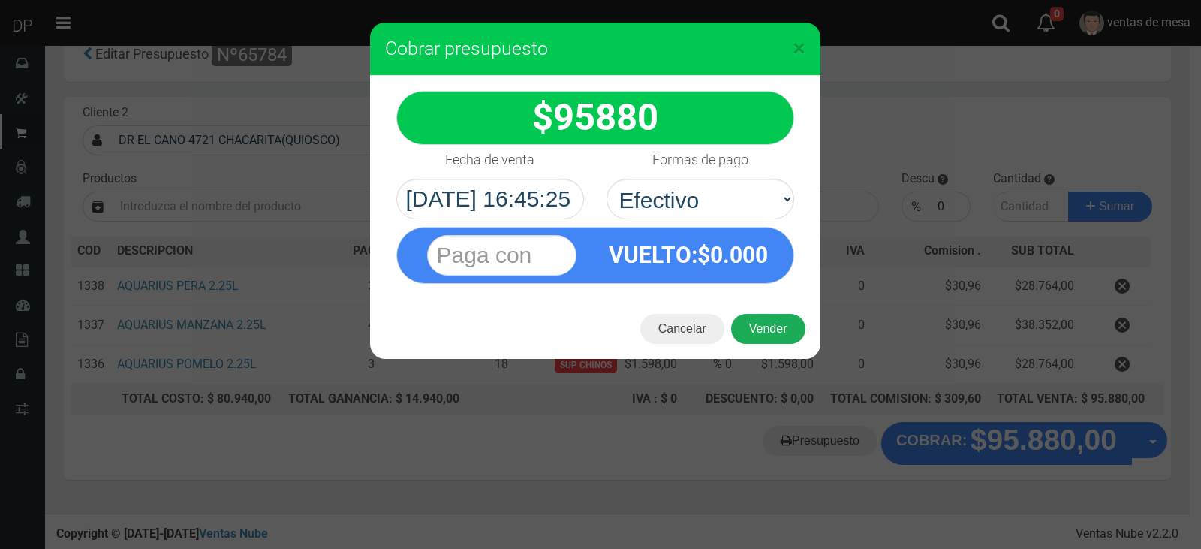
click at [770, 324] on button "Vender" at bounding box center [768, 329] width 74 height 30
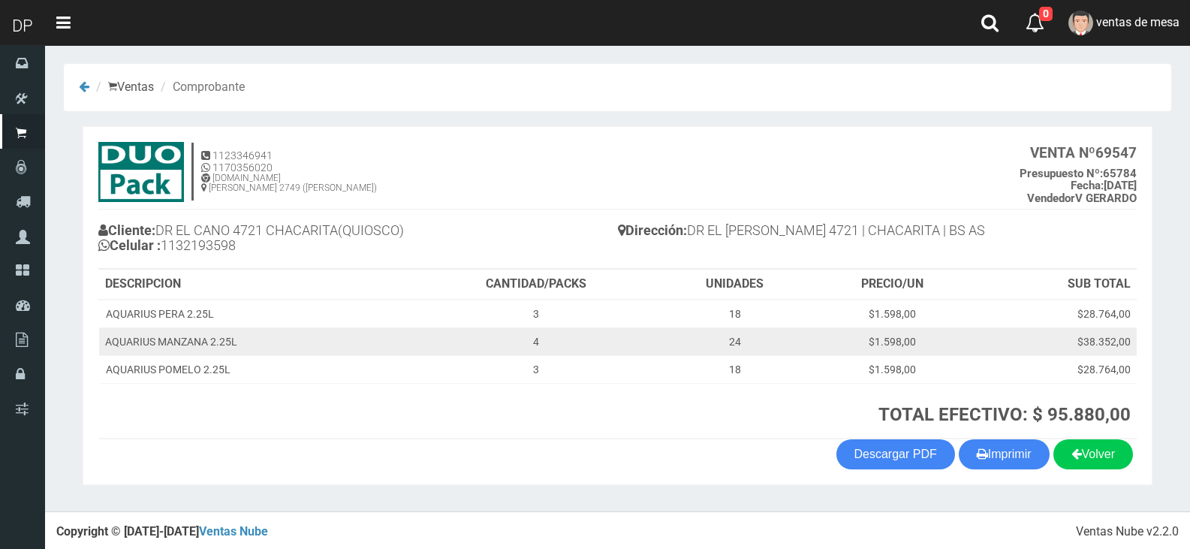
scroll to position [3, 0]
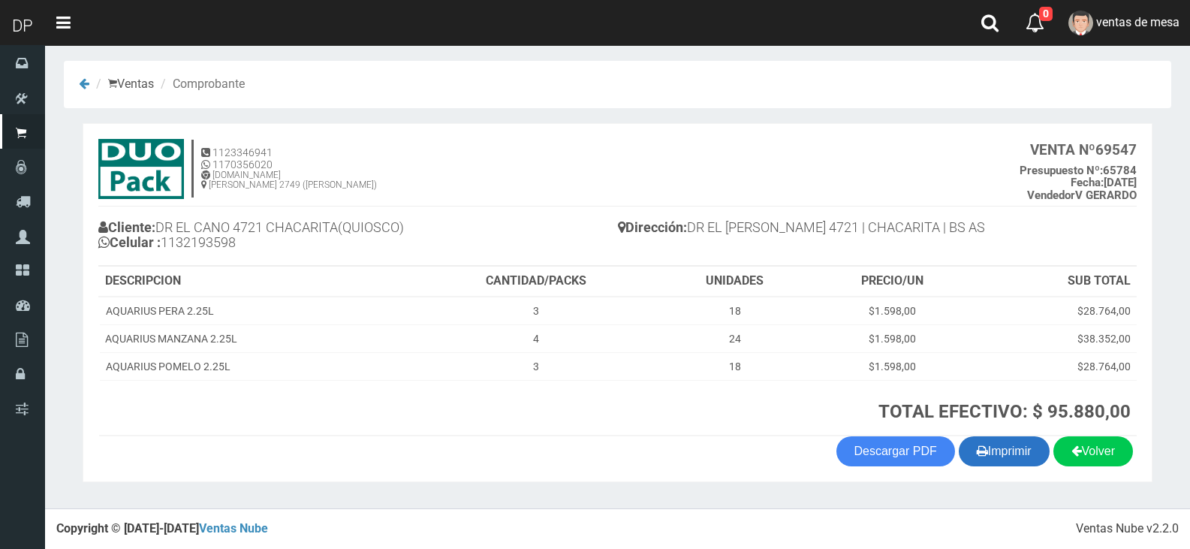
click at [1005, 438] on button "Imprimir" at bounding box center [1004, 451] width 91 height 30
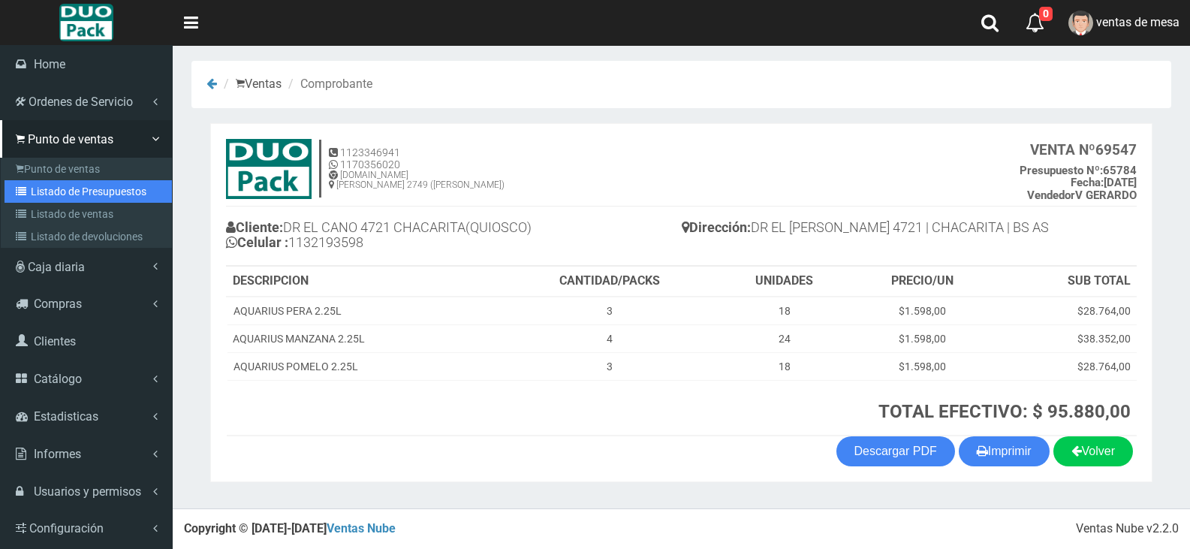
drag, startPoint x: 62, startPoint y: 192, endPoint x: 450, endPoint y: 52, distance: 412.7
click at [62, 192] on link "Listado de Presupuestos" at bounding box center [88, 191] width 167 height 23
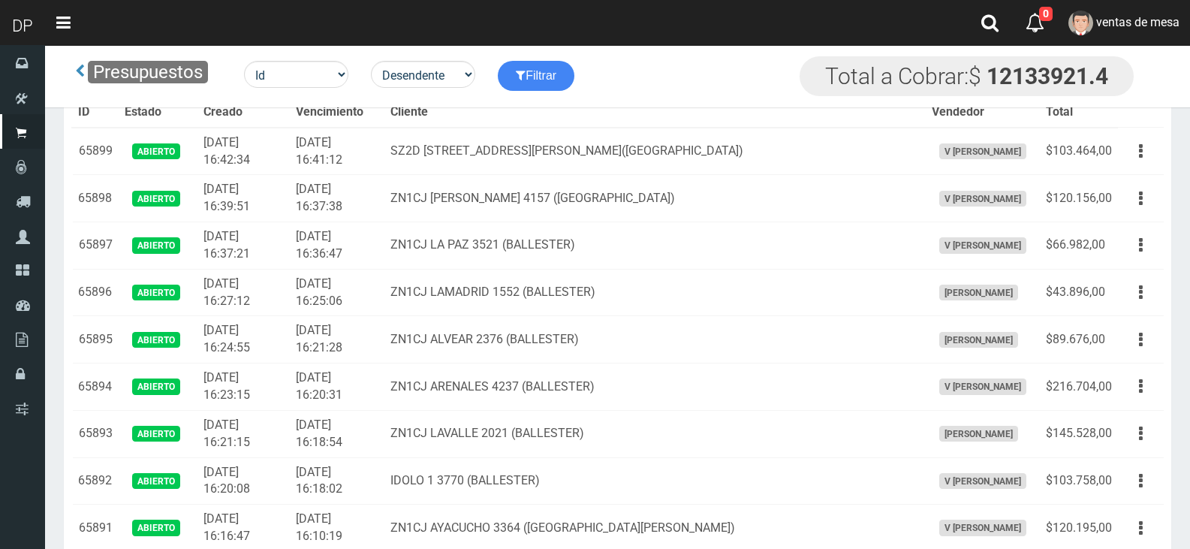
scroll to position [6354, 0]
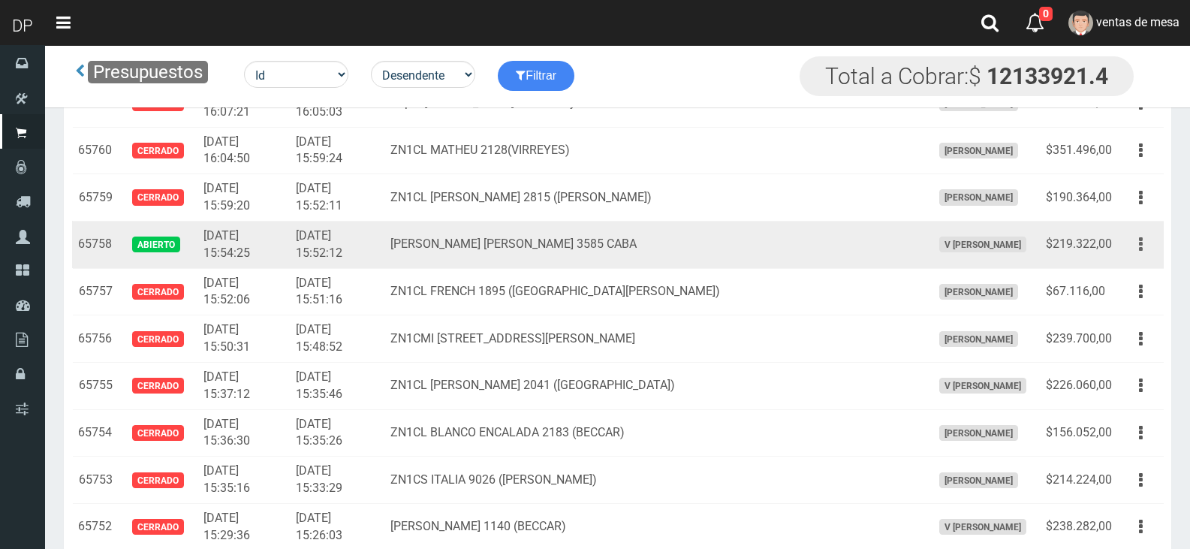
click at [1143, 238] on button "button" at bounding box center [1141, 244] width 34 height 26
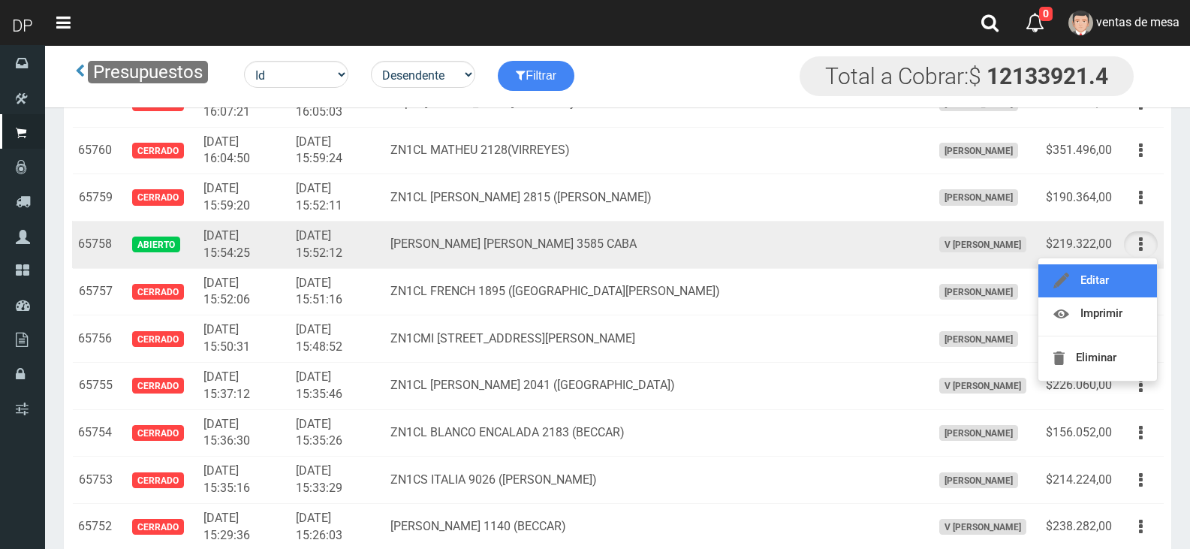
click at [1134, 278] on link "Editar" at bounding box center [1097, 280] width 119 height 33
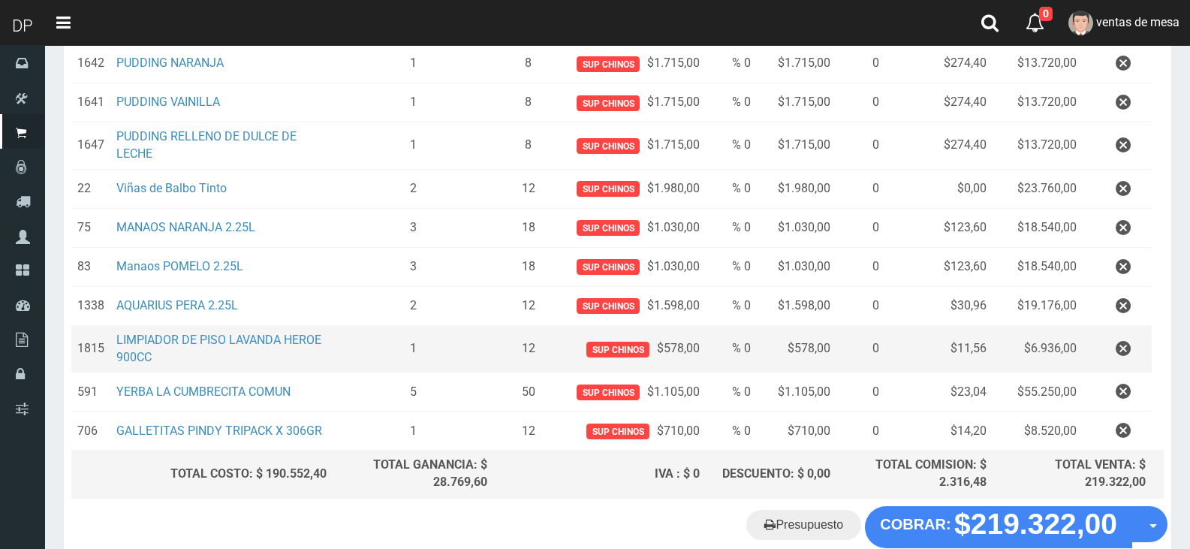
scroll to position [448, 0]
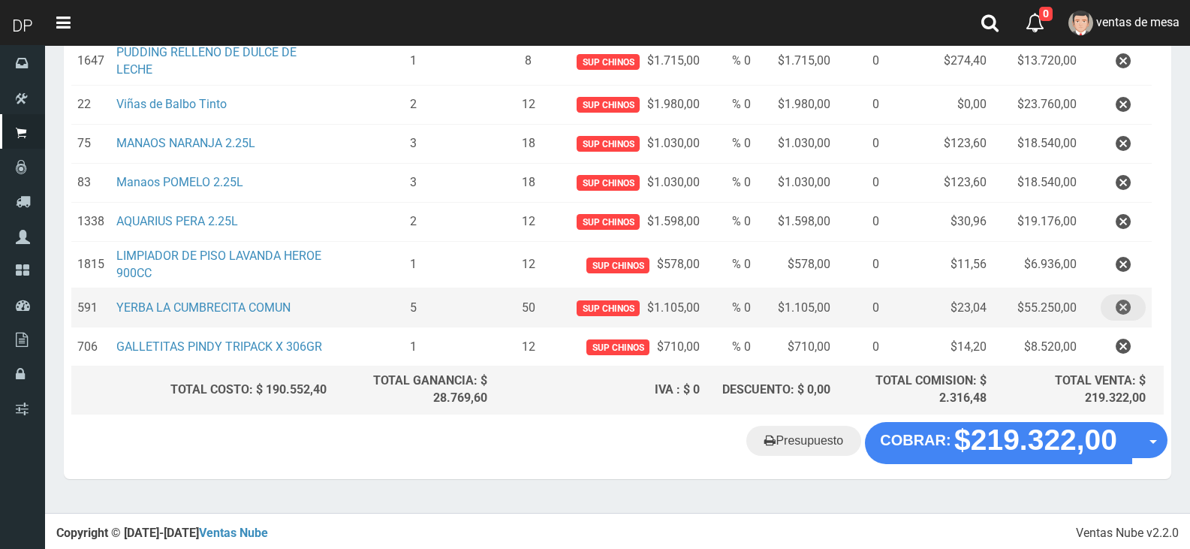
click at [1116, 315] on icon "button" at bounding box center [1123, 307] width 15 height 26
click at [0, 0] on div "Cargando..." at bounding box center [0, 0] width 0 height 0
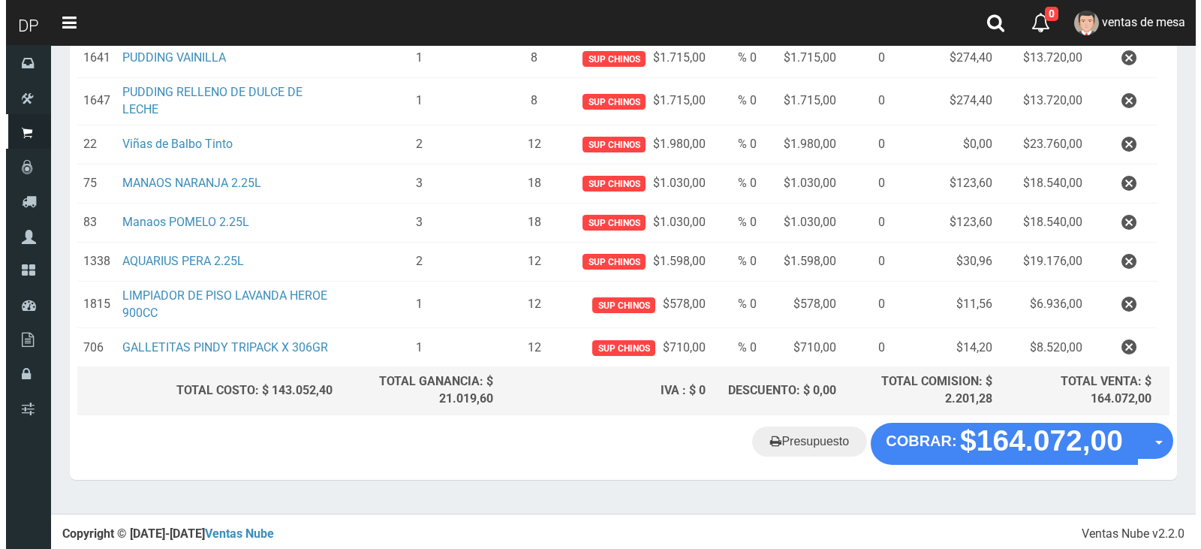
scroll to position [409, 0]
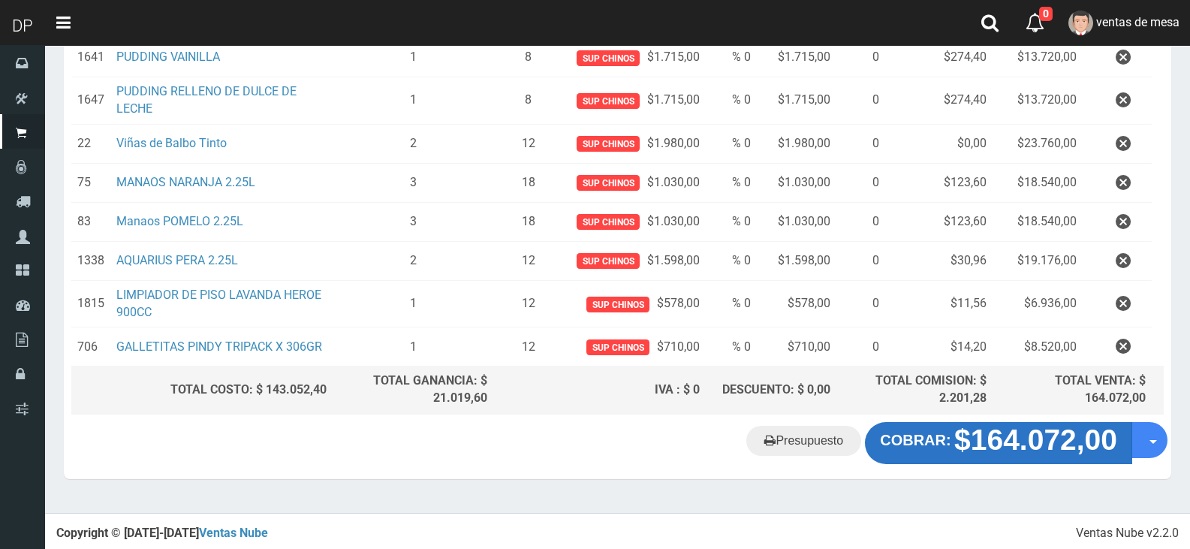
click at [1052, 445] on strong "$164.072,00" at bounding box center [1035, 439] width 163 height 32
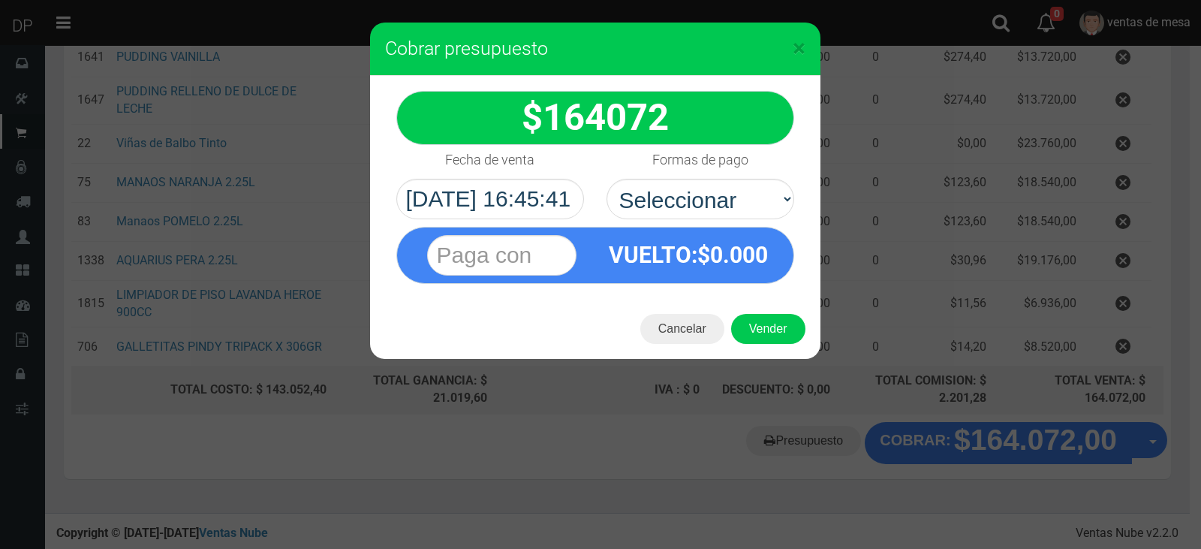
select select "Efectivo"
click at [607, 179] on select "Seleccionar Efectivo Tarjeta de Crédito Depósito Débito" at bounding box center [701, 199] width 188 height 41
click at [786, 335] on button "Vender" at bounding box center [768, 329] width 74 height 30
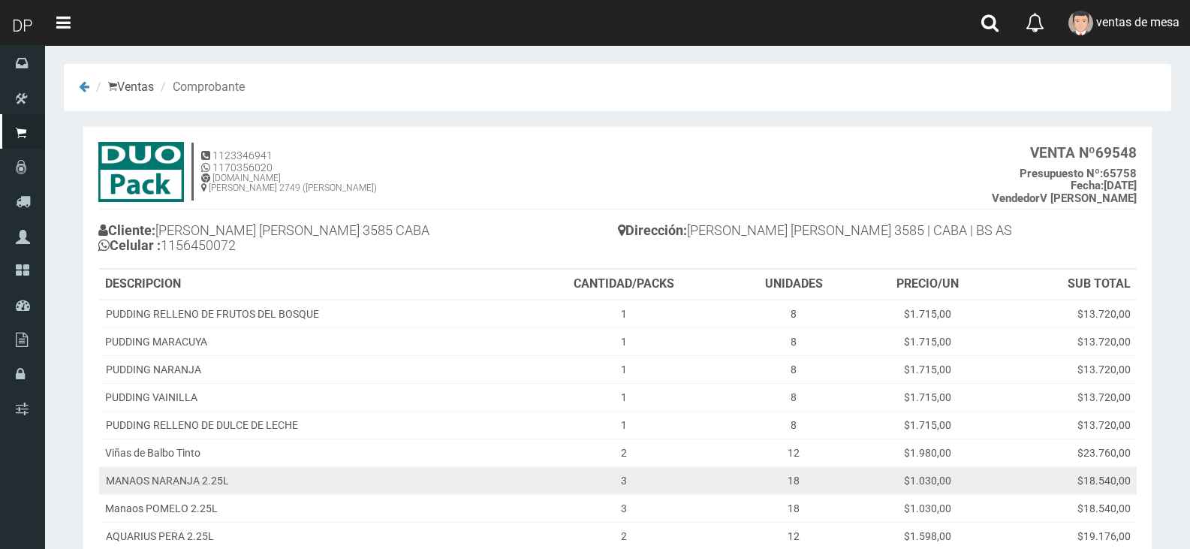
scroll to position [225, 0]
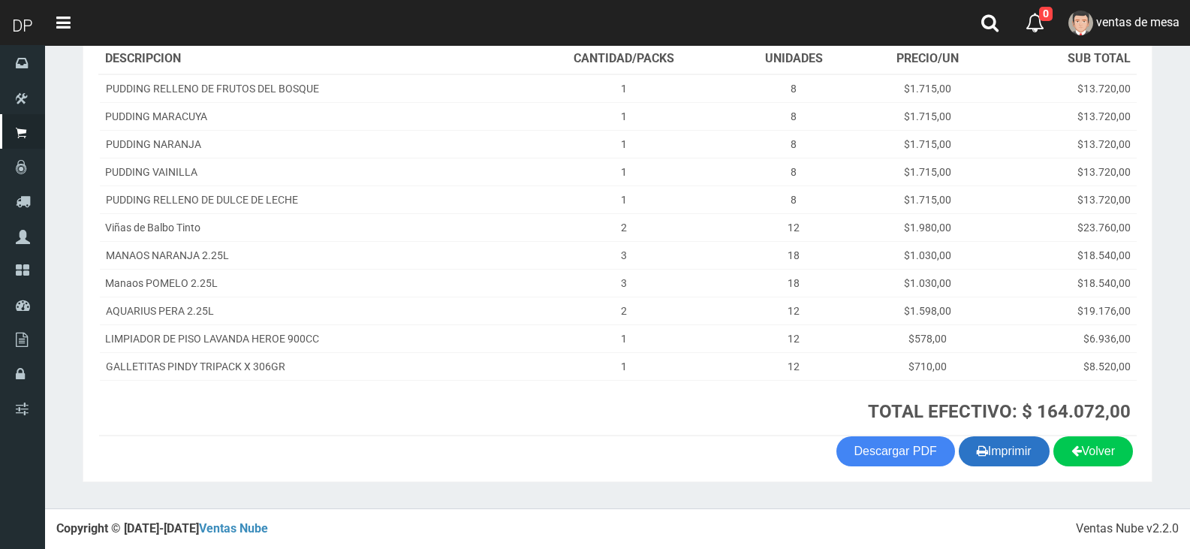
click at [979, 447] on icon "button" at bounding box center [982, 450] width 11 height 21
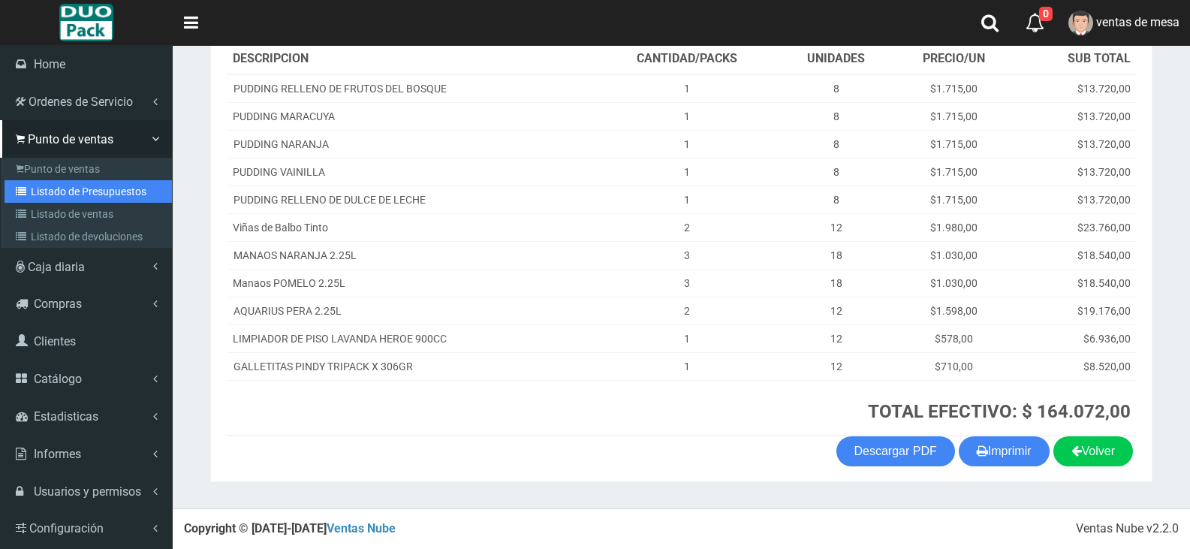
drag, startPoint x: 98, startPoint y: 188, endPoint x: 110, endPoint y: 182, distance: 13.8
click at [98, 188] on link "Listado de Presupuestos" at bounding box center [88, 191] width 167 height 23
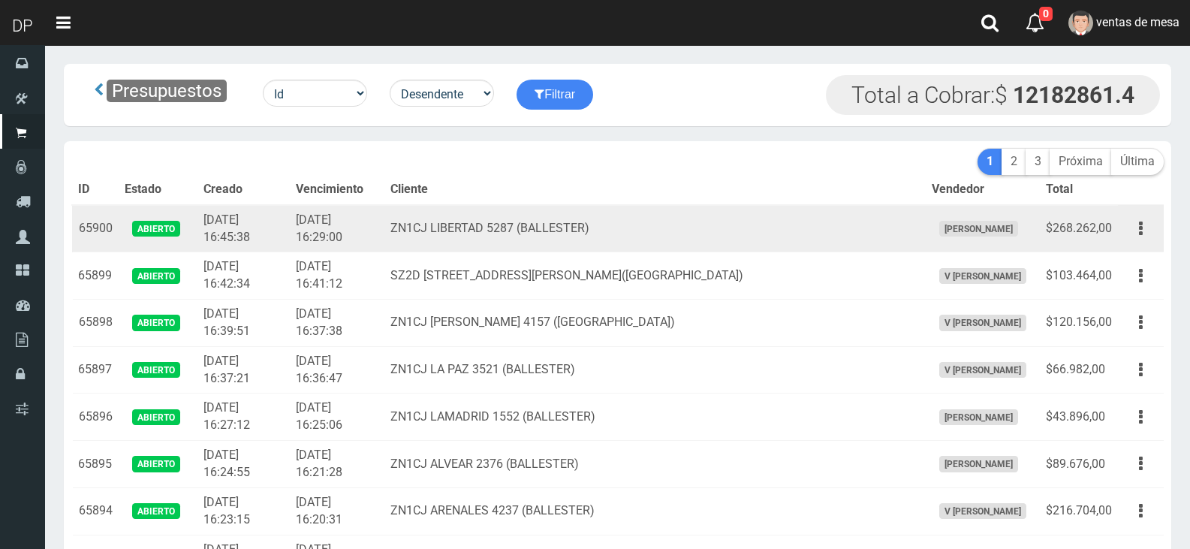
click at [628, 245] on td "ZN1CJ LIBERTAD 5287 (BALLESTER)" at bounding box center [654, 228] width 540 height 47
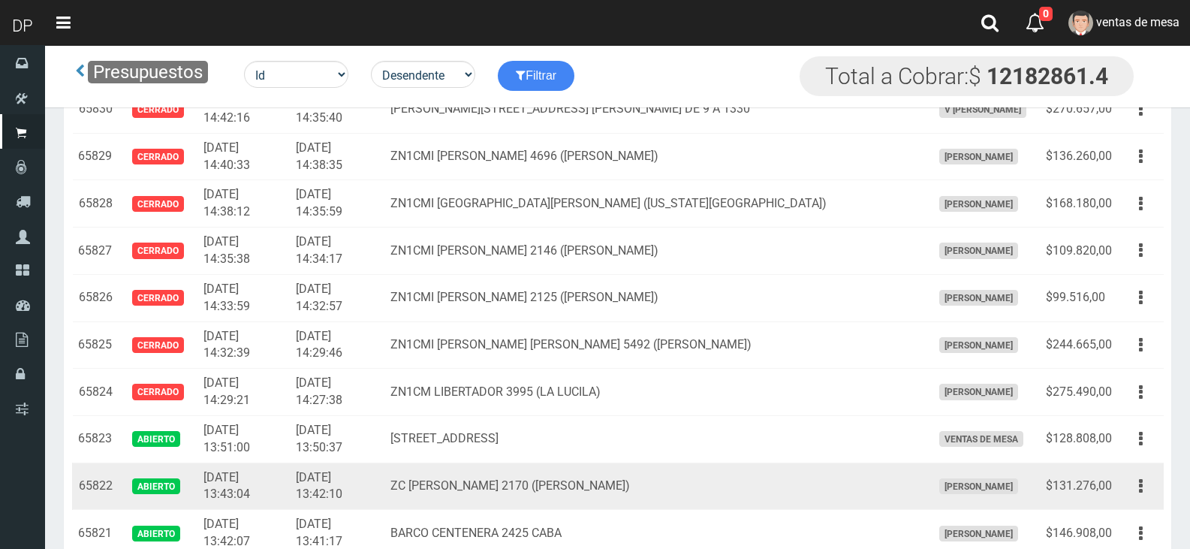
scroll to position [3182, 0]
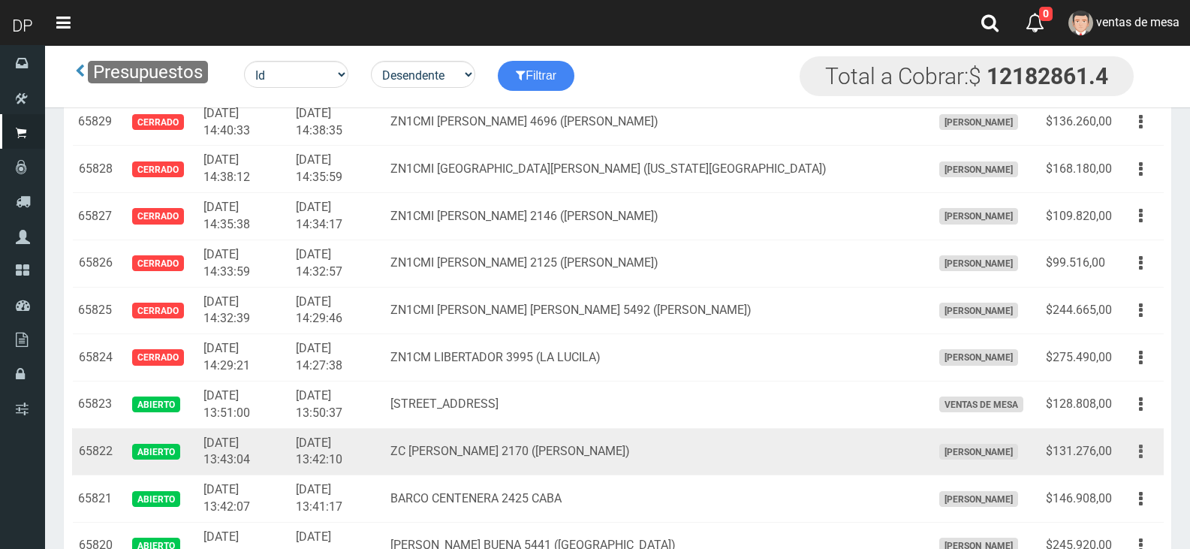
click at [1127, 456] on button "button" at bounding box center [1141, 451] width 34 height 26
click at [1116, 485] on link "Editar" at bounding box center [1097, 487] width 119 height 33
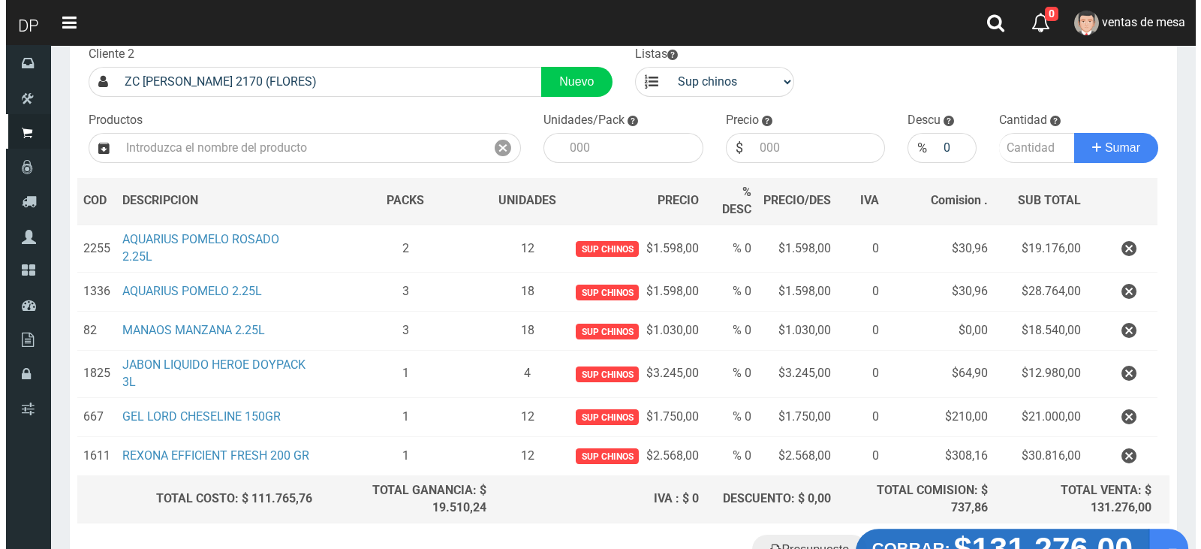
scroll to position [206, 0]
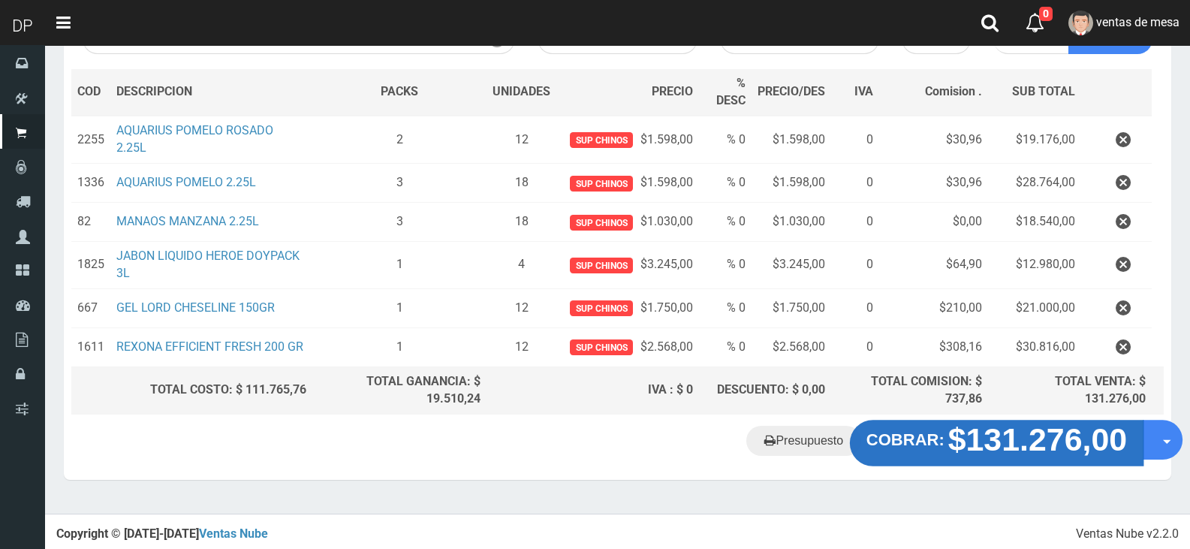
click at [1007, 437] on strong "$131.276,00" at bounding box center [1037, 439] width 179 height 35
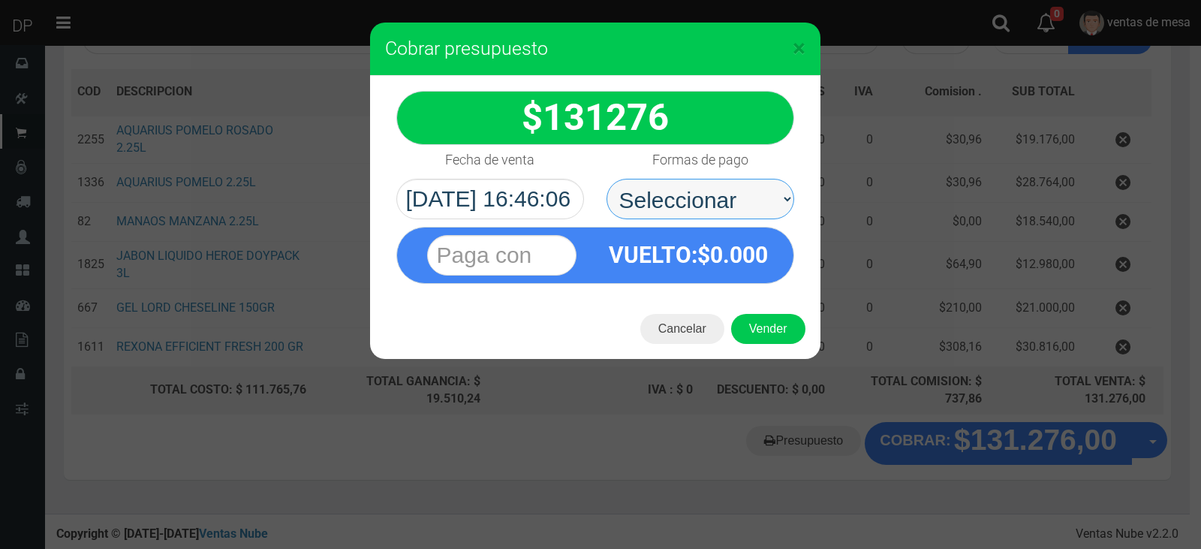
click at [732, 198] on select "Seleccionar Efectivo Tarjeta de Crédito Depósito Débito" at bounding box center [701, 199] width 188 height 41
click at [607, 179] on select "Seleccionar Efectivo Tarjeta de Crédito Depósito Débito" at bounding box center [701, 199] width 188 height 41
drag, startPoint x: 730, startPoint y: 199, endPoint x: 724, endPoint y: 213, distance: 15.5
click at [730, 199] on select "Seleccionar Efectivo Tarjeta de Crédito Depósito Débito" at bounding box center [701, 199] width 188 height 41
select select "Efectivo"
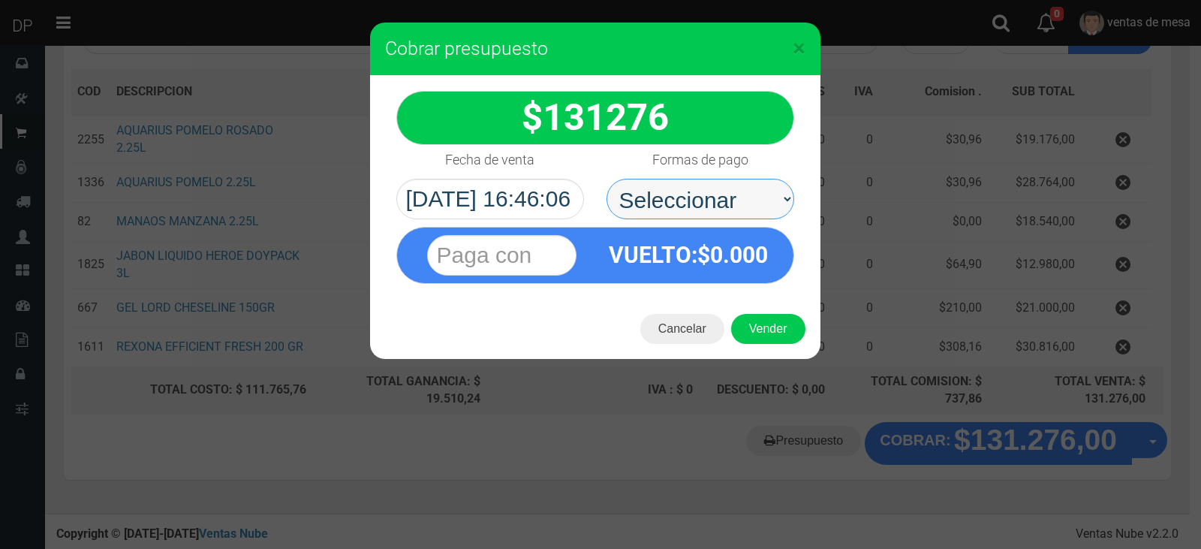
click at [607, 179] on select "Seleccionar Efectivo Tarjeta de Crédito Depósito Débito" at bounding box center [701, 199] width 188 height 41
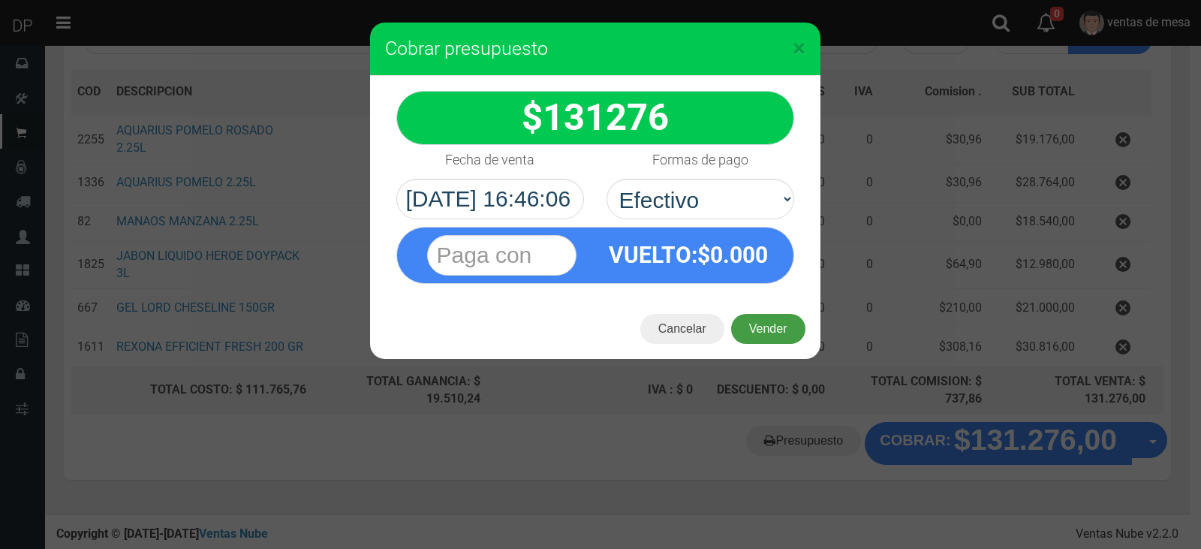
click at [755, 327] on button "Vender" at bounding box center [768, 329] width 74 height 30
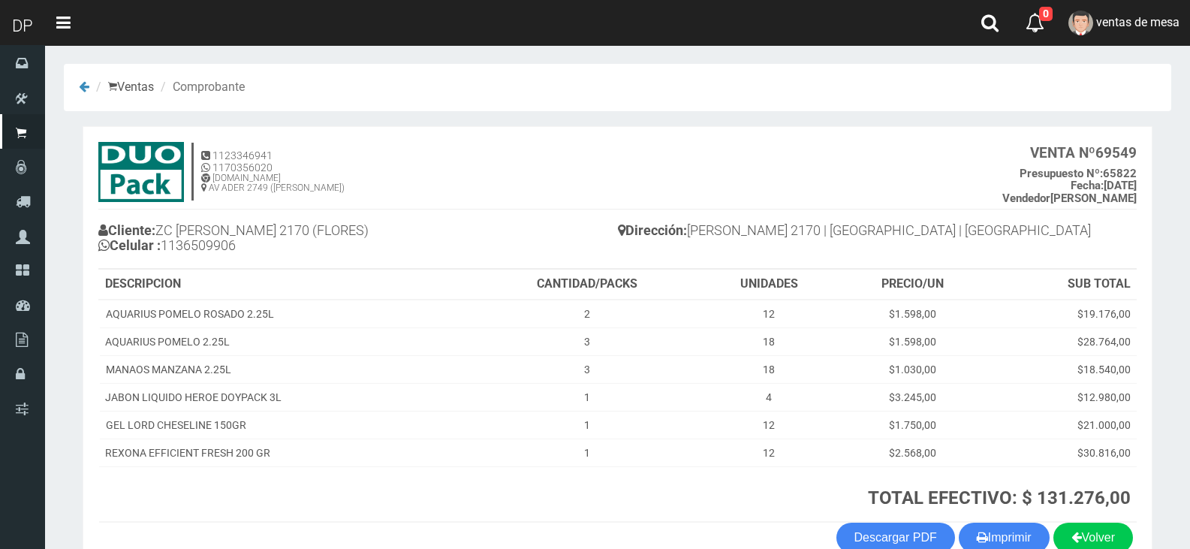
scroll to position [86, 0]
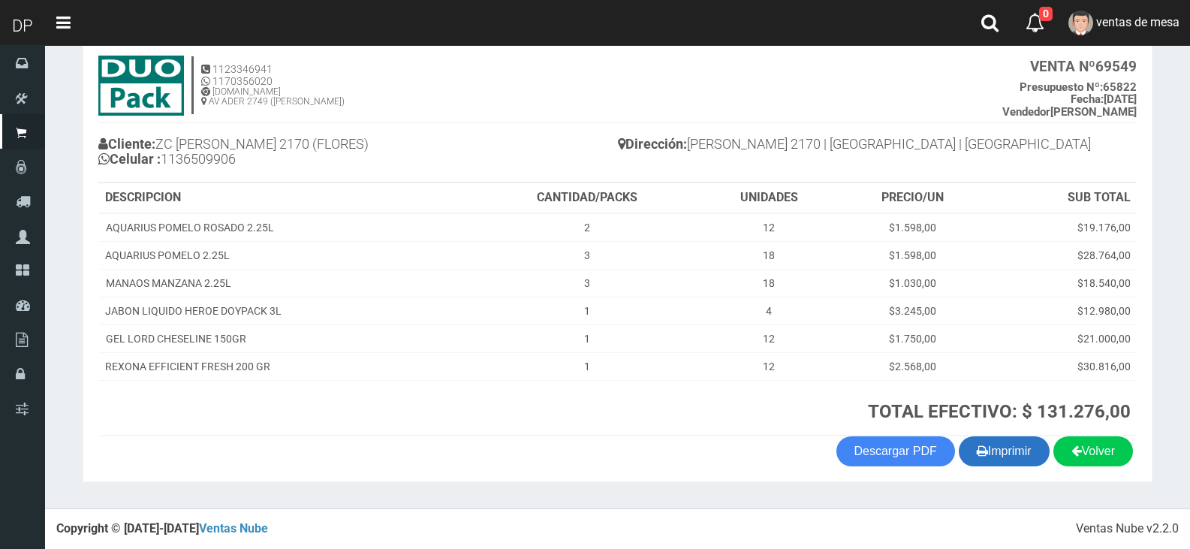
click at [965, 459] on button "Imprimir" at bounding box center [1004, 451] width 91 height 30
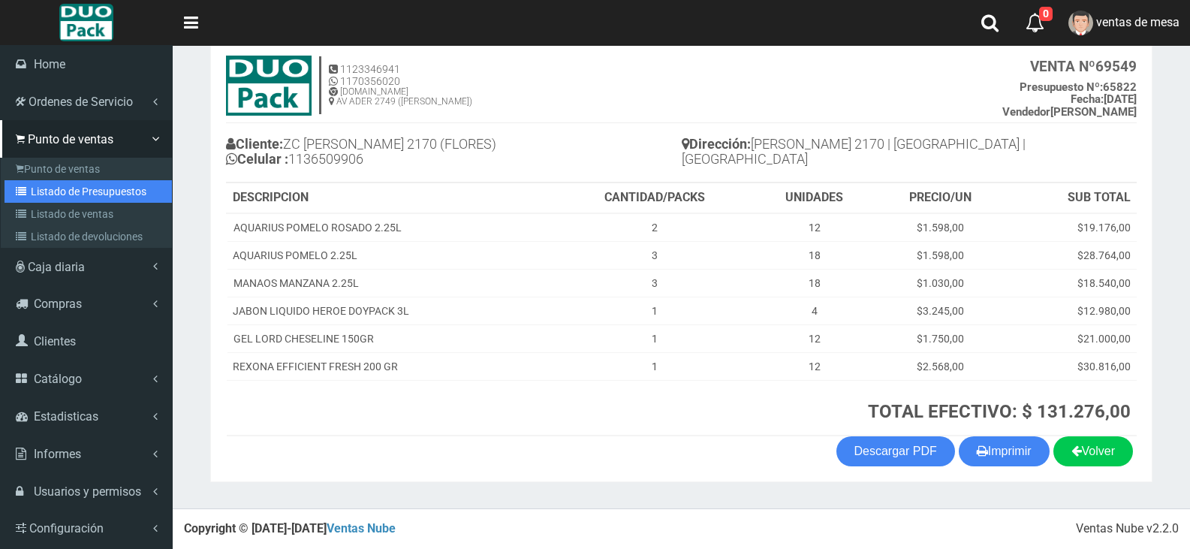
click at [41, 189] on link "Listado de Presupuestos" at bounding box center [88, 191] width 167 height 23
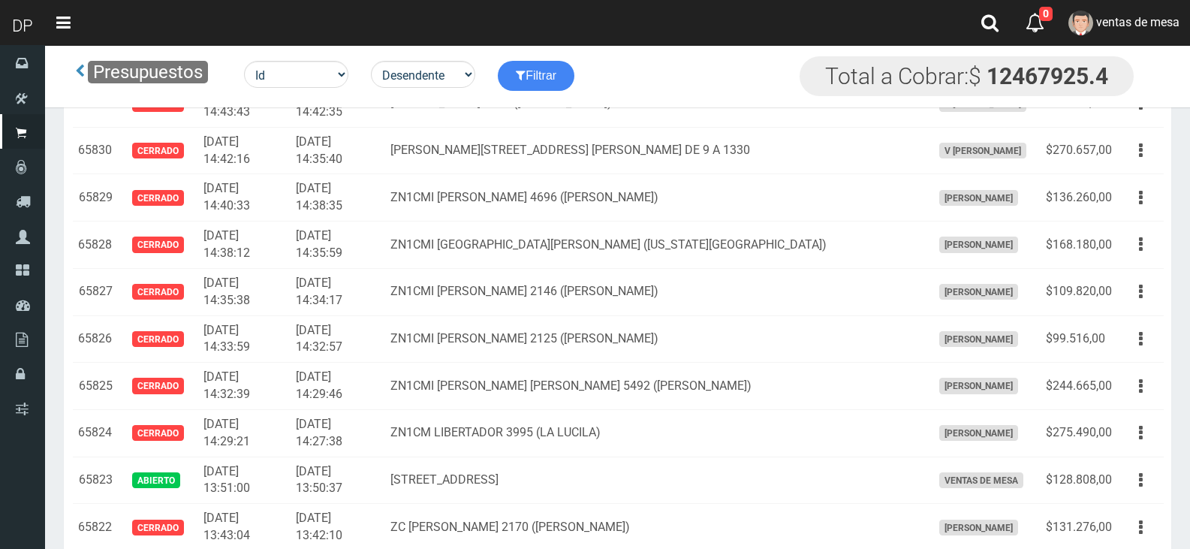
scroll to position [3453, 0]
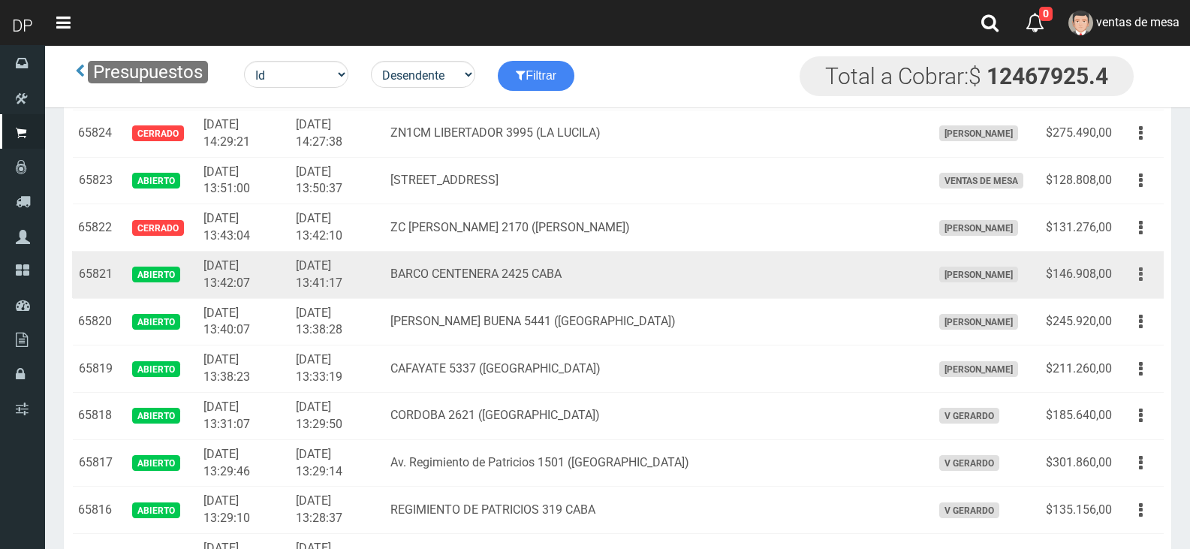
click at [1142, 288] on icon "button" at bounding box center [1141, 274] width 4 height 26
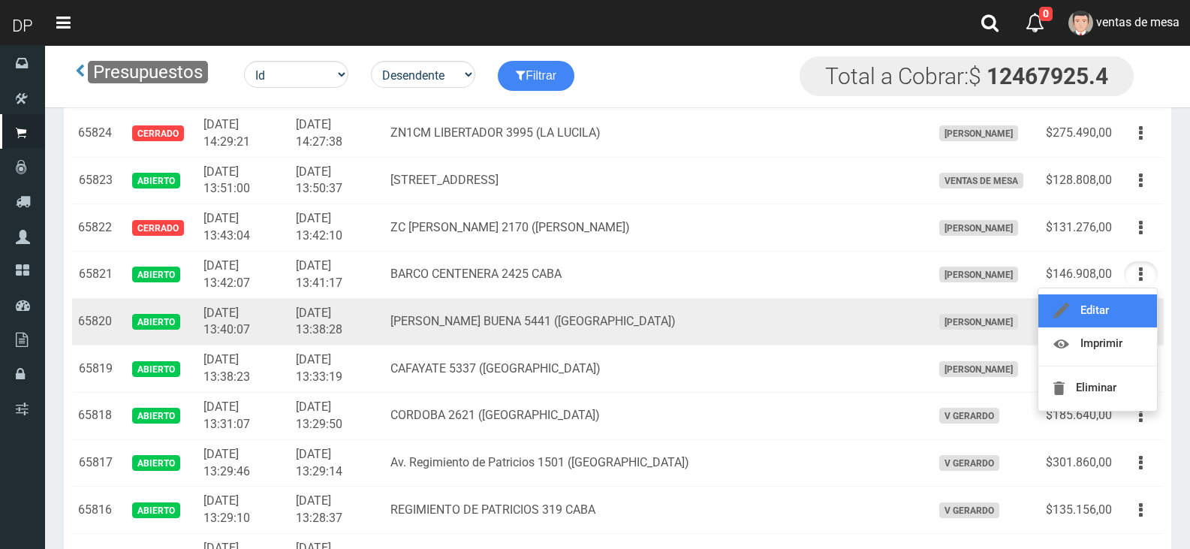
click at [1131, 309] on link "Editar" at bounding box center [1097, 310] width 119 height 33
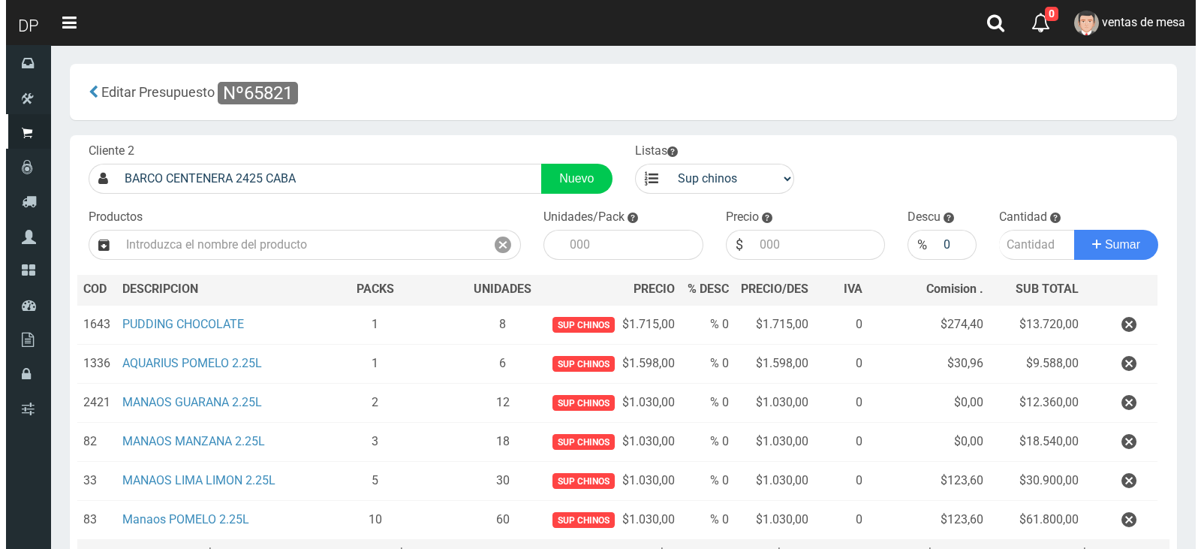
scroll to position [155, 0]
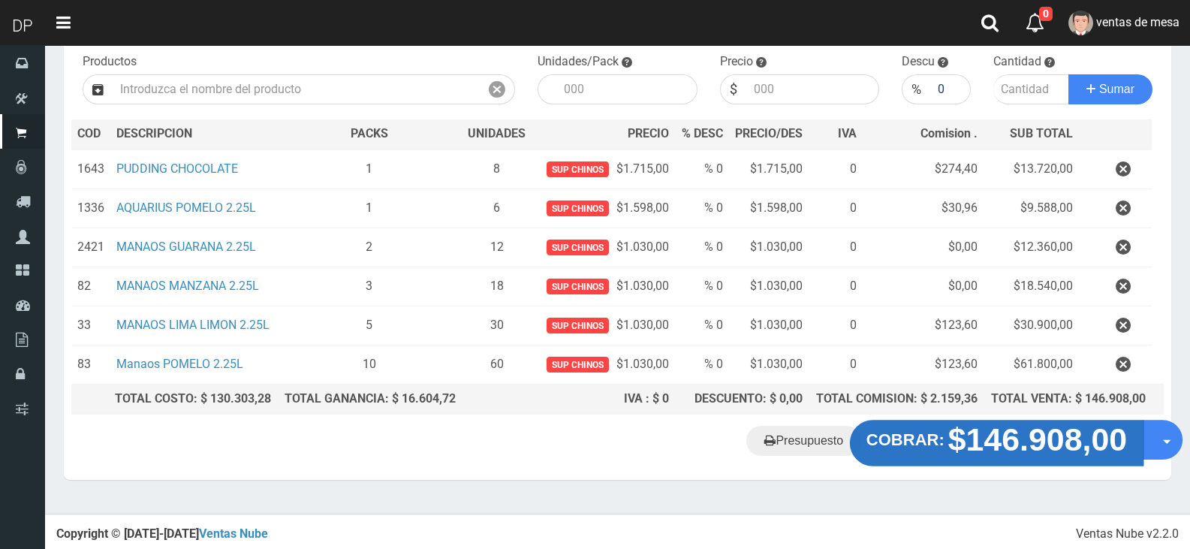
click at [1010, 450] on strong "$146.908,00" at bounding box center [1037, 439] width 179 height 35
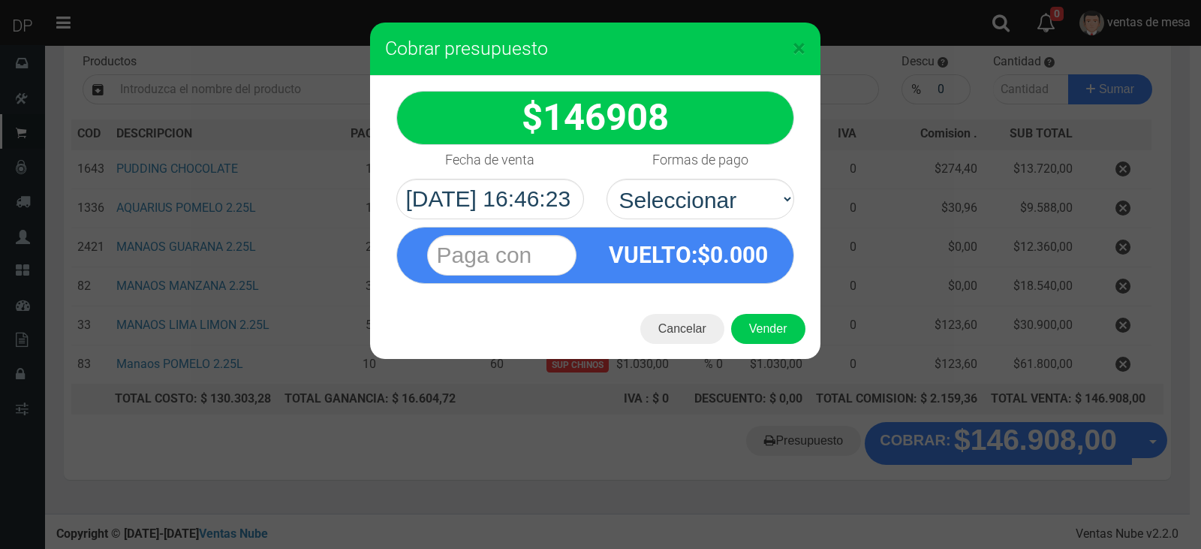
click at [686, 219] on div "VUELTO :$ 0.000" at bounding box center [595, 251] width 420 height 65
click at [694, 210] on select "Seleccionar Efectivo Tarjeta de Crédito Depósito Débito" at bounding box center [701, 199] width 188 height 41
click at [607, 179] on select "Seleccionar Efectivo Tarjeta de Crédito Depósito Débito" at bounding box center [701, 199] width 188 height 41
drag, startPoint x: 724, startPoint y: 200, endPoint x: 726, endPoint y: 214, distance: 13.6
click at [724, 200] on select "Seleccionar Efectivo Tarjeta de Crédito Depósito Débito" at bounding box center [701, 199] width 188 height 41
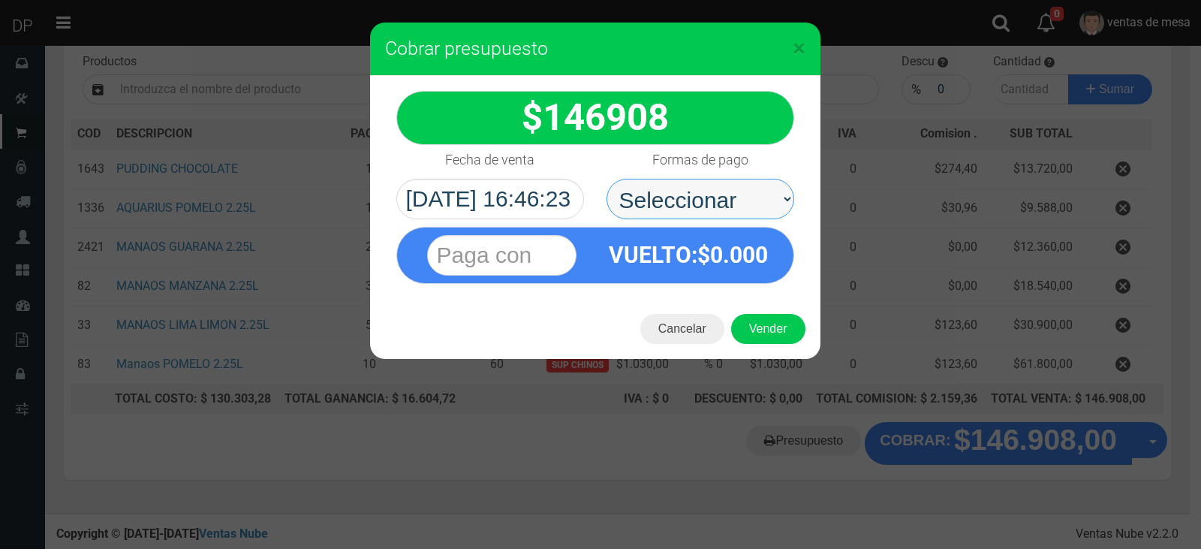
select select "Efectivo"
click at [607, 179] on select "Seleccionar Efectivo Tarjeta de Crédito Depósito Débito" at bounding box center [701, 199] width 188 height 41
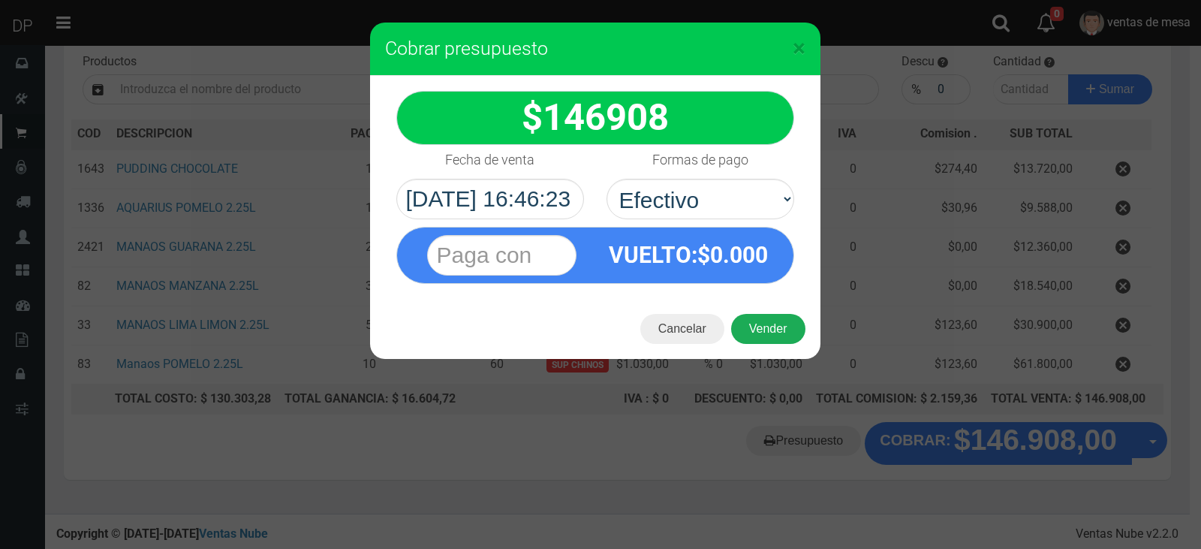
click at [772, 331] on button "Vender" at bounding box center [768, 329] width 74 height 30
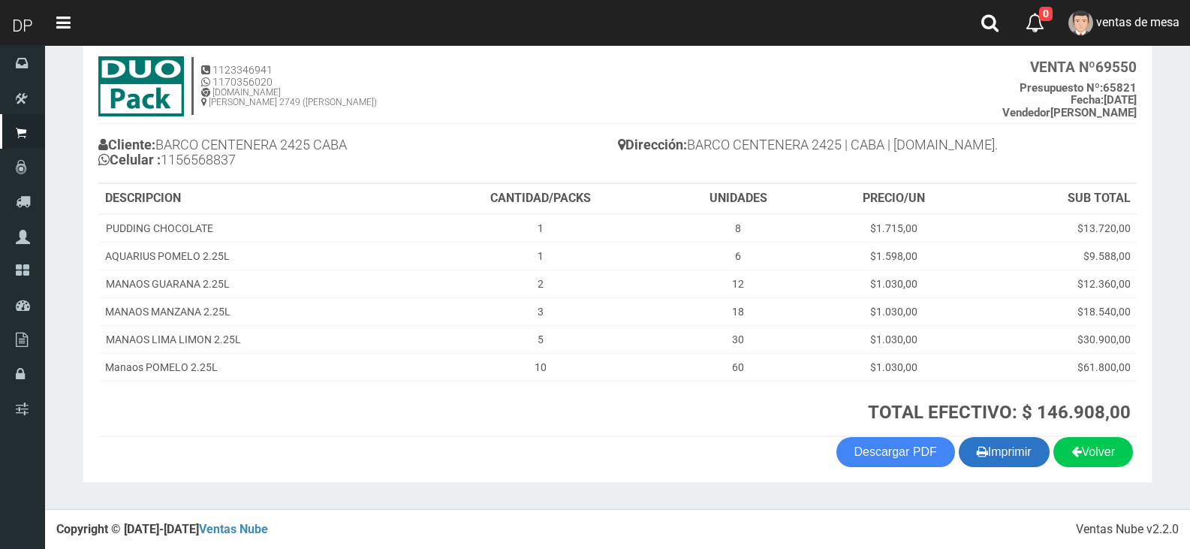
scroll to position [86, 0]
click at [1014, 447] on button "Imprimir" at bounding box center [1004, 451] width 91 height 30
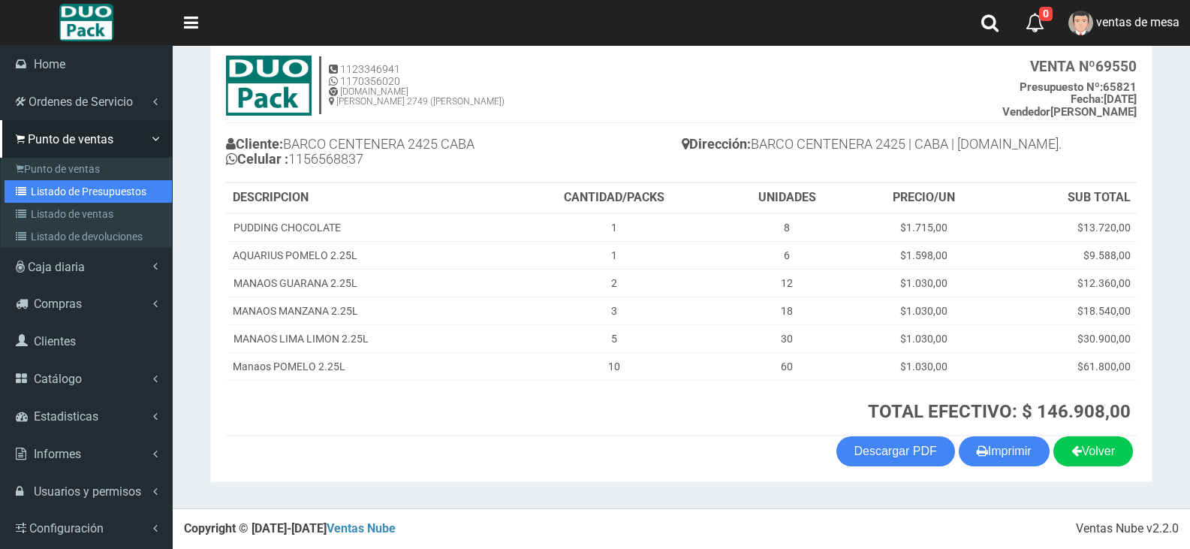
drag, startPoint x: 102, startPoint y: 193, endPoint x: 122, endPoint y: 179, distance: 23.7
click at [102, 193] on link "Listado de Presupuestos" at bounding box center [88, 191] width 167 height 23
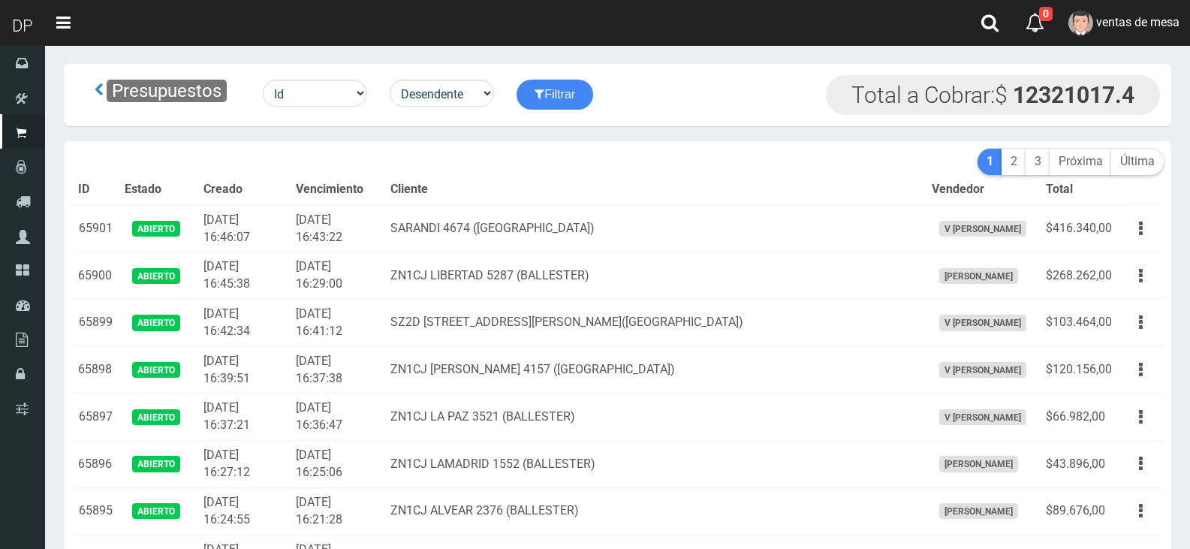
scroll to position [3624, 0]
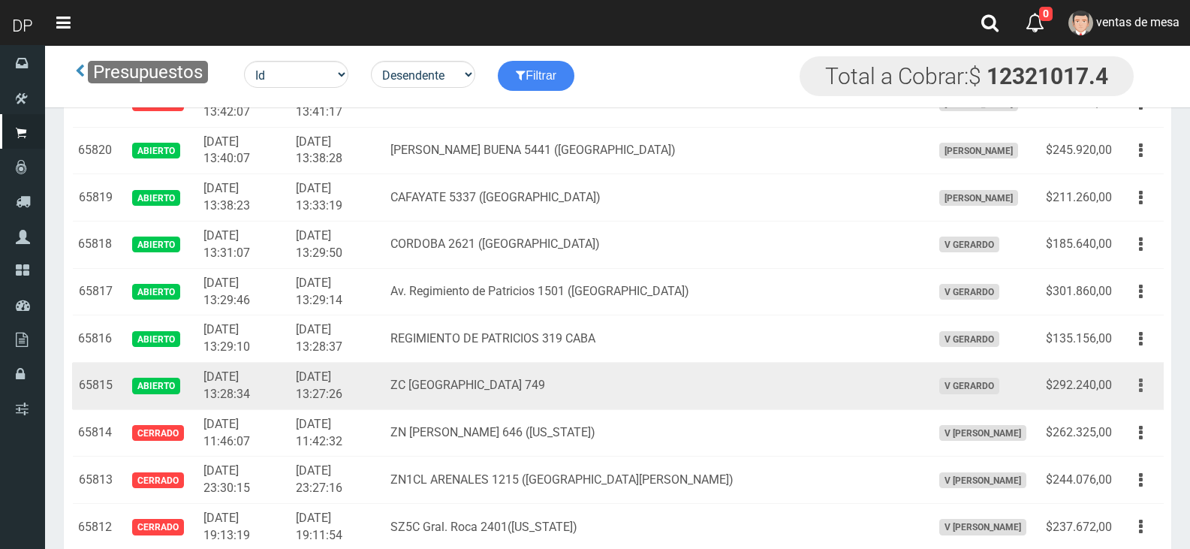
click at [1143, 386] on button "button" at bounding box center [1141, 385] width 34 height 26
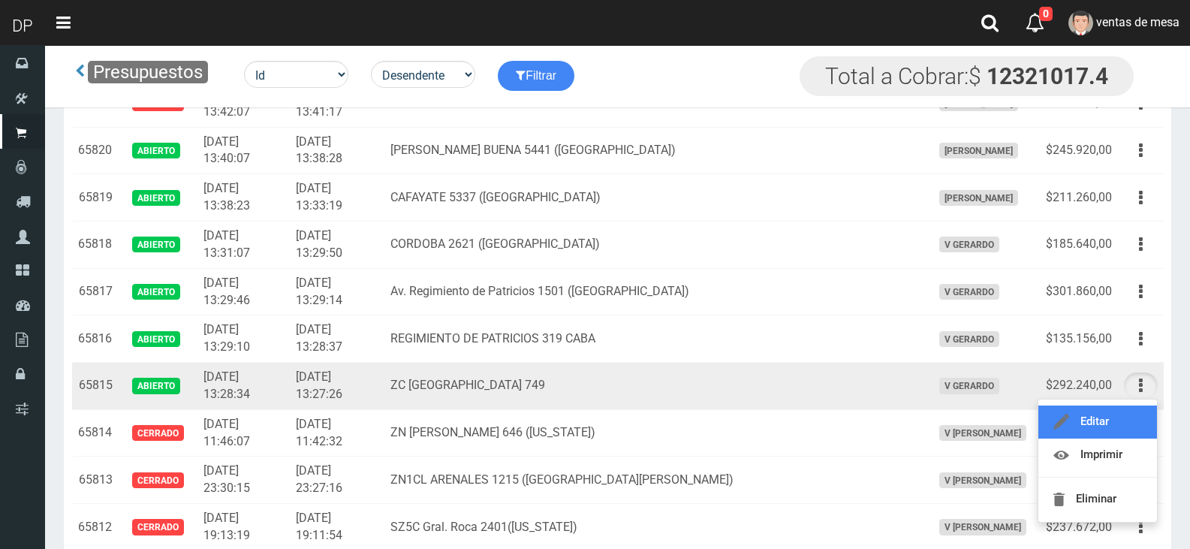
click at [1135, 417] on link "Editar" at bounding box center [1097, 421] width 119 height 33
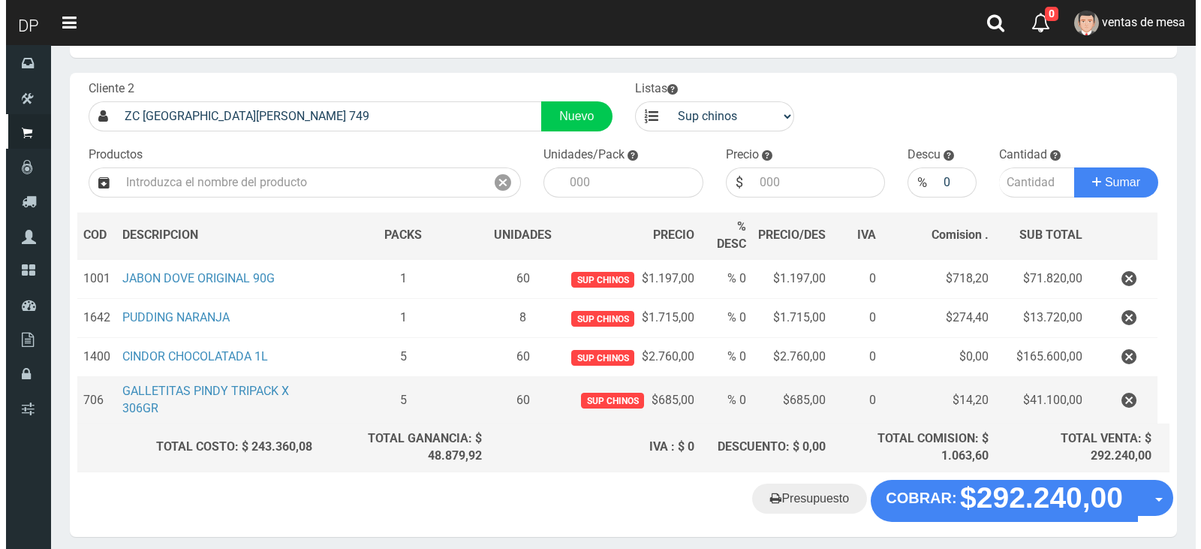
scroll to position [120, 0]
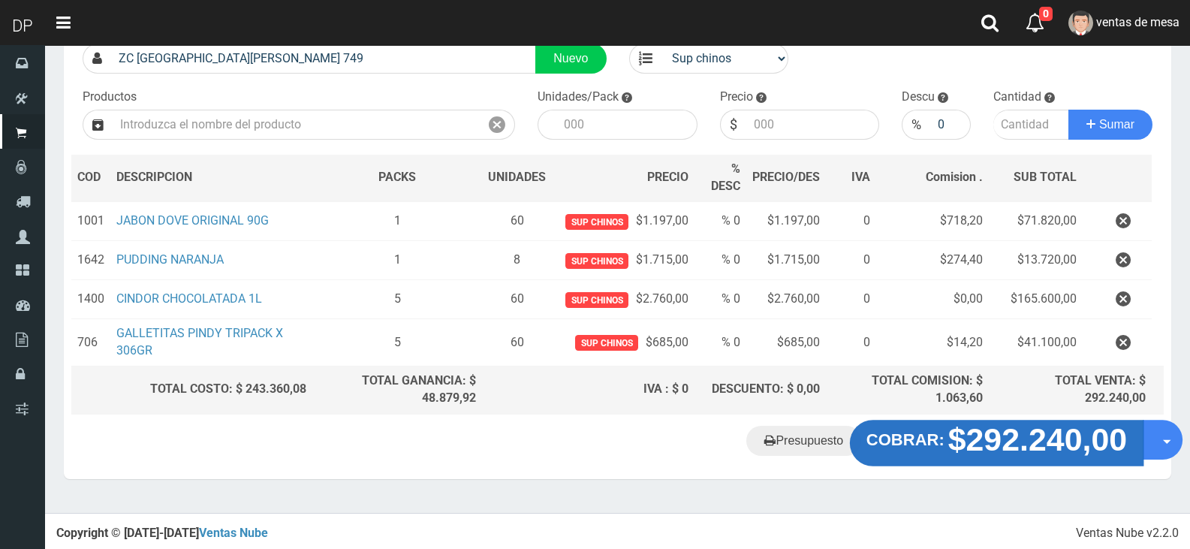
click at [966, 441] on strong "$292.240,00" at bounding box center [1037, 438] width 179 height 35
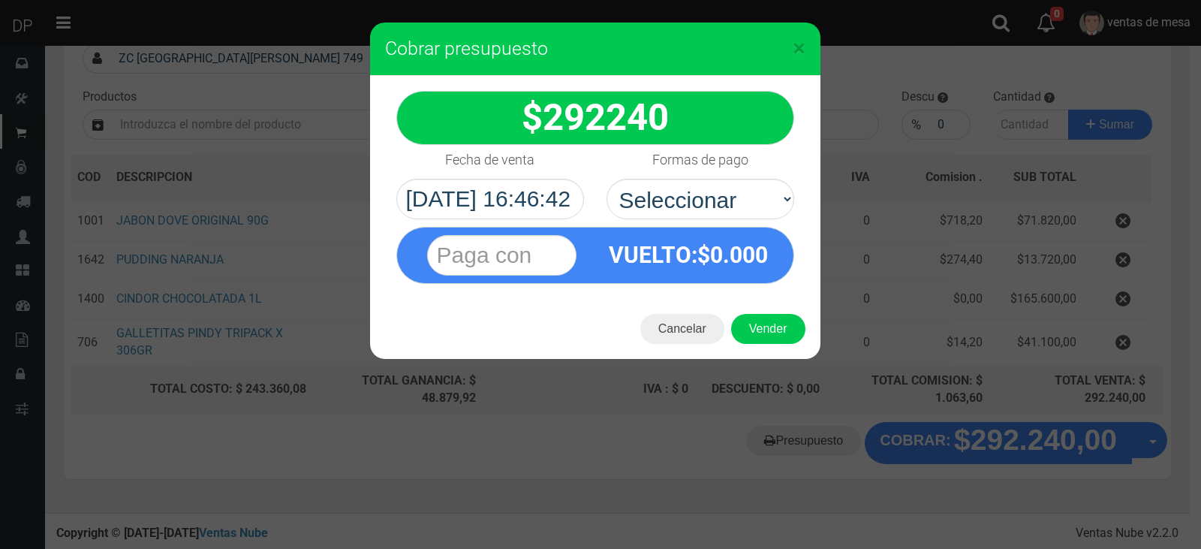
select select "Efectivo"
click at [607, 179] on select "Seleccionar Efectivo Tarjeta de Crédito Depósito Débito" at bounding box center [701, 199] width 188 height 41
click at [754, 327] on button "Vender" at bounding box center [768, 329] width 74 height 30
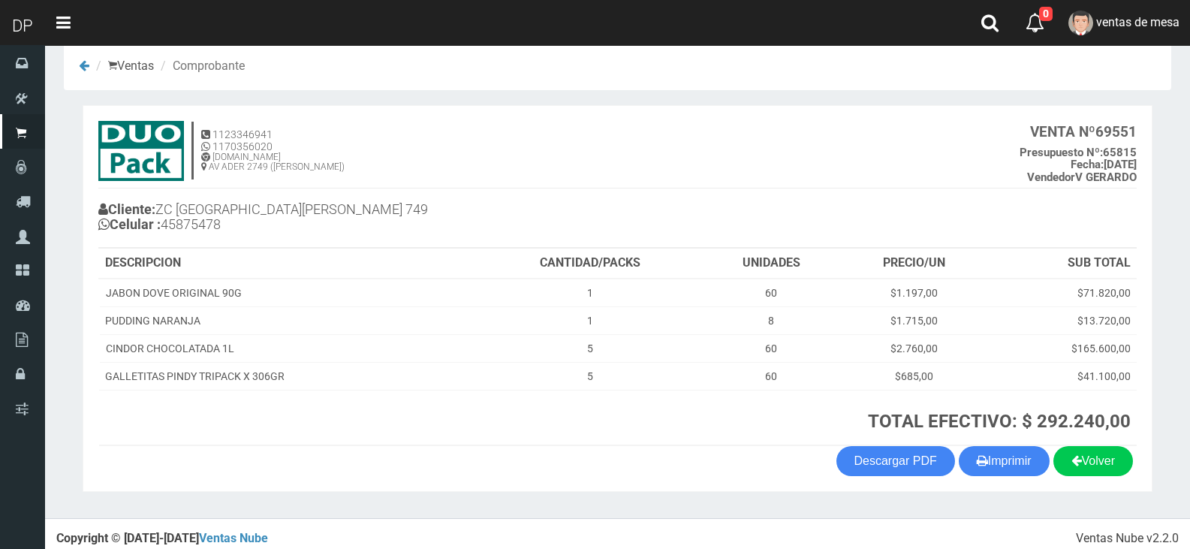
scroll to position [31, 0]
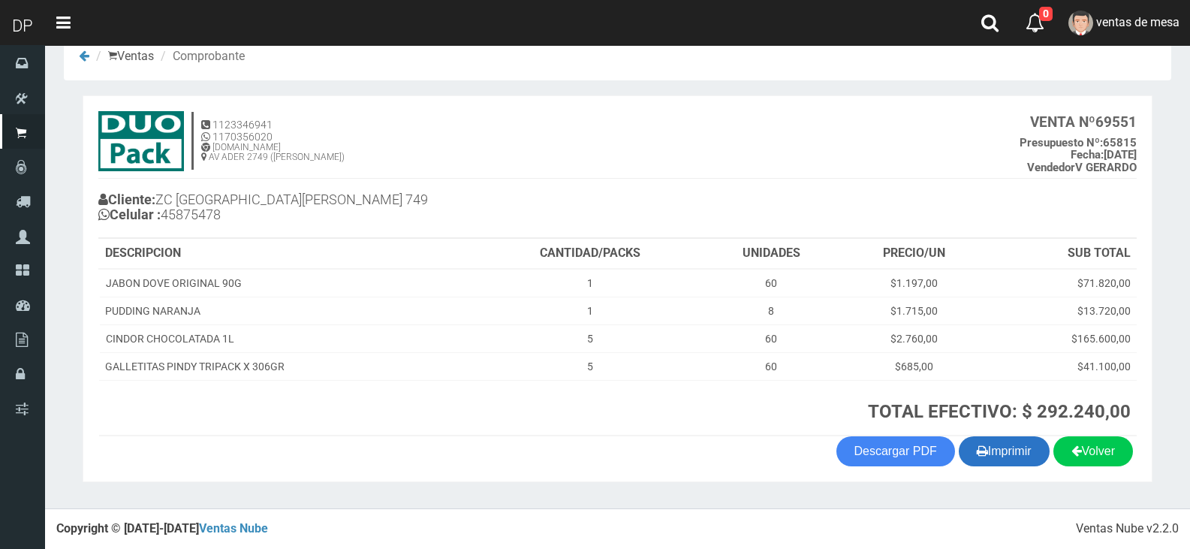
click at [999, 467] on section "1123346941 1170356020 [DOMAIN_NAME] AV ADER 2749 ([PERSON_NAME]) VENTA Nº 69551…" at bounding box center [618, 288] width 1070 height 387
click at [998, 462] on button "Imprimir" at bounding box center [1004, 451] width 91 height 30
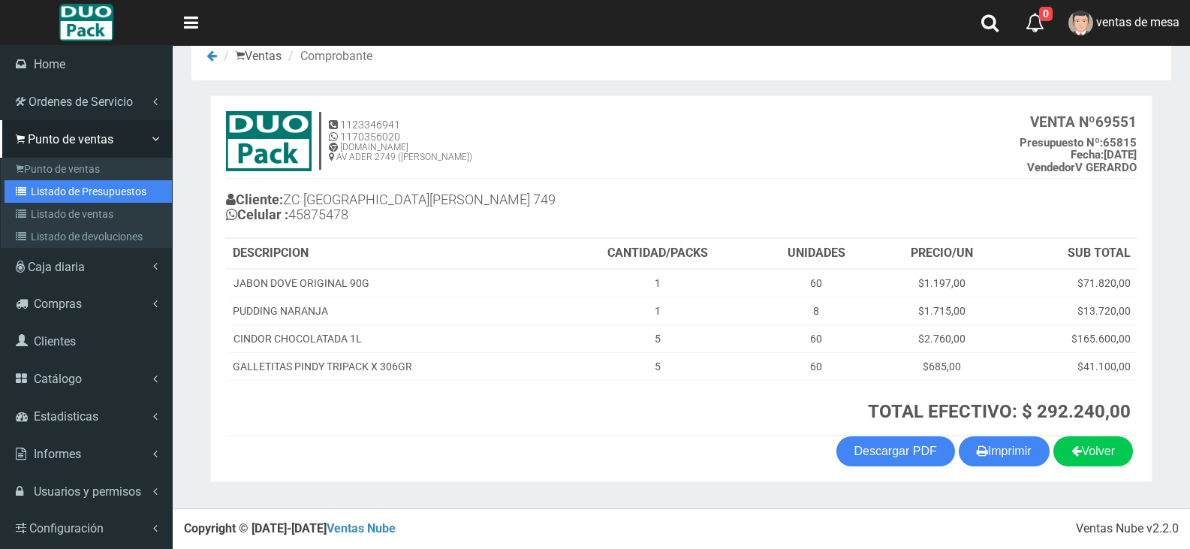
click at [71, 194] on link "Listado de Presupuestos" at bounding box center [88, 191] width 167 height 23
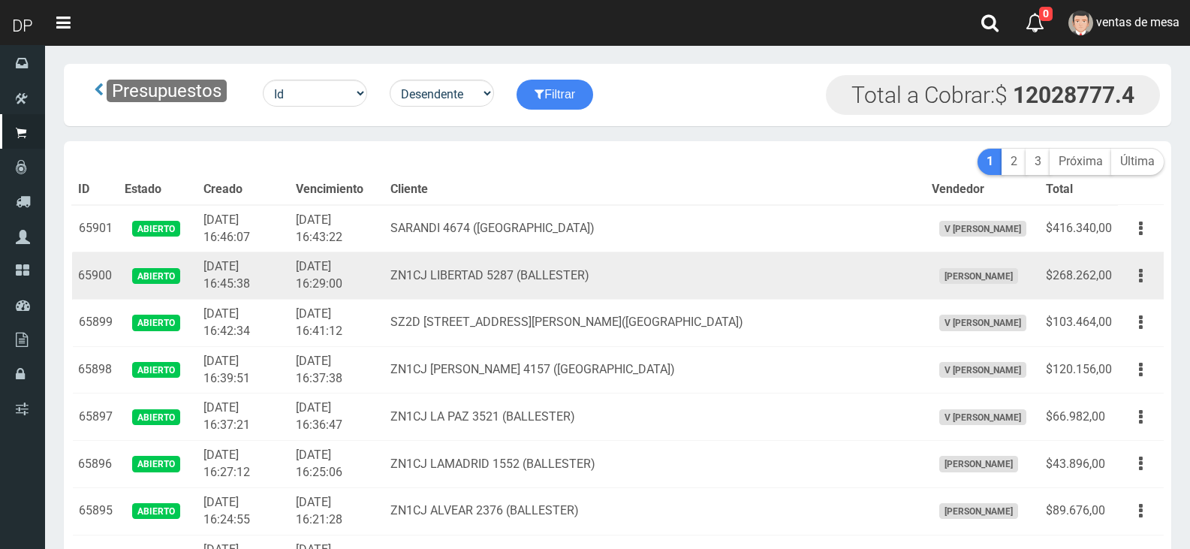
click at [510, 252] on td "ZN1CJ LIBERTAD 5287 (BALLESTER)" at bounding box center [654, 275] width 540 height 47
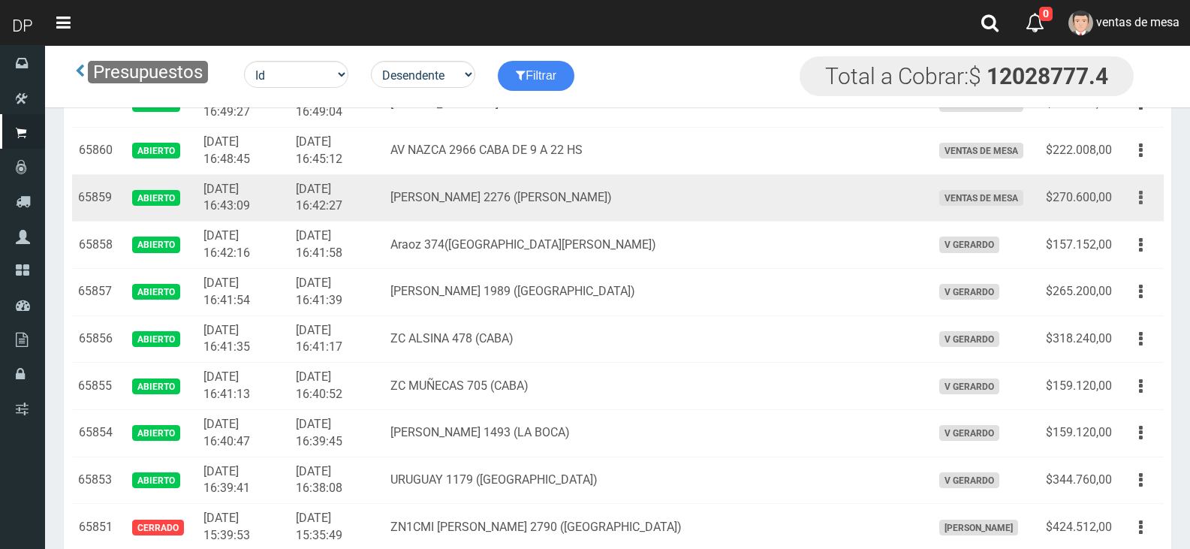
click at [1143, 194] on button "button" at bounding box center [1141, 198] width 34 height 26
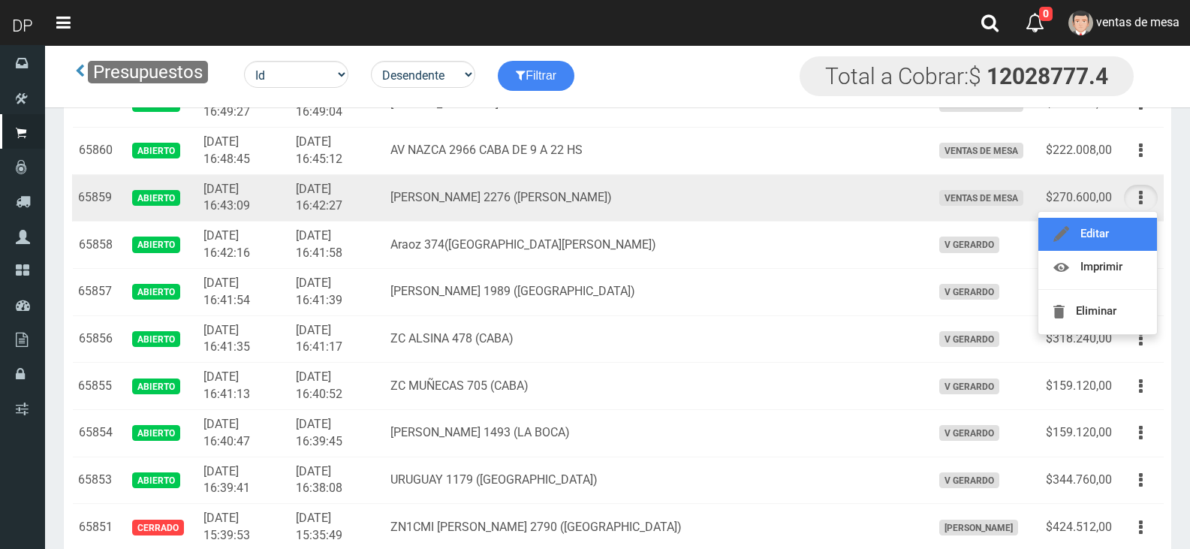
click at [1140, 227] on link "Editar" at bounding box center [1097, 234] width 119 height 33
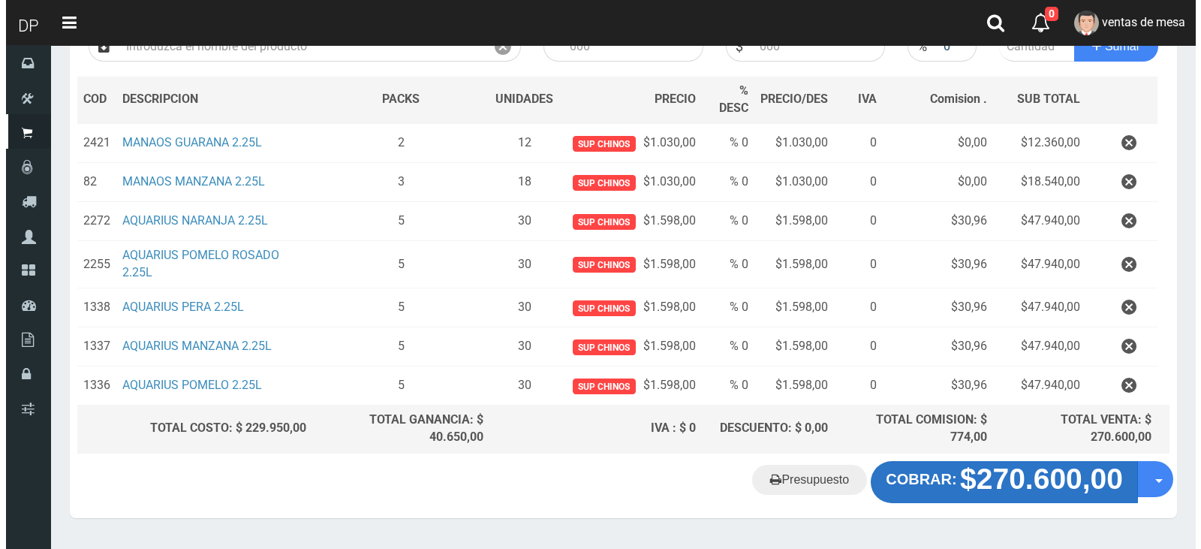
scroll to position [237, 0]
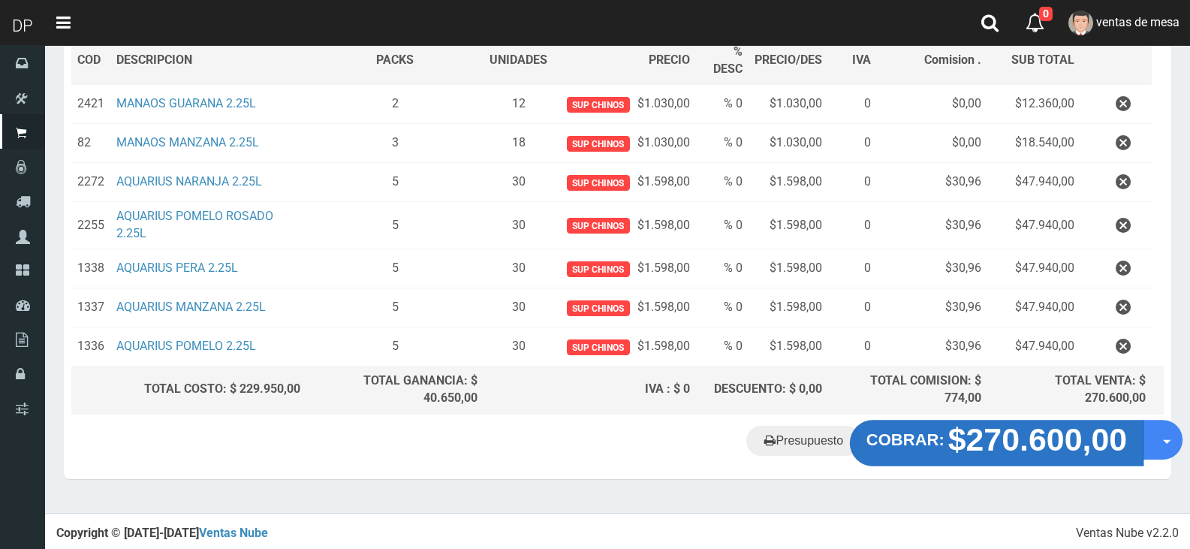
click at [920, 451] on button "COBRAR: $270.600,00" at bounding box center [997, 443] width 294 height 47
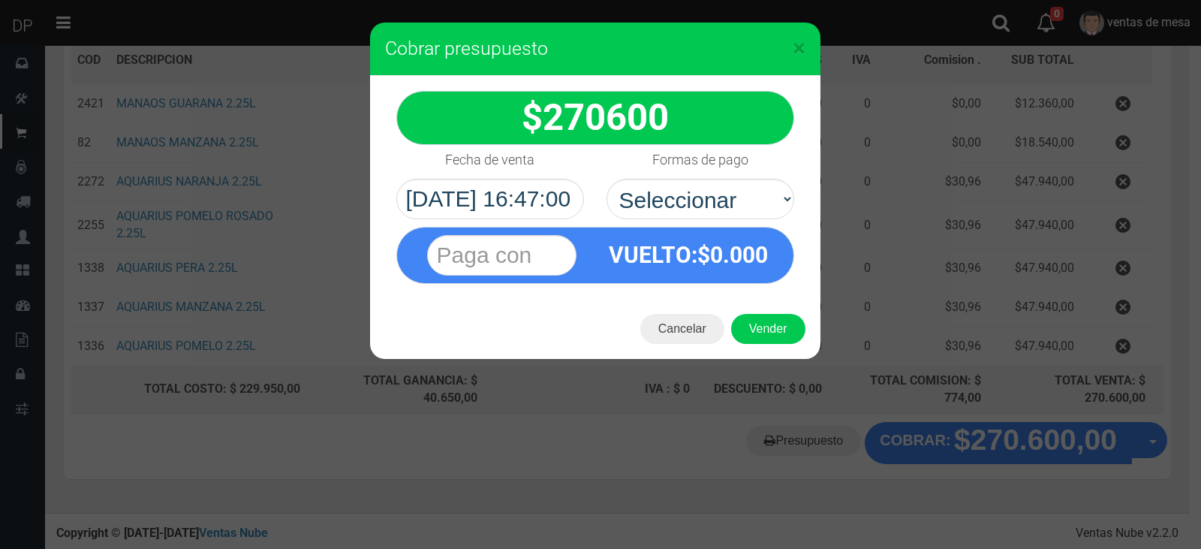
click at [703, 227] on div "VUELTO :$ 0.000" at bounding box center [595, 255] width 398 height 57
drag, startPoint x: 706, startPoint y: 221, endPoint x: 712, endPoint y: 212, distance: 10.2
click at [712, 207] on select "Seleccionar Efectivo Tarjeta de Crédito Depósito Débito" at bounding box center [701, 199] width 188 height 41
select select "Efectivo"
click at [607, 179] on select "Seleccionar Efectivo Tarjeta de Crédito Depósito Débito" at bounding box center [701, 199] width 188 height 41
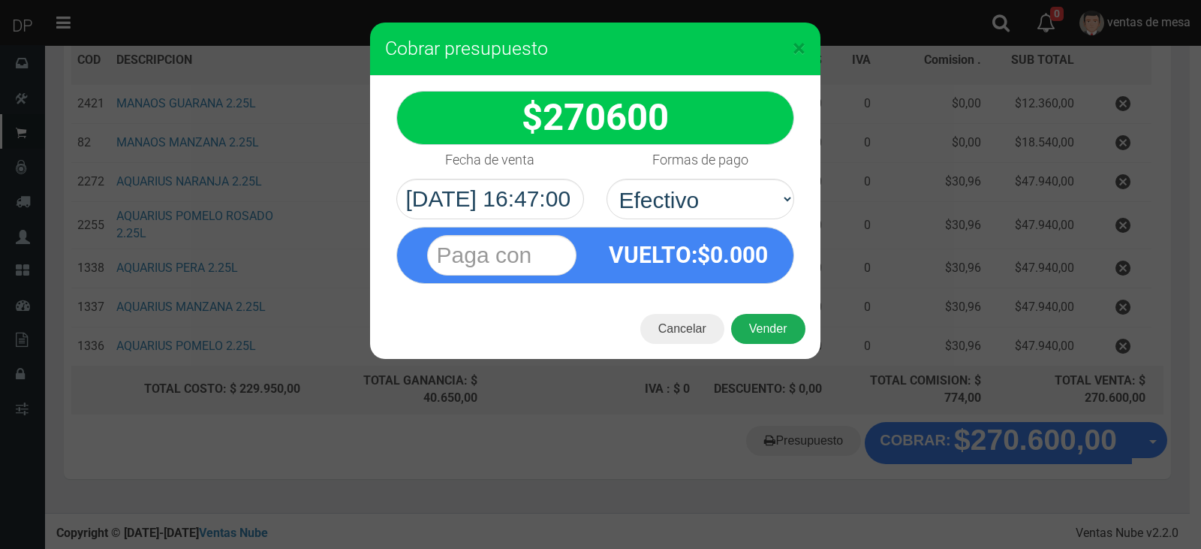
click at [758, 325] on button "Vender" at bounding box center [768, 329] width 74 height 30
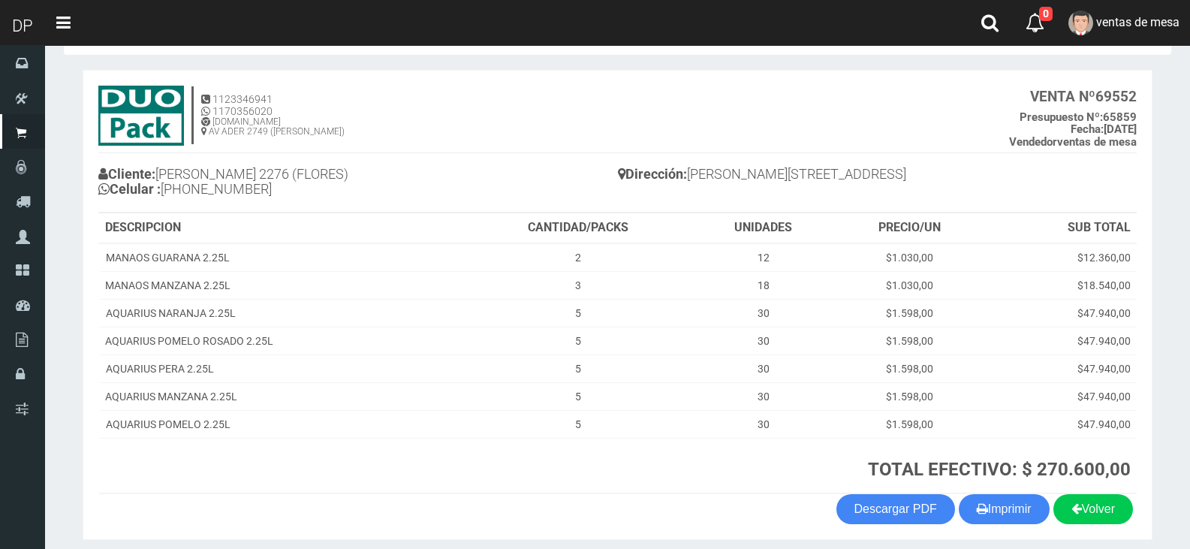
scroll to position [114, 0]
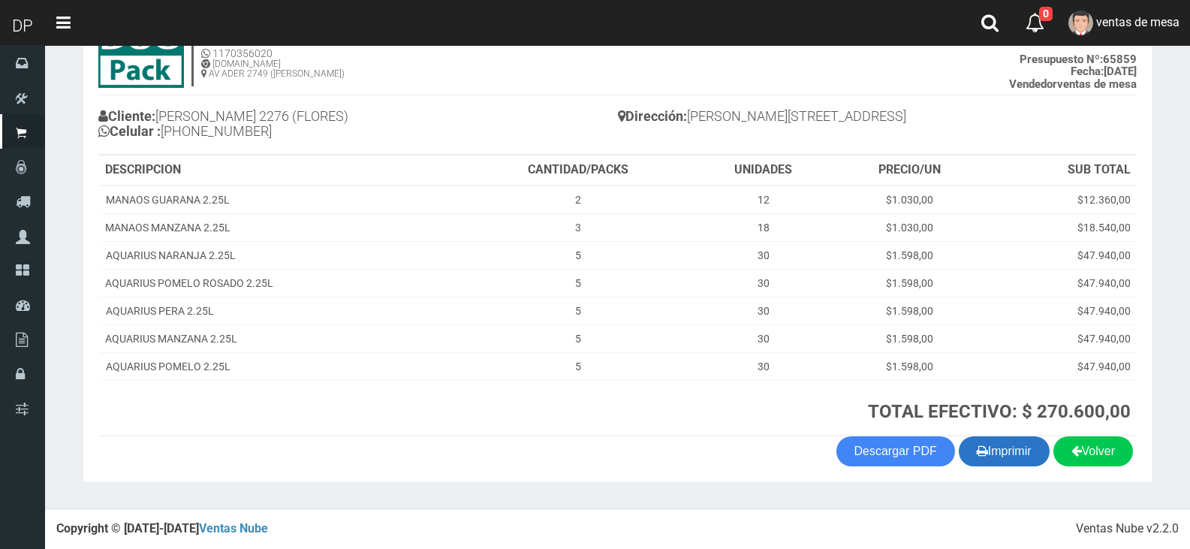
click at [982, 447] on button "Imprimir" at bounding box center [1004, 451] width 91 height 30
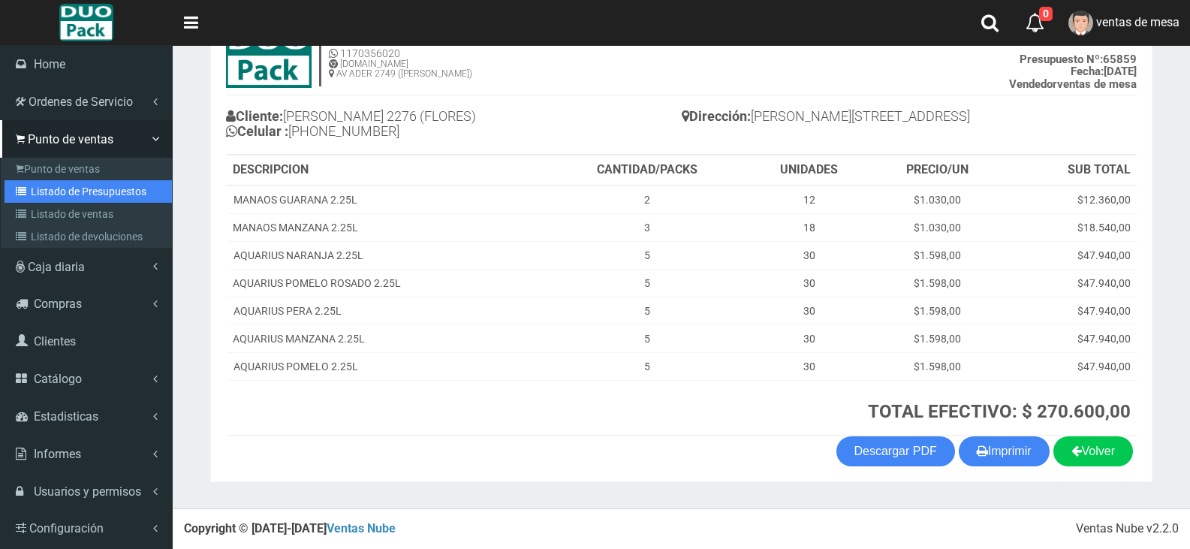
click at [49, 194] on link "Listado de Presupuestos" at bounding box center [88, 191] width 167 height 23
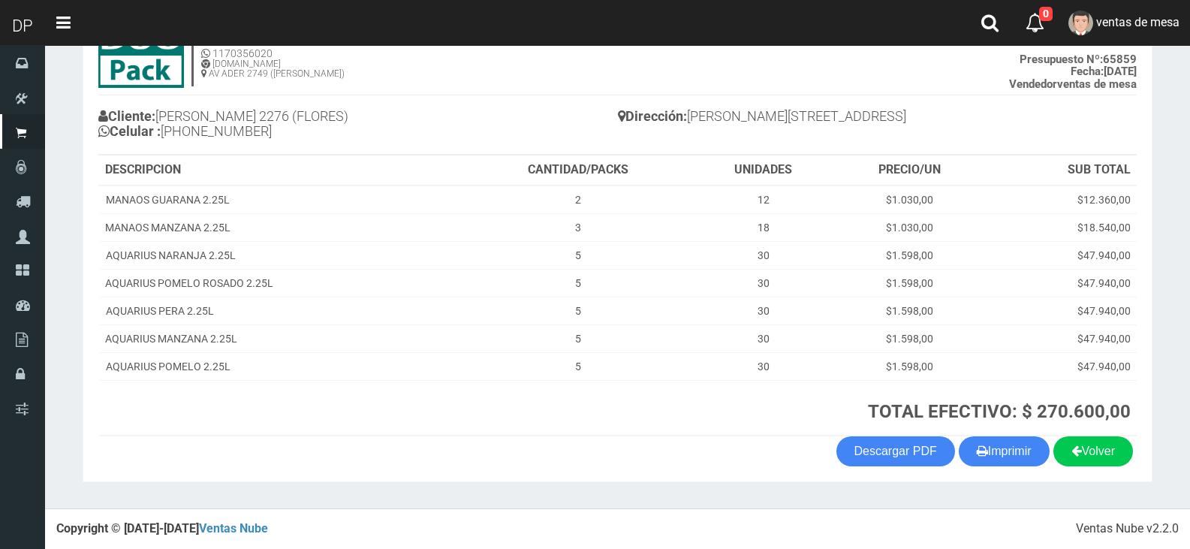
click at [644, 143] on div "Cliente: RAMÓN FALCÓN 2276 (FLORES) Celular : +54 9 11 6643-9999 Dirección: Ram…" at bounding box center [617, 127] width 1038 height 58
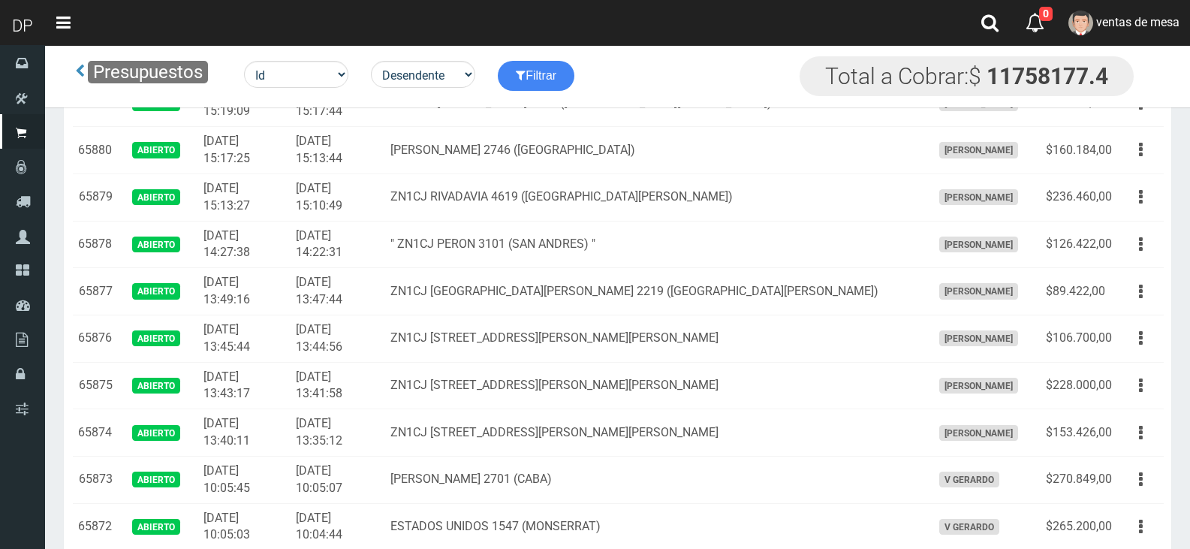
scroll to position [1335, 0]
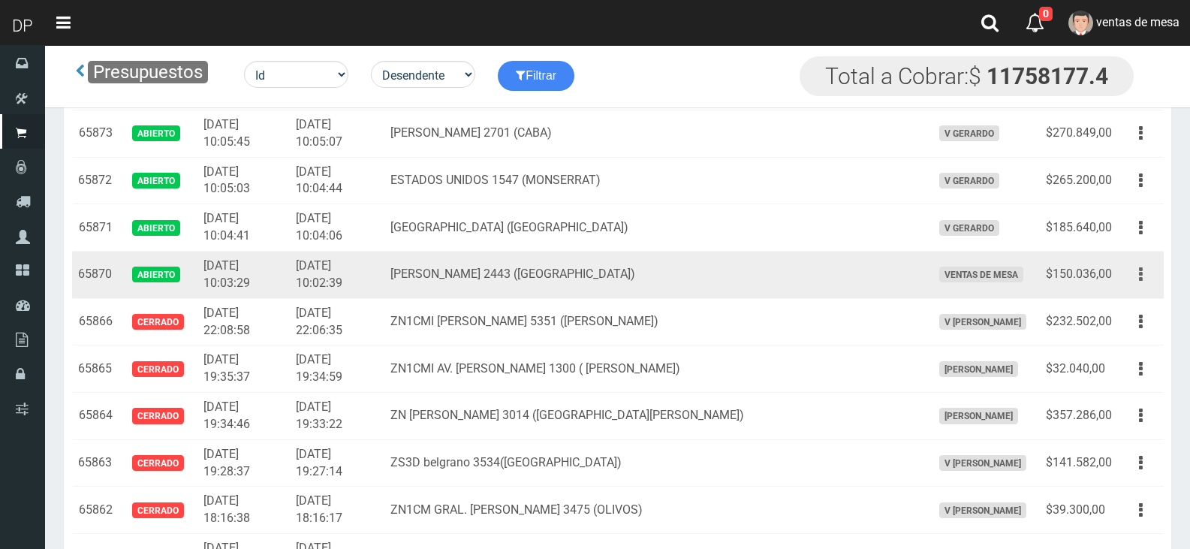
click at [1143, 268] on button "button" at bounding box center [1141, 274] width 34 height 26
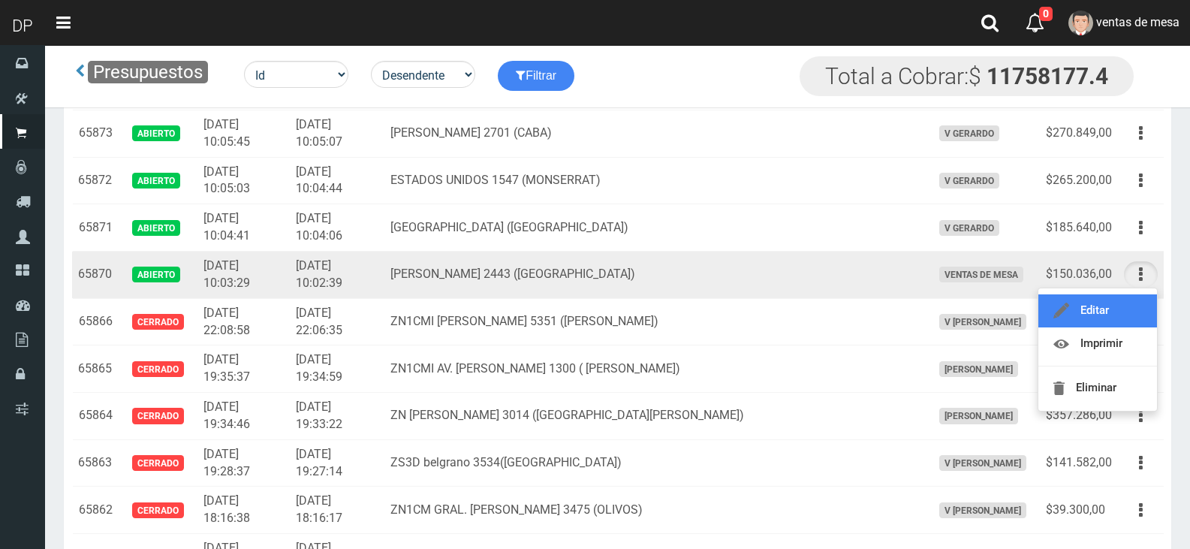
click at [1113, 321] on link "Editar" at bounding box center [1097, 310] width 119 height 33
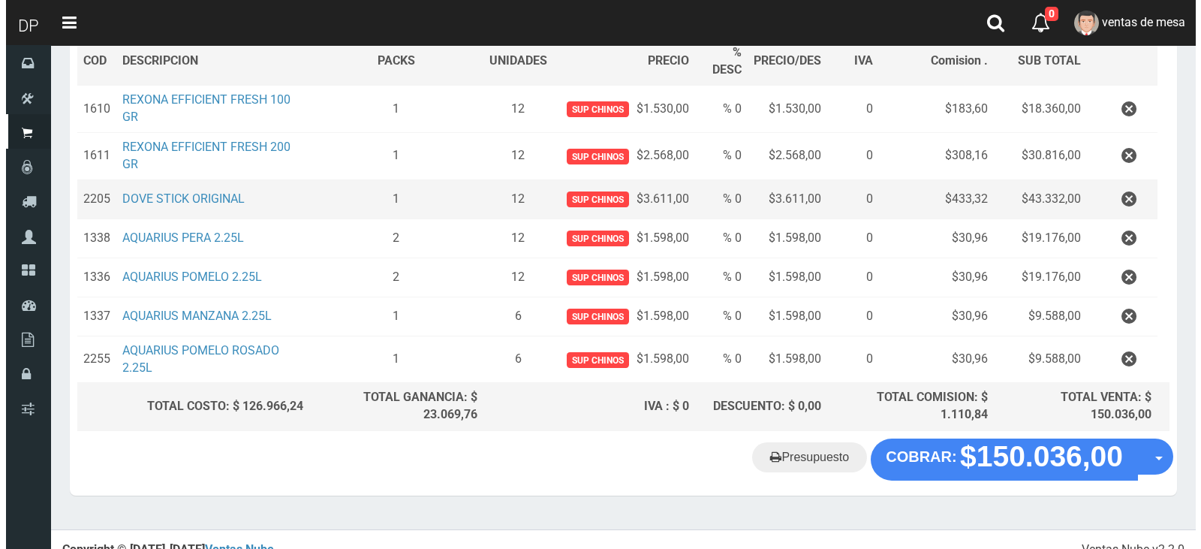
scroll to position [253, 0]
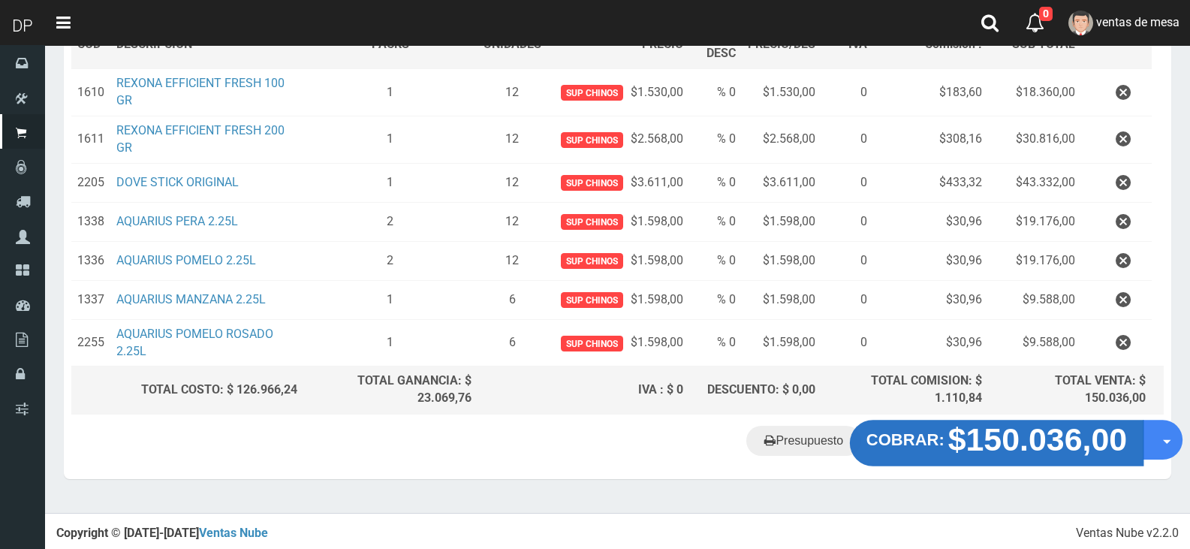
click at [950, 446] on strong "$150.036,00" at bounding box center [1037, 439] width 179 height 35
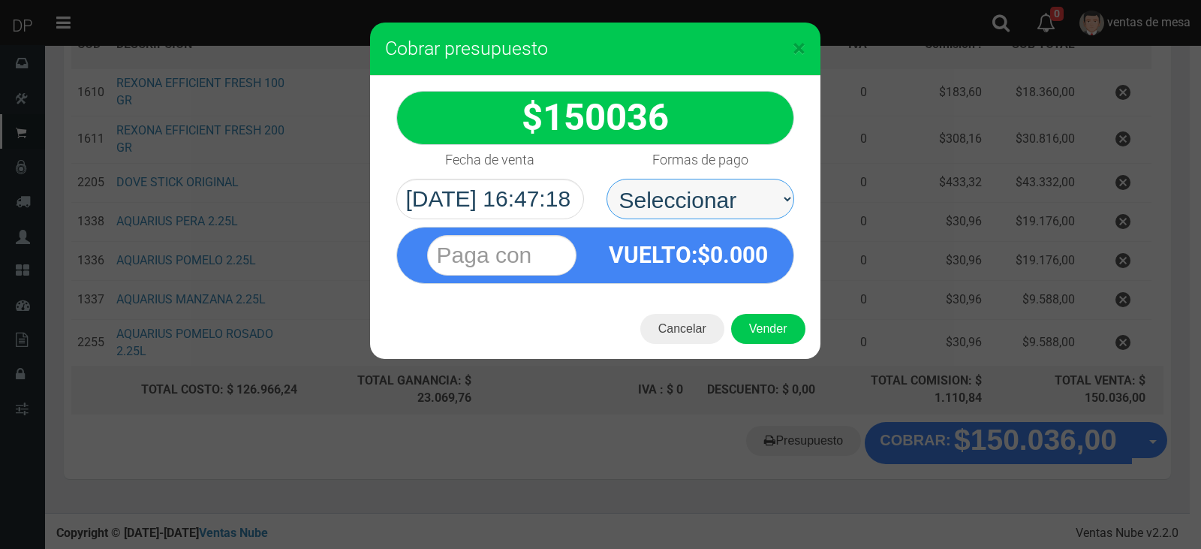
click at [745, 206] on select "Seleccionar Efectivo Tarjeta de Crédito Depósito Débito" at bounding box center [701, 199] width 188 height 41
click at [607, 179] on select "Seleccionar Efectivo Tarjeta de Crédito Depósito Débito" at bounding box center [701, 199] width 188 height 41
drag, startPoint x: 740, startPoint y: 199, endPoint x: 735, endPoint y: 215, distance: 16.6
click at [740, 199] on select "Seleccionar Efectivo Tarjeta de Crédito Depósito Débito" at bounding box center [701, 199] width 188 height 41
select select "Efectivo"
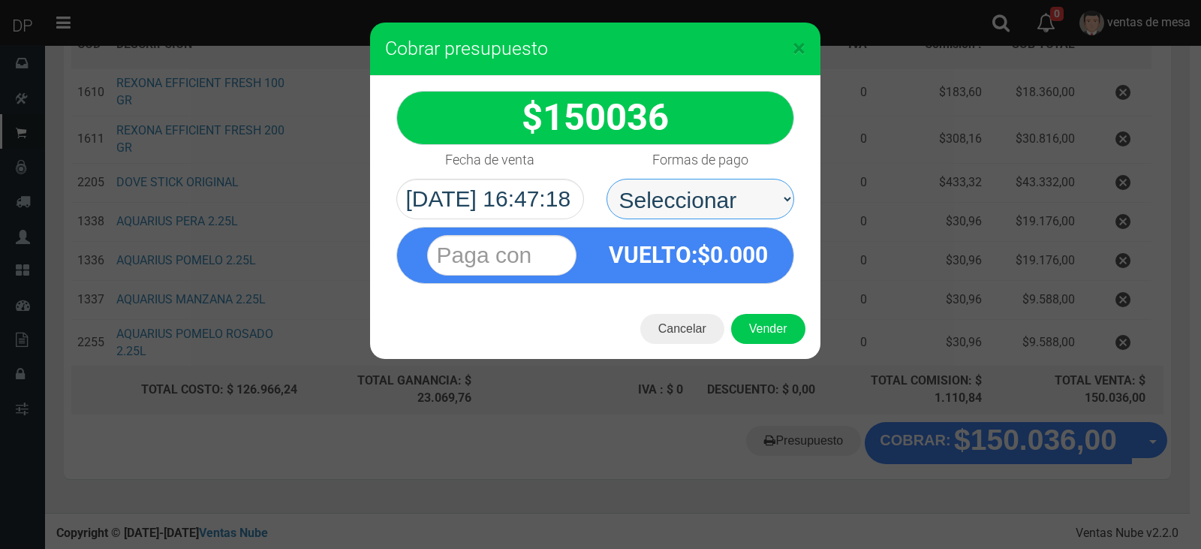
click at [607, 179] on select "Seleccionar Efectivo Tarjeta de Crédito Depósito Débito" at bounding box center [701, 199] width 188 height 41
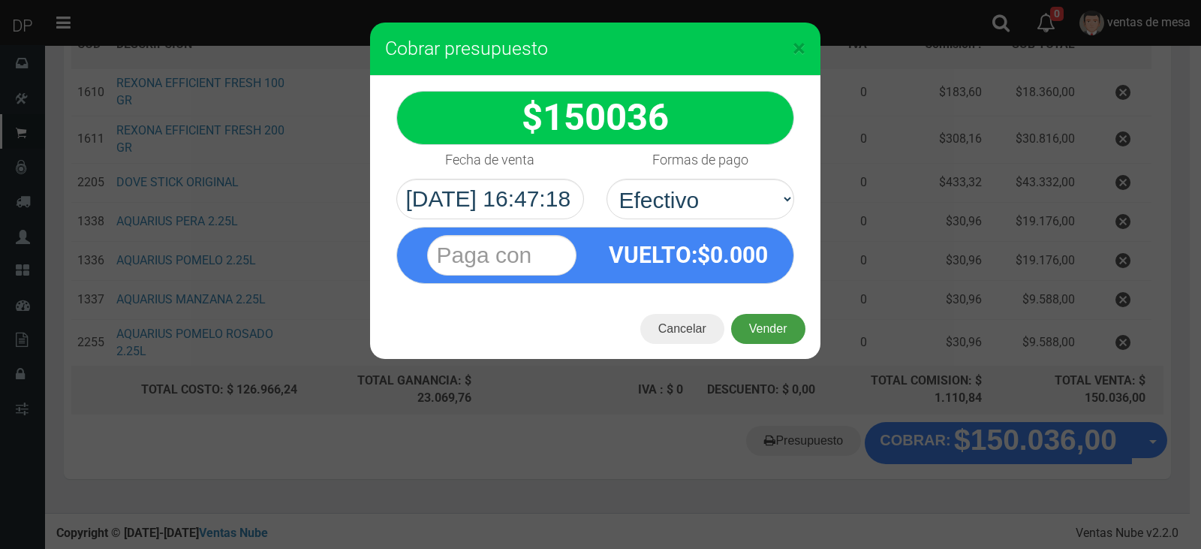
click at [772, 329] on button "Vender" at bounding box center [768, 329] width 74 height 30
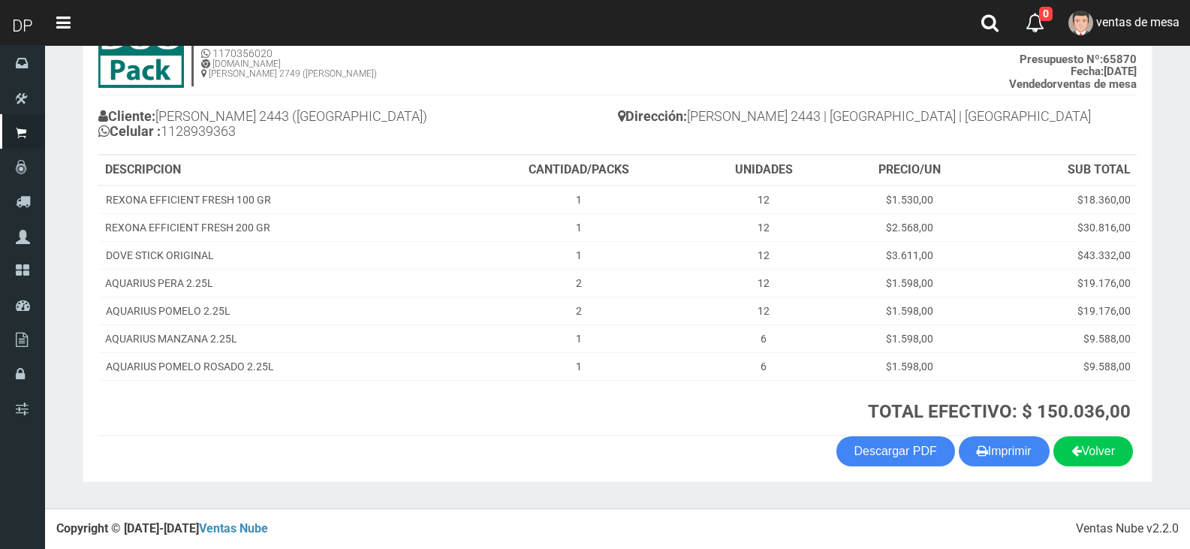
scroll to position [114, 0]
drag, startPoint x: 993, startPoint y: 456, endPoint x: 979, endPoint y: 455, distance: 14.3
click at [993, 456] on button "Imprimir" at bounding box center [1004, 451] width 91 height 30
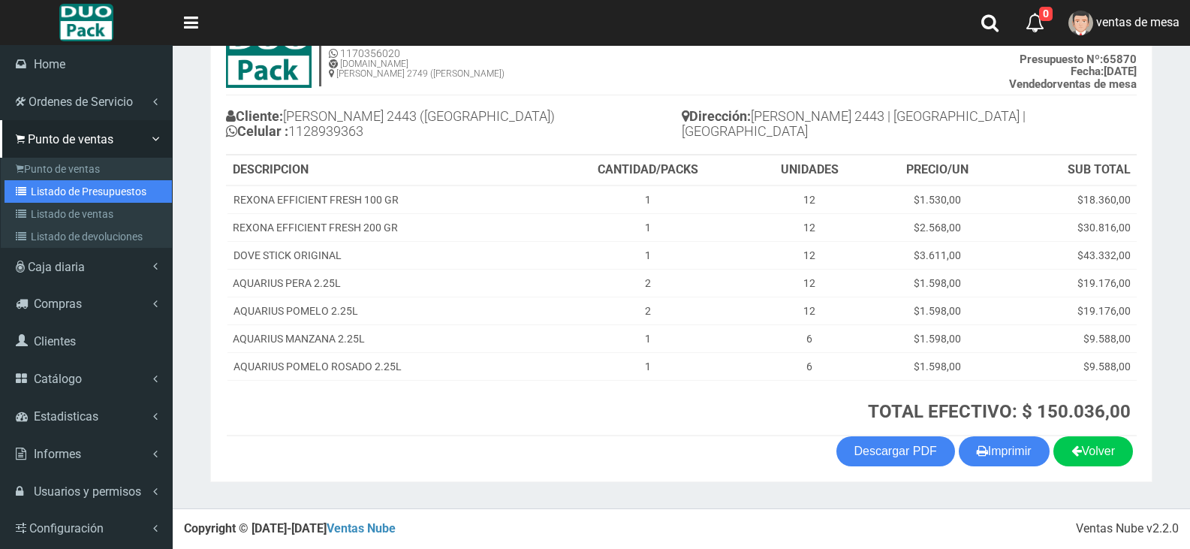
click at [109, 196] on link "Listado de Presupuestos" at bounding box center [88, 191] width 167 height 23
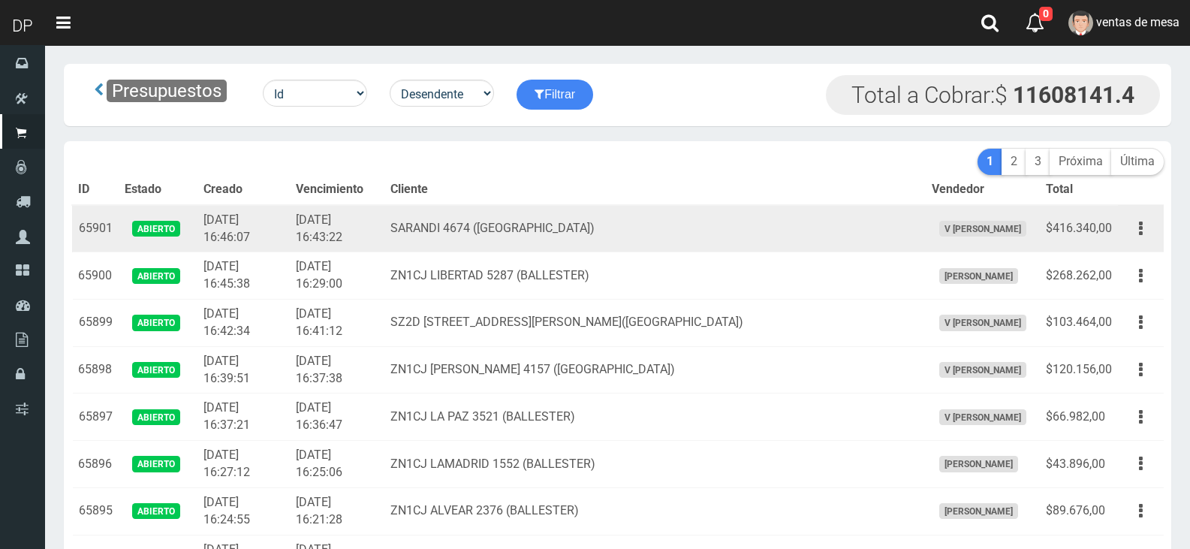
click at [609, 217] on td "SARANDI 4674 (VILLA BALLESTER)" at bounding box center [654, 228] width 540 height 47
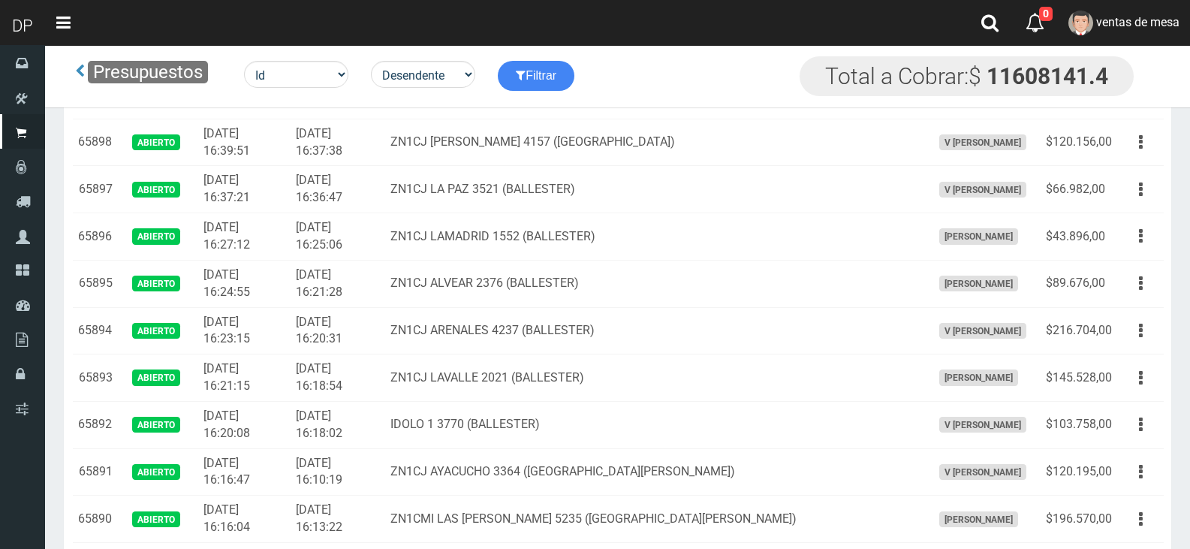
scroll to position [4018, 0]
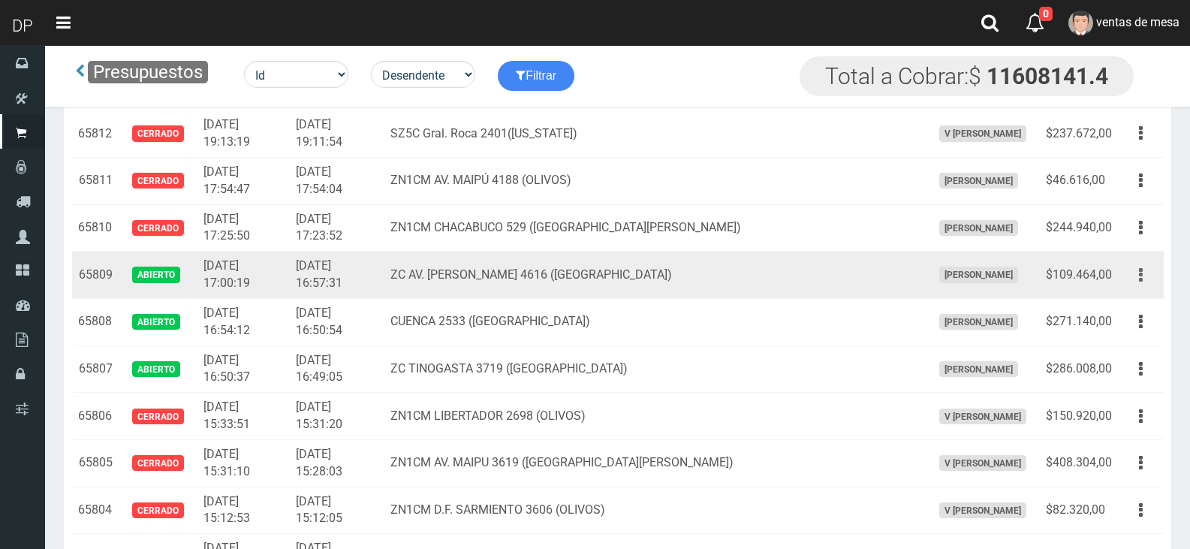
click at [1149, 275] on button "button" at bounding box center [1141, 275] width 34 height 26
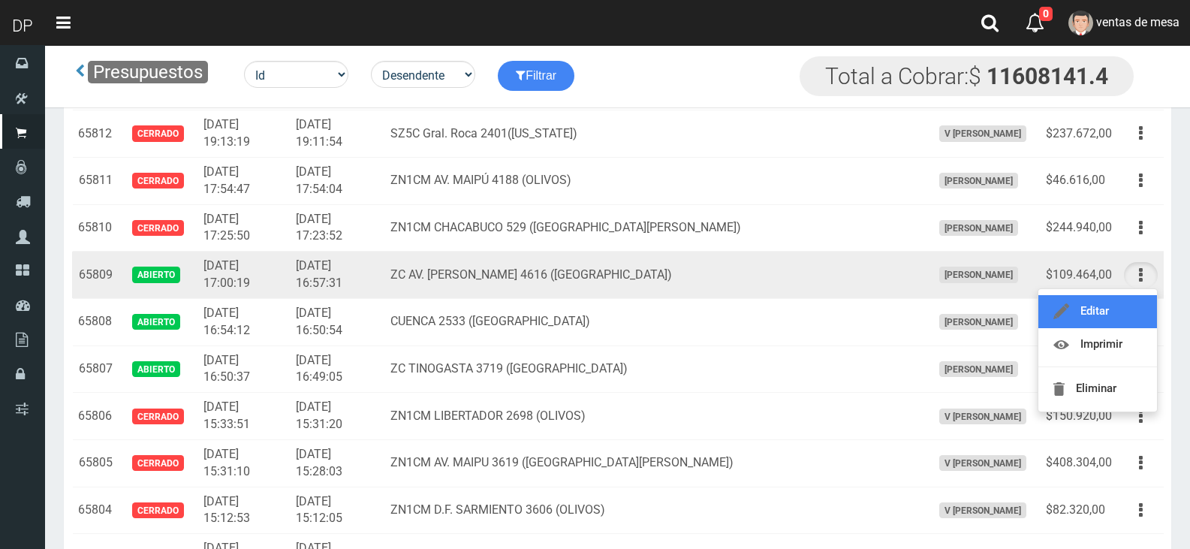
click at [1137, 300] on link "Editar" at bounding box center [1097, 311] width 119 height 33
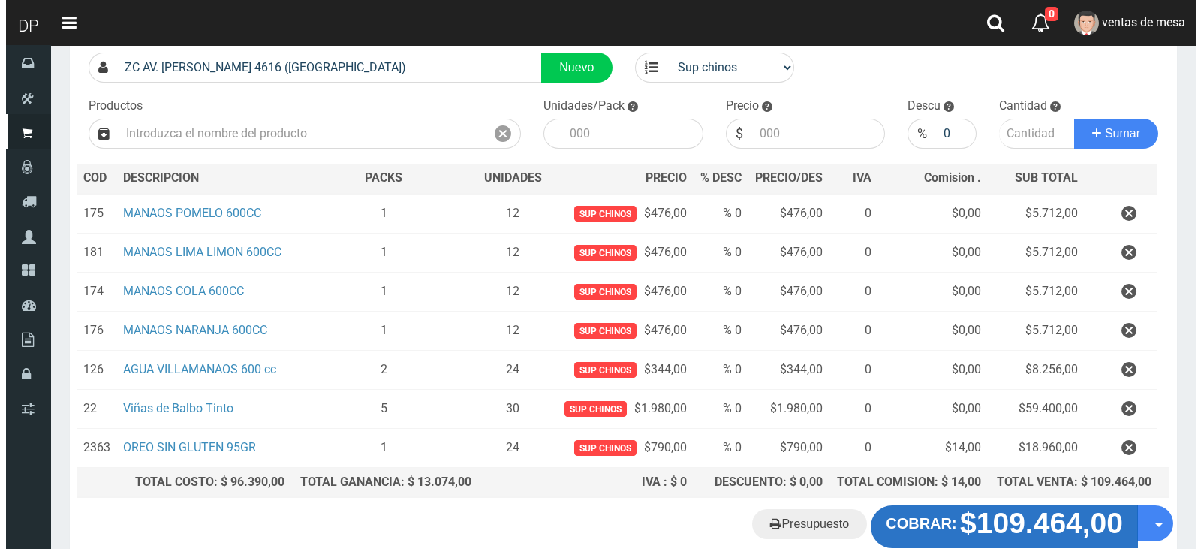
scroll to position [194, 0]
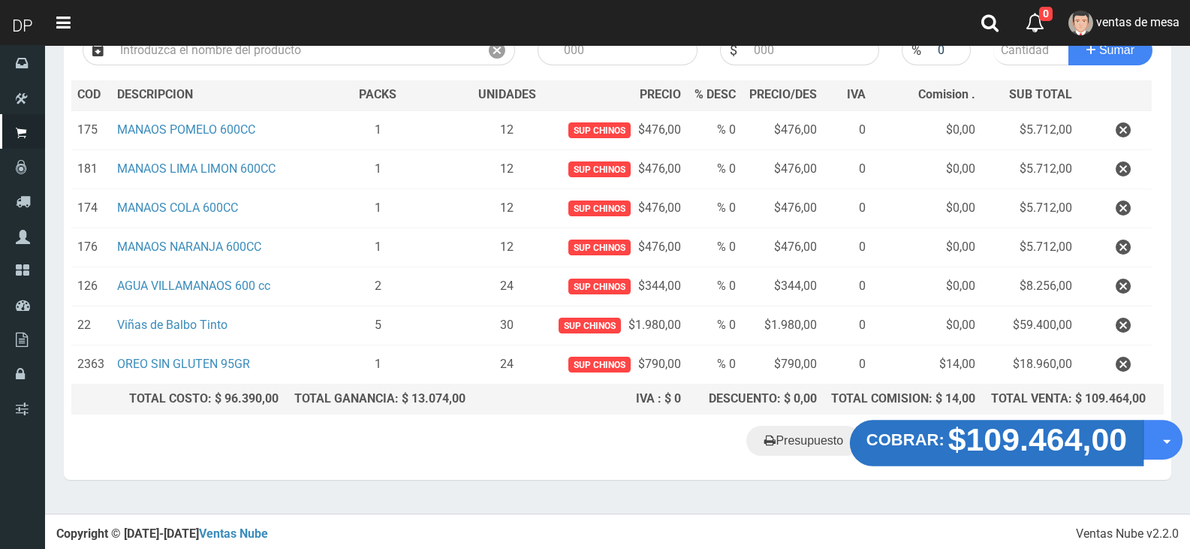
click at [1043, 442] on strong "$109.464,00" at bounding box center [1037, 439] width 179 height 35
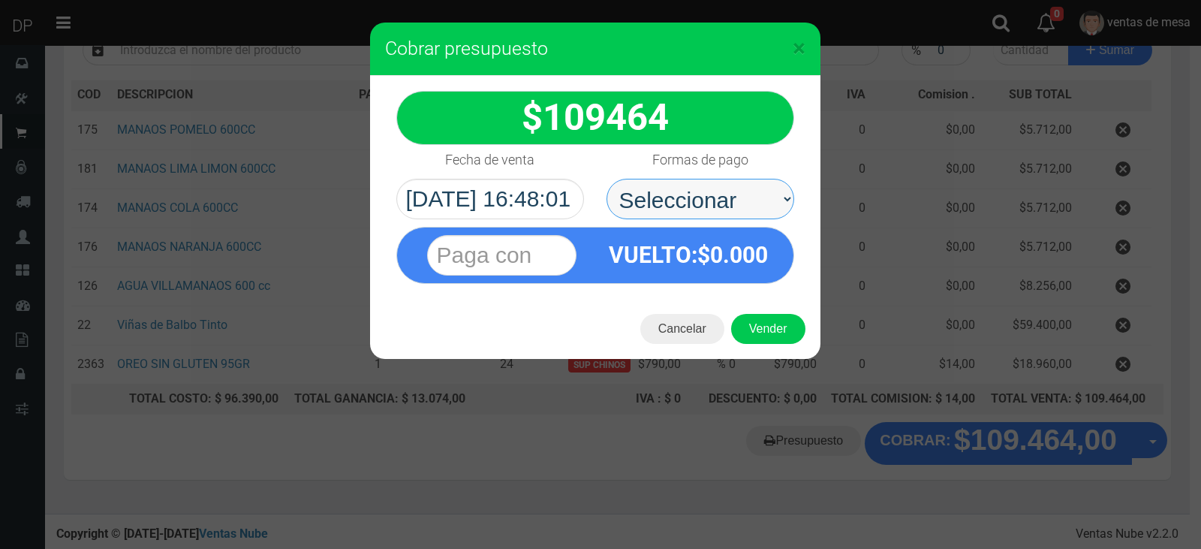
drag, startPoint x: 757, startPoint y: 209, endPoint x: 753, endPoint y: 217, distance: 8.8
click at [757, 209] on select "Seleccionar Efectivo Tarjeta de Crédito Depósito Débito" at bounding box center [701, 199] width 188 height 41
select select "Efectivo"
click at [607, 179] on select "Seleccionar Efectivo Tarjeta de Crédito Depósito Débito" at bounding box center [701, 199] width 188 height 41
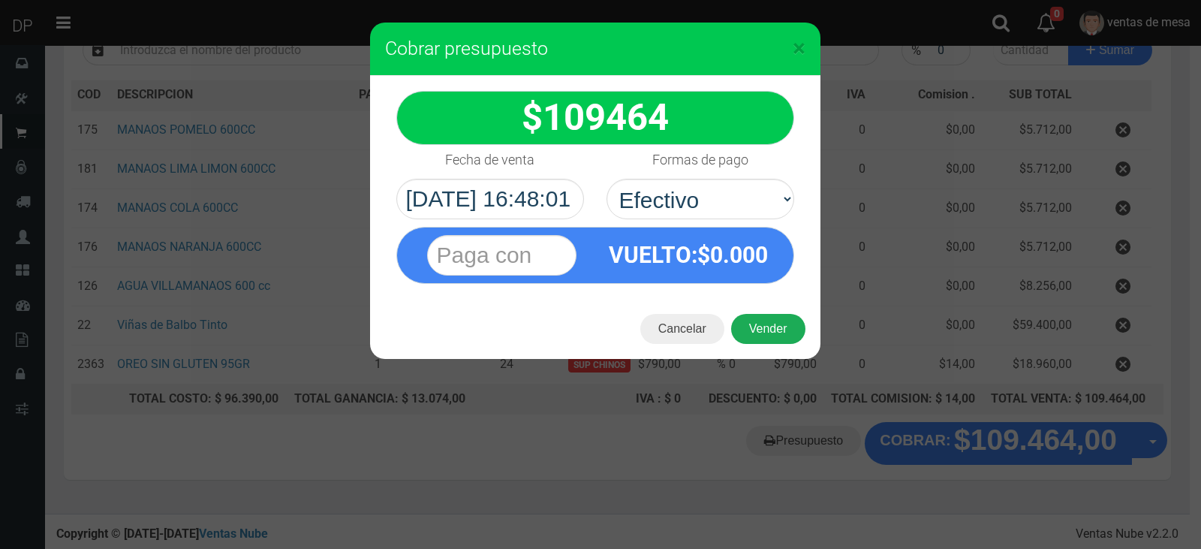
click at [778, 323] on button "Vender" at bounding box center [768, 329] width 74 height 30
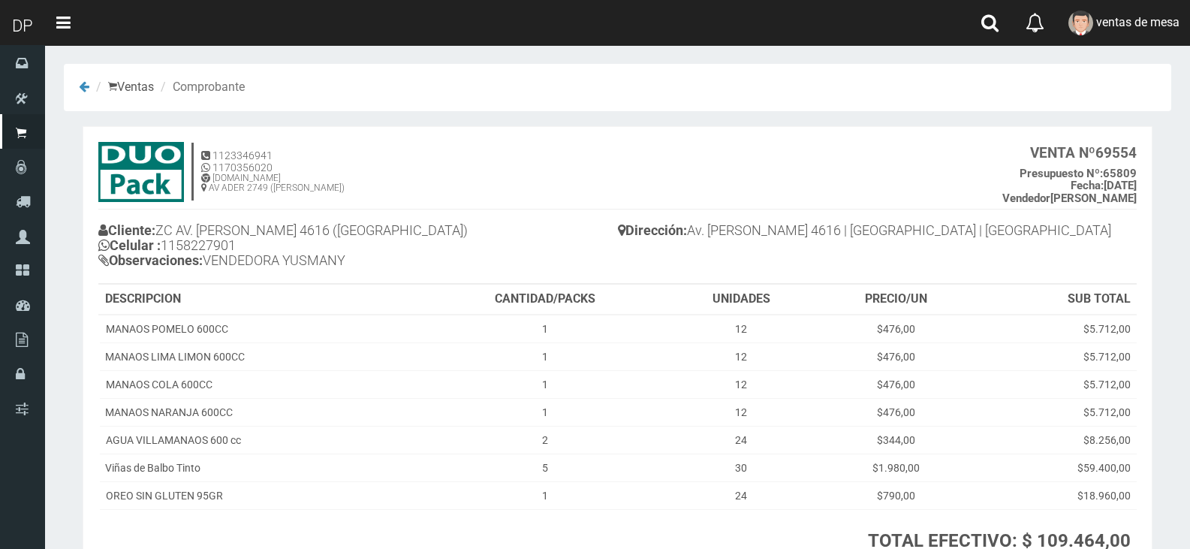
scroll to position [129, 0]
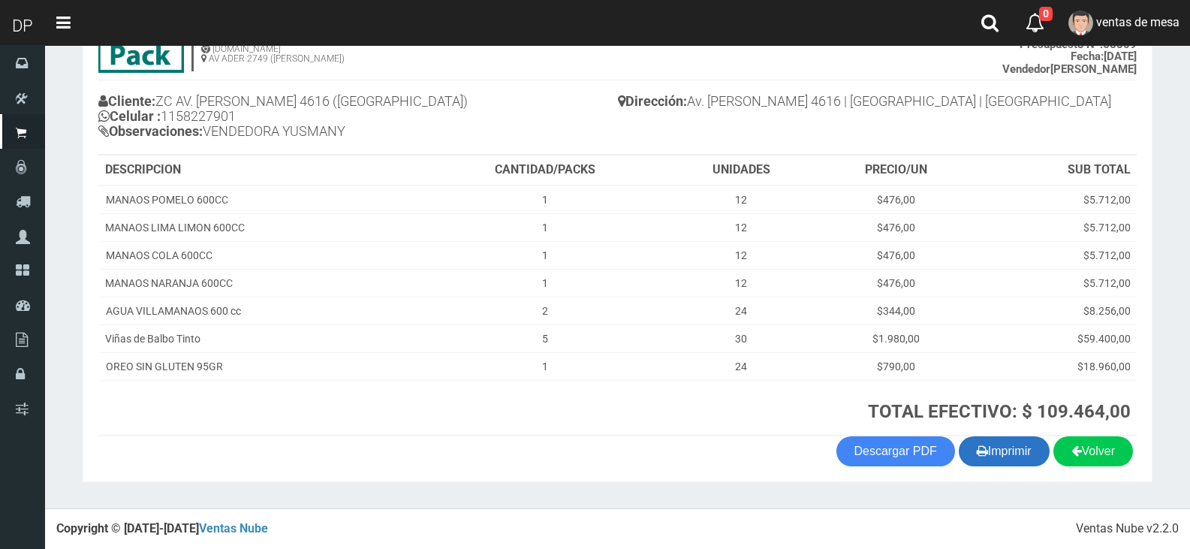
click at [1014, 447] on button "Imprimir" at bounding box center [1004, 451] width 91 height 30
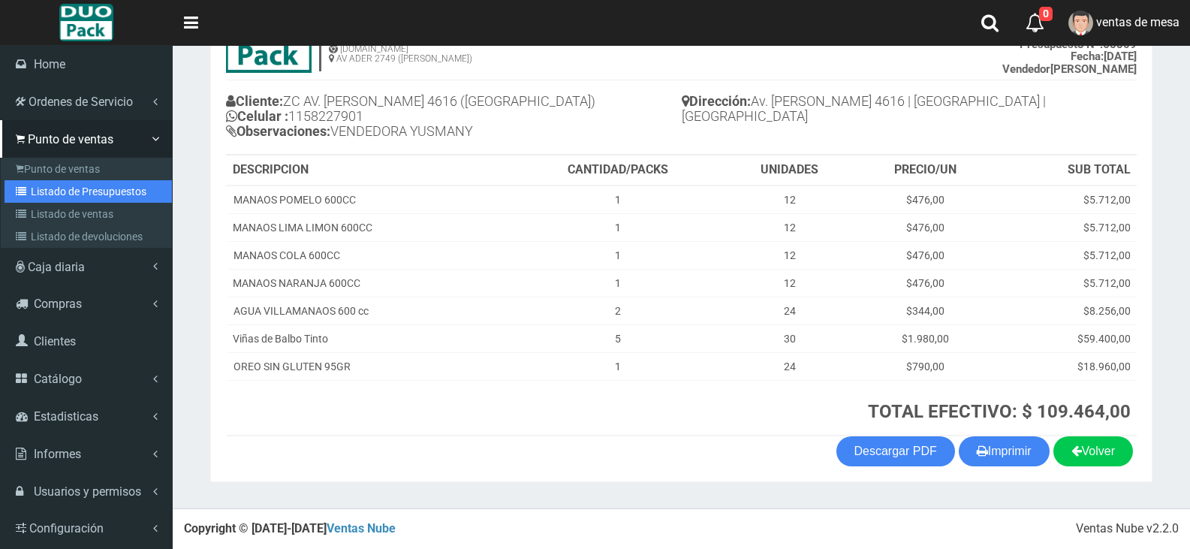
drag, startPoint x: 61, startPoint y: 197, endPoint x: 197, endPoint y: 152, distance: 143.9
click at [61, 197] on link "Listado de Presupuestos" at bounding box center [88, 191] width 167 height 23
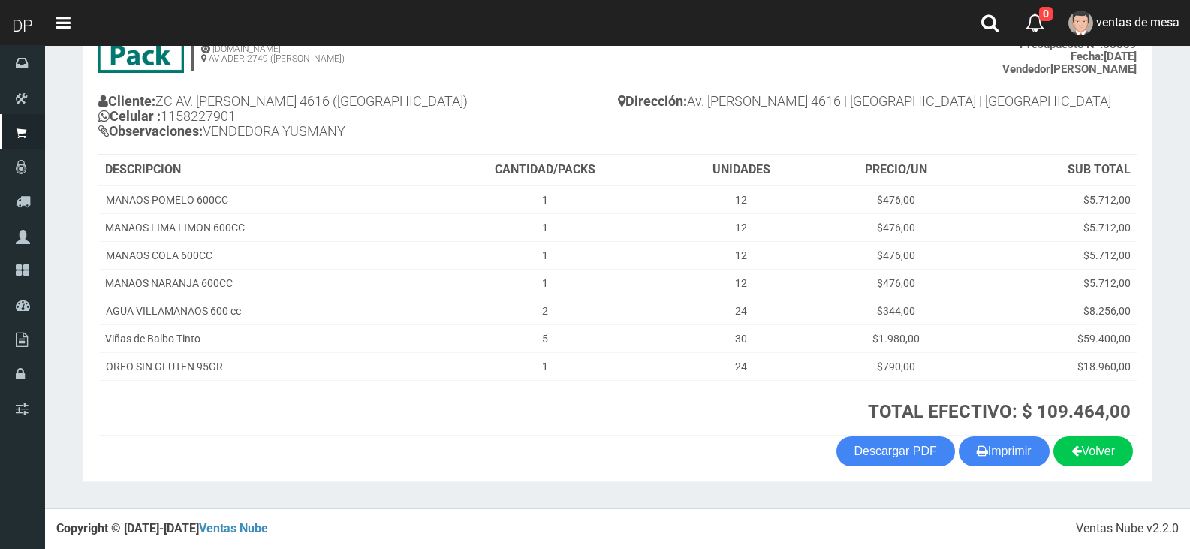
click at [726, 148] on div "Cliente: ZC AV. FRANCISCO BEIRO 4616 (VILLA DEVOTO) Celular : 1158227901 Observ…" at bounding box center [617, 119] width 1038 height 72
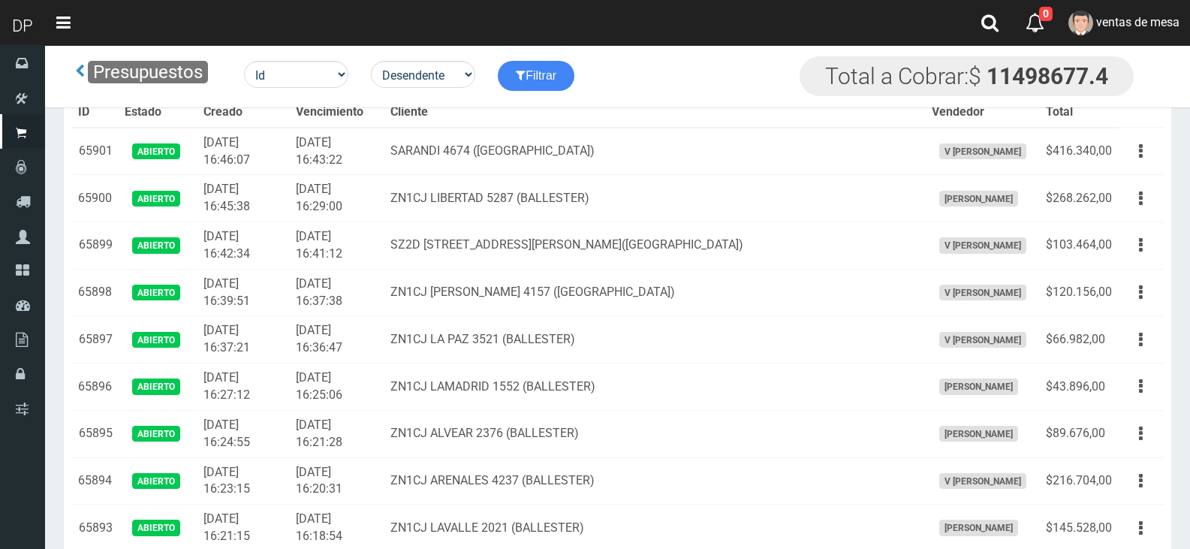
scroll to position [4095, 0]
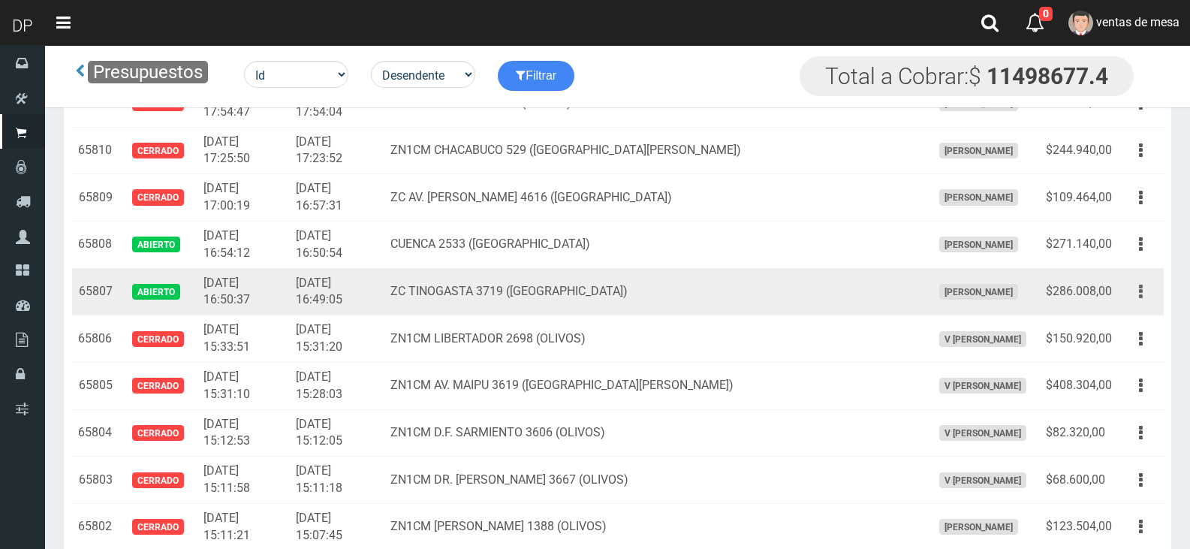
drag, startPoint x: 1153, startPoint y: 298, endPoint x: 1143, endPoint y: 299, distance: 9.8
click at [1152, 298] on button "button" at bounding box center [1141, 292] width 34 height 26
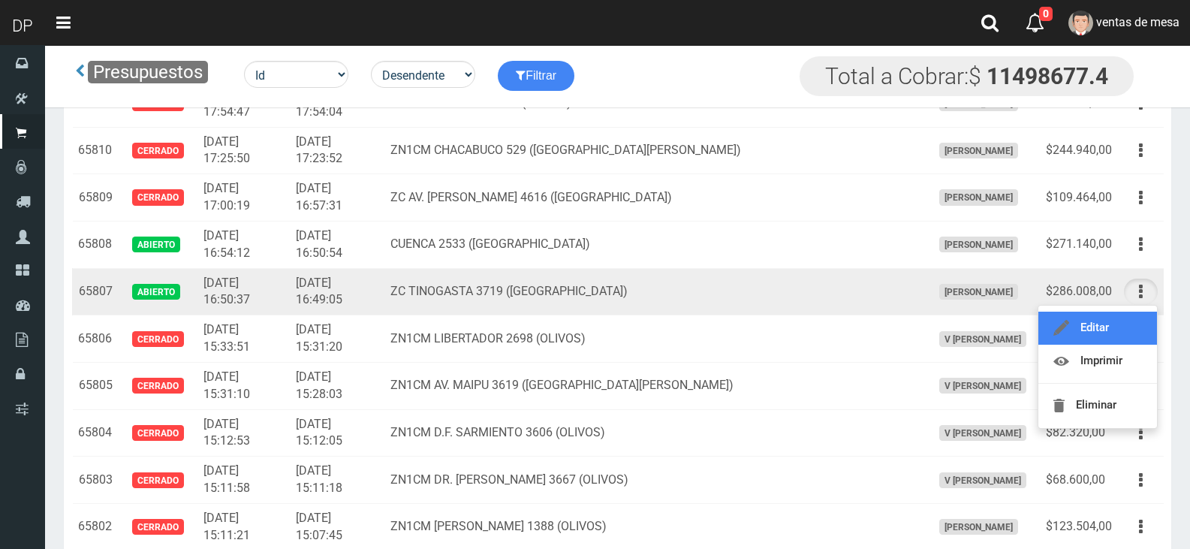
click at [1116, 333] on link "Editar" at bounding box center [1097, 328] width 119 height 33
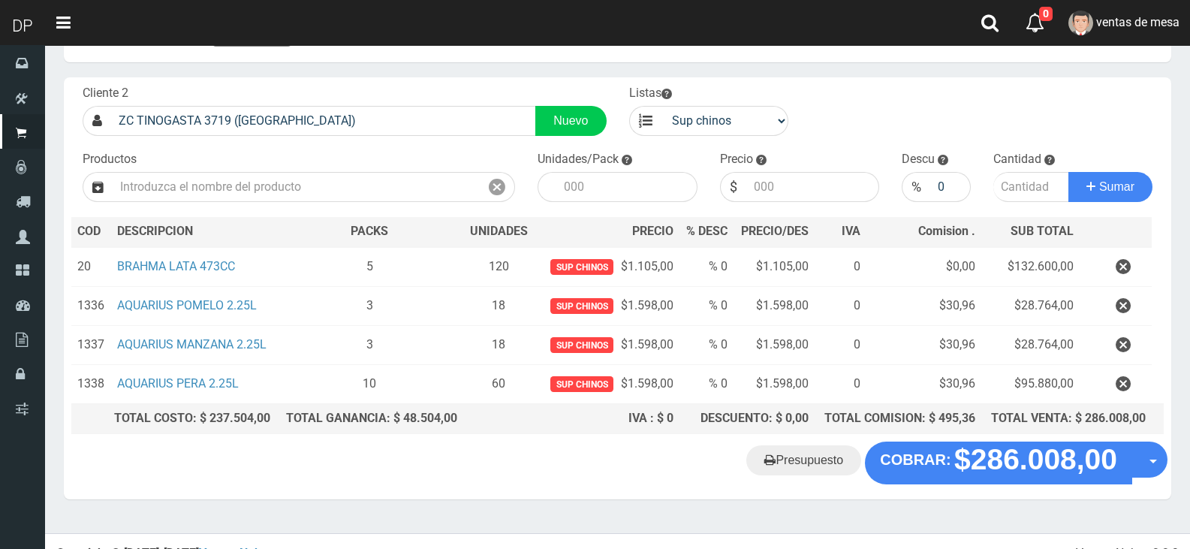
scroll to position [77, 0]
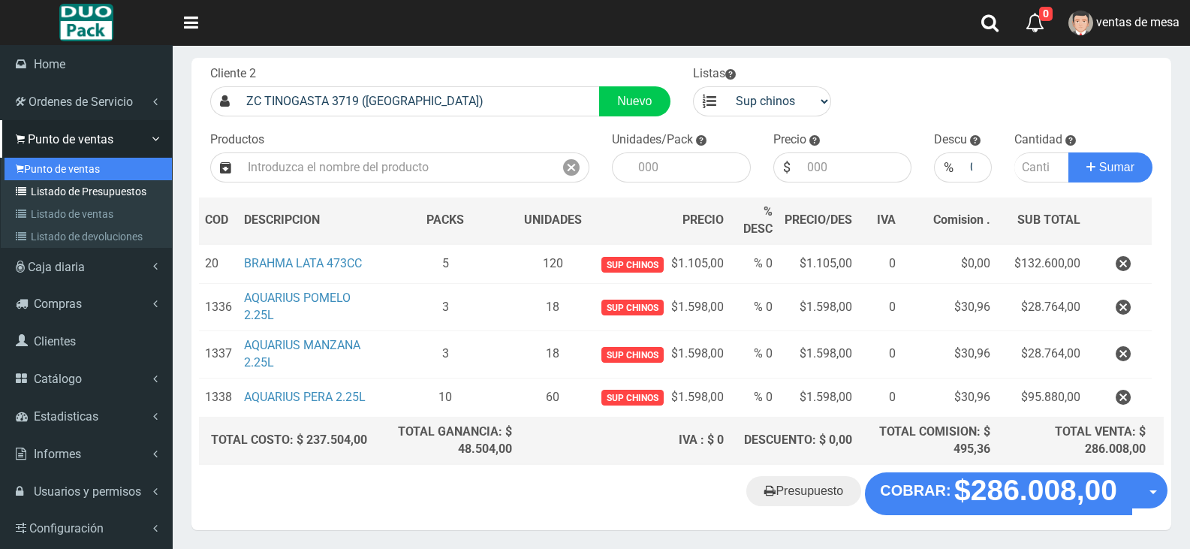
click at [59, 179] on link "Punto de ventas" at bounding box center [88, 169] width 167 height 23
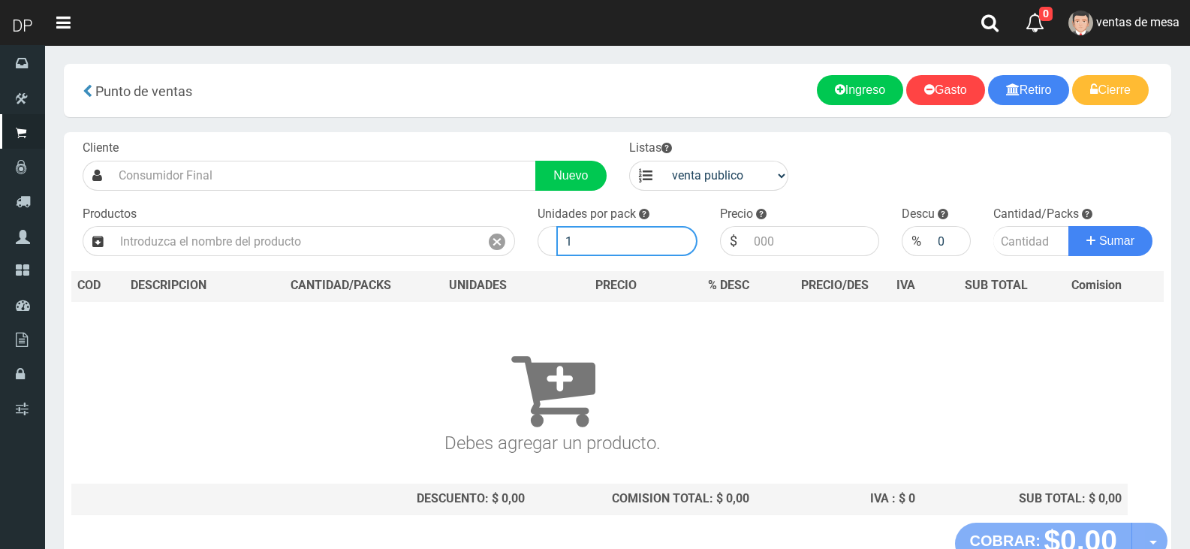
click at [674, 239] on input "1" at bounding box center [626, 241] width 141 height 30
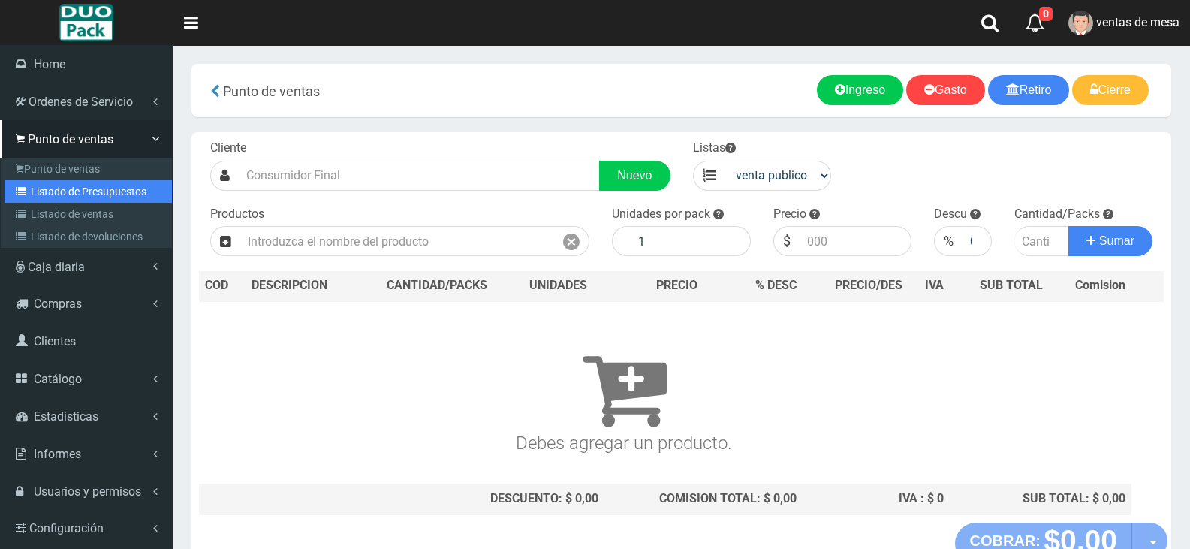
click at [29, 180] on link "Listado de Presupuestos" at bounding box center [88, 191] width 167 height 23
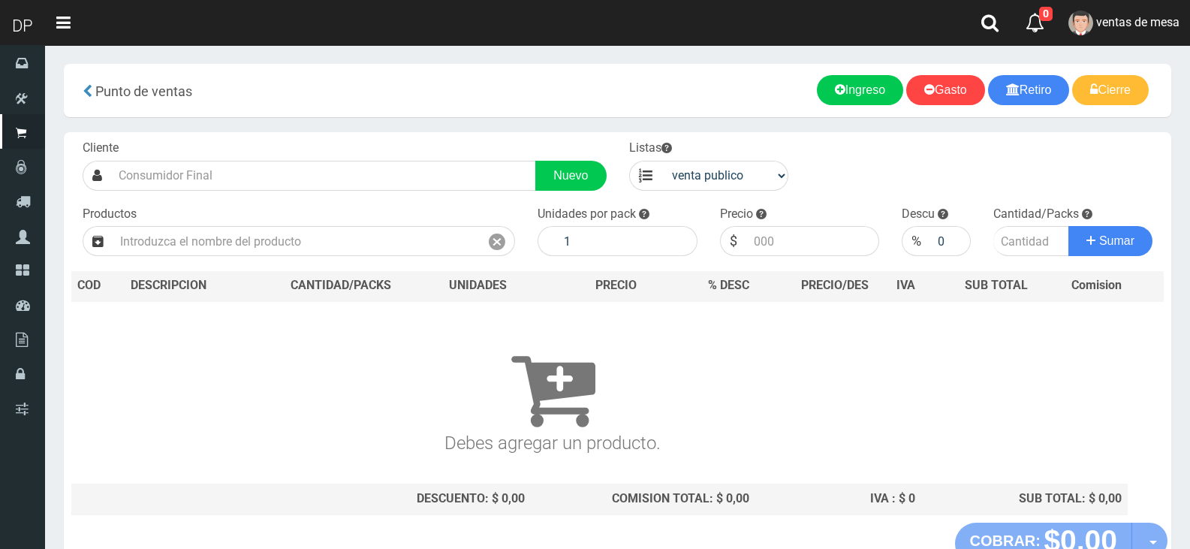
click at [344, 206] on div "Productos" at bounding box center [298, 231] width 455 height 51
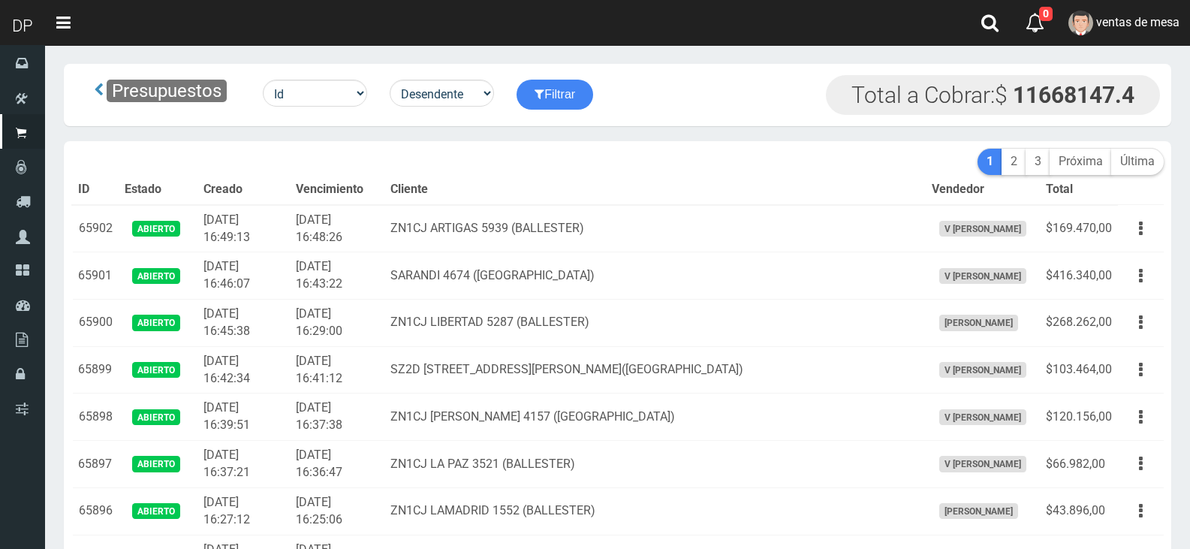
scroll to position [4142, 0]
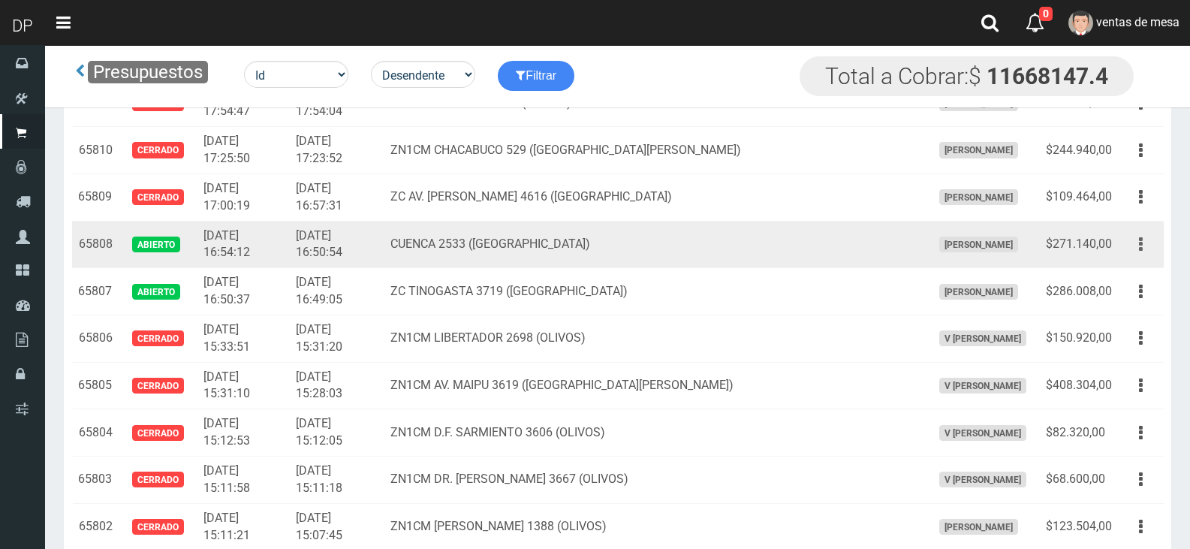
click at [1133, 245] on button "button" at bounding box center [1141, 244] width 34 height 26
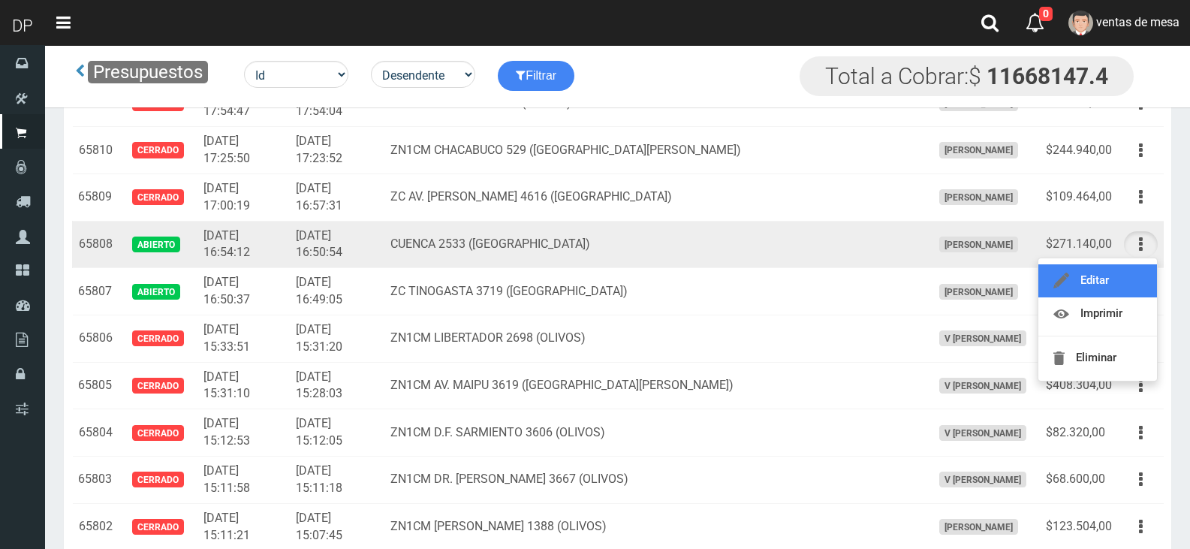
click at [1132, 285] on link "Editar" at bounding box center [1097, 280] width 119 height 33
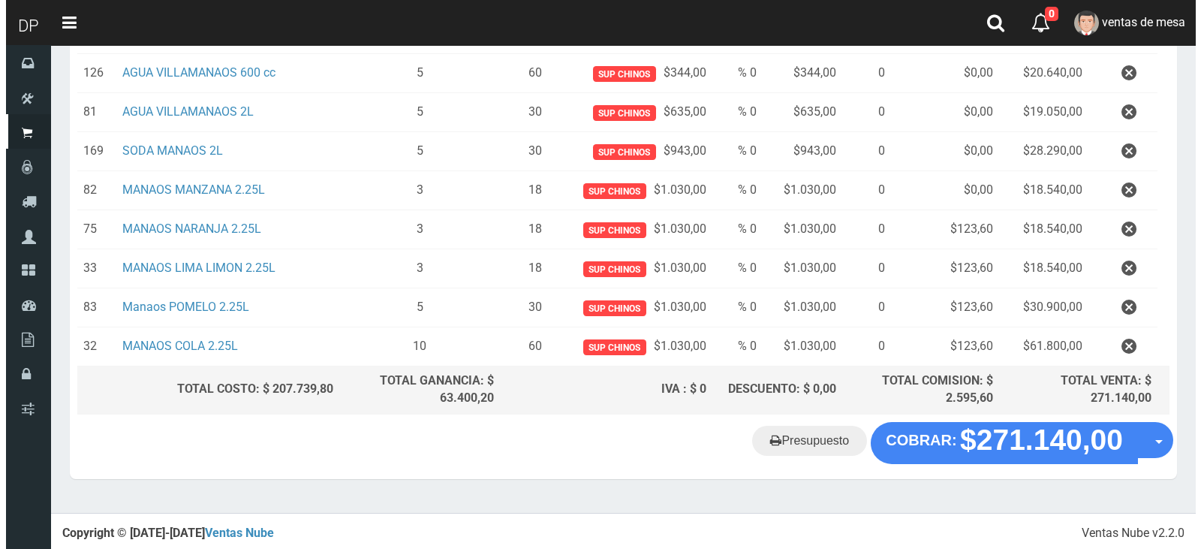
scroll to position [315, 0]
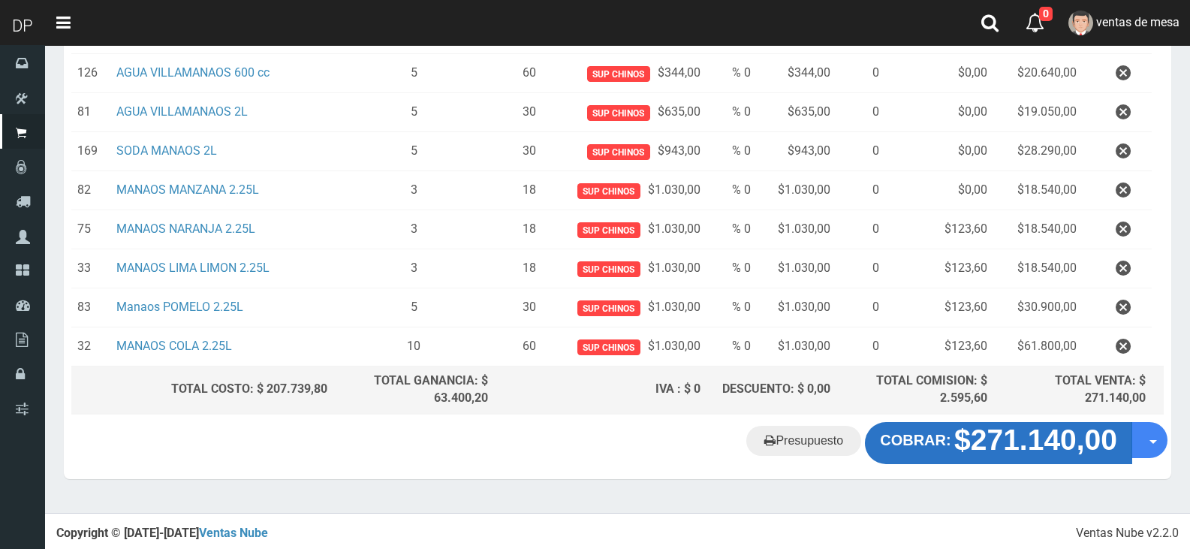
click at [1018, 452] on strong "$271.140,00" at bounding box center [1035, 439] width 163 height 32
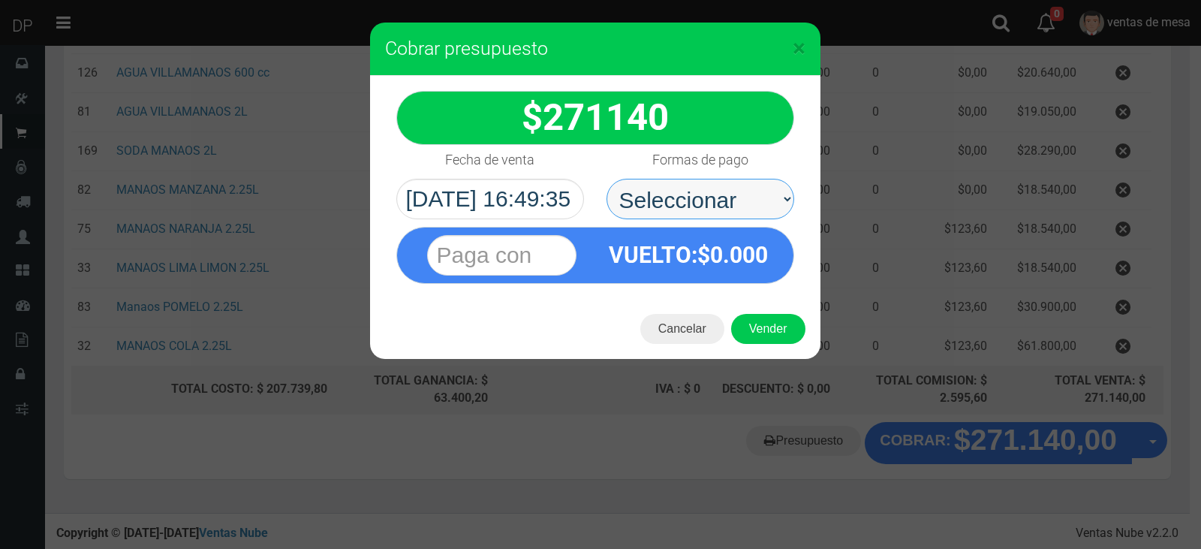
click at [700, 214] on select "Seleccionar Efectivo Tarjeta de Crédito Depósito Débito" at bounding box center [701, 199] width 188 height 41
select select "Efectivo"
click at [607, 179] on select "Seleccionar Efectivo Tarjeta de Crédito Depósito Débito" at bounding box center [701, 199] width 188 height 41
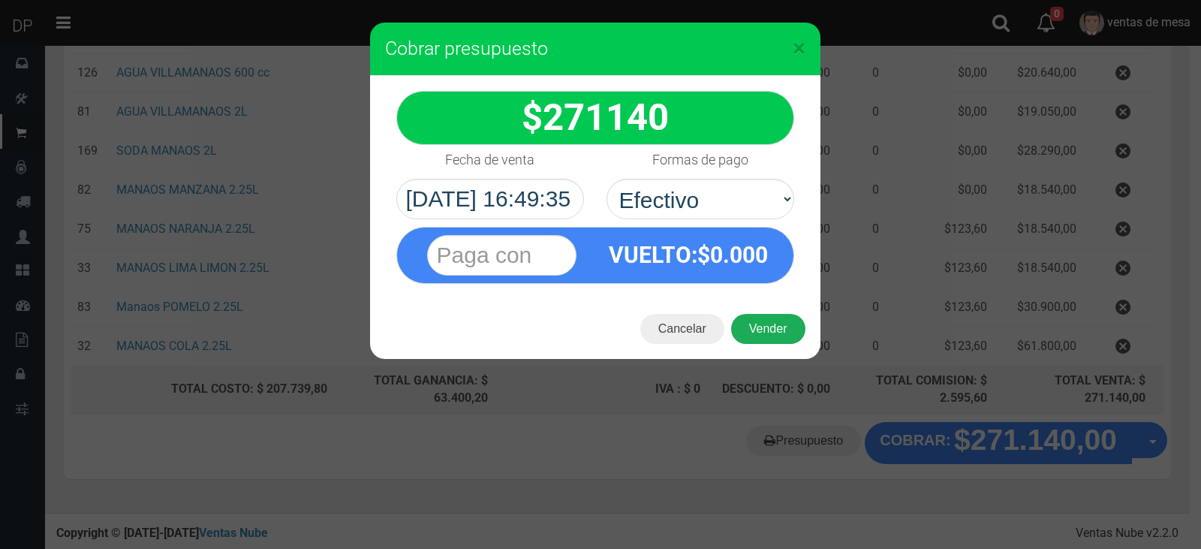
click at [765, 318] on button "Vender" at bounding box center [768, 329] width 74 height 30
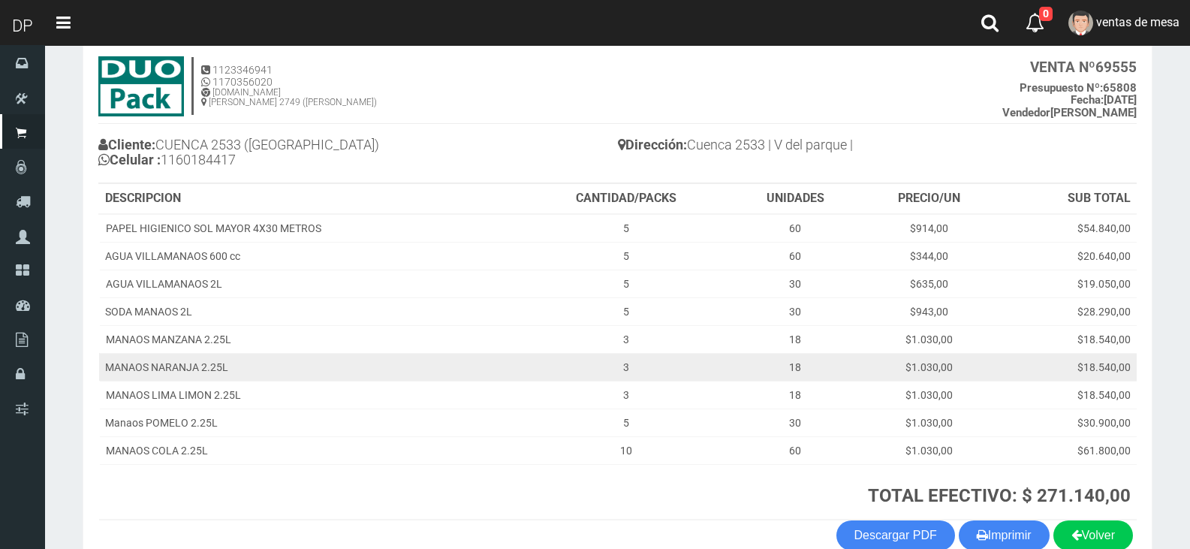
scroll to position [170, 0]
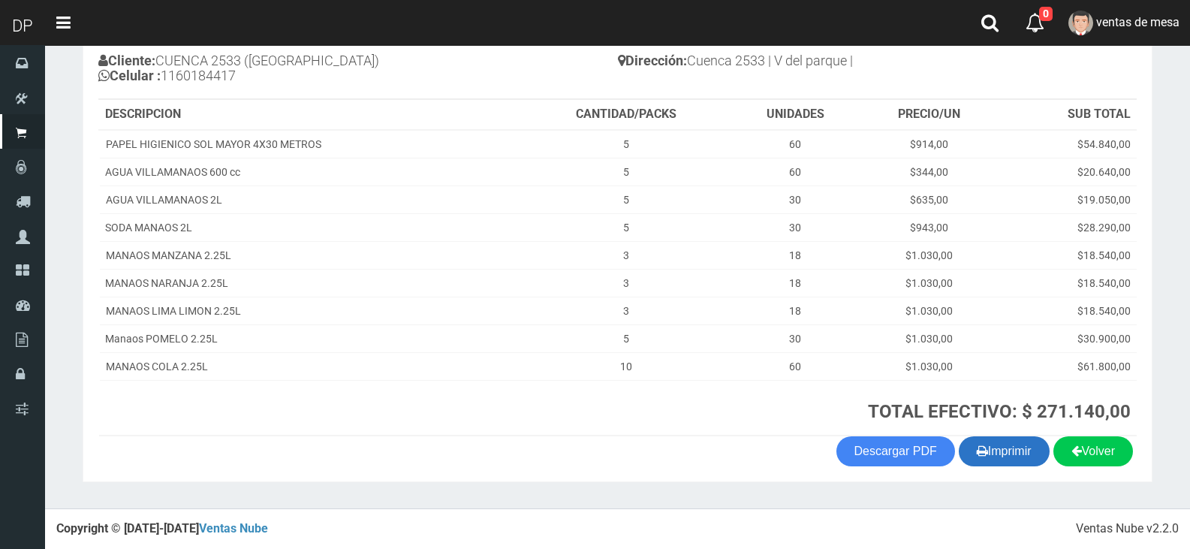
click at [1001, 459] on button "Imprimir" at bounding box center [1004, 451] width 91 height 30
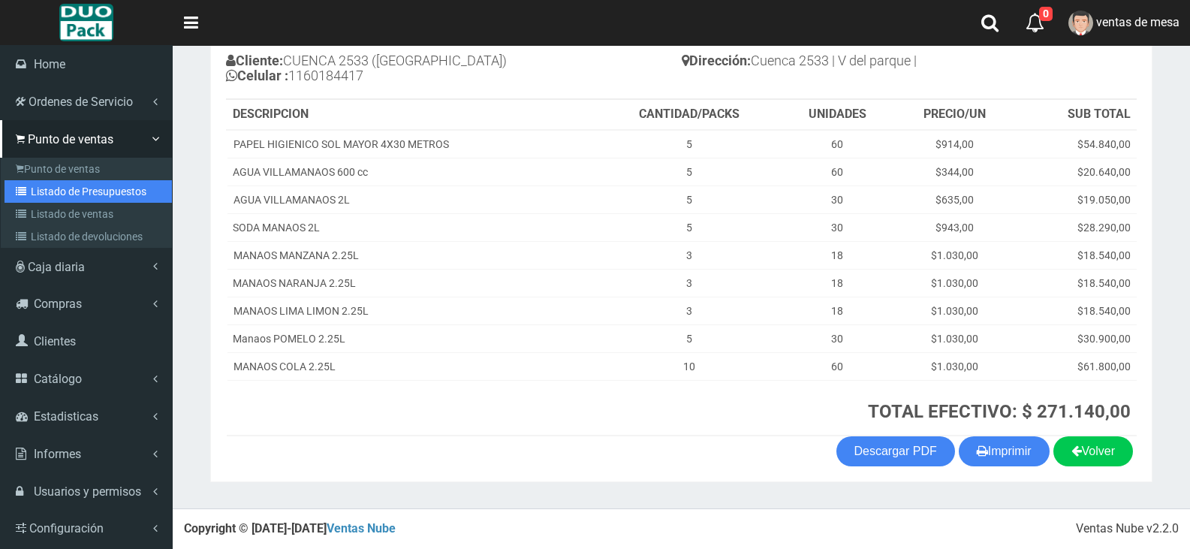
click at [41, 193] on link "Listado de Presupuestos" at bounding box center [88, 191] width 167 height 23
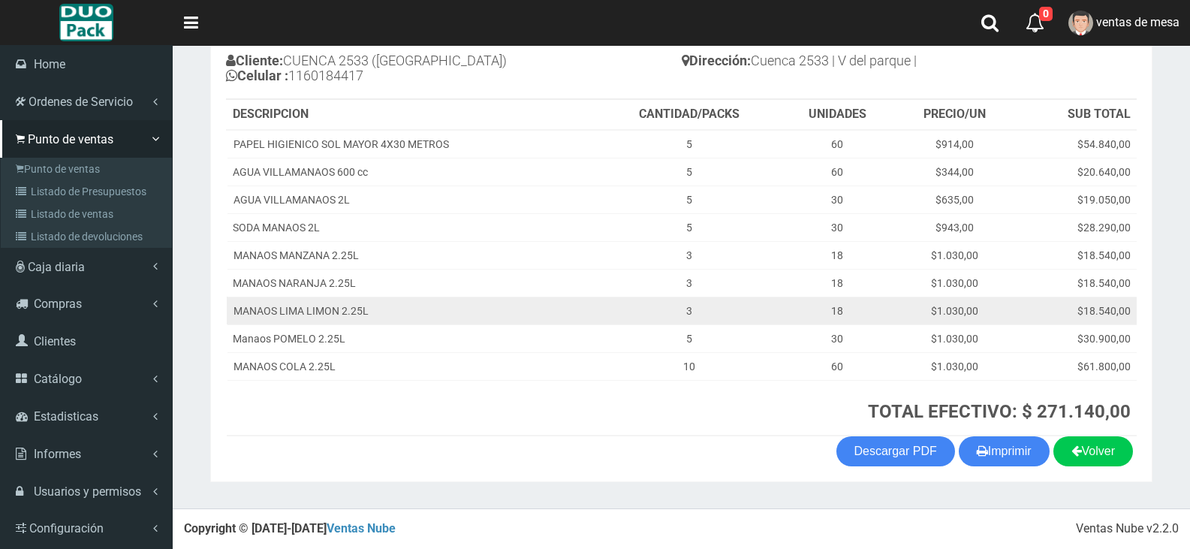
click at [504, 302] on td "MANAOS LIMA LIMON 2.25L" at bounding box center [412, 311] width 371 height 28
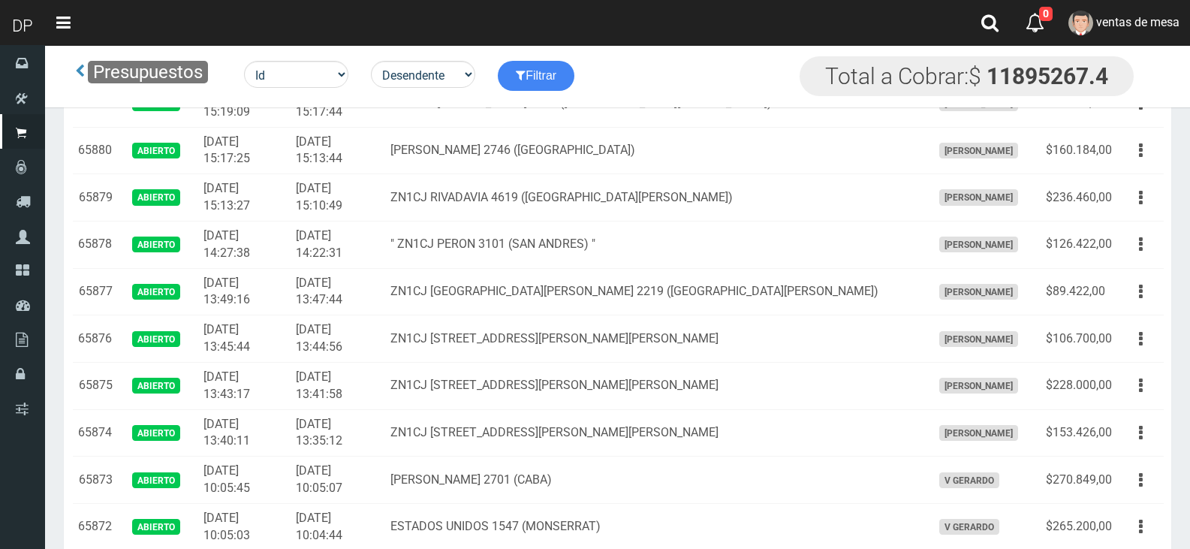
scroll to position [4206, 0]
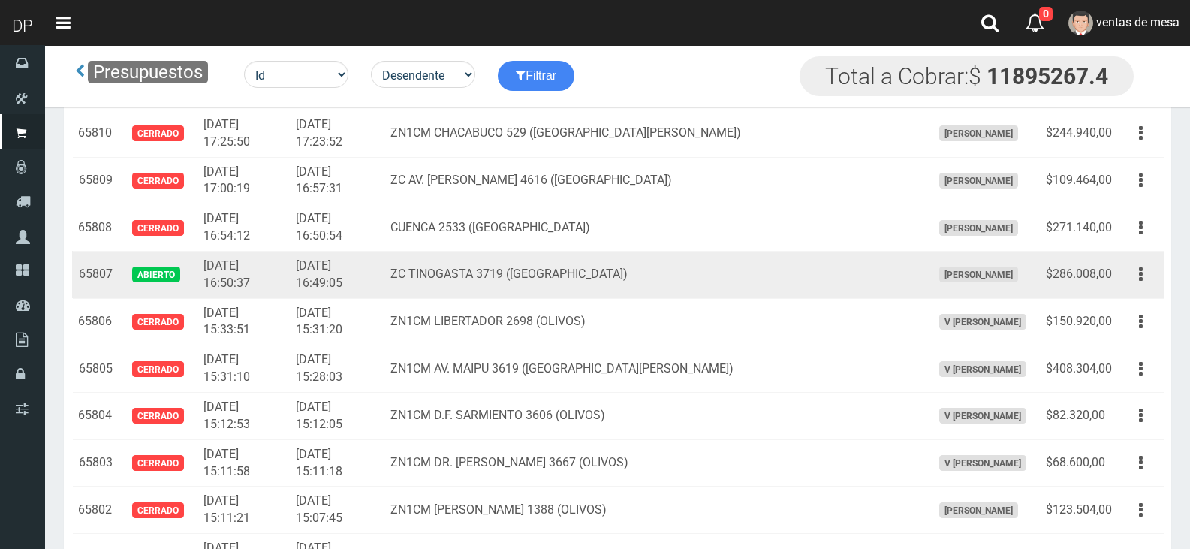
click at [1134, 276] on button "button" at bounding box center [1141, 274] width 34 height 26
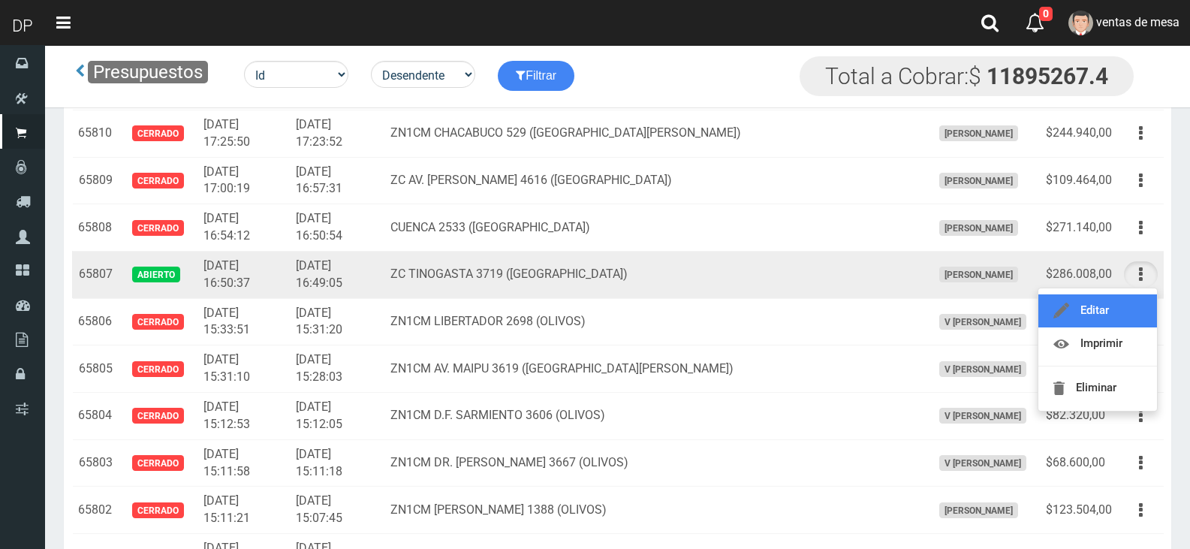
click at [1128, 311] on link "Editar" at bounding box center [1097, 310] width 119 height 33
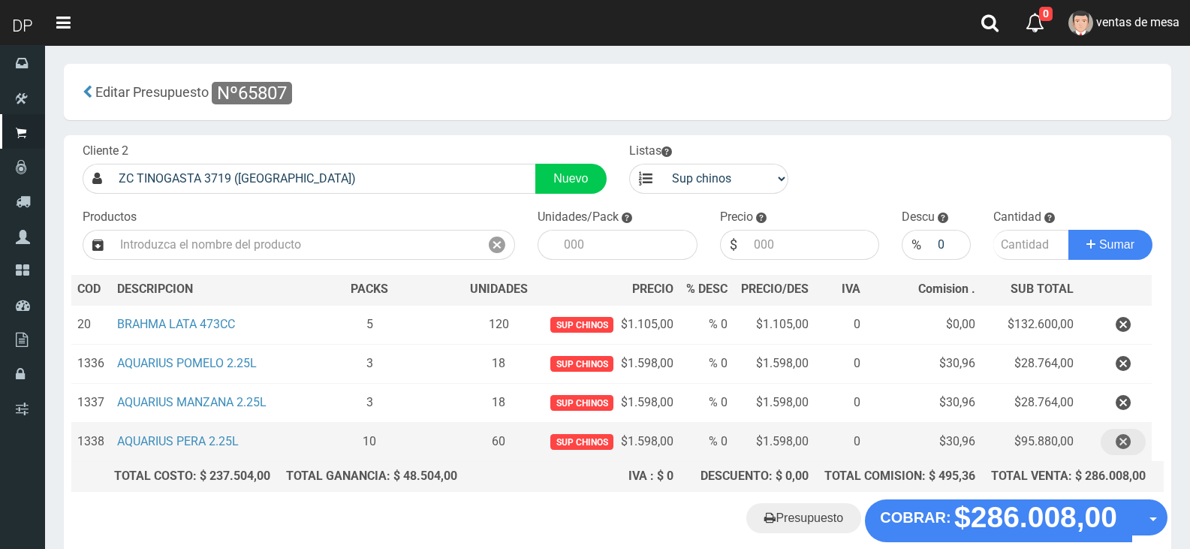
click at [1144, 451] on td at bounding box center [1115, 441] width 72 height 39
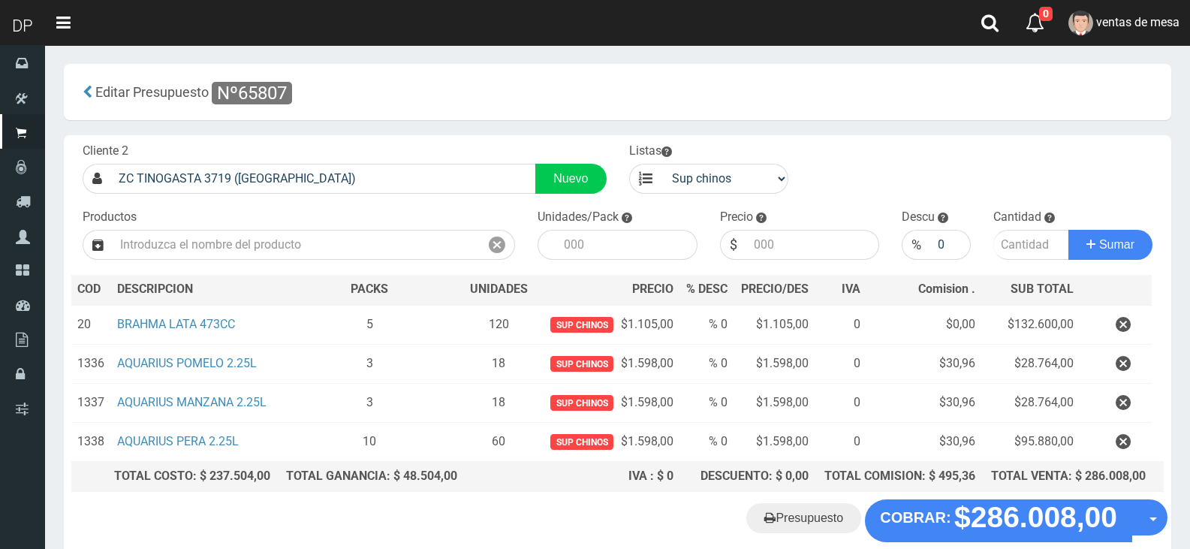
click at [1137, 450] on button "button" at bounding box center [1122, 442] width 45 height 26
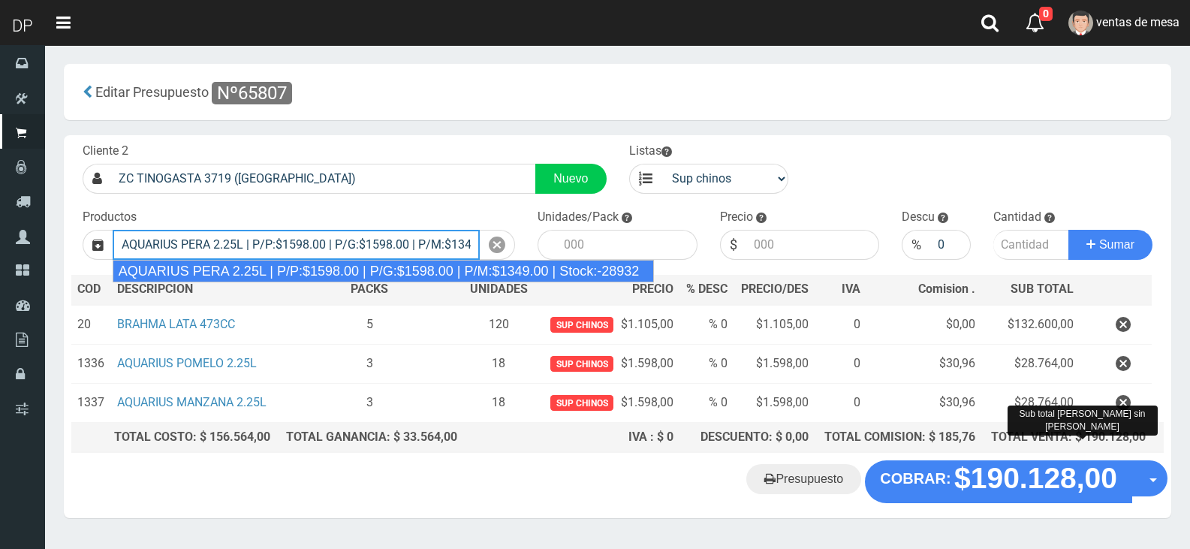
type input "AQUARIUS PERA 2.25L | P/P:$1598.00 | P/G:$1598.00 | P/M:$1349.00 | Stock:-28932"
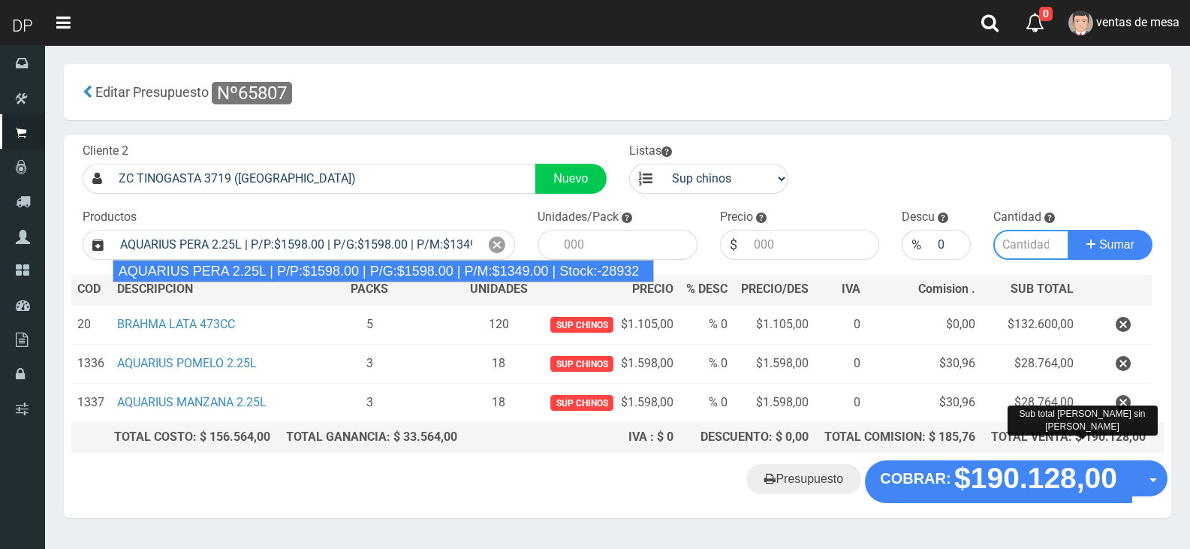
type input "6"
type input "1598.00"
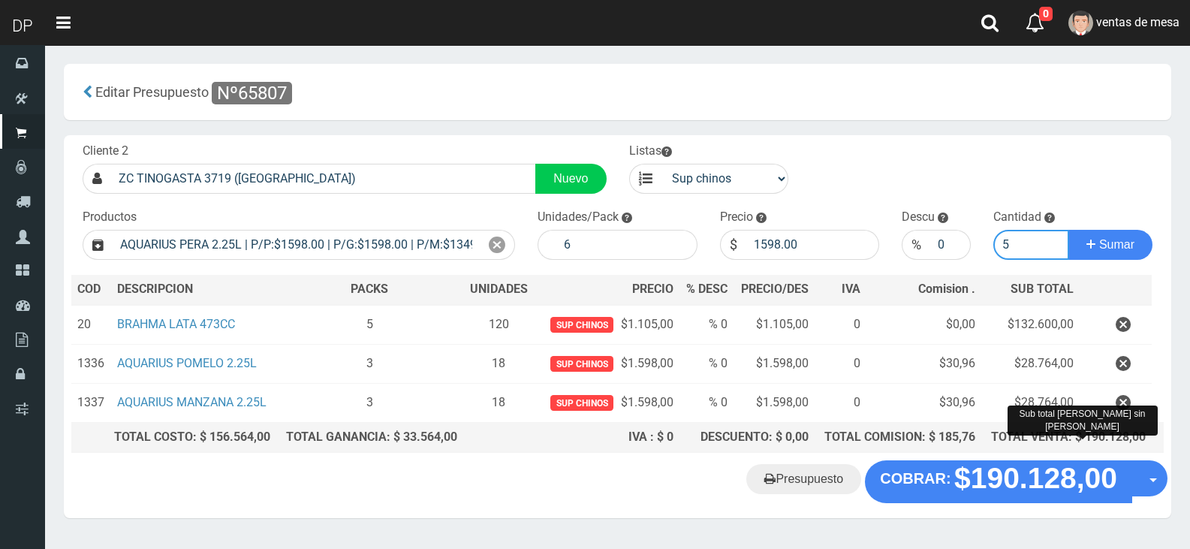
type input "5"
click at [1068, 230] on button "Sumar" at bounding box center [1110, 245] width 84 height 30
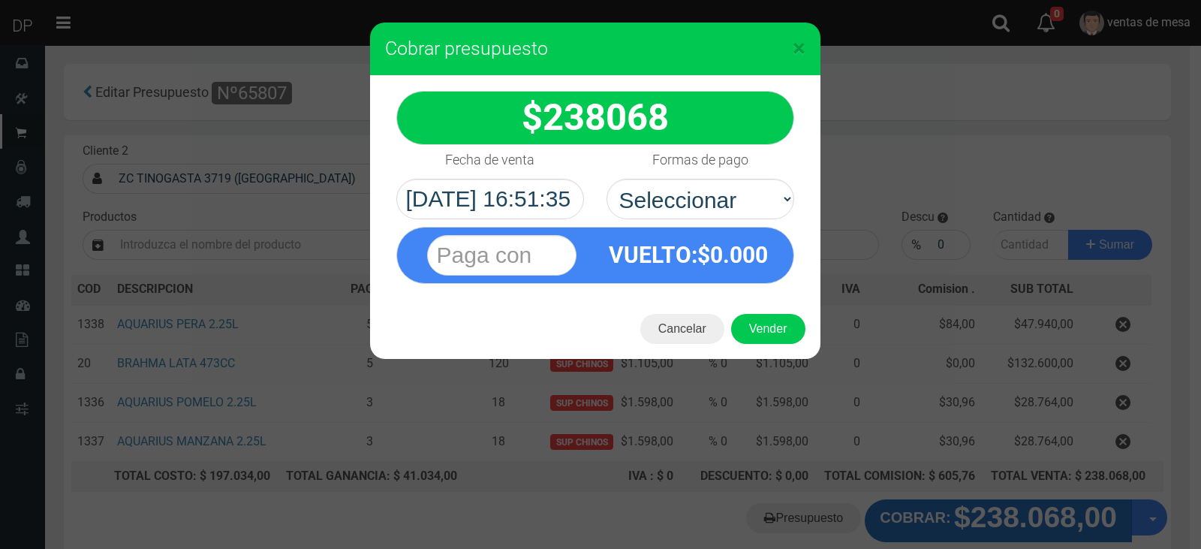
click at [748, 221] on div "VUELTO :$ 0.000" at bounding box center [595, 251] width 420 height 65
click at [728, 219] on div "VUELTO :$ 0.000" at bounding box center [595, 251] width 420 height 65
drag, startPoint x: 725, startPoint y: 206, endPoint x: 724, endPoint y: 217, distance: 11.3
click at [725, 206] on select "Seleccionar Efectivo Tarjeta de Crédito Depósito Débito" at bounding box center [701, 199] width 188 height 41
select select "Efectivo"
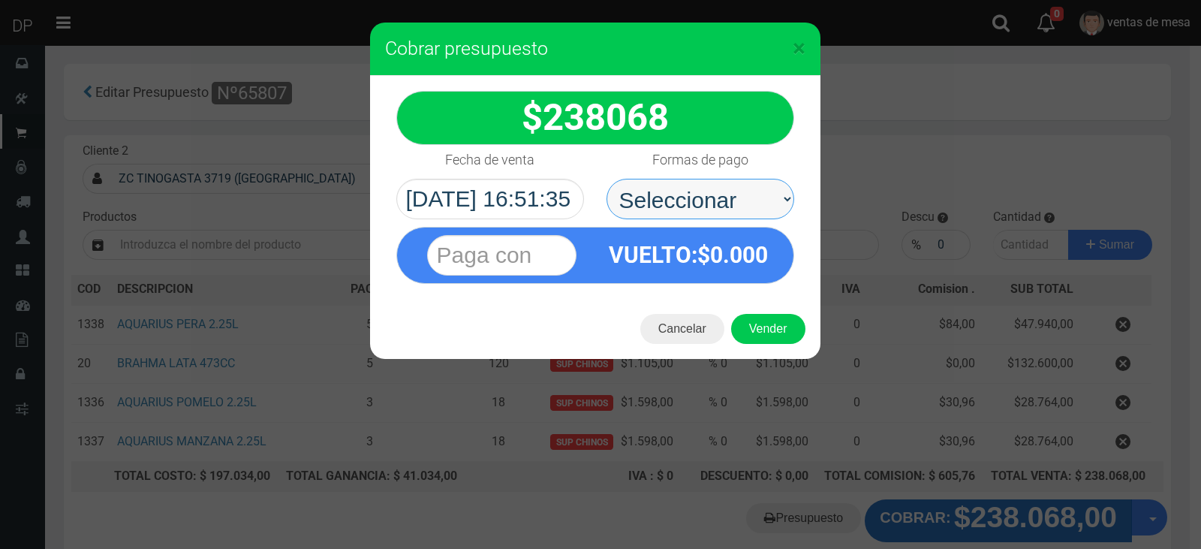
click at [607, 179] on select "Seleccionar Efectivo Tarjeta de Crédito Depósito Débito" at bounding box center [701, 199] width 188 height 41
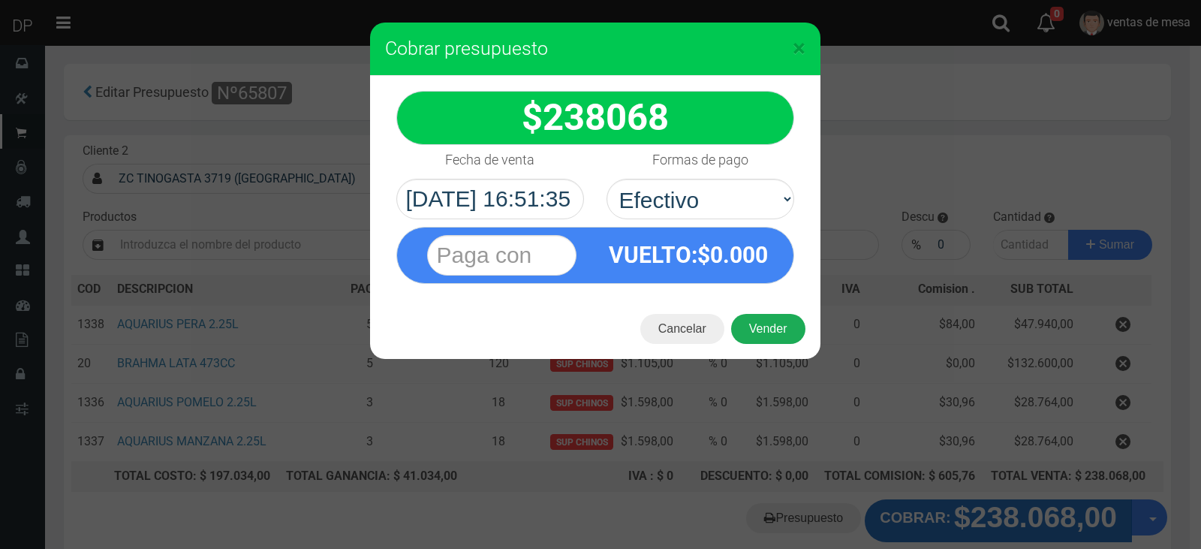
click at [761, 342] on button "Vender" at bounding box center [768, 329] width 74 height 30
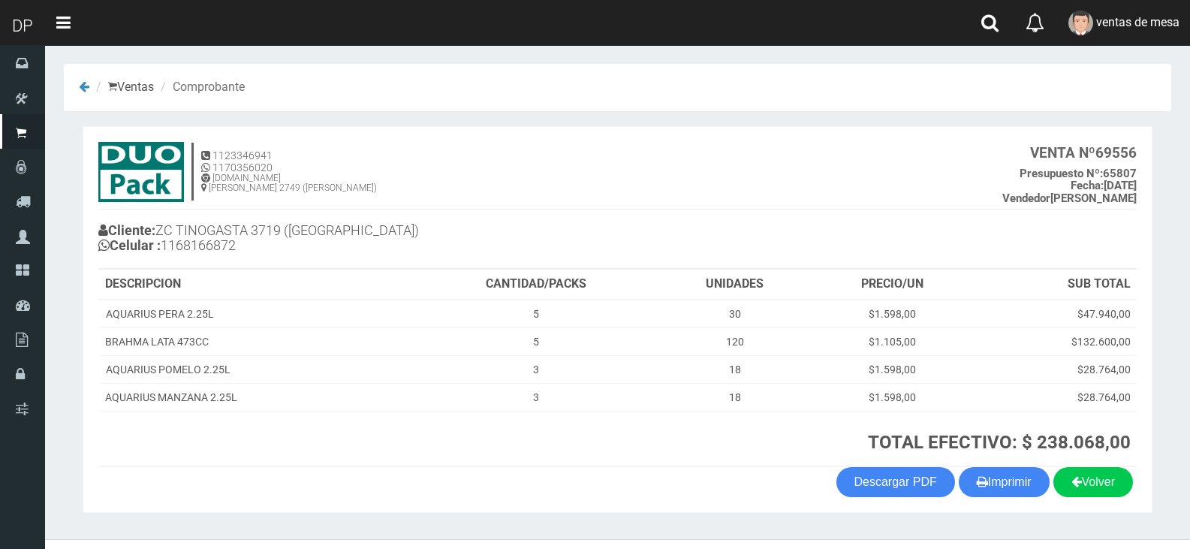
scroll to position [31, 0]
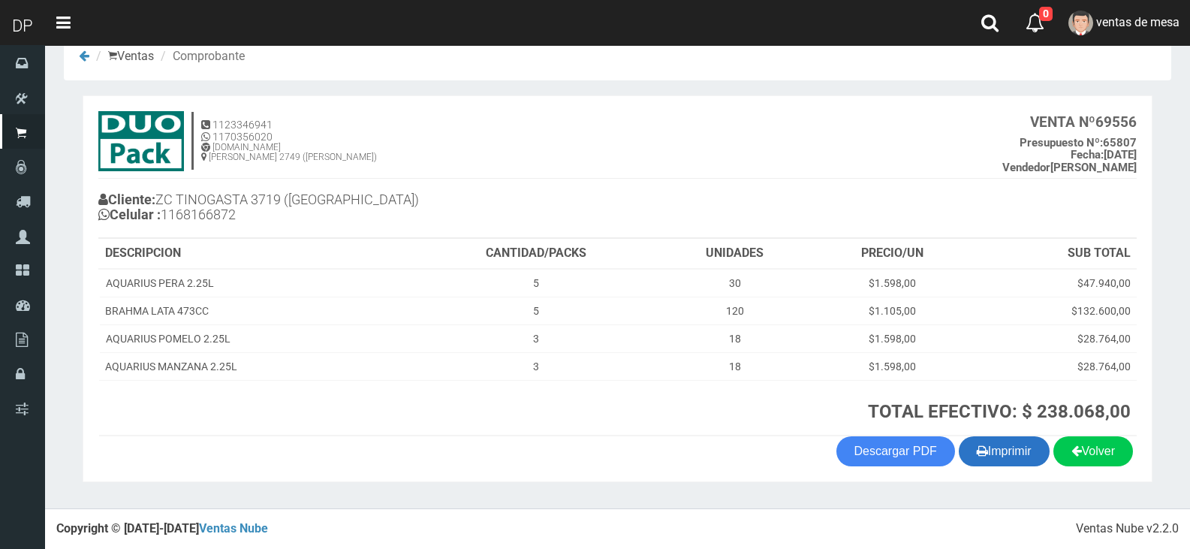
click at [1039, 448] on button "Imprimir" at bounding box center [1004, 451] width 91 height 30
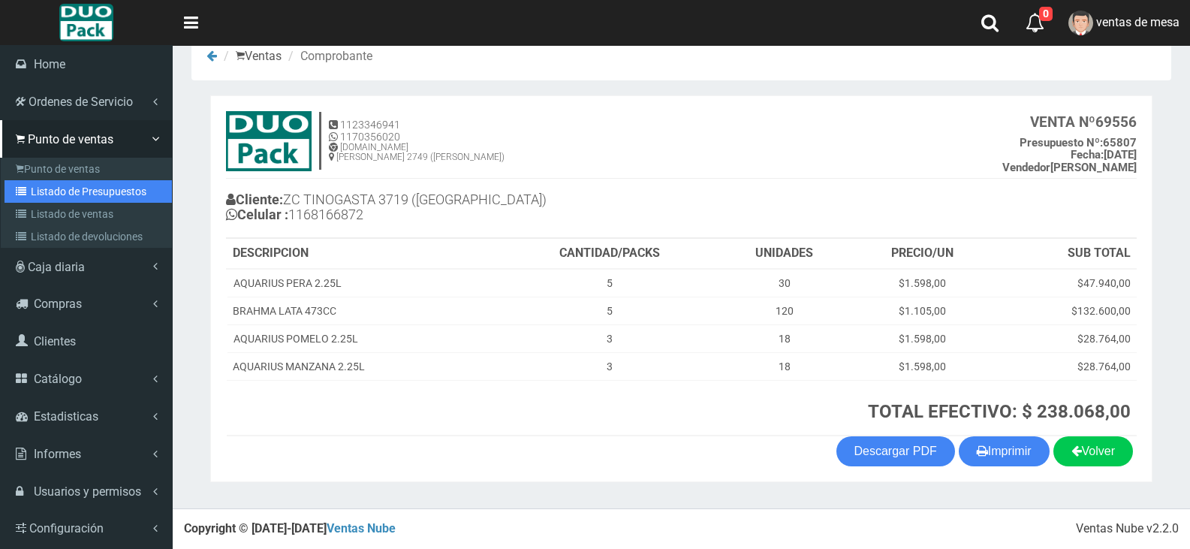
drag, startPoint x: 41, startPoint y: 191, endPoint x: 237, endPoint y: 93, distance: 219.6
click at [41, 191] on link "Listado de Presupuestos" at bounding box center [88, 191] width 167 height 23
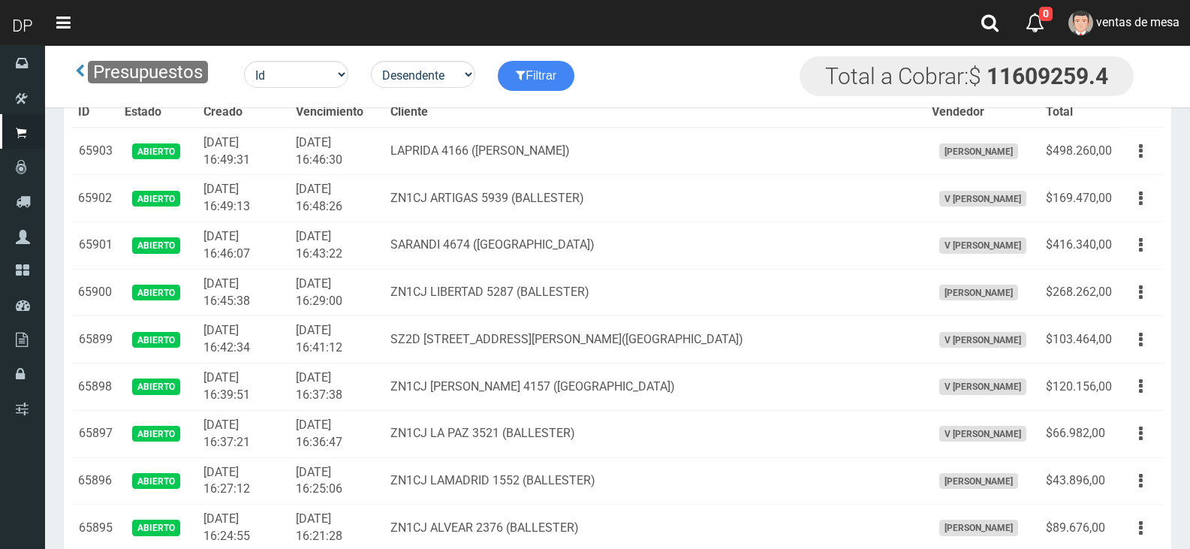
scroll to position [1554, 0]
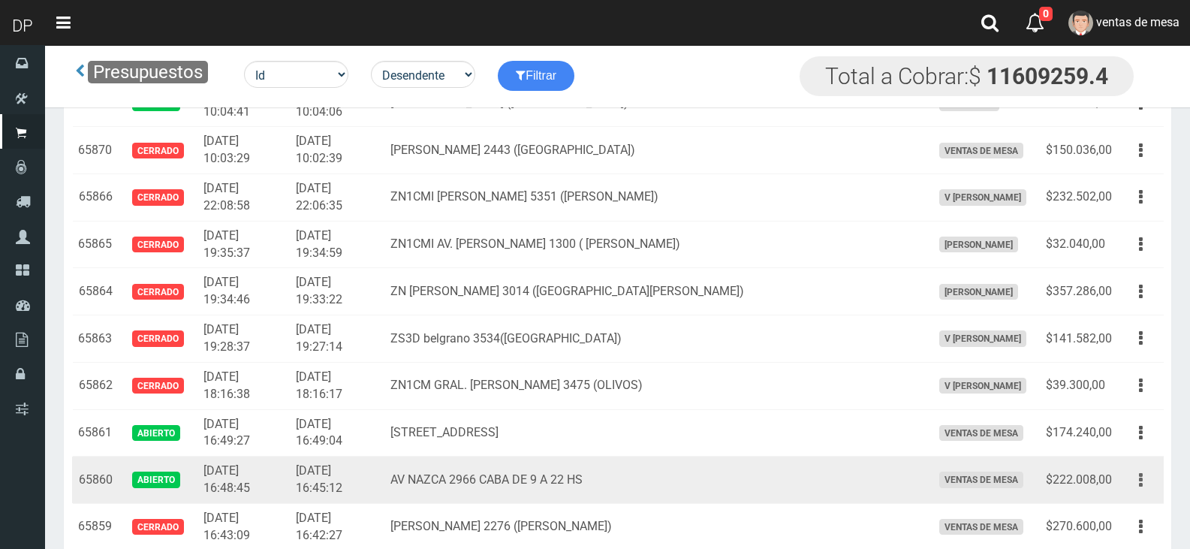
click at [1139, 484] on icon "button" at bounding box center [1141, 480] width 4 height 26
click at [1129, 516] on link "Editar" at bounding box center [1097, 516] width 119 height 33
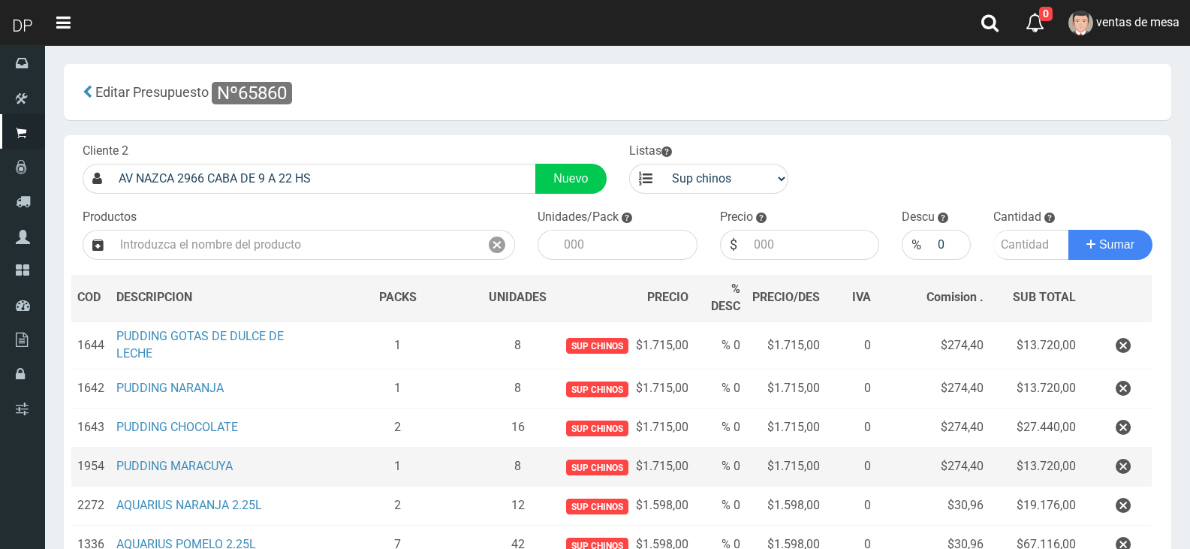
scroll to position [237, 0]
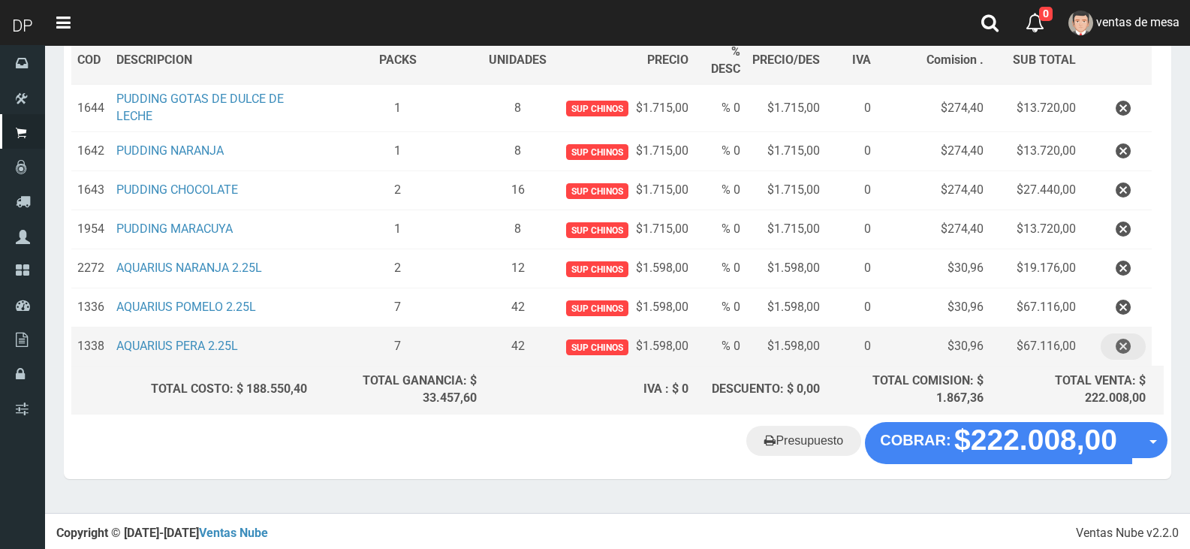
click at [1122, 345] on icon "button" at bounding box center [1123, 346] width 15 height 26
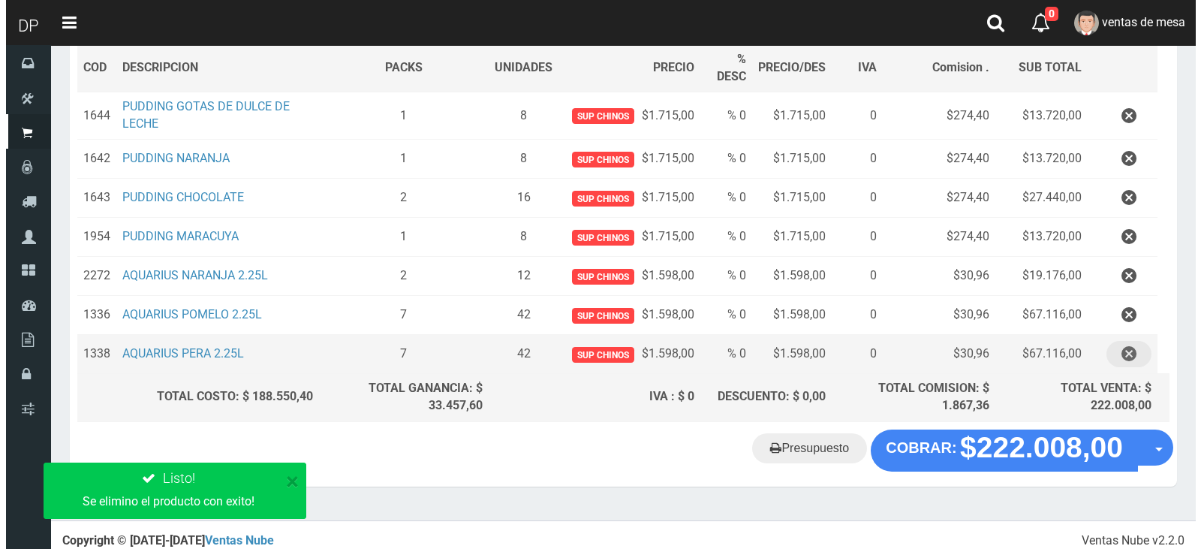
scroll to position [198, 0]
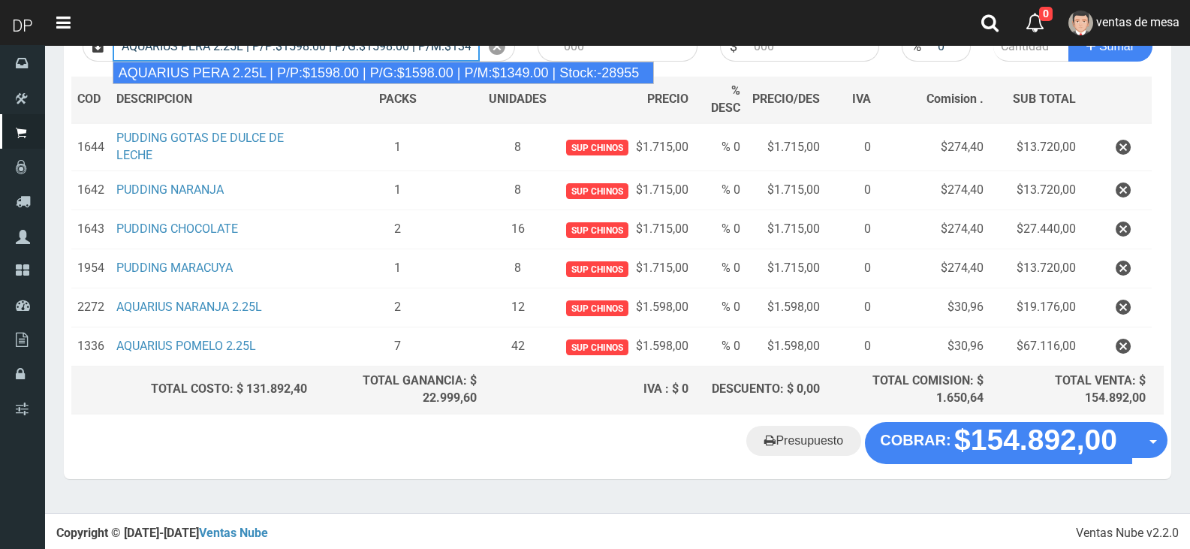
type input "AQUARIUS PERA 2.25L | P/P:$1598.00 | P/G:$1598.00 | P/M:$1349.00 | Stock:-28955"
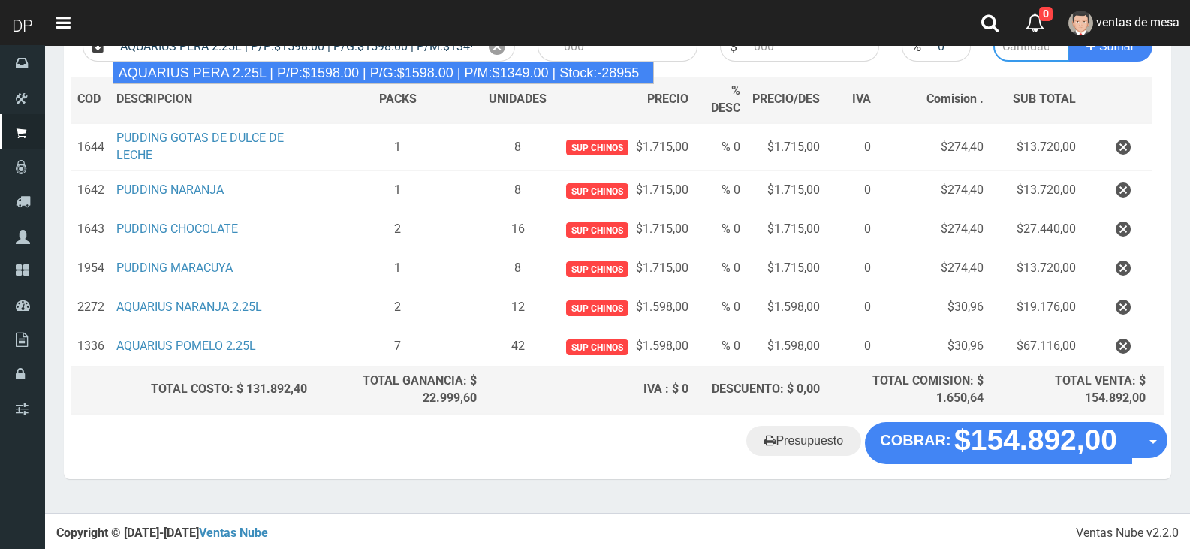
type input "6"
type input "1598.00"
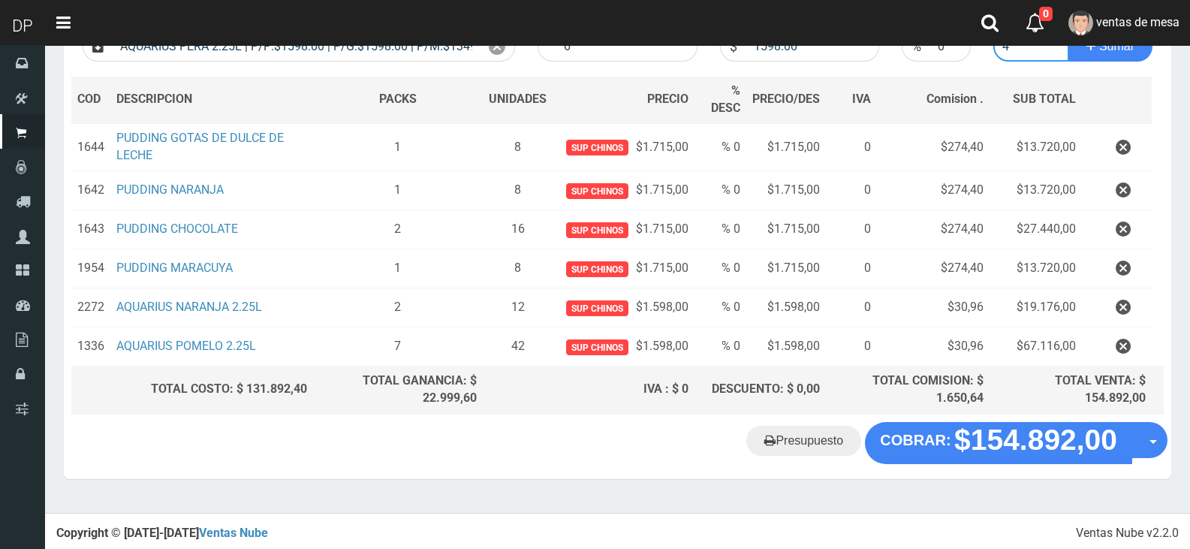
type input "4"
click at [1068, 32] on button "Sumar" at bounding box center [1110, 47] width 84 height 30
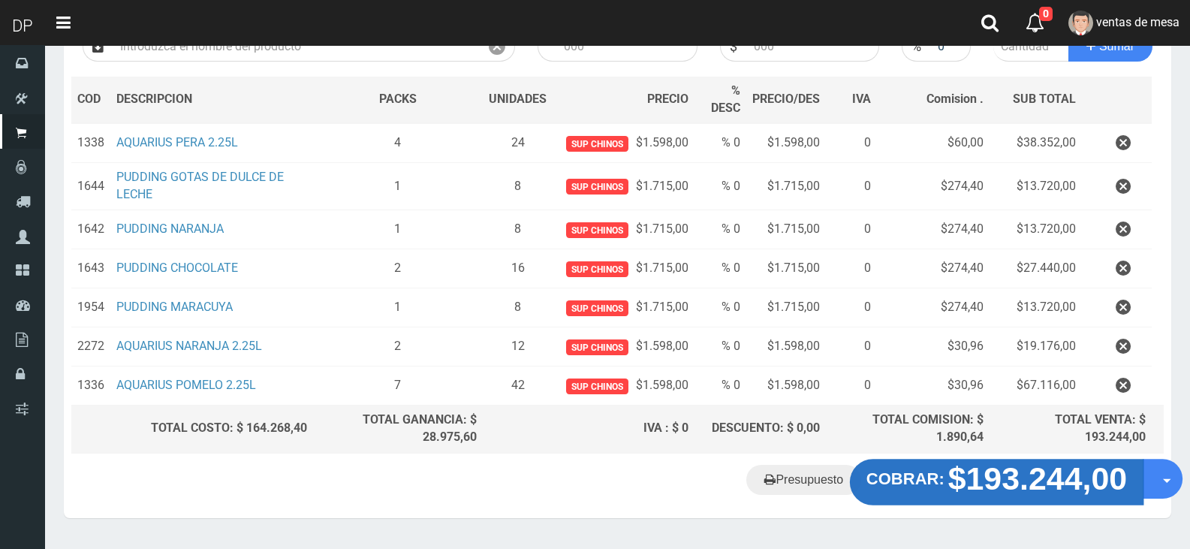
click at [971, 474] on strong "$193.244,00" at bounding box center [1037, 477] width 179 height 35
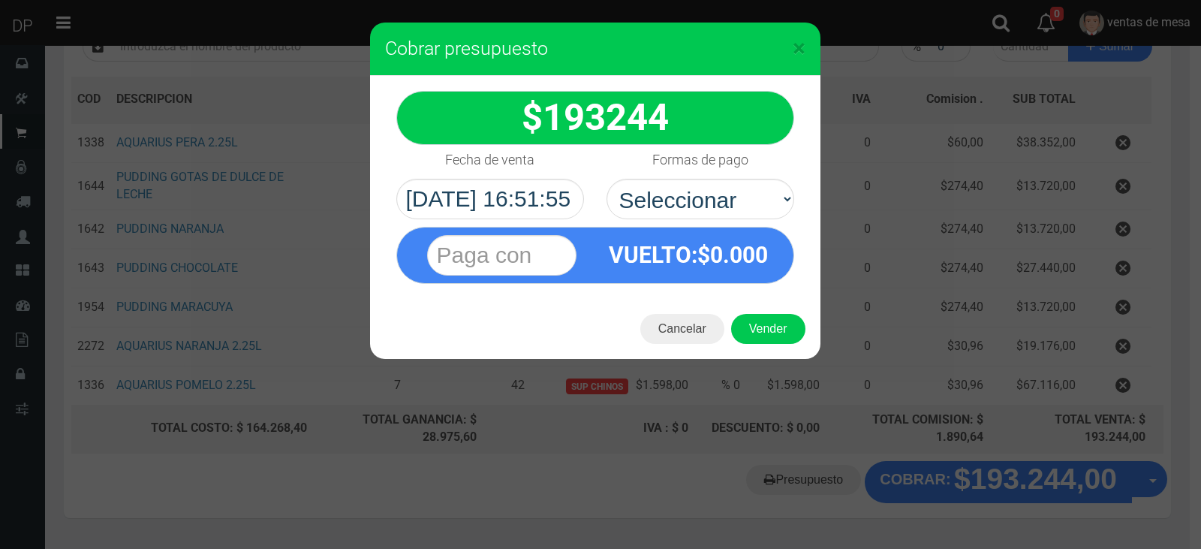
click at [702, 167] on h4 "Formas de pago" at bounding box center [700, 159] width 96 height 15
click at [702, 179] on select "Seleccionar Efectivo Tarjeta de Crédito Depósito Débito" at bounding box center [701, 199] width 188 height 41
drag, startPoint x: 702, startPoint y: 184, endPoint x: 712, endPoint y: 214, distance: 31.6
click at [702, 191] on select "Seleccionar Efectivo Tarjeta de Crédito Depósito Débito" at bounding box center [701, 199] width 188 height 41
select select "Efectivo"
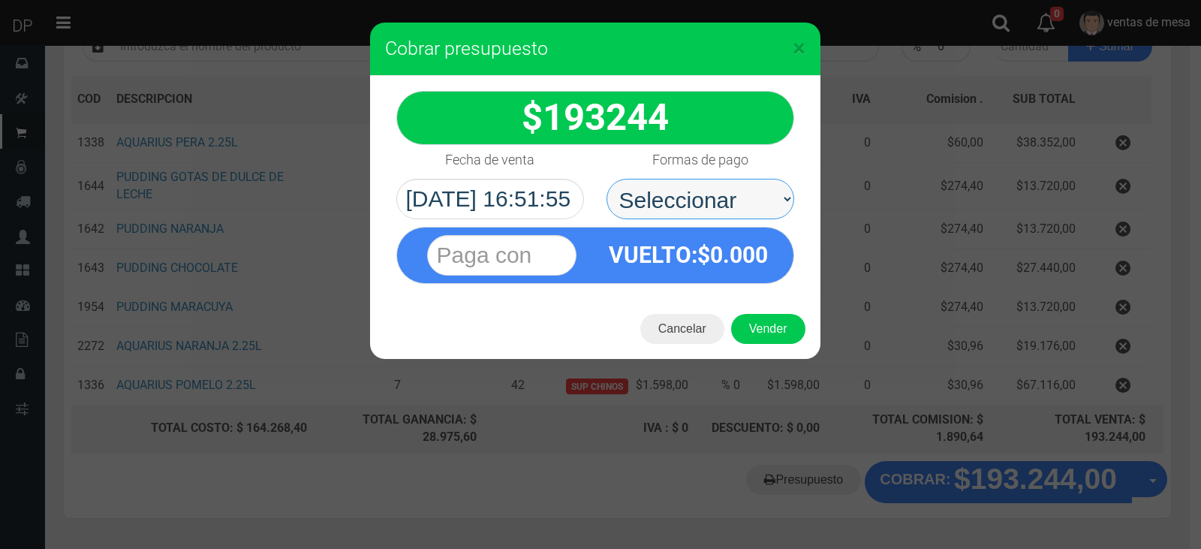
click at [607, 179] on select "Seleccionar Efectivo Tarjeta de Crédito Depósito Débito" at bounding box center [701, 199] width 188 height 41
drag, startPoint x: 712, startPoint y: 214, endPoint x: 734, endPoint y: 269, distance: 59.9
click at [731, 267] on span "0.000" at bounding box center [739, 255] width 58 height 26
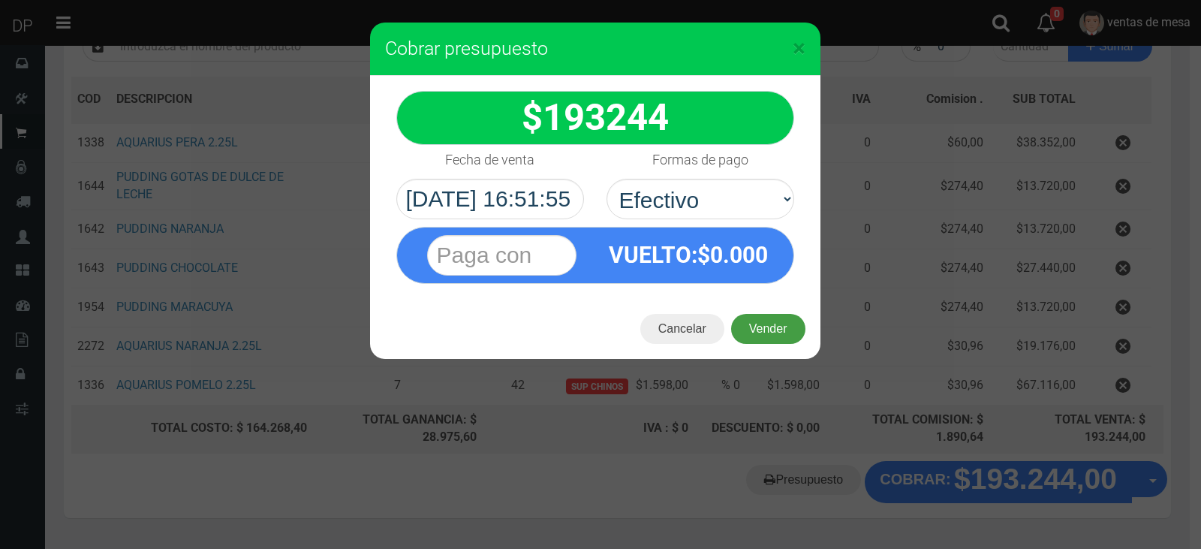
click at [759, 325] on button "Vender" at bounding box center [768, 329] width 74 height 30
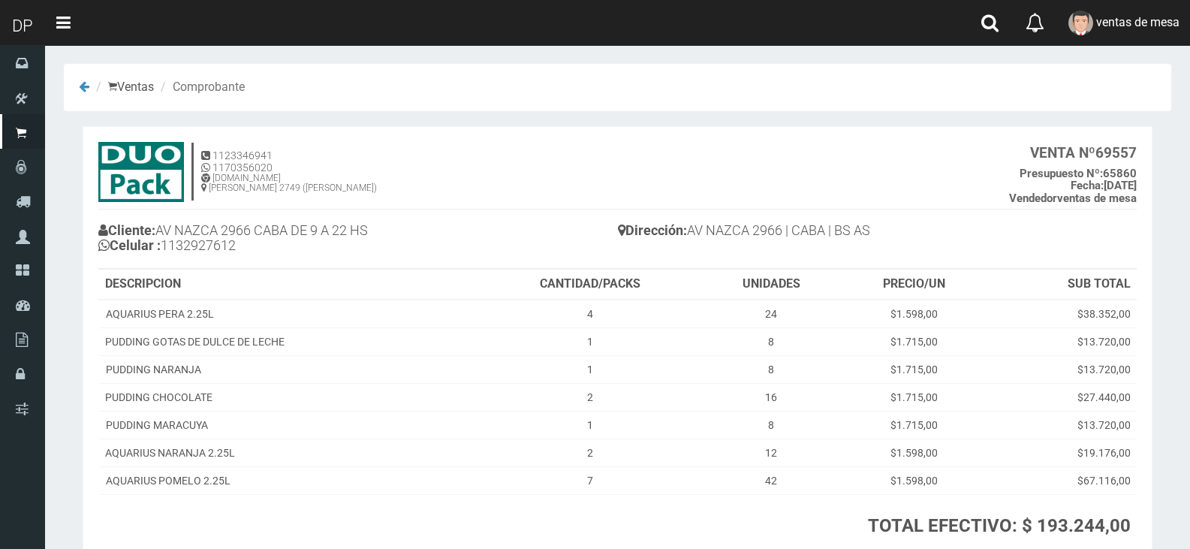
scroll to position [114, 0]
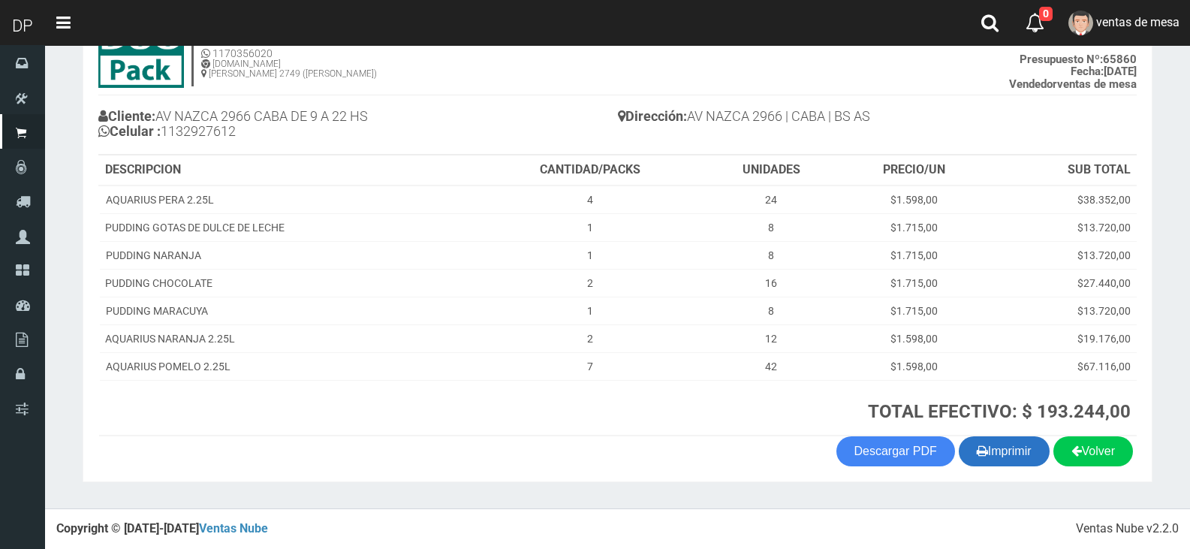
click at [1000, 448] on button "Imprimir" at bounding box center [1004, 451] width 91 height 30
drag, startPoint x: 1000, startPoint y: 448, endPoint x: 783, endPoint y: 218, distance: 316.5
click at [1000, 448] on button "Imprimir" at bounding box center [1004, 451] width 91 height 30
